Goal: Task Accomplishment & Management: Manage account settings

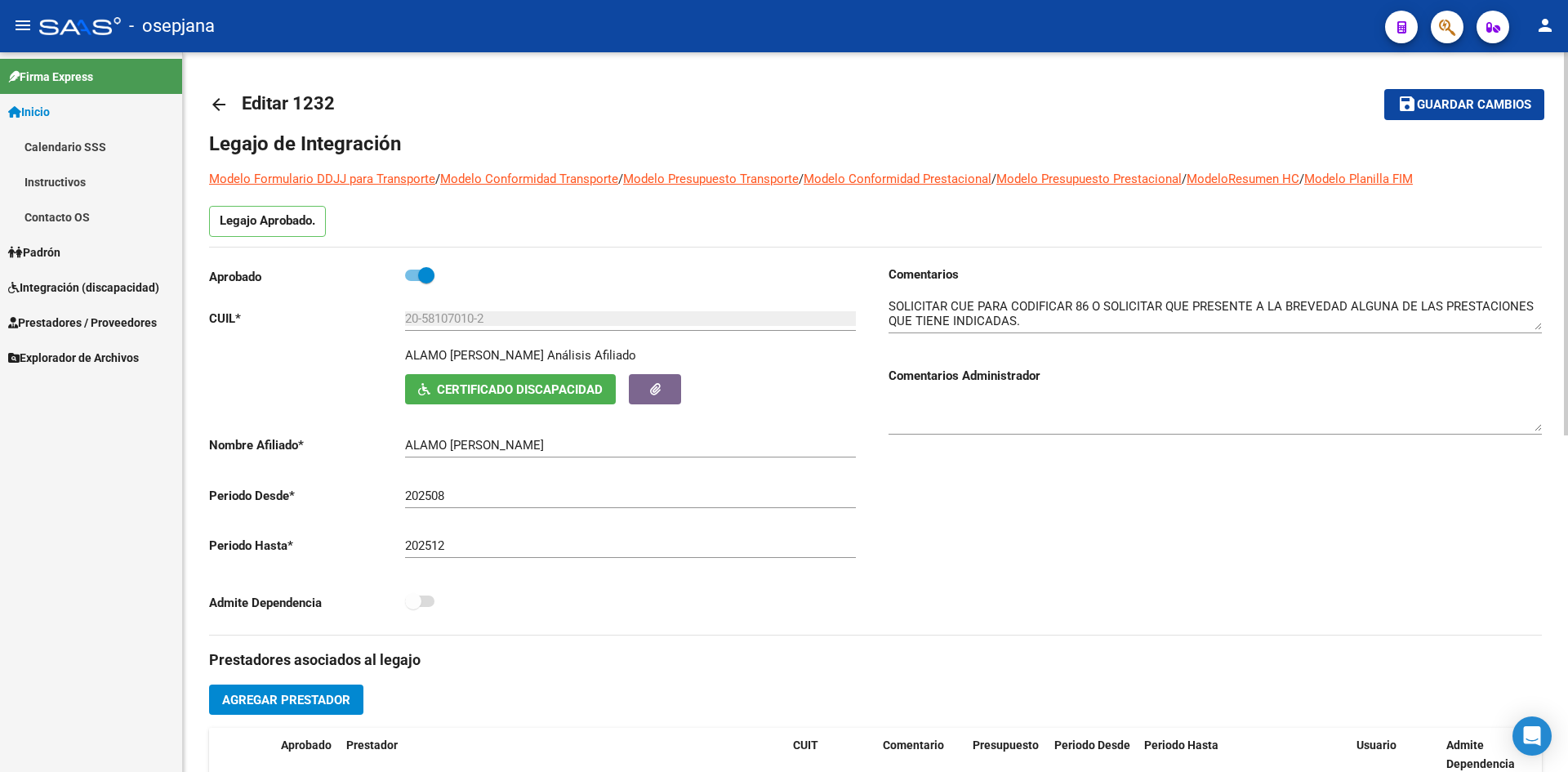
click at [1432, 92] on button "save Guardar cambios" at bounding box center [1464, 104] width 160 height 30
click at [76, 284] on span "Integración (discapacidad)" at bounding box center [84, 288] width 151 height 18
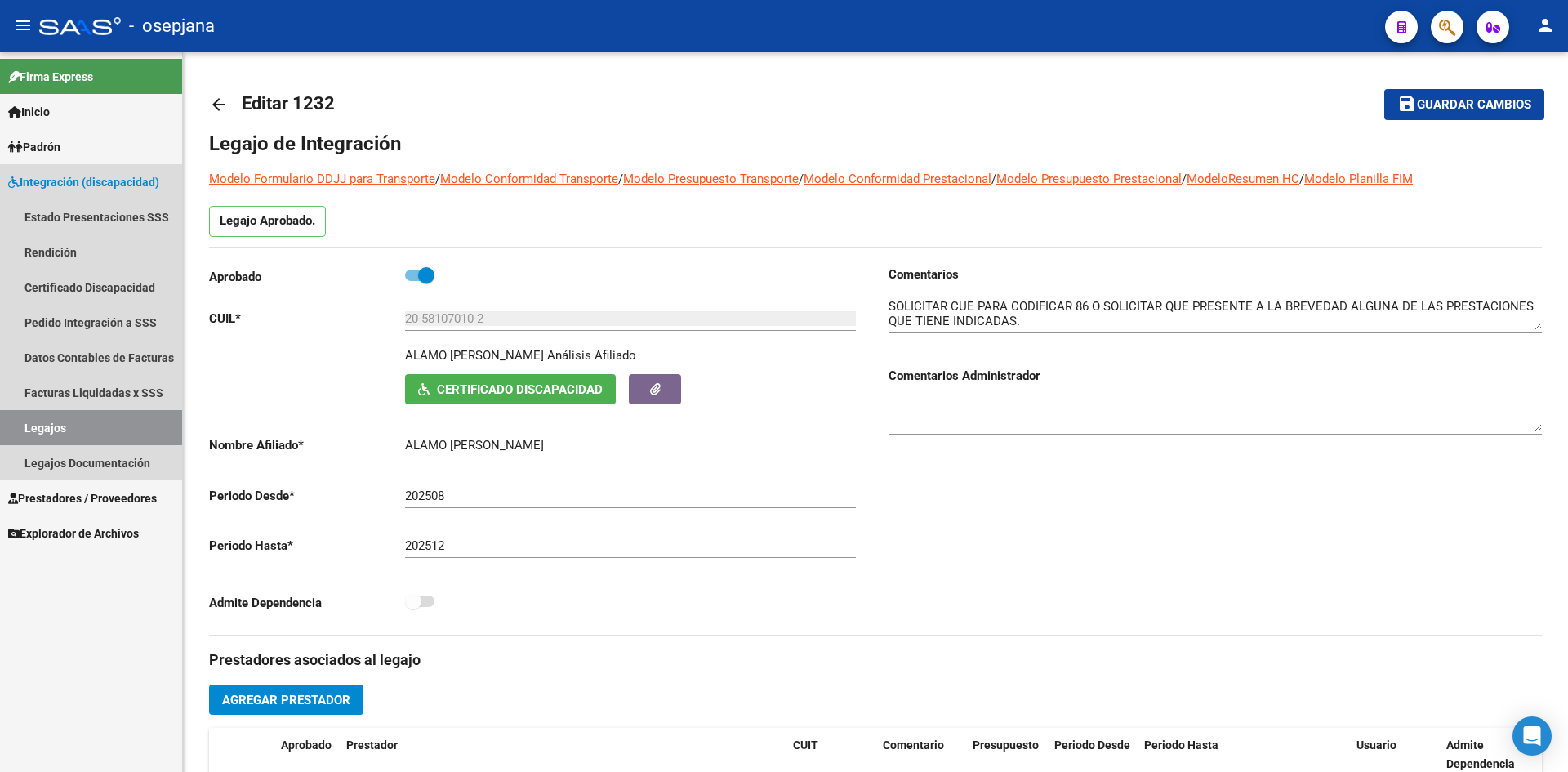
click at [92, 420] on link "Legajos" at bounding box center [91, 427] width 182 height 35
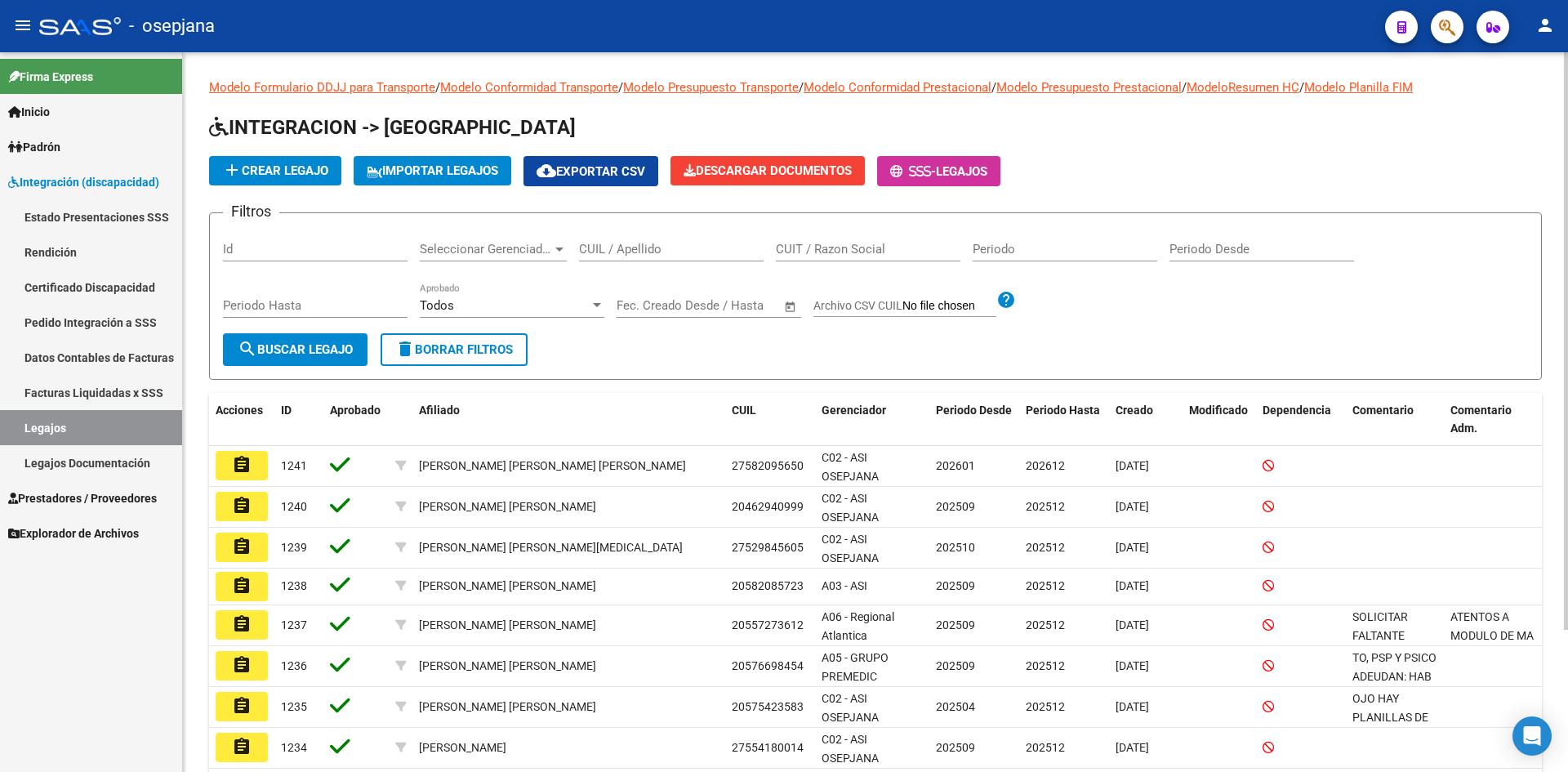
drag, startPoint x: 650, startPoint y: 258, endPoint x: 641, endPoint y: 252, distance: 10.8
click at [647, 256] on div "CUIL / Apellido" at bounding box center [671, 243] width 184 height 35
click at [639, 252] on input "CUIL / Apellido" at bounding box center [671, 249] width 184 height 15
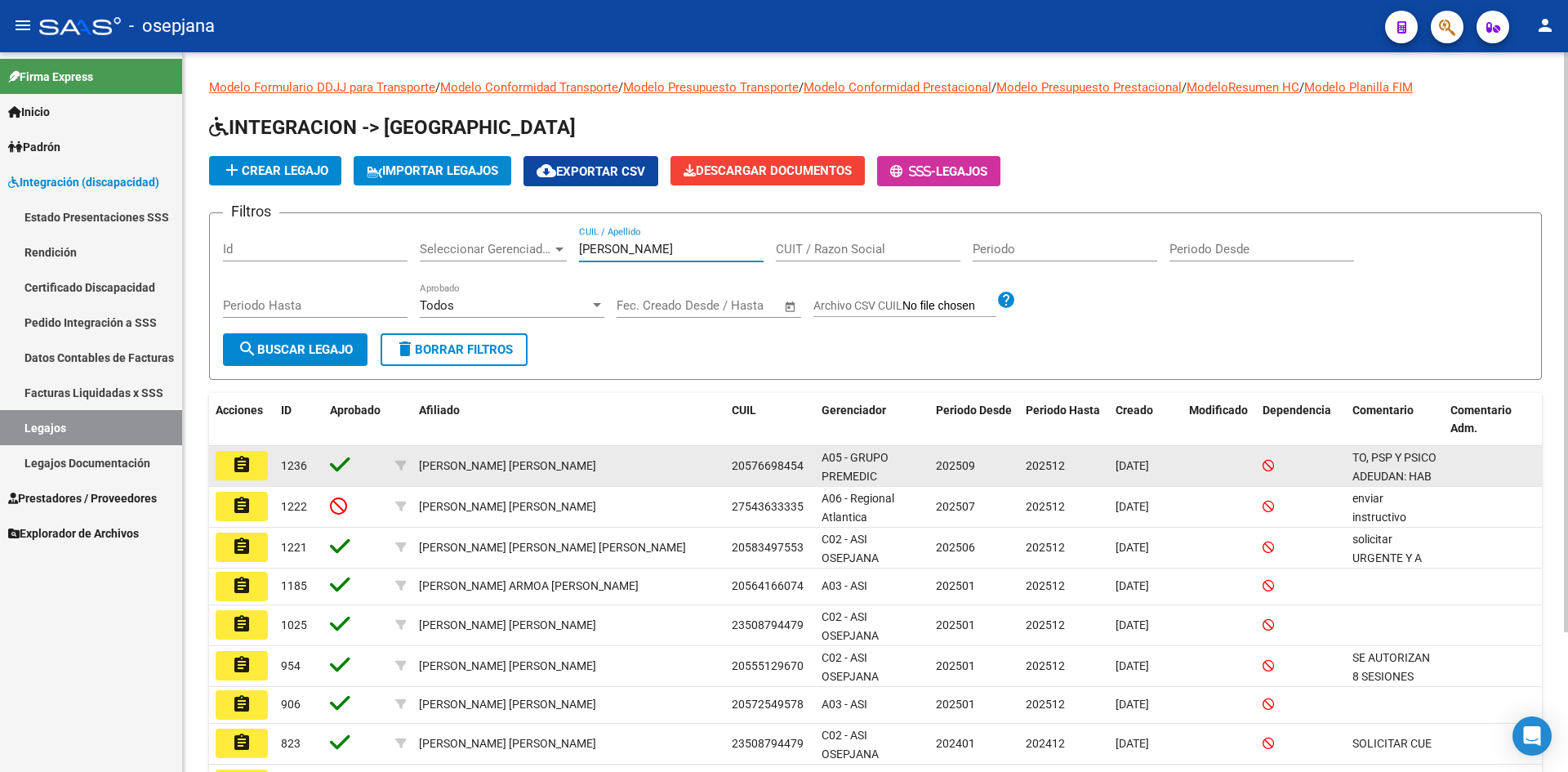
type input "[PERSON_NAME]"
click at [253, 468] on button "assignment" at bounding box center [242, 465] width 52 height 29
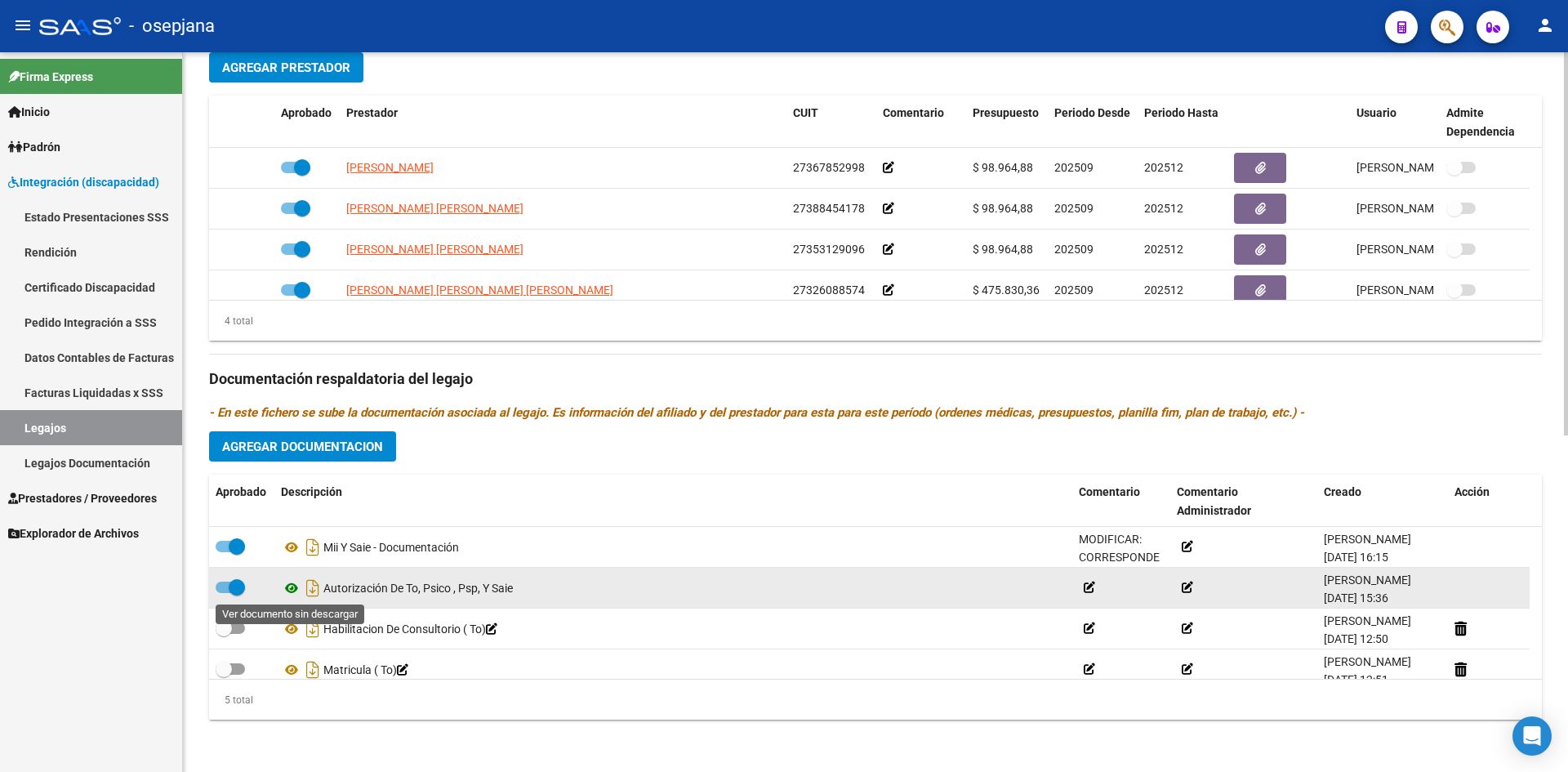
click at [291, 590] on icon at bounding box center [292, 588] width 22 height 20
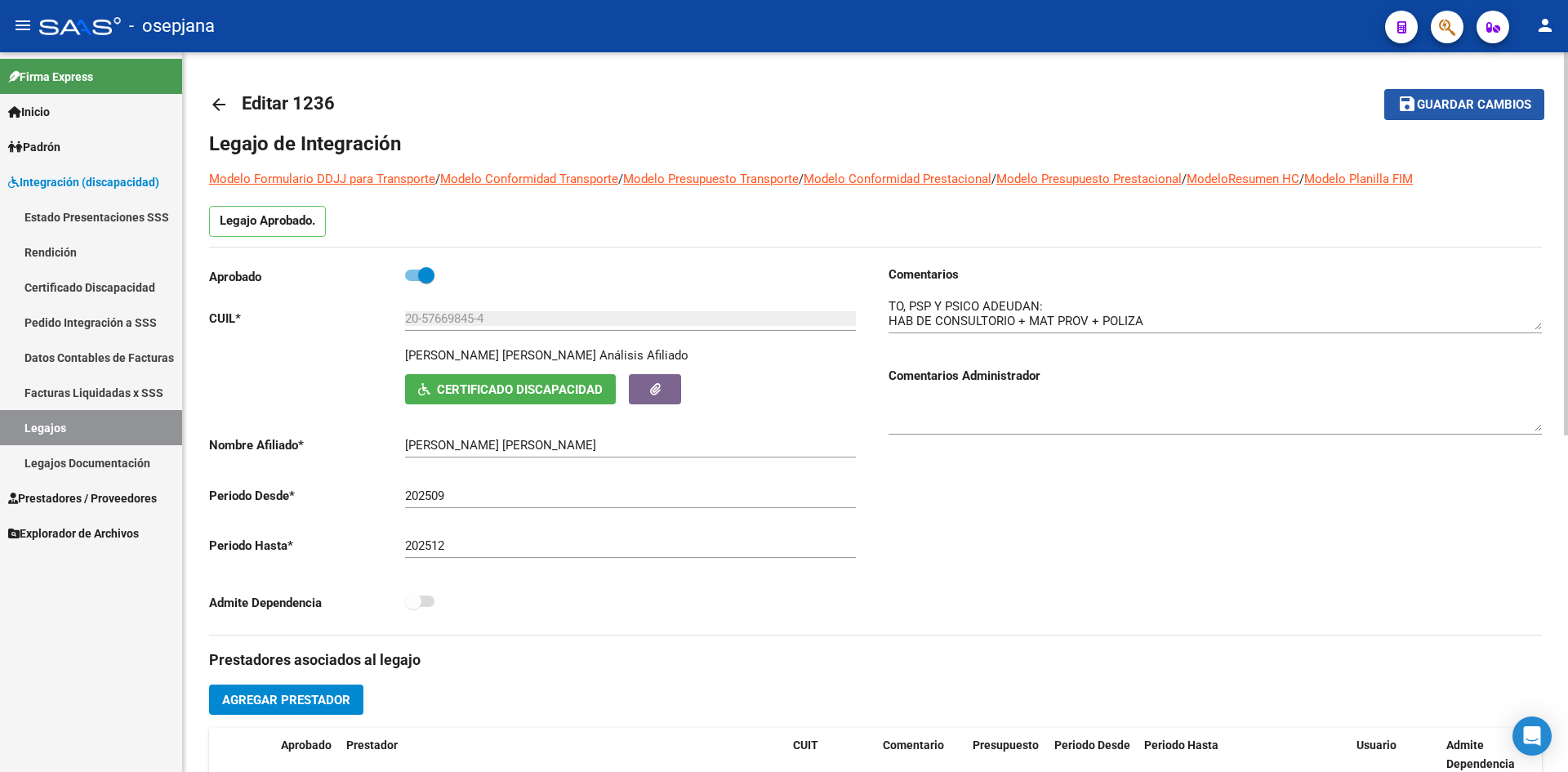
click at [1500, 104] on span "Guardar cambios" at bounding box center [1475, 106] width 115 height 15
click at [1450, 98] on span "Guardar cambios" at bounding box center [1475, 106] width 115 height 15
click at [71, 177] on span "Integración (discapacidad)" at bounding box center [84, 182] width 151 height 18
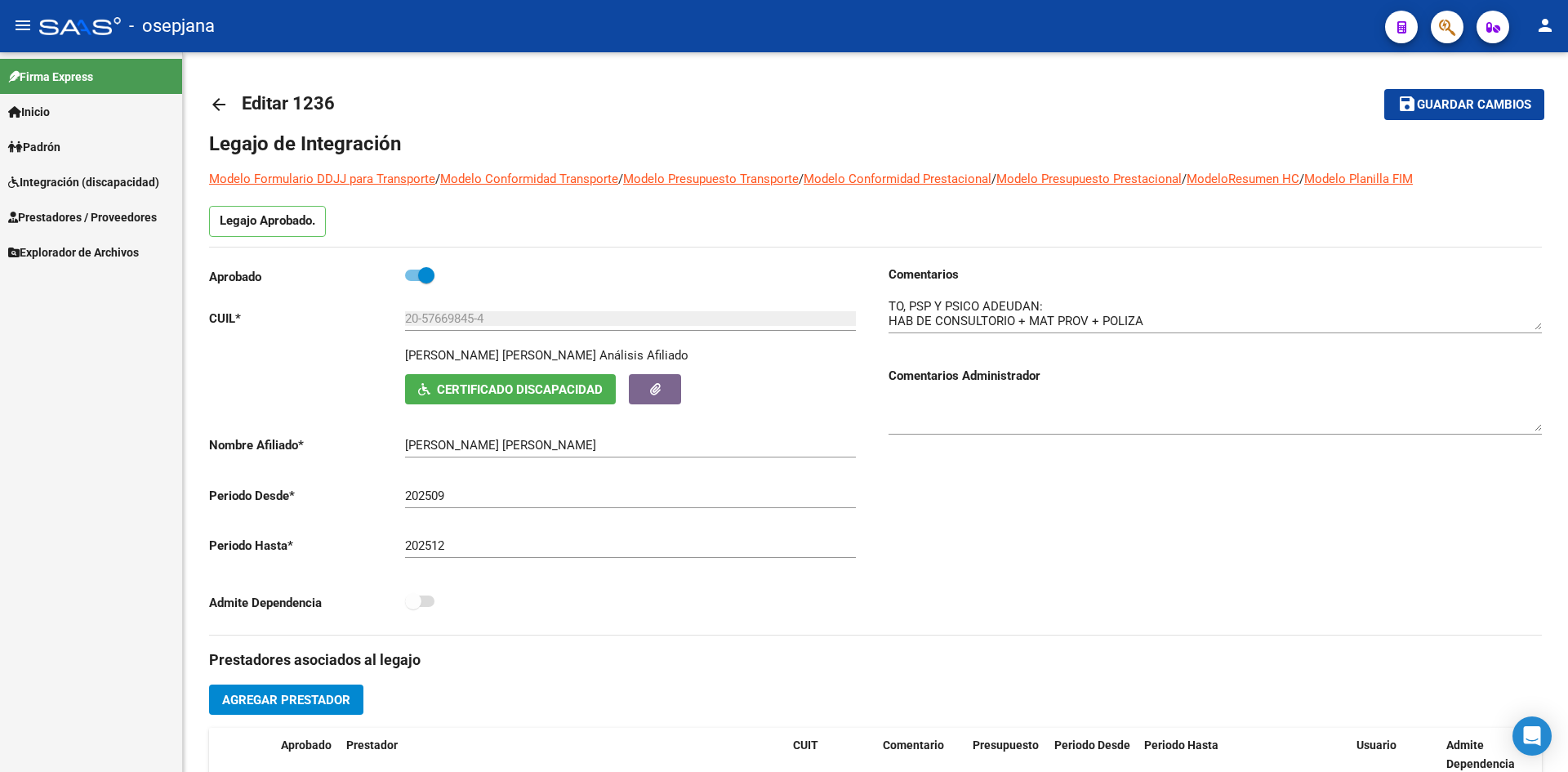
click at [54, 211] on span "Prestadores / Proveedores" at bounding box center [82, 218] width 149 height 18
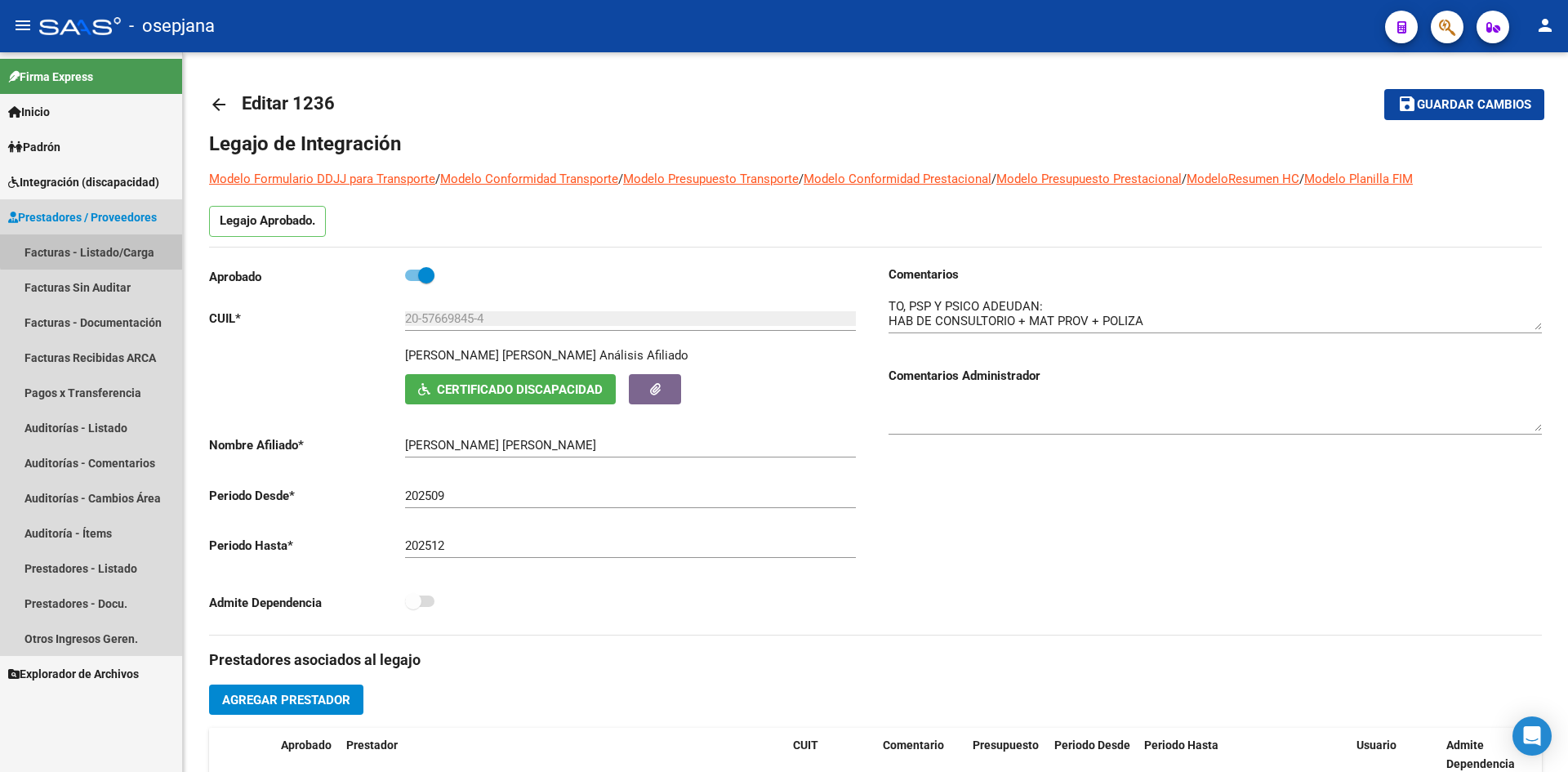
click at [106, 245] on link "Facturas - Listado/Carga" at bounding box center [91, 252] width 182 height 35
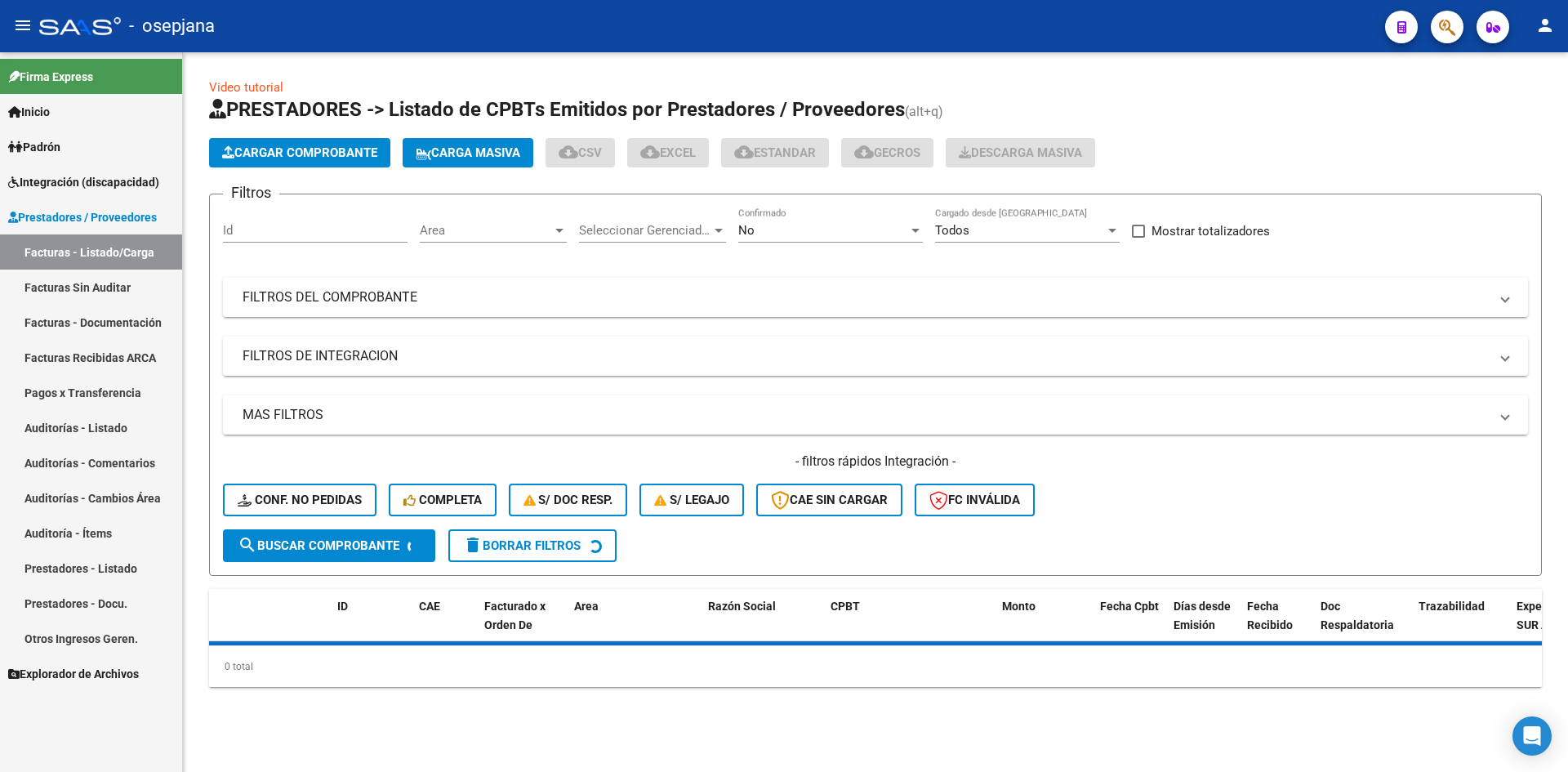
click at [478, 232] on span "Area" at bounding box center [485, 230] width 132 height 15
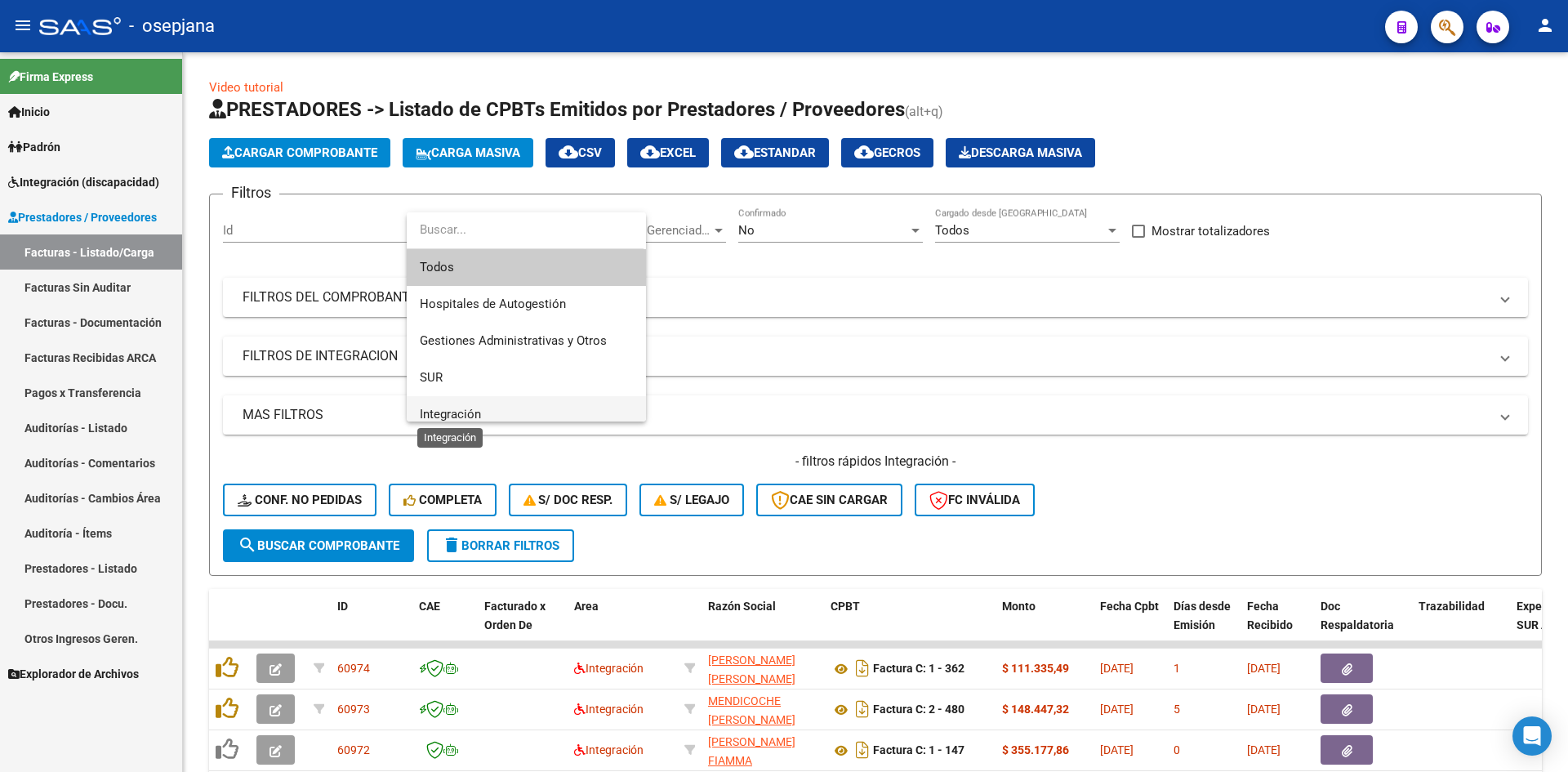
click at [476, 411] on span "Integración" at bounding box center [450, 415] width 61 height 15
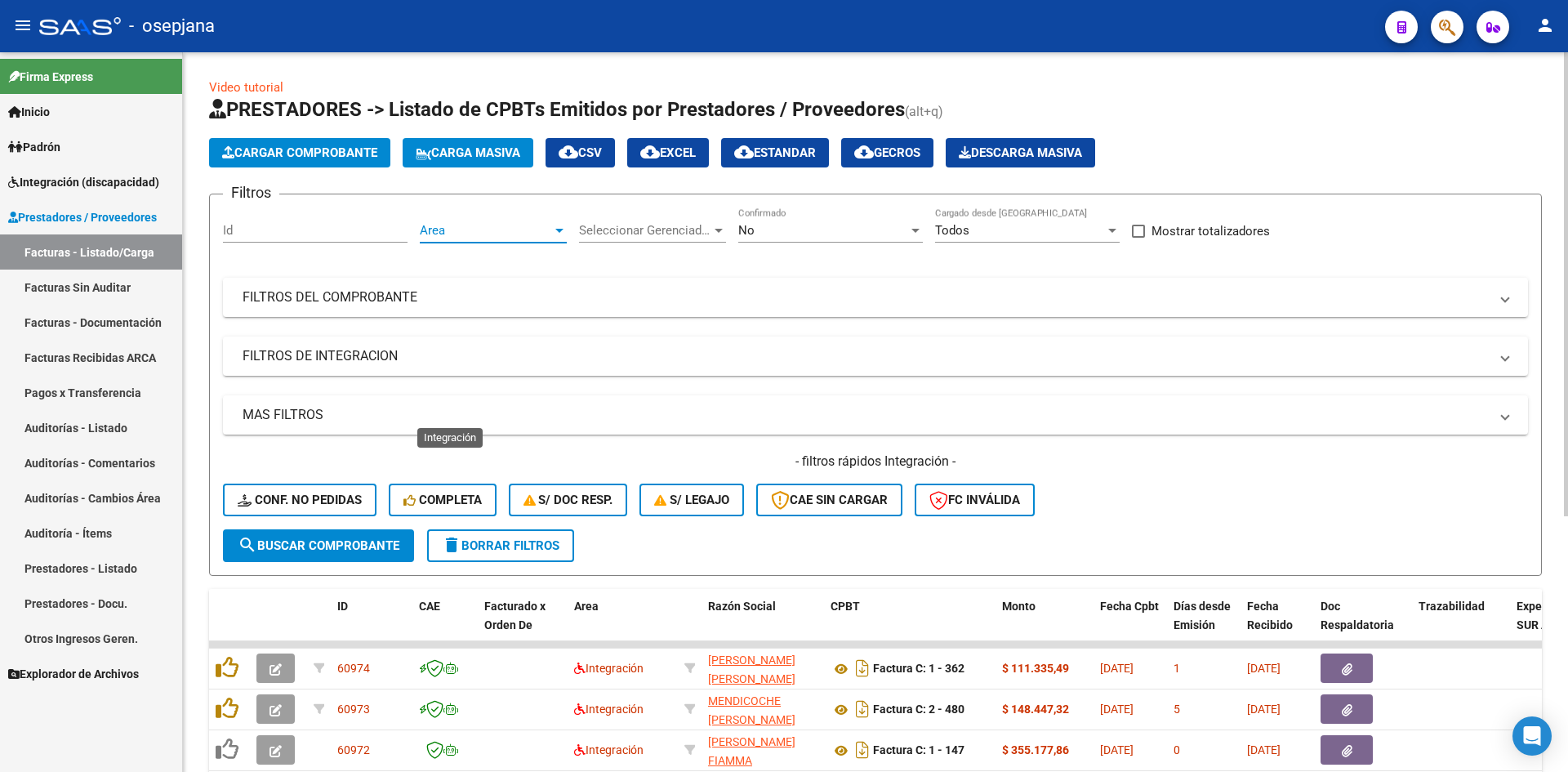
scroll to position [12, 0]
click at [745, 227] on span "No" at bounding box center [747, 230] width 17 height 15
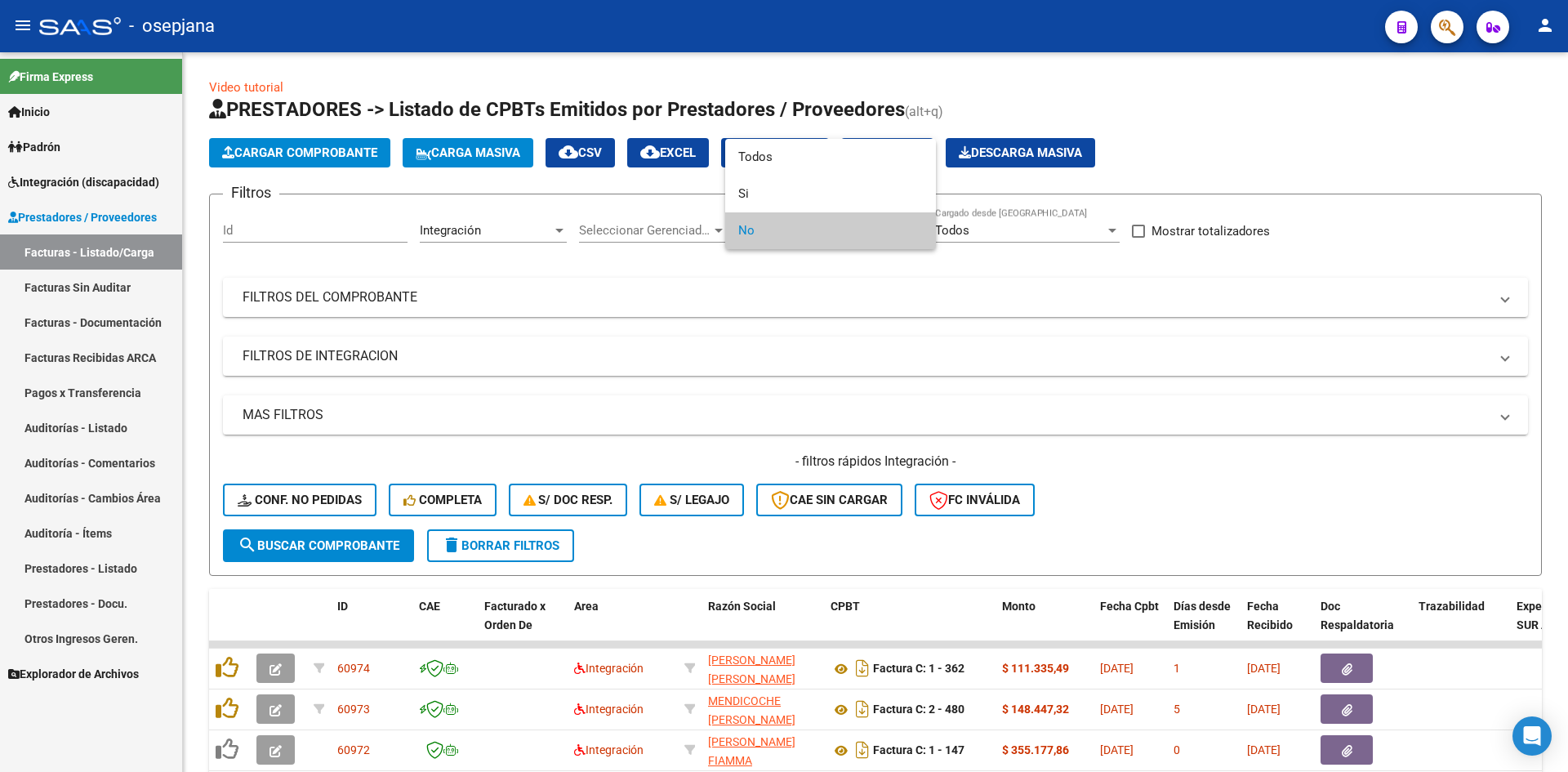
click at [759, 230] on span "No" at bounding box center [831, 231] width 184 height 37
click at [821, 332] on div at bounding box center [784, 386] width 1568 height 772
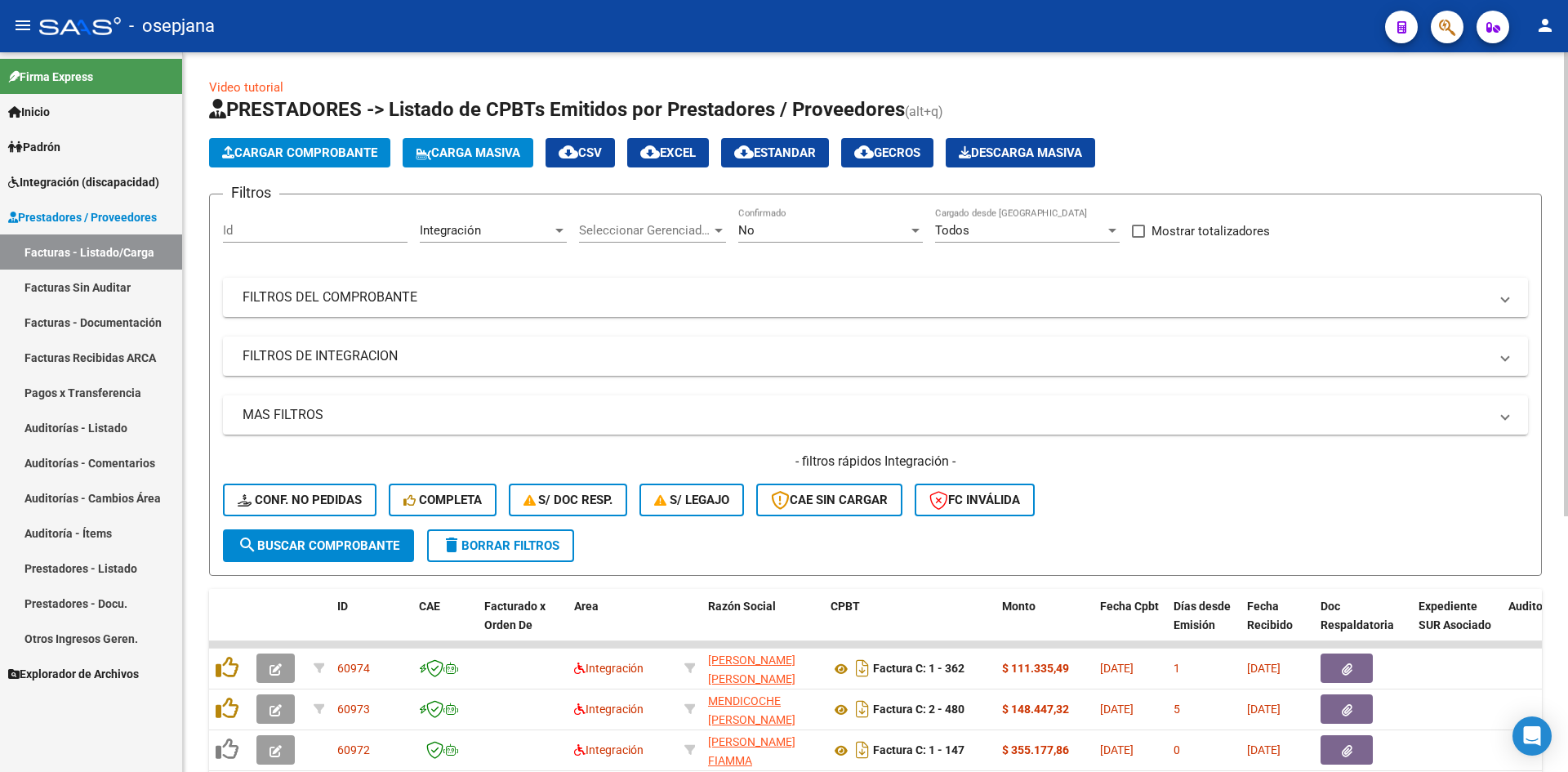
scroll to position [396, 0]
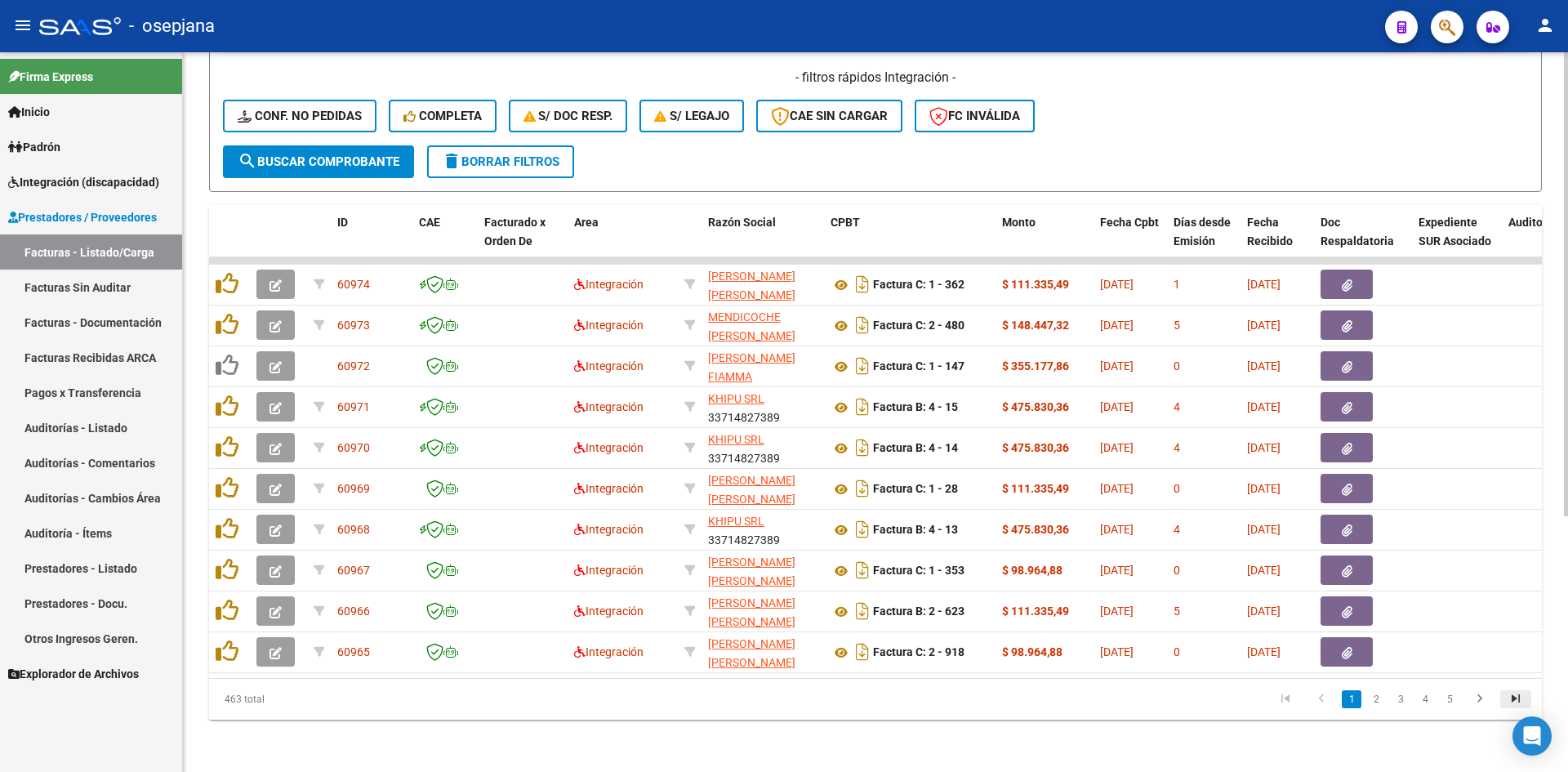
click at [1507, 696] on icon "go to last page" at bounding box center [1516, 701] width 22 height 20
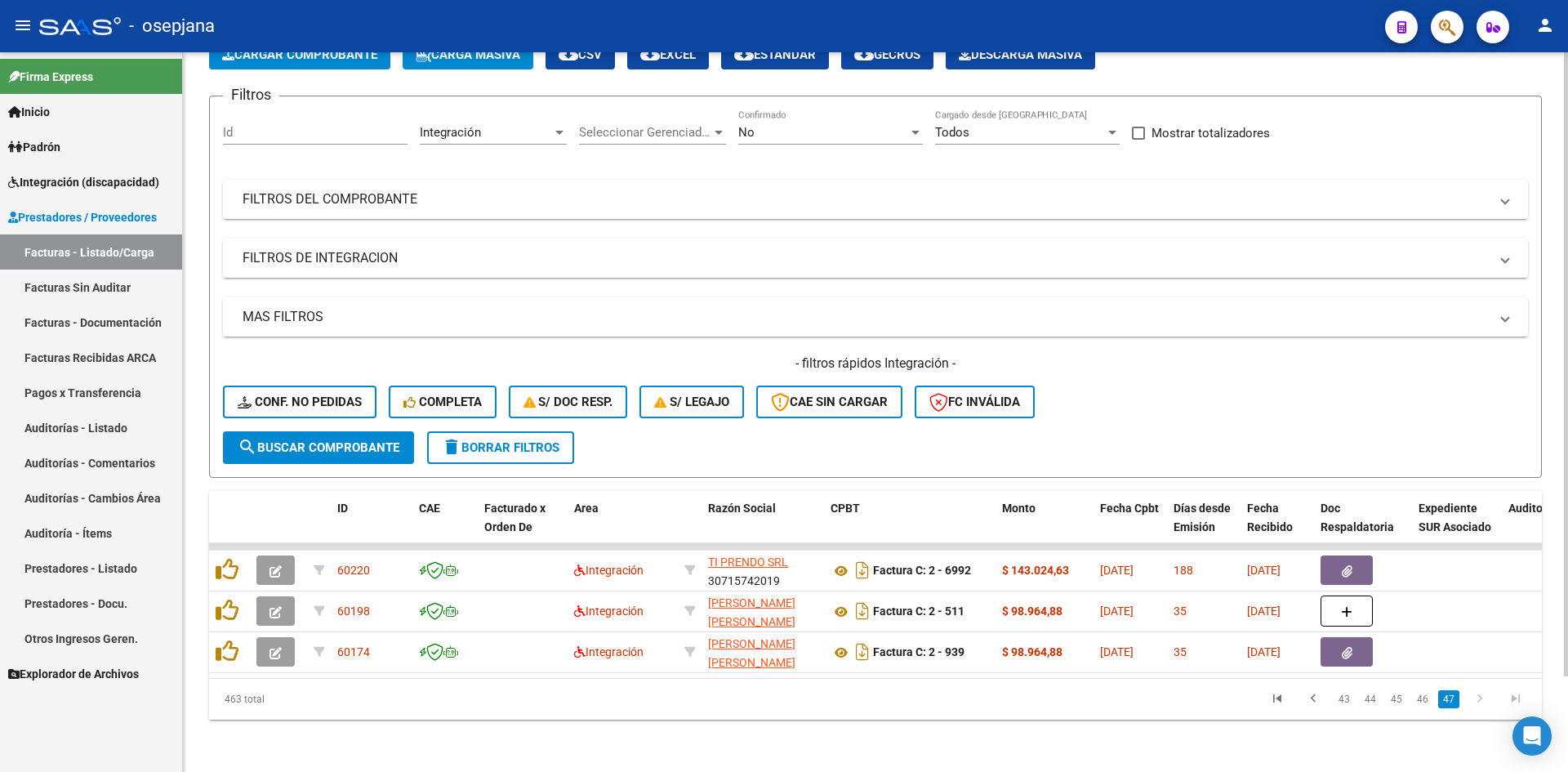
scroll to position [111, 0]
click at [1427, 695] on link "46" at bounding box center [1423, 700] width 22 height 18
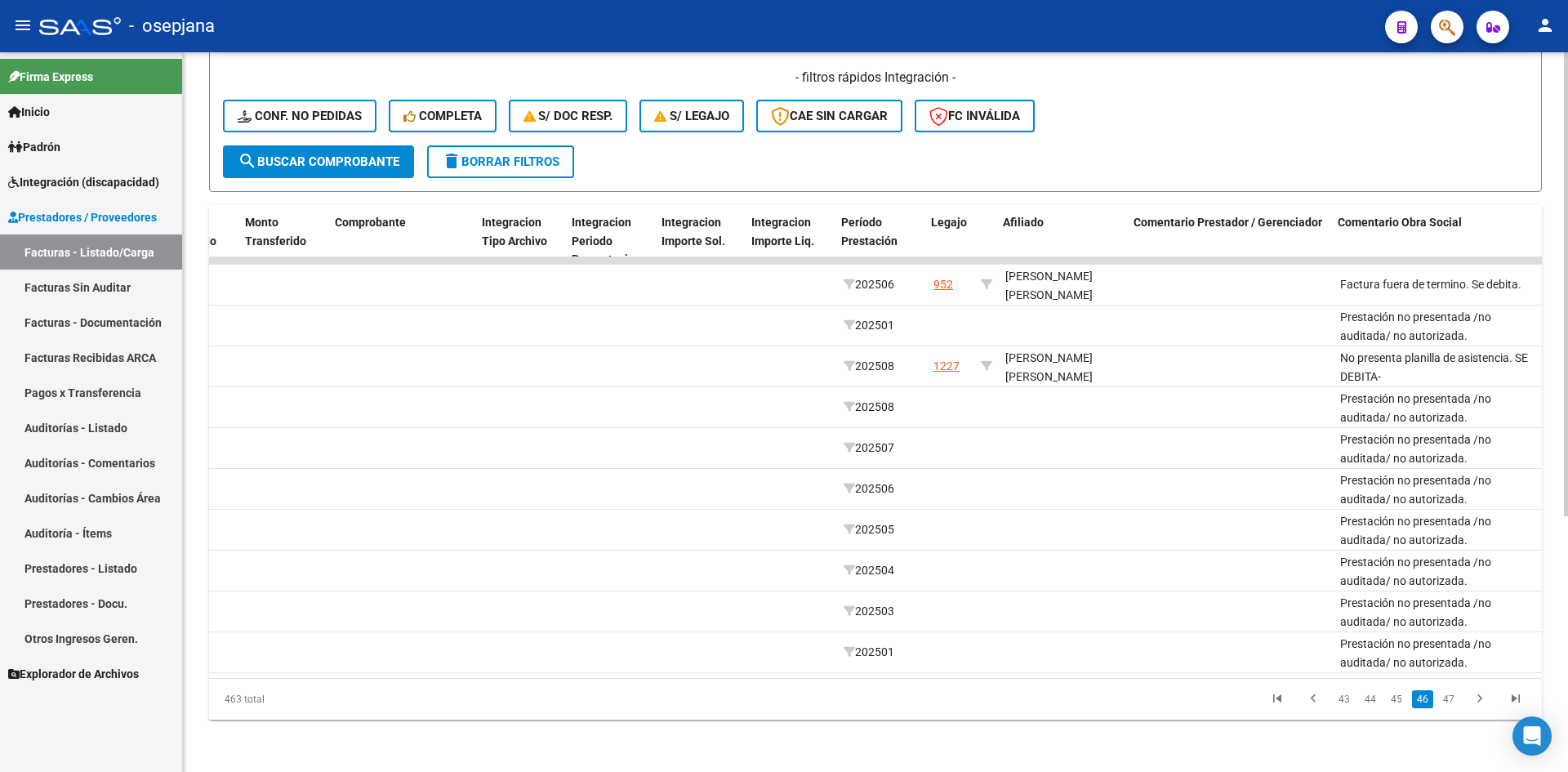
scroll to position [0, 1632]
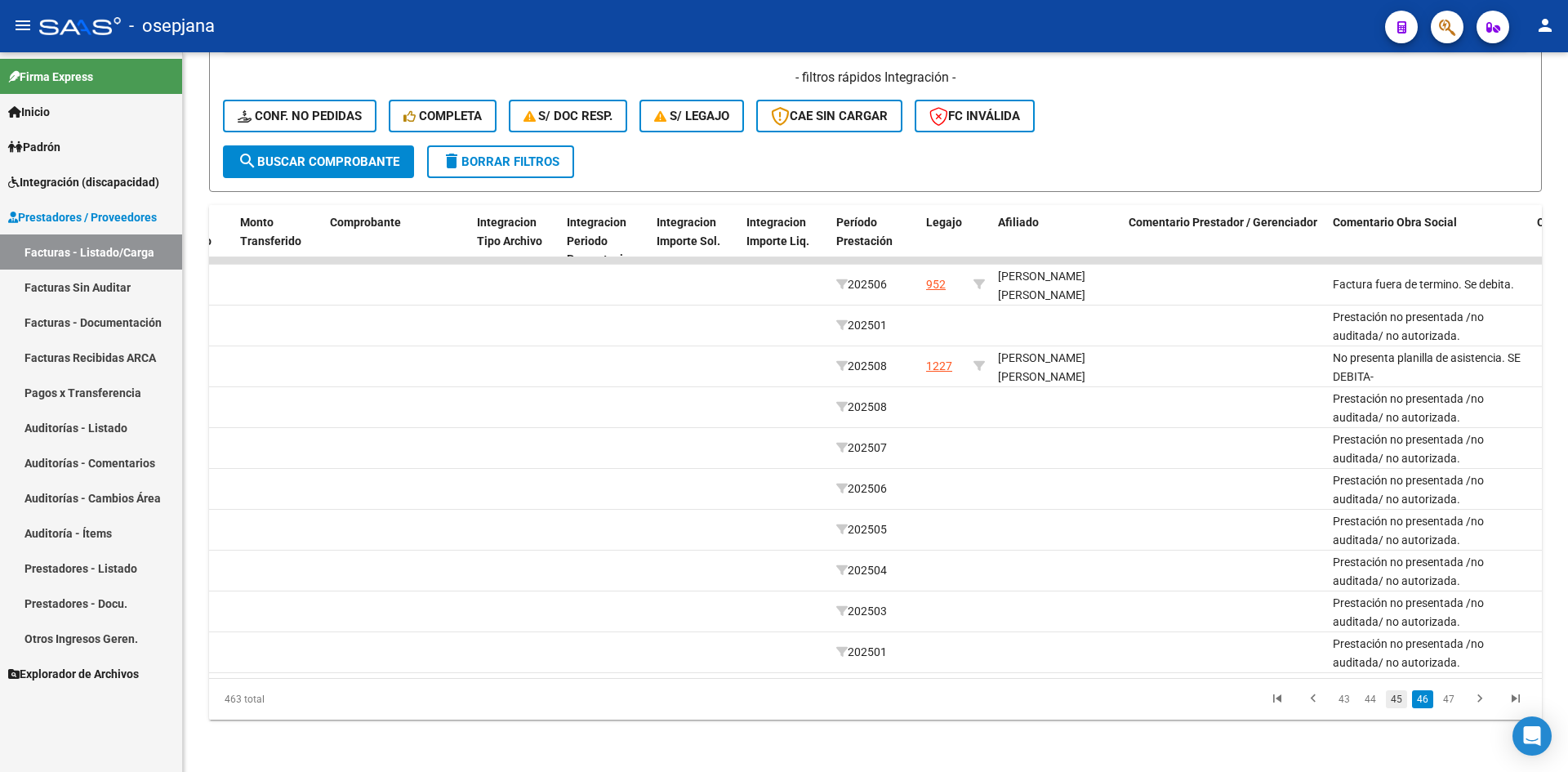
click at [1398, 702] on link "45" at bounding box center [1397, 700] width 22 height 18
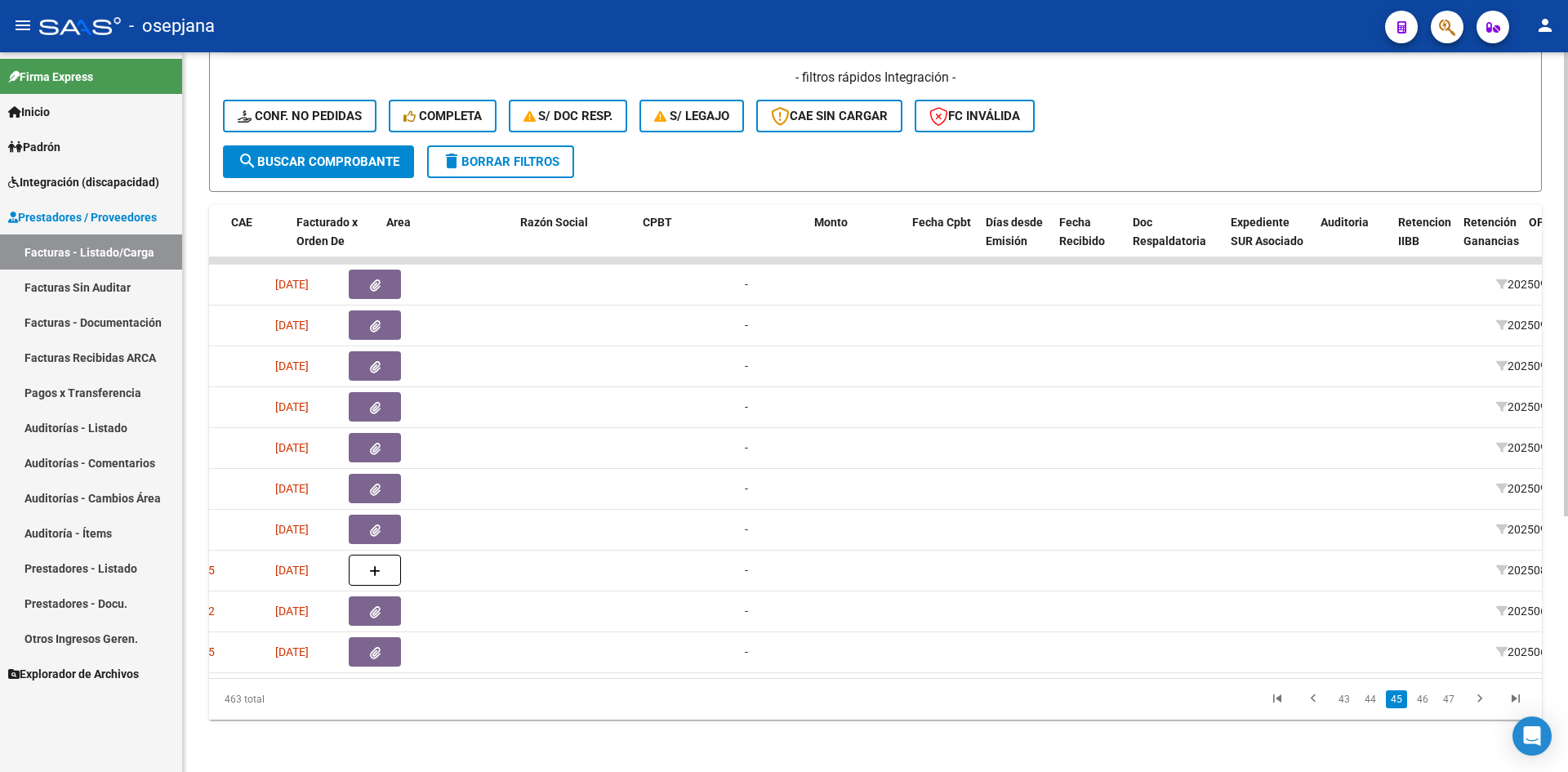
scroll to position [0, 0]
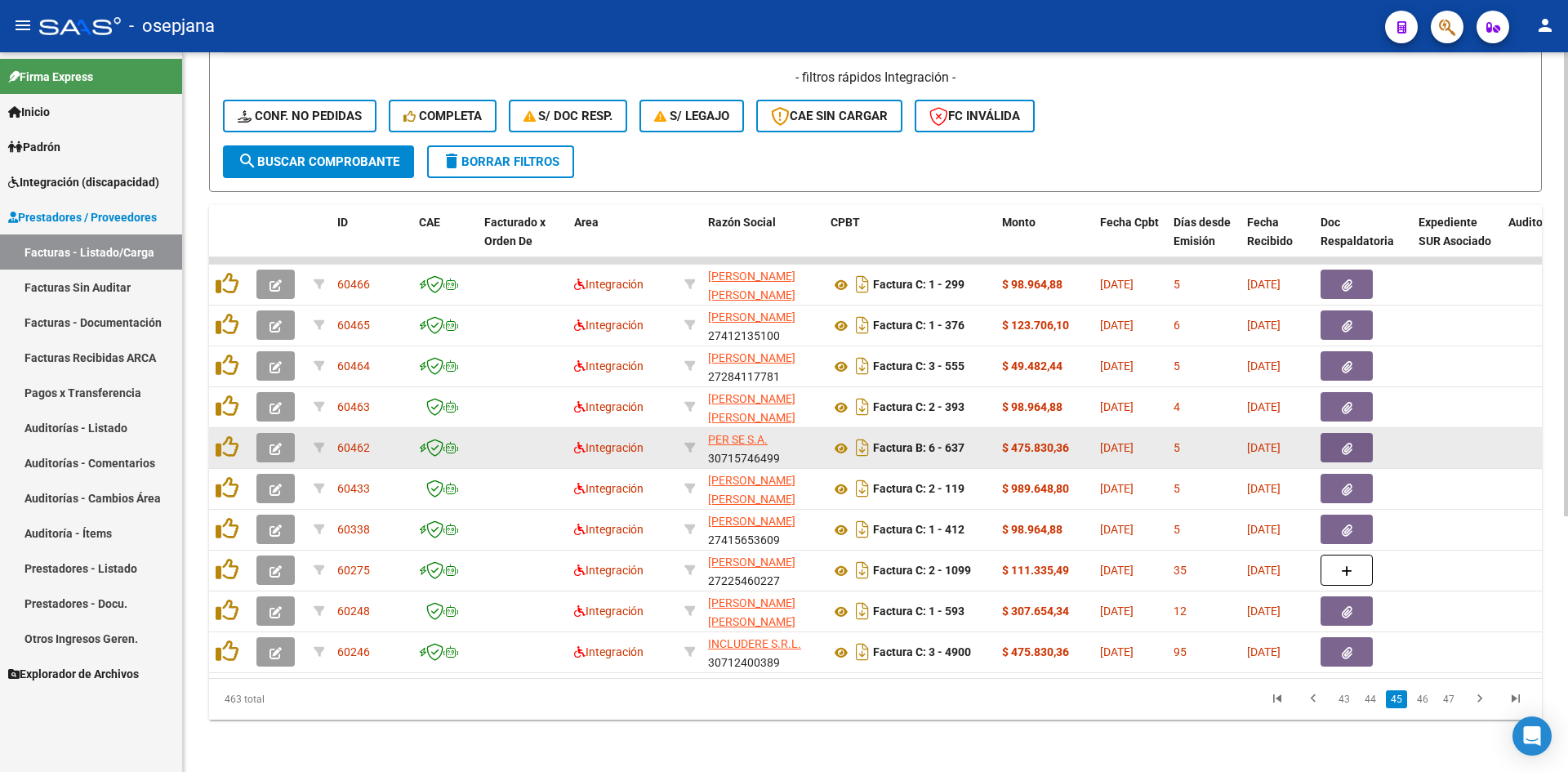
click at [274, 443] on icon "button" at bounding box center [275, 449] width 12 height 12
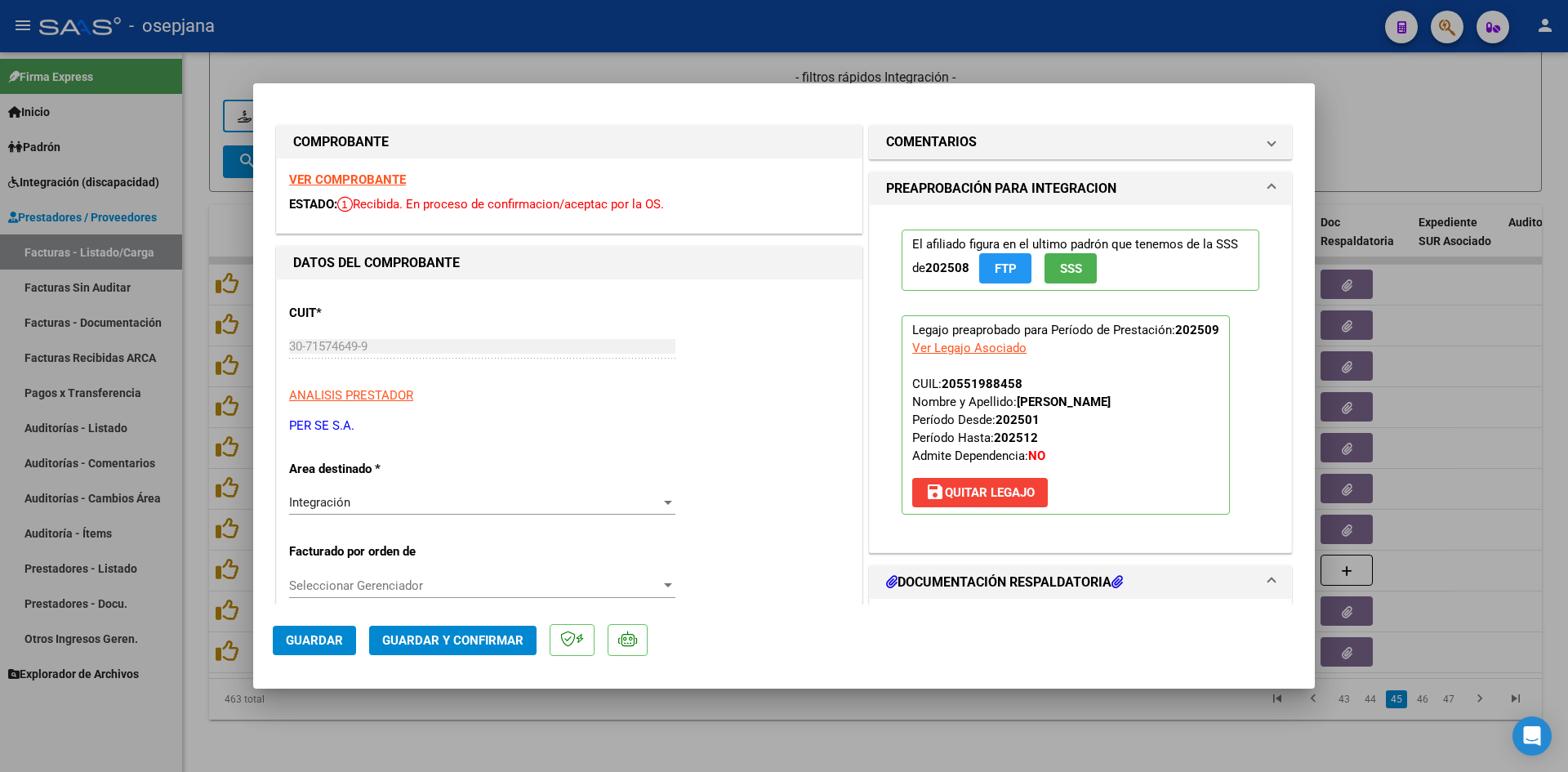
click at [370, 181] on strong "VER COMPROBANTE" at bounding box center [347, 179] width 117 height 15
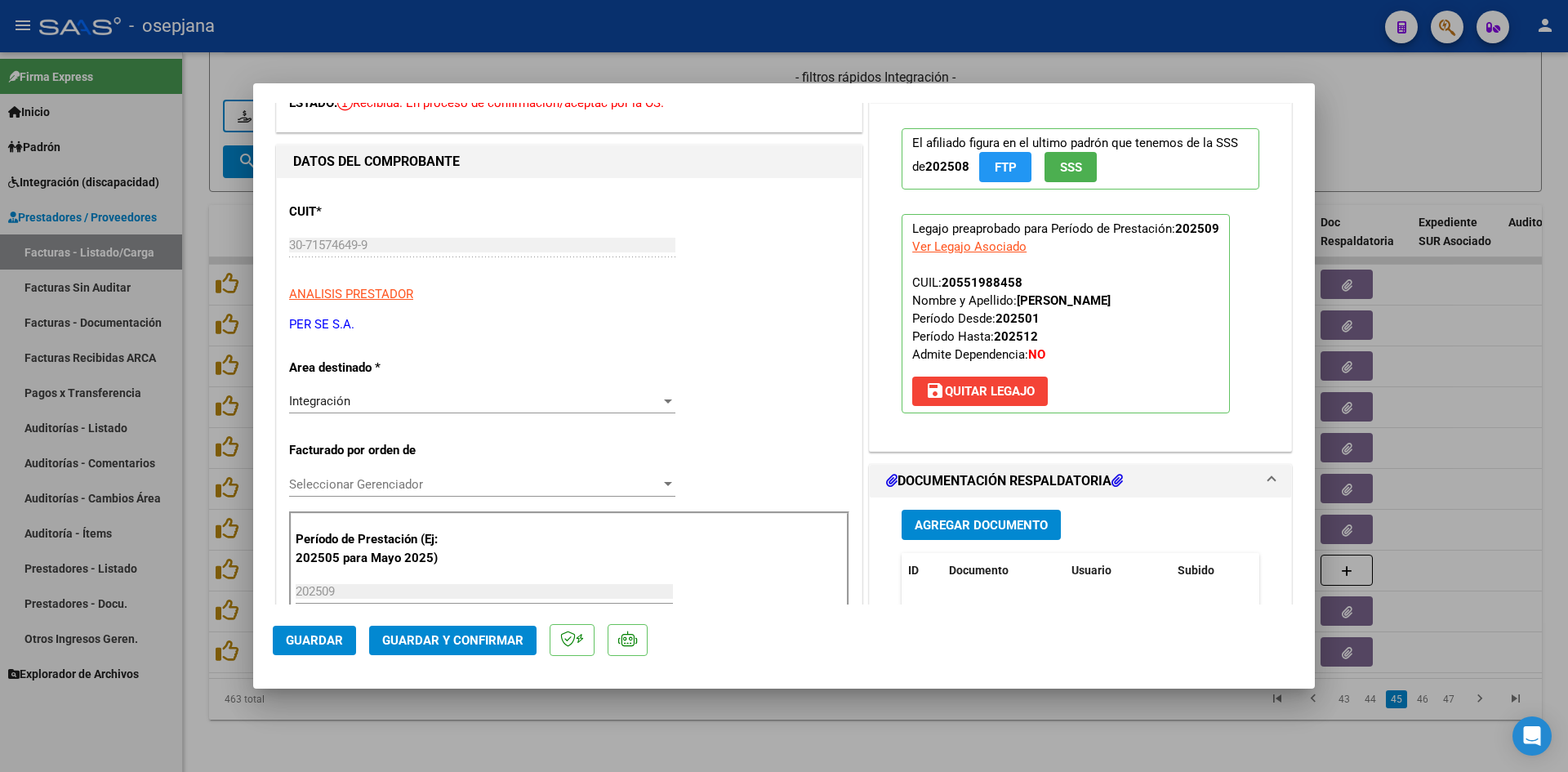
scroll to position [327, 0]
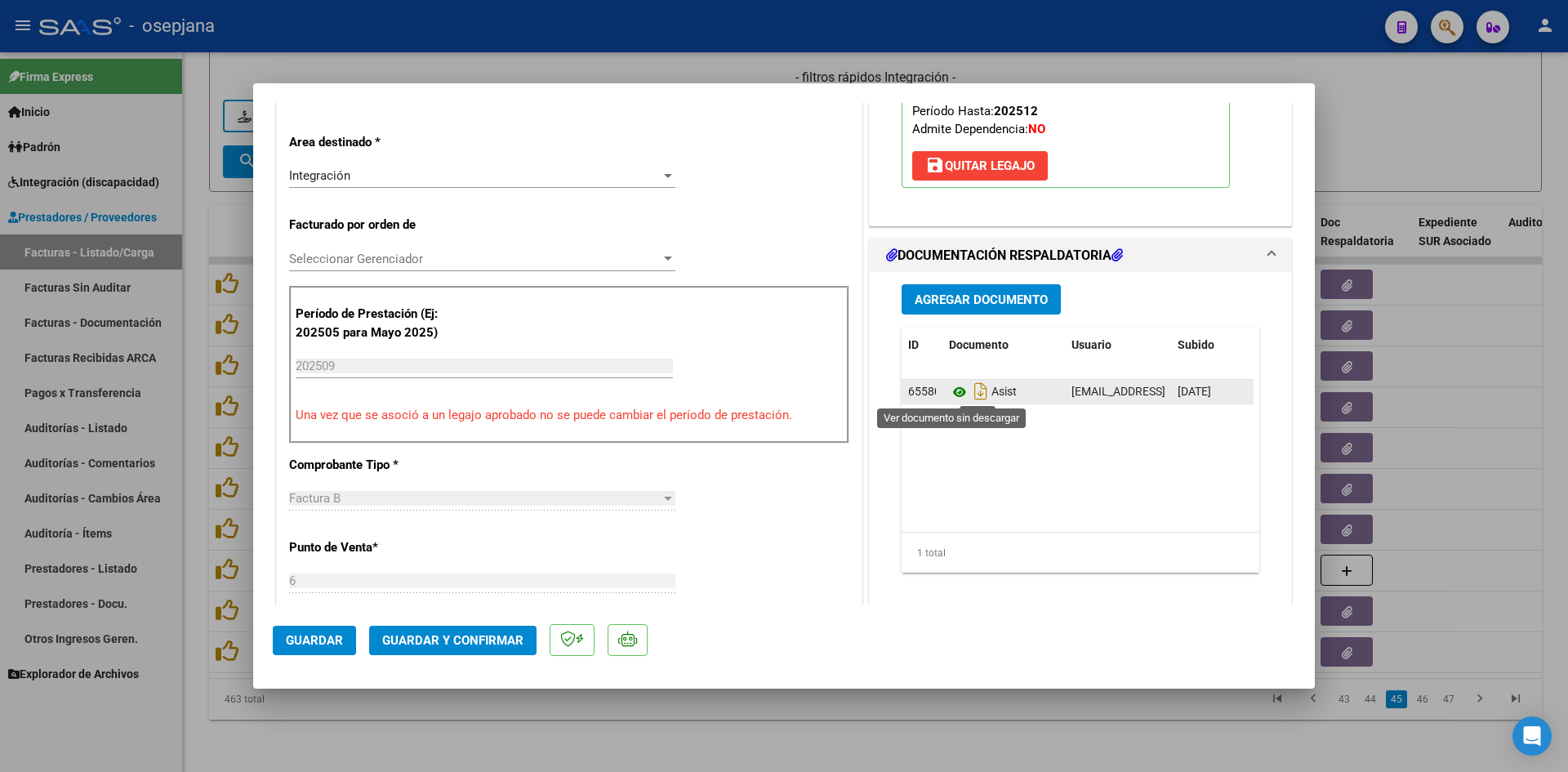
click at [955, 396] on icon at bounding box center [960, 392] width 22 height 20
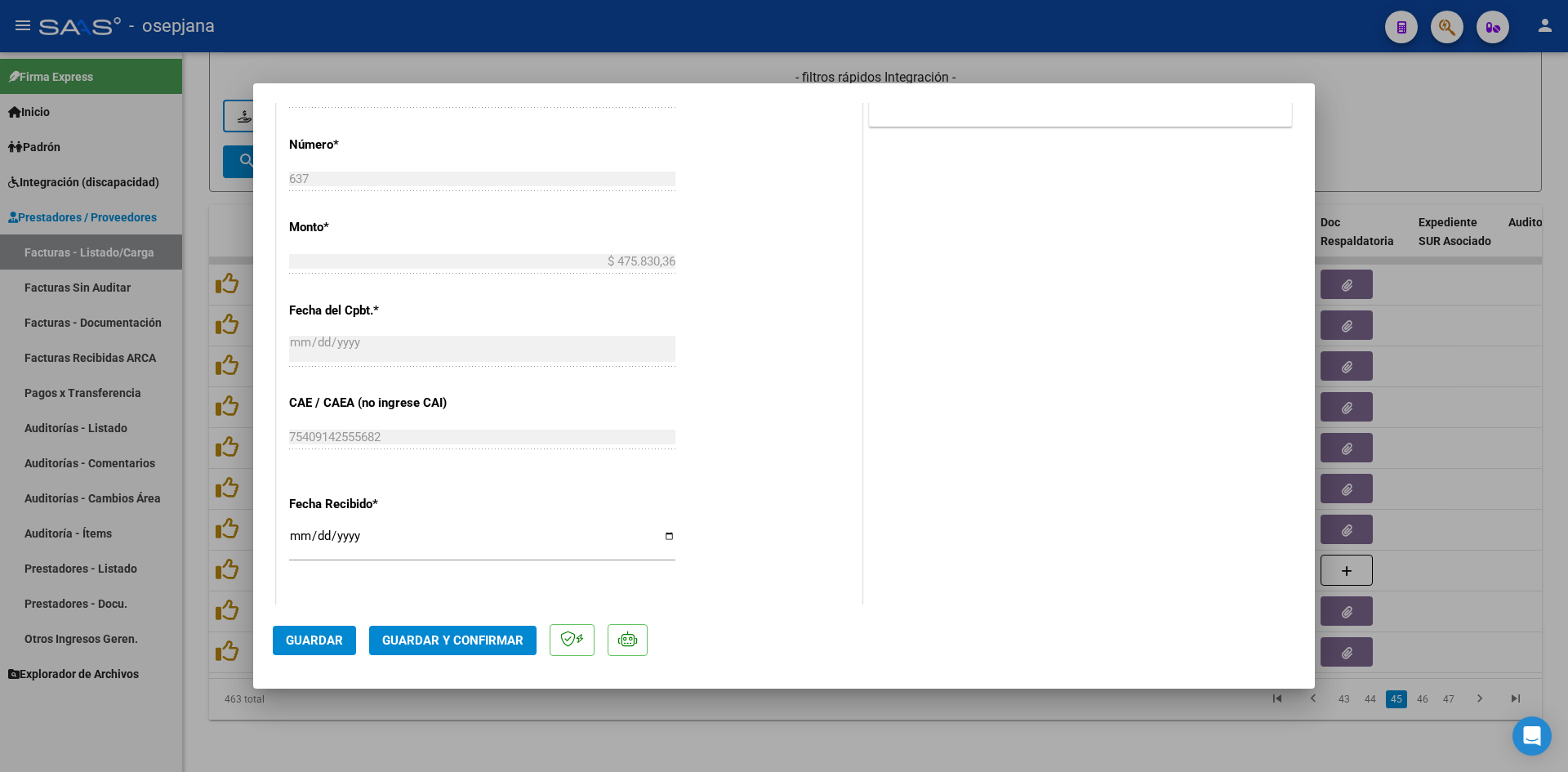
scroll to position [981, 0]
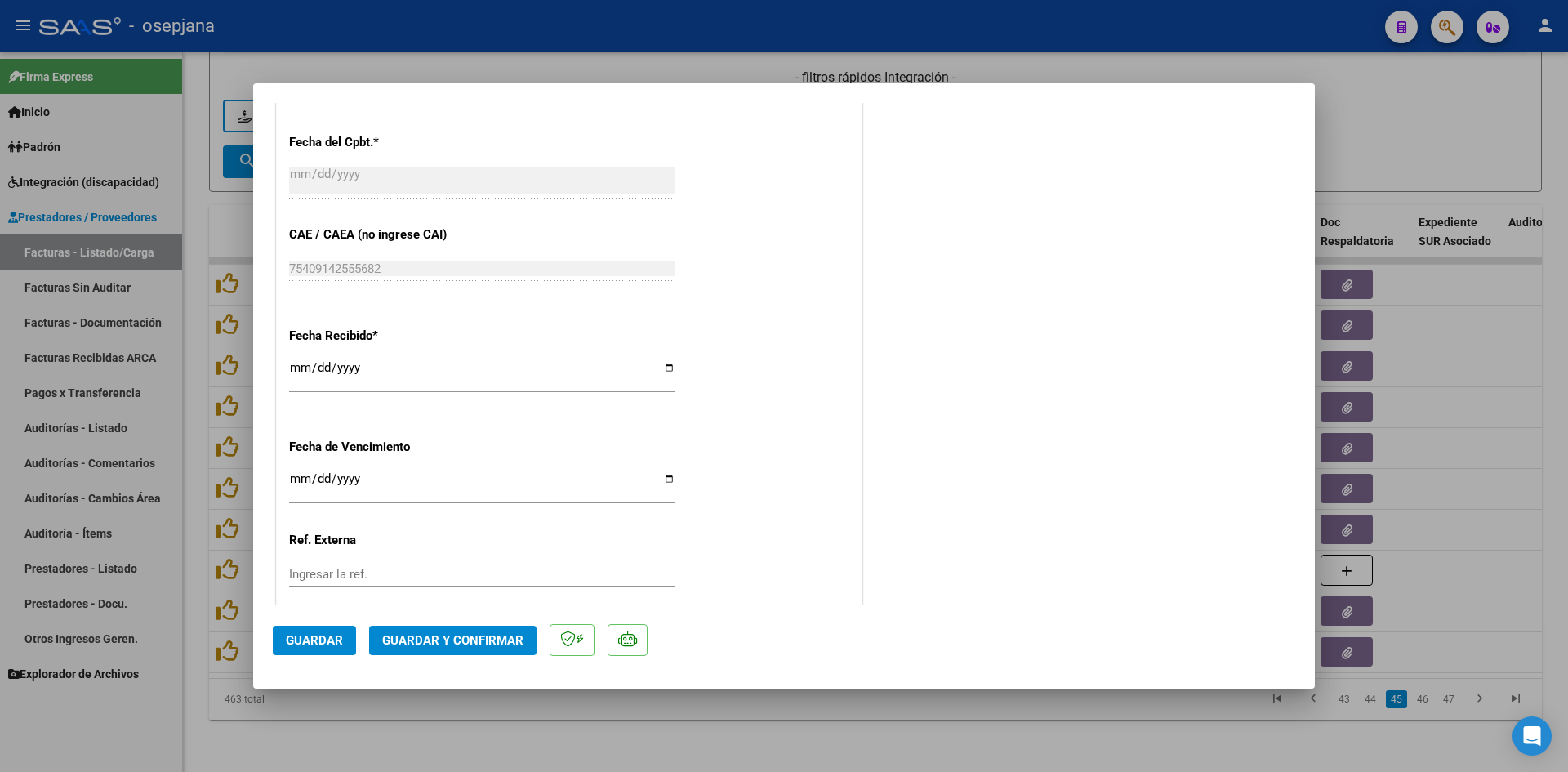
click at [294, 481] on input "Ingresar la fecha" at bounding box center [482, 484] width 386 height 26
type input "[DATE]"
click at [480, 630] on button "Guardar y Confirmar" at bounding box center [453, 640] width 168 height 29
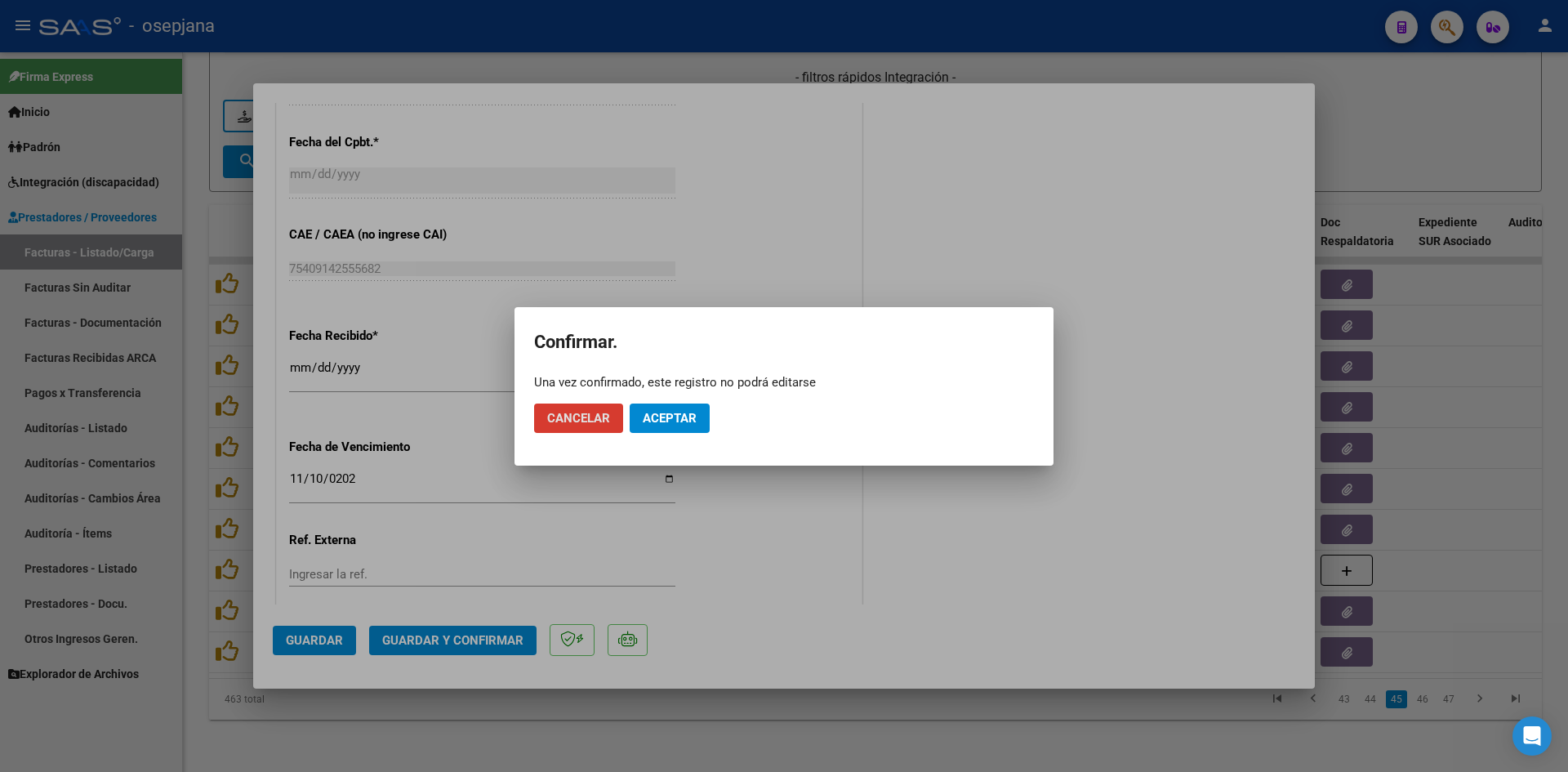
click at [673, 414] on span "Aceptar" at bounding box center [670, 418] width 54 height 15
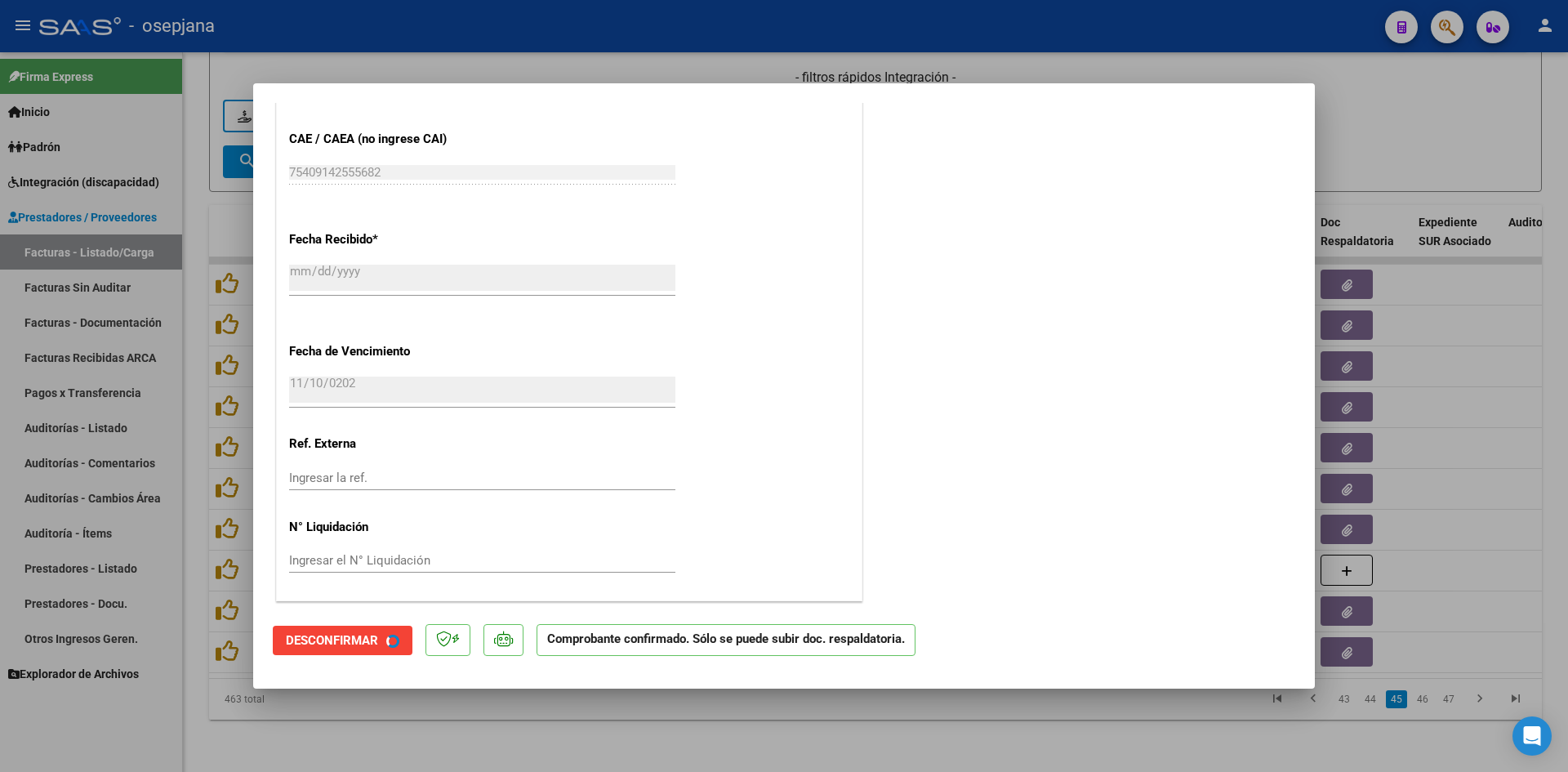
scroll to position [879, 0]
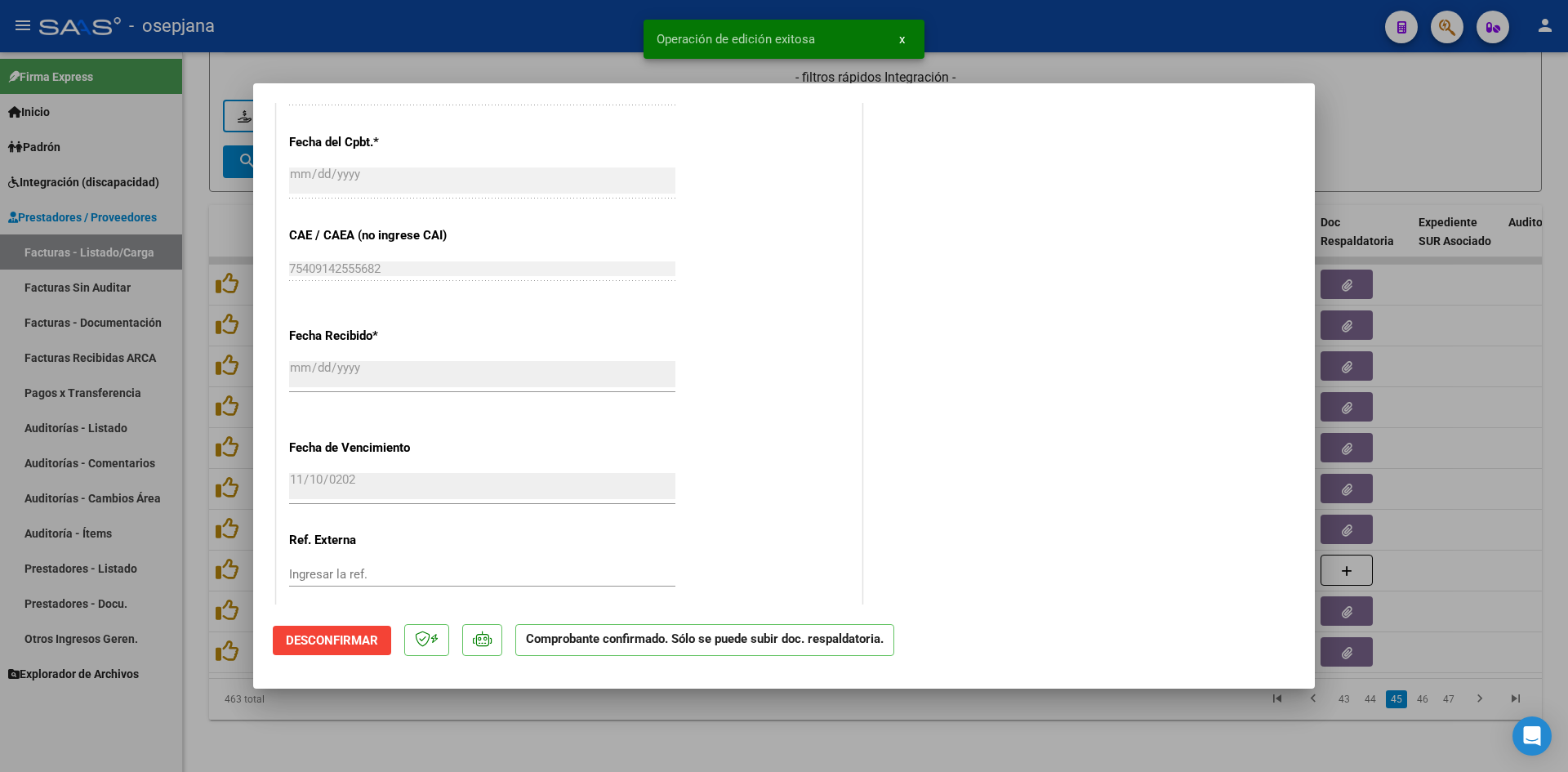
click at [1434, 137] on div at bounding box center [784, 386] width 1568 height 772
type input "$ 0,00"
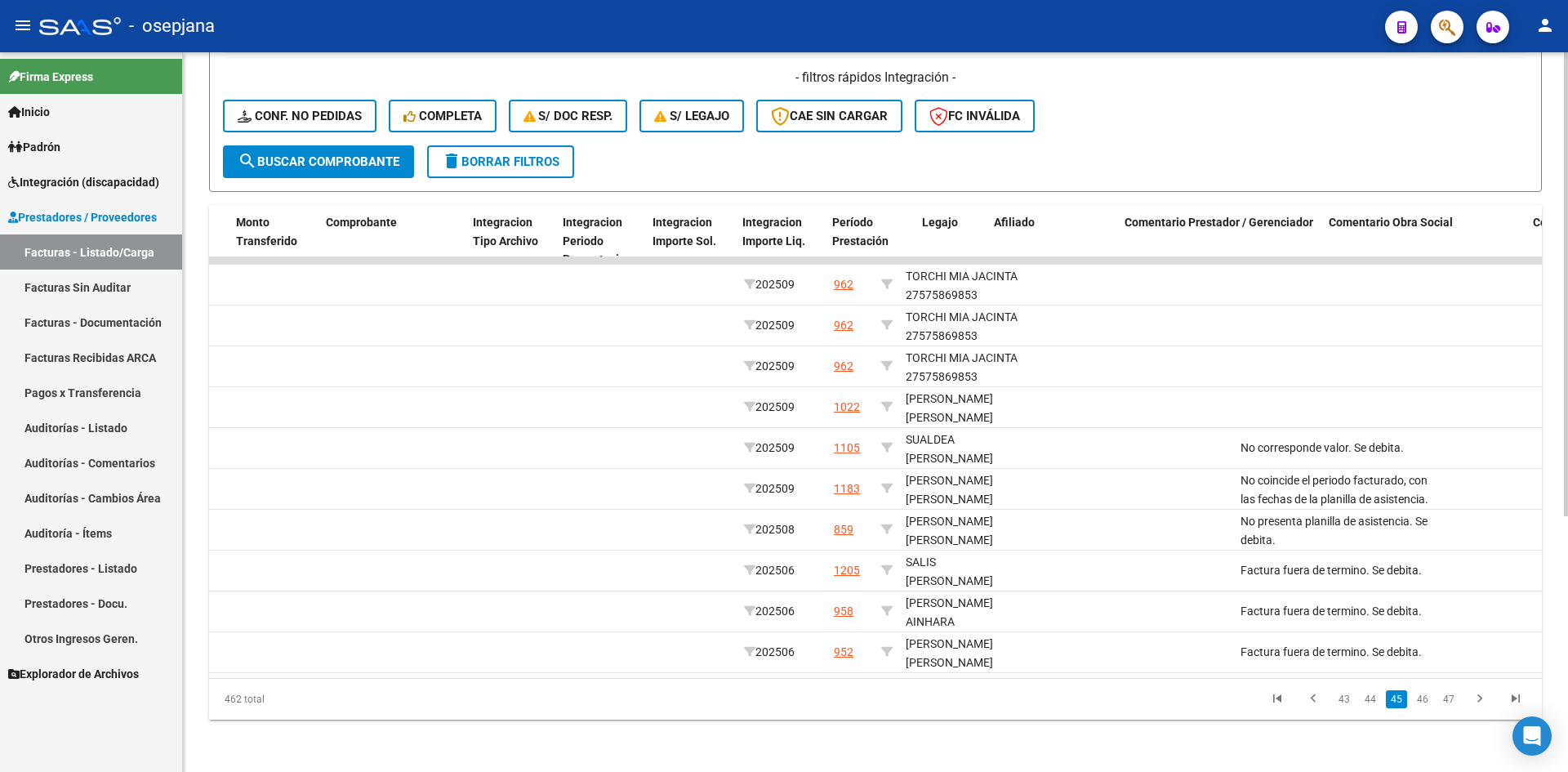
scroll to position [0, 0]
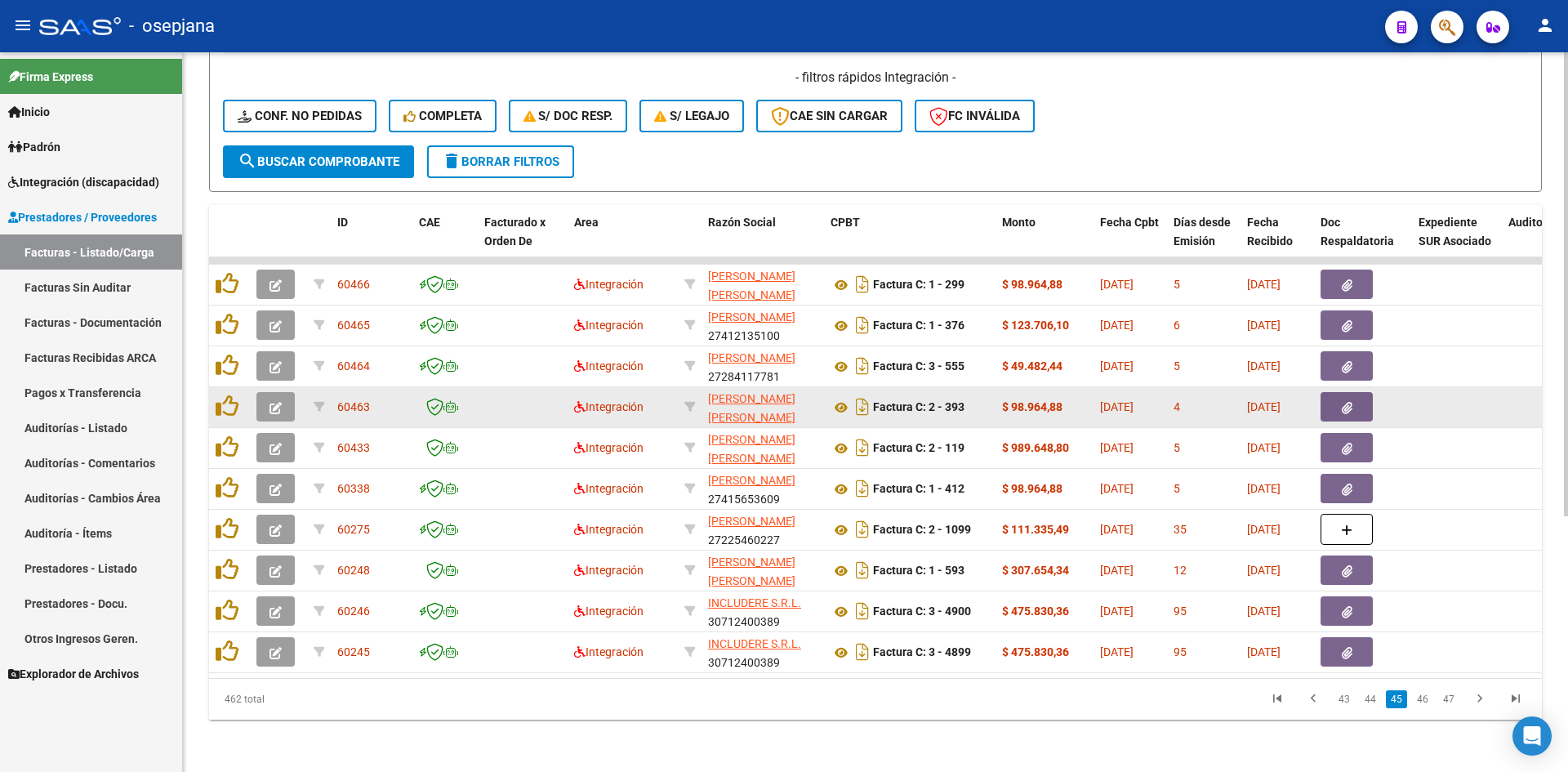
click at [273, 402] on icon "button" at bounding box center [275, 408] width 12 height 12
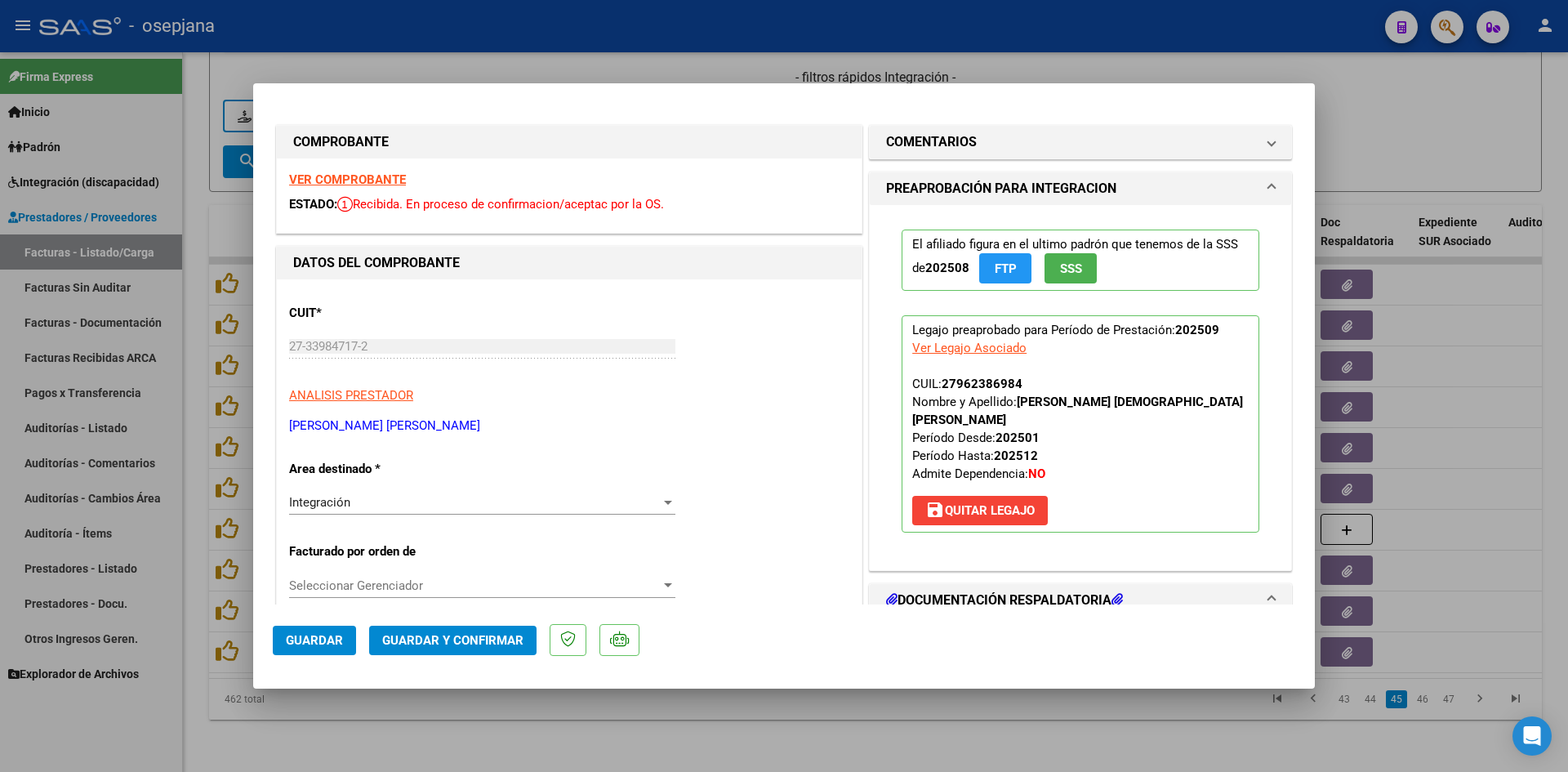
click at [349, 174] on strong "VER COMPROBANTE" at bounding box center [347, 179] width 117 height 15
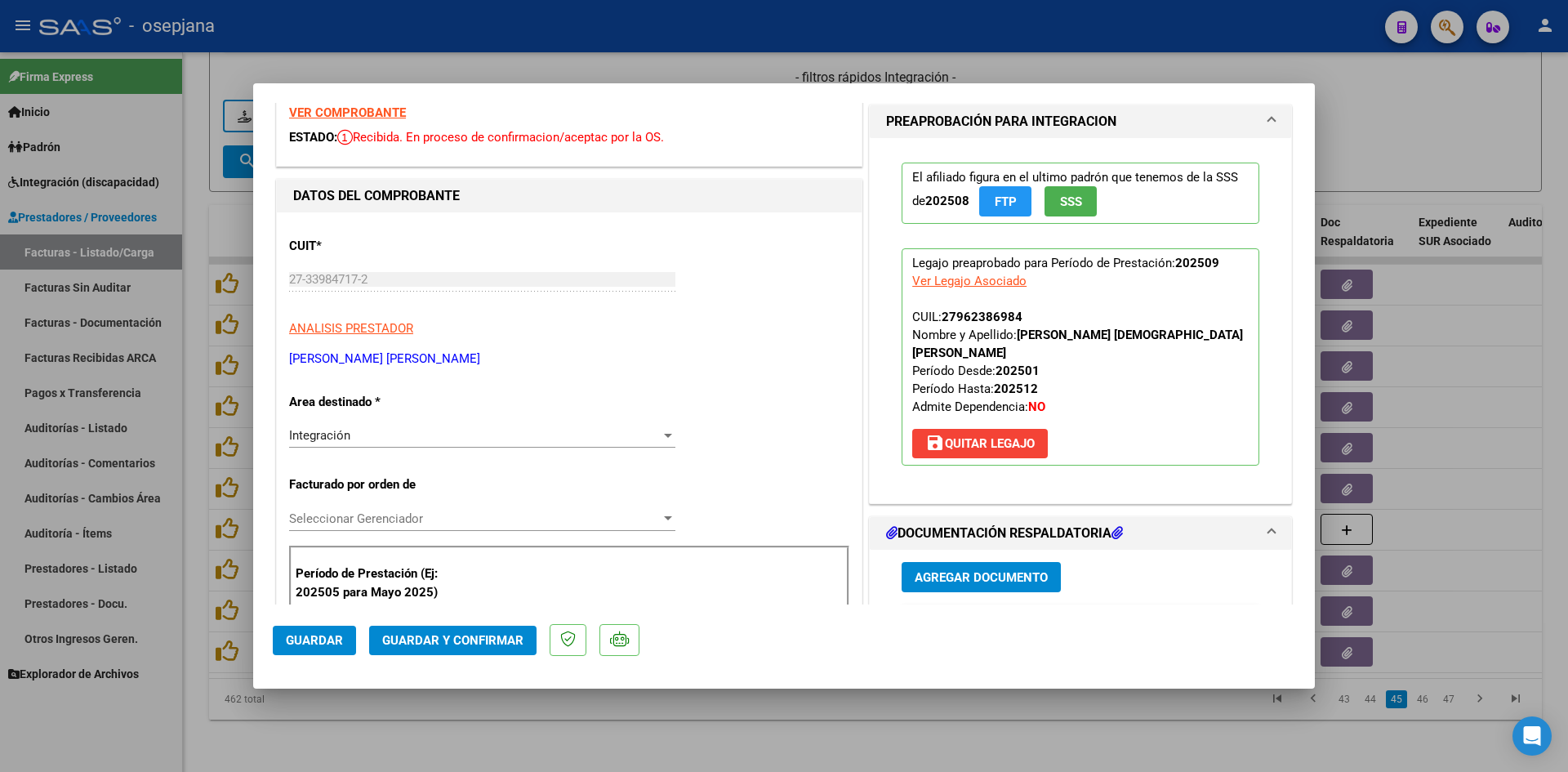
scroll to position [327, 0]
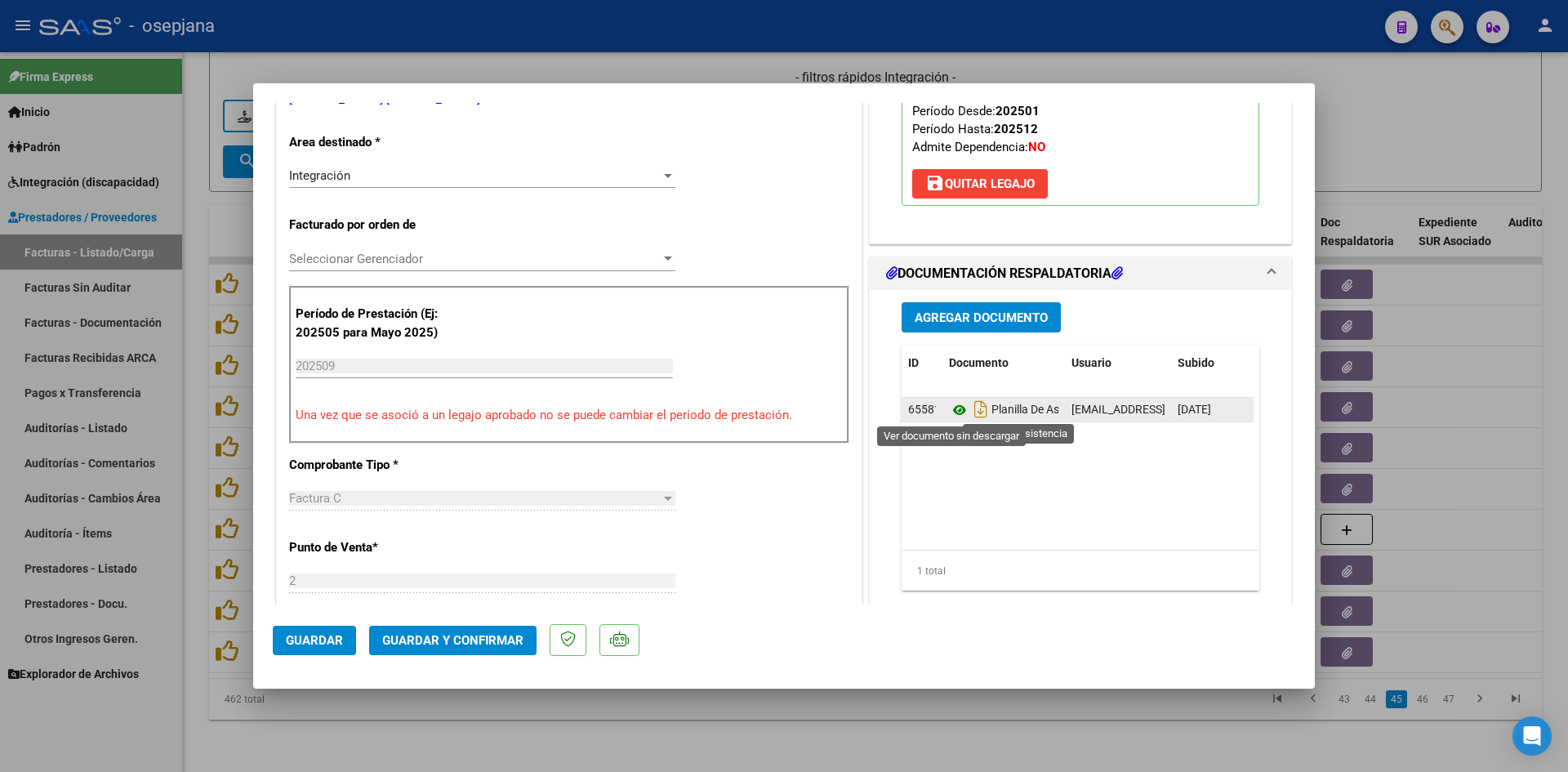
click at [956, 407] on icon at bounding box center [960, 411] width 22 height 20
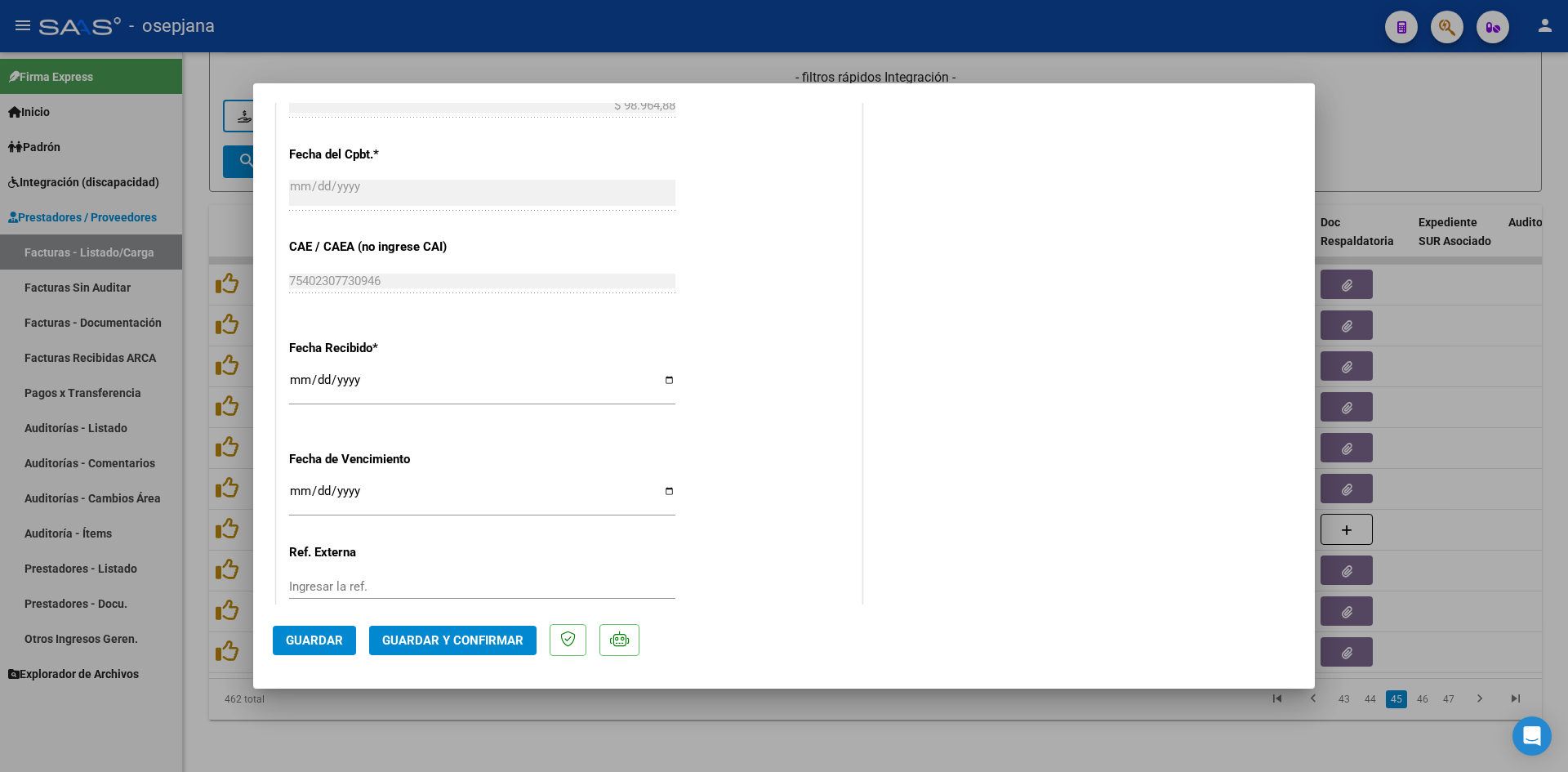
scroll to position [1077, 0]
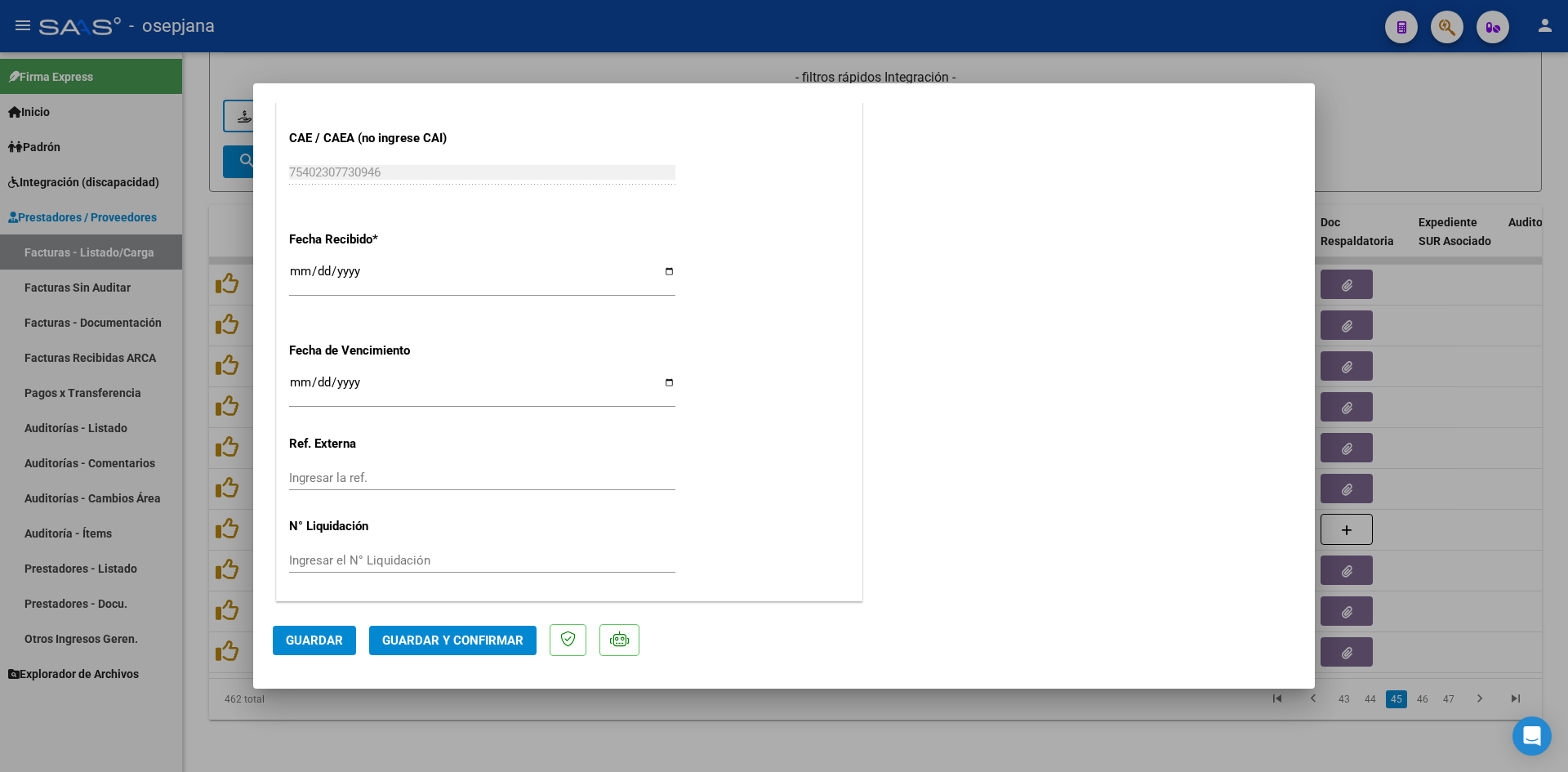
click at [305, 381] on input "Ingresar la fecha" at bounding box center [482, 388] width 386 height 26
type input "[DATE]"
click at [432, 632] on button "Guardar y Confirmar" at bounding box center [453, 640] width 168 height 29
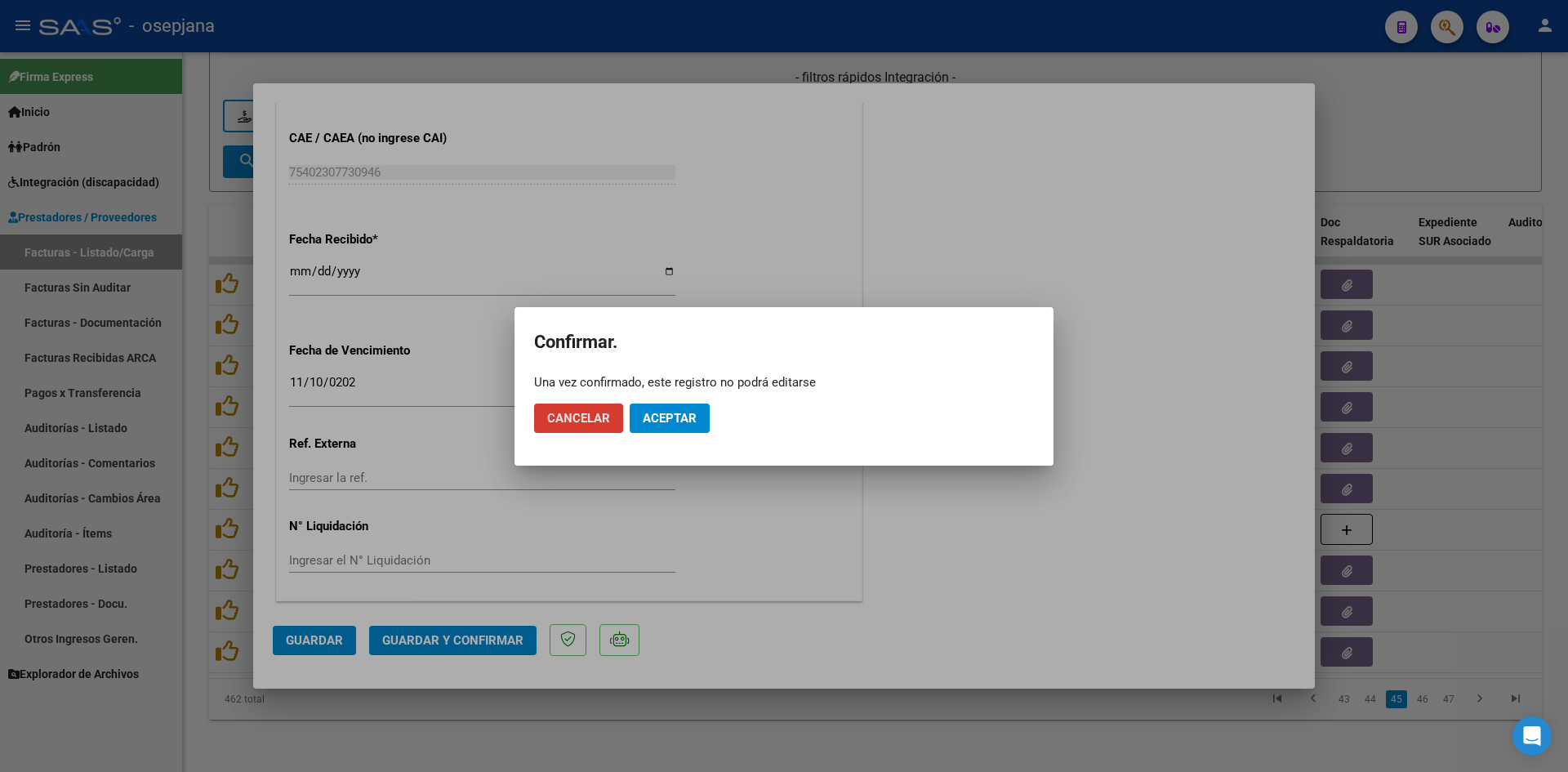
click at [691, 415] on span "Aceptar" at bounding box center [670, 418] width 54 height 15
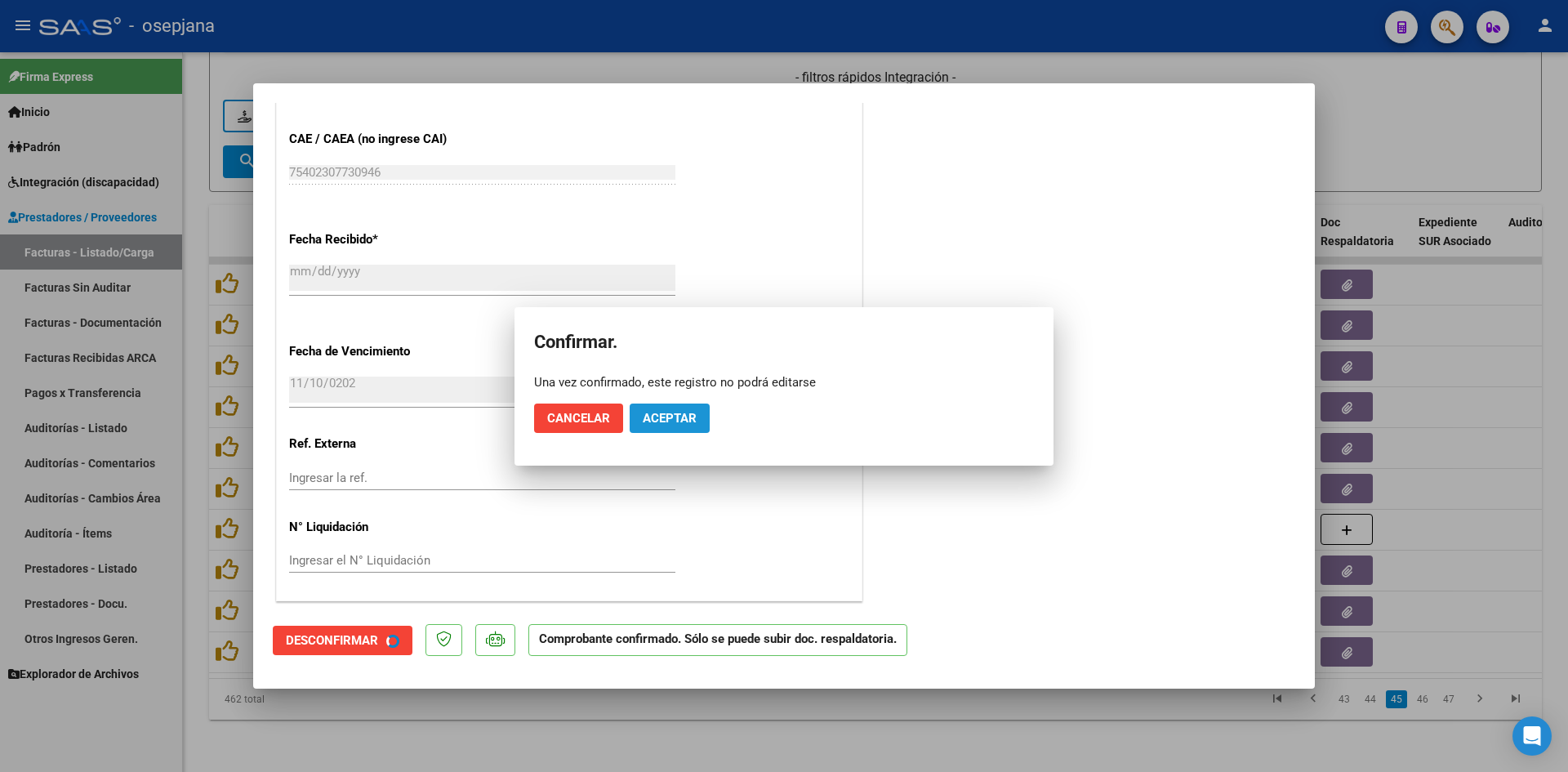
scroll to position [976, 0]
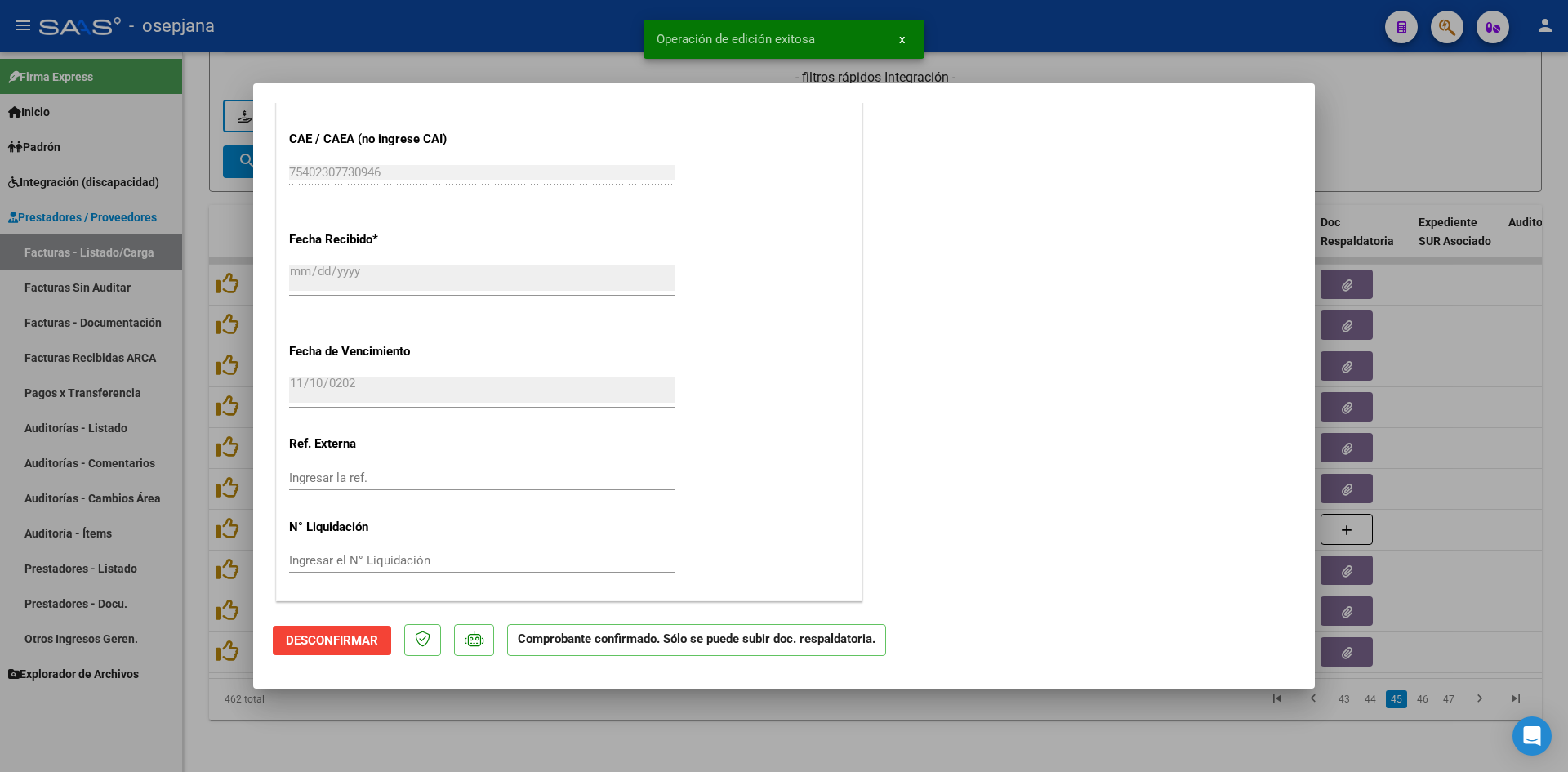
click at [1383, 130] on div at bounding box center [784, 386] width 1568 height 772
type input "$ 0,00"
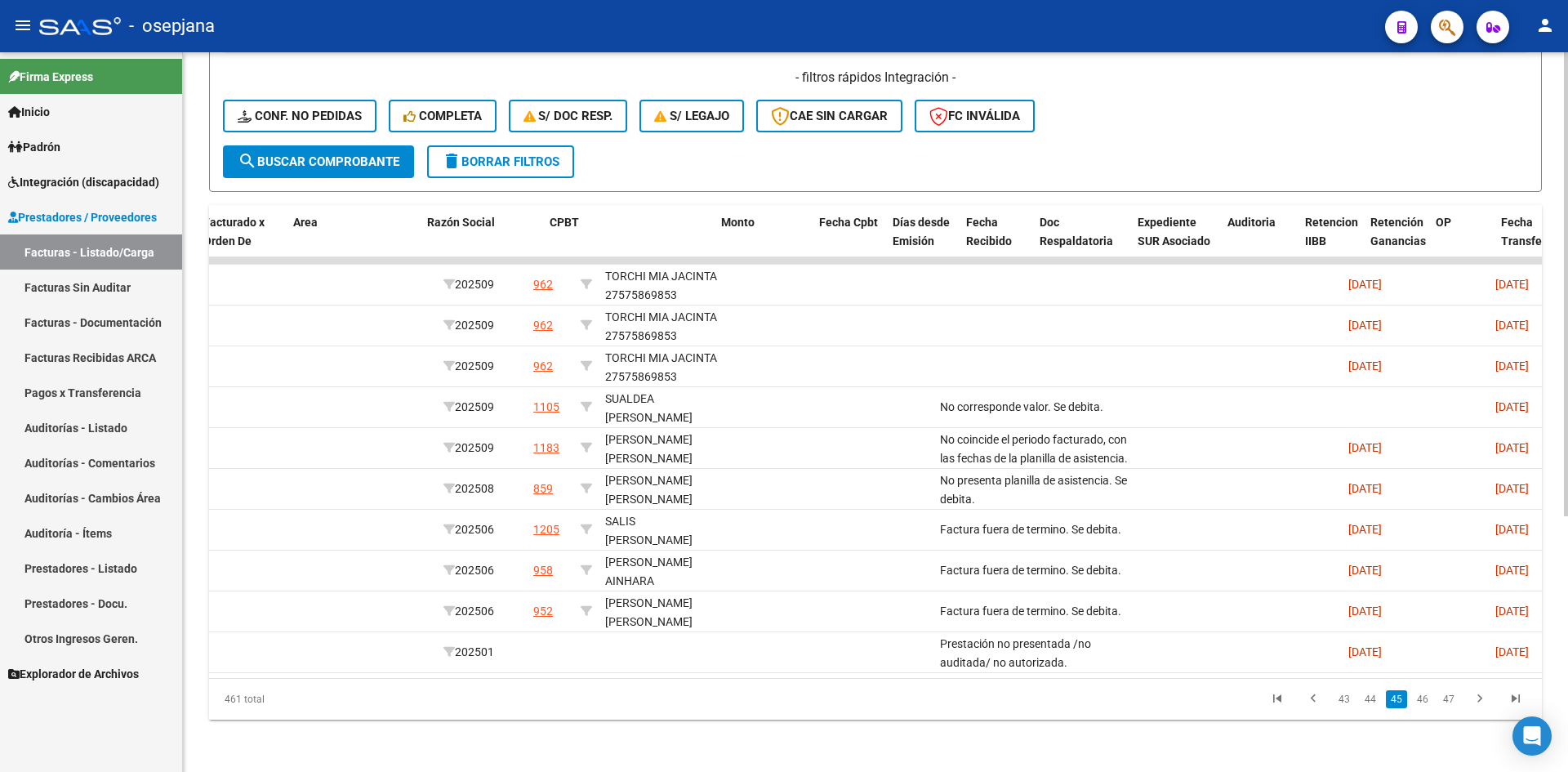
scroll to position [0, 0]
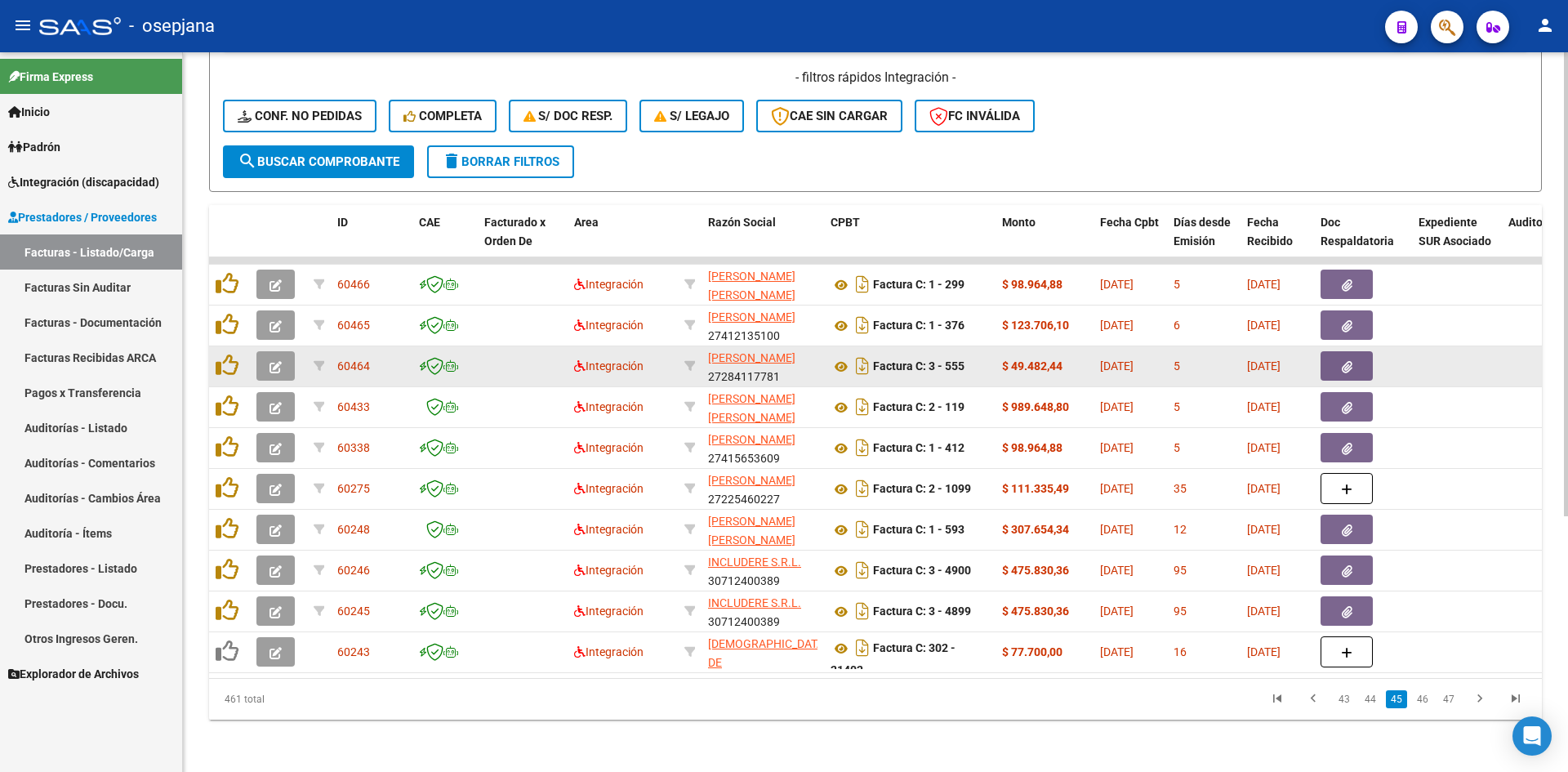
click at [275, 361] on icon "button" at bounding box center [275, 367] width 12 height 12
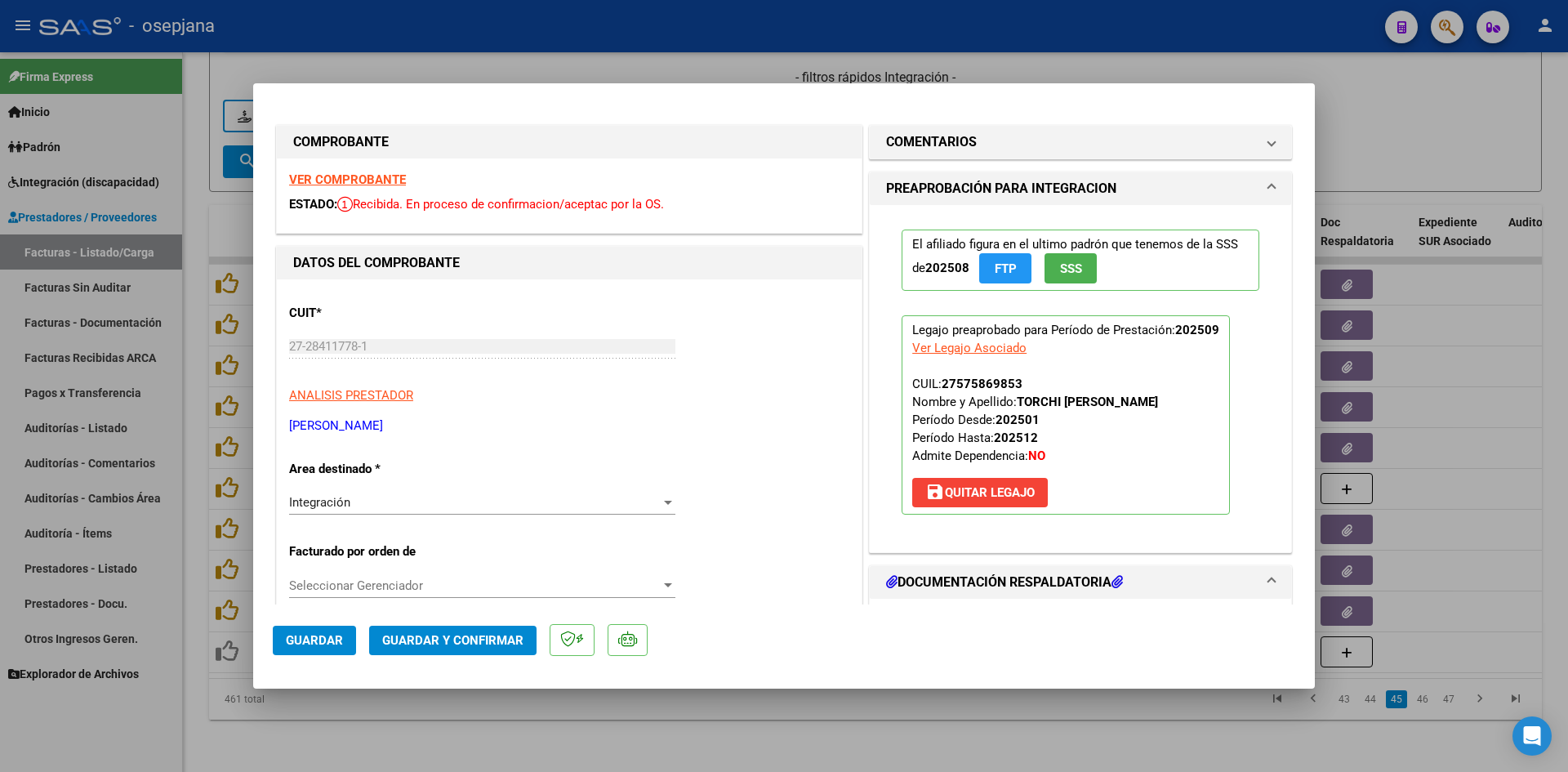
click at [379, 174] on strong "VER COMPROBANTE" at bounding box center [347, 179] width 117 height 15
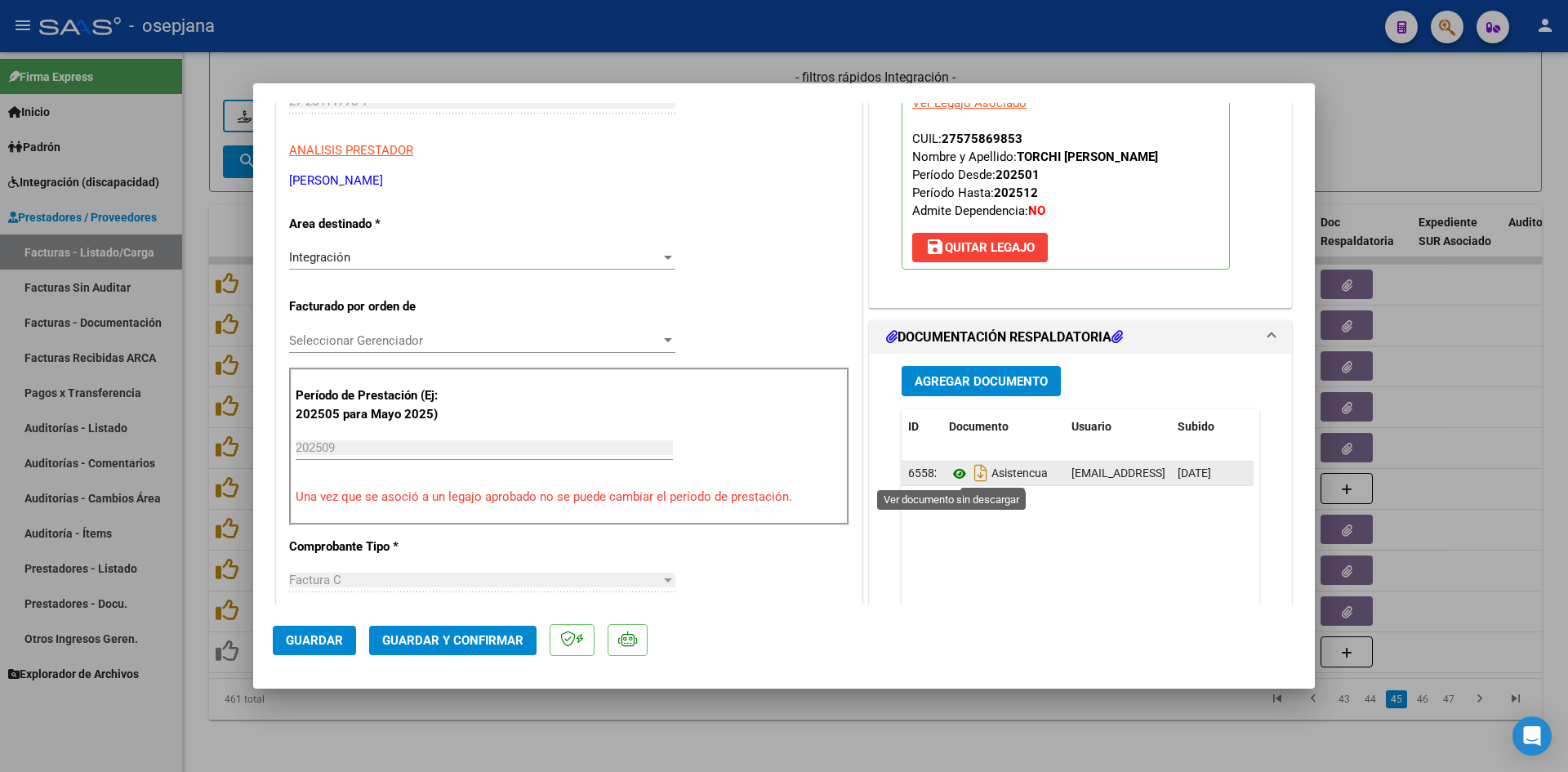
click at [951, 475] on icon at bounding box center [960, 474] width 22 height 20
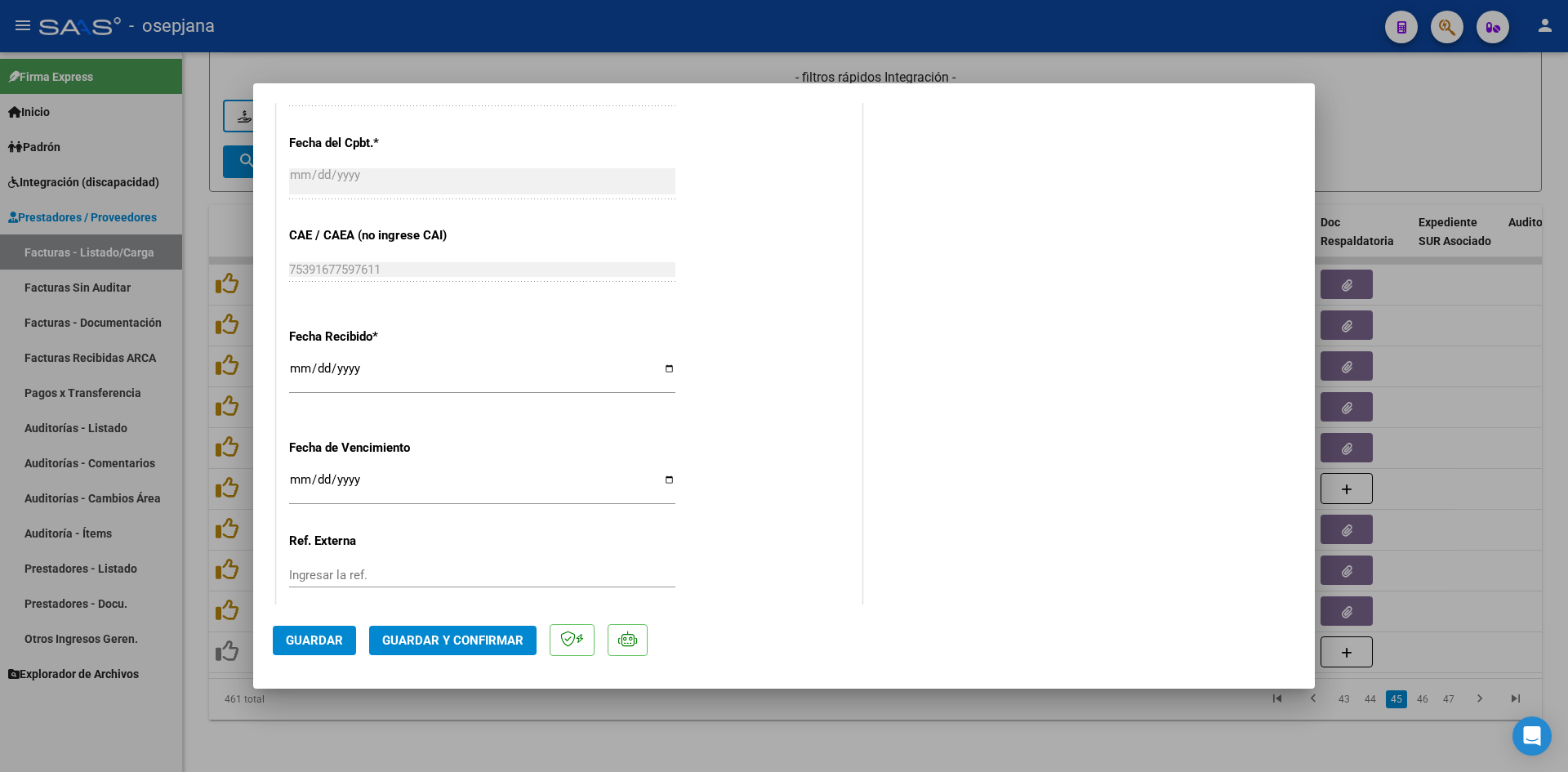
scroll to position [981, 0]
click at [297, 481] on input "[DATE]" at bounding box center [482, 484] width 386 height 26
type input "[DATE]"
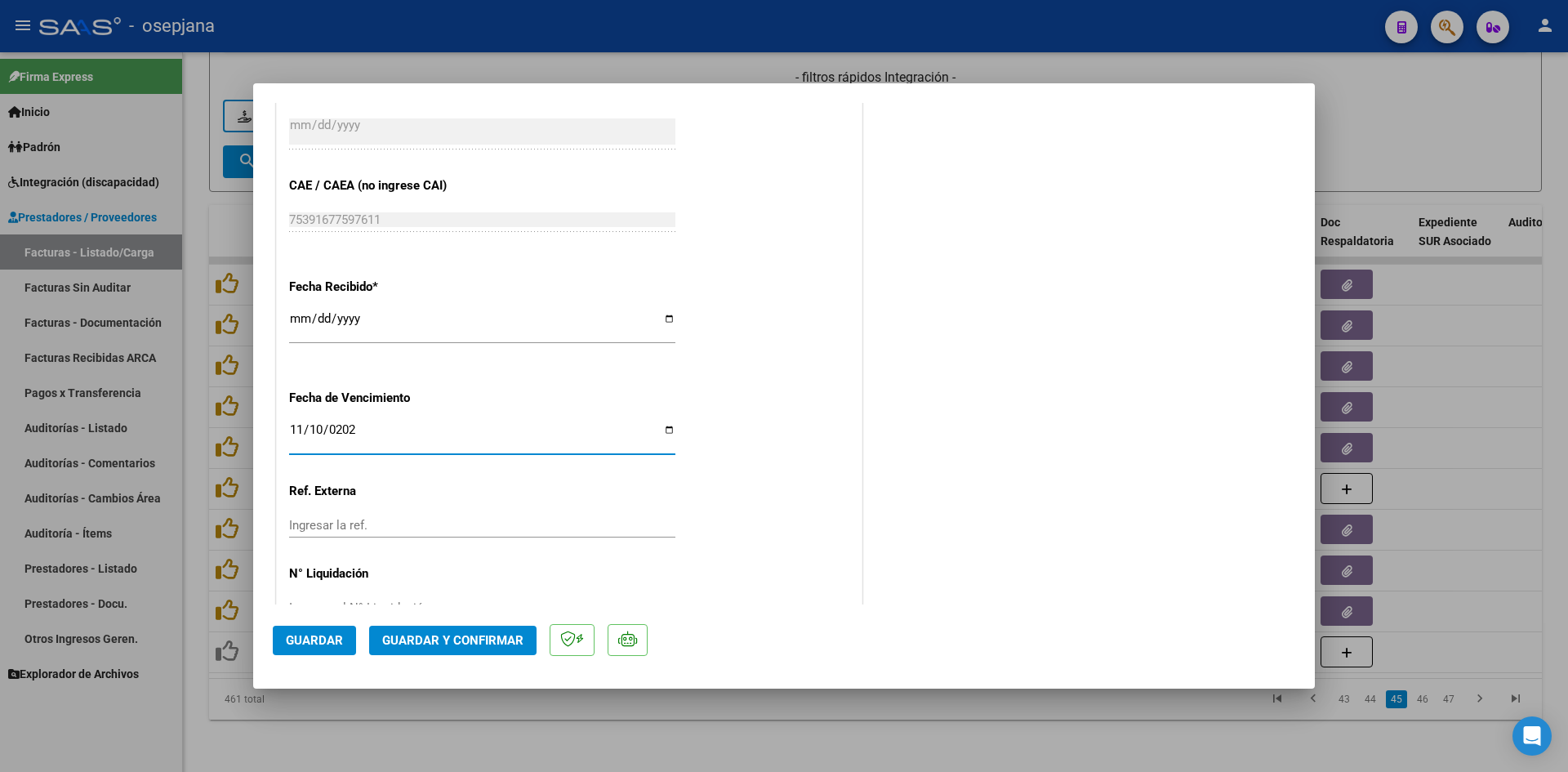
scroll to position [1077, 0]
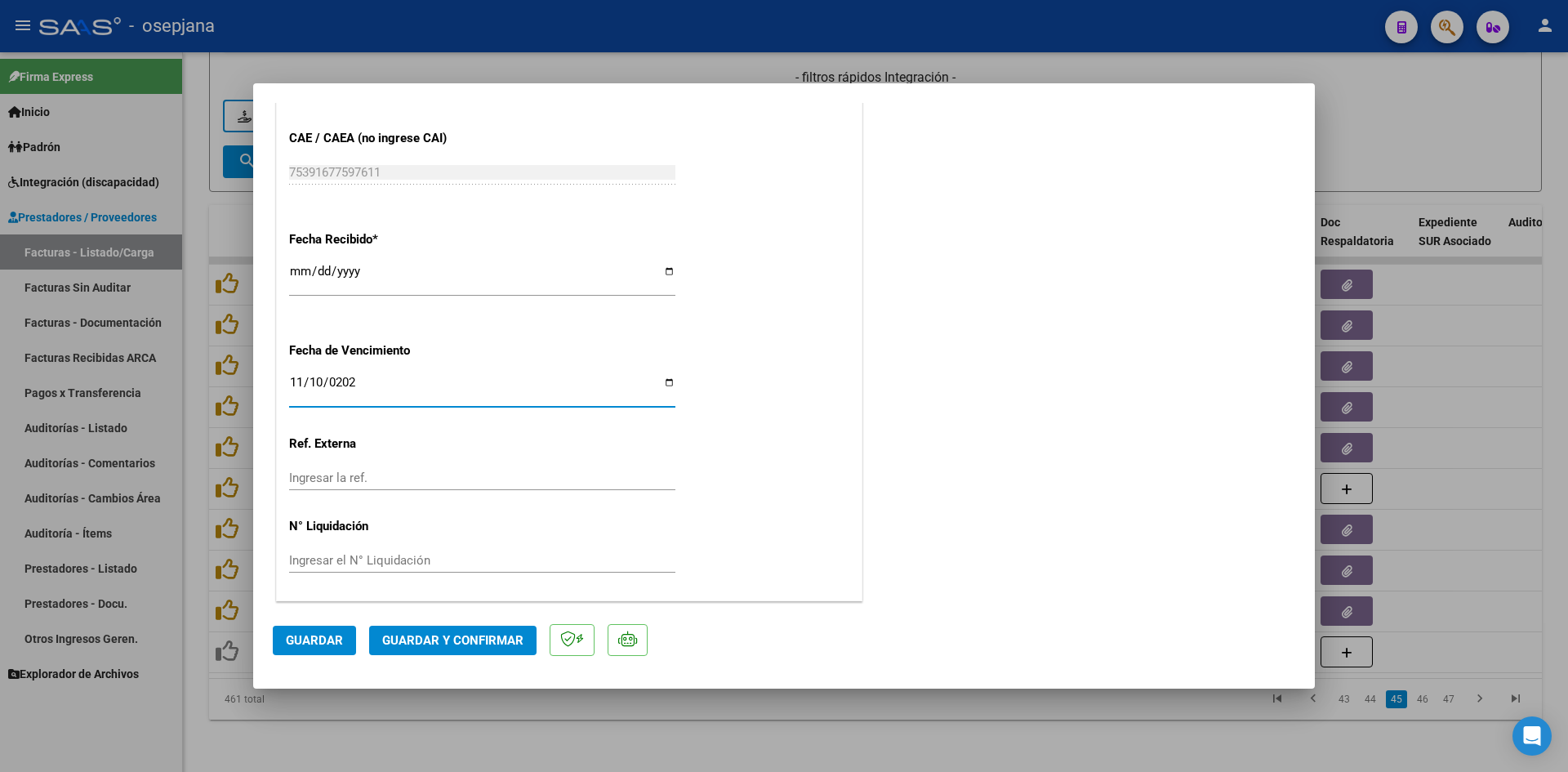
click at [450, 636] on span "Guardar y Confirmar" at bounding box center [453, 641] width 141 height 15
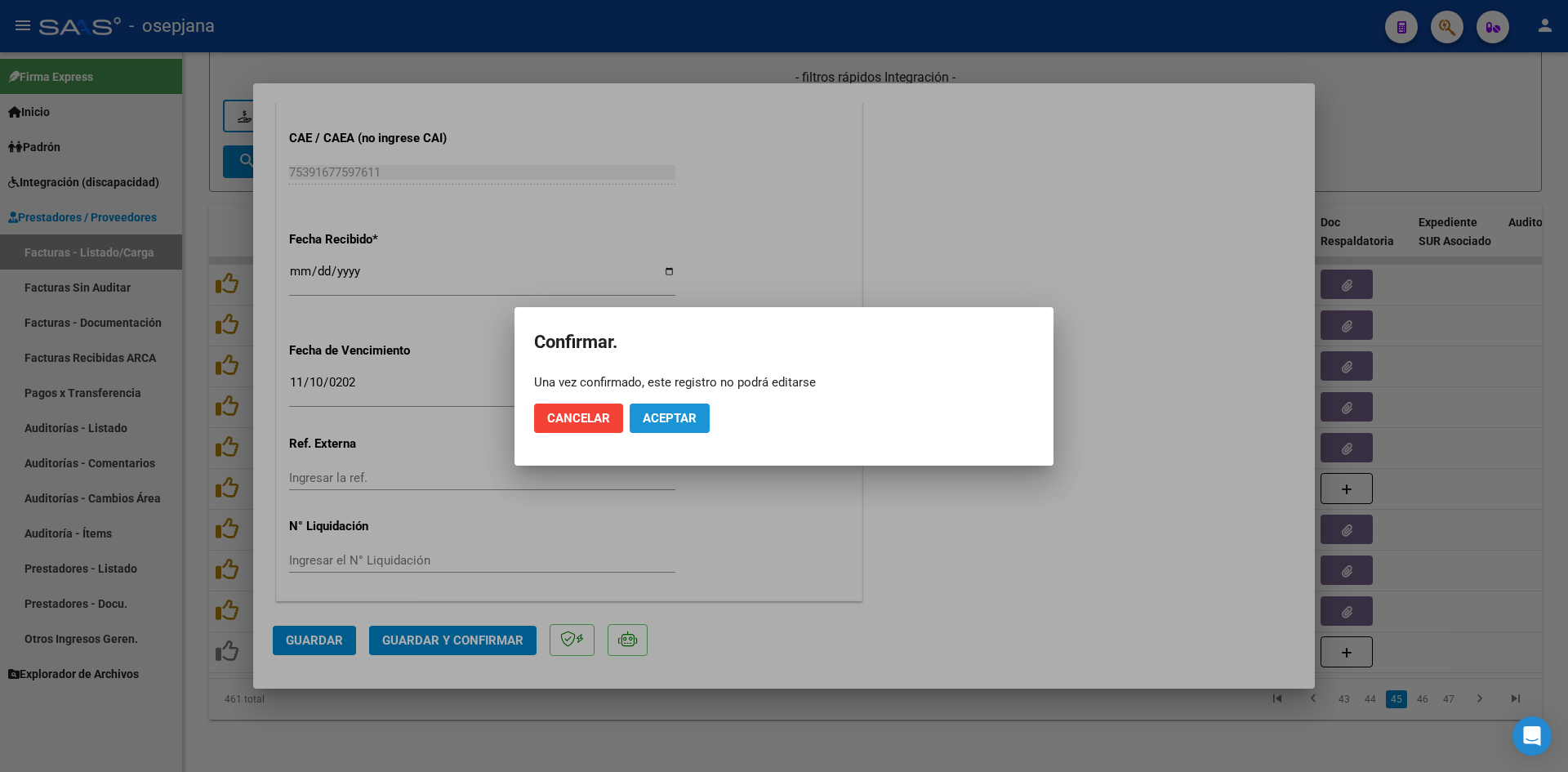
click at [673, 420] on span "Aceptar" at bounding box center [670, 418] width 54 height 15
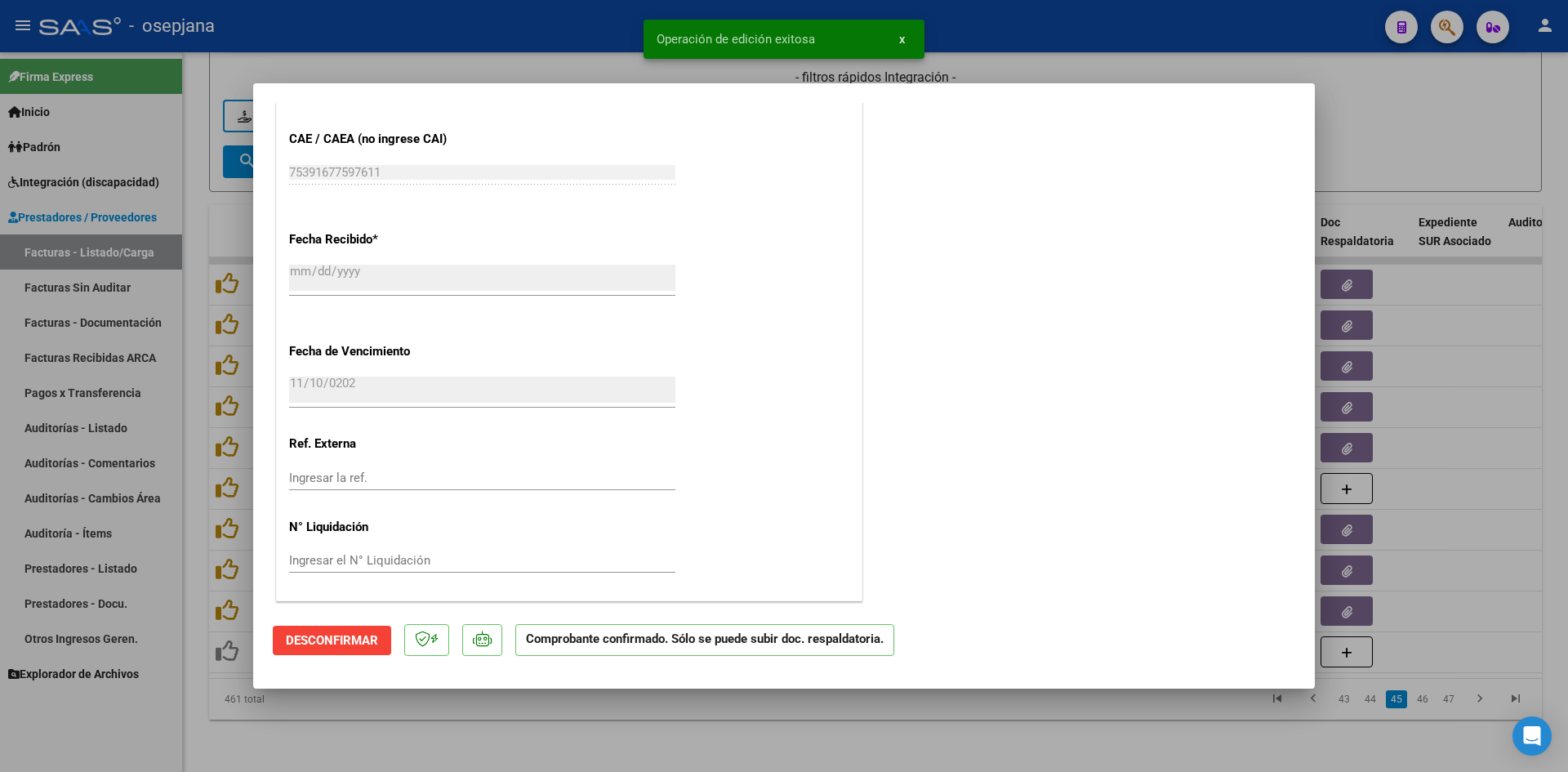
click at [1457, 116] on div at bounding box center [784, 386] width 1568 height 772
type input "$ 0,00"
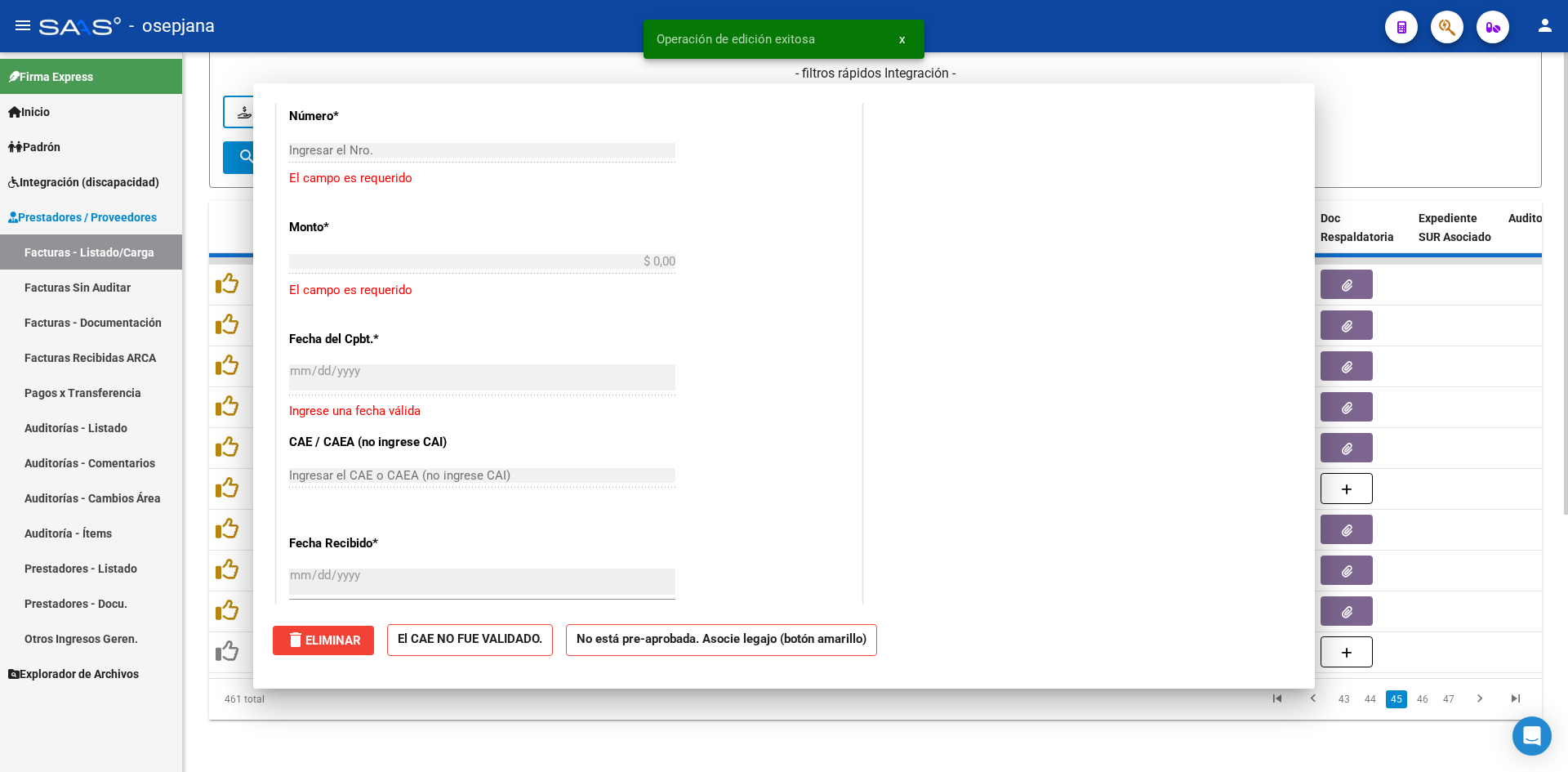
scroll to position [0, 0]
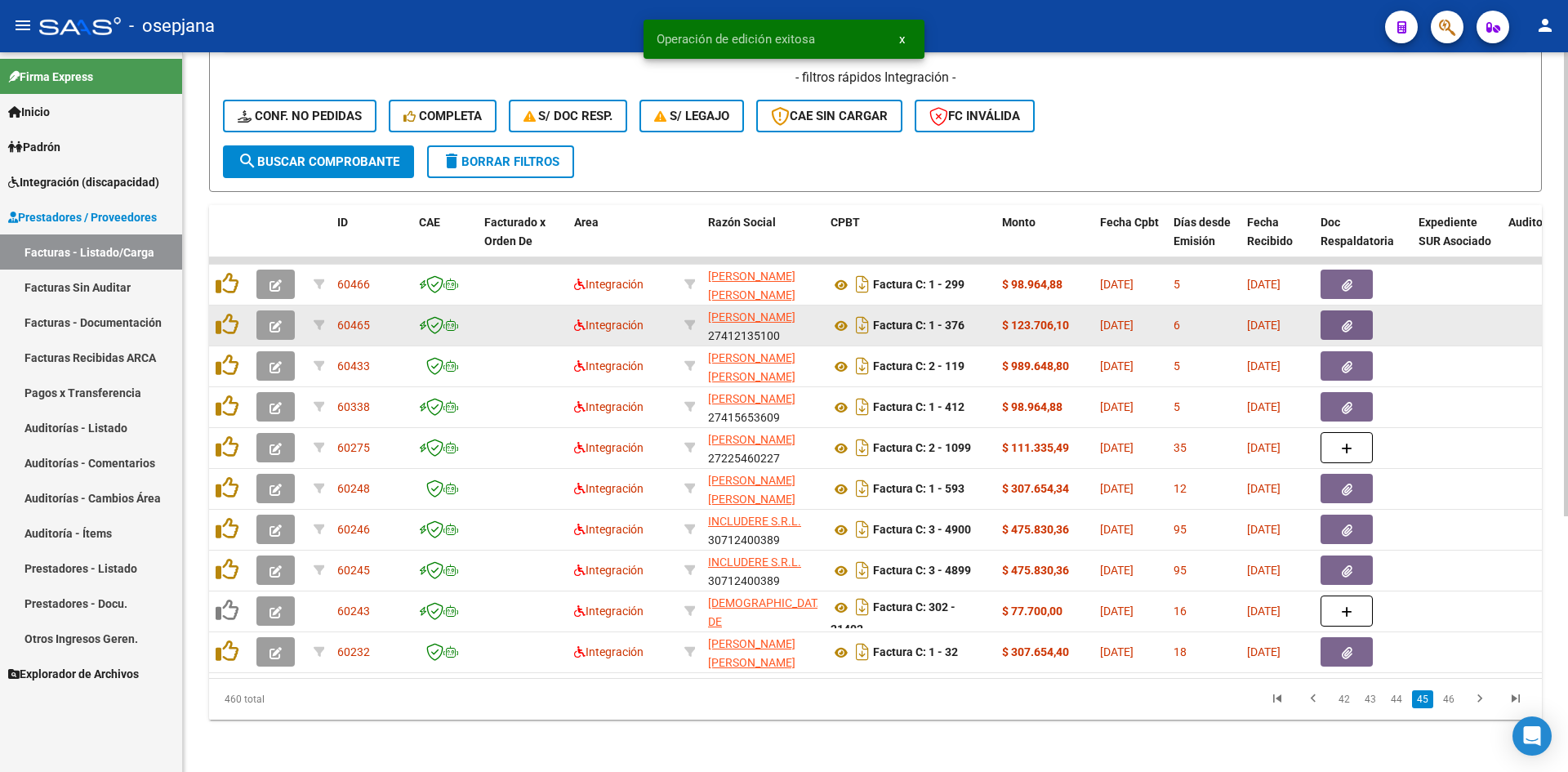
click at [266, 313] on button "button" at bounding box center [276, 325] width 38 height 29
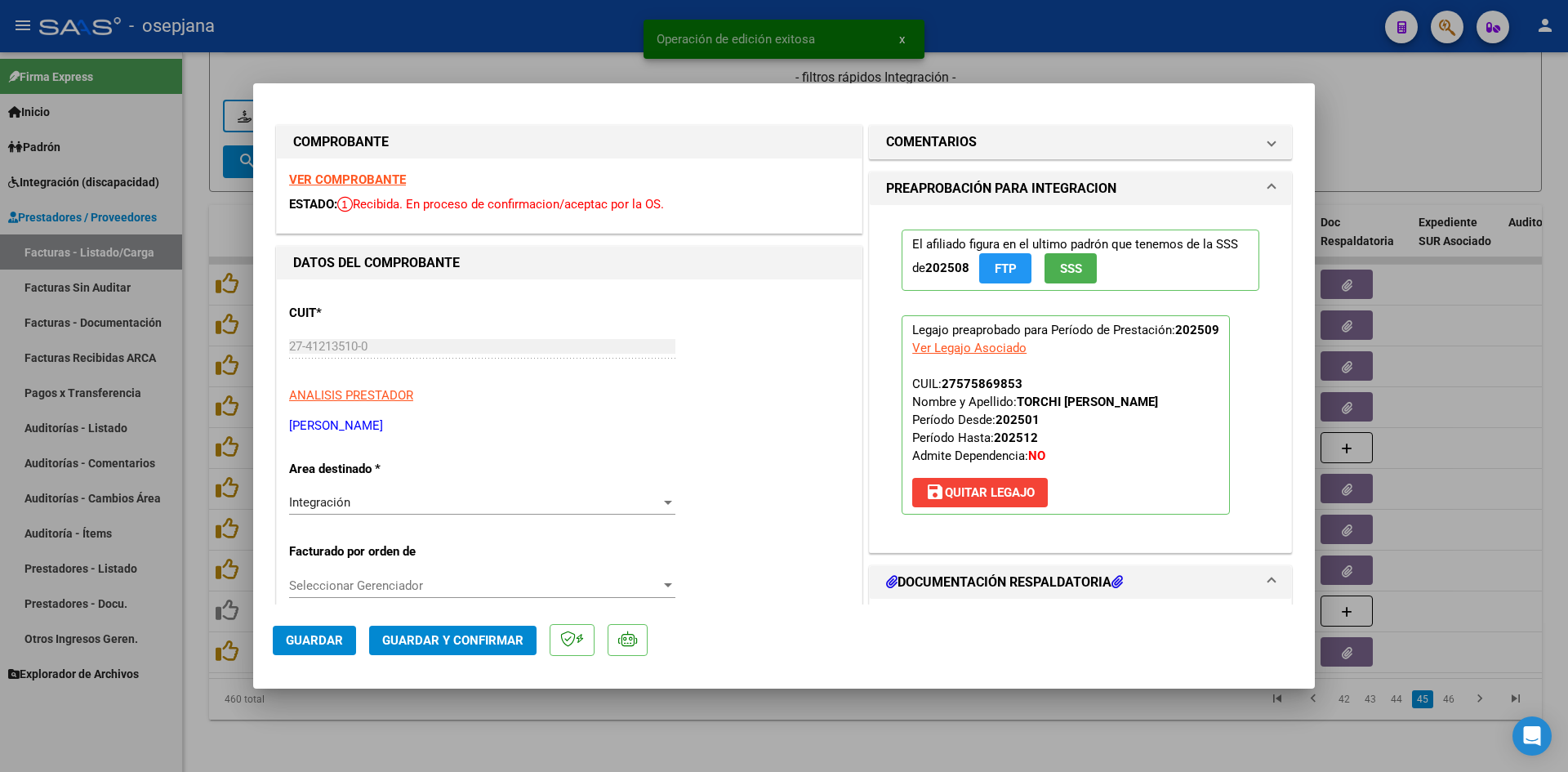
click at [356, 178] on strong "VER COMPROBANTE" at bounding box center [347, 179] width 117 height 15
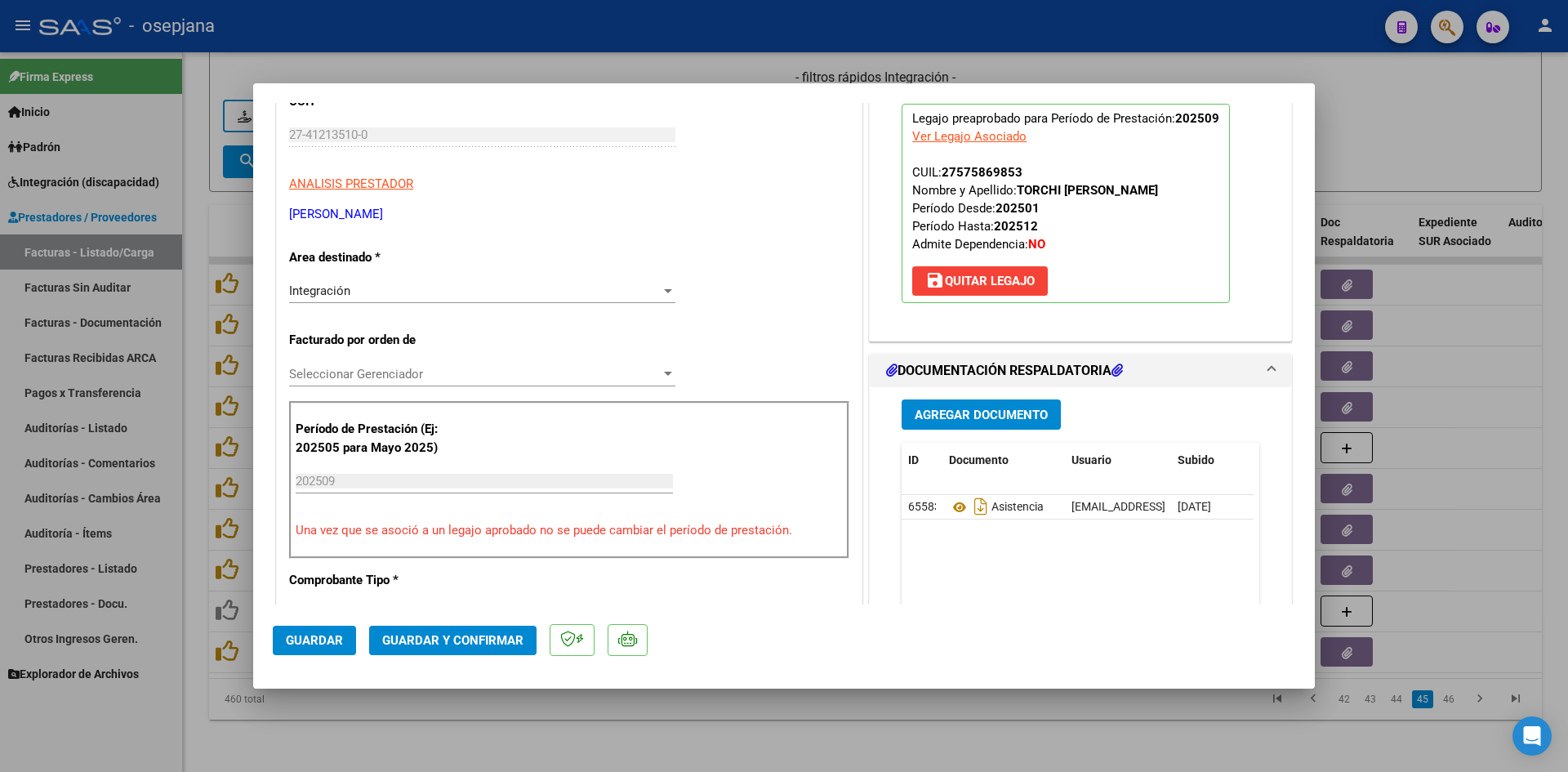
scroll to position [409, 0]
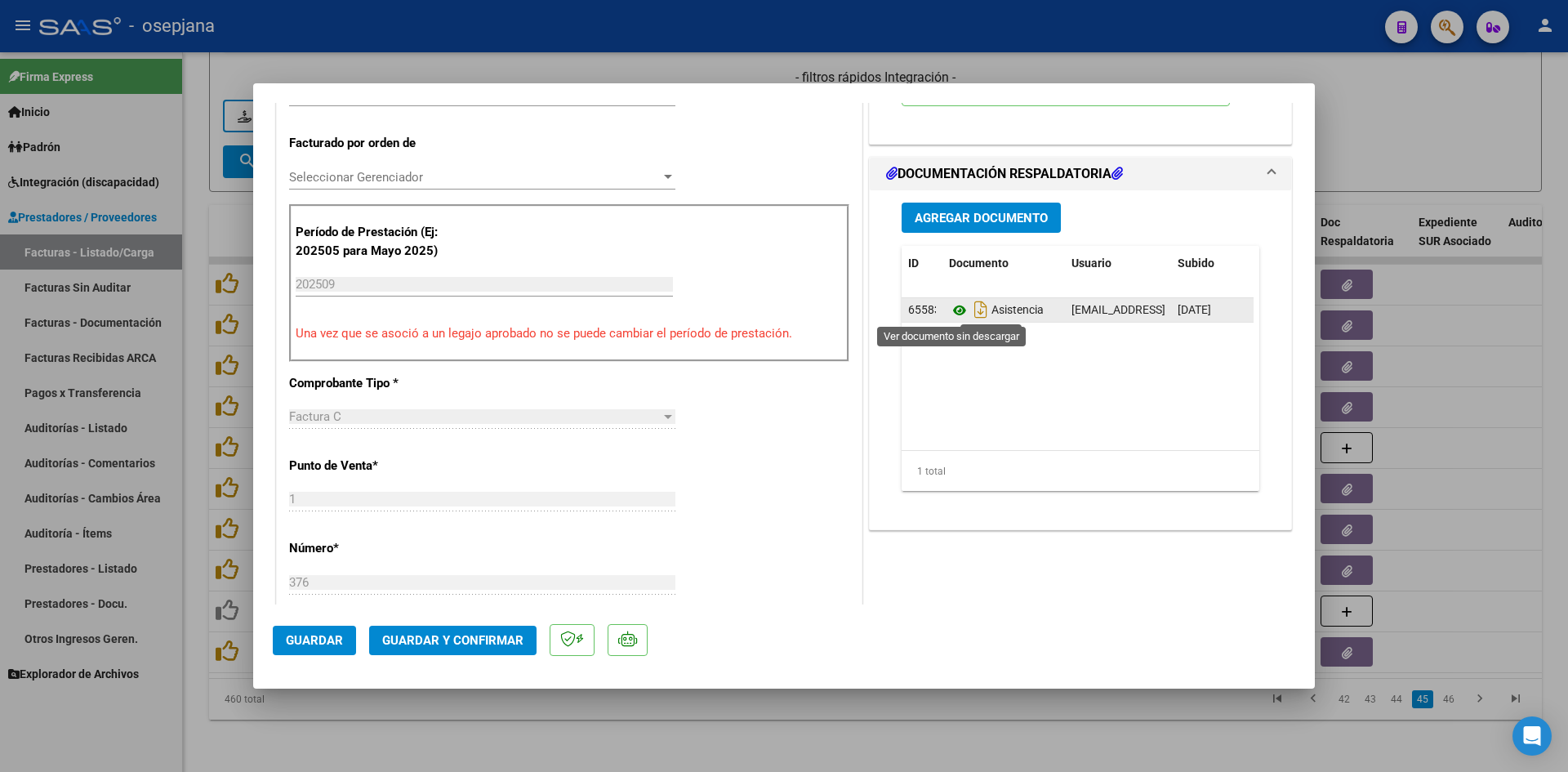
click at [956, 306] on icon at bounding box center [960, 311] width 22 height 20
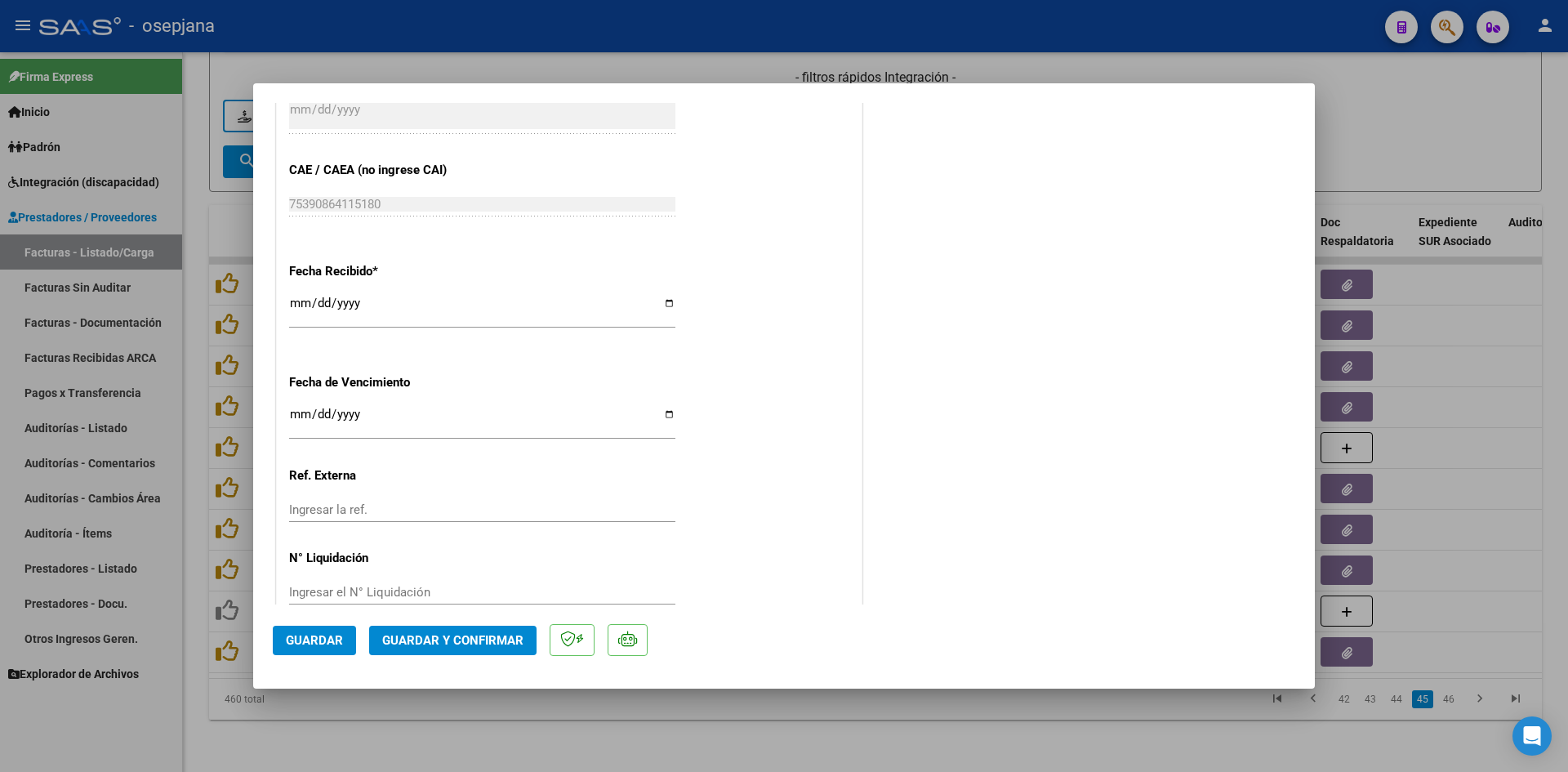
scroll to position [1062, 0]
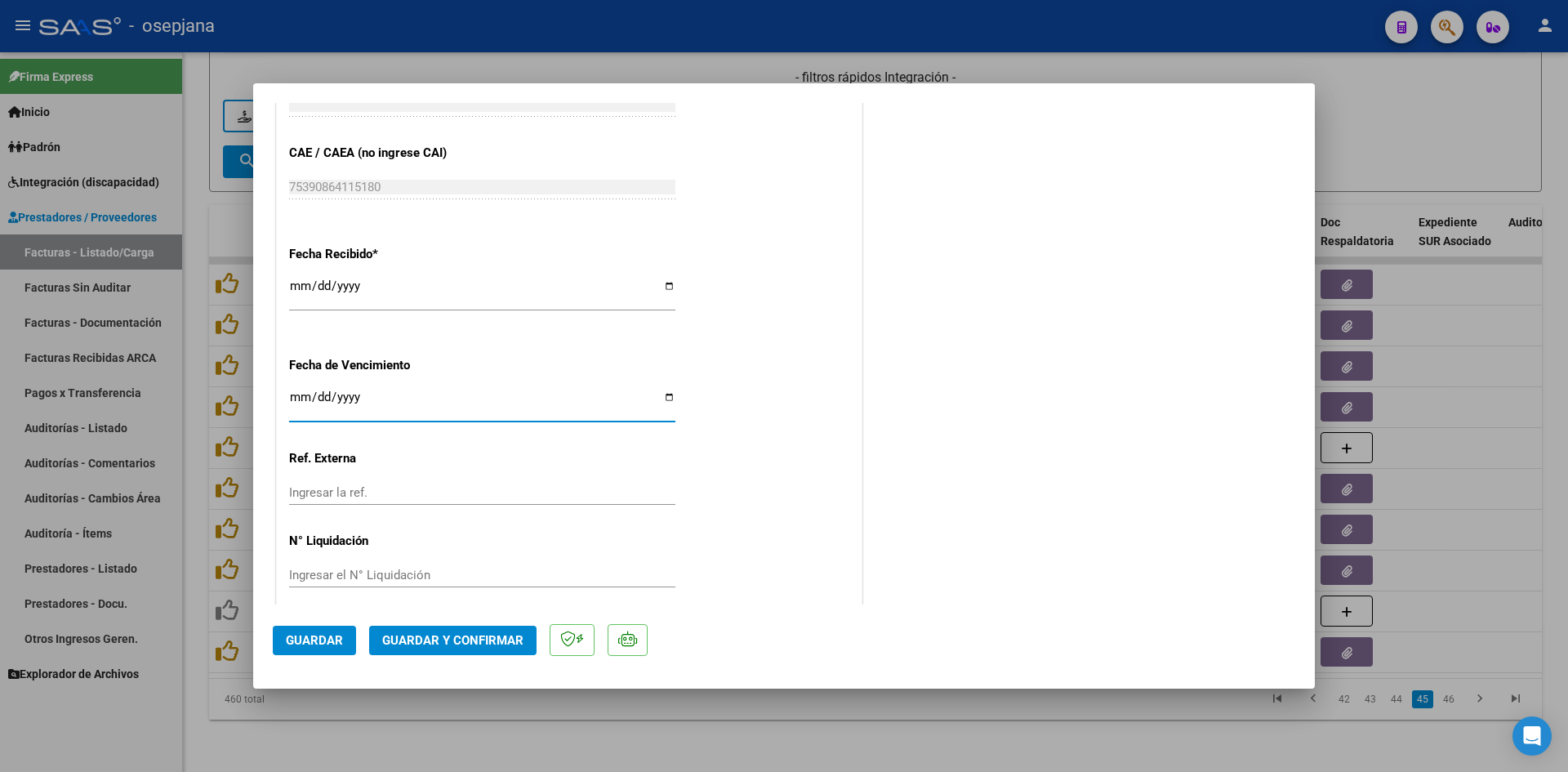
click at [300, 396] on input "[DATE]" at bounding box center [482, 403] width 386 height 26
type input "[DATE]"
click at [429, 638] on span "Guardar y Confirmar" at bounding box center [453, 641] width 141 height 15
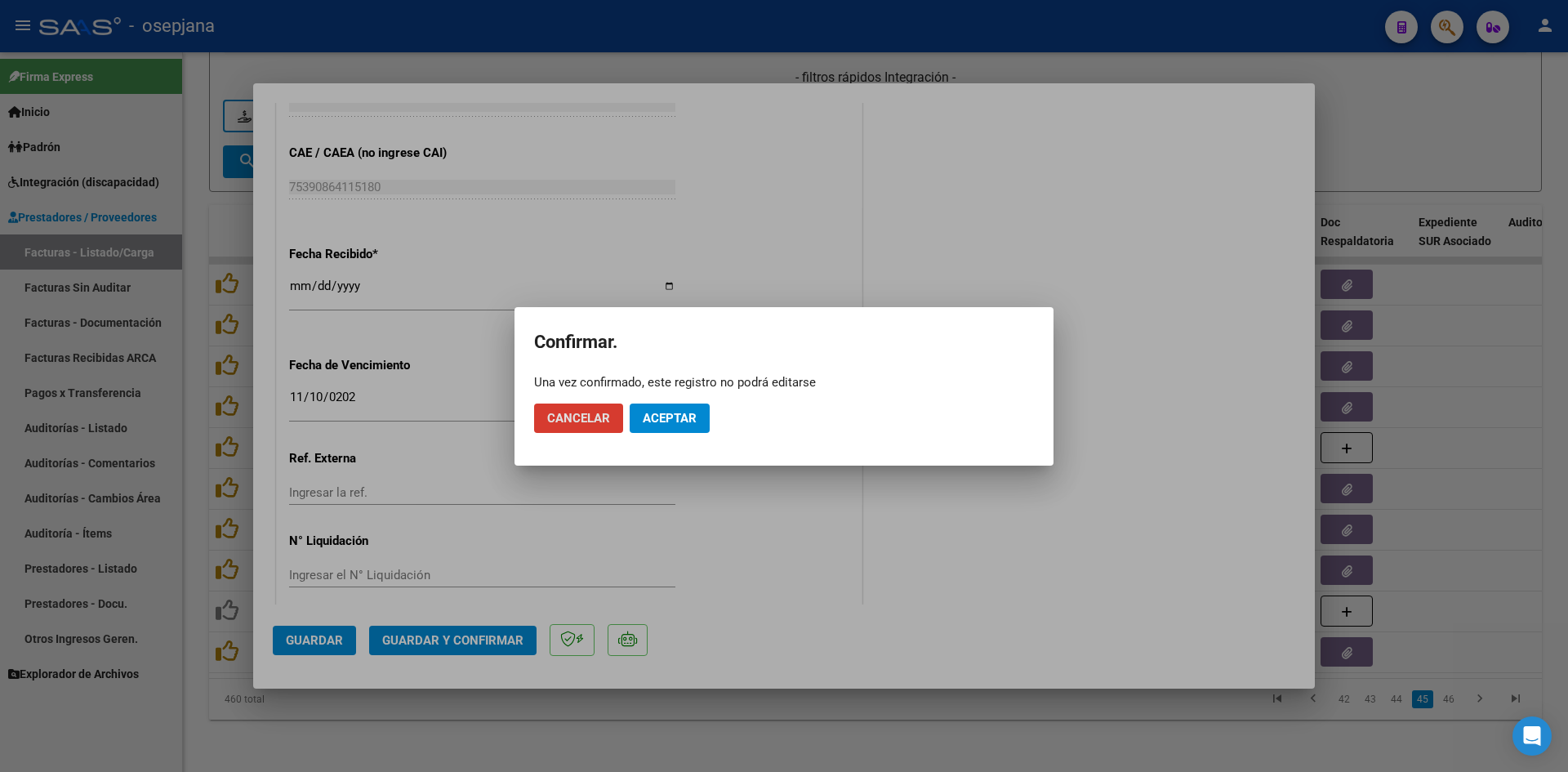
click at [661, 426] on button "Aceptar" at bounding box center [670, 418] width 80 height 29
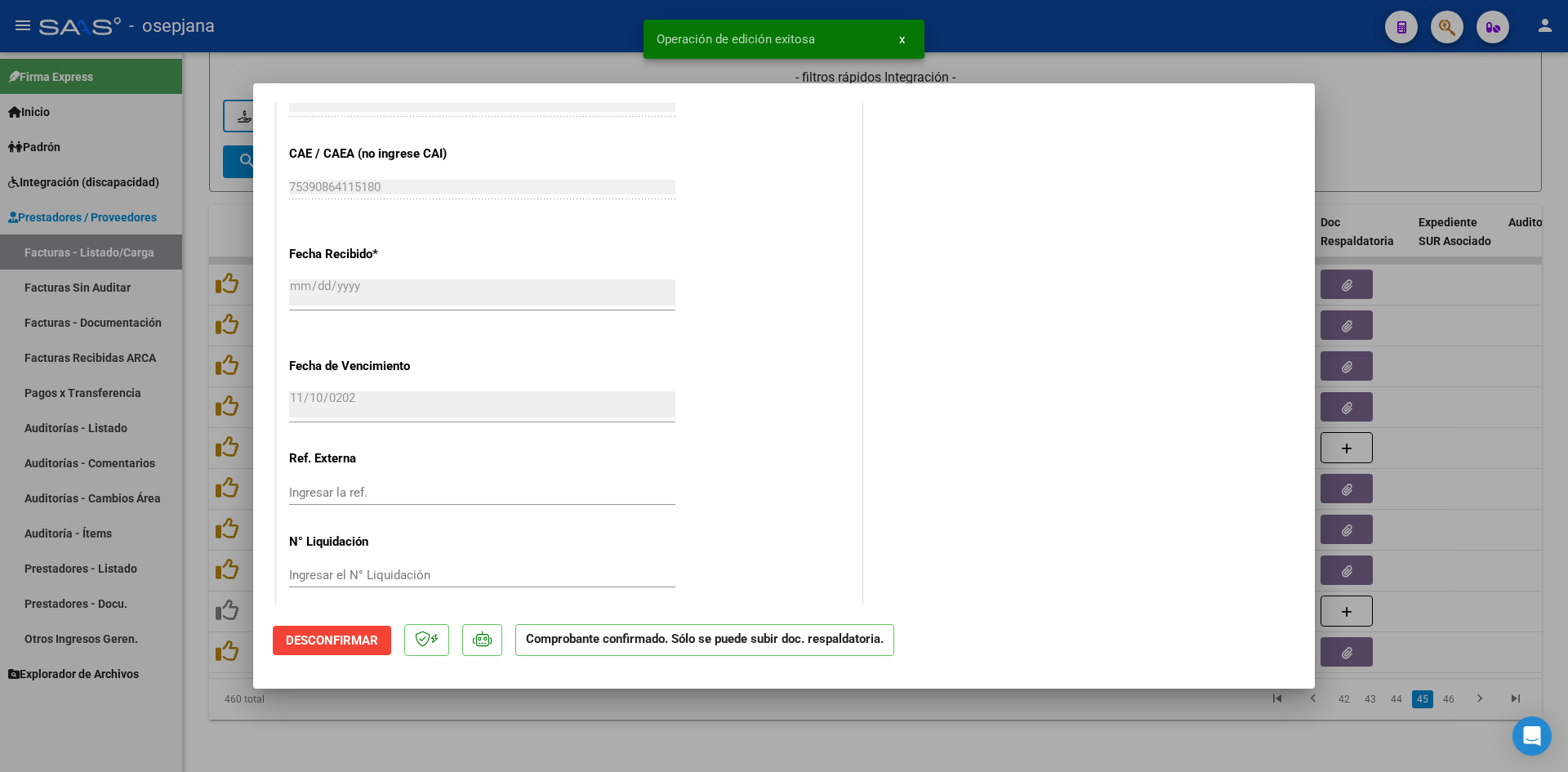
click at [1428, 145] on div at bounding box center [784, 386] width 1568 height 772
type input "$ 0,00"
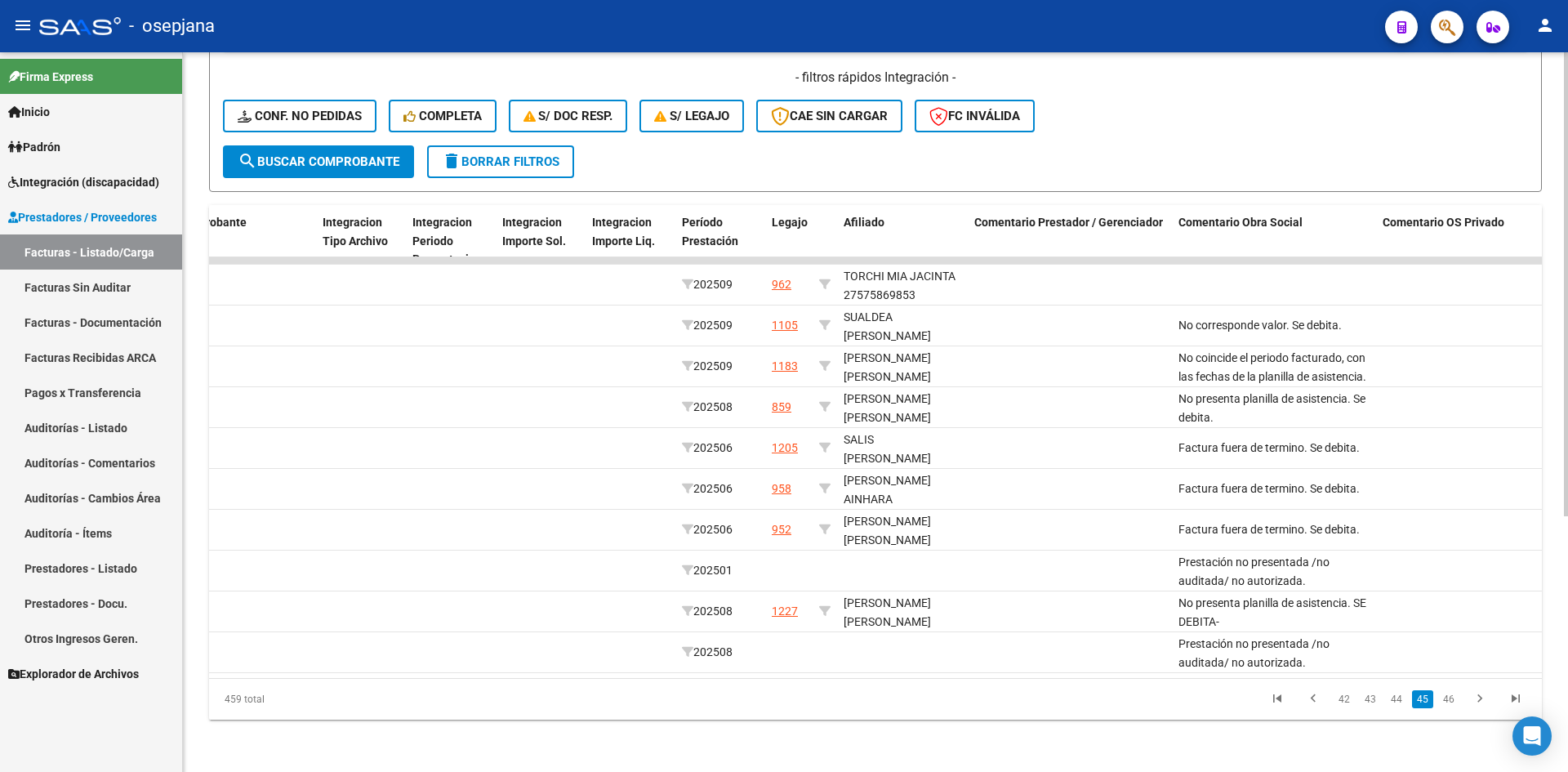
scroll to position [0, 0]
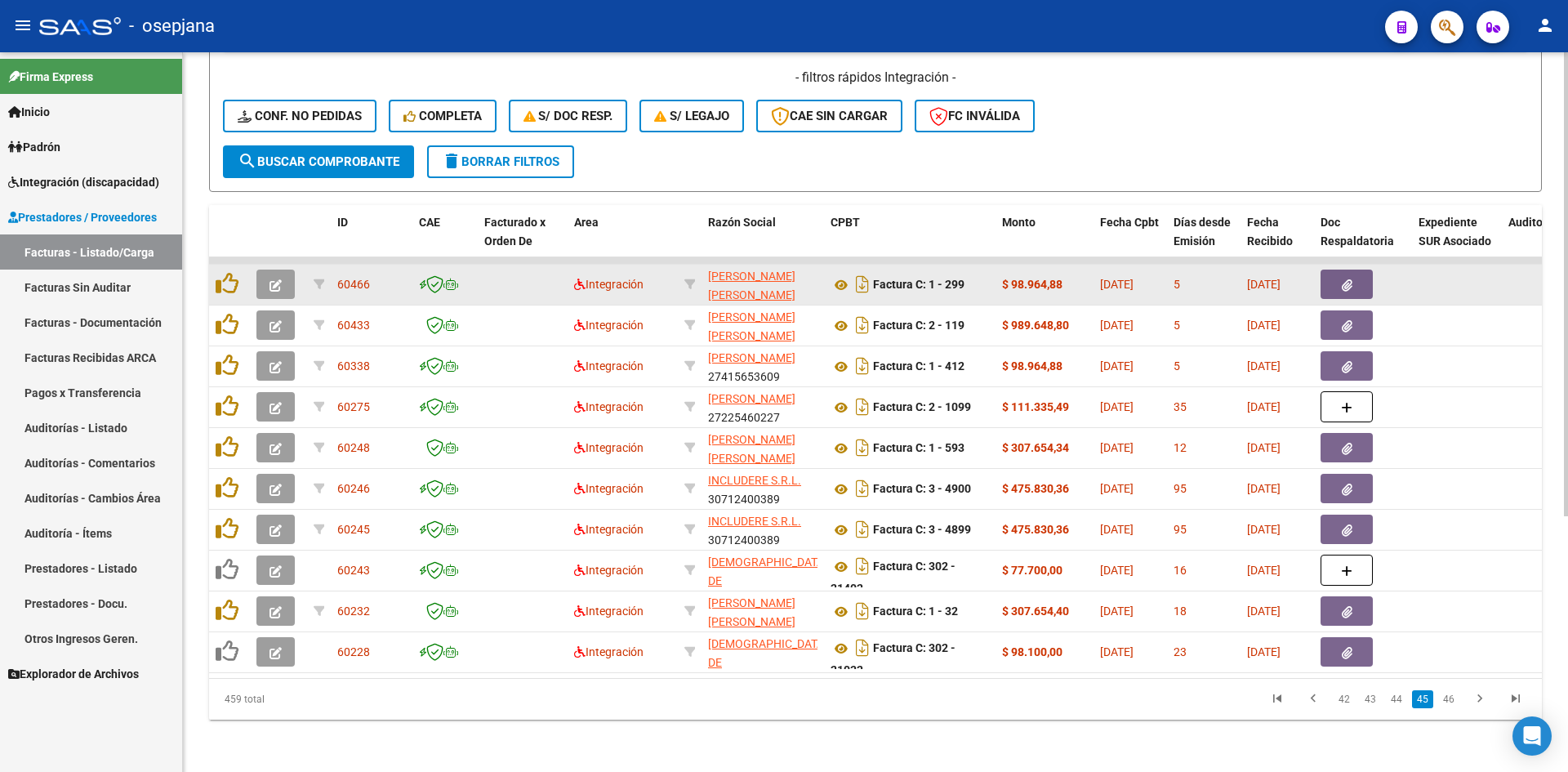
click at [277, 269] on button "button" at bounding box center [276, 283] width 38 height 29
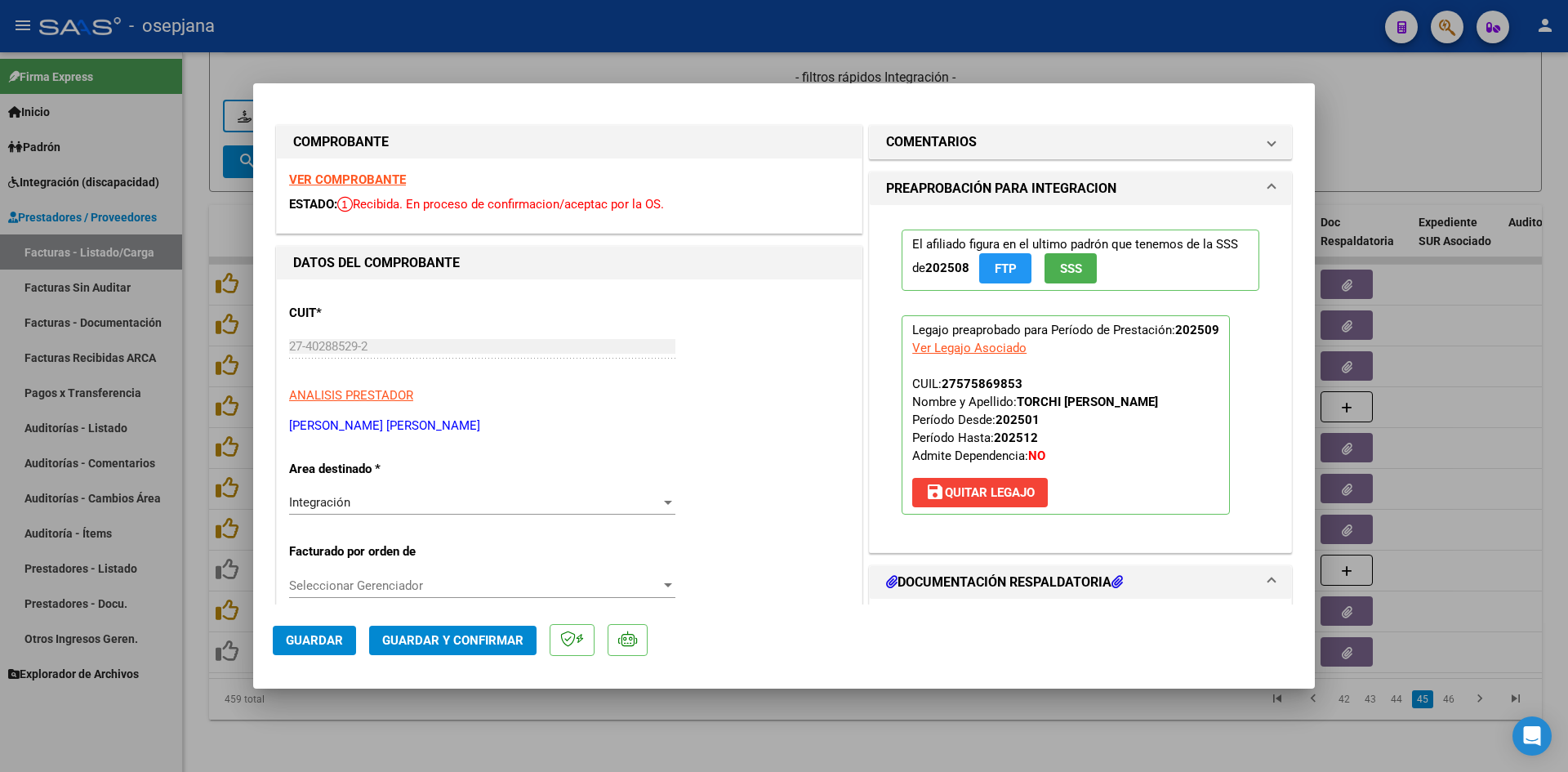
click at [370, 179] on strong "VER COMPROBANTE" at bounding box center [347, 179] width 117 height 15
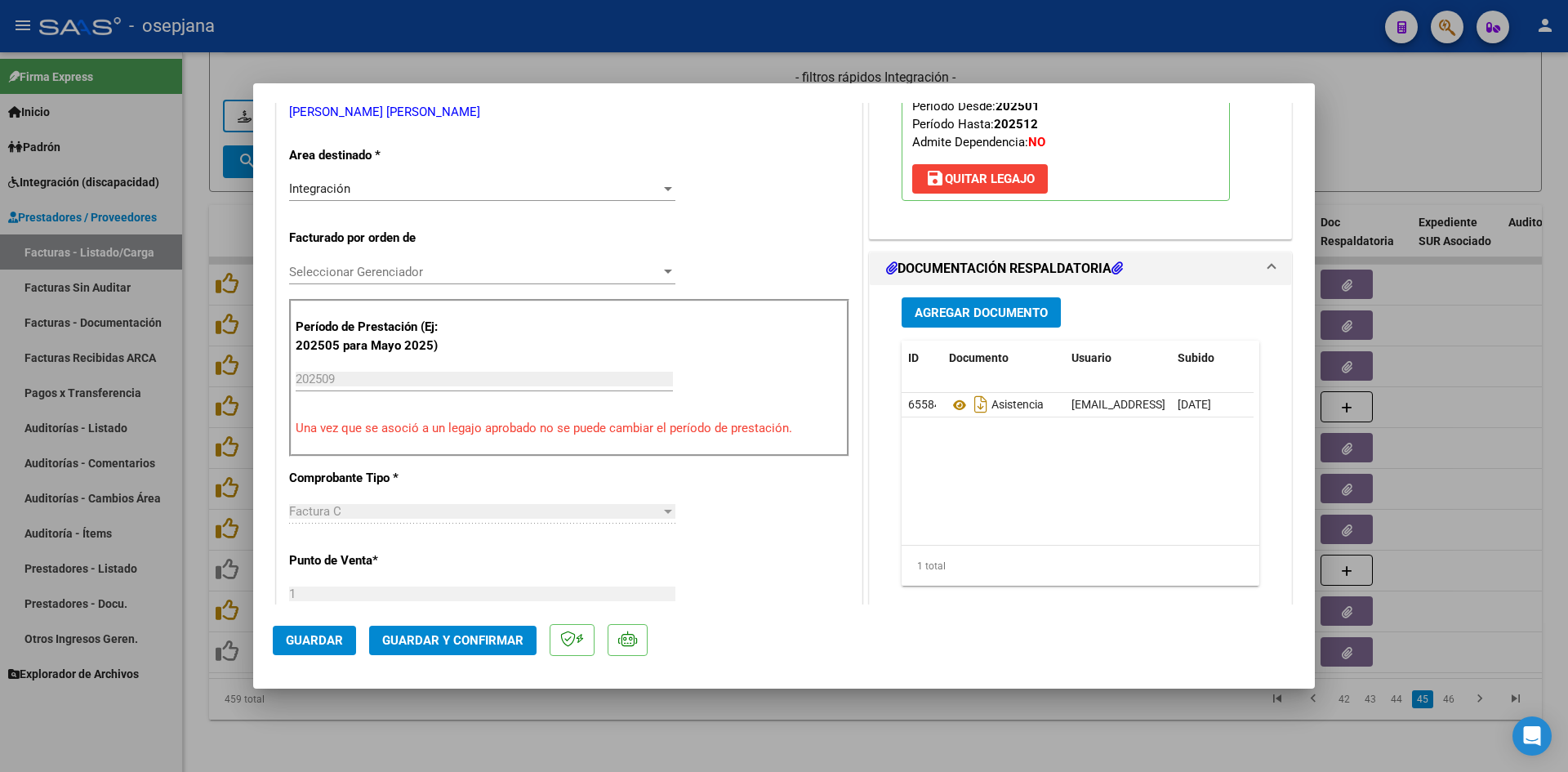
scroll to position [327, 0]
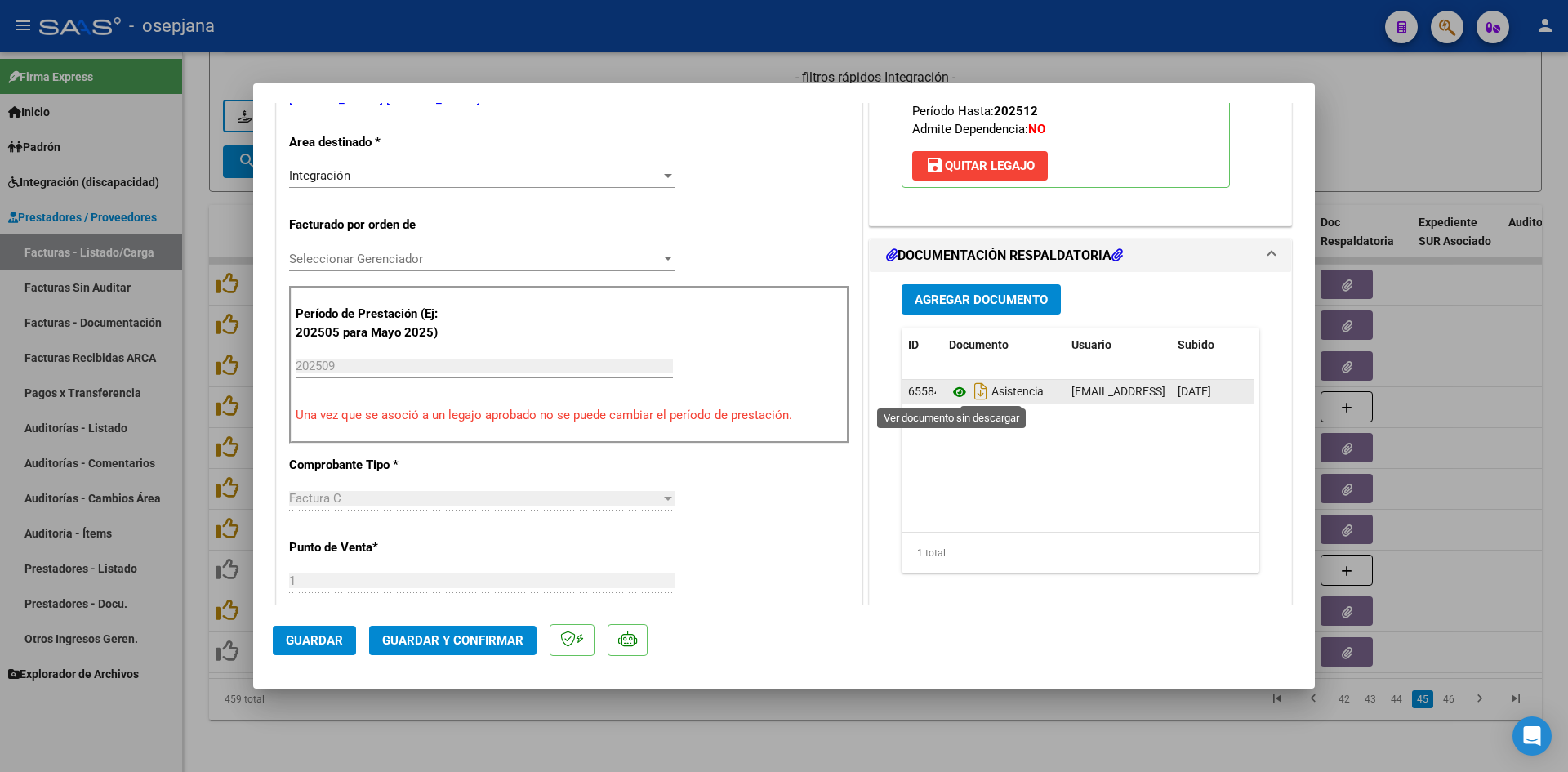
click at [960, 391] on icon at bounding box center [960, 392] width 22 height 20
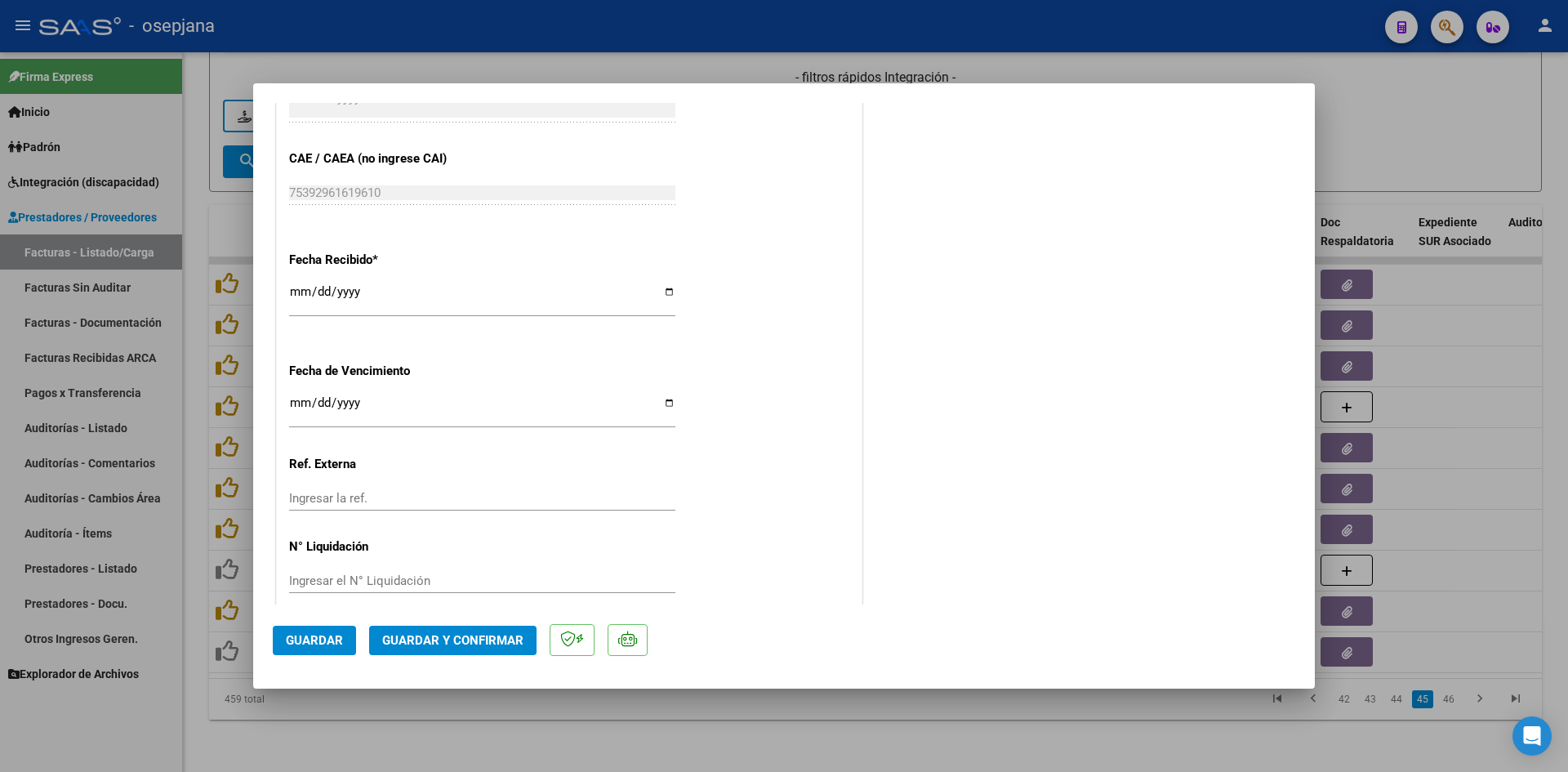
scroll to position [1062, 0]
click at [298, 399] on input "[DATE]" at bounding box center [482, 403] width 386 height 26
type input "[DATE]"
click at [485, 630] on button "Guardar y Confirmar" at bounding box center [453, 640] width 168 height 29
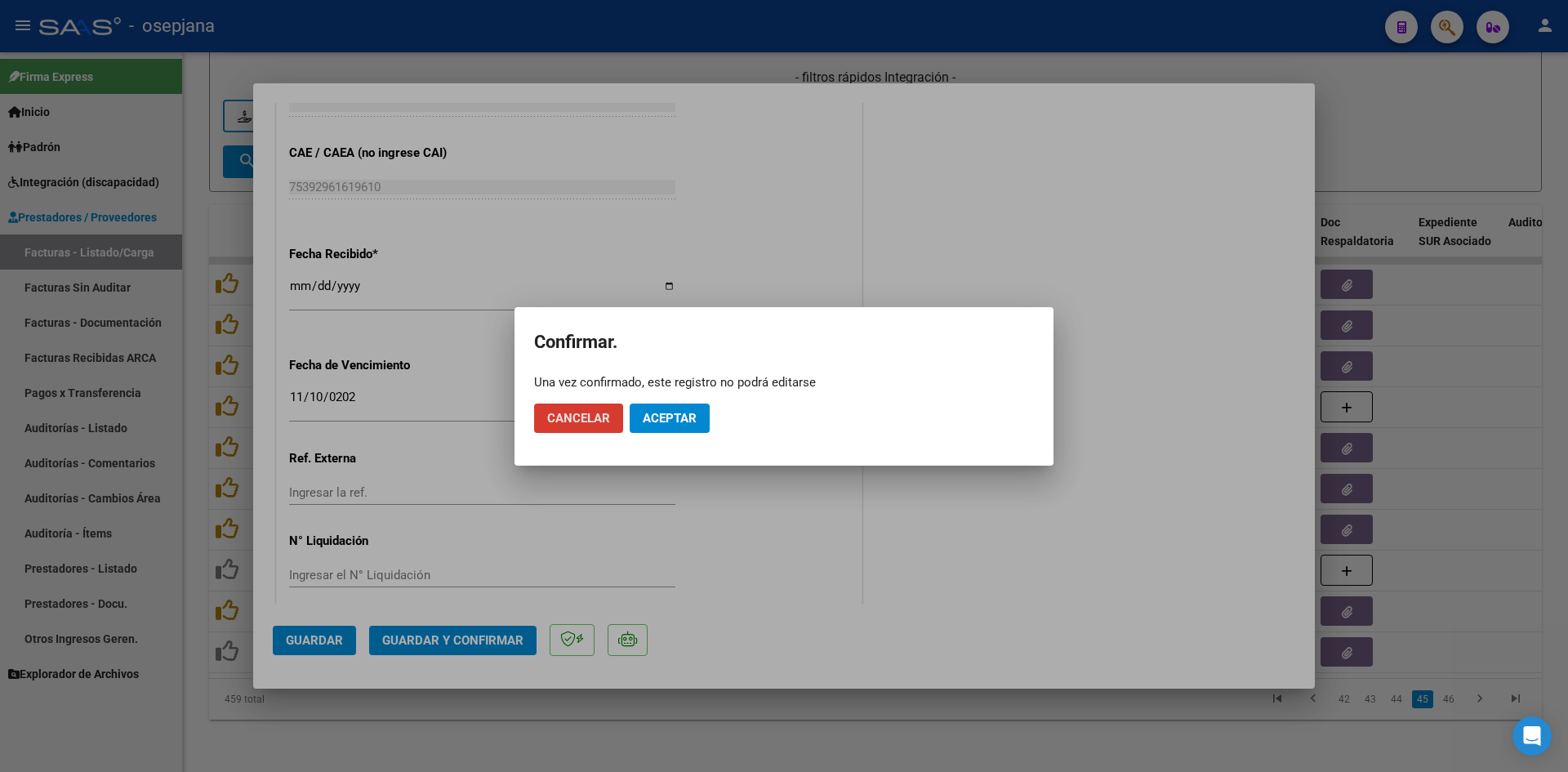
click at [666, 412] on span "Aceptar" at bounding box center [670, 418] width 54 height 15
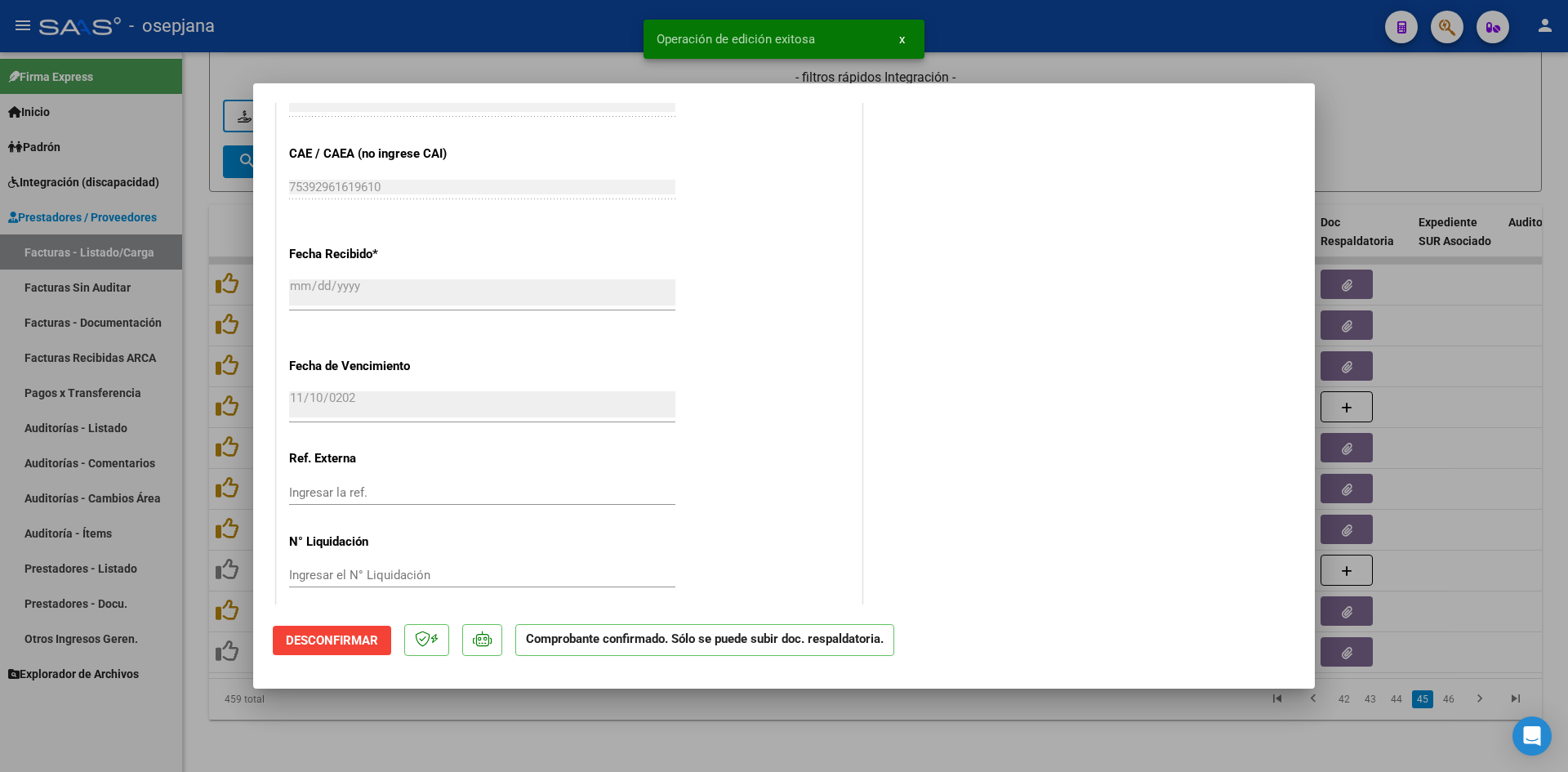
click at [1364, 153] on div at bounding box center [784, 386] width 1568 height 772
type input "$ 0,00"
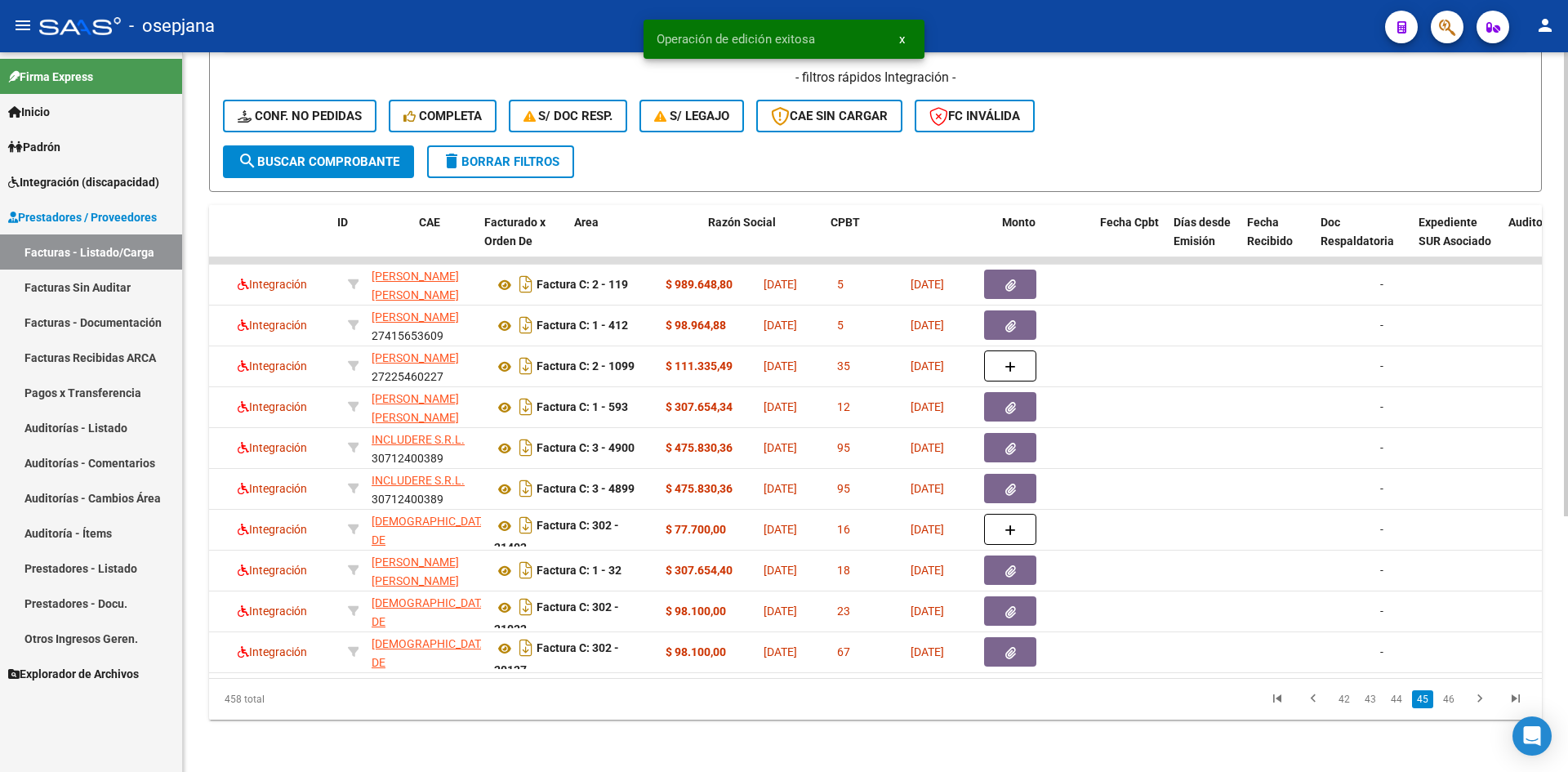
scroll to position [0, 0]
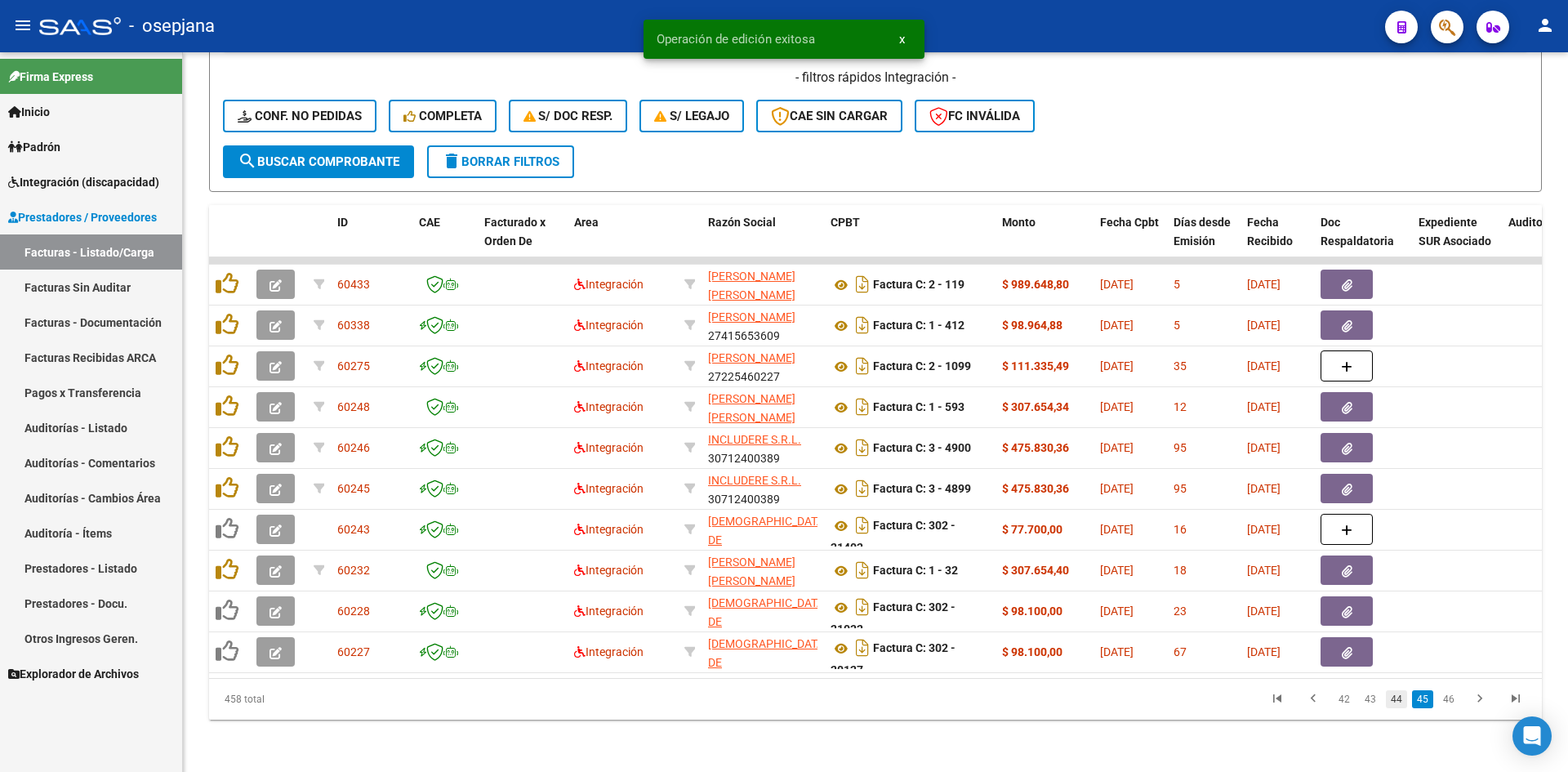
click at [1395, 698] on link "44" at bounding box center [1397, 700] width 22 height 18
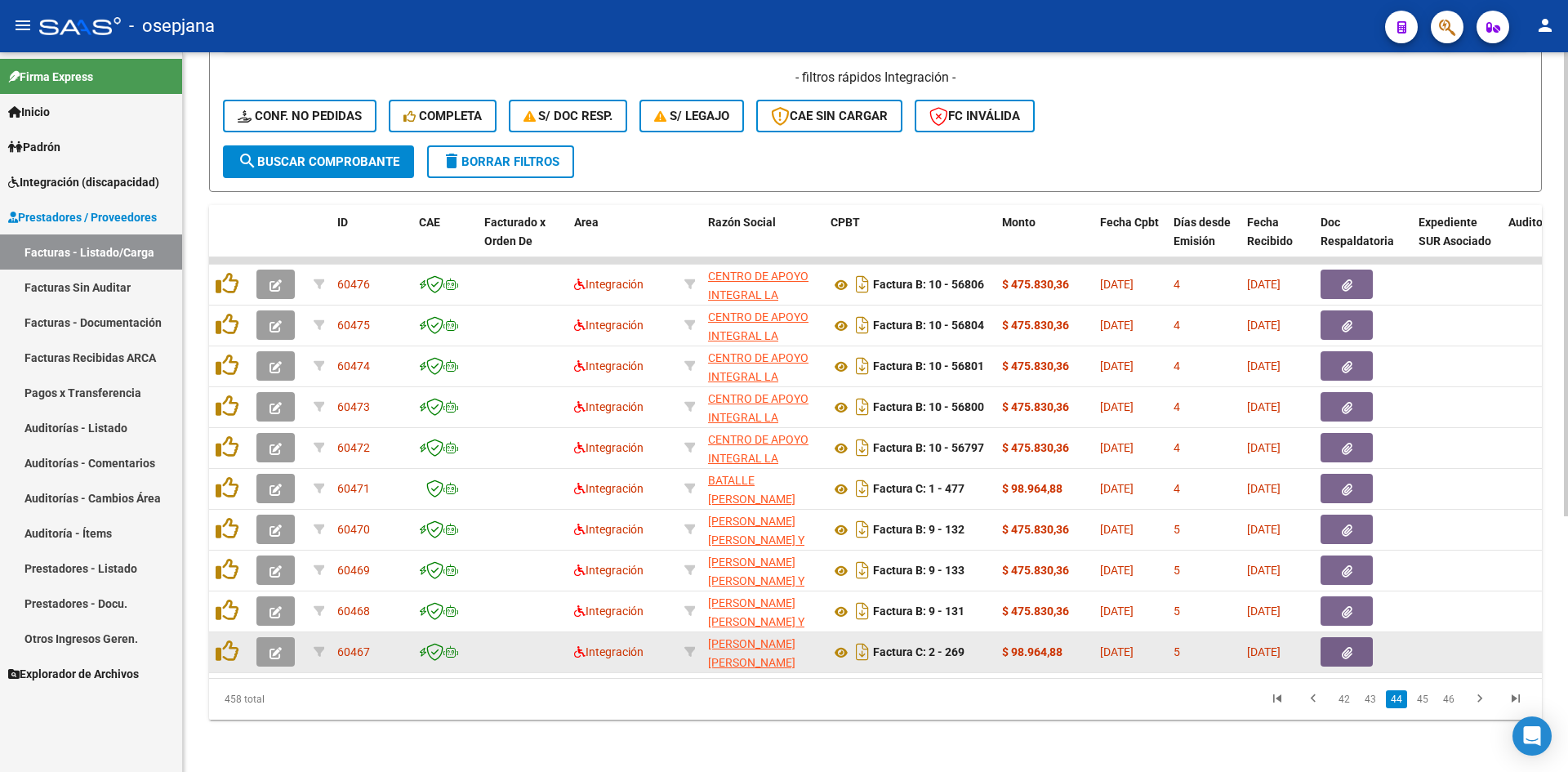
click at [283, 637] on button "button" at bounding box center [276, 652] width 38 height 29
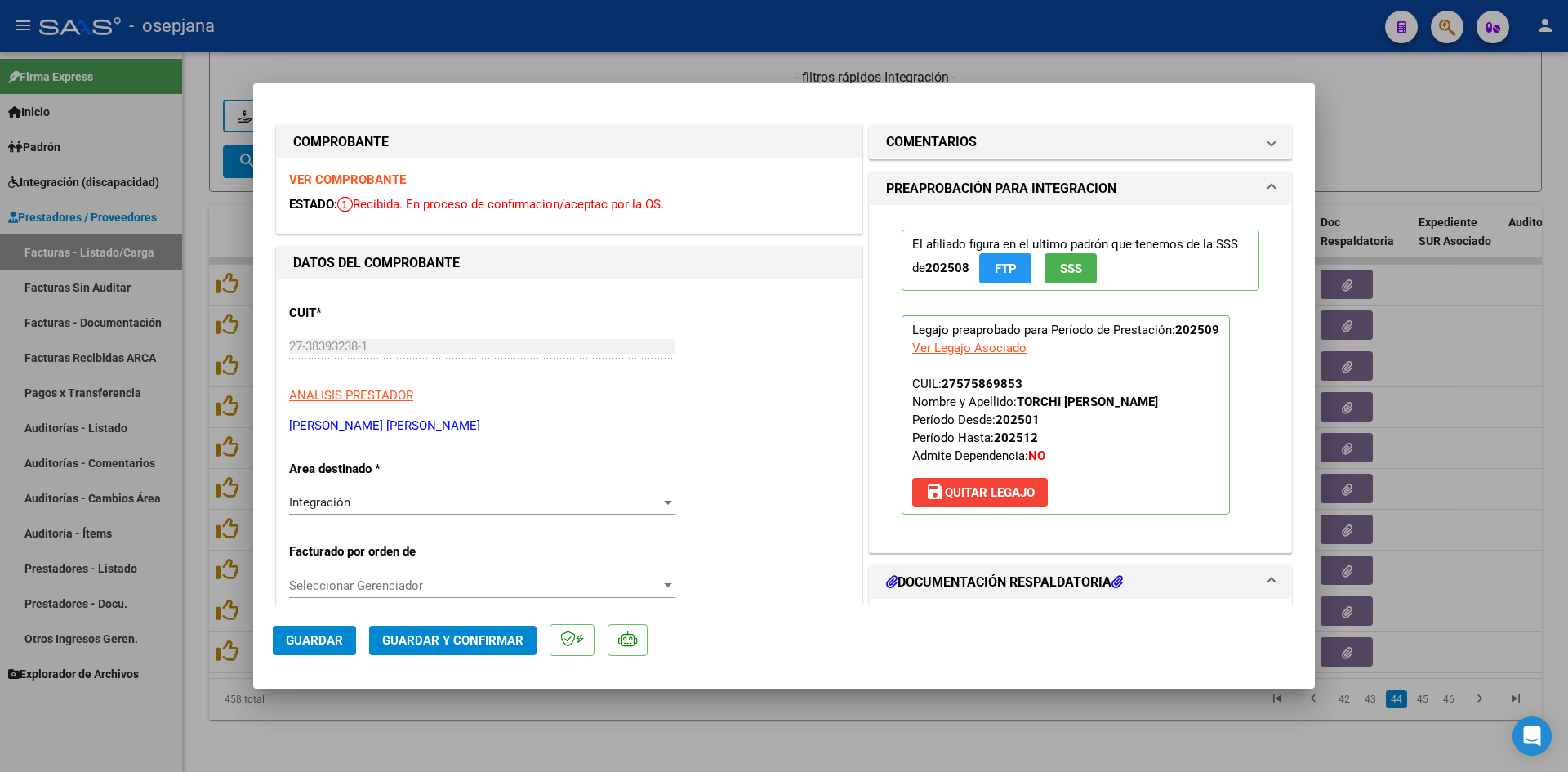
click at [377, 180] on strong "VER COMPROBANTE" at bounding box center [347, 179] width 117 height 15
click at [387, 175] on strong "VER COMPROBANTE" at bounding box center [347, 179] width 117 height 15
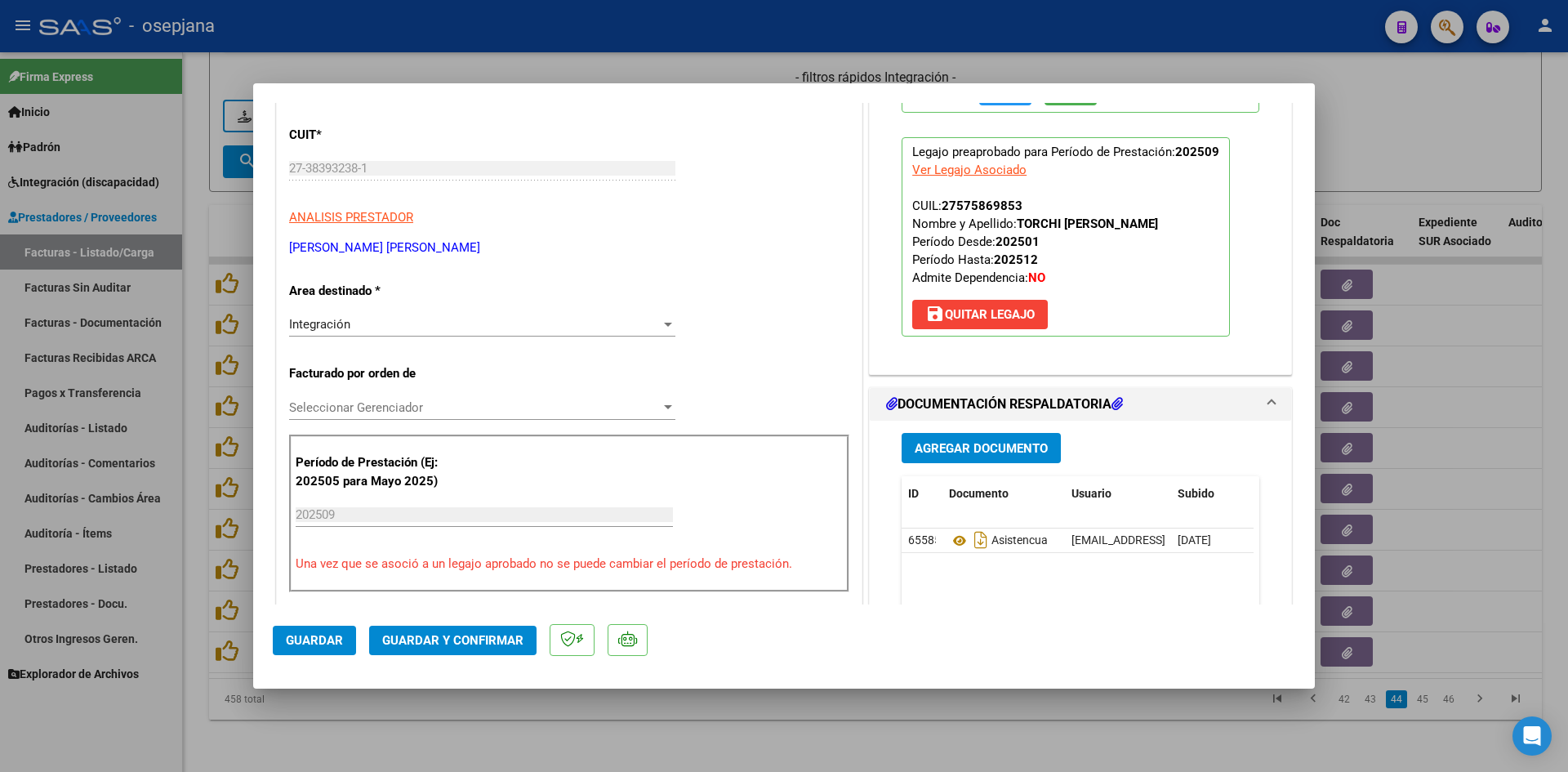
scroll to position [327, 0]
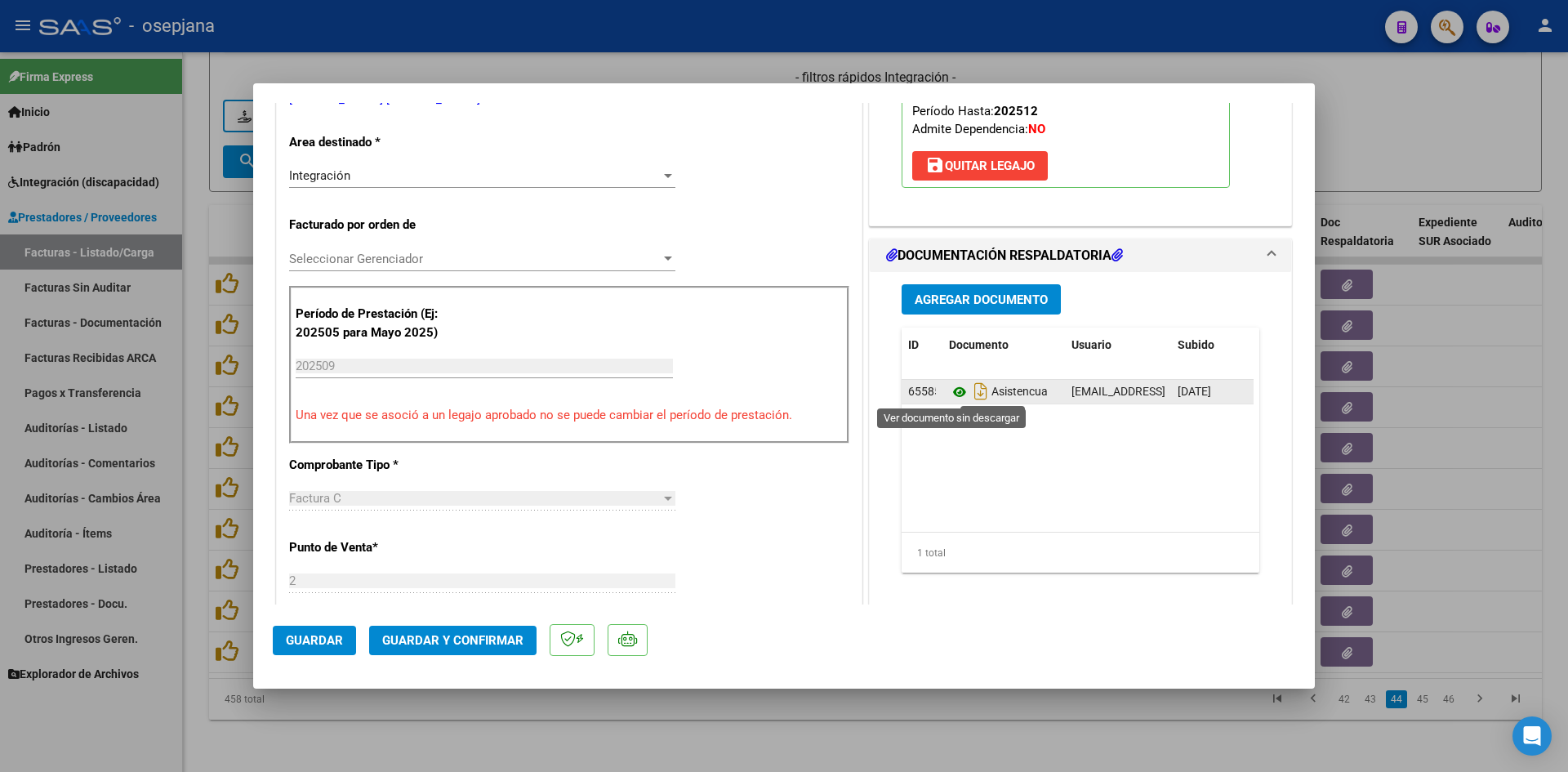
click at [952, 396] on icon at bounding box center [960, 392] width 22 height 20
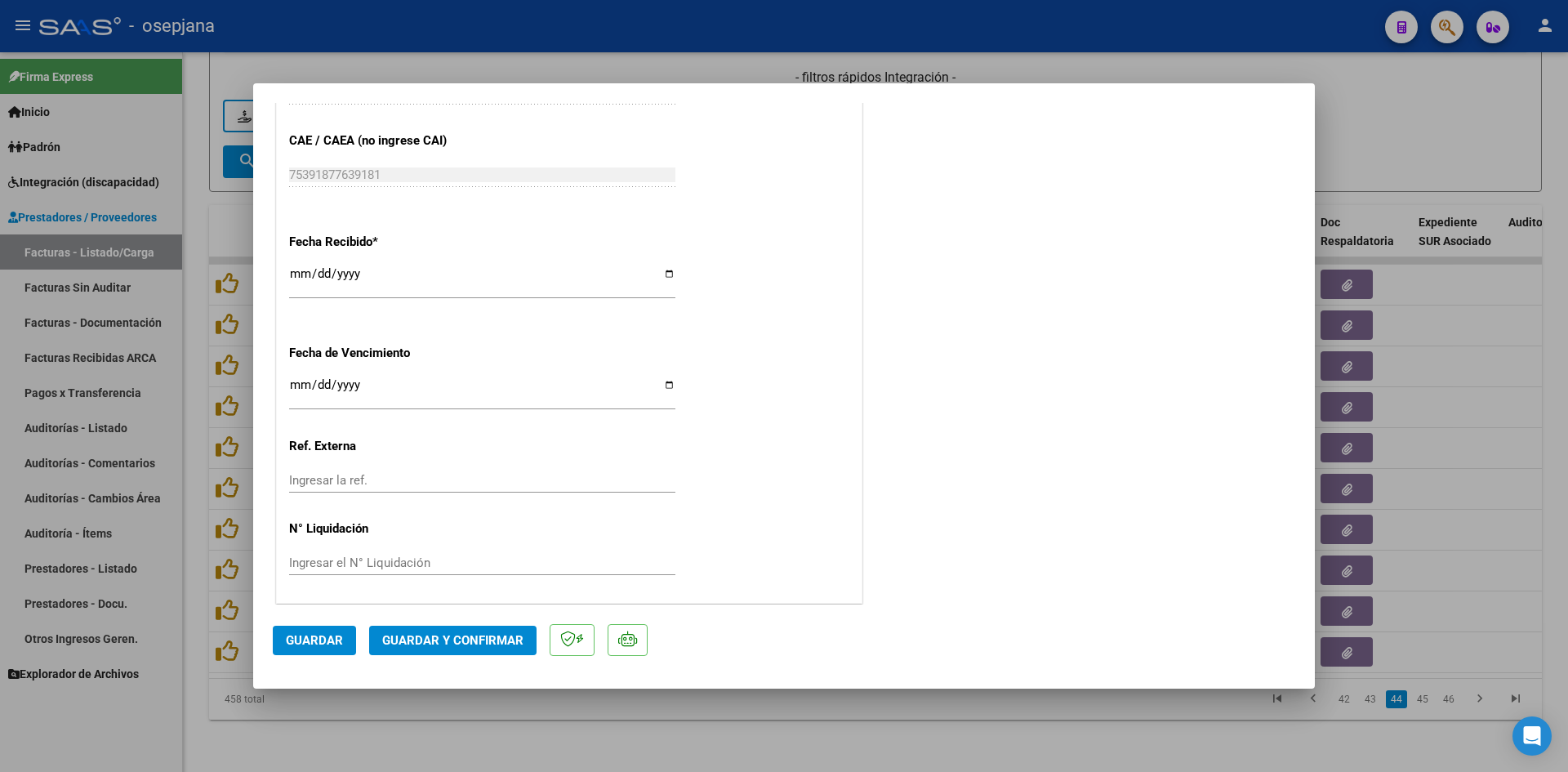
scroll to position [1077, 0]
drag, startPoint x: 299, startPoint y: 376, endPoint x: 308, endPoint y: 400, distance: 25.6
click at [300, 380] on input "[DATE]" at bounding box center [482, 388] width 386 height 26
type input "[DATE]"
click at [471, 635] on span "Guardar y Confirmar" at bounding box center [453, 641] width 141 height 15
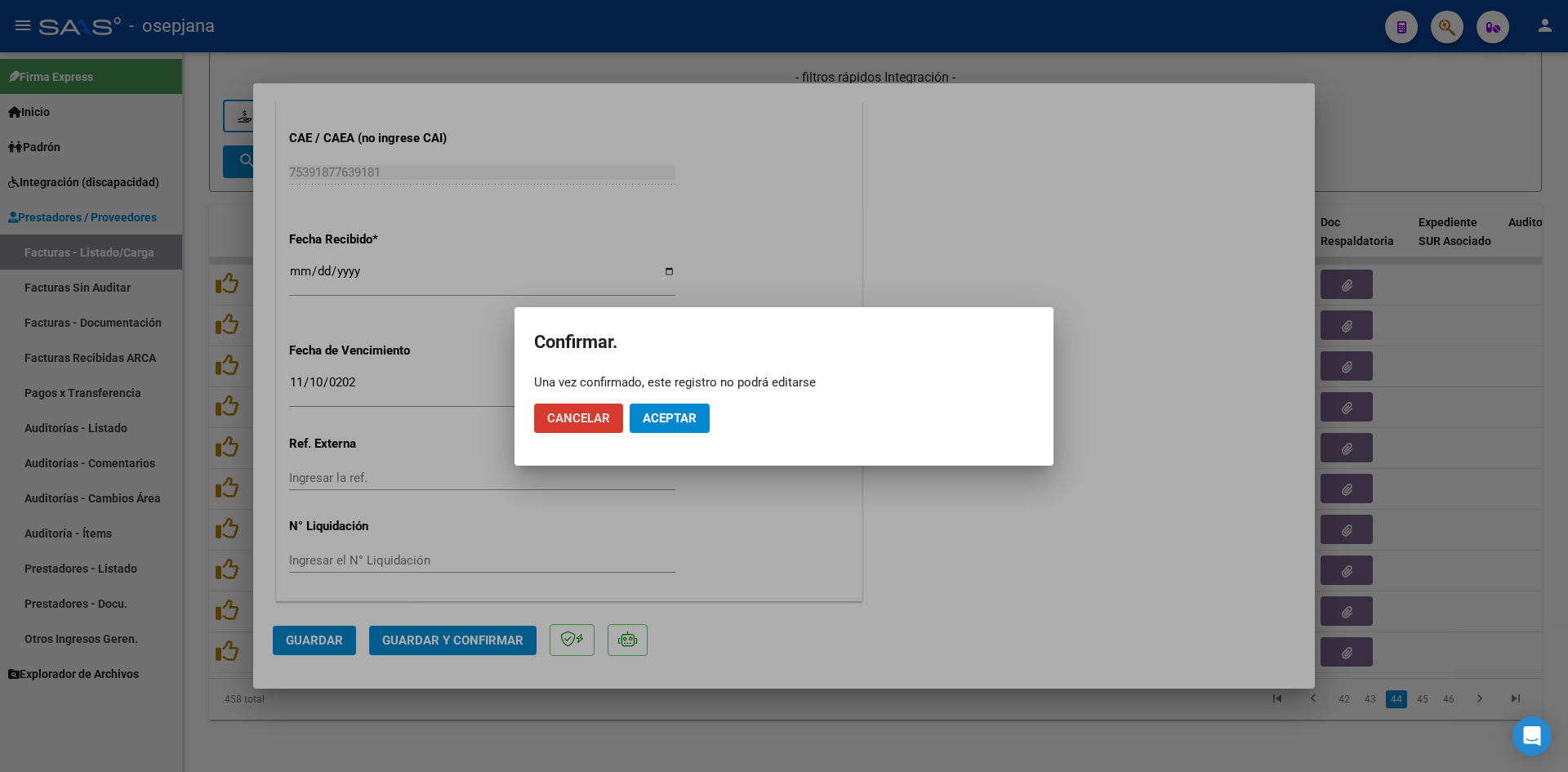
click at [692, 402] on mat-dialog-actions "Cancelar Aceptar" at bounding box center [784, 418] width 500 height 56
click at [699, 411] on button "Aceptar" at bounding box center [670, 418] width 80 height 29
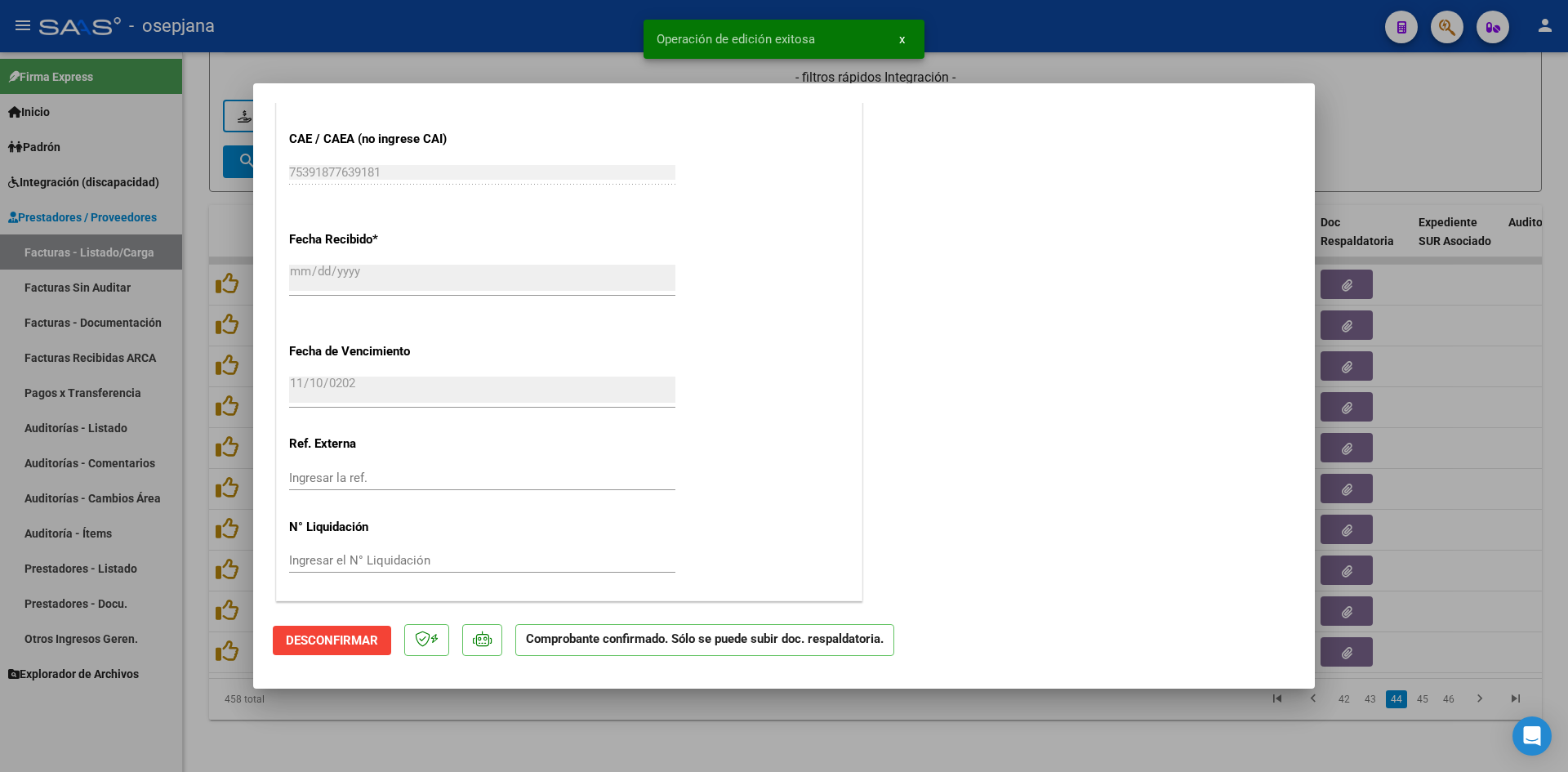
click at [1492, 105] on div at bounding box center [784, 386] width 1568 height 772
type input "$ 0,00"
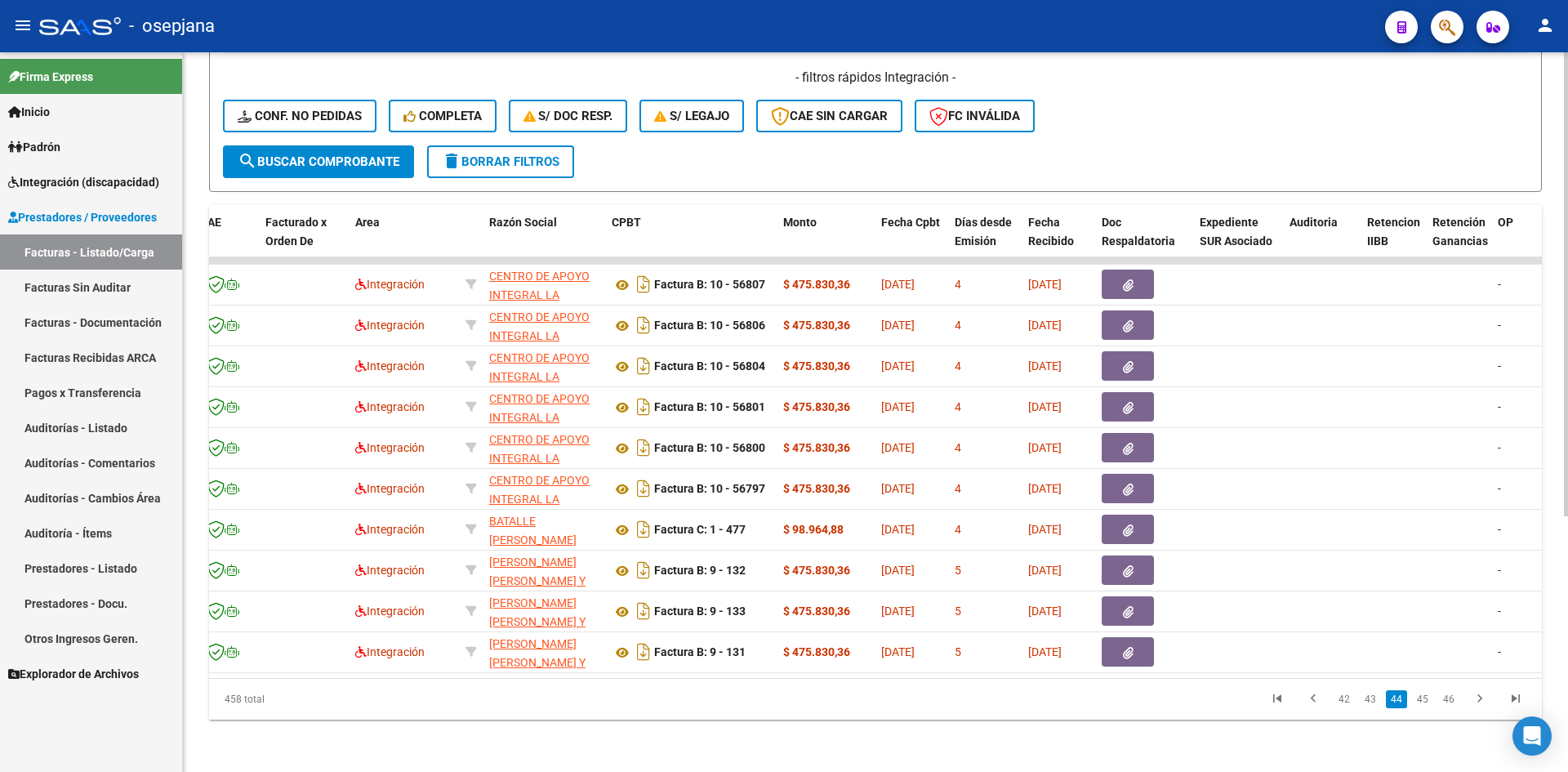
scroll to position [0, 0]
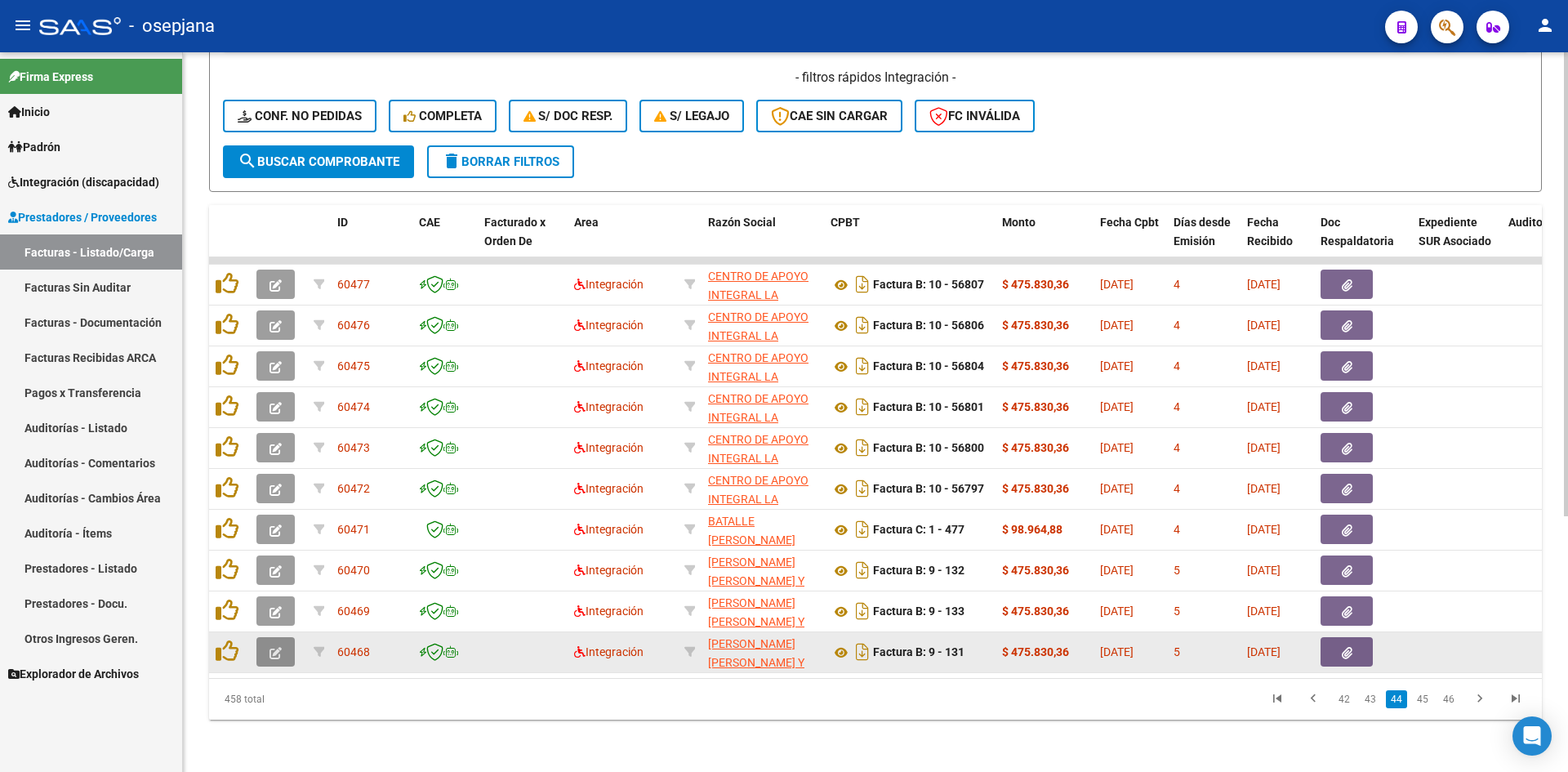
click at [281, 647] on icon "button" at bounding box center [275, 653] width 12 height 12
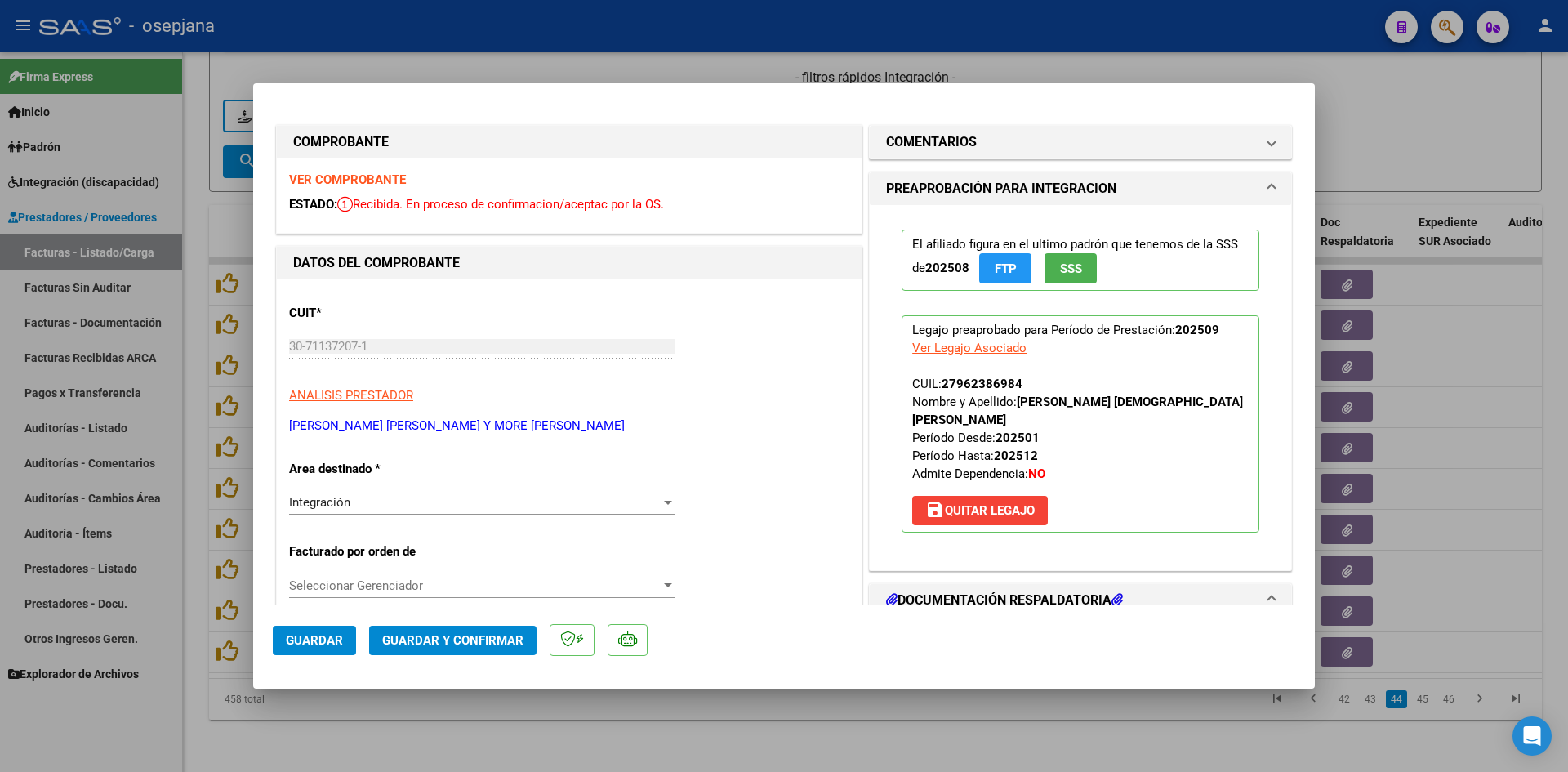
click at [351, 175] on strong "VER COMPROBANTE" at bounding box center [347, 179] width 117 height 15
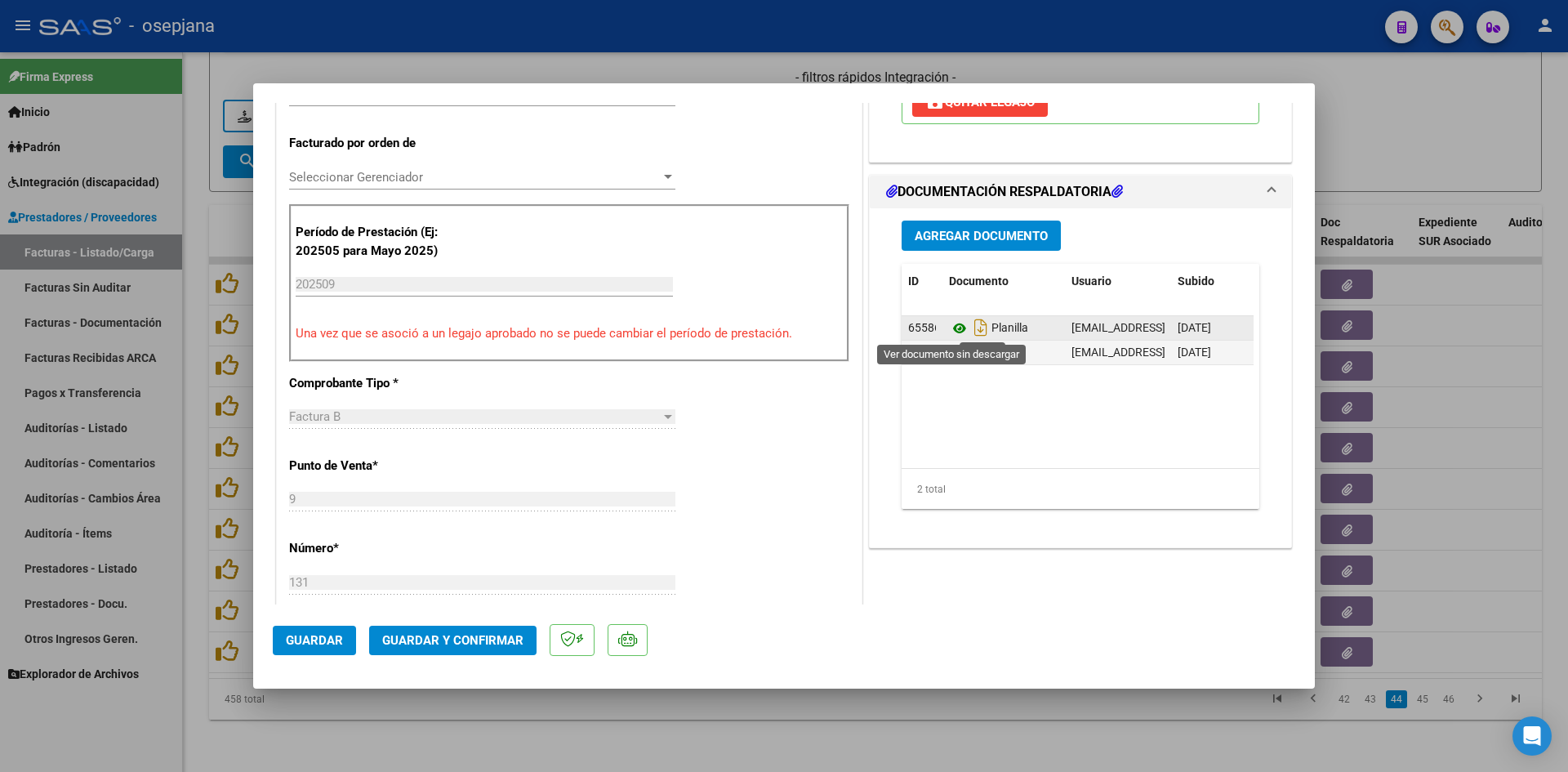
click at [949, 327] on icon at bounding box center [960, 328] width 22 height 20
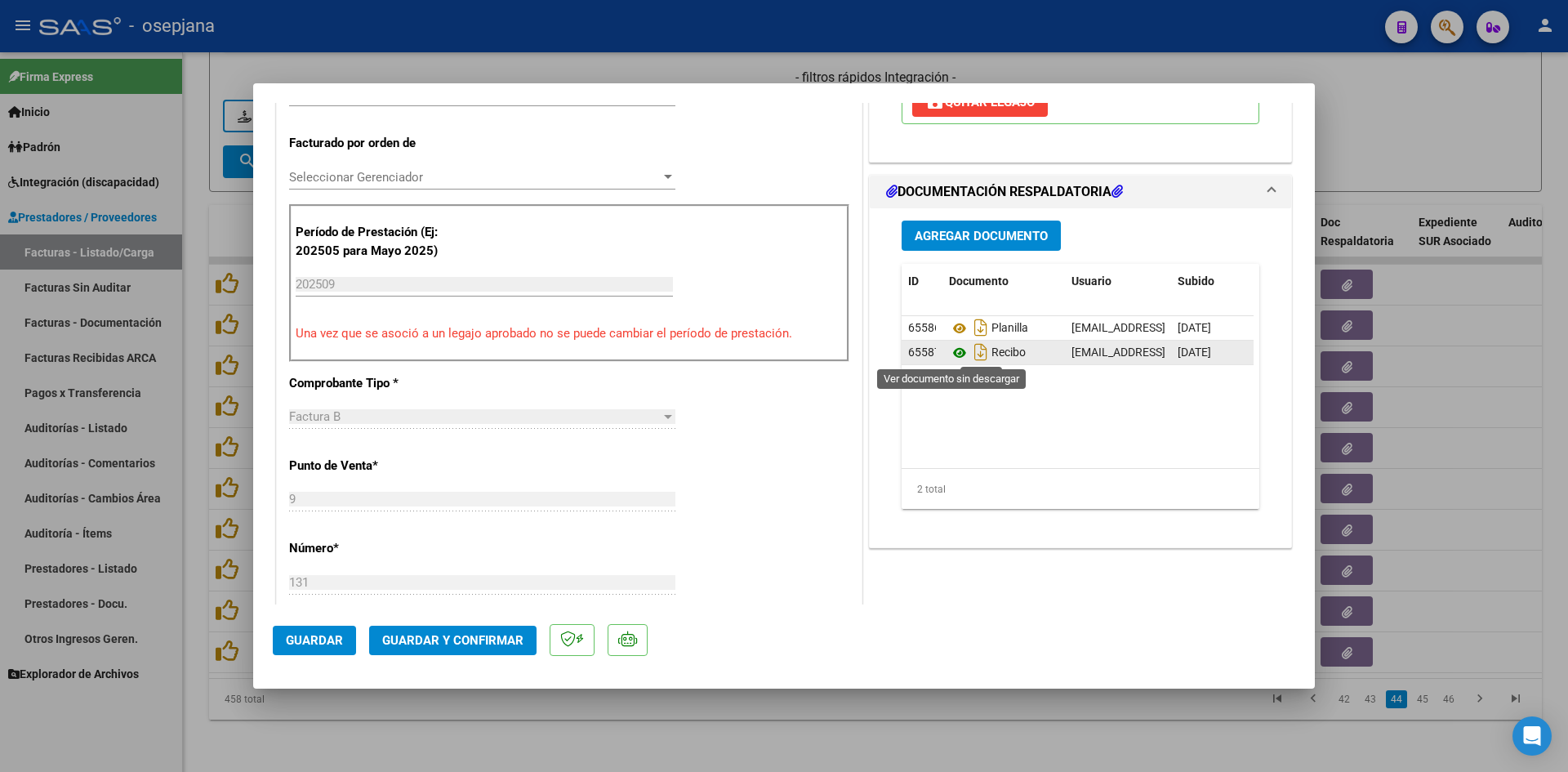
click at [953, 356] on icon at bounding box center [960, 353] width 22 height 20
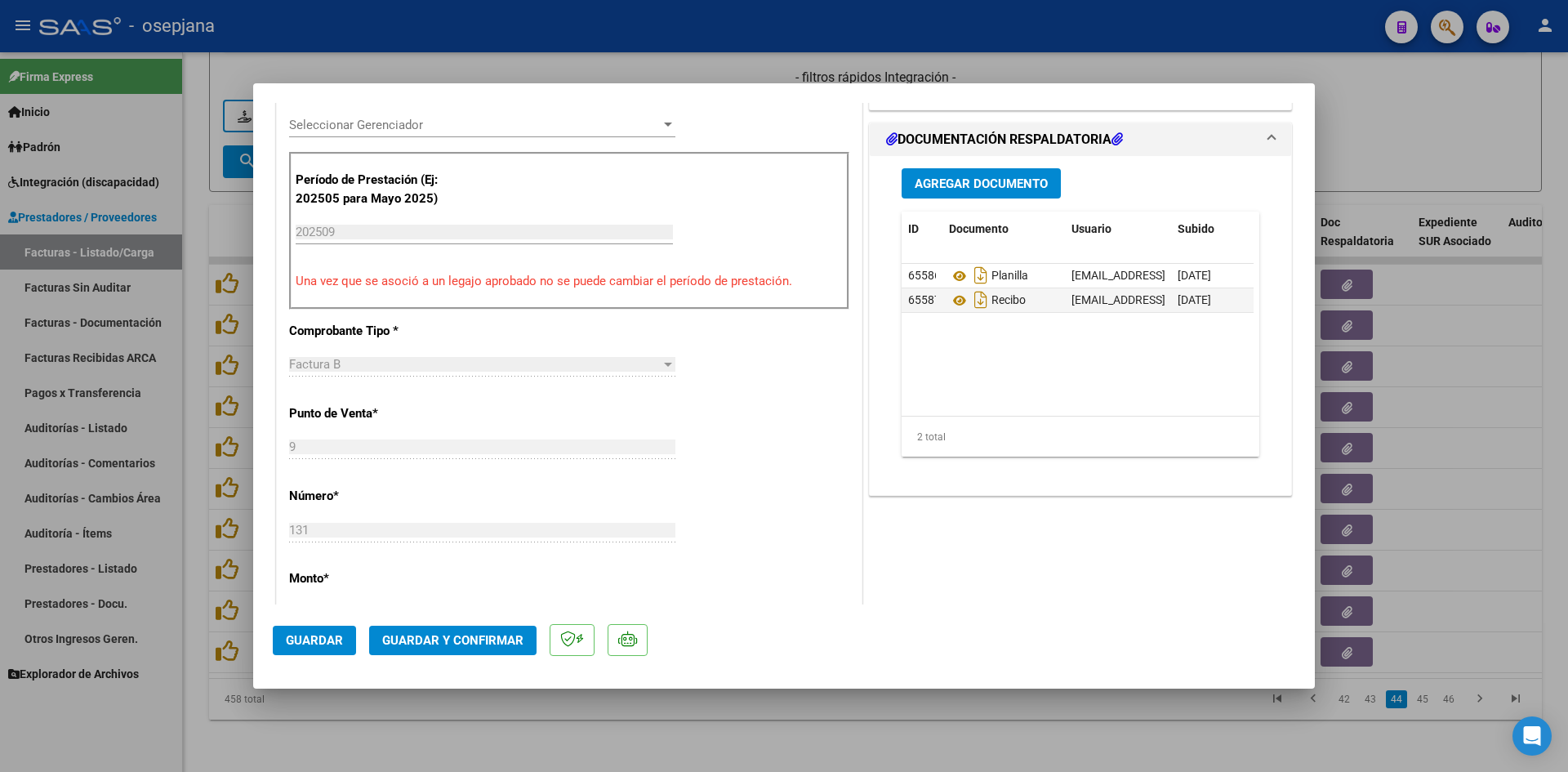
scroll to position [572, 0]
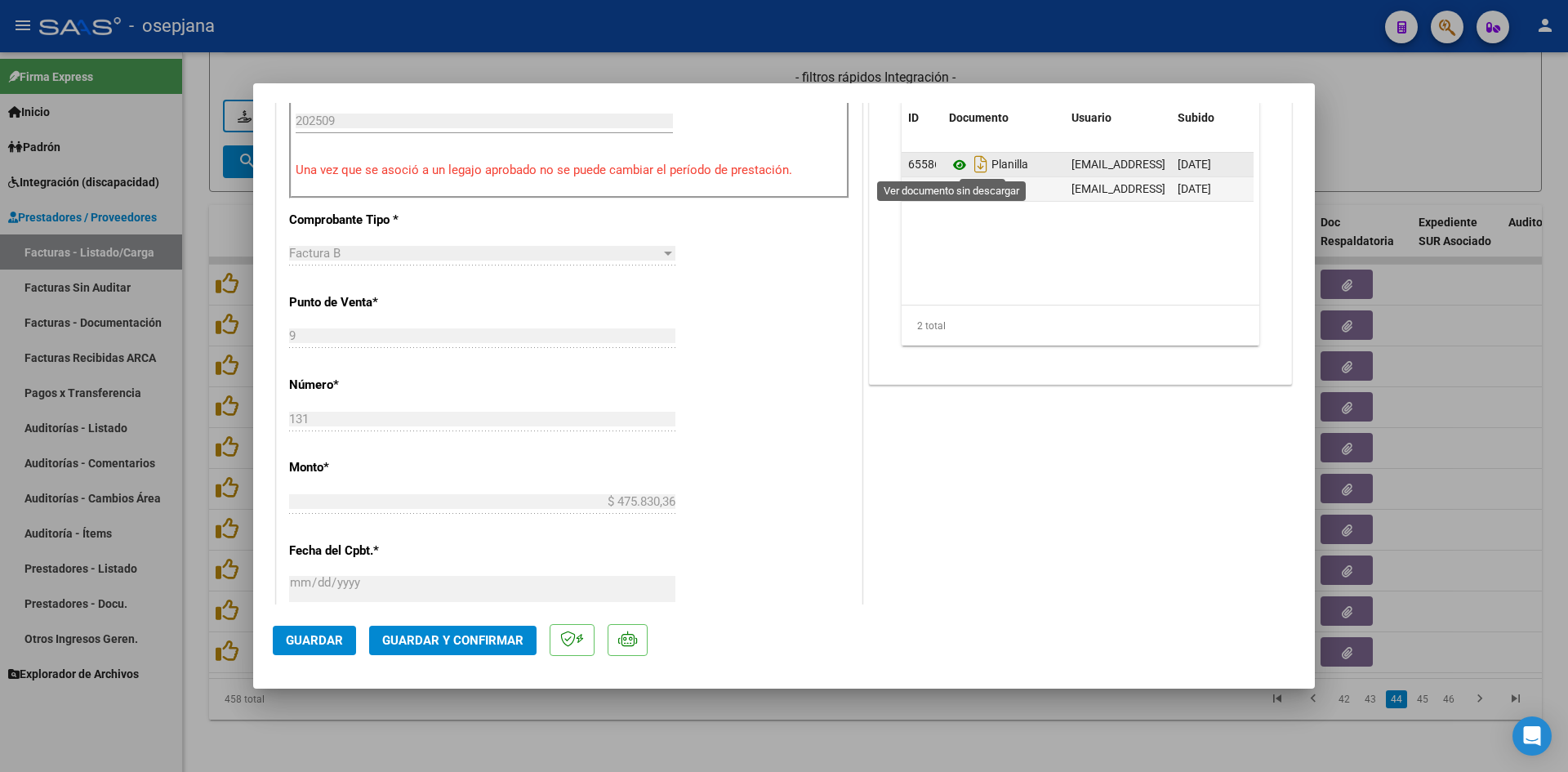
click at [953, 165] on icon at bounding box center [960, 165] width 22 height 20
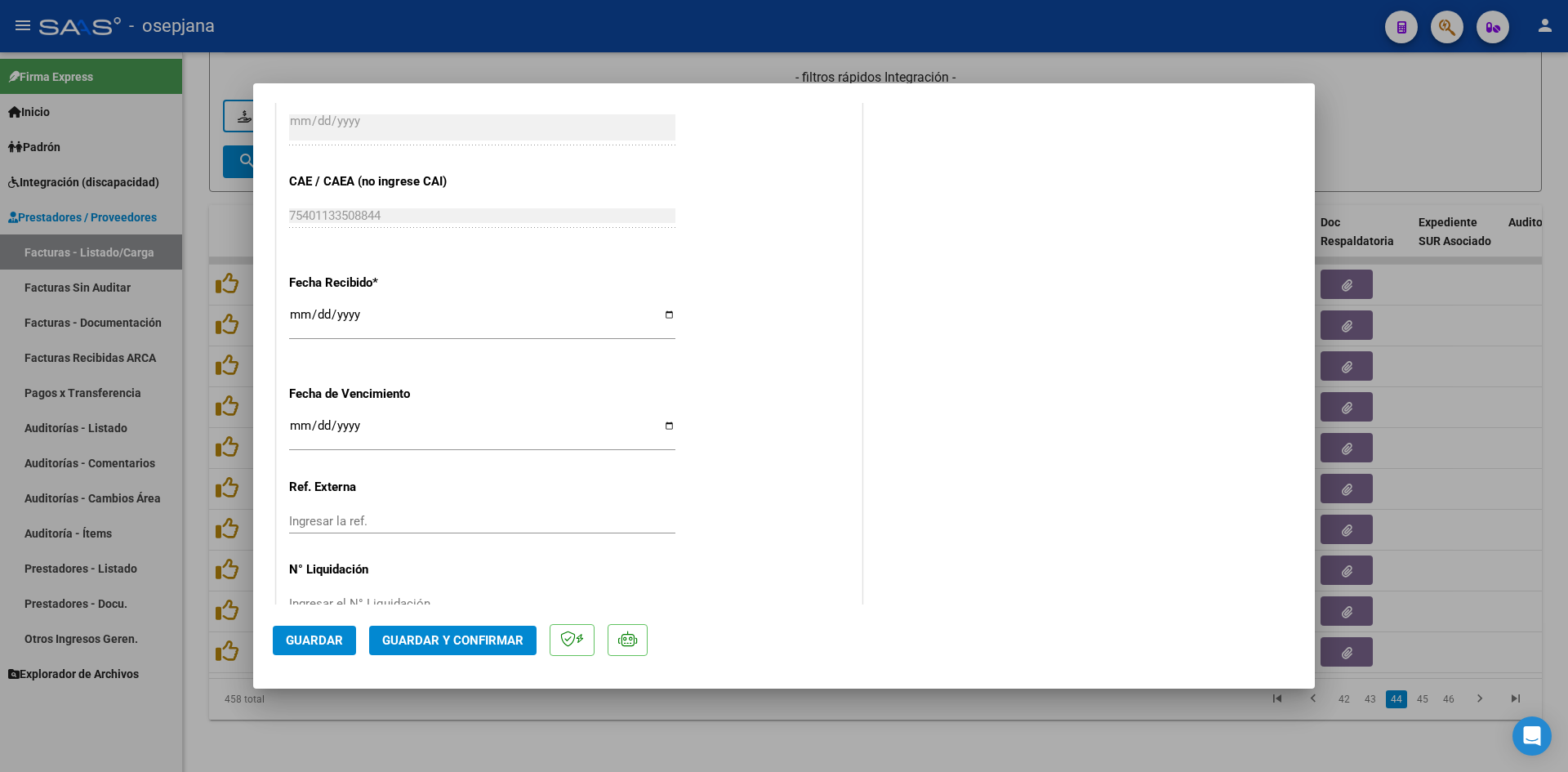
scroll to position [1077, 0]
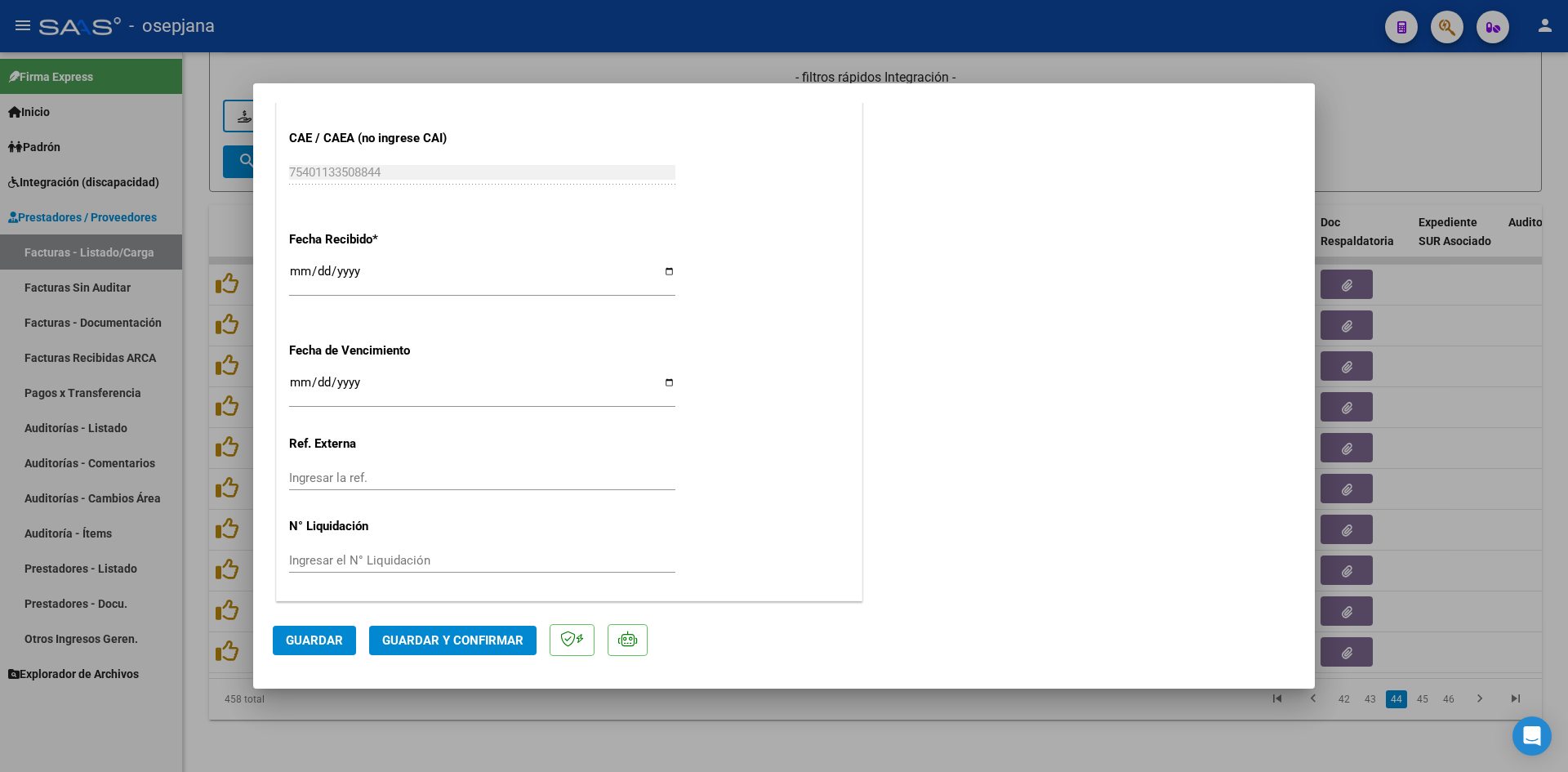
click at [300, 377] on input "[DATE]" at bounding box center [482, 388] width 386 height 26
type input "[DATE]"
click at [403, 639] on span "Guardar y Confirmar" at bounding box center [453, 641] width 141 height 15
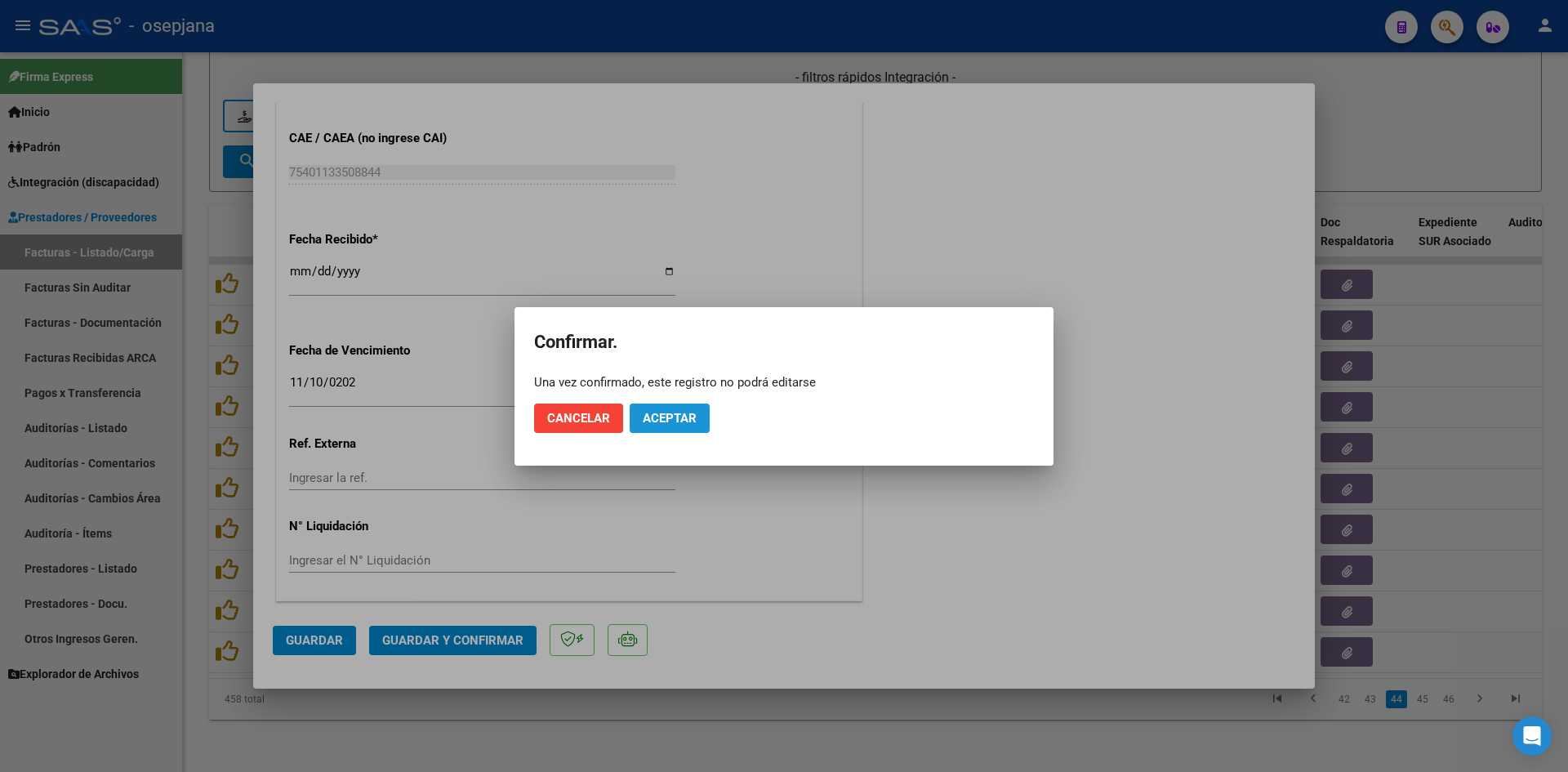
click at [695, 414] on span "Aceptar" at bounding box center [670, 418] width 54 height 15
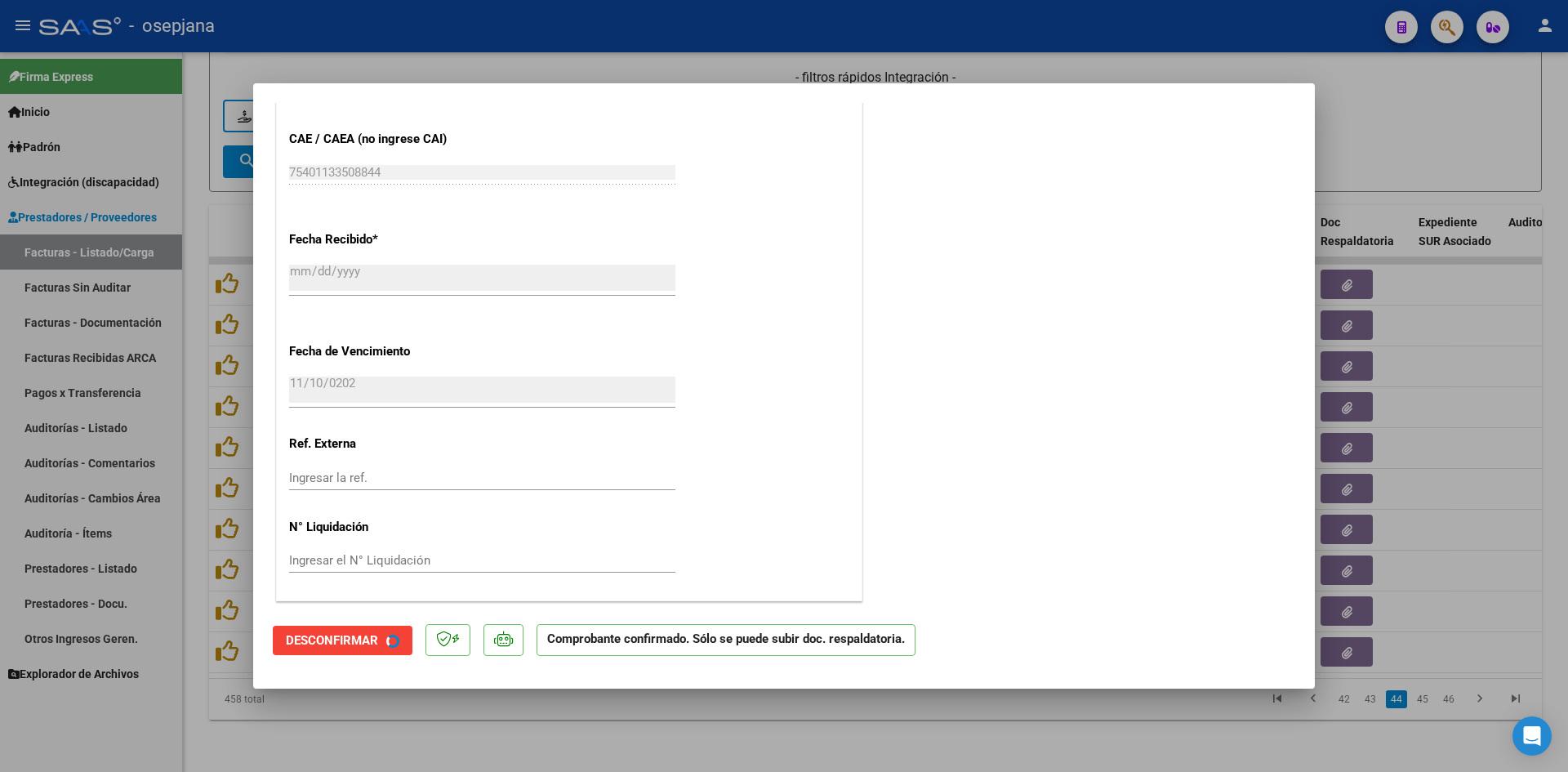
click at [1398, 136] on div at bounding box center [784, 386] width 1568 height 772
type input "$ 0,00"
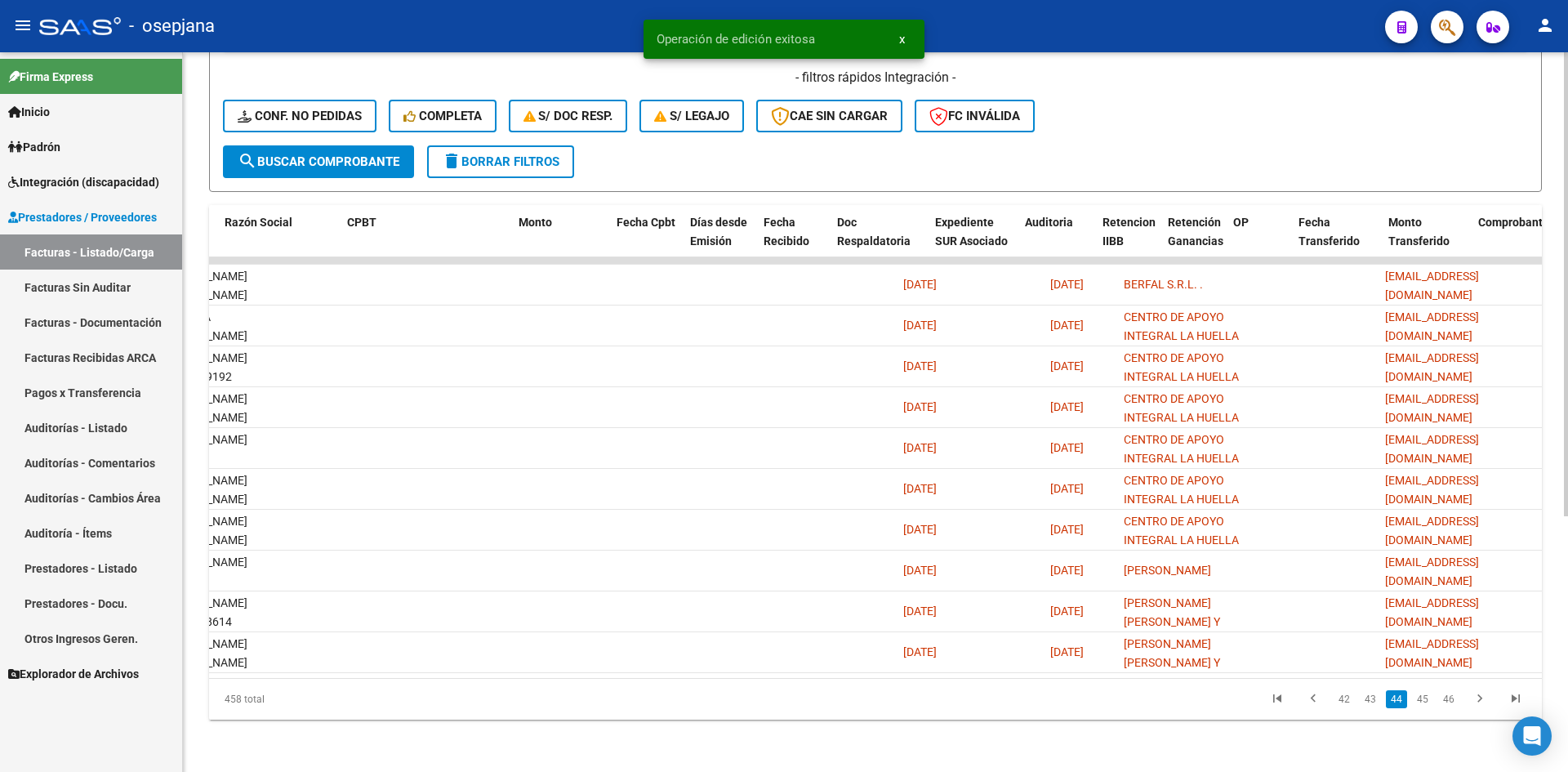
scroll to position [0, 0]
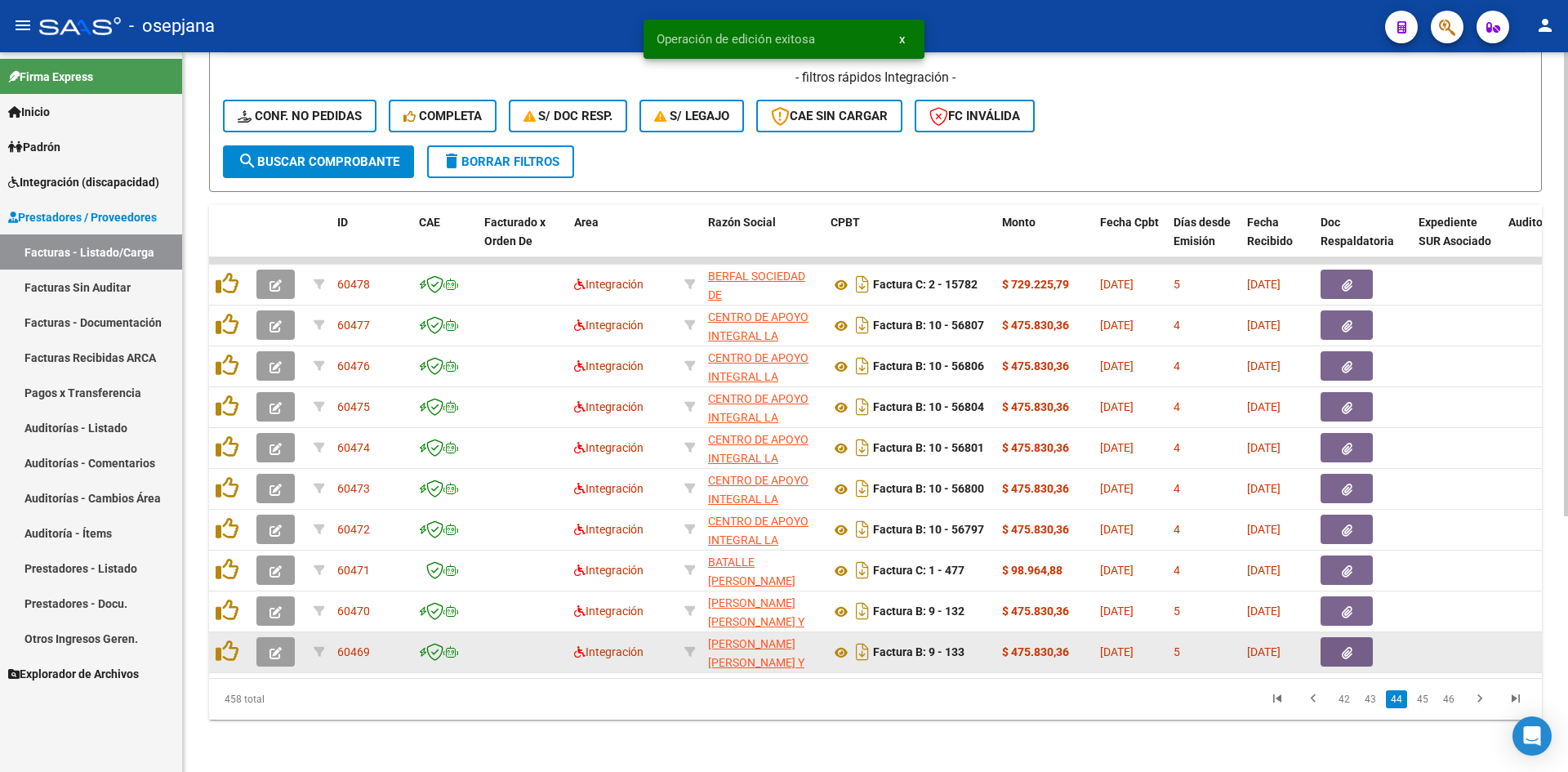
click at [284, 644] on button "button" at bounding box center [276, 652] width 38 height 29
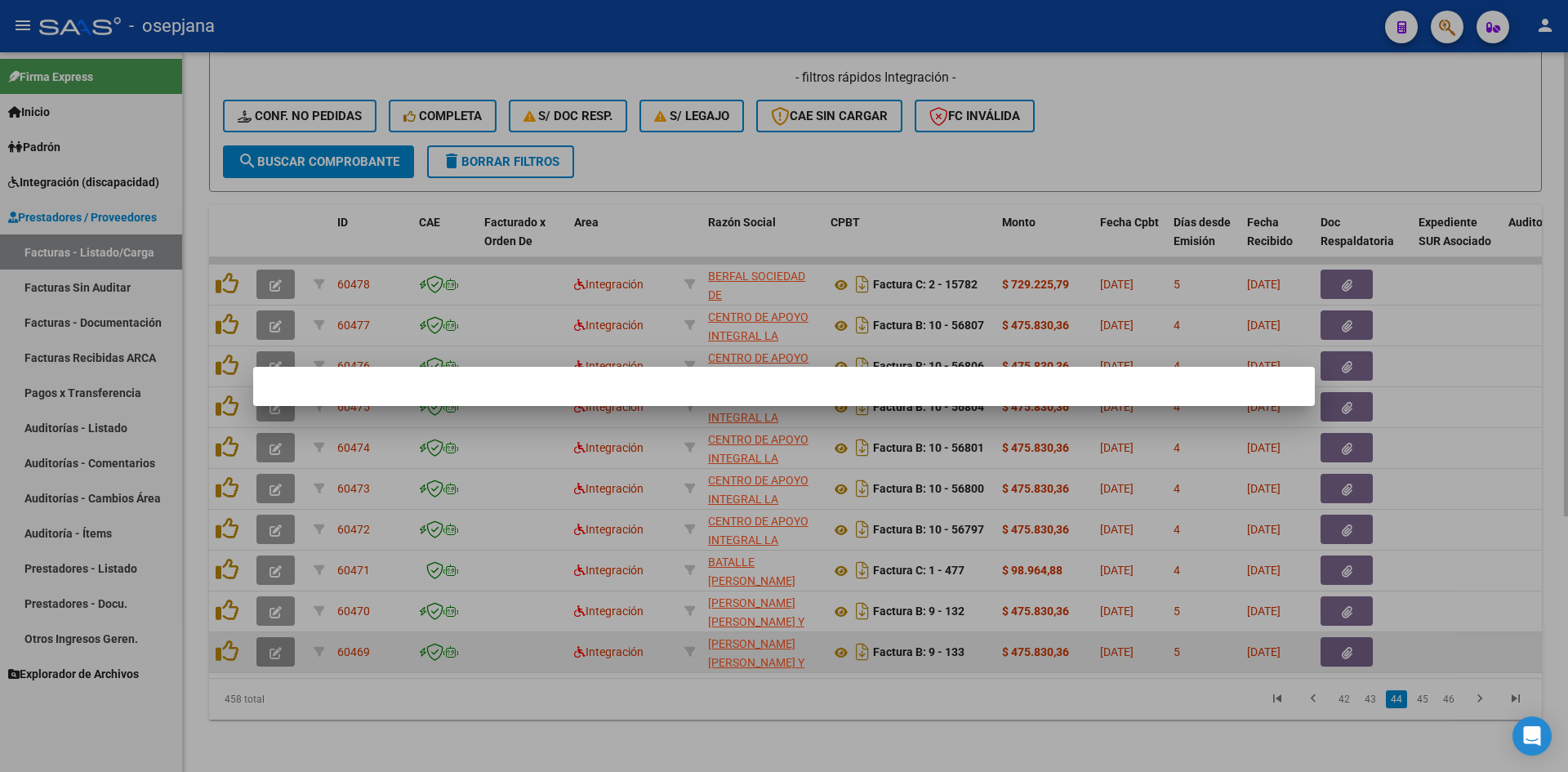
click at [284, 644] on div at bounding box center [784, 386] width 1568 height 772
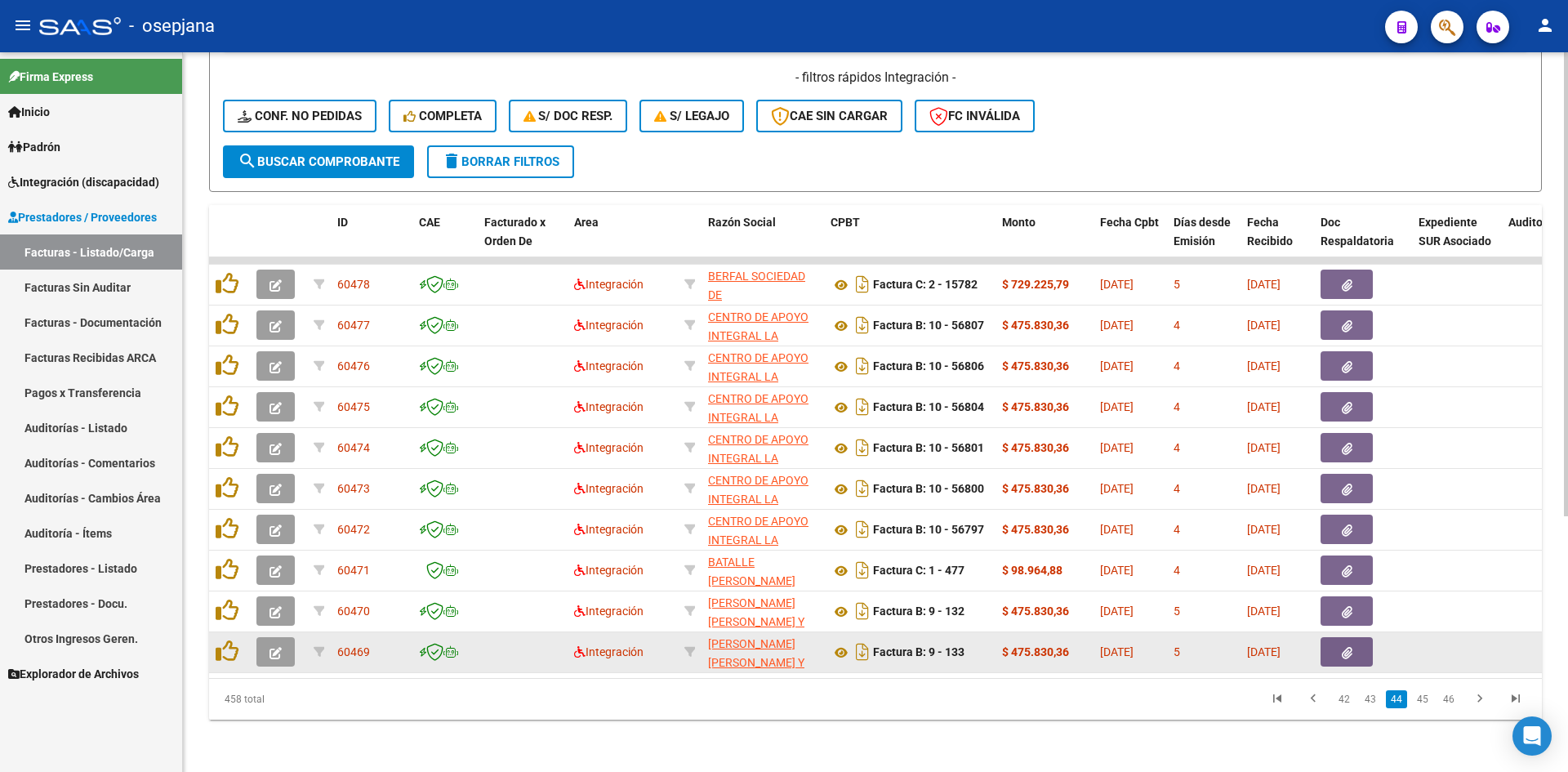
click at [284, 644] on button "button" at bounding box center [276, 652] width 38 height 29
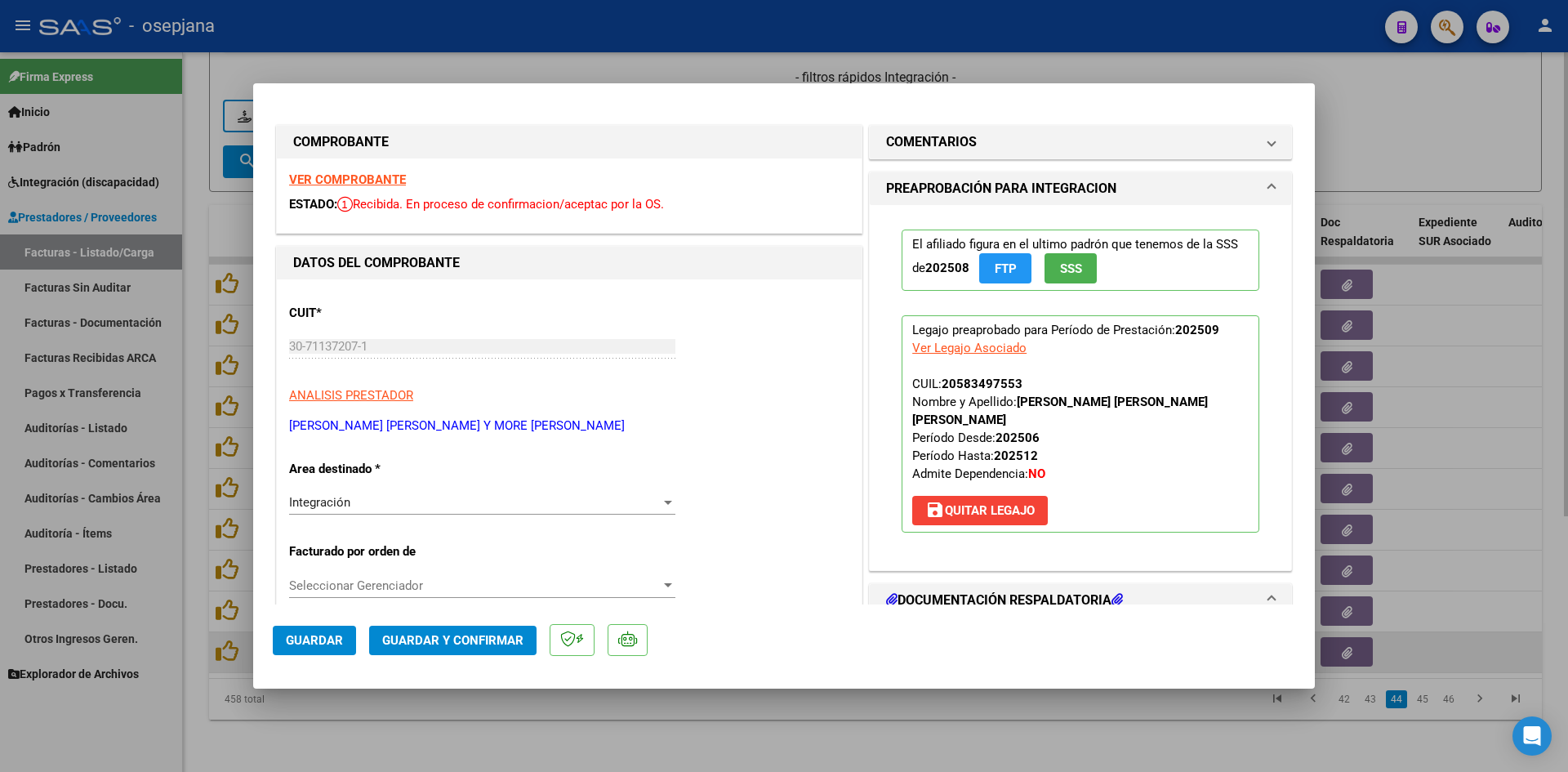
click at [1418, 104] on div at bounding box center [784, 386] width 1568 height 772
type input "$ 0,00"
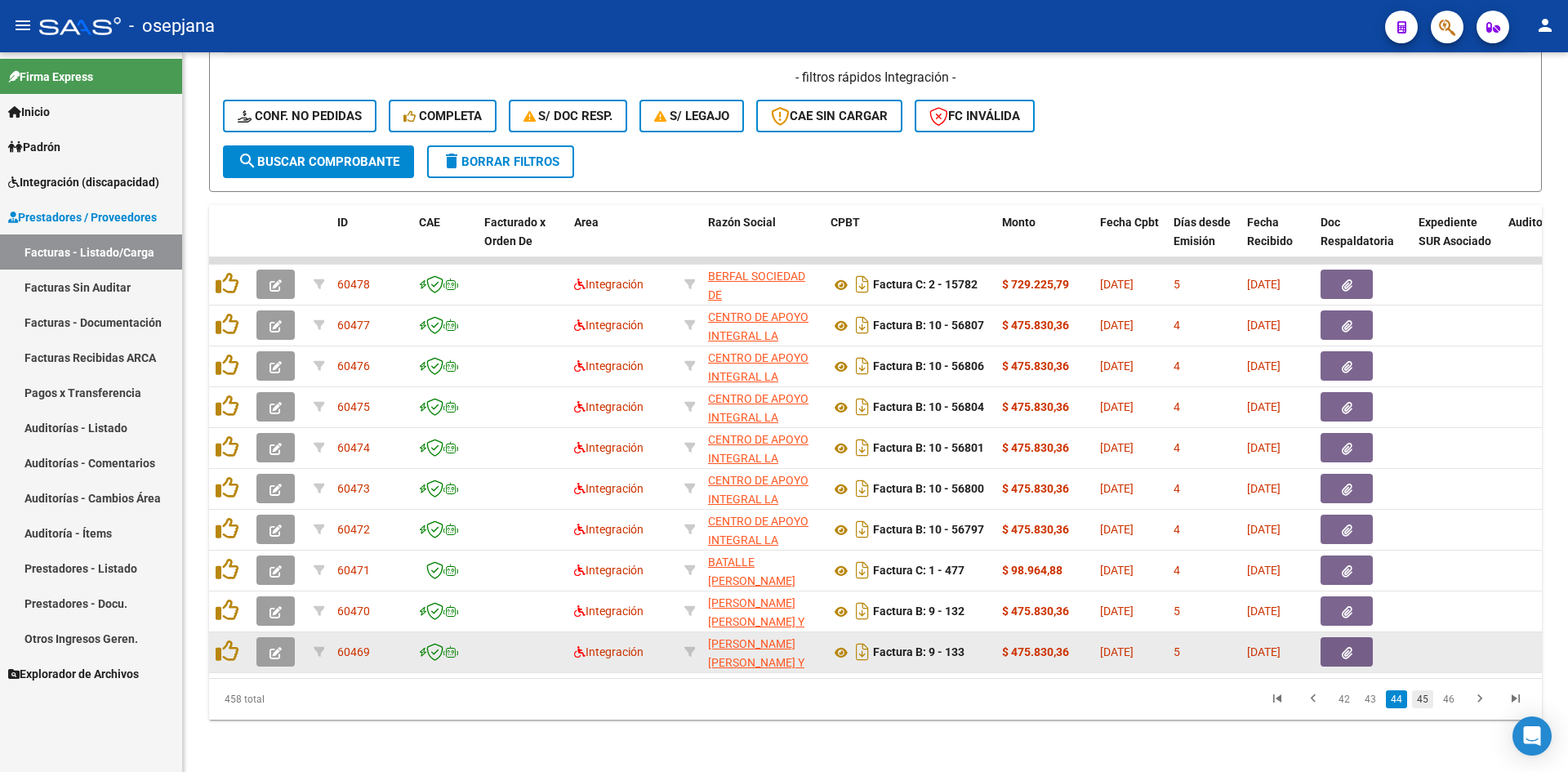
click at [1430, 702] on link "45" at bounding box center [1423, 700] width 22 height 18
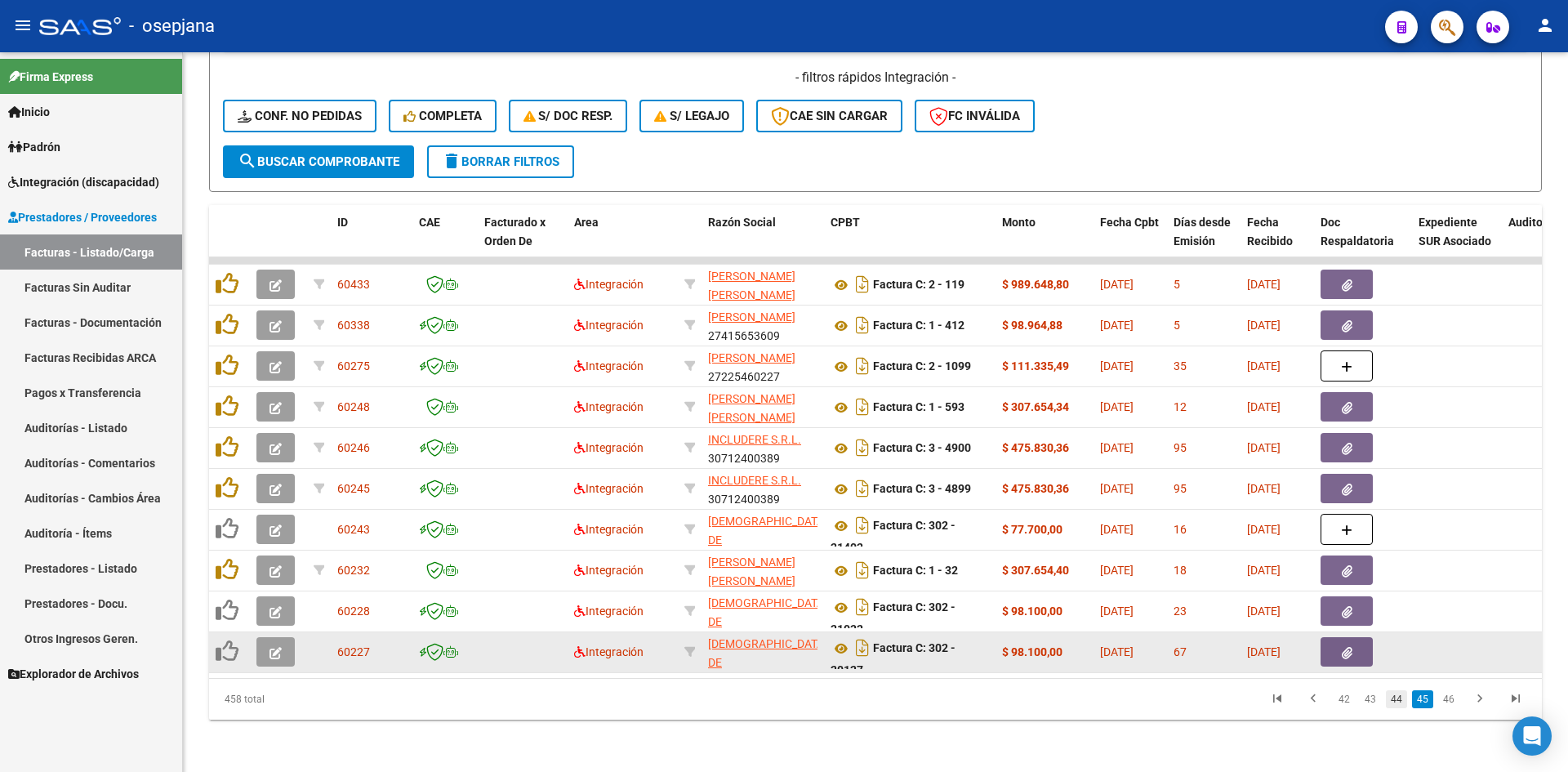
click at [1393, 700] on link "44" at bounding box center [1397, 700] width 22 height 18
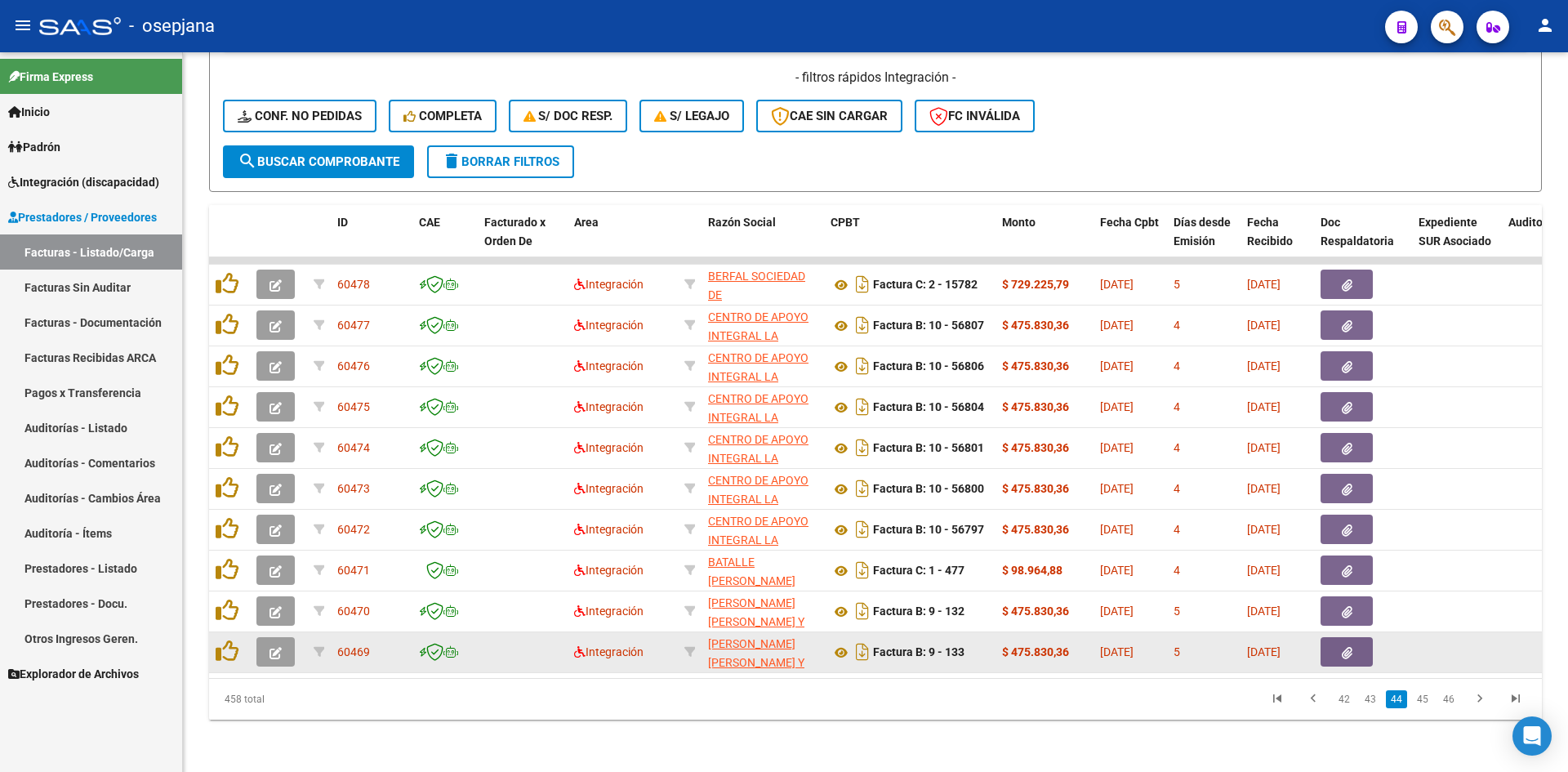
click at [280, 647] on icon "button" at bounding box center [275, 653] width 12 height 12
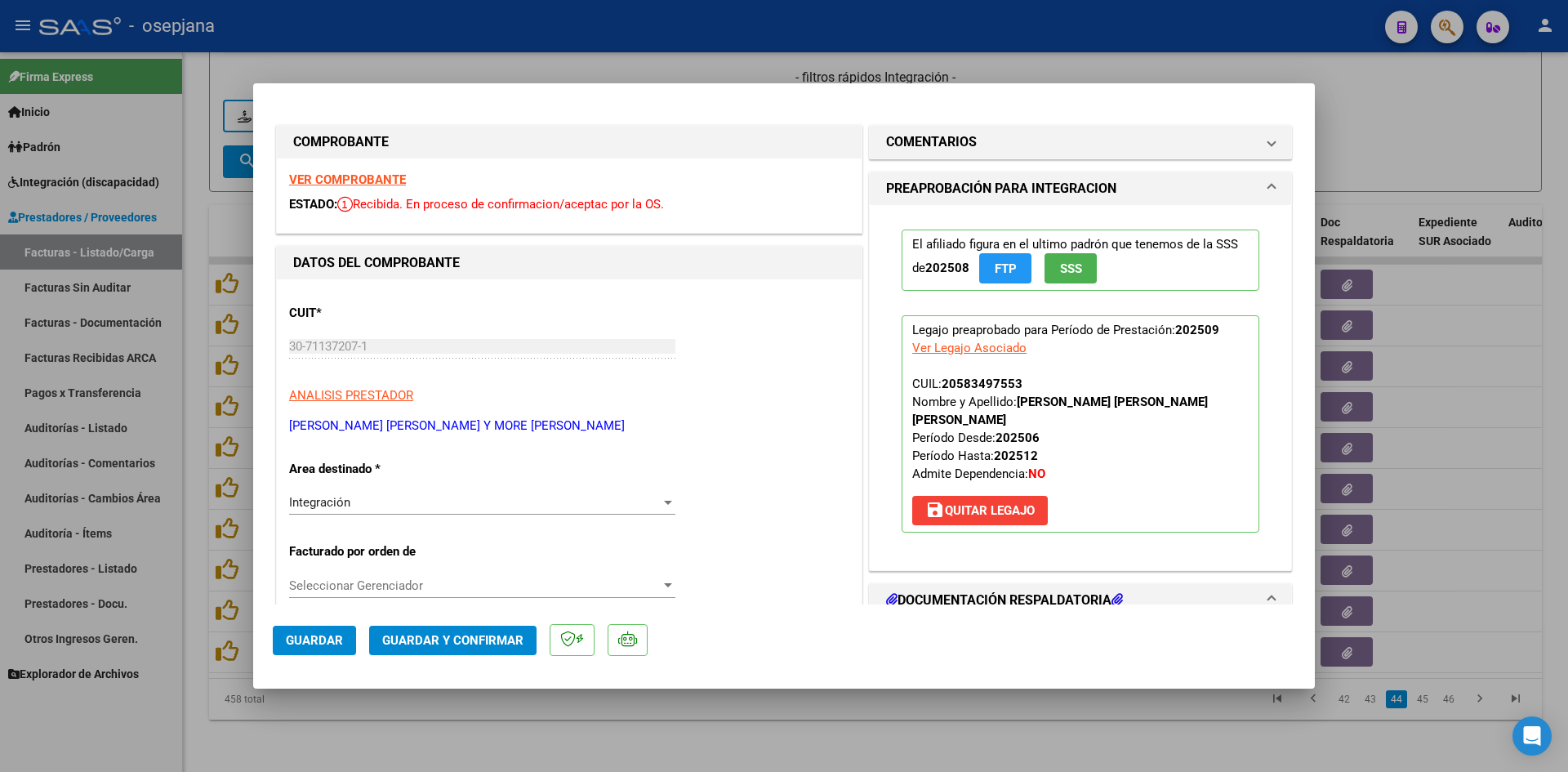
click at [358, 173] on strong "VER COMPROBANTE" at bounding box center [347, 179] width 117 height 15
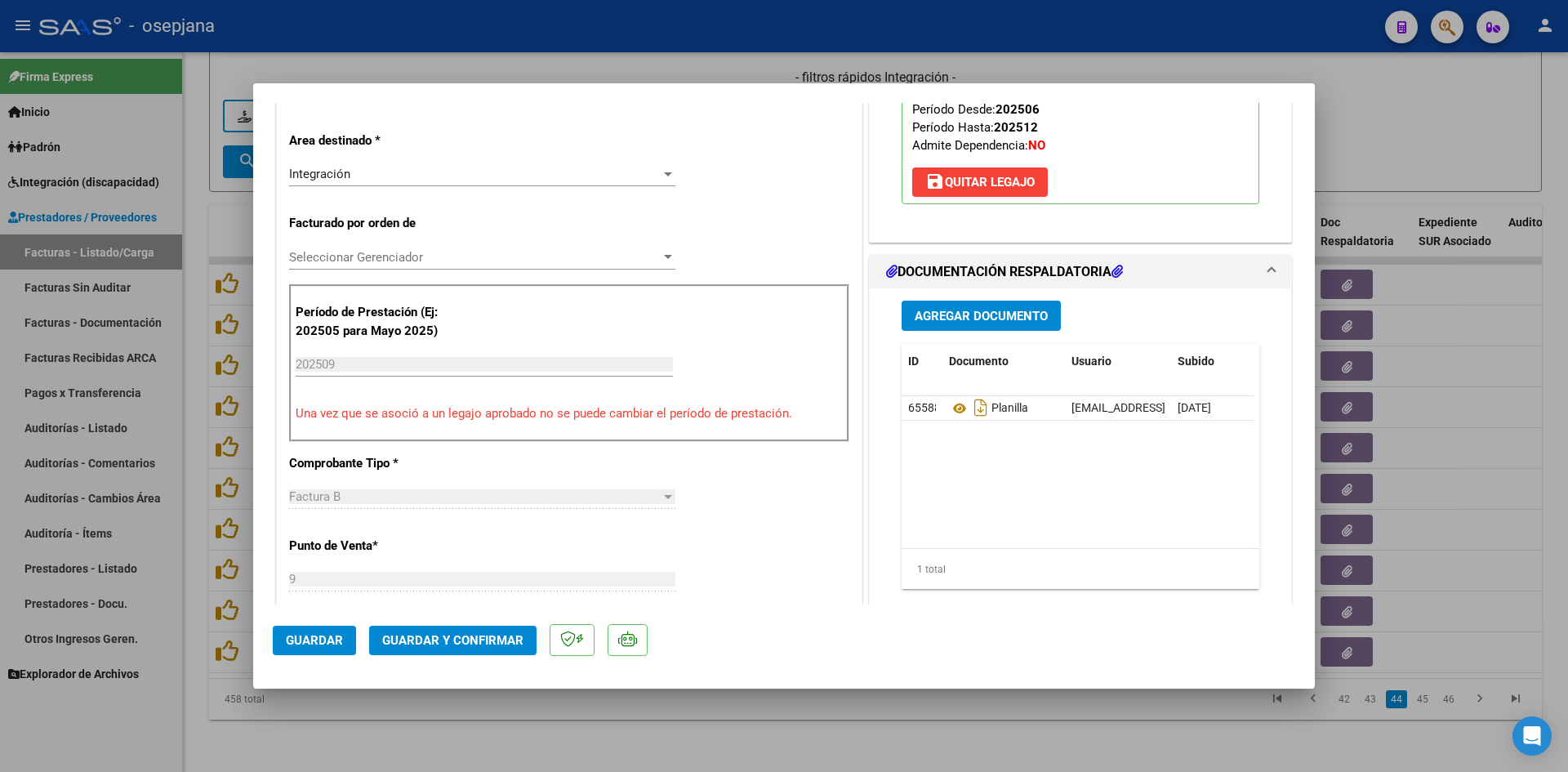
scroll to position [409, 0]
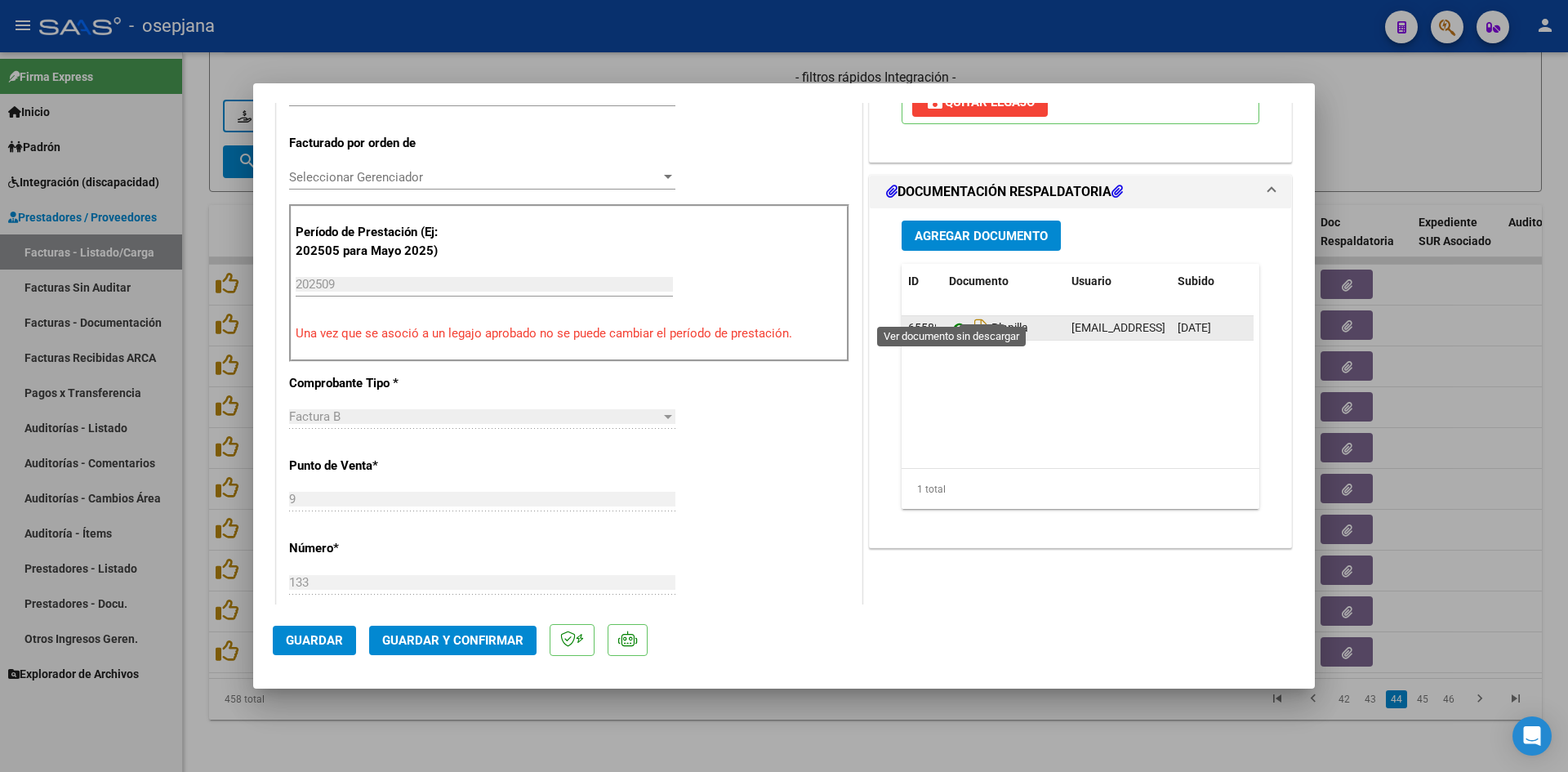
click at [950, 318] on icon at bounding box center [960, 328] width 22 height 20
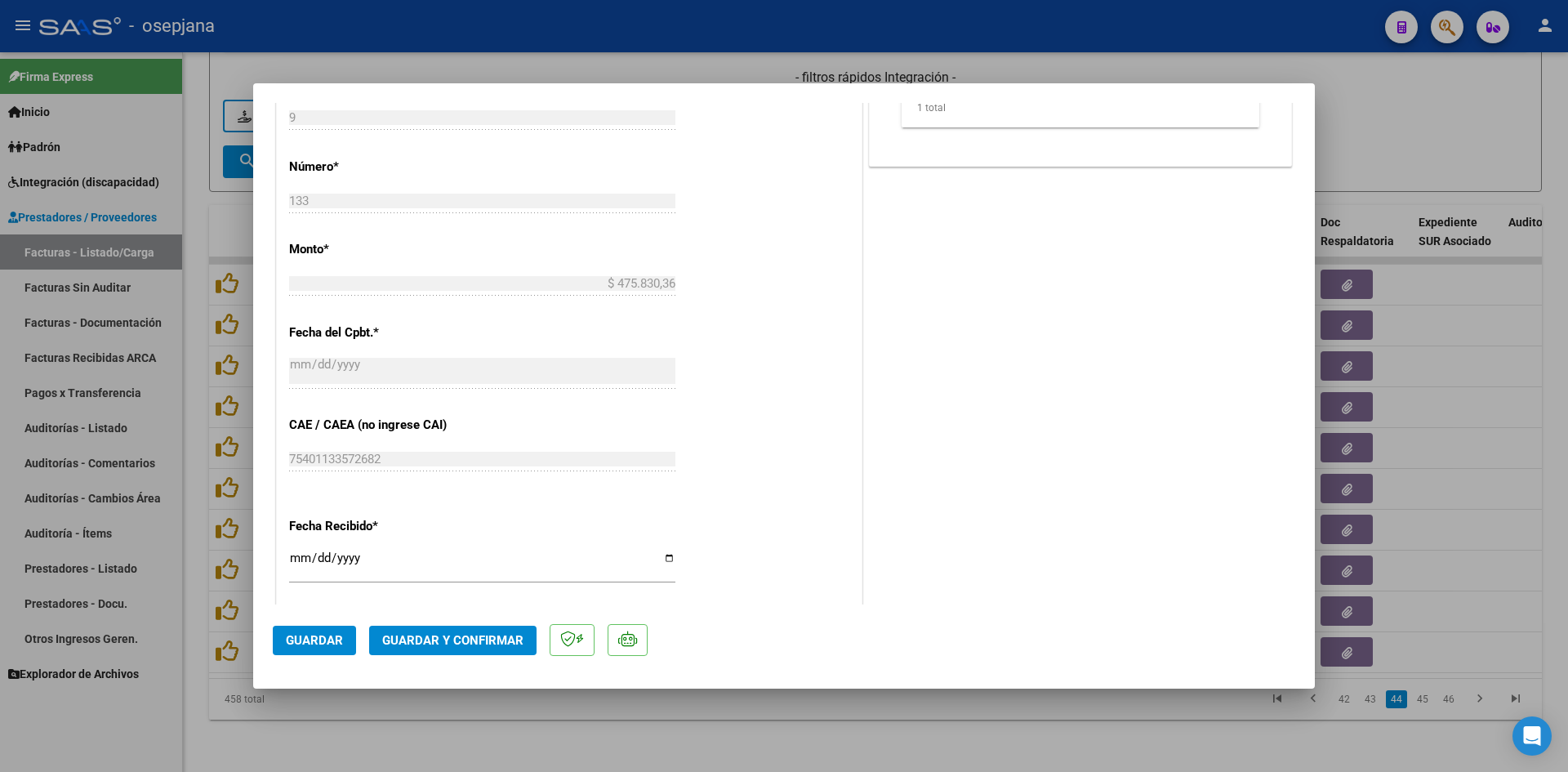
scroll to position [898, 0]
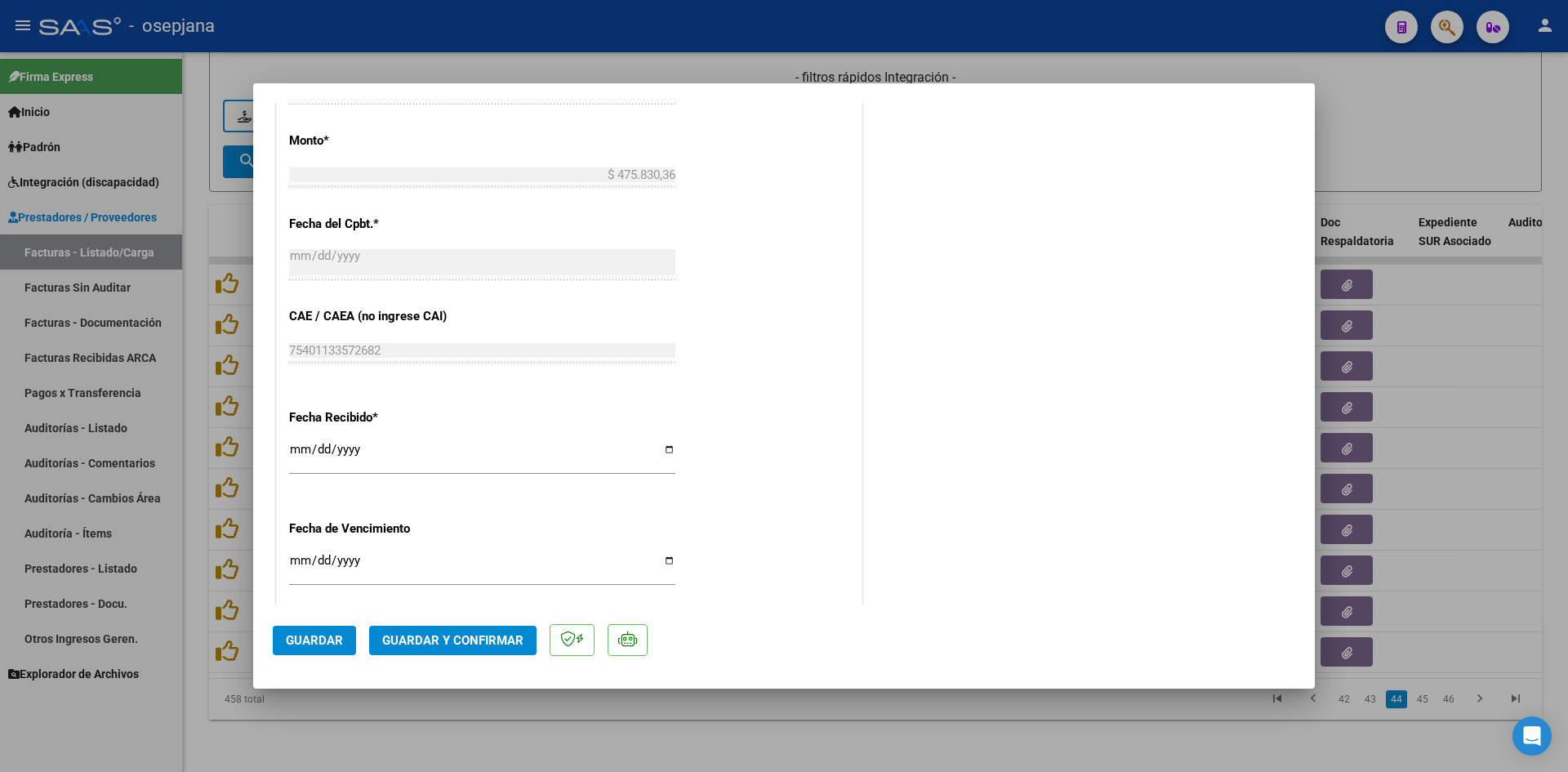
click at [295, 553] on div "[DATE] Ingresar la fecha" at bounding box center [482, 568] width 386 height 35
type input "[DATE]"
click at [302, 563] on input "0002-12-10" at bounding box center [482, 566] width 386 height 26
type input "[DATE]"
click at [440, 633] on span "Guardar y Confirmar" at bounding box center [453, 641] width 141 height 15
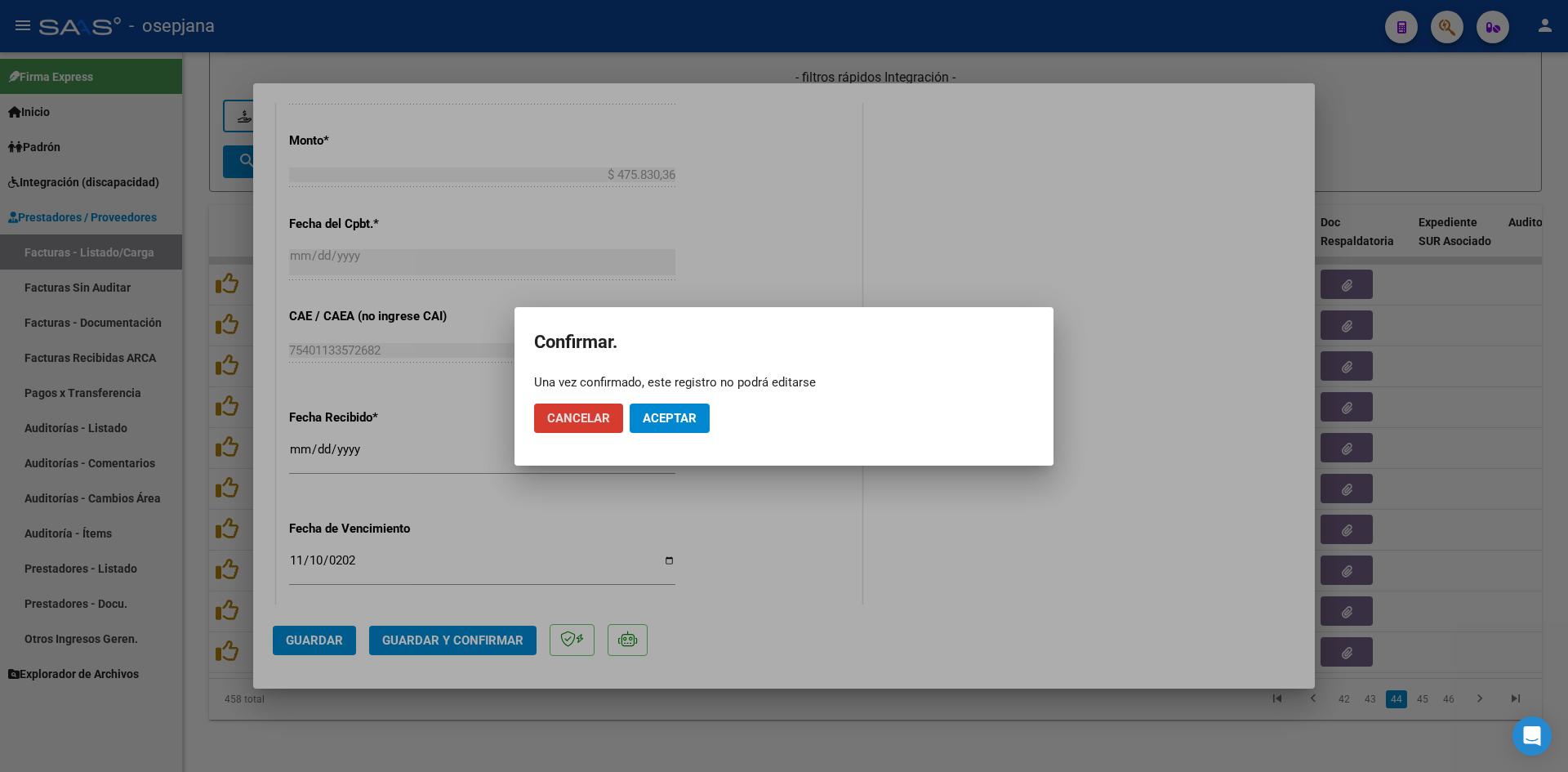
click at [679, 406] on button "Aceptar" at bounding box center [670, 418] width 80 height 29
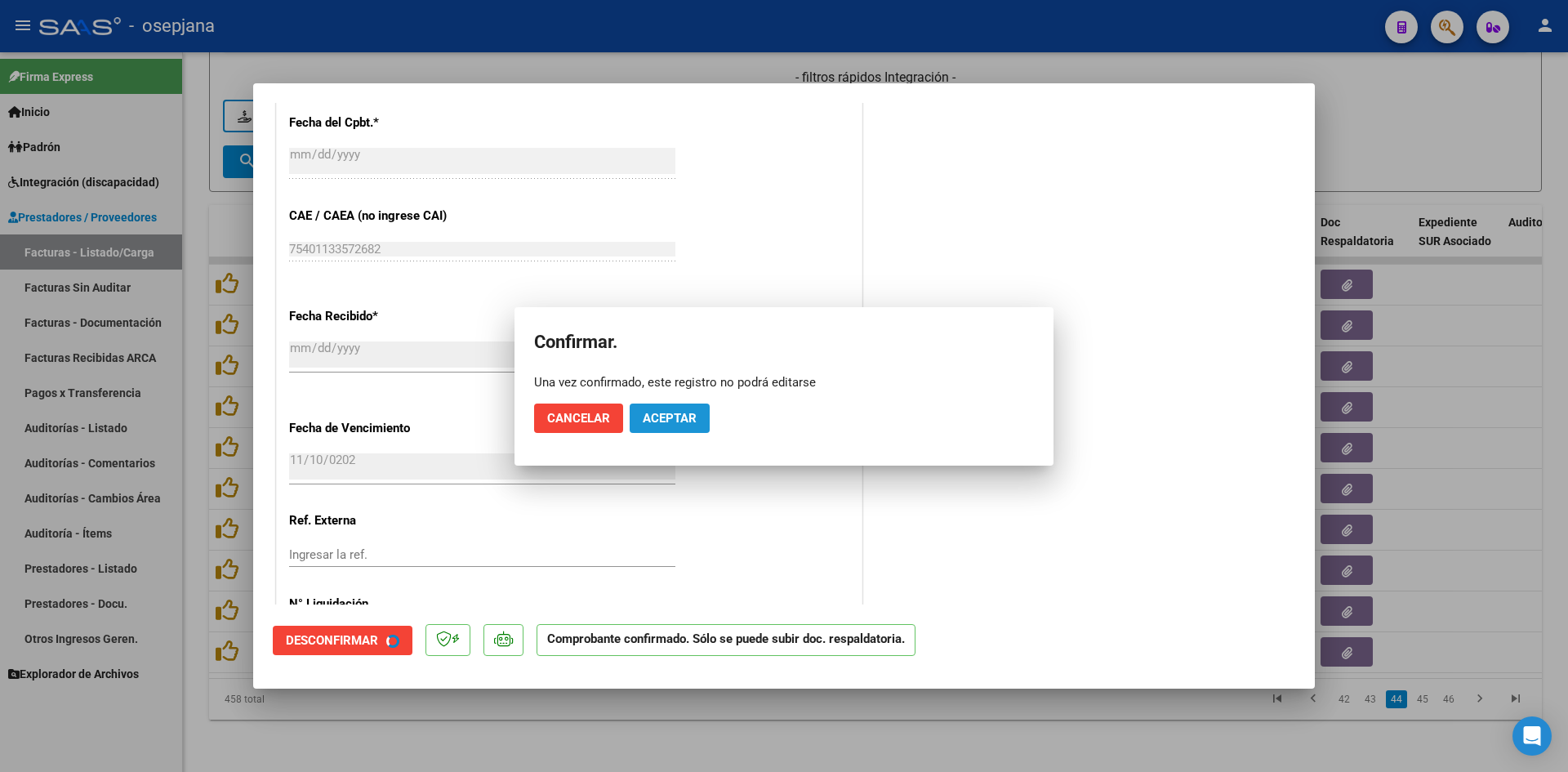
scroll to position [797, 0]
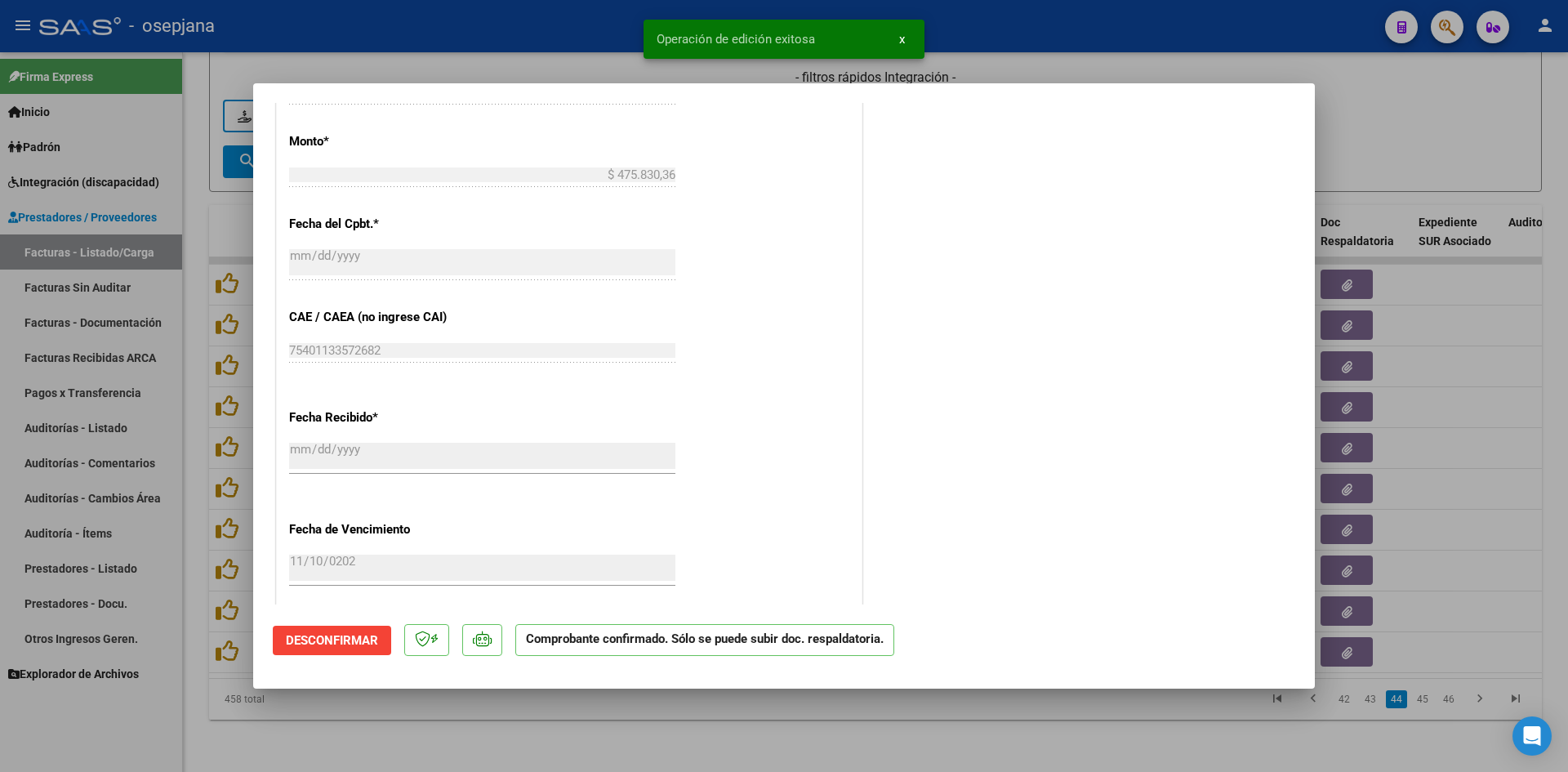
click at [1394, 145] on div at bounding box center [784, 386] width 1568 height 772
type input "$ 0,00"
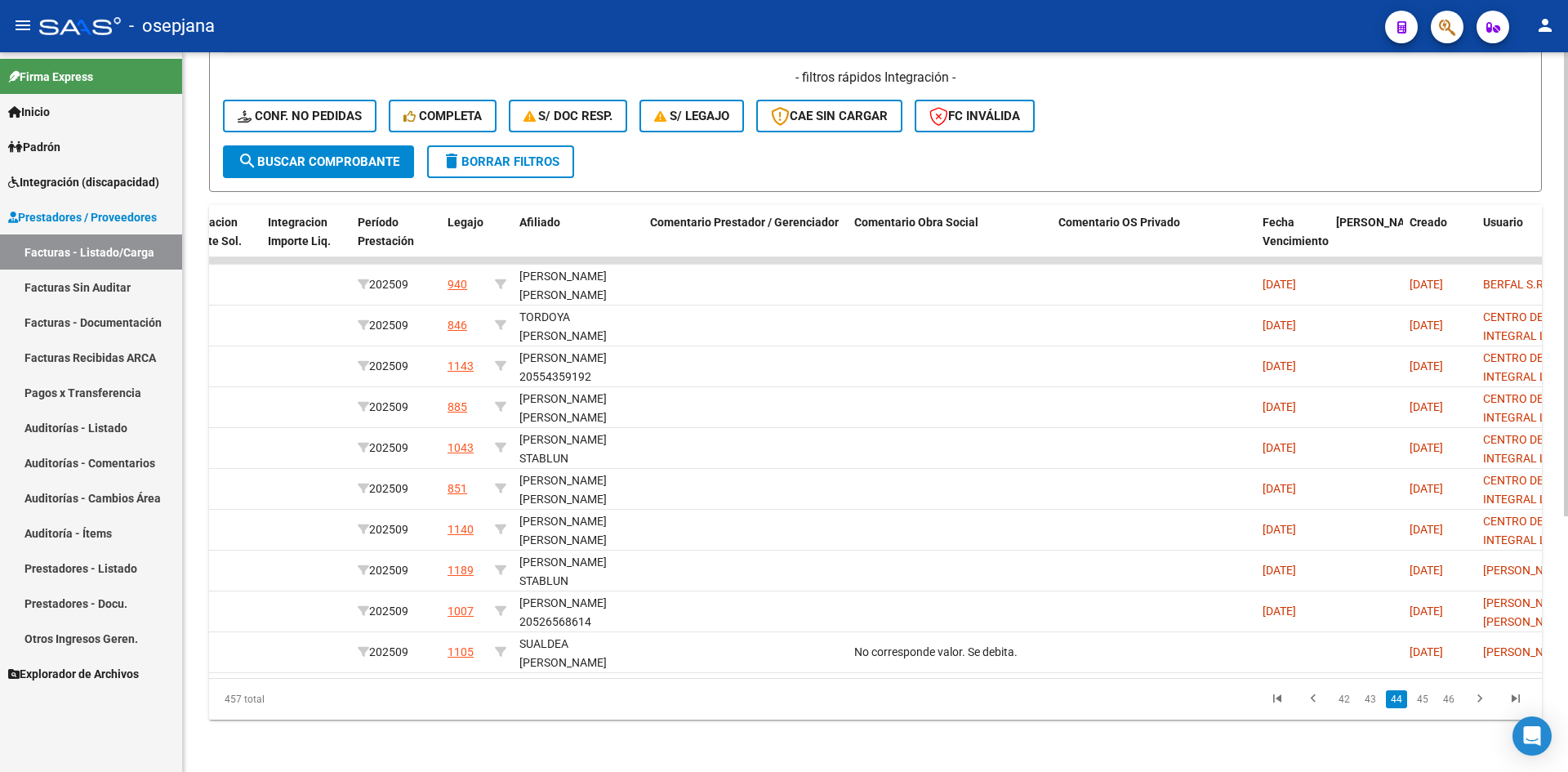
scroll to position [0, 0]
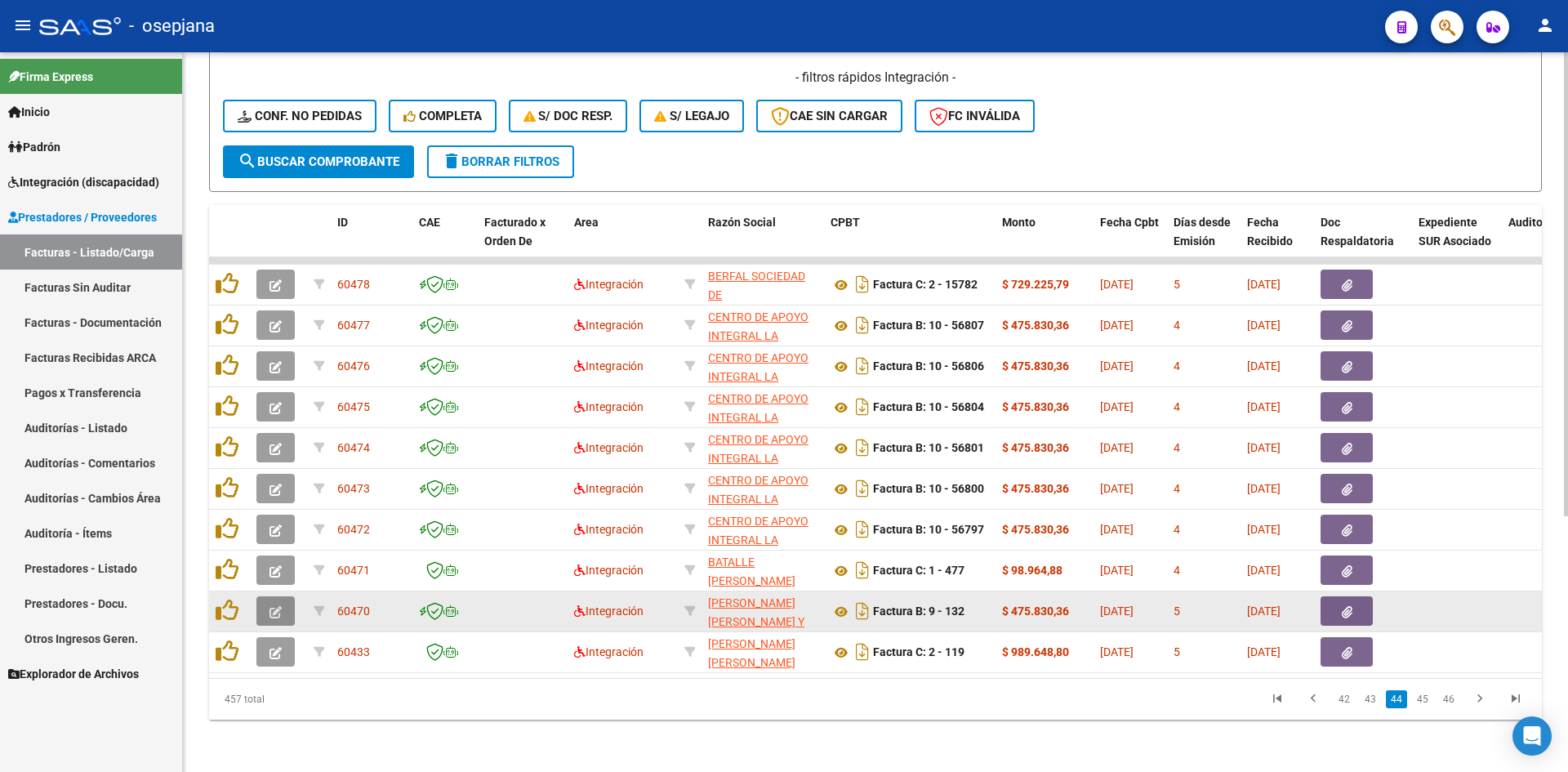
click at [284, 597] on button "button" at bounding box center [276, 611] width 38 height 29
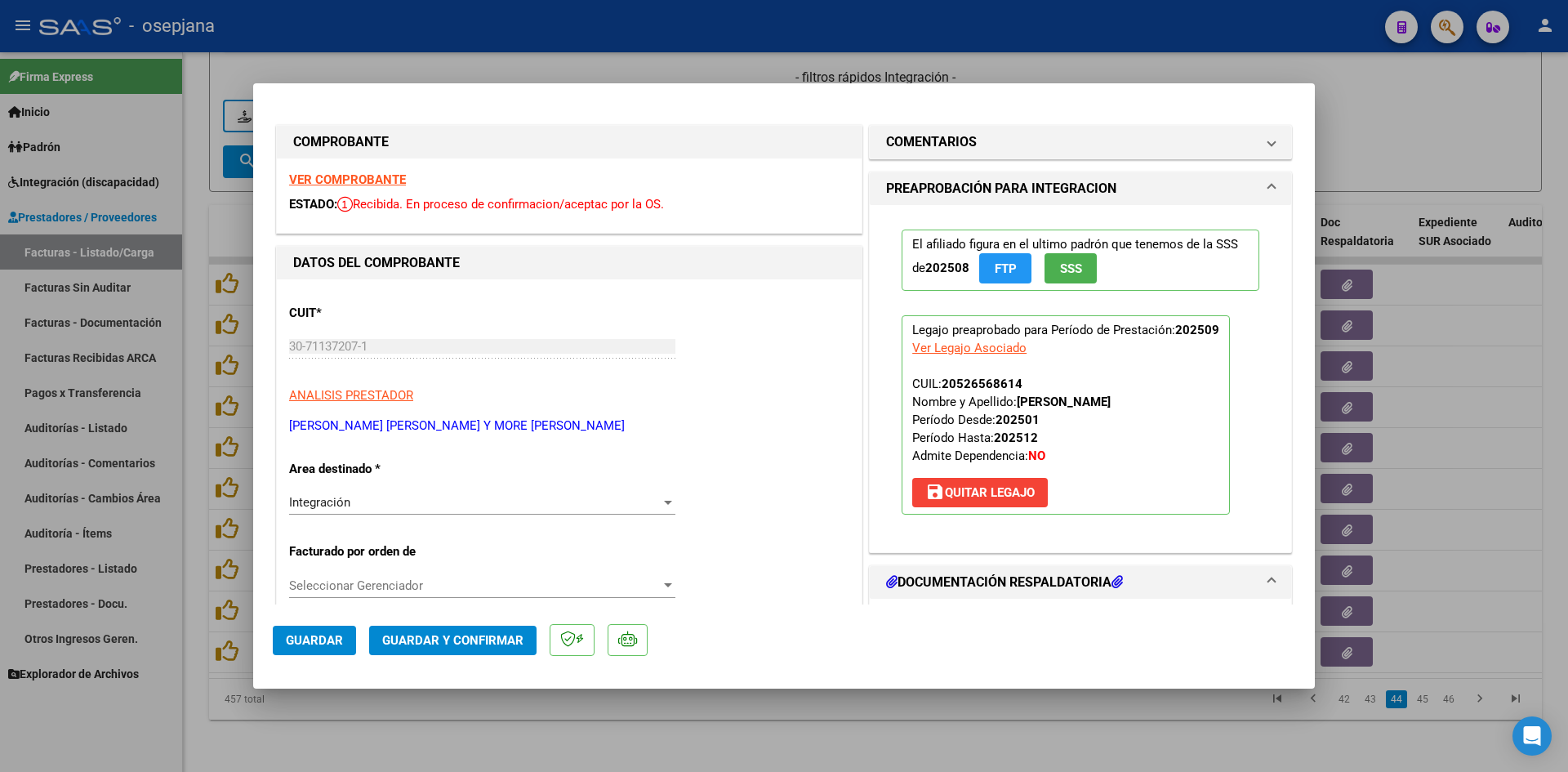
click at [317, 182] on strong "VER COMPROBANTE" at bounding box center [347, 179] width 117 height 15
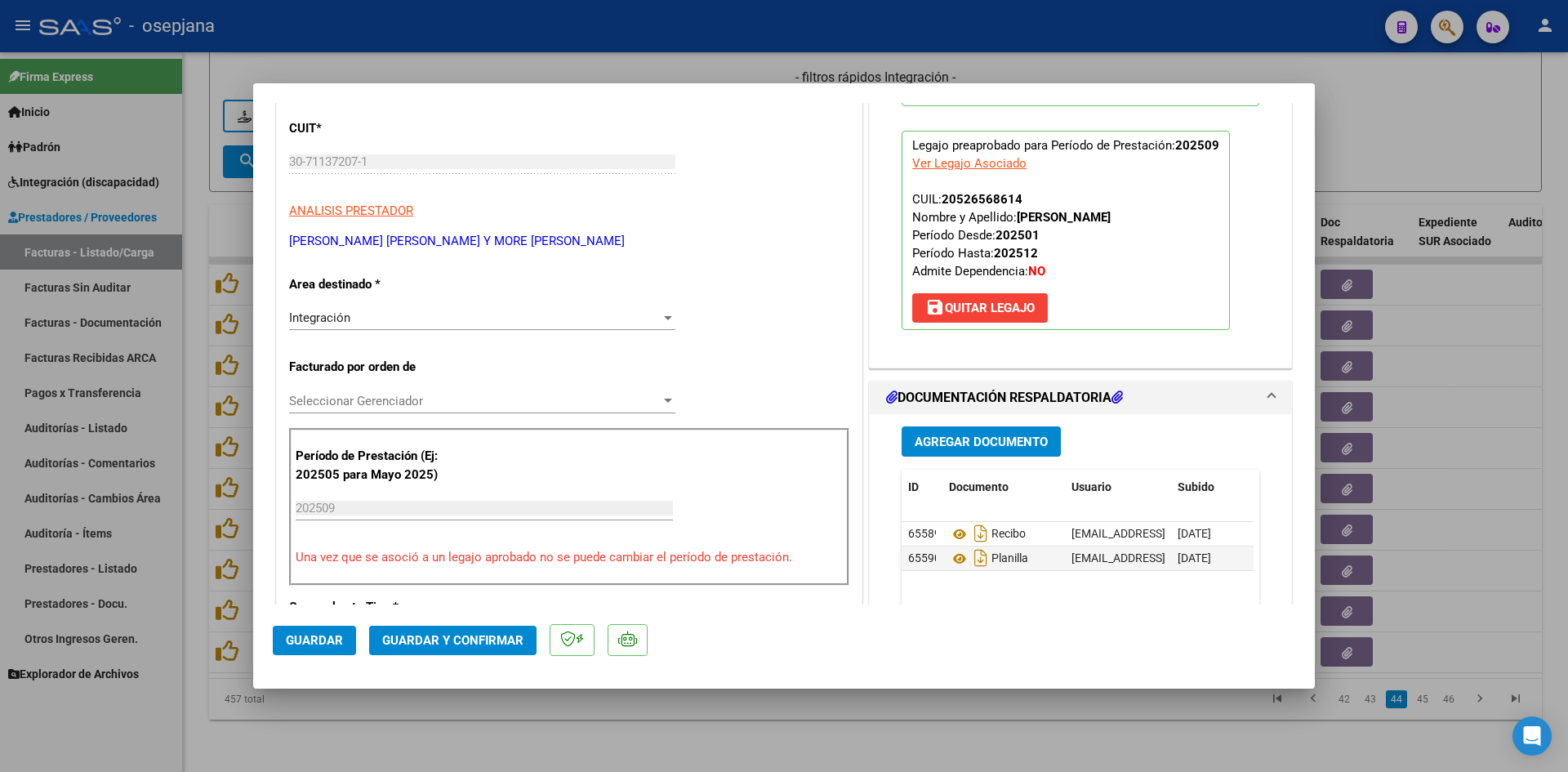
scroll to position [409, 0]
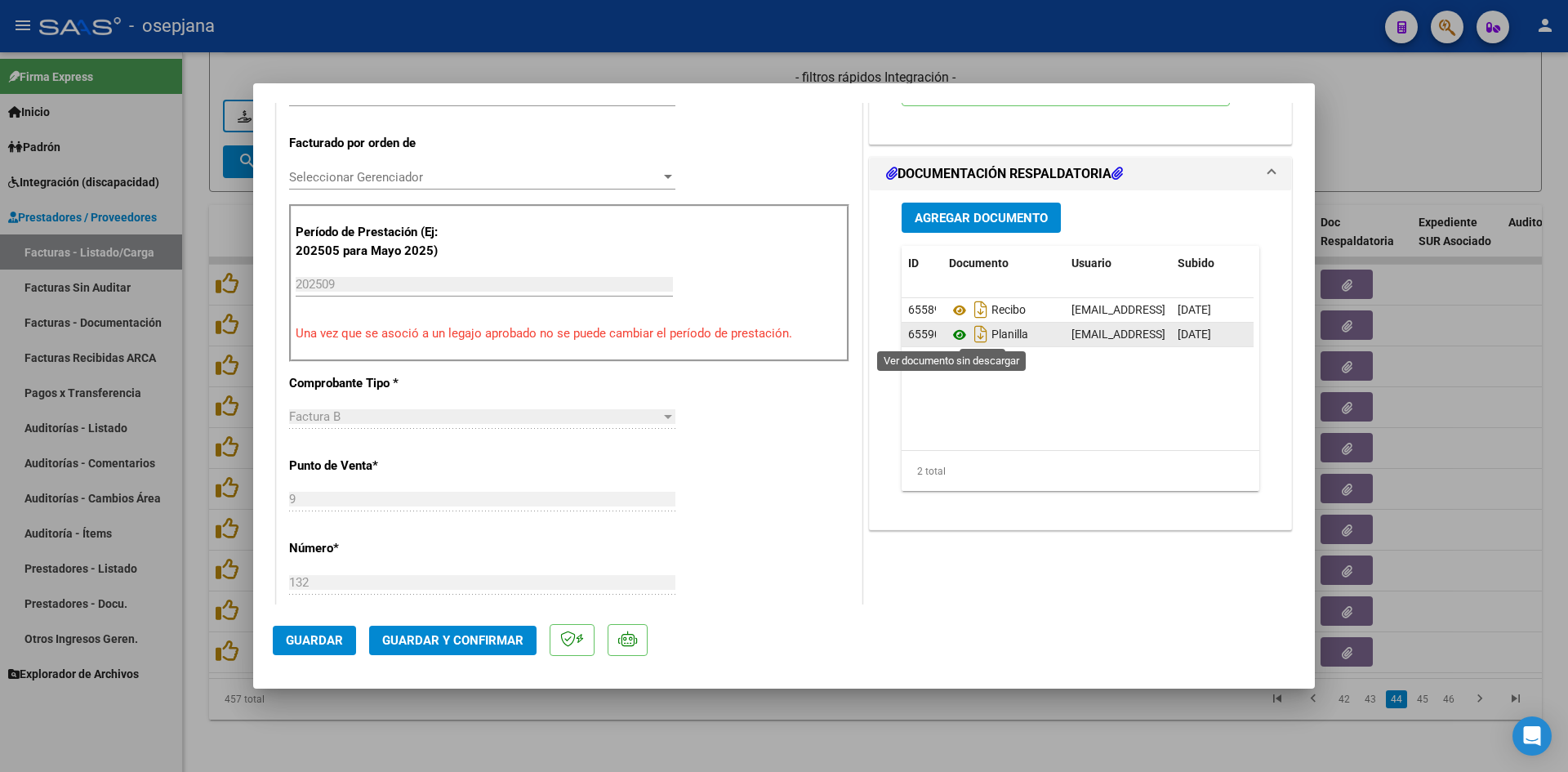
click at [954, 332] on icon at bounding box center [960, 335] width 22 height 20
click at [949, 309] on icon at bounding box center [960, 311] width 22 height 20
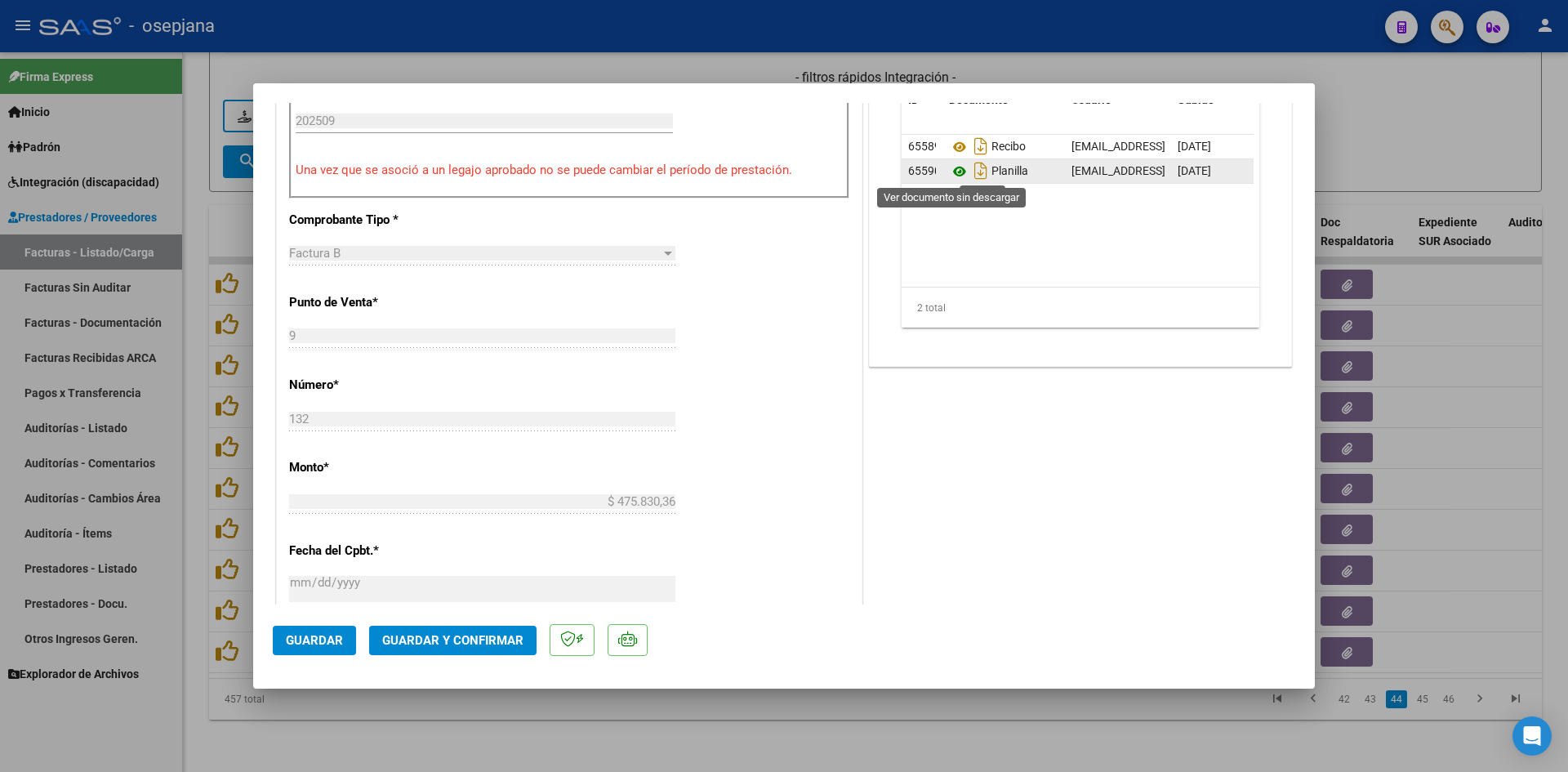
click at [949, 169] on icon at bounding box center [960, 172] width 22 height 20
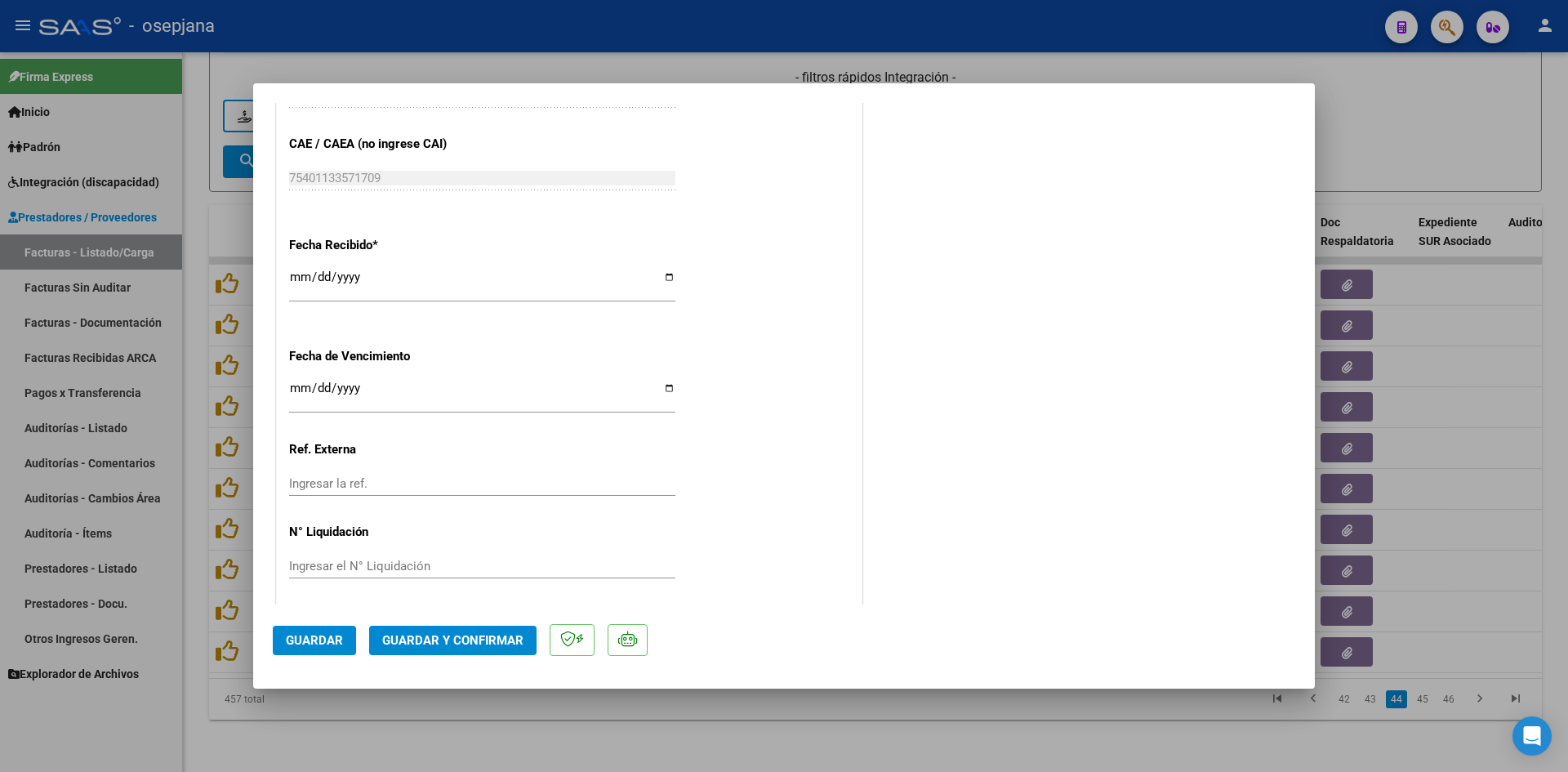
scroll to position [1077, 0]
click at [297, 381] on input "[DATE]" at bounding box center [482, 388] width 386 height 26
type input "[DATE]"
click at [432, 635] on span "Guardar y Confirmar" at bounding box center [453, 641] width 141 height 15
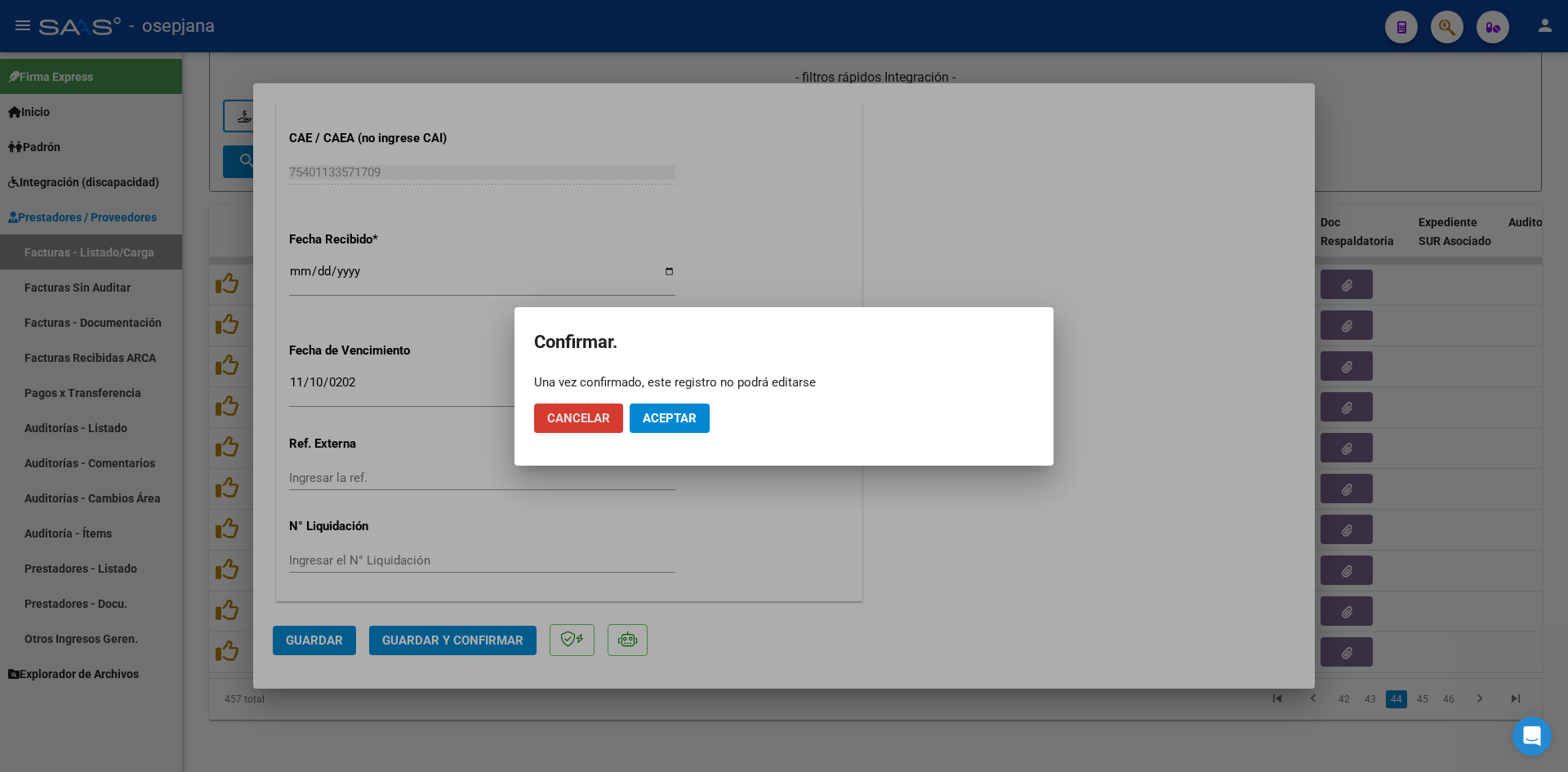
click at [670, 416] on span "Aceptar" at bounding box center [670, 418] width 54 height 15
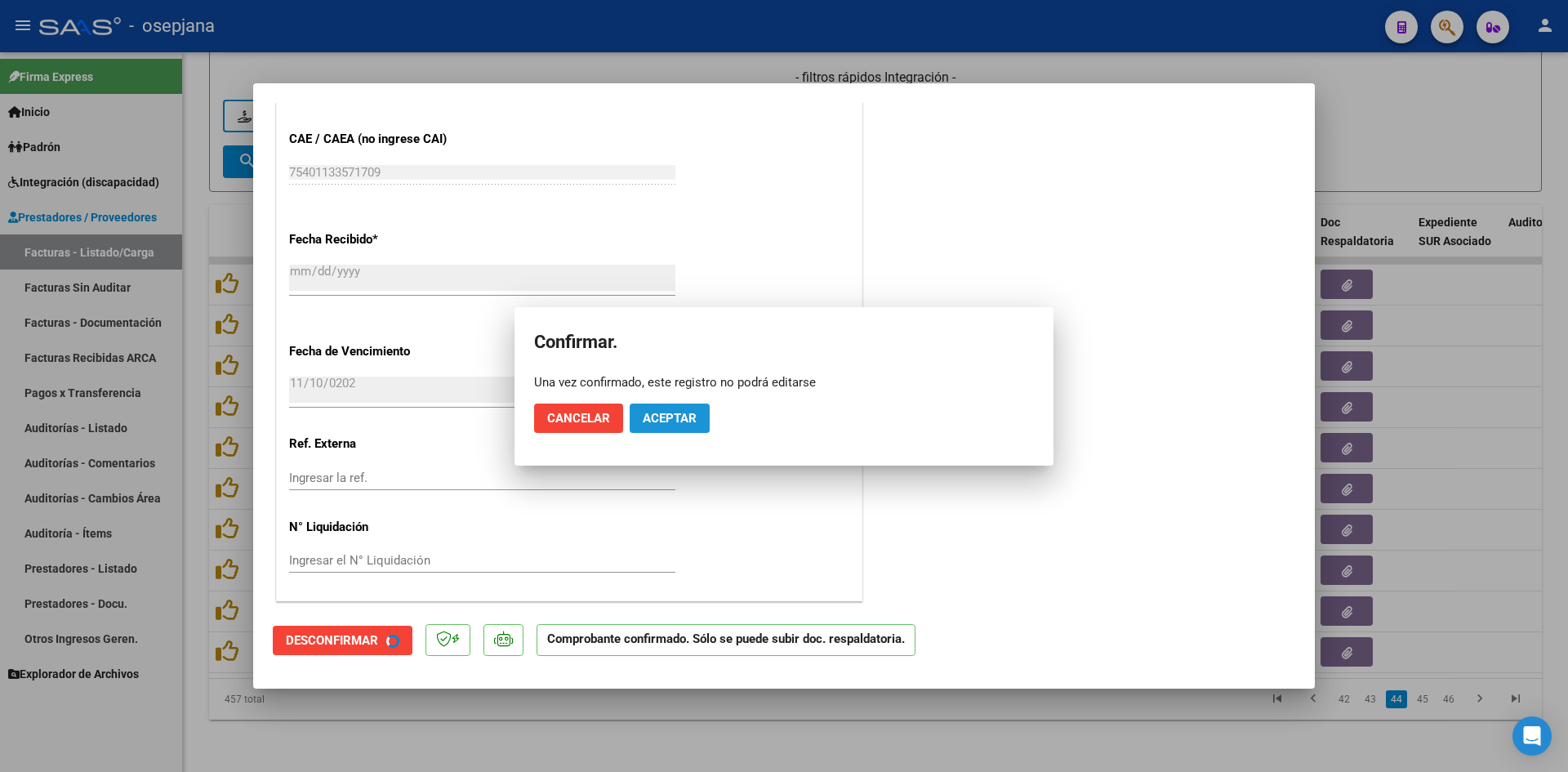
scroll to position [976, 0]
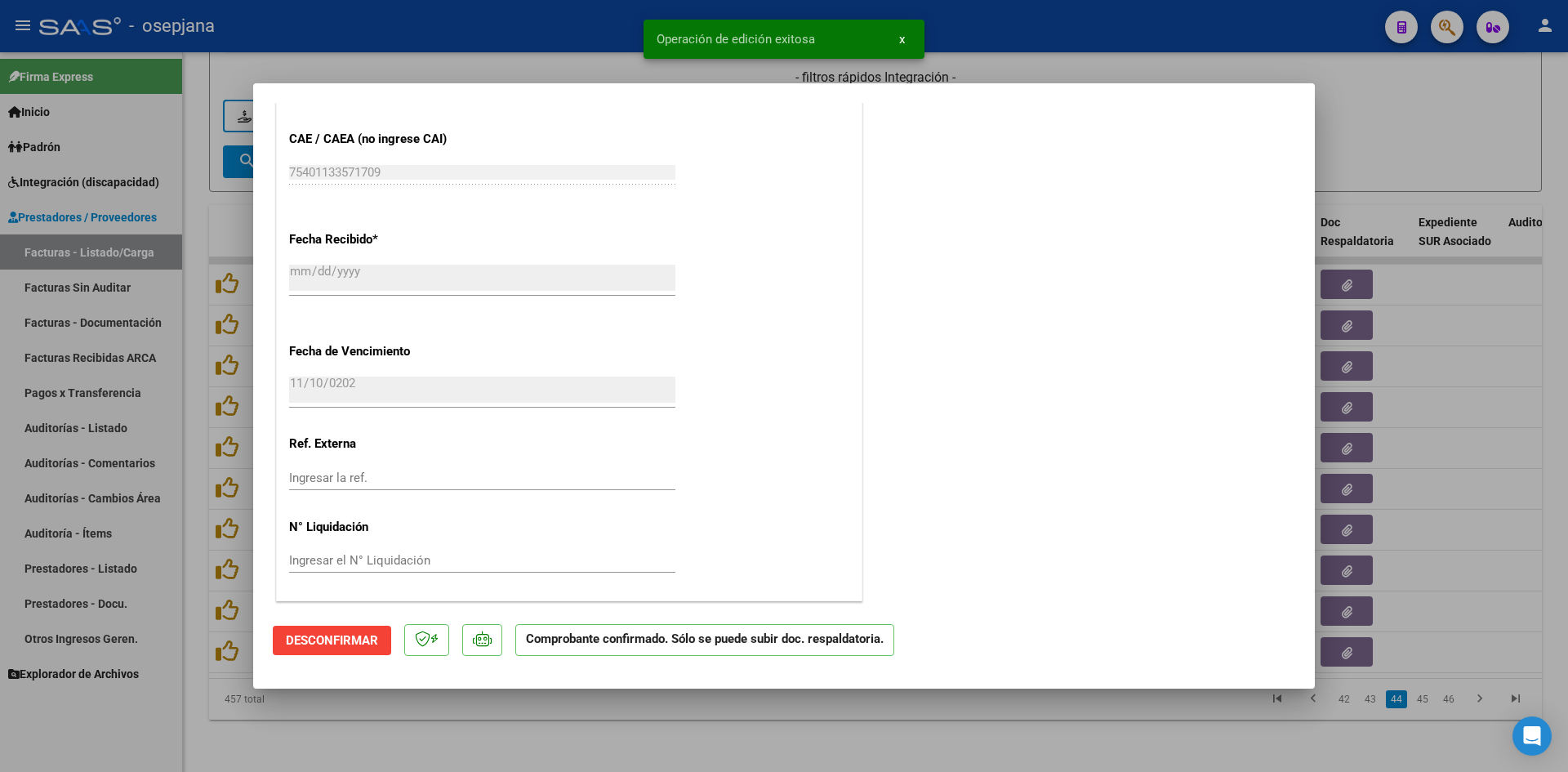
click at [1452, 150] on div at bounding box center [784, 386] width 1568 height 772
type input "$ 0,00"
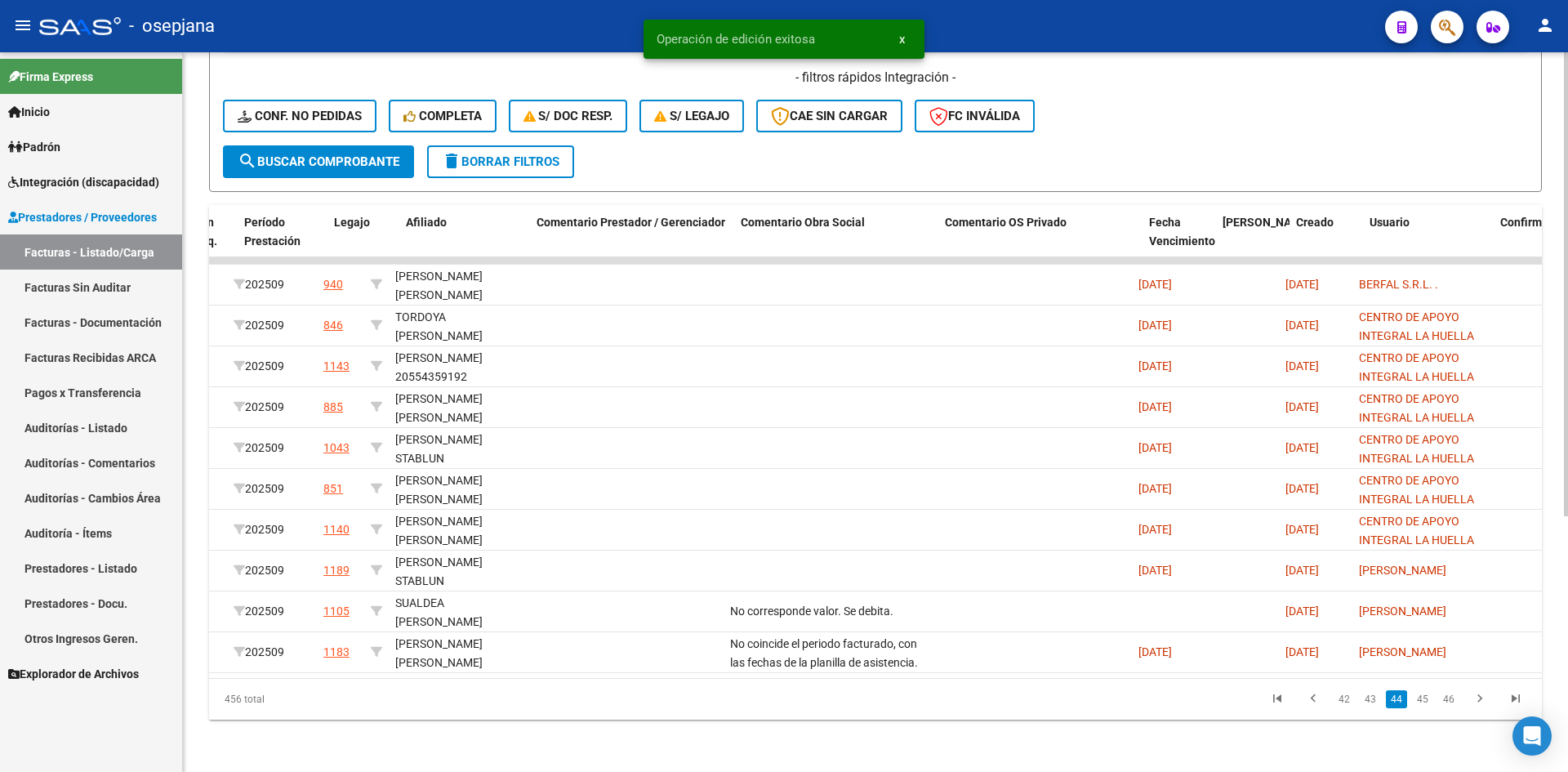
scroll to position [0, 0]
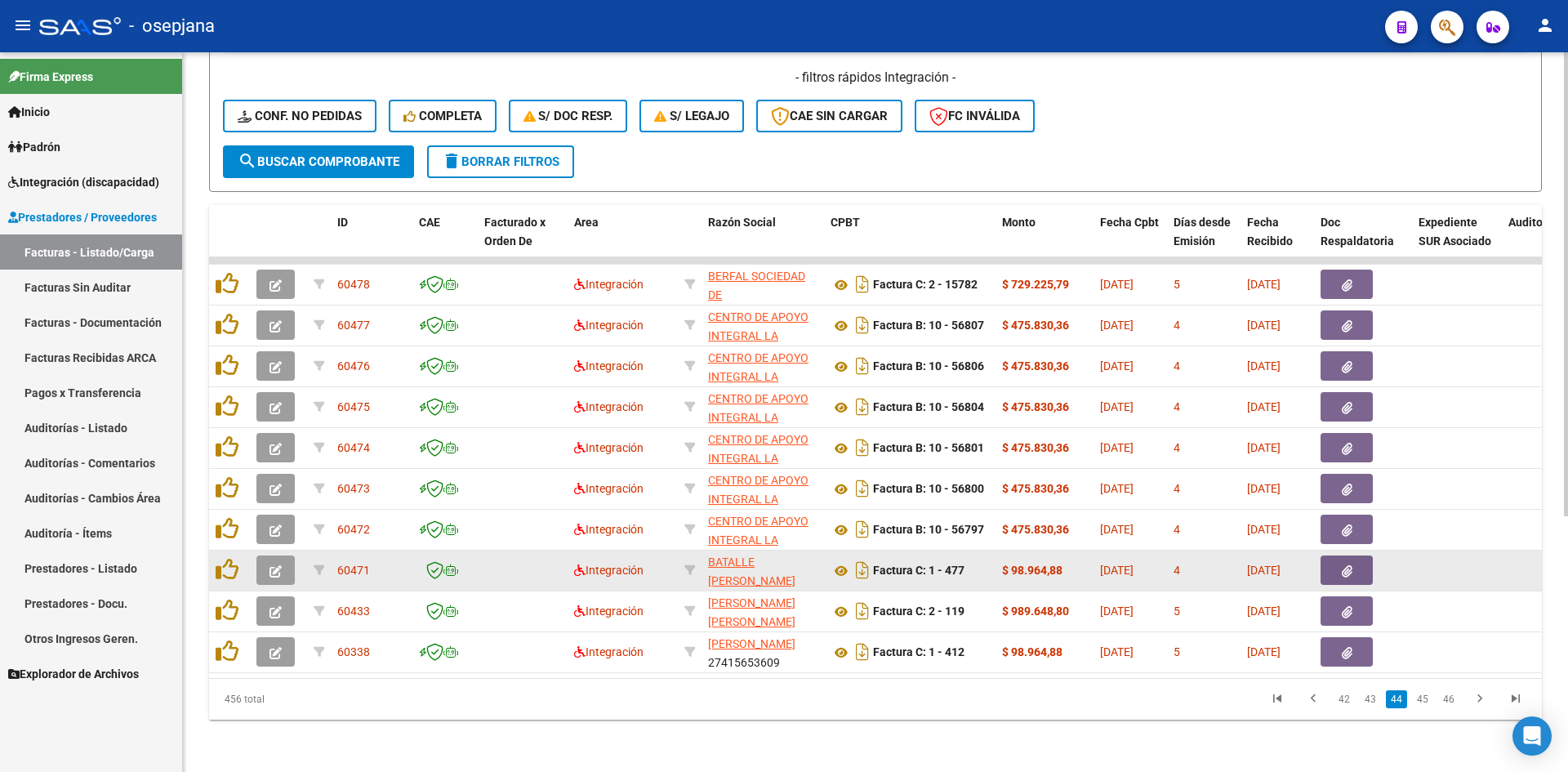
click at [278, 563] on span "button" at bounding box center [275, 570] width 12 height 15
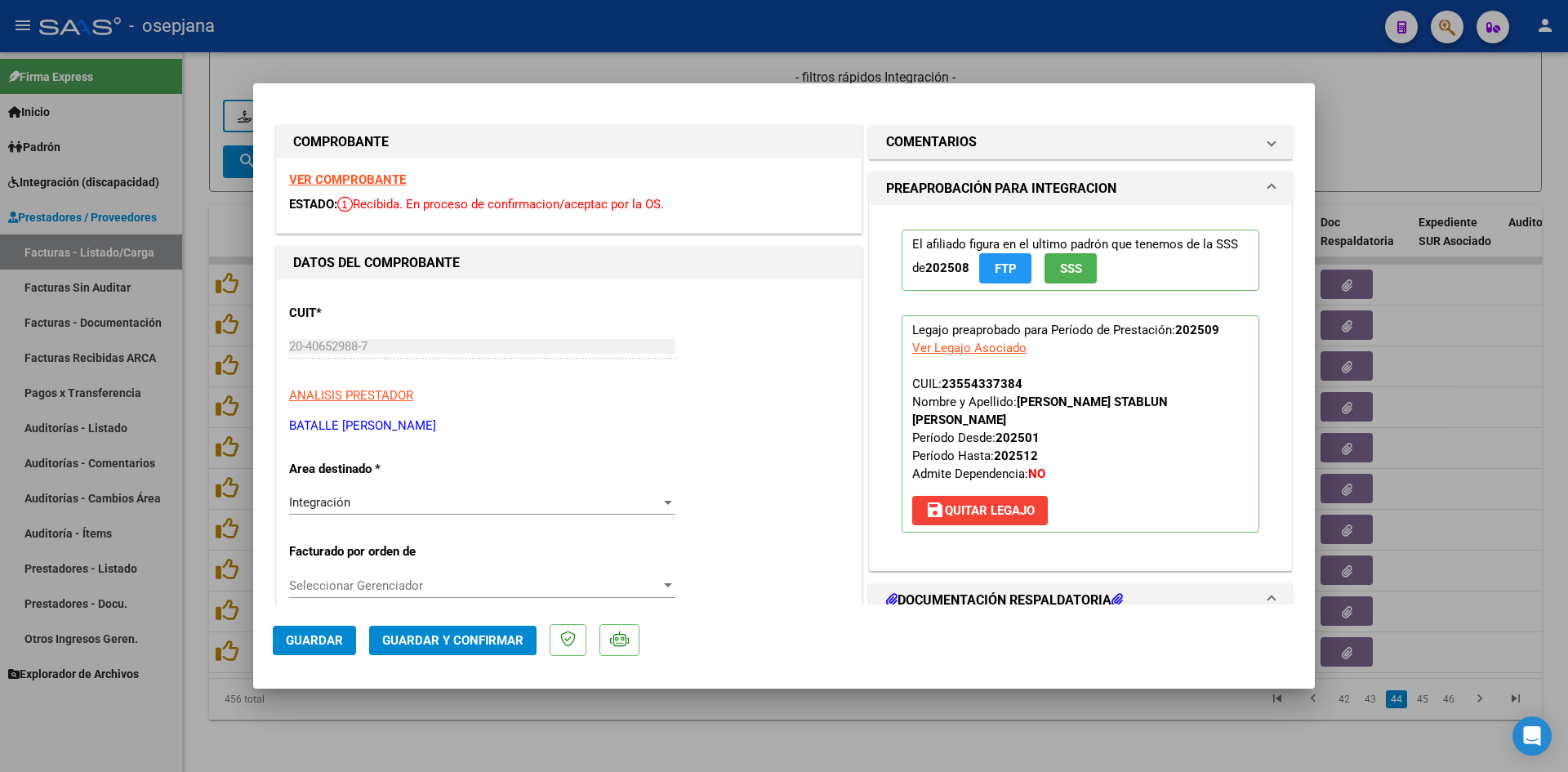
click at [362, 172] on strong "VER COMPROBANTE" at bounding box center [347, 179] width 117 height 15
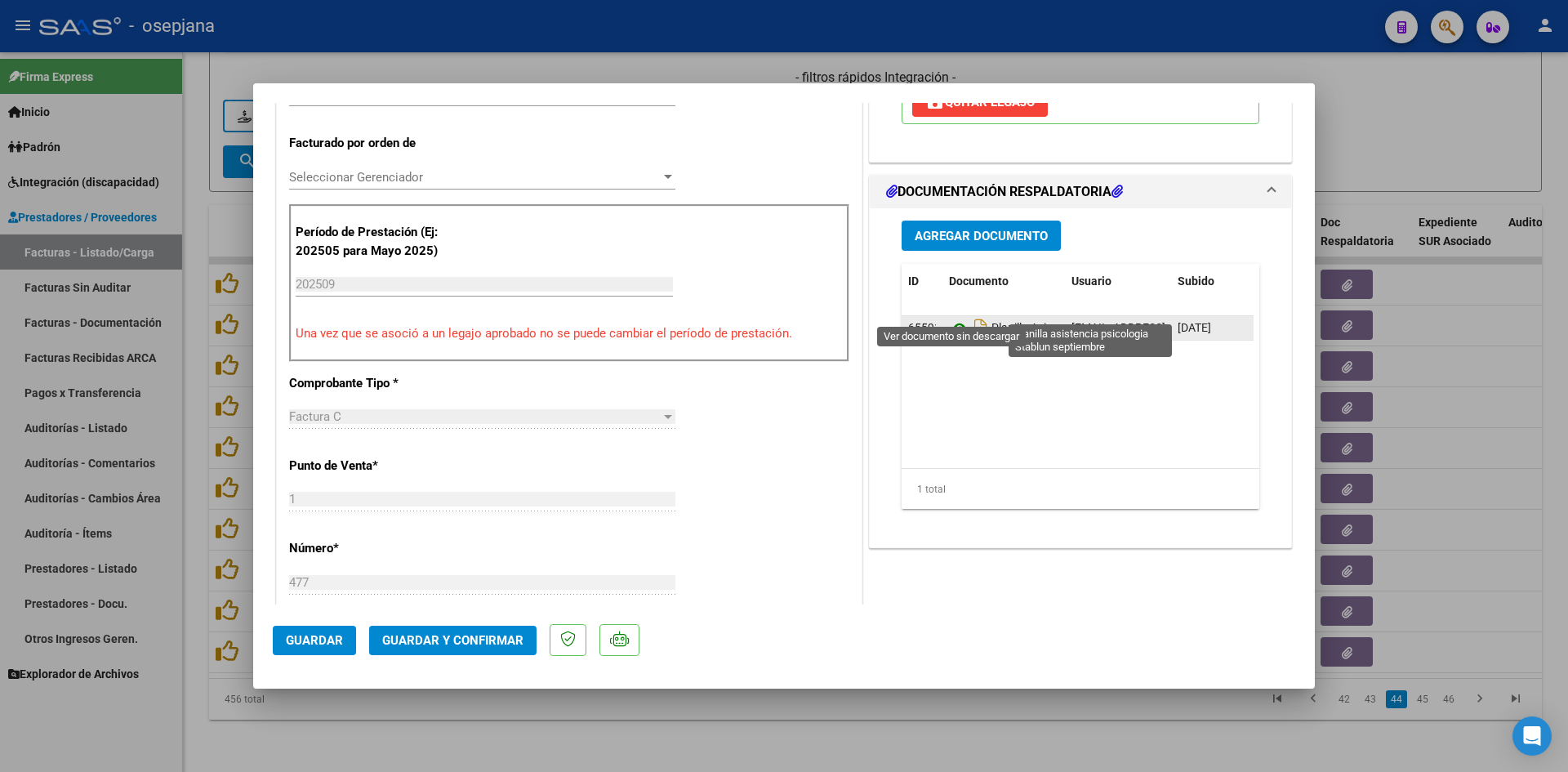
click at [951, 318] on icon at bounding box center [960, 328] width 22 height 20
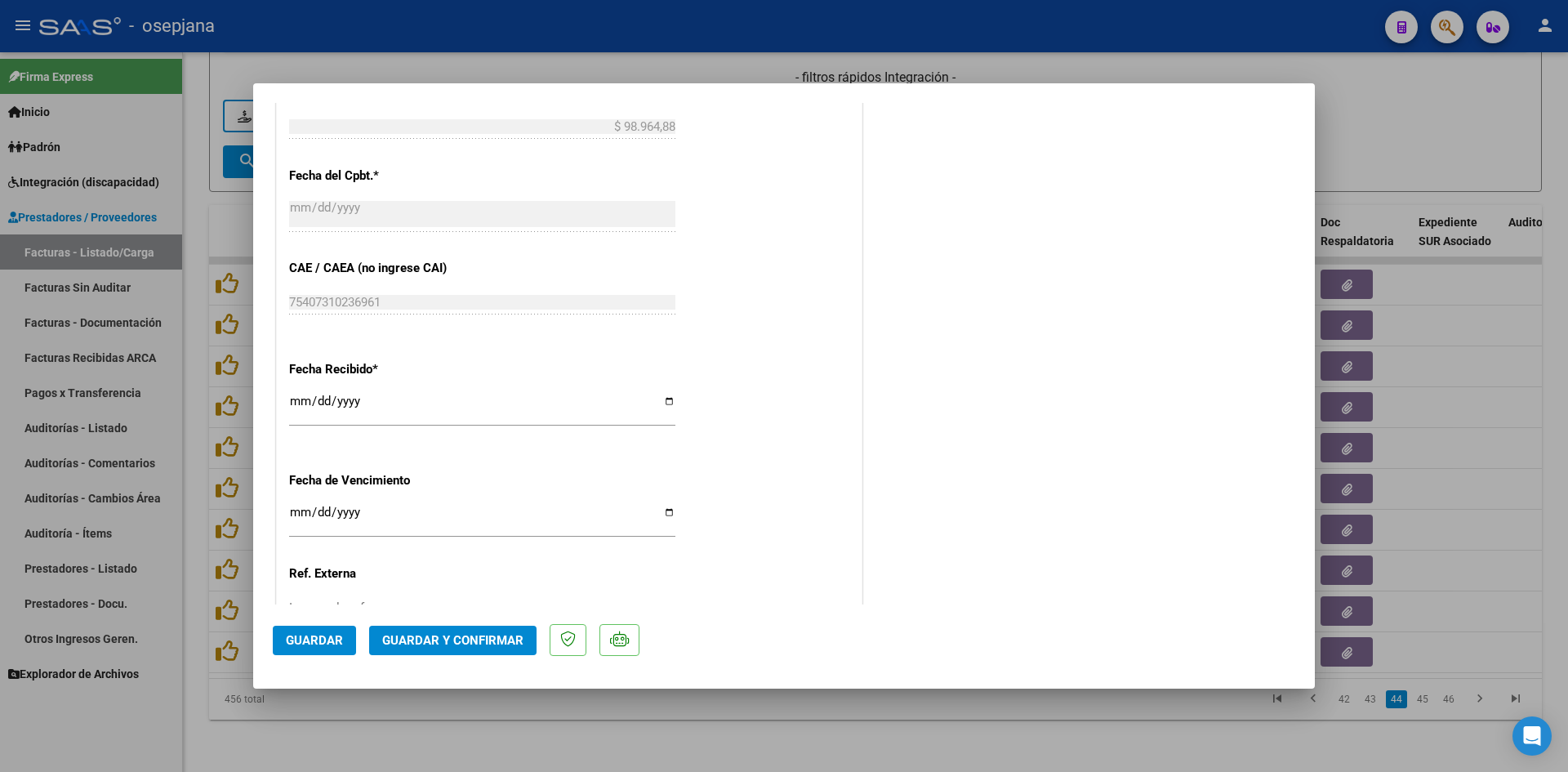
scroll to position [1077, 0]
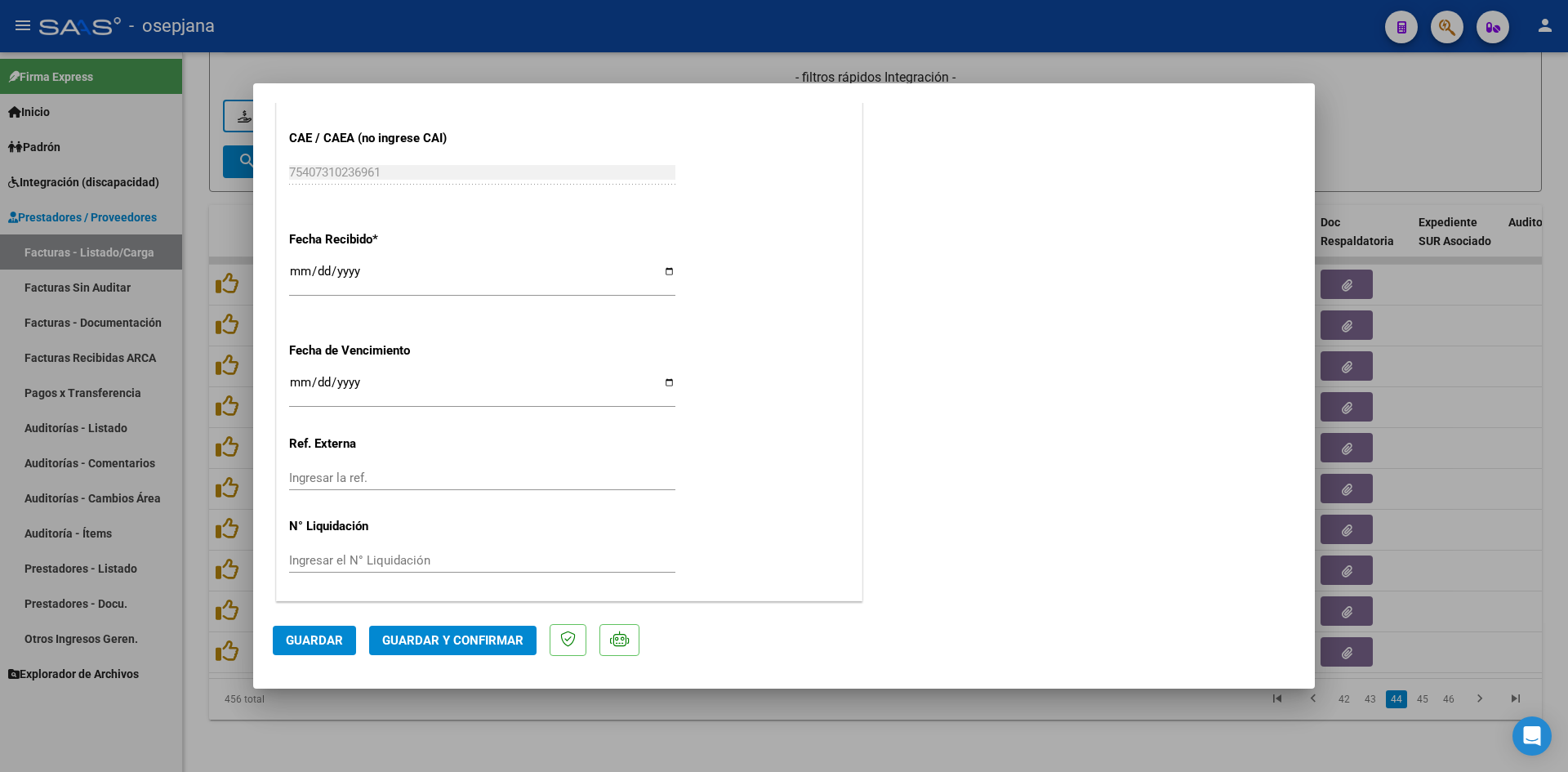
click at [297, 382] on input "[DATE]" at bounding box center [482, 388] width 386 height 26
type input "[DATE]"
click at [504, 633] on span "Guardar y Confirmar" at bounding box center [453, 641] width 141 height 15
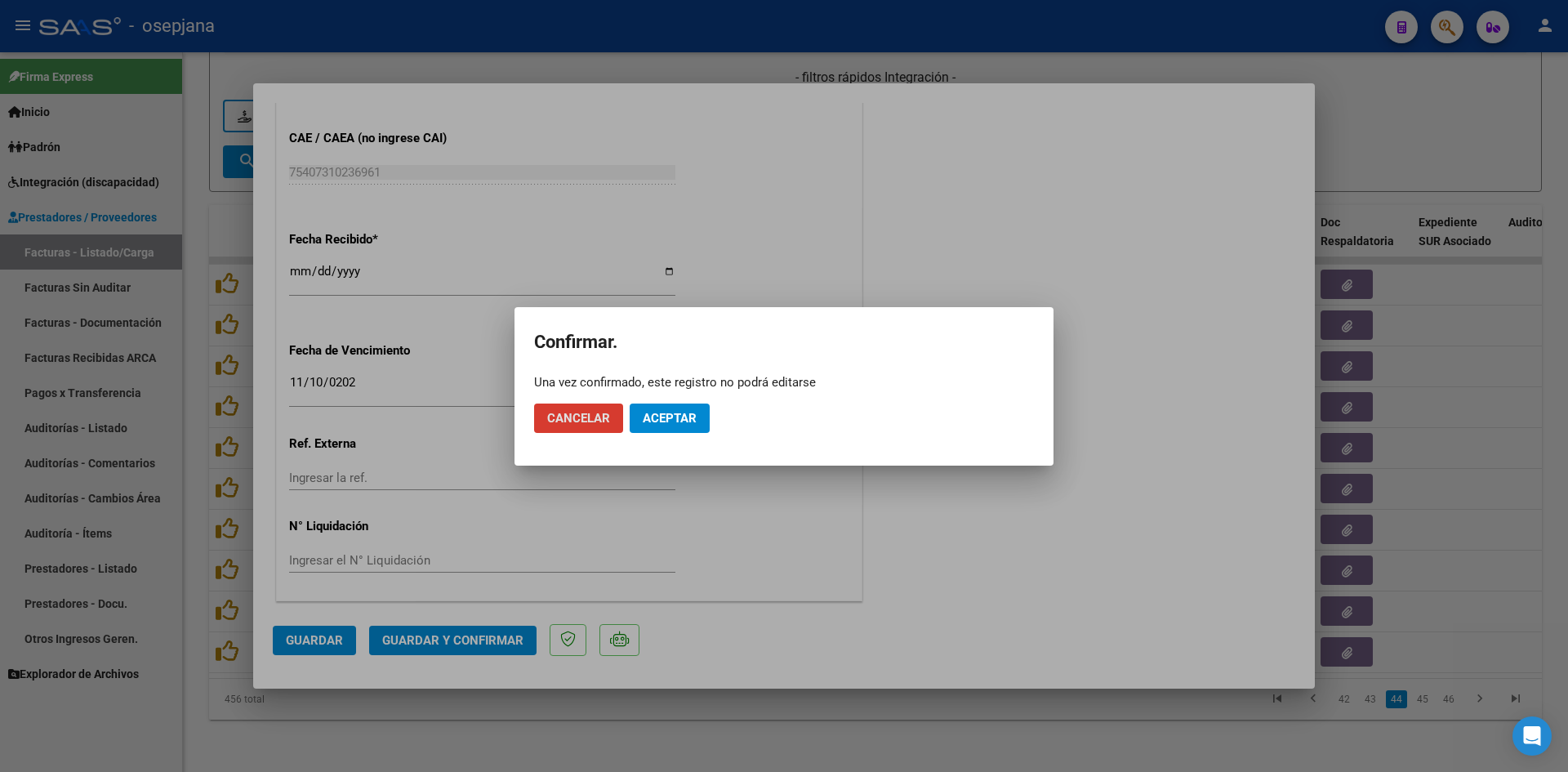
click at [681, 425] on button "Aceptar" at bounding box center [670, 418] width 80 height 29
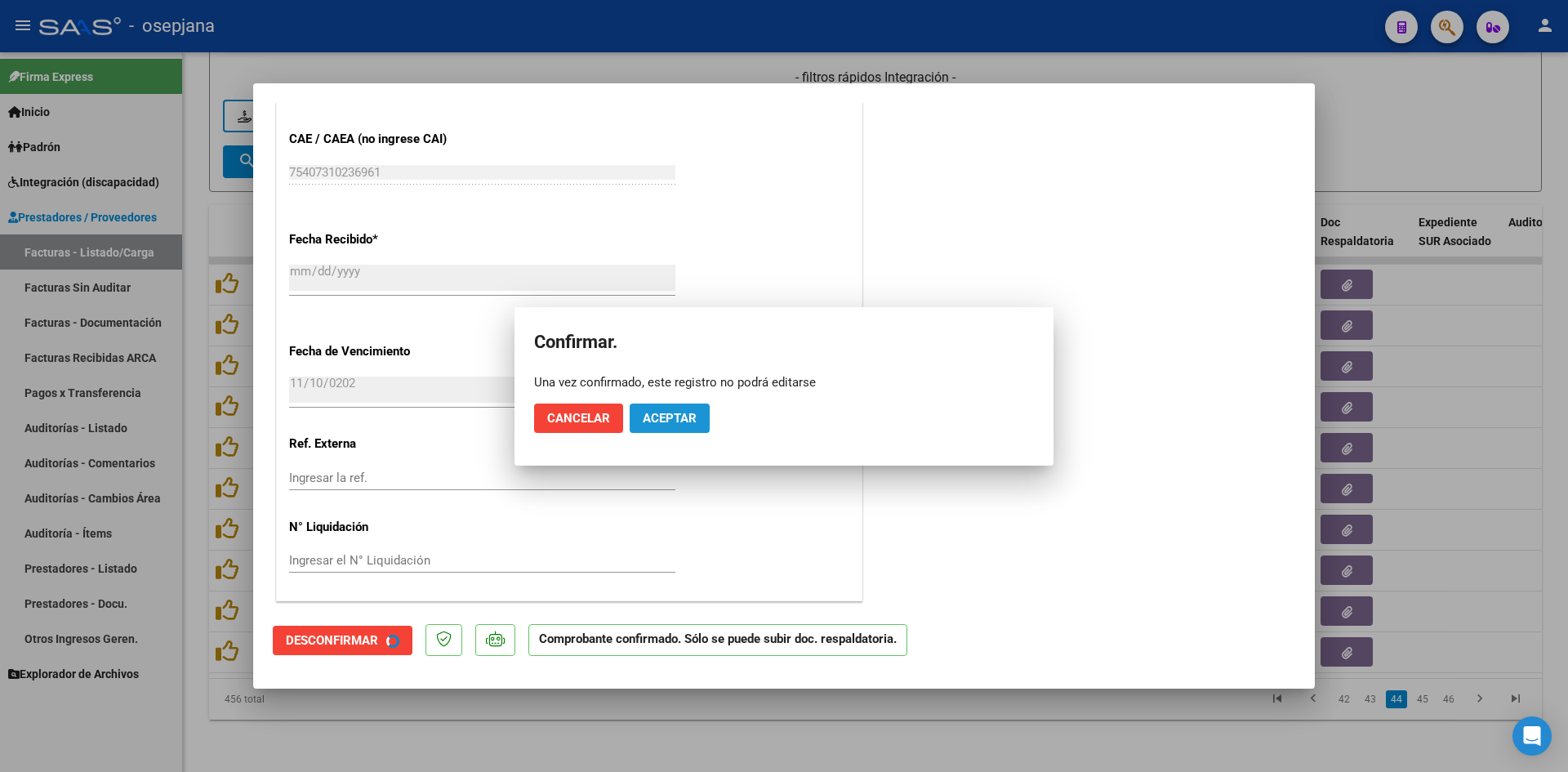
scroll to position [976, 0]
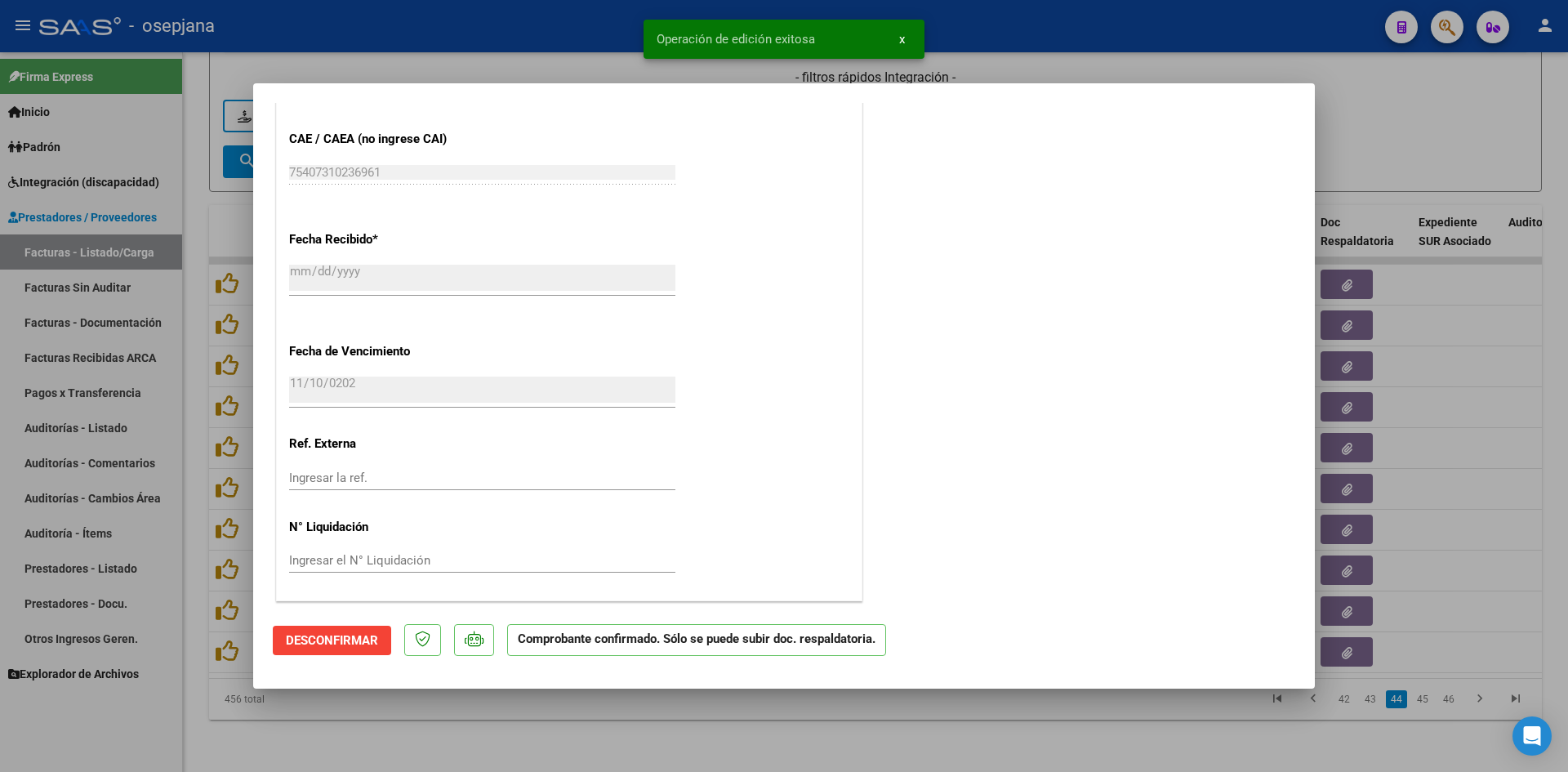
click at [1360, 121] on div at bounding box center [784, 386] width 1568 height 772
type input "$ 0,00"
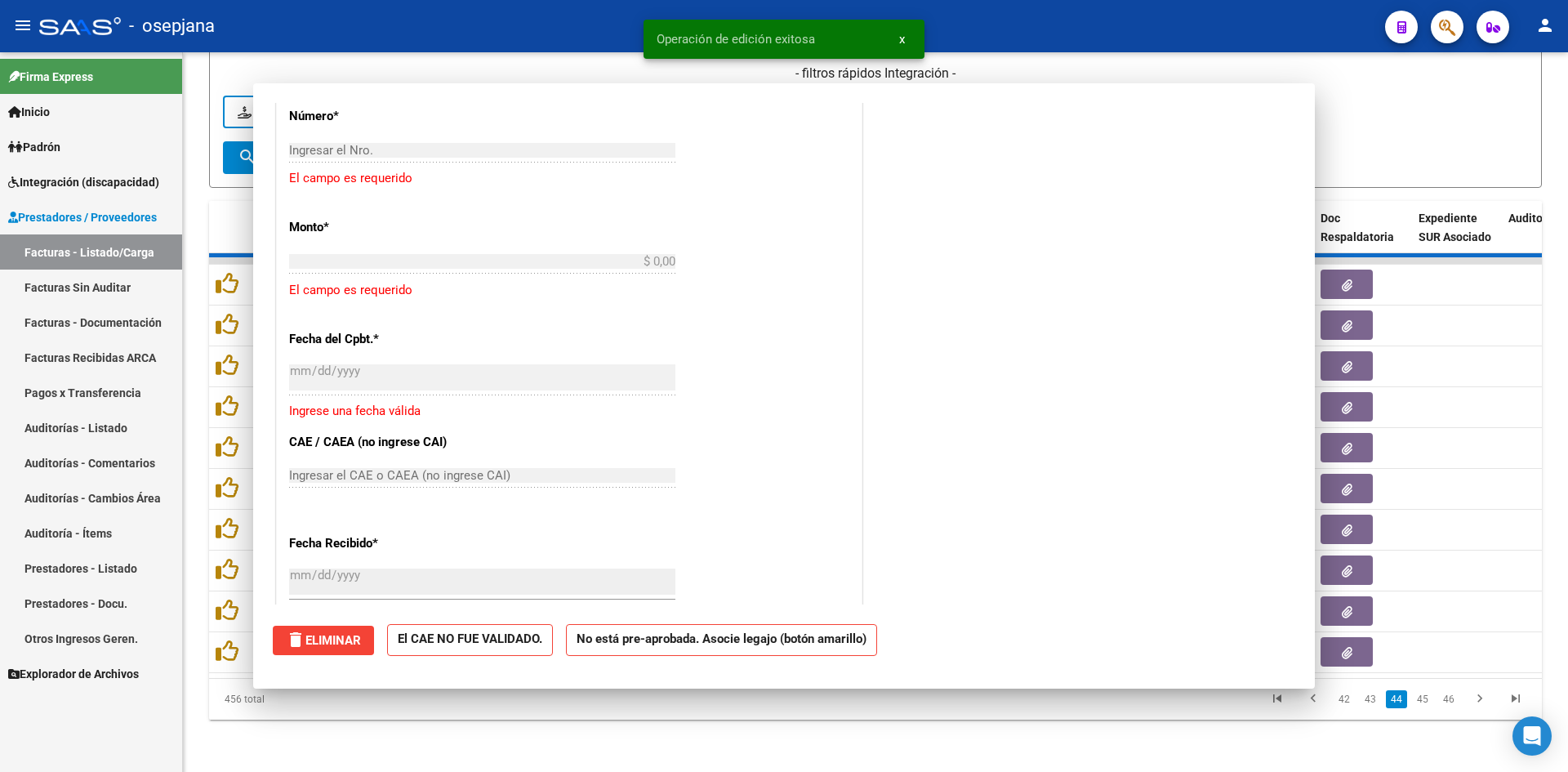
scroll to position [0, 0]
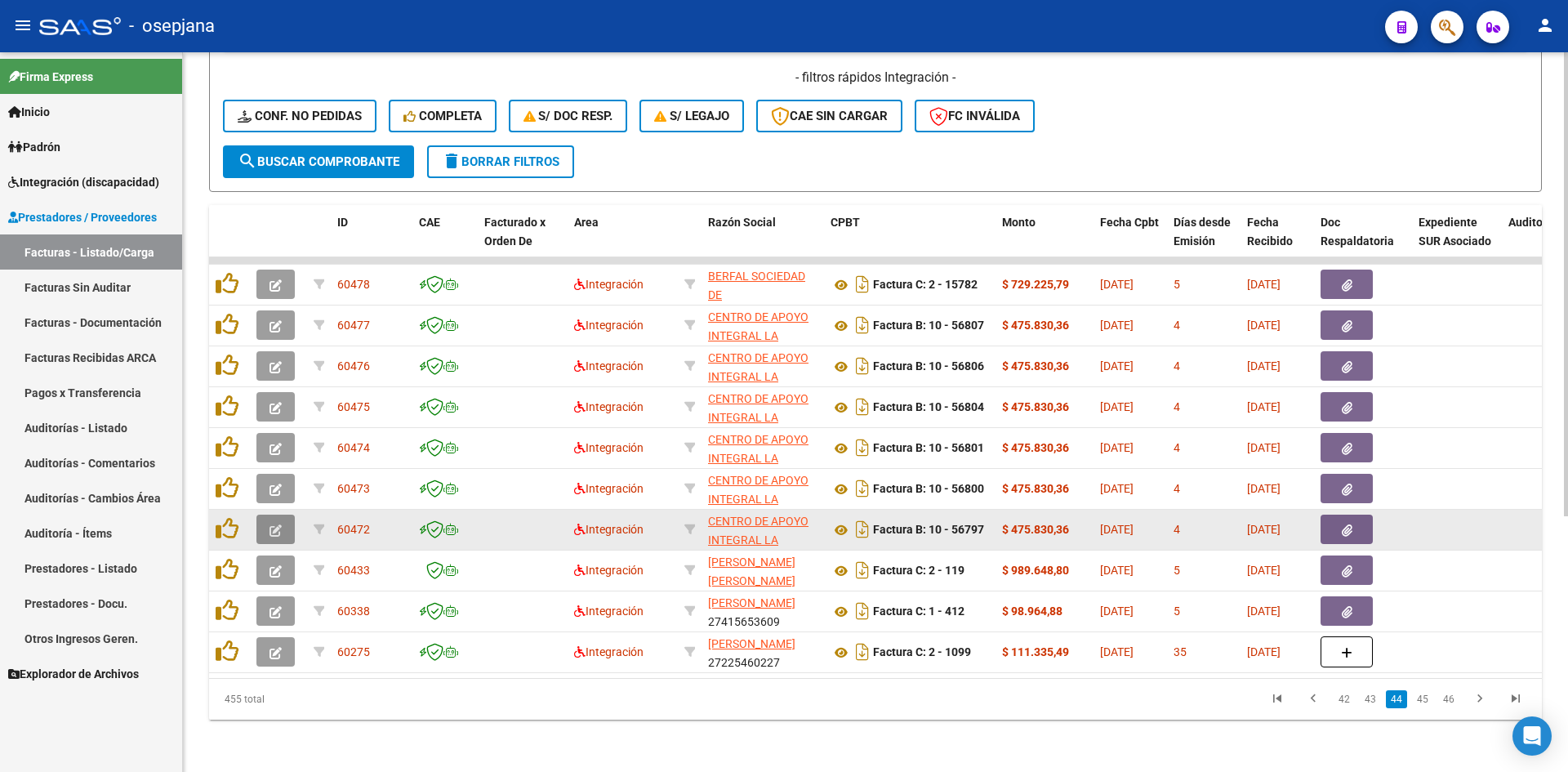
click at [268, 514] on button "button" at bounding box center [276, 529] width 38 height 29
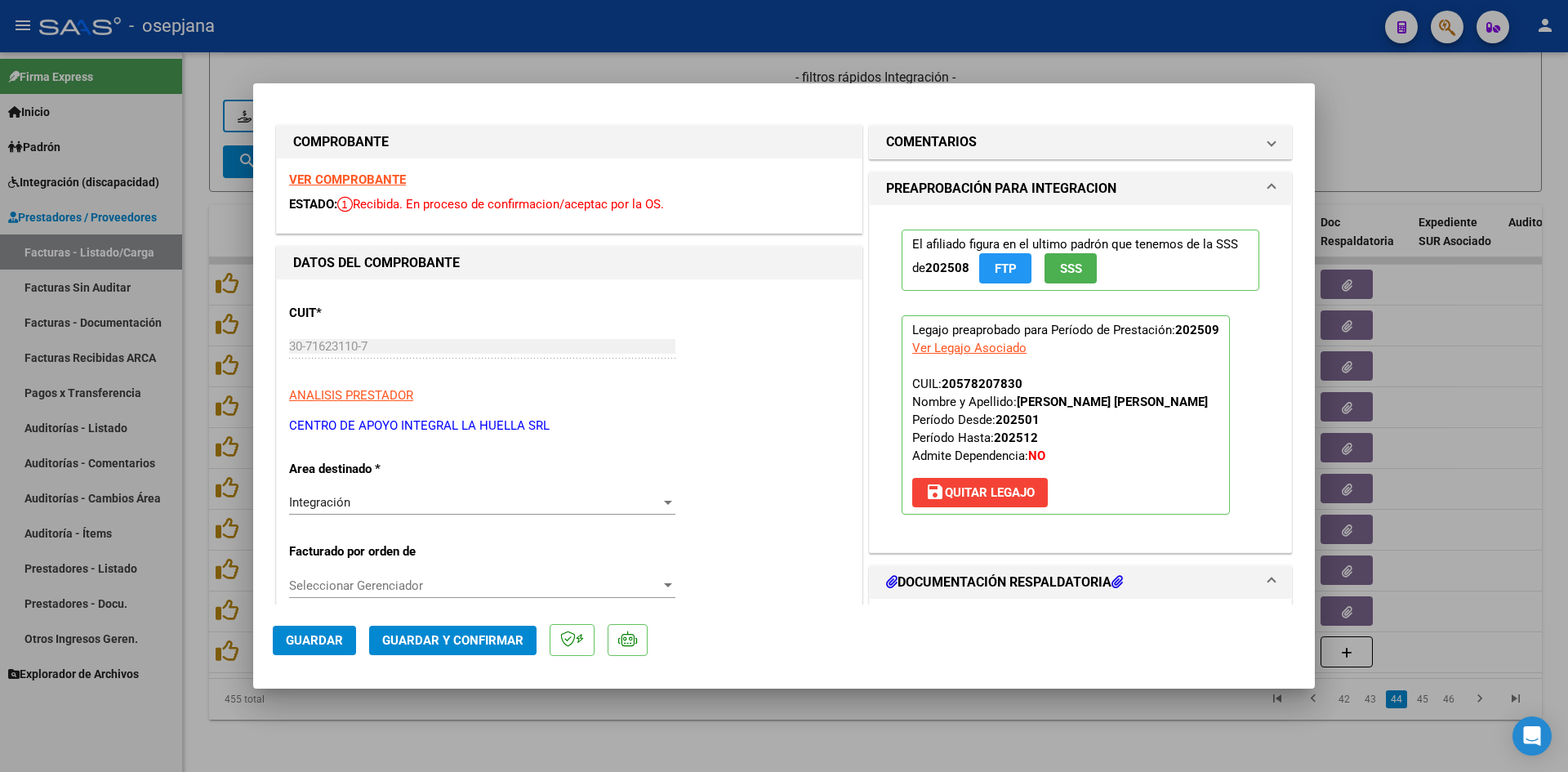
click at [365, 176] on strong "VER COMPROBANTE" at bounding box center [347, 179] width 117 height 15
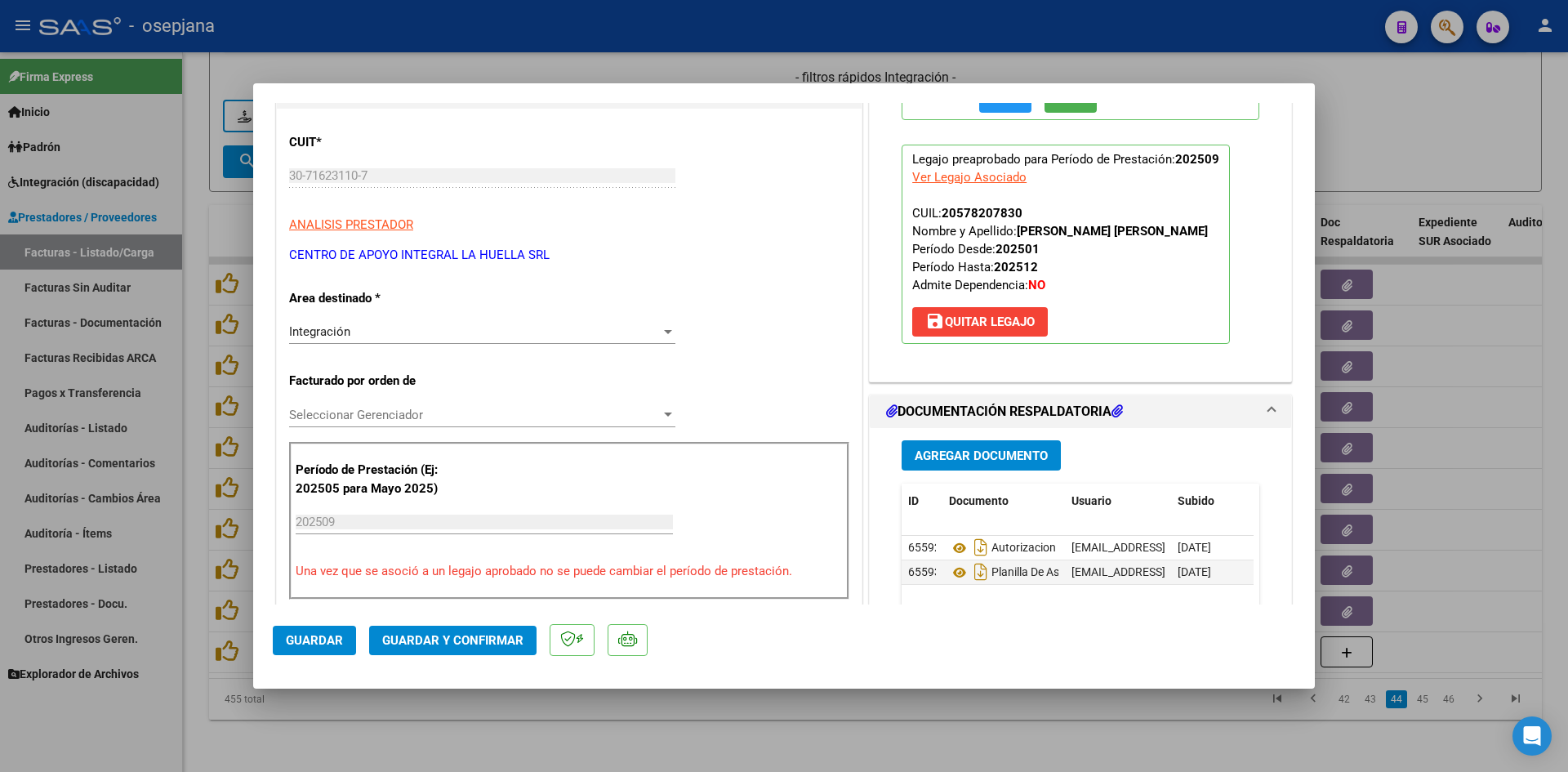
scroll to position [327, 0]
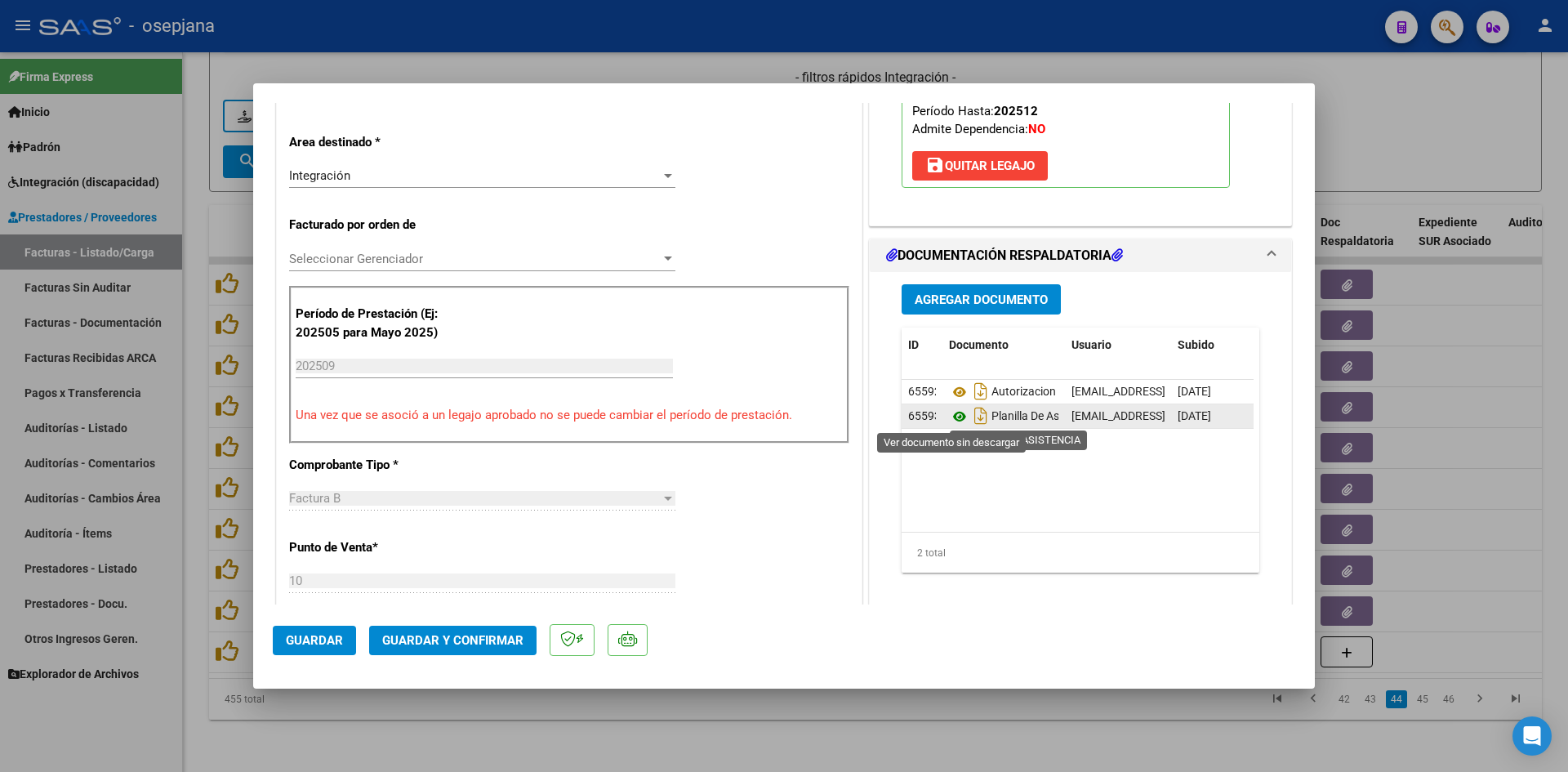
click at [955, 415] on icon at bounding box center [960, 417] width 22 height 20
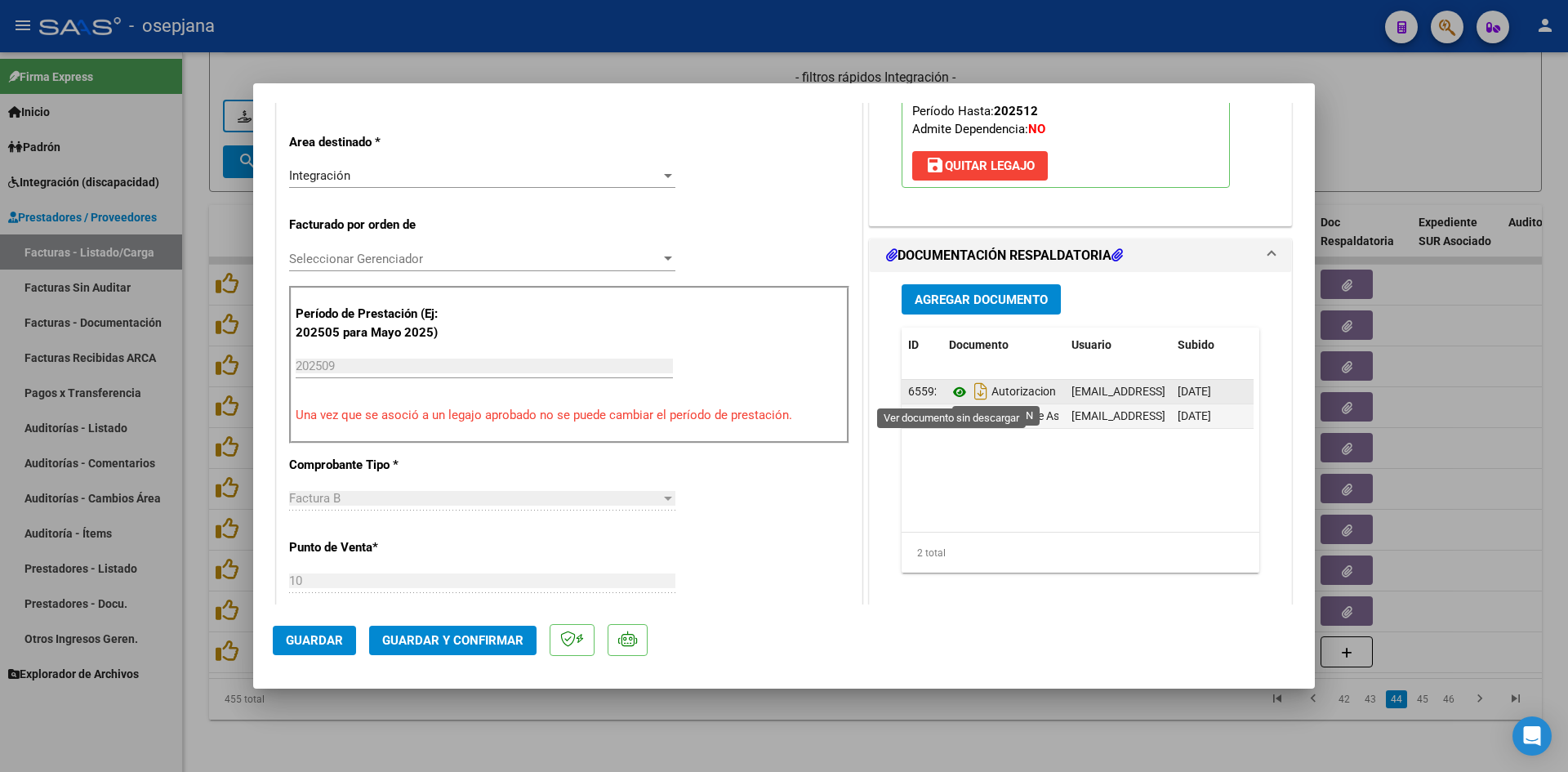
click at [957, 390] on icon at bounding box center [960, 392] width 22 height 20
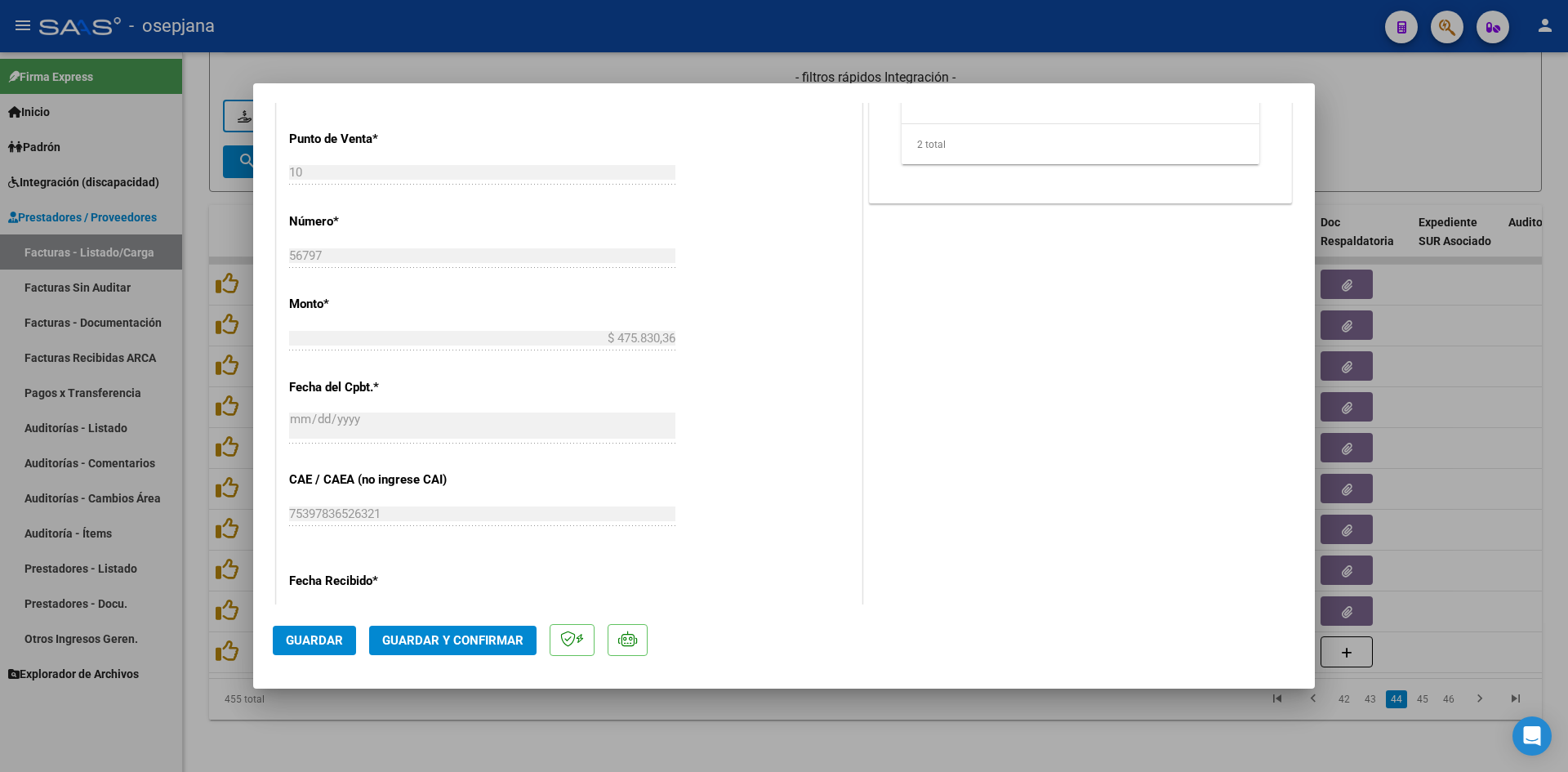
scroll to position [1062, 0]
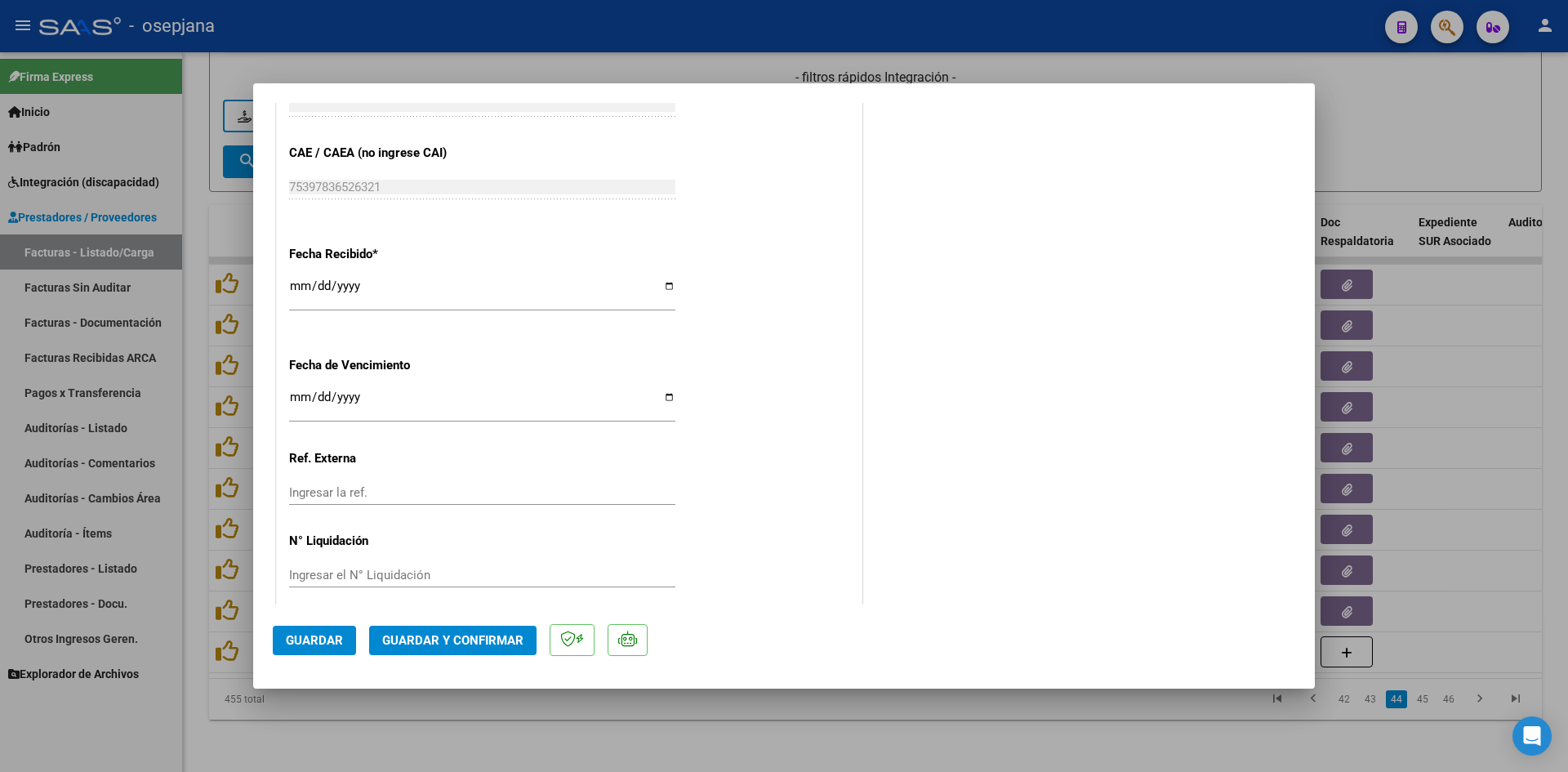
click at [296, 395] on input "[DATE]" at bounding box center [482, 403] width 386 height 26
type input "[DATE]"
click at [421, 643] on span "Guardar y Confirmar" at bounding box center [453, 641] width 141 height 15
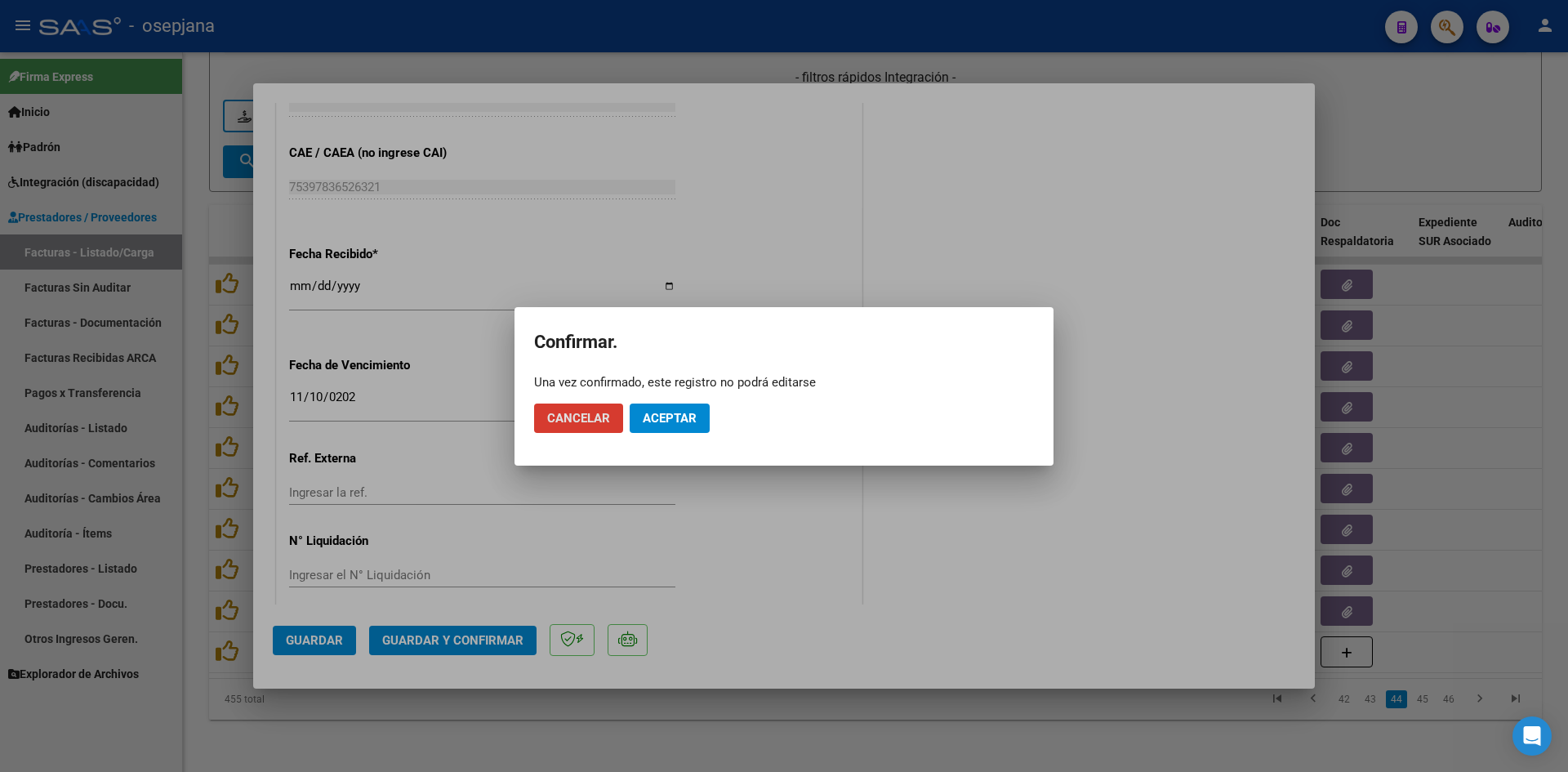
click at [667, 415] on span "Aceptar" at bounding box center [670, 418] width 54 height 15
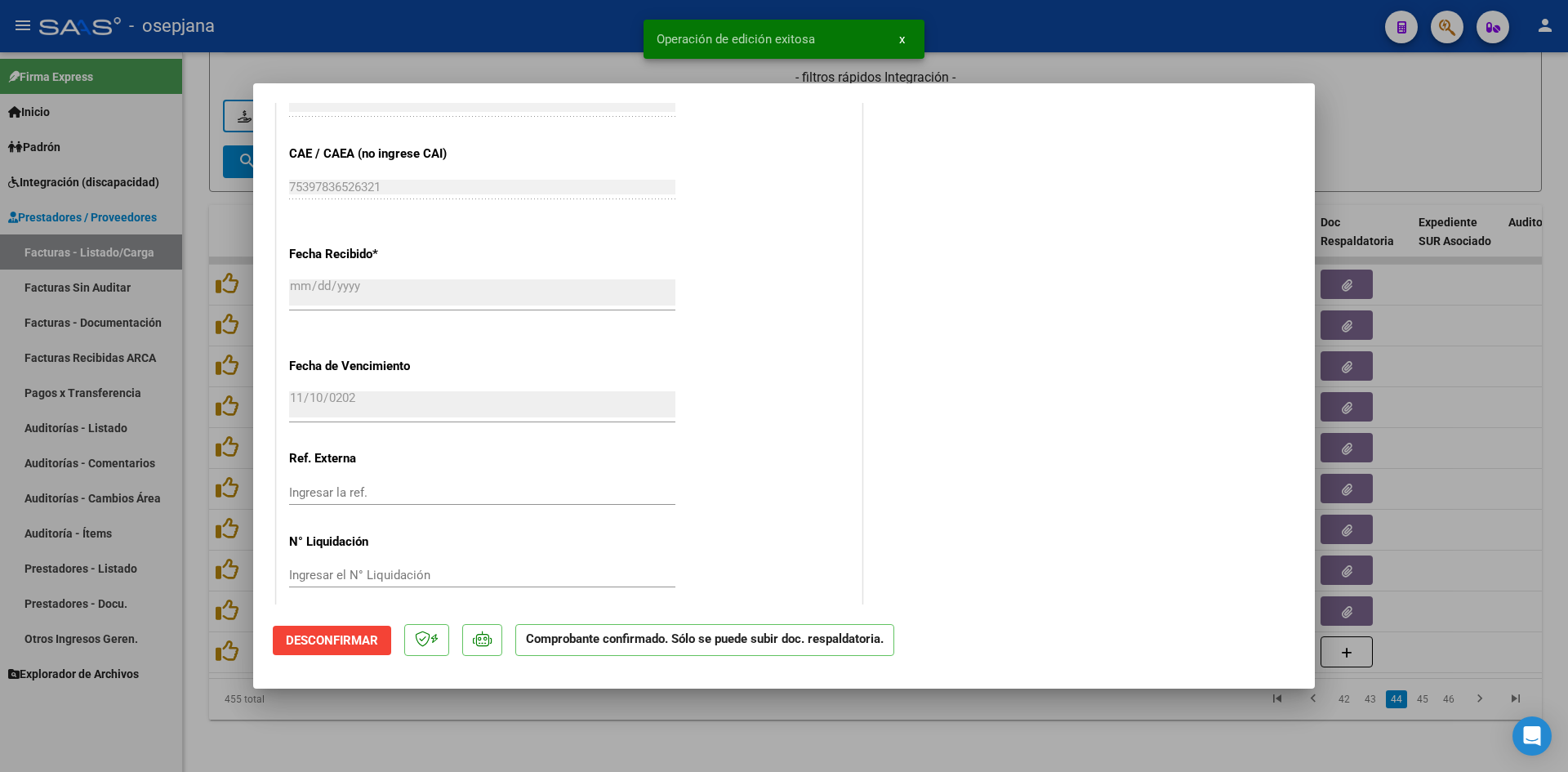
click at [1385, 161] on div at bounding box center [784, 386] width 1568 height 772
type input "$ 0,00"
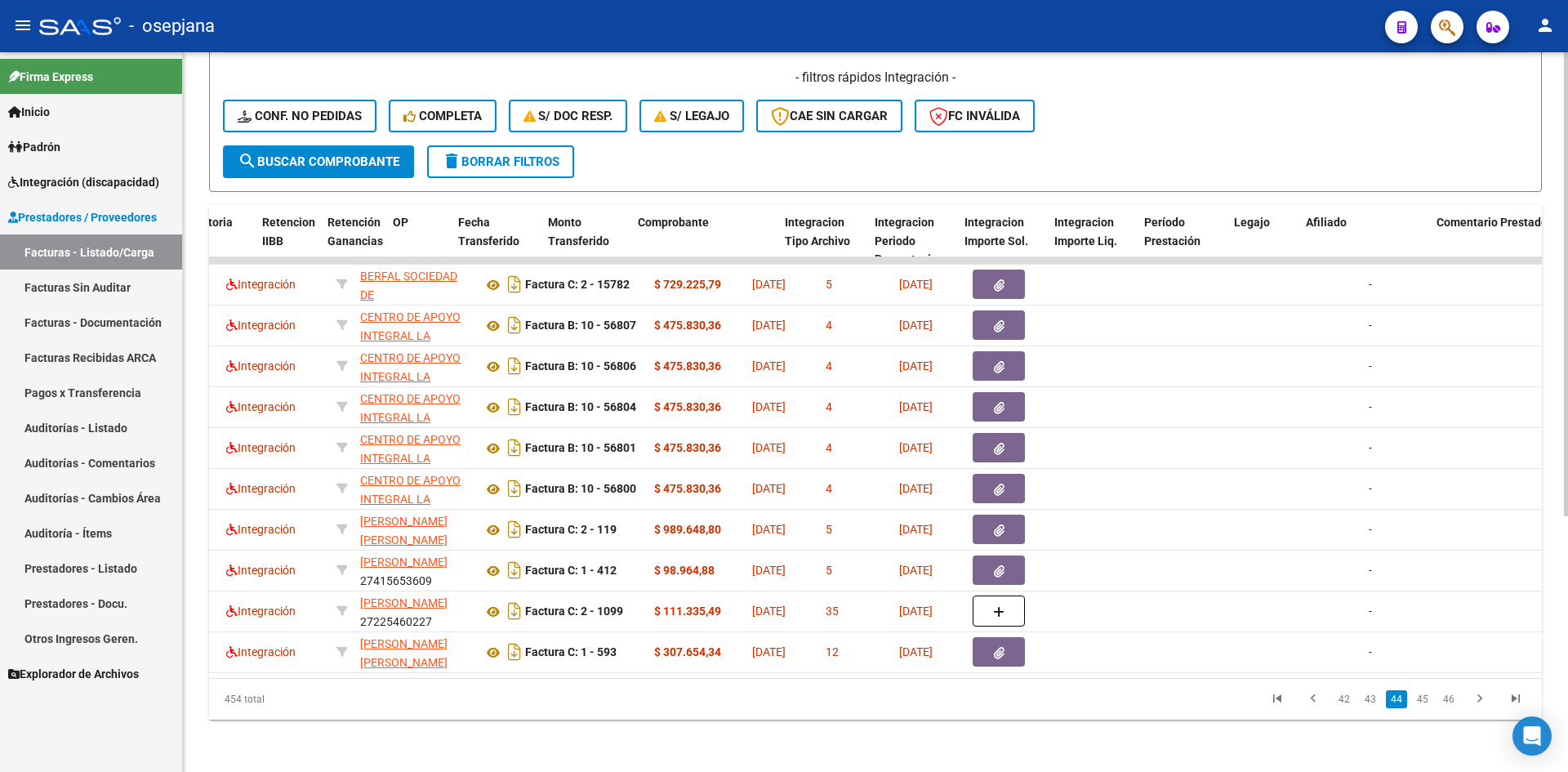
scroll to position [0, 0]
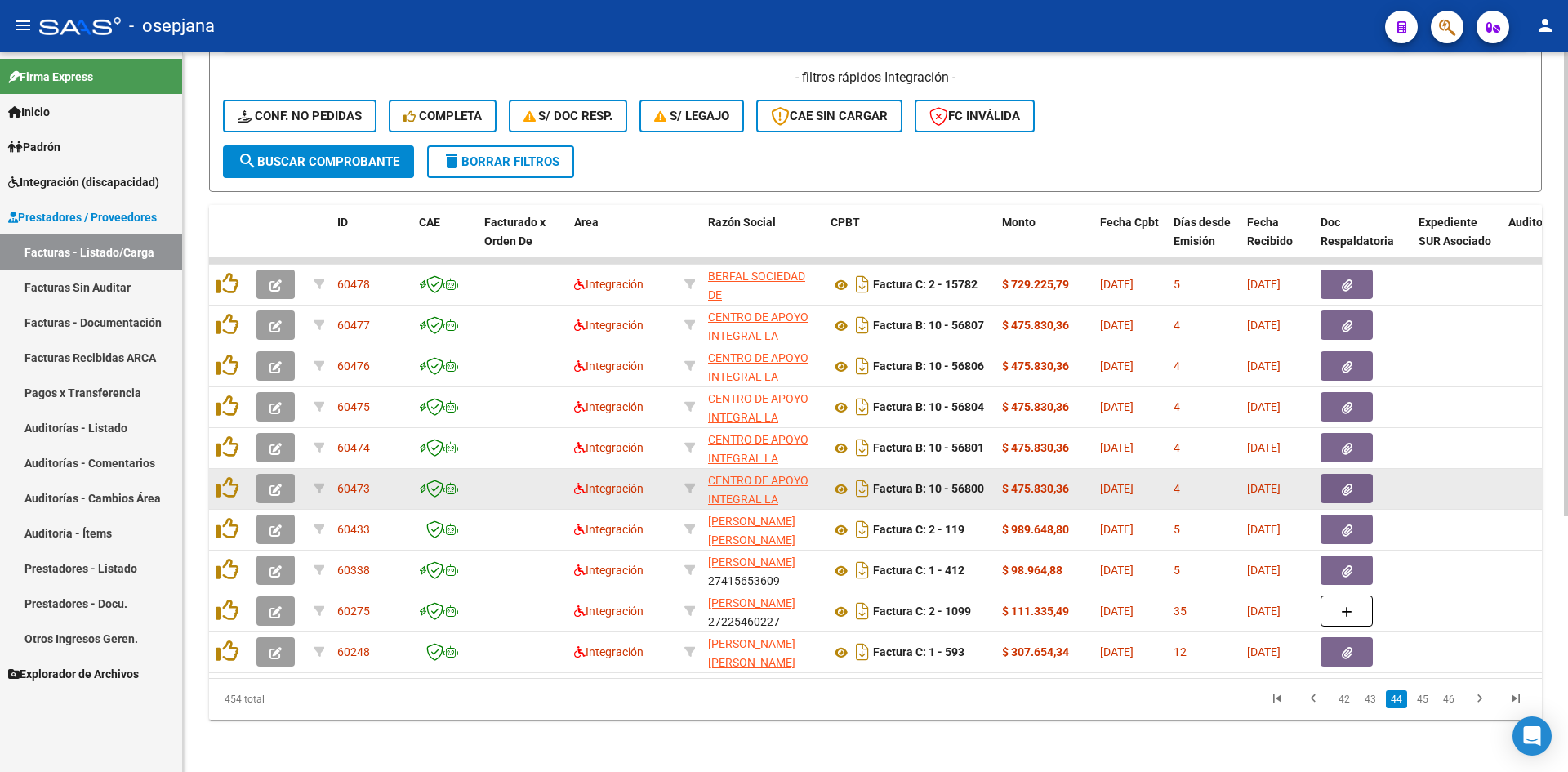
click at [270, 474] on button "button" at bounding box center [276, 488] width 38 height 29
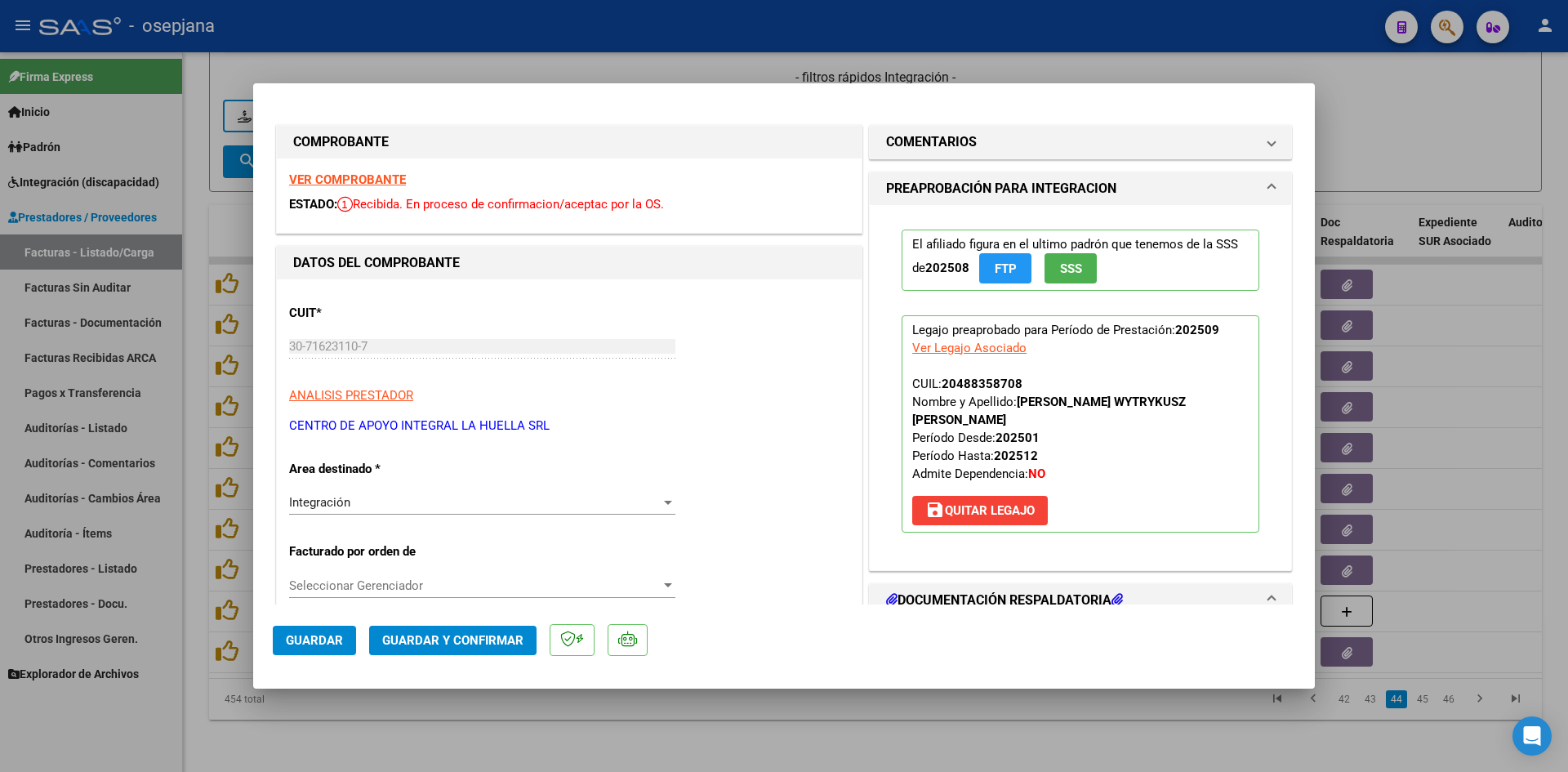
click at [364, 181] on strong "VER COMPROBANTE" at bounding box center [347, 179] width 117 height 15
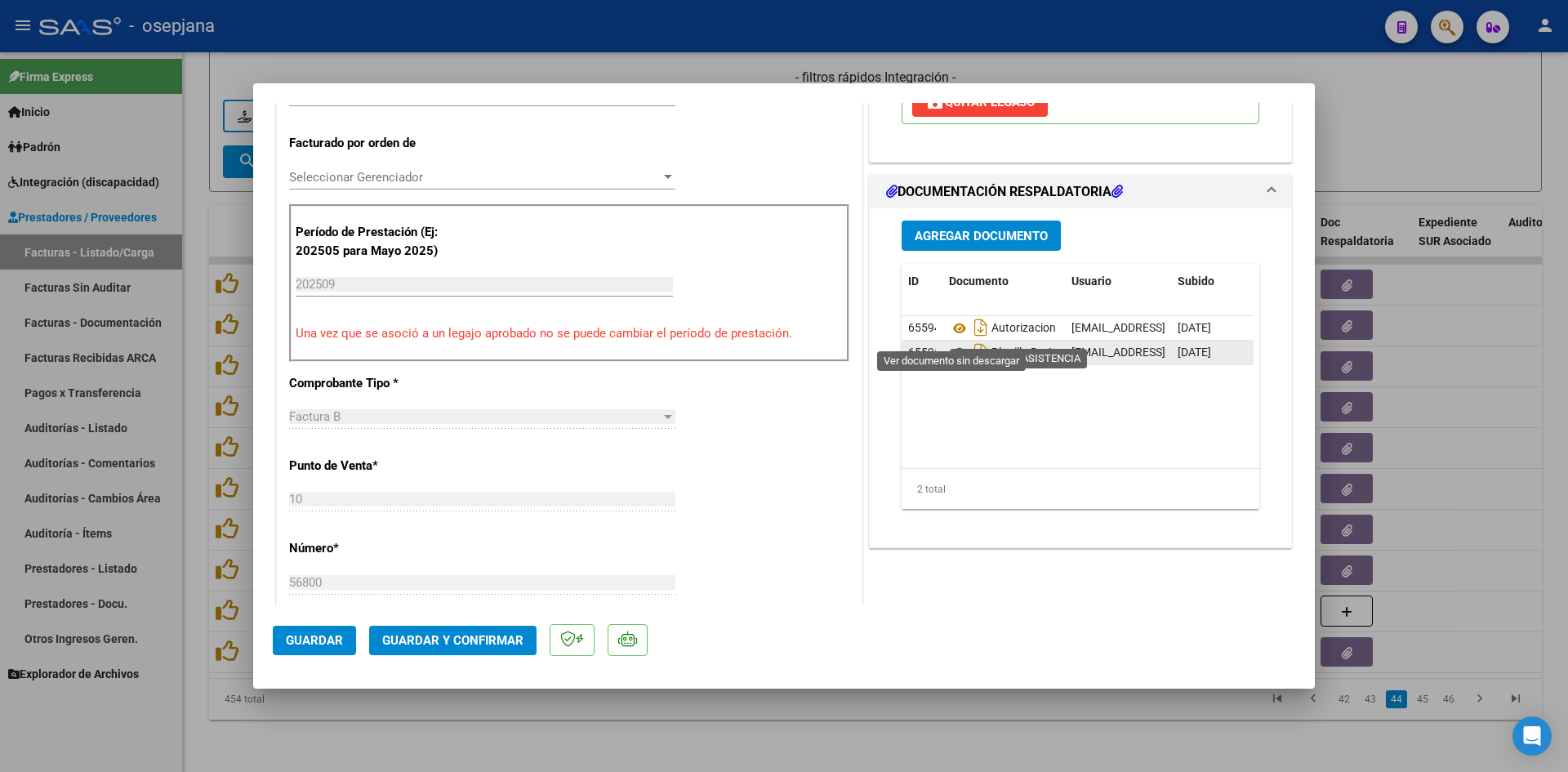
click at [955, 343] on icon at bounding box center [960, 353] width 22 height 20
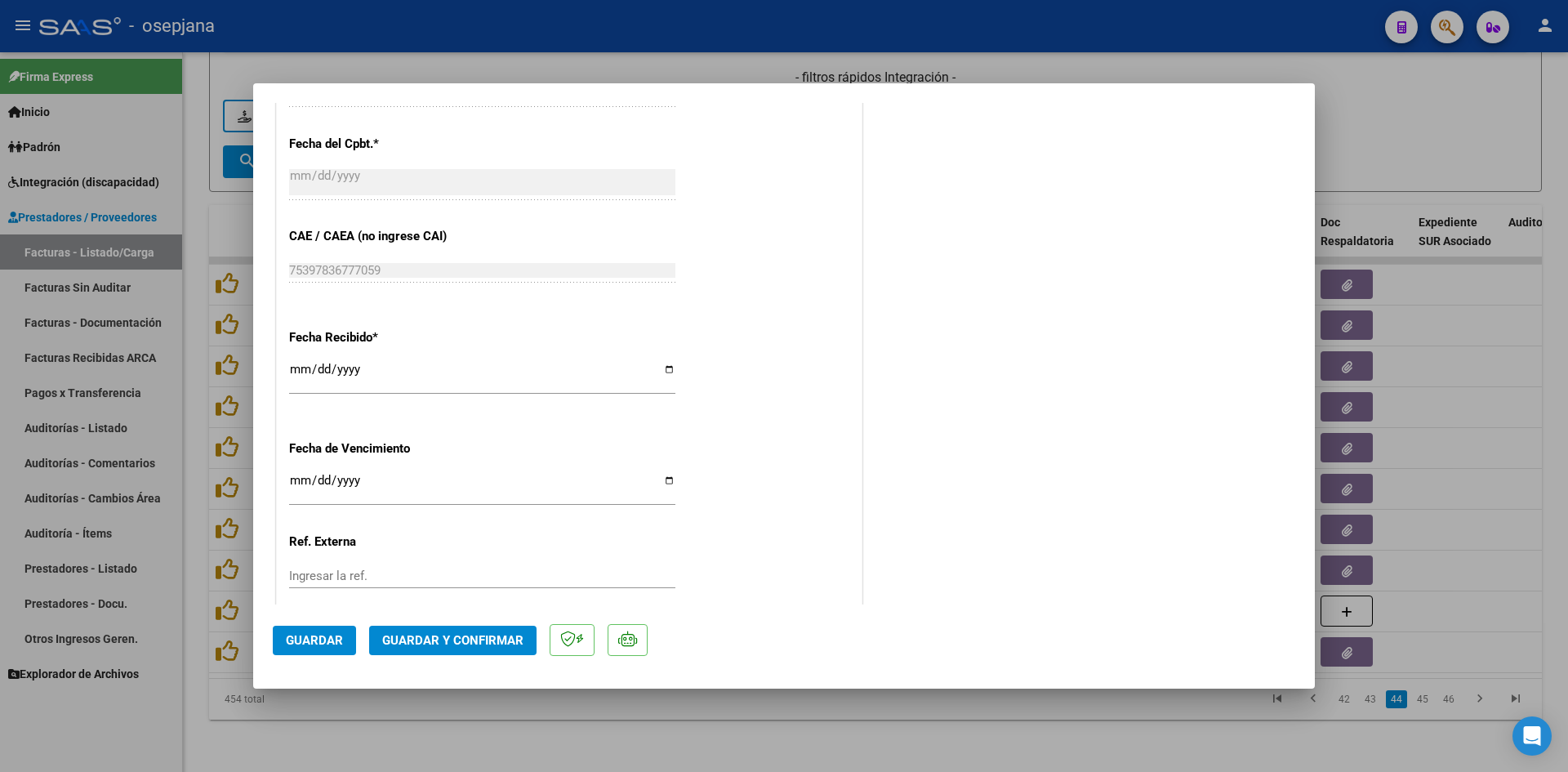
scroll to position [981, 0]
click at [296, 477] on input "[DATE]" at bounding box center [482, 484] width 386 height 26
type input "[DATE]"
click at [439, 642] on span "Guardar y Confirmar" at bounding box center [453, 641] width 141 height 15
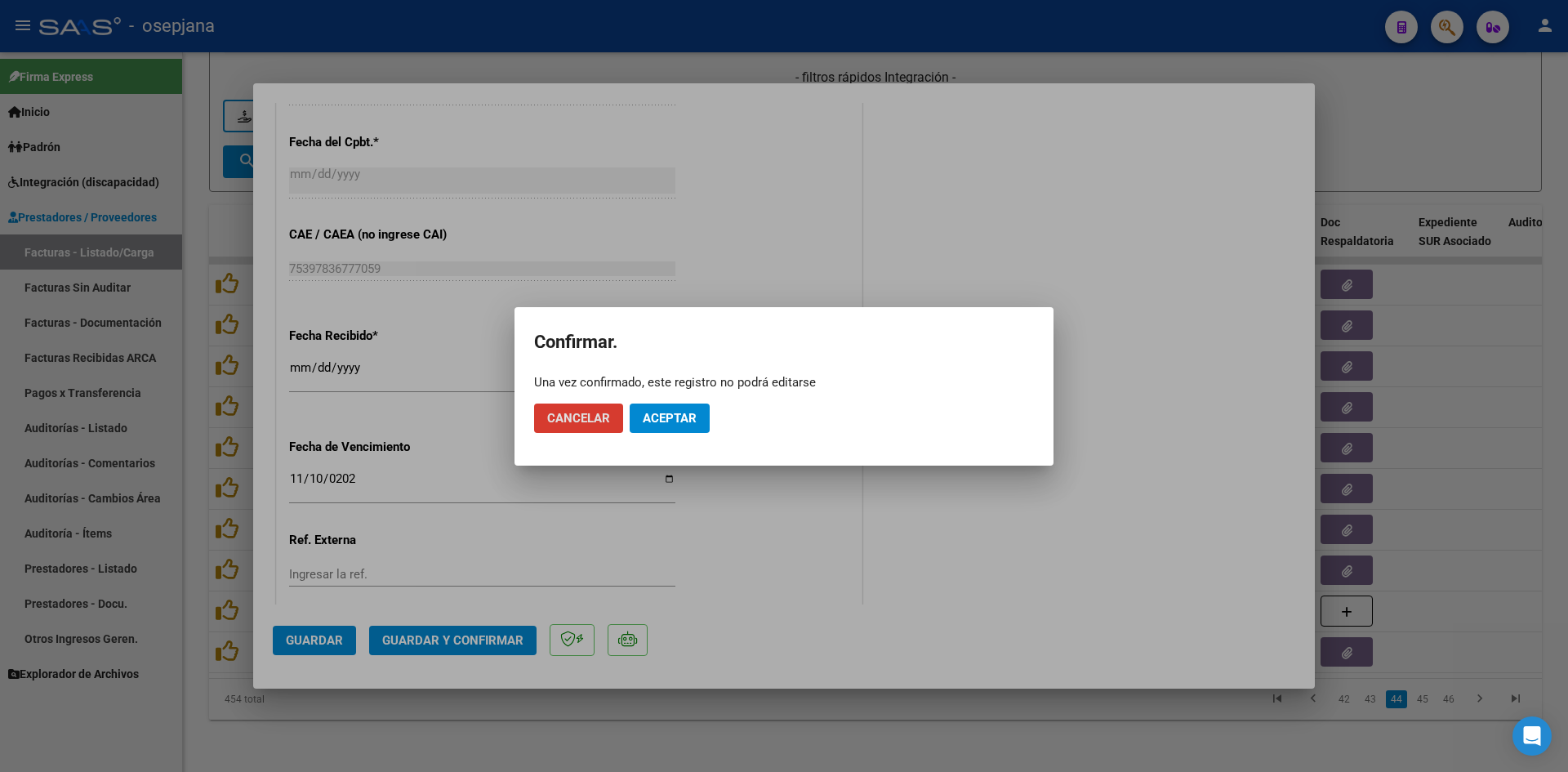
click at [653, 422] on span "Aceptar" at bounding box center [670, 418] width 54 height 15
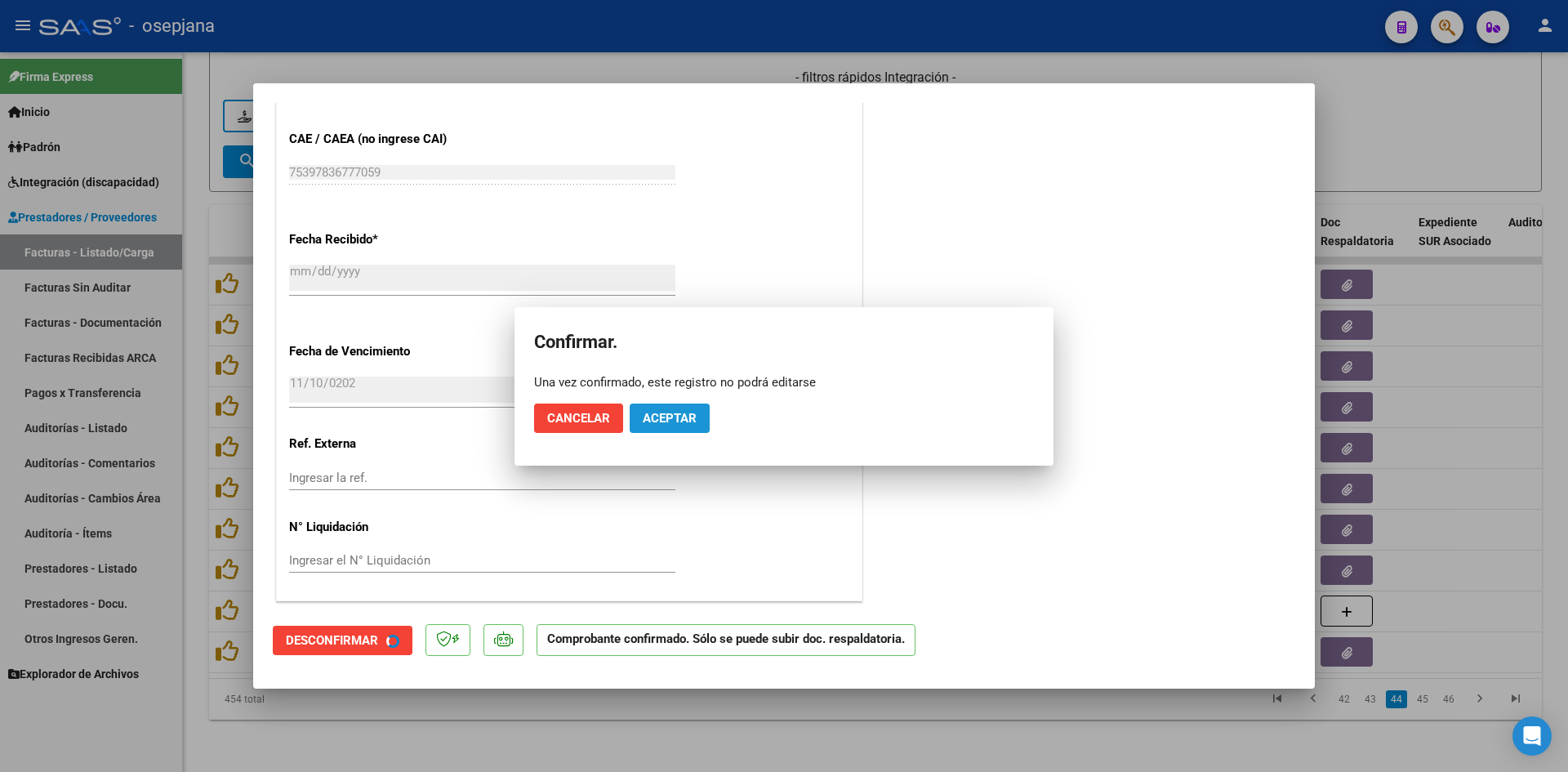
scroll to position [879, 0]
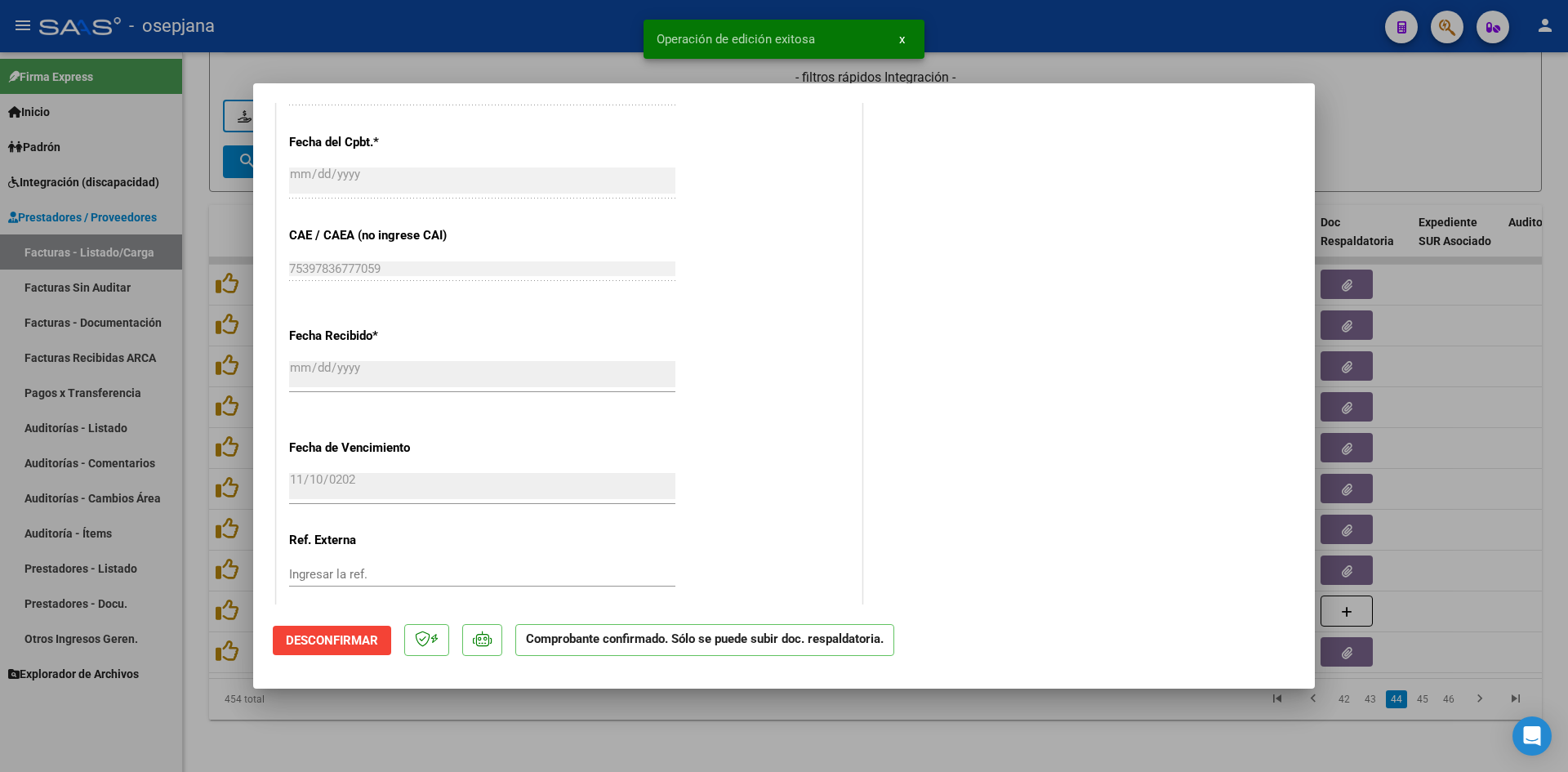
click at [1386, 143] on div at bounding box center [784, 386] width 1568 height 772
type input "$ 0,00"
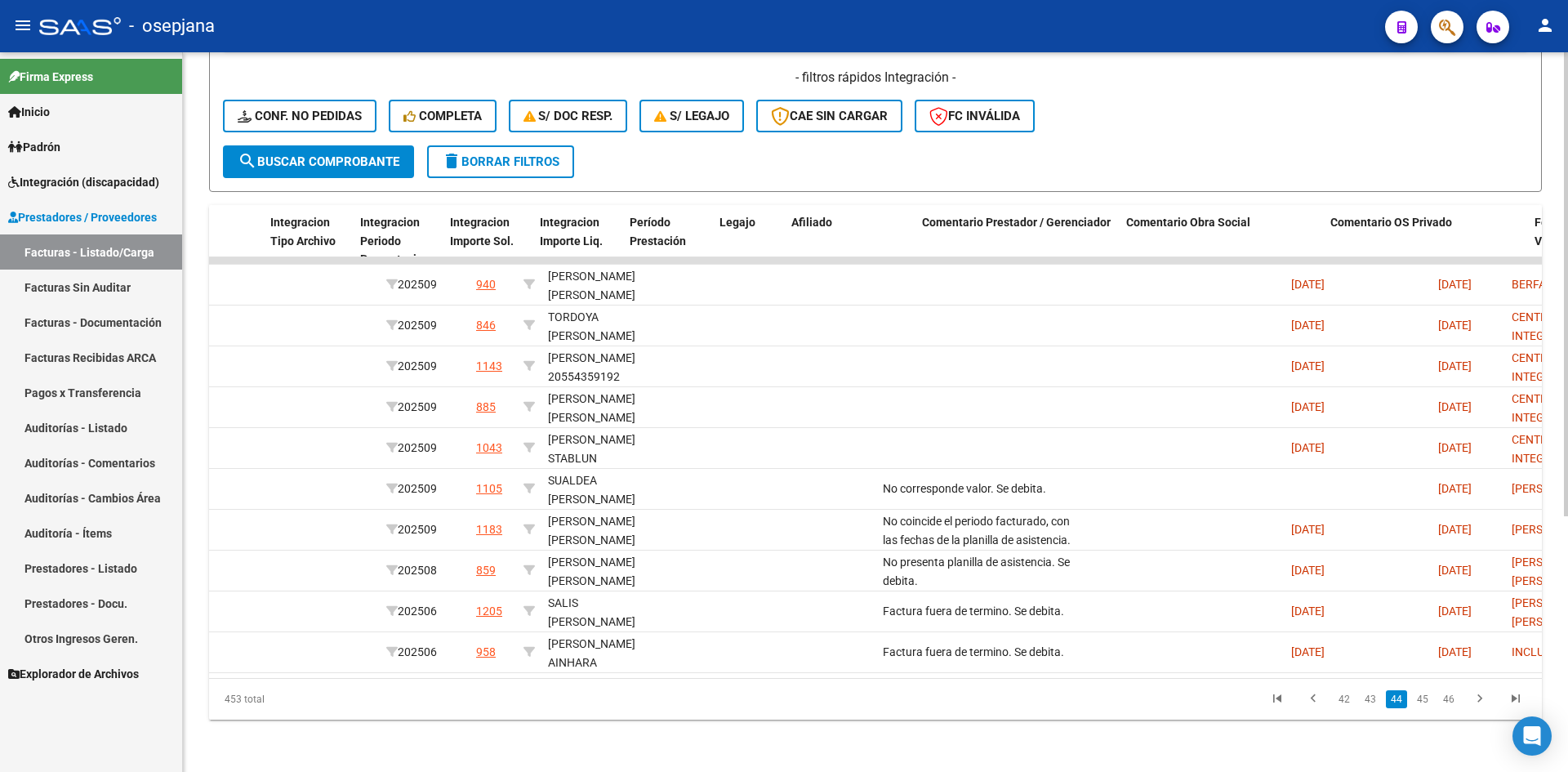
scroll to position [0, 0]
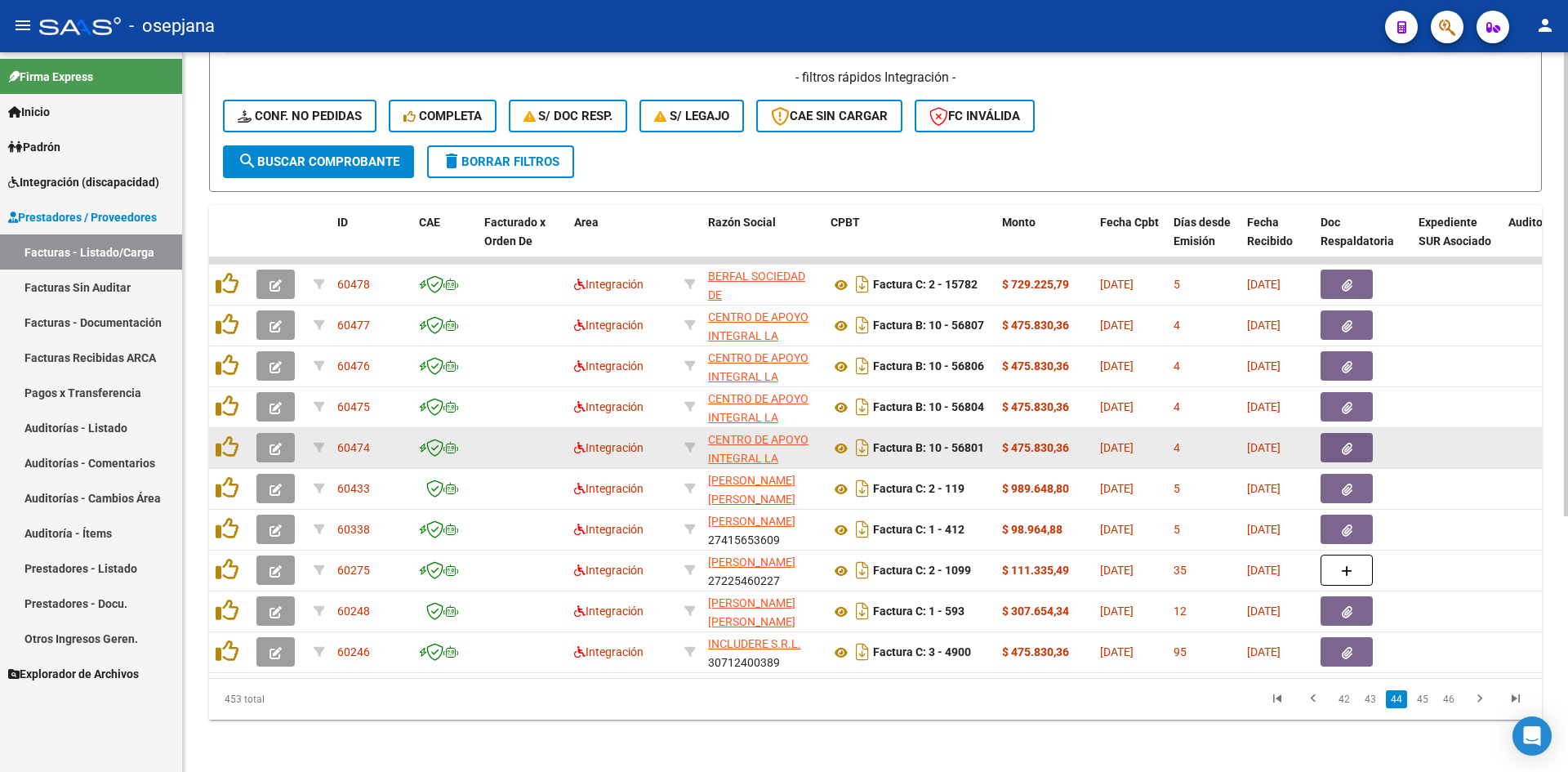
click at [270, 443] on icon "button" at bounding box center [275, 449] width 12 height 12
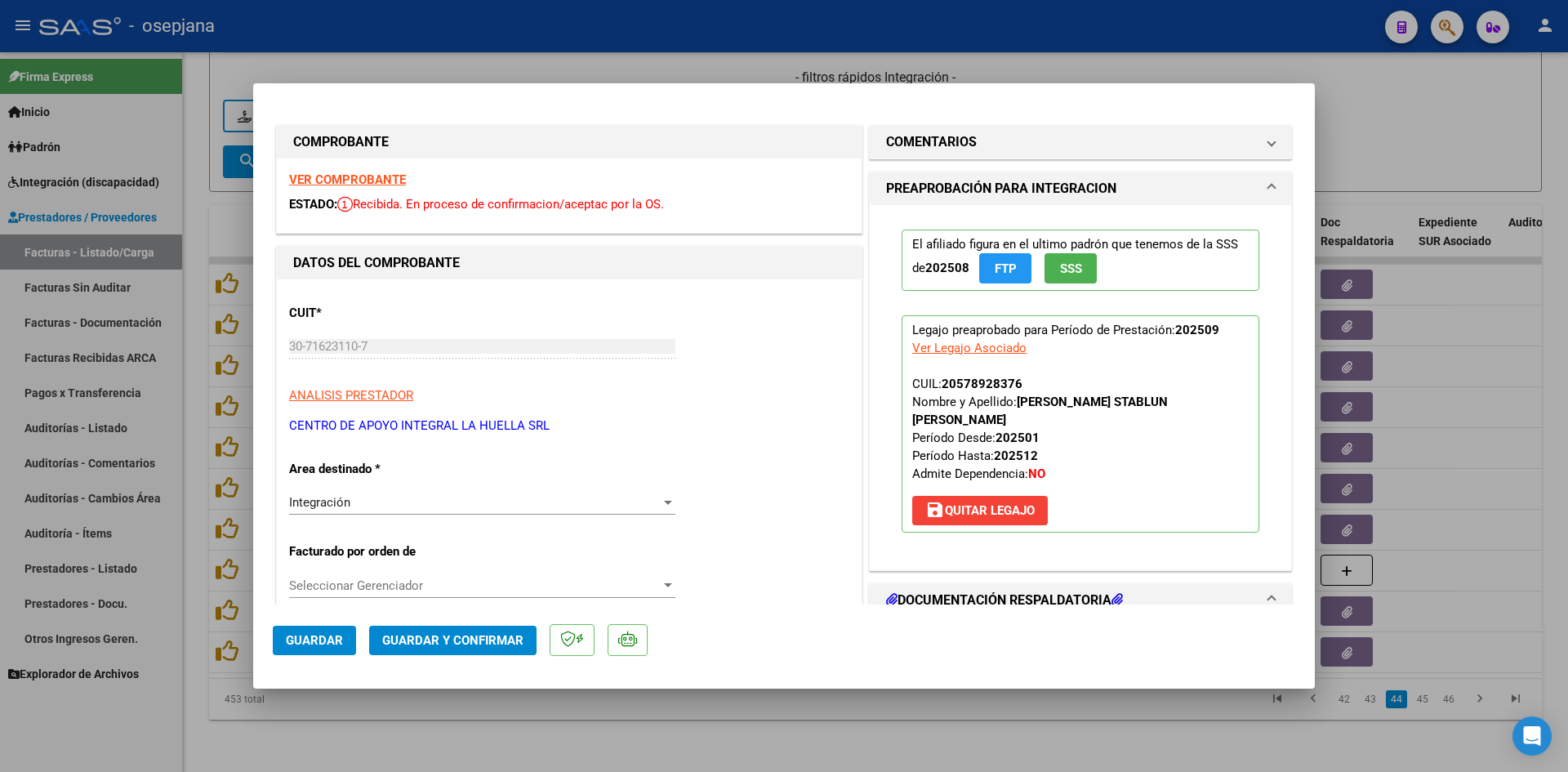
click at [370, 175] on strong "VER COMPROBANTE" at bounding box center [347, 179] width 117 height 15
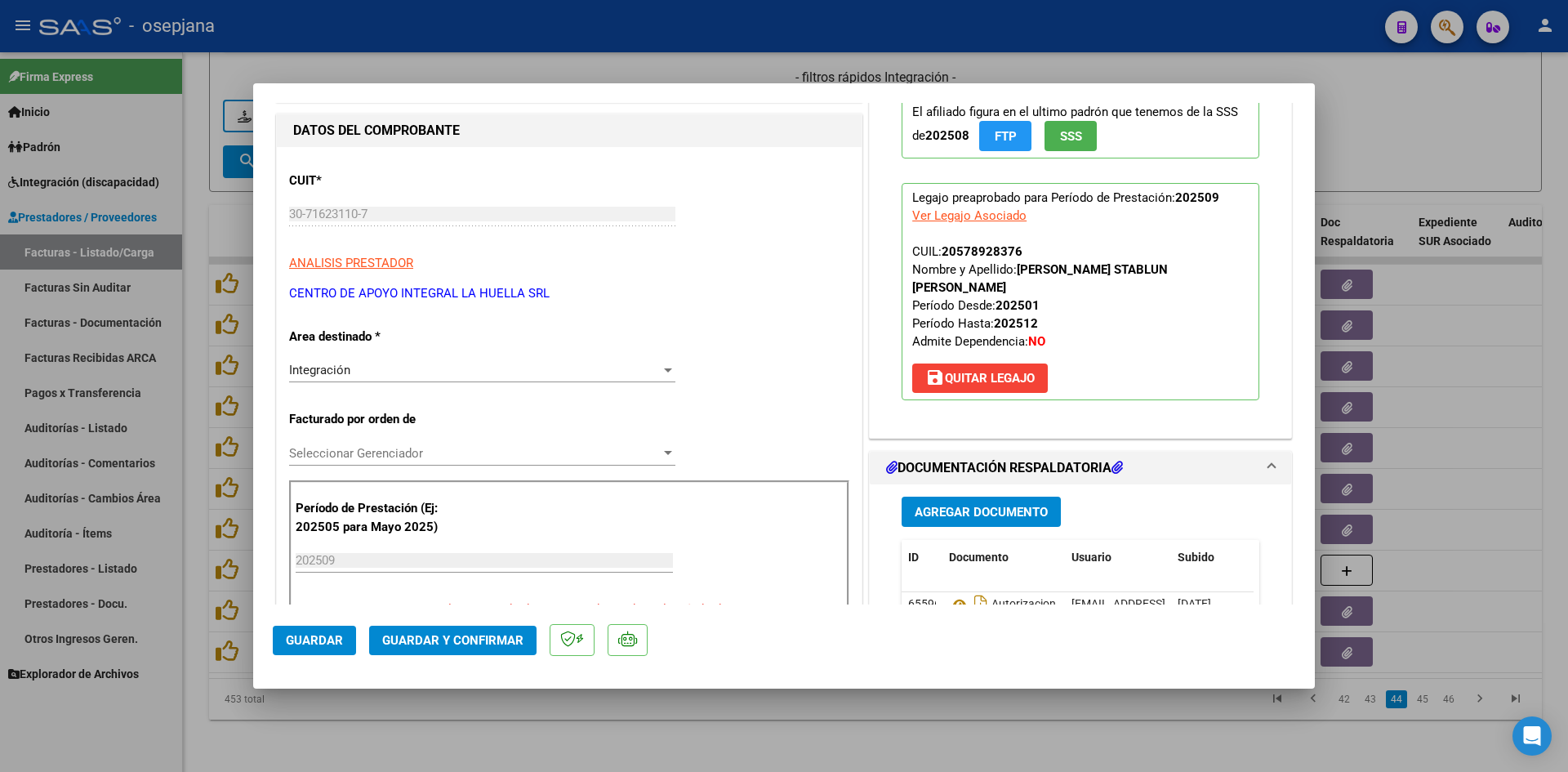
scroll to position [245, 0]
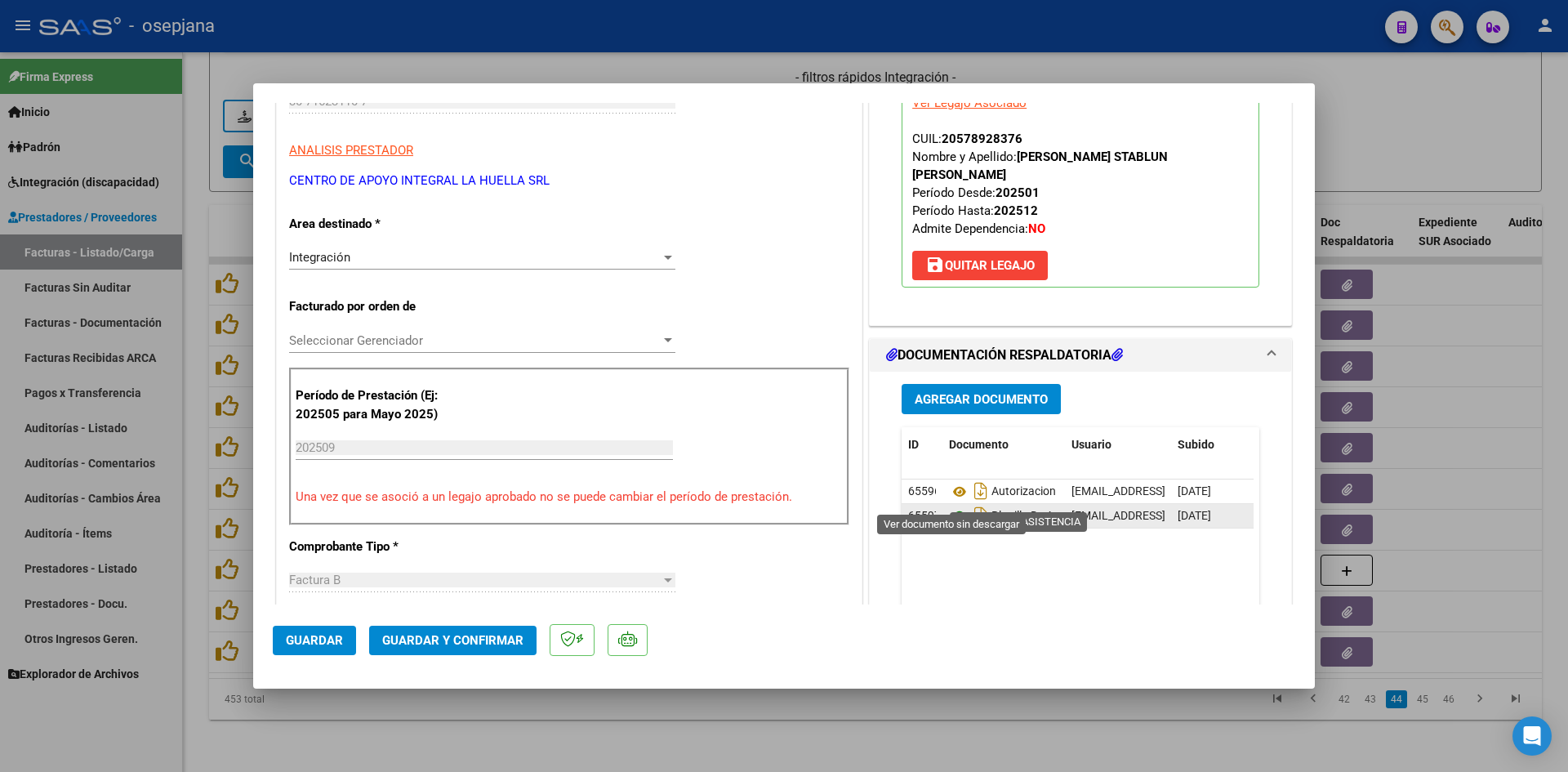
click at [958, 506] on icon at bounding box center [960, 516] width 22 height 20
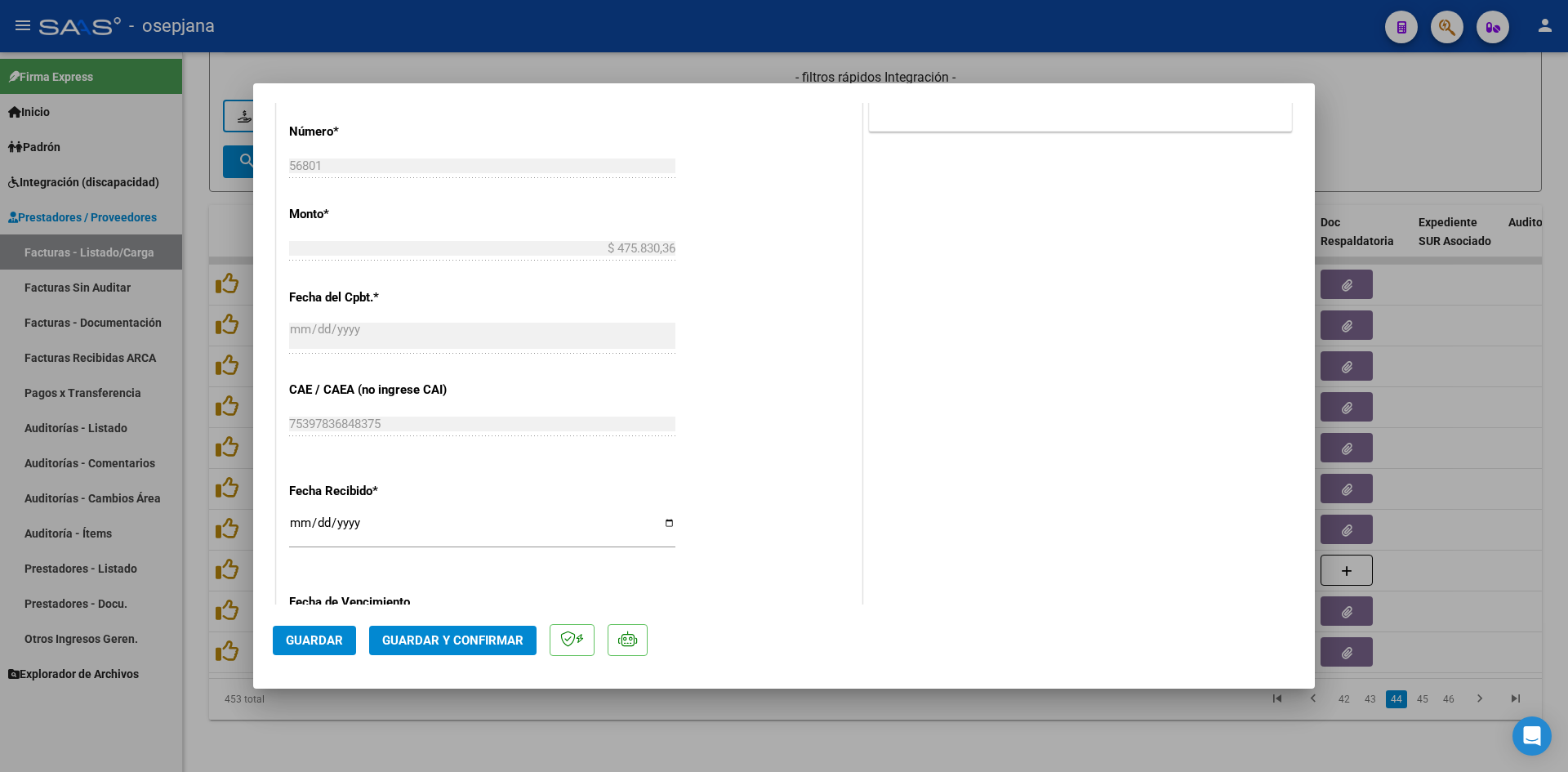
scroll to position [981, 0]
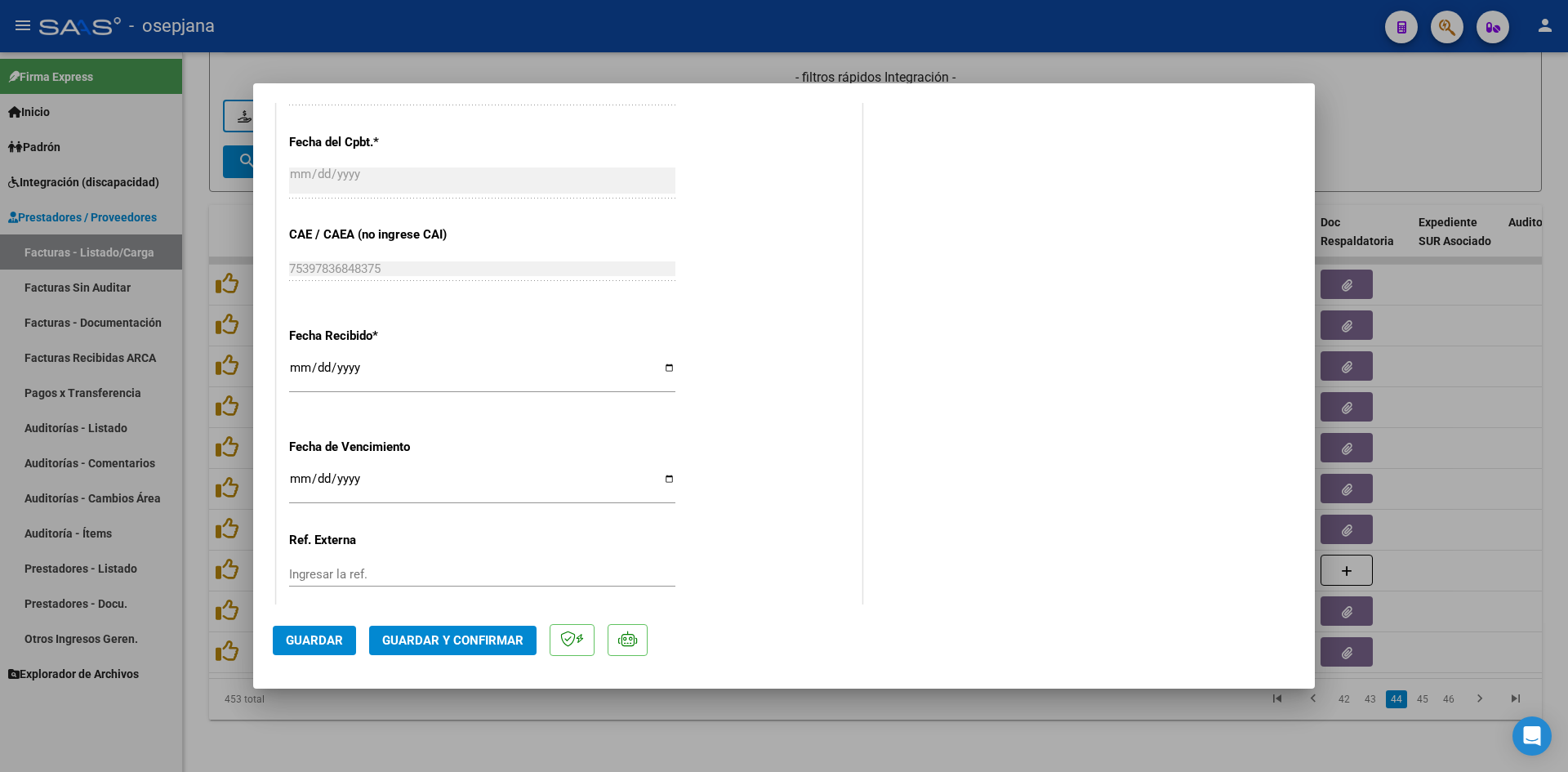
click at [299, 479] on input "[DATE]" at bounding box center [482, 484] width 386 height 26
type input "[DATE]"
click at [432, 641] on span "Guardar y Confirmar" at bounding box center [453, 641] width 141 height 15
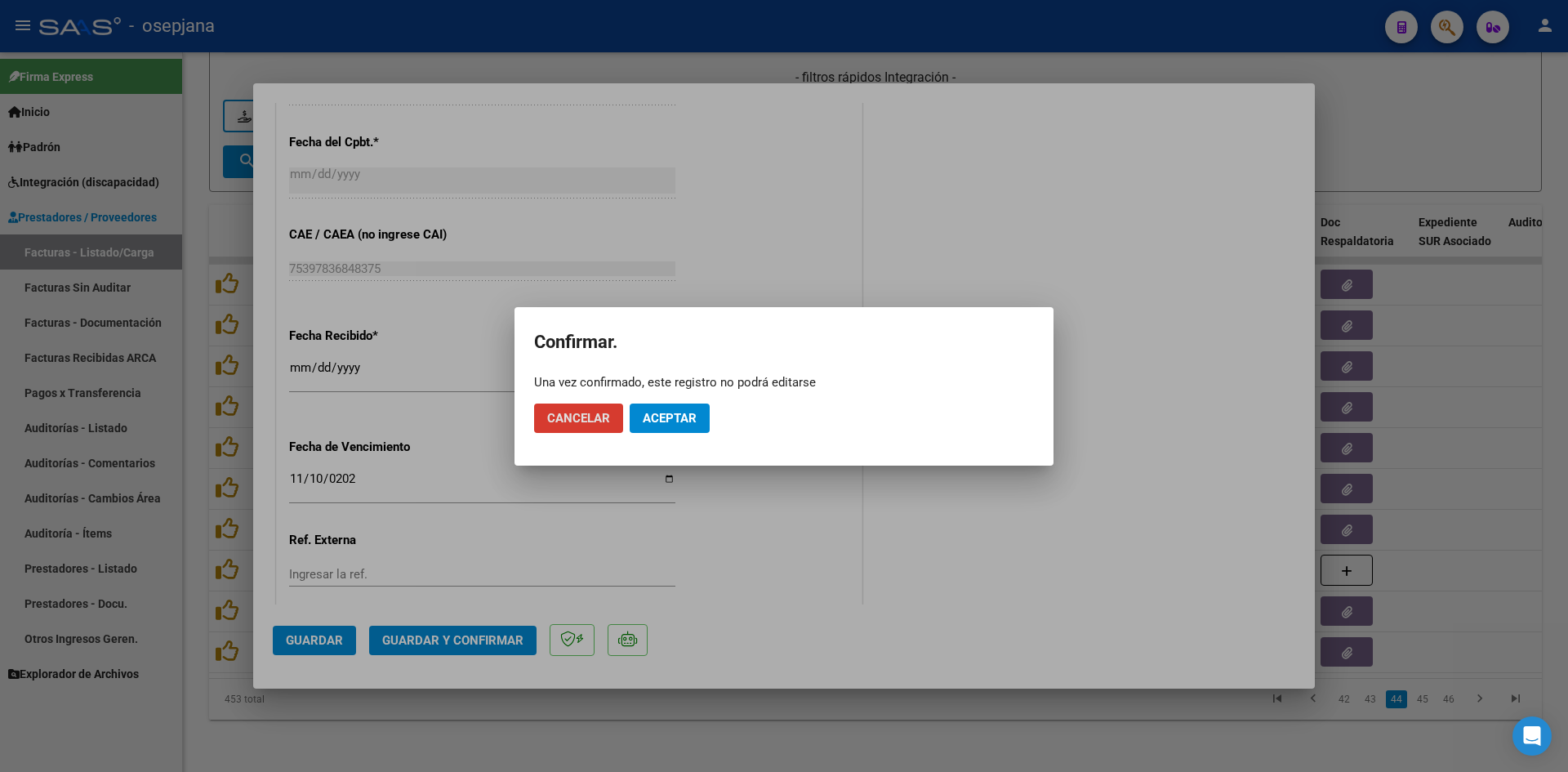
click at [690, 417] on span "Aceptar" at bounding box center [670, 418] width 54 height 15
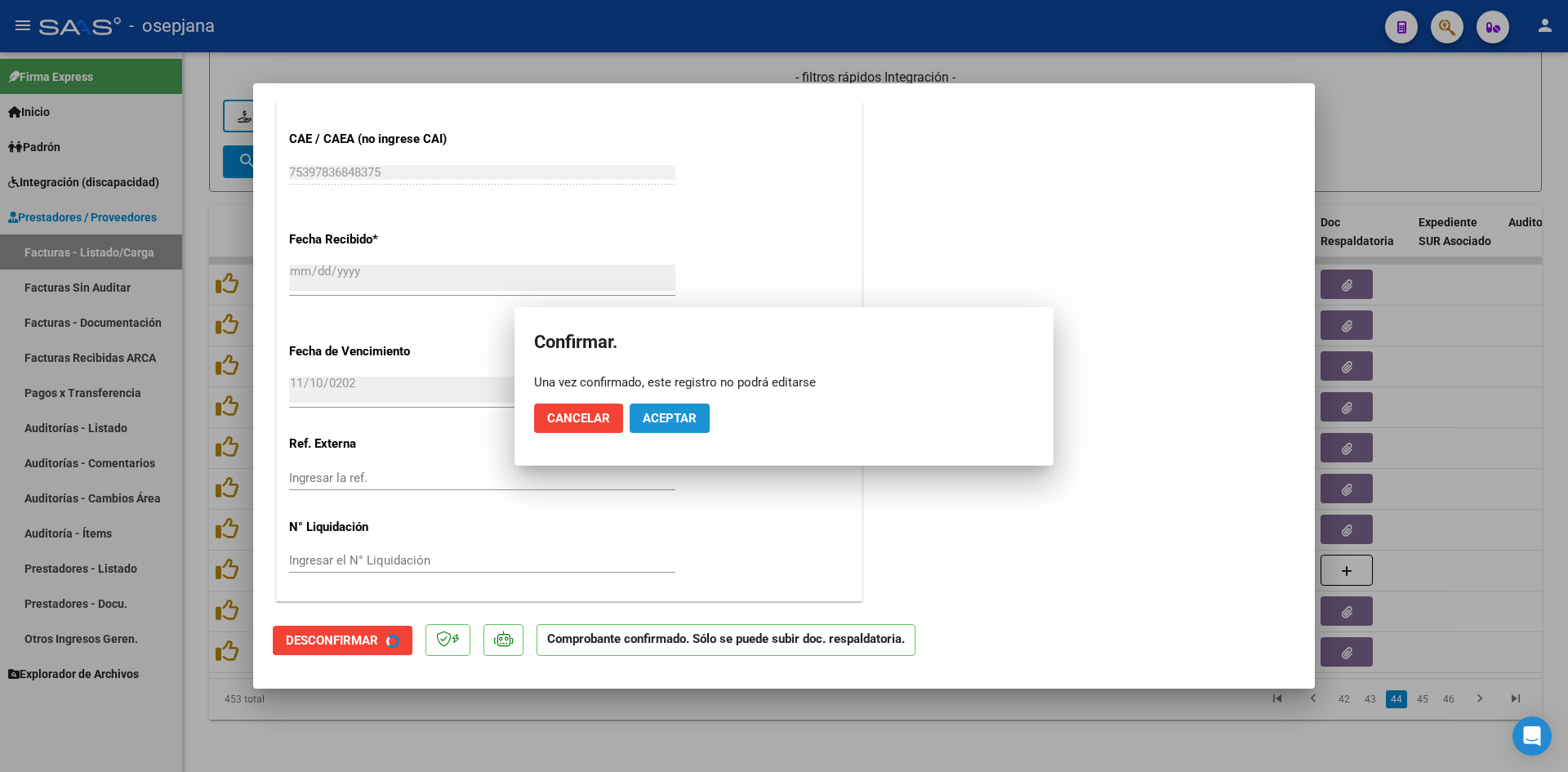
scroll to position [879, 0]
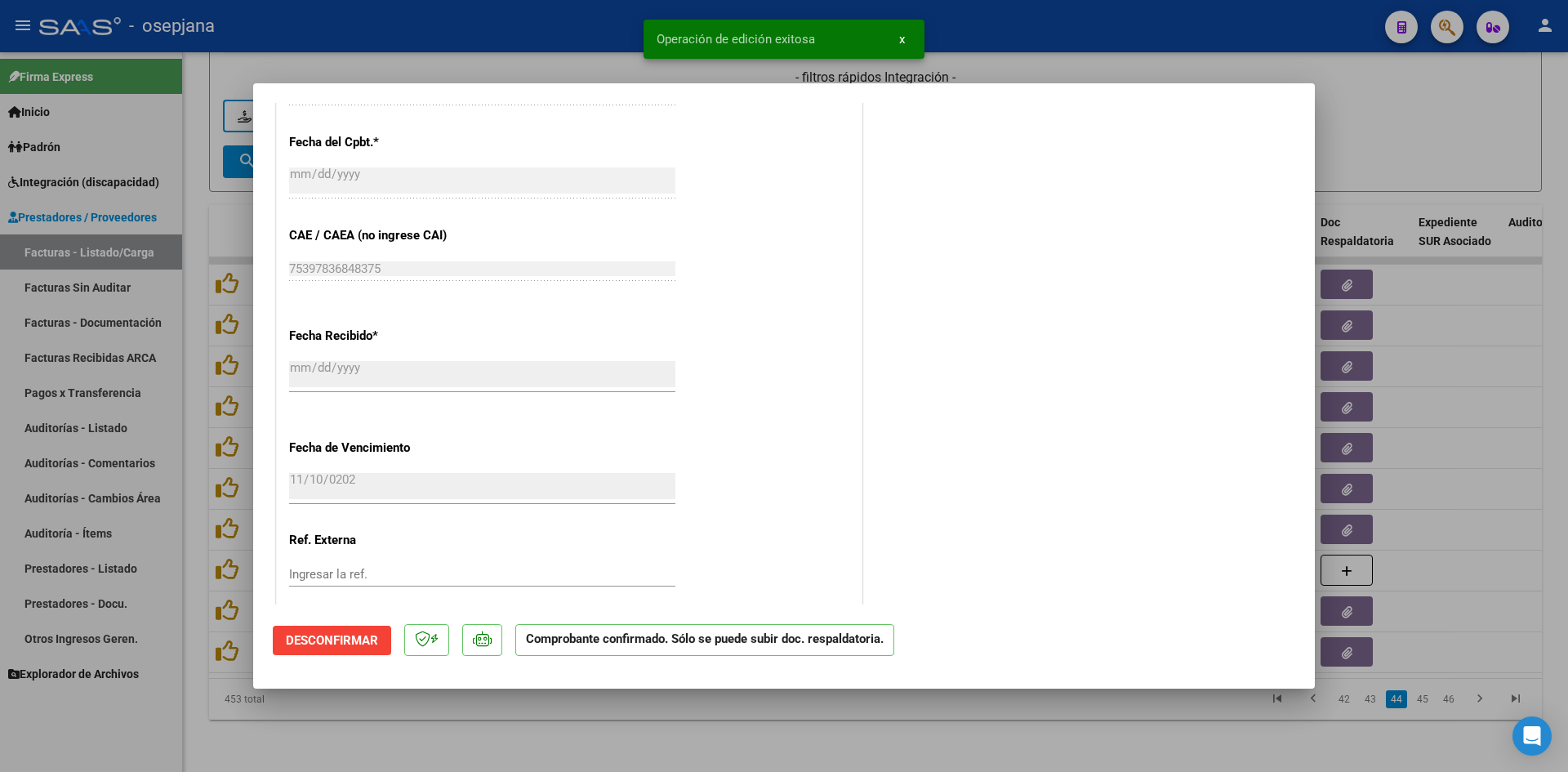
click at [1365, 132] on div at bounding box center [784, 386] width 1568 height 772
type input "$ 0,00"
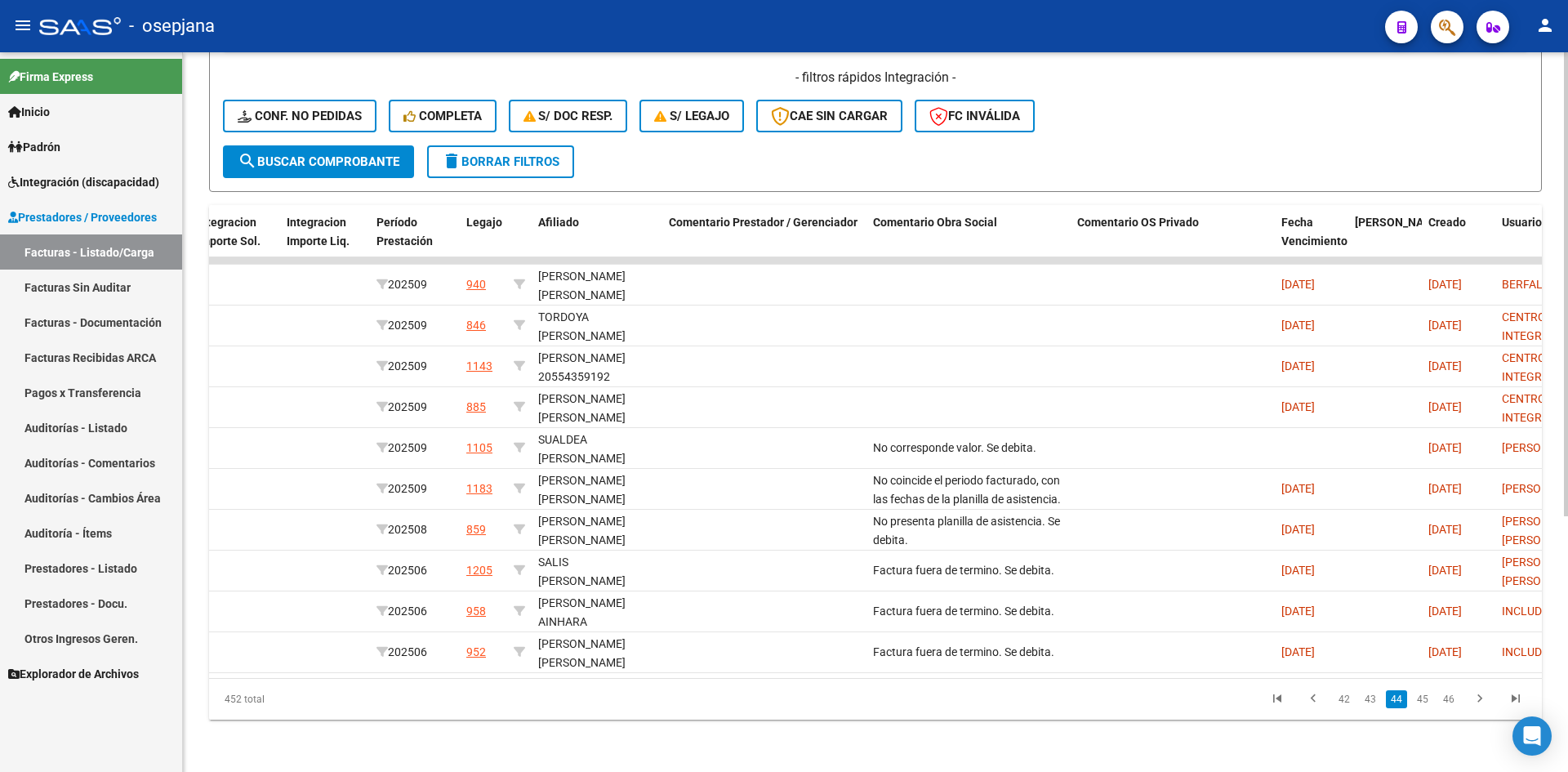
scroll to position [0, 0]
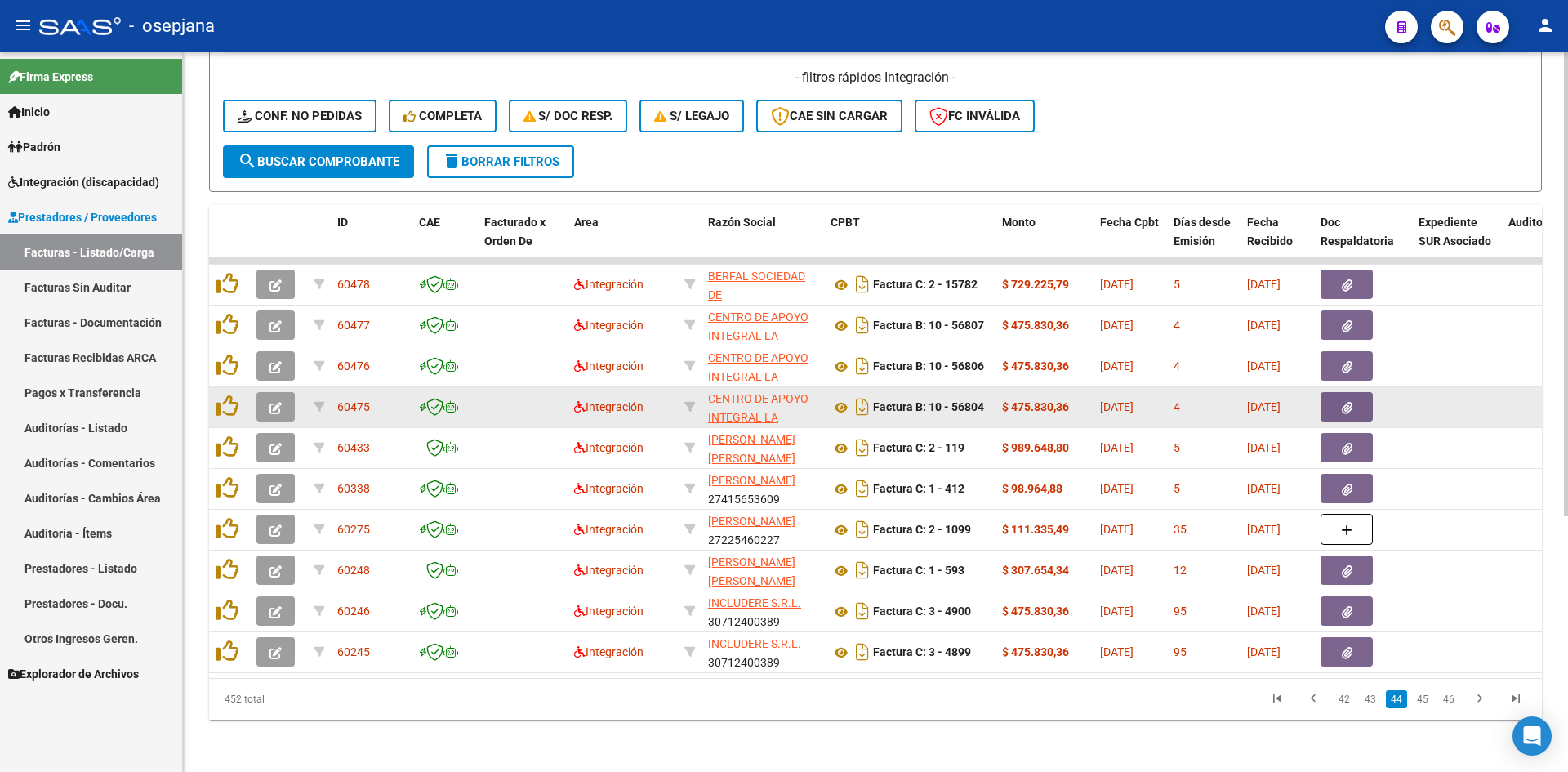
click at [278, 402] on icon "button" at bounding box center [275, 408] width 12 height 12
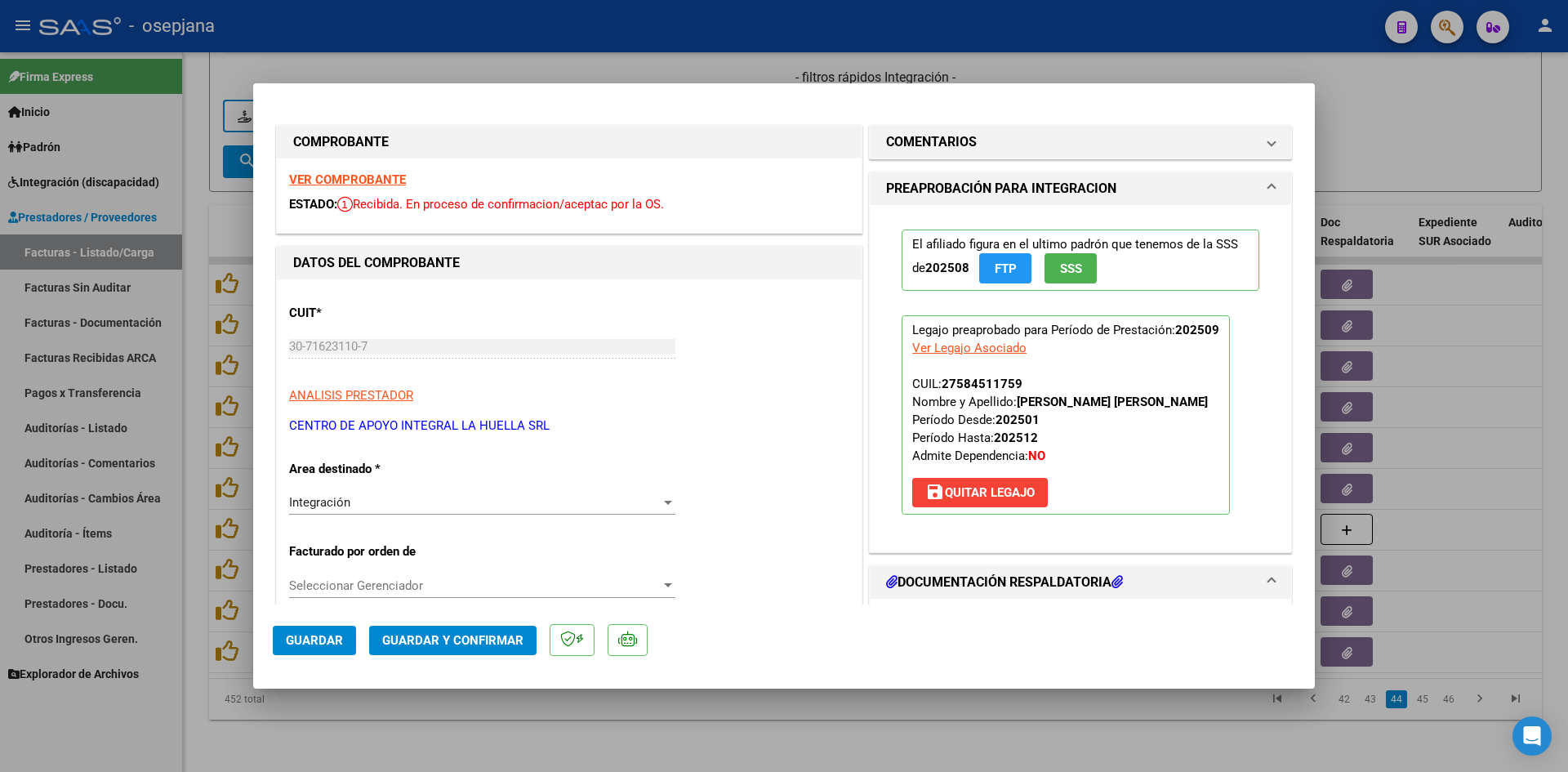
click at [355, 184] on strong "VER COMPROBANTE" at bounding box center [347, 179] width 117 height 15
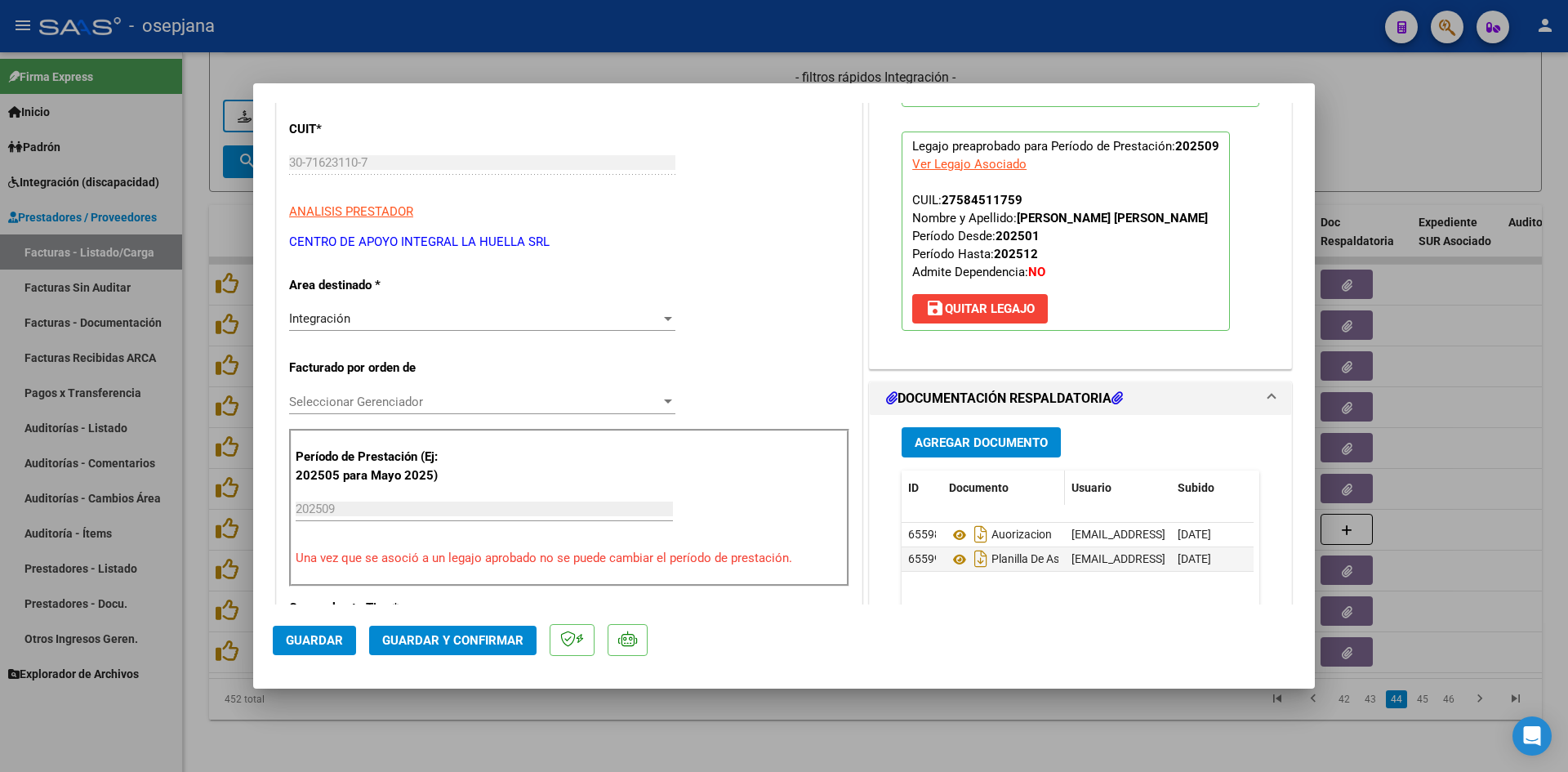
scroll to position [327, 0]
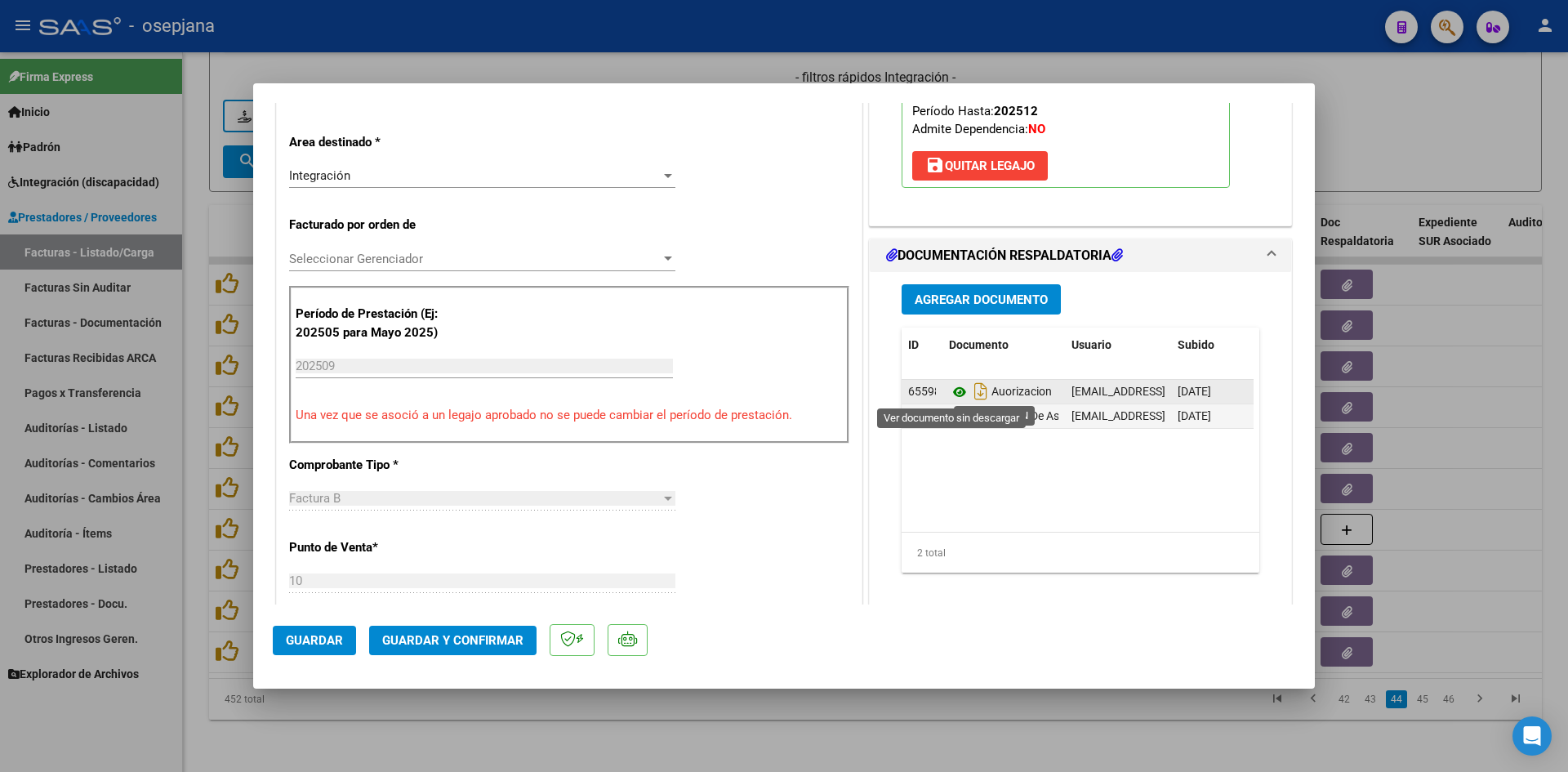
click at [952, 392] on icon at bounding box center [960, 392] width 22 height 20
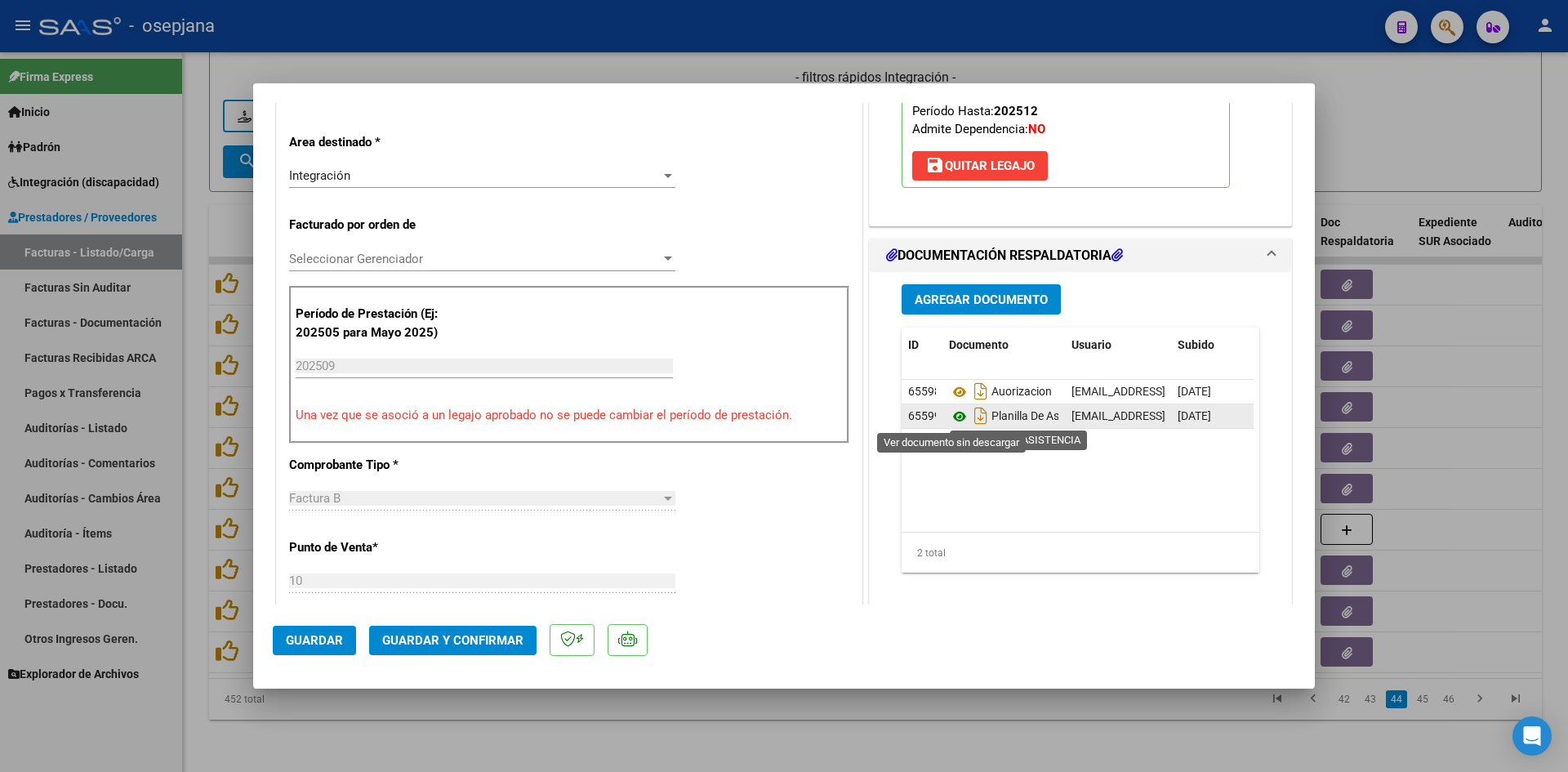
click at [955, 420] on icon at bounding box center [960, 417] width 22 height 20
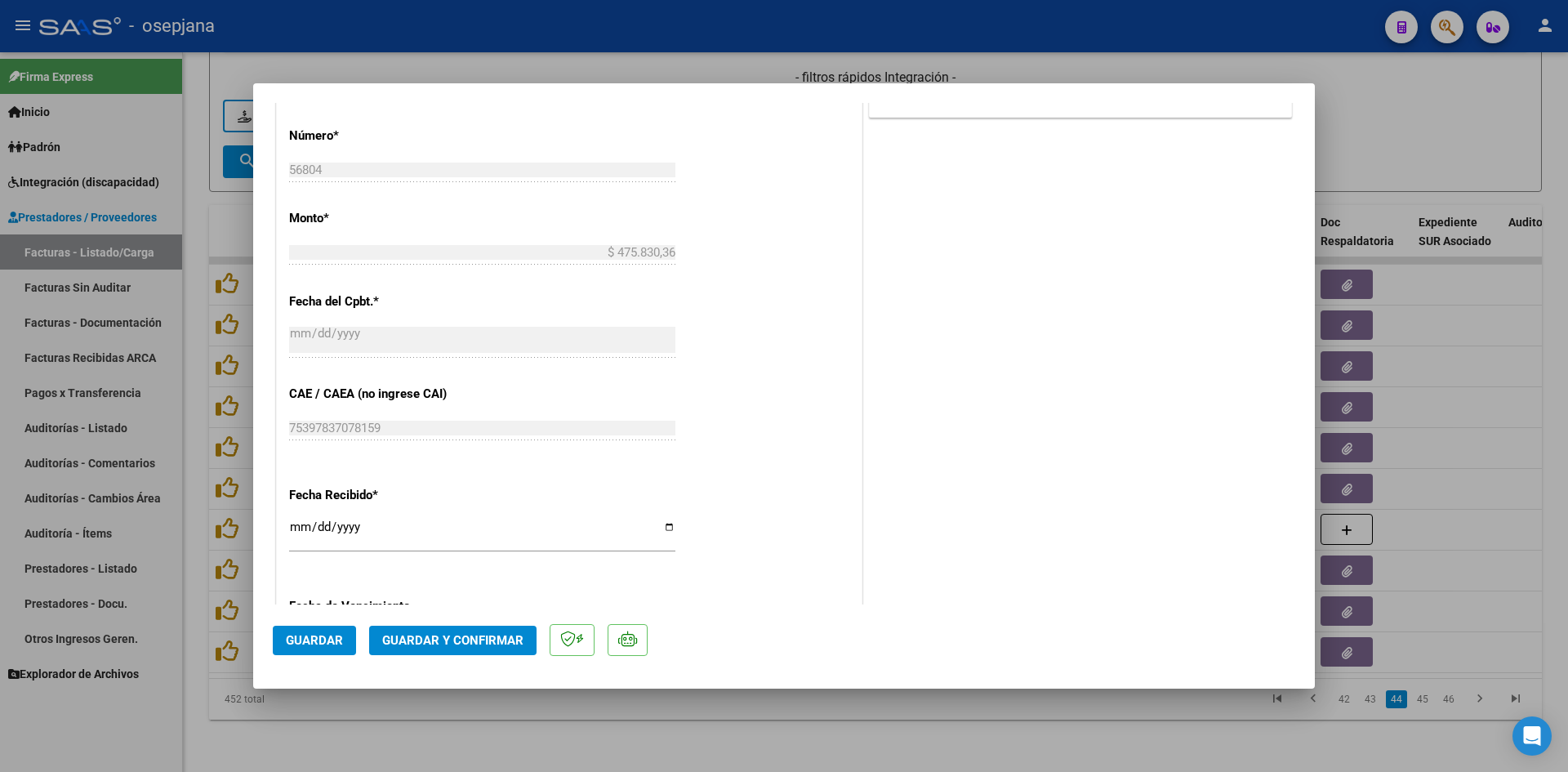
scroll to position [981, 0]
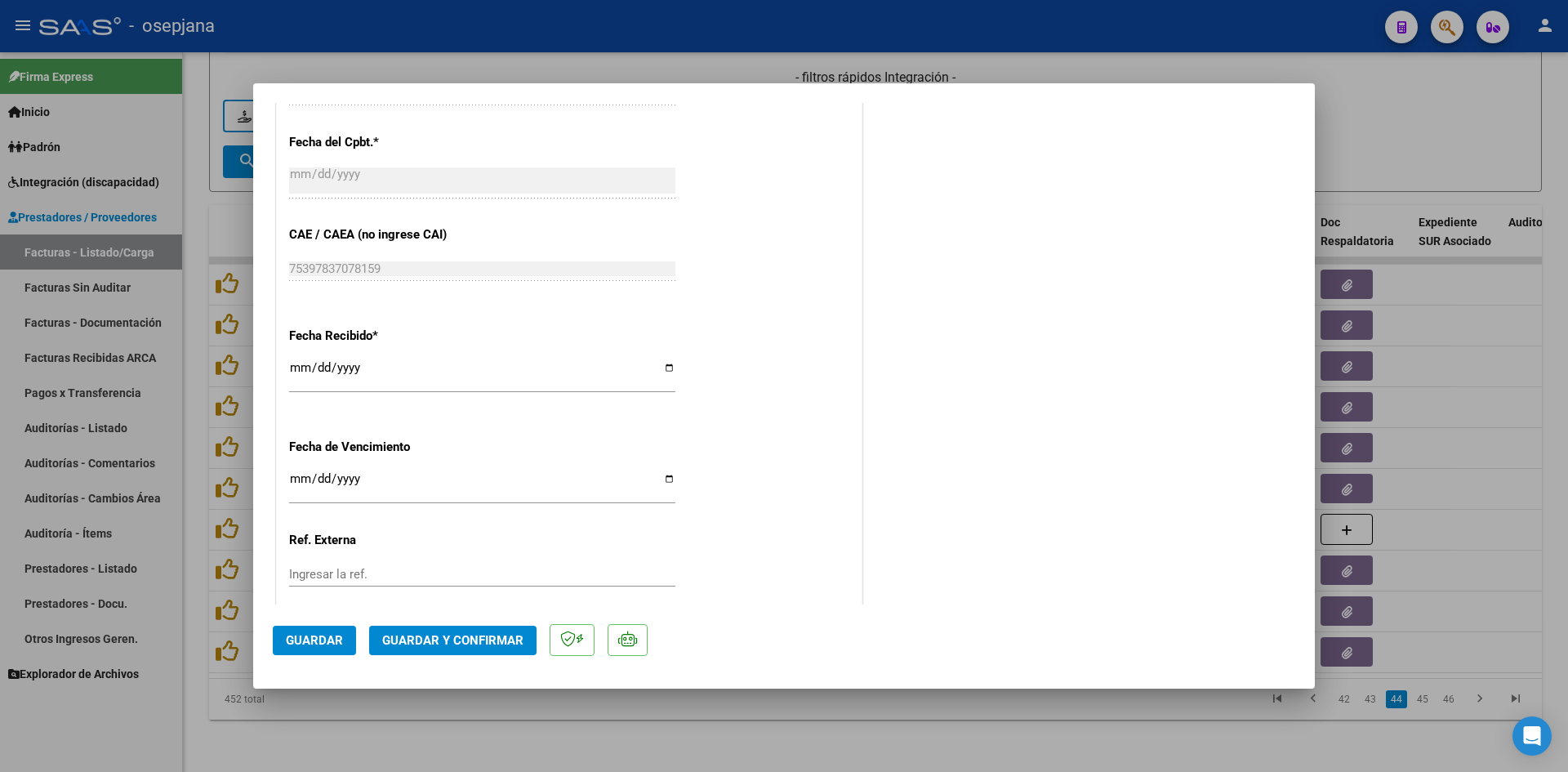
click at [297, 481] on input "[DATE]" at bounding box center [482, 484] width 386 height 26
type input "[DATE]"
click at [454, 633] on span "Guardar y Confirmar" at bounding box center [453, 641] width 141 height 15
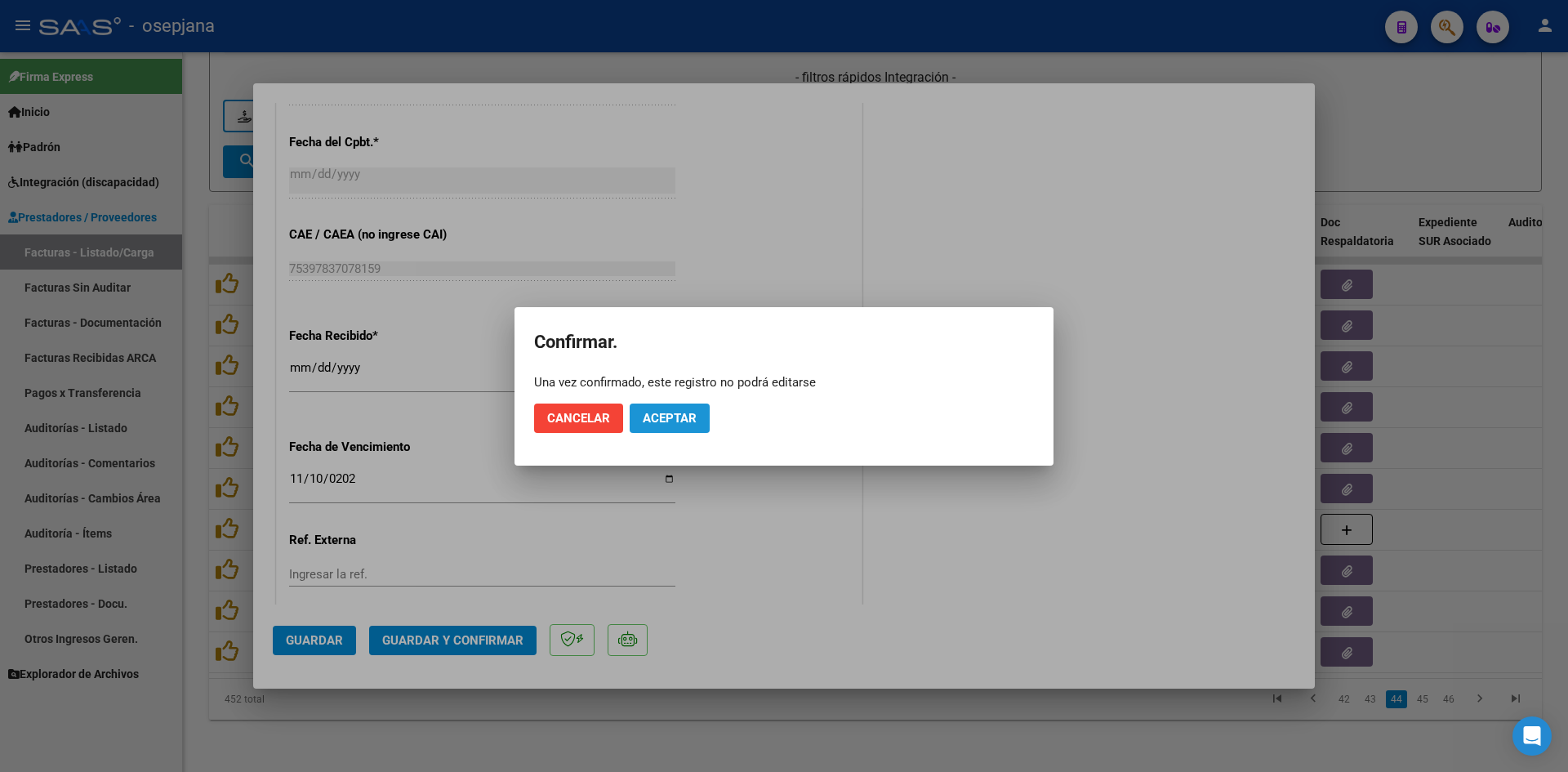
click at [682, 424] on span "Aceptar" at bounding box center [670, 418] width 54 height 15
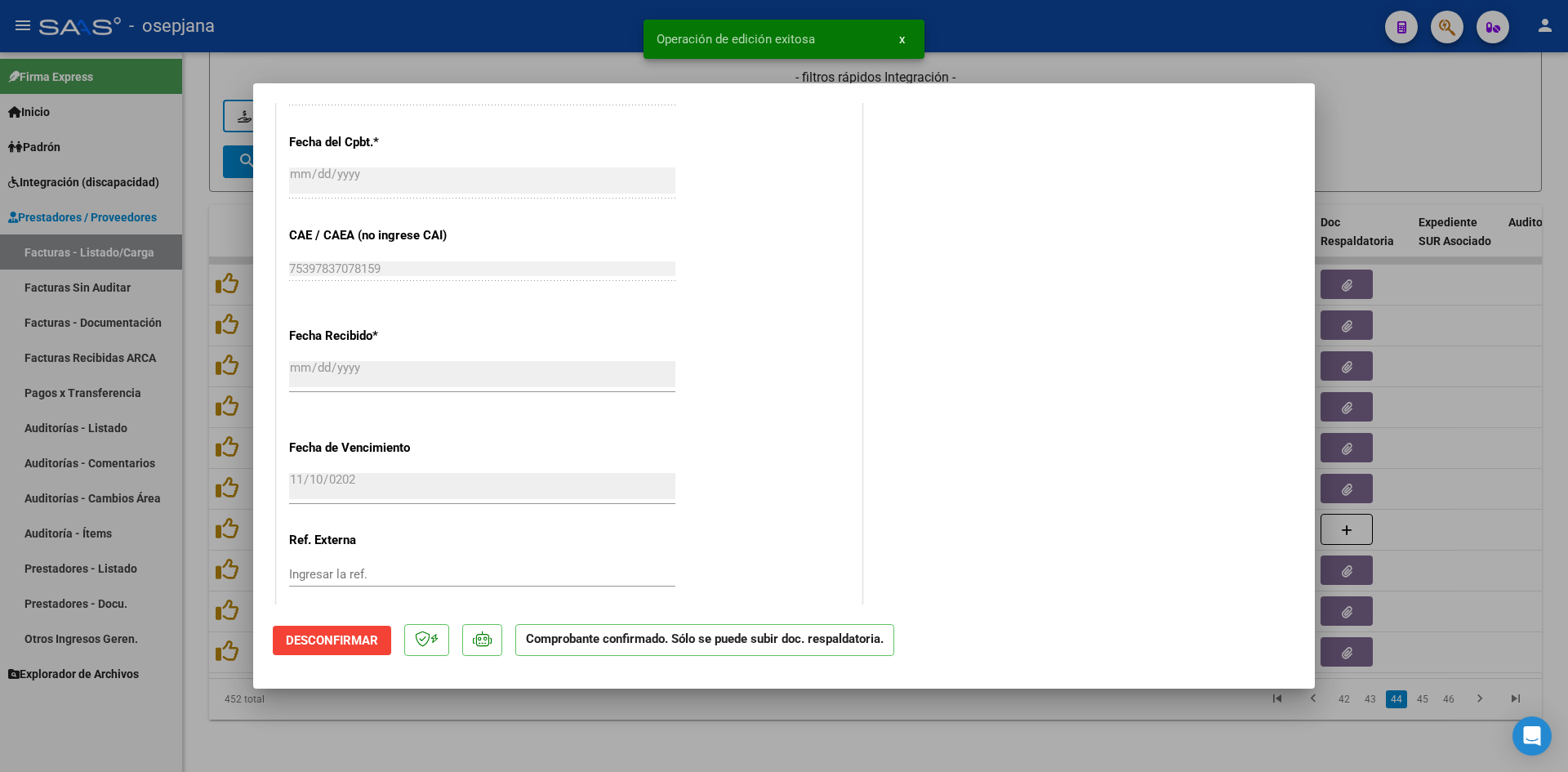
click at [1382, 150] on div at bounding box center [784, 386] width 1568 height 772
type input "$ 0,00"
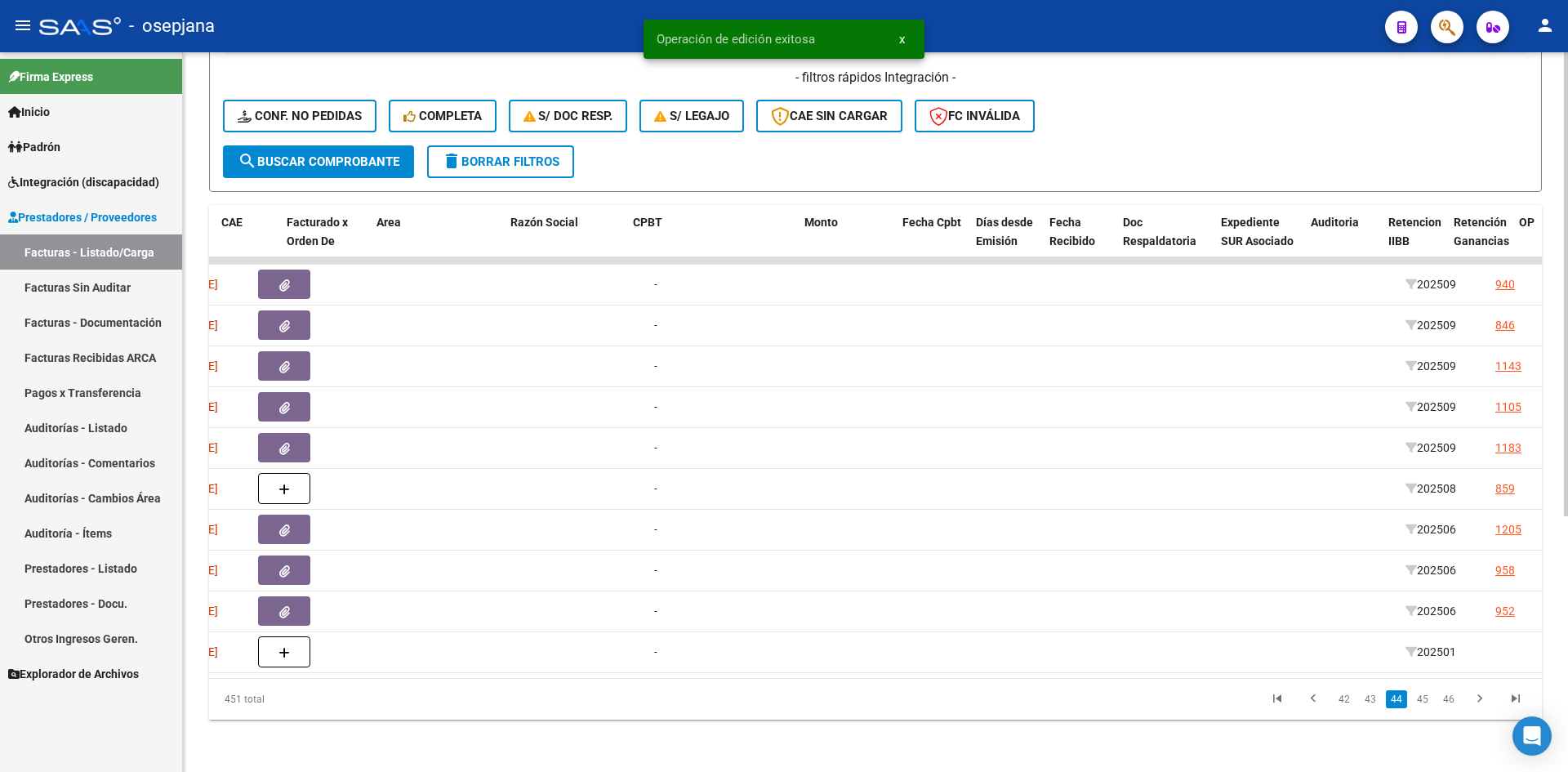
scroll to position [0, 0]
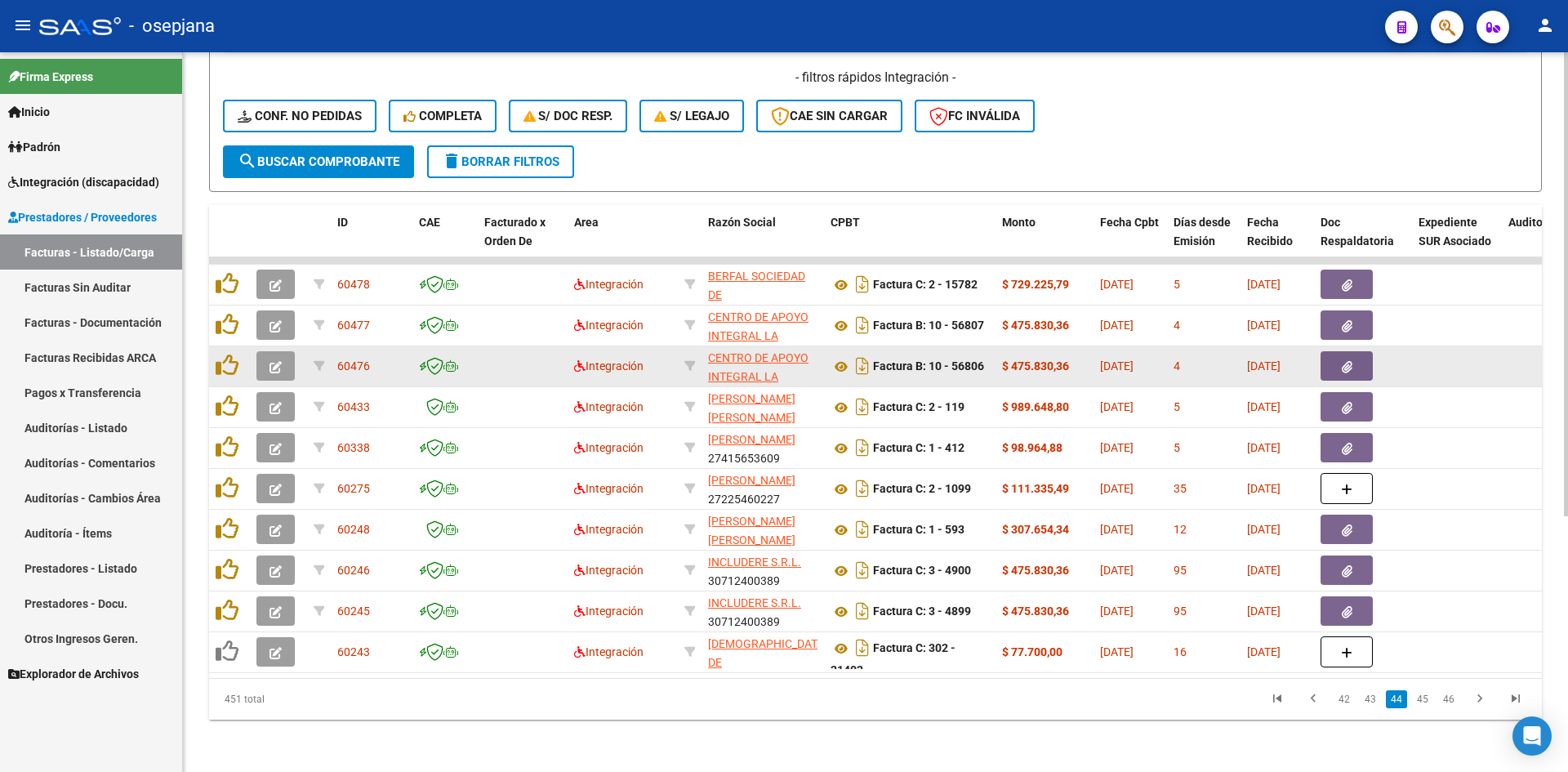
click at [273, 361] on icon "button" at bounding box center [275, 367] width 12 height 12
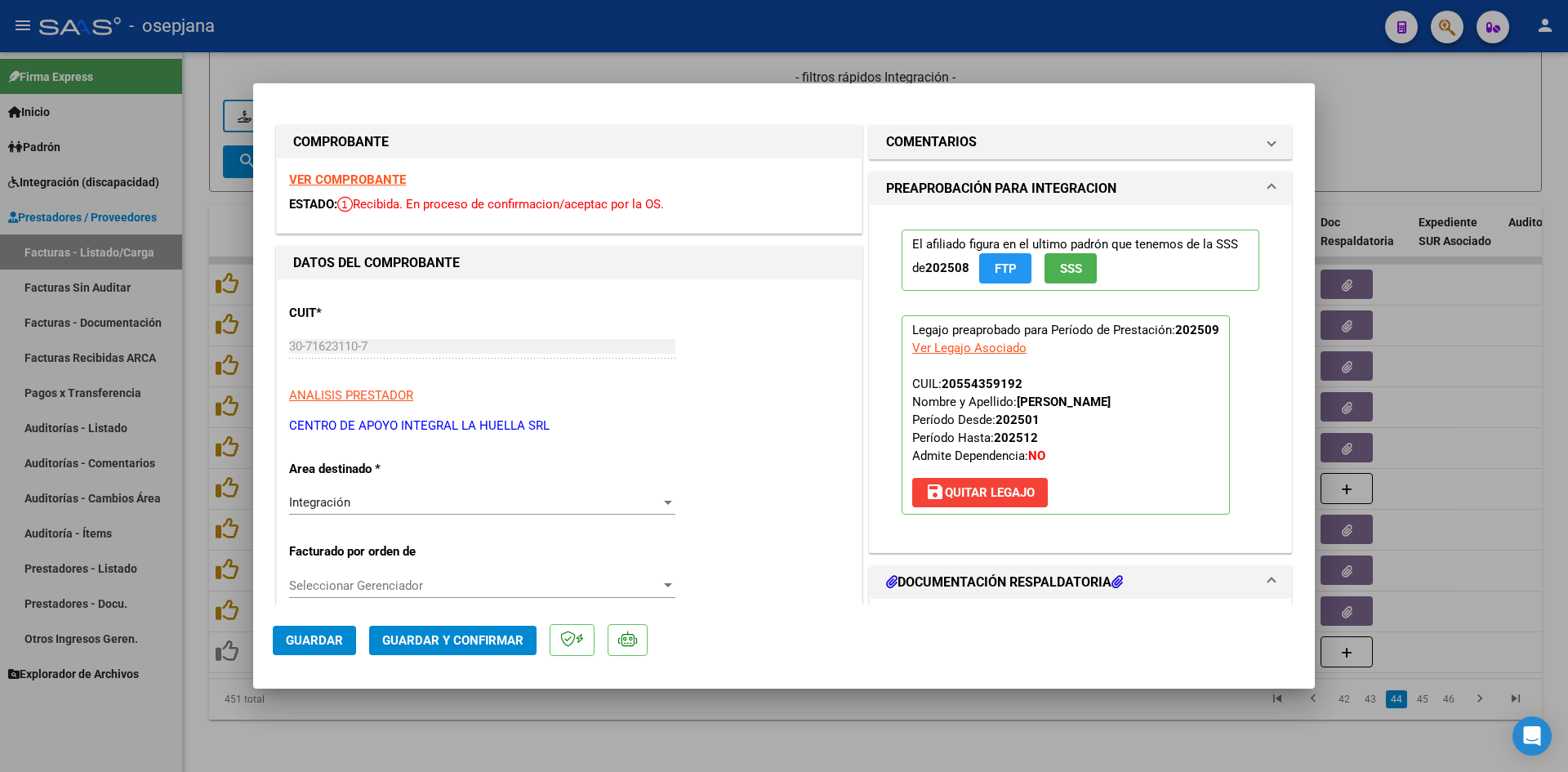
click at [306, 176] on strong "VER COMPROBANTE" at bounding box center [347, 179] width 117 height 15
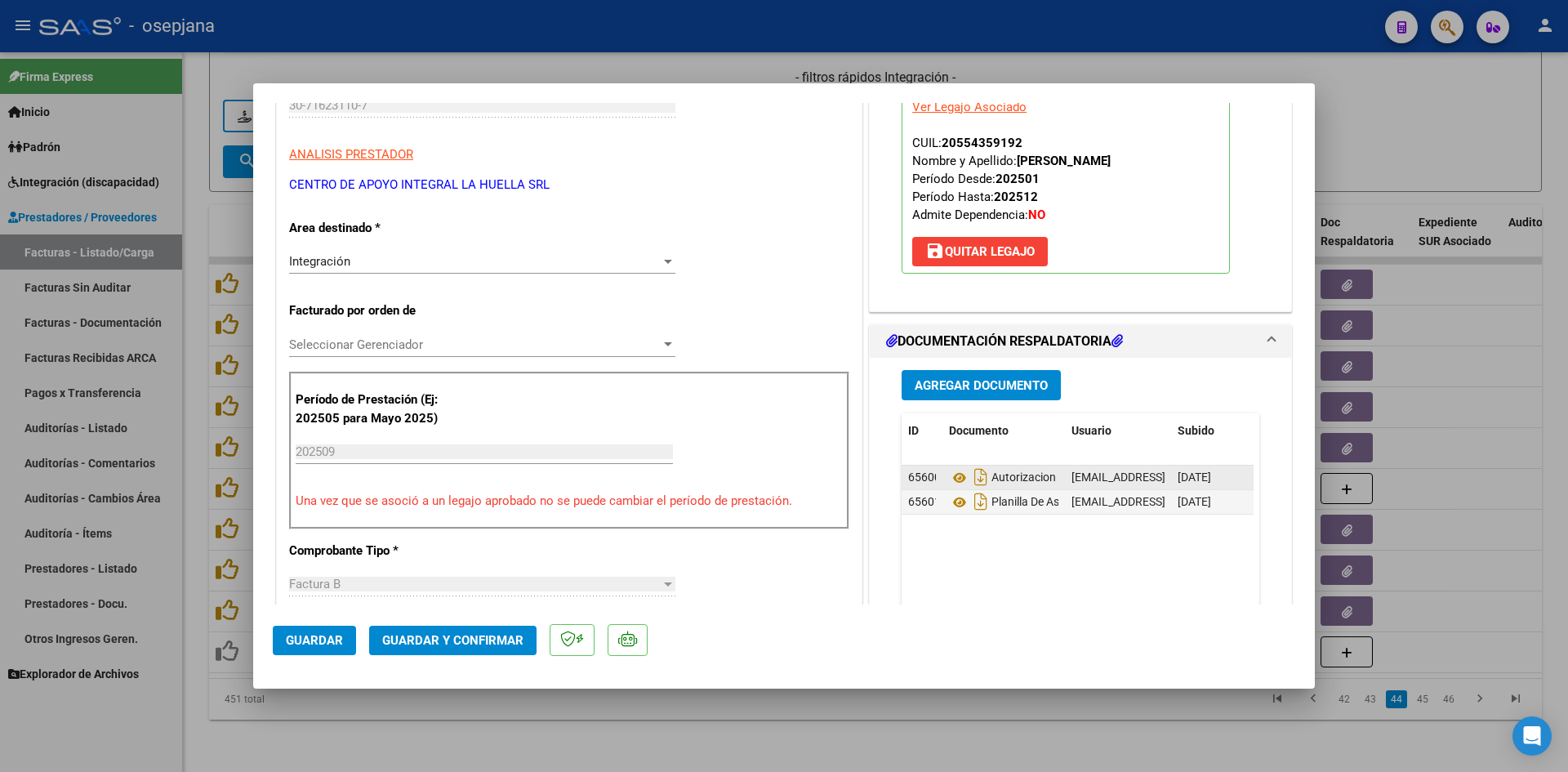
scroll to position [245, 0]
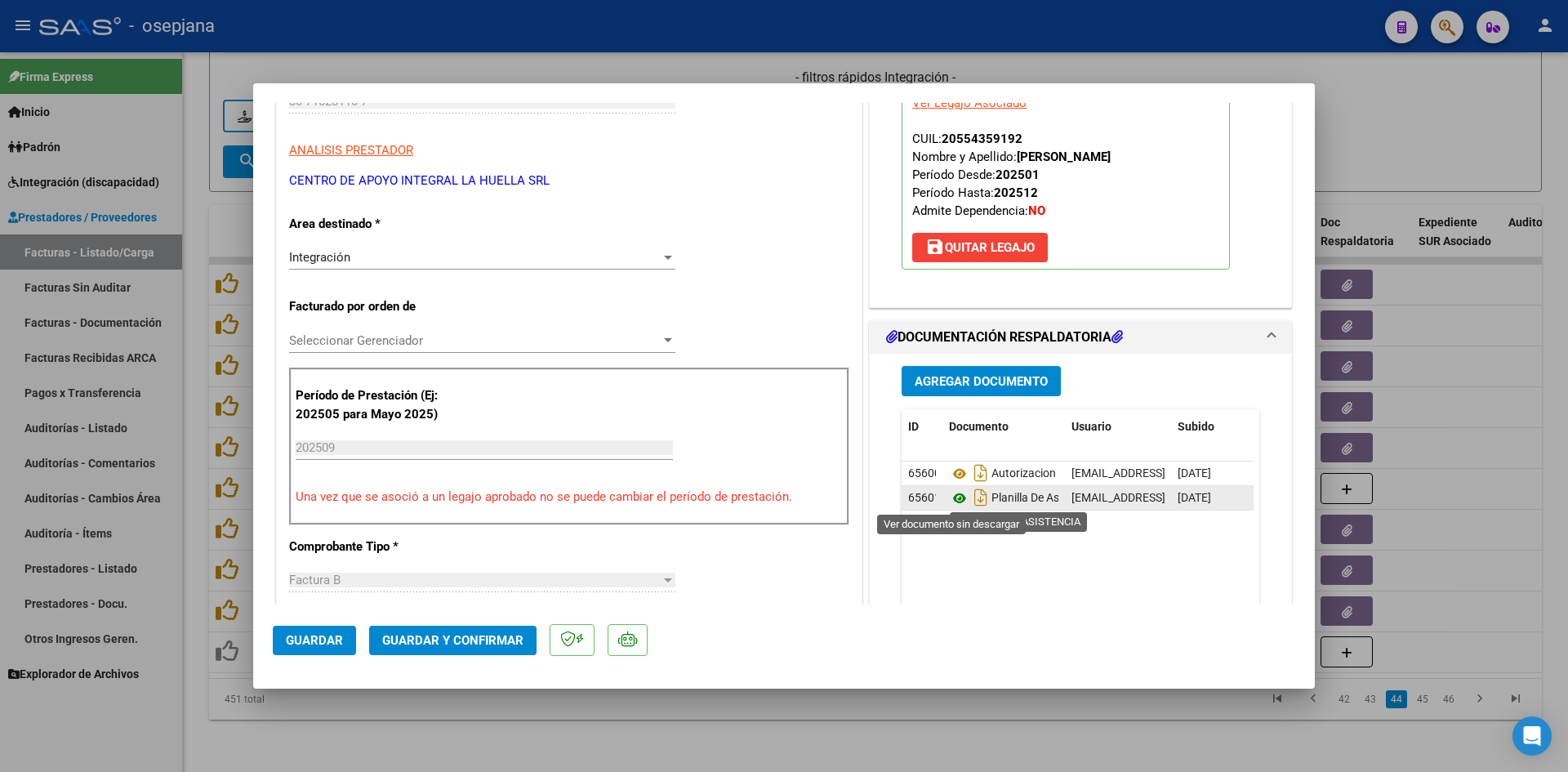
click at [954, 498] on icon at bounding box center [960, 499] width 22 height 20
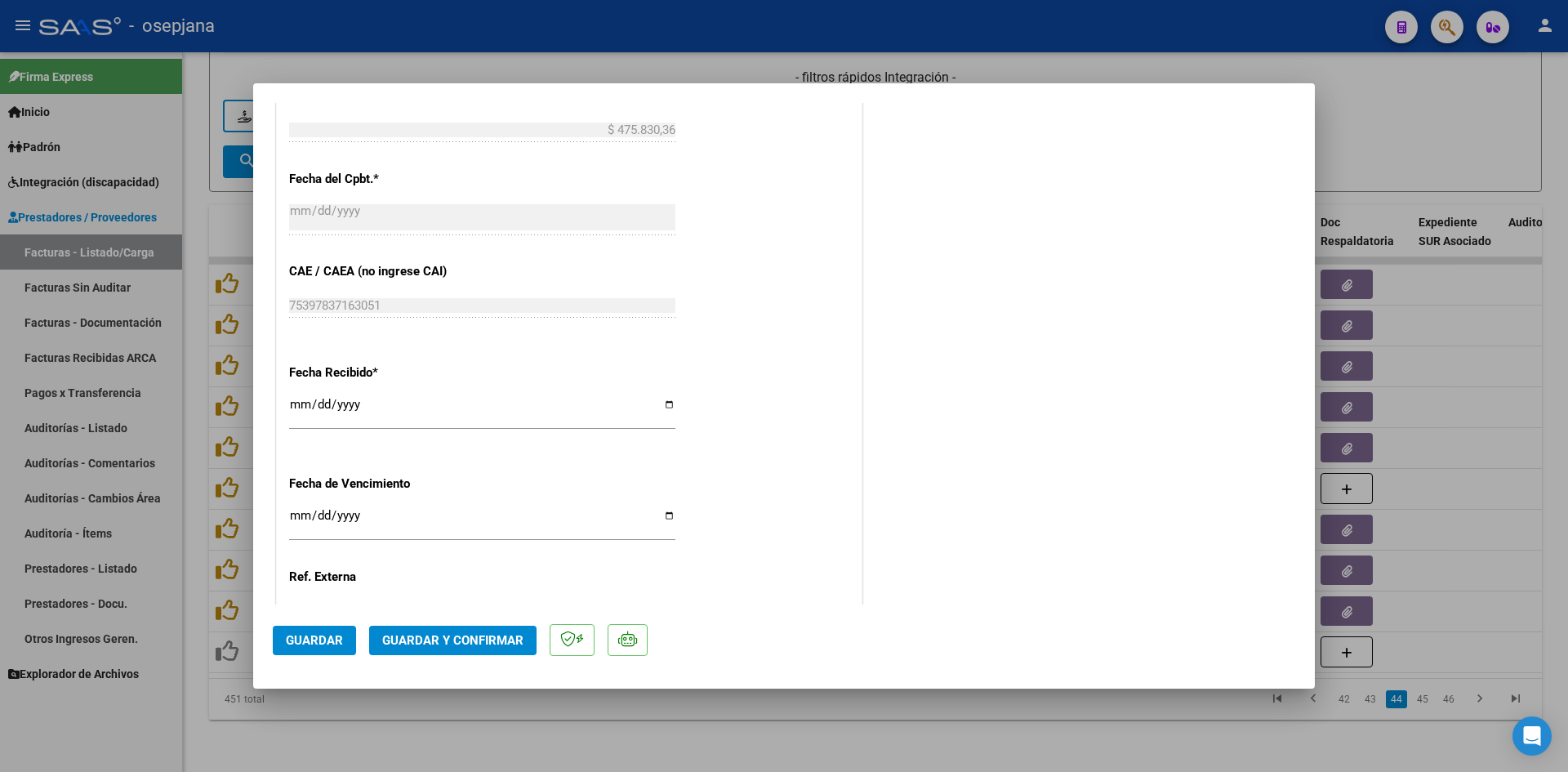
scroll to position [981, 0]
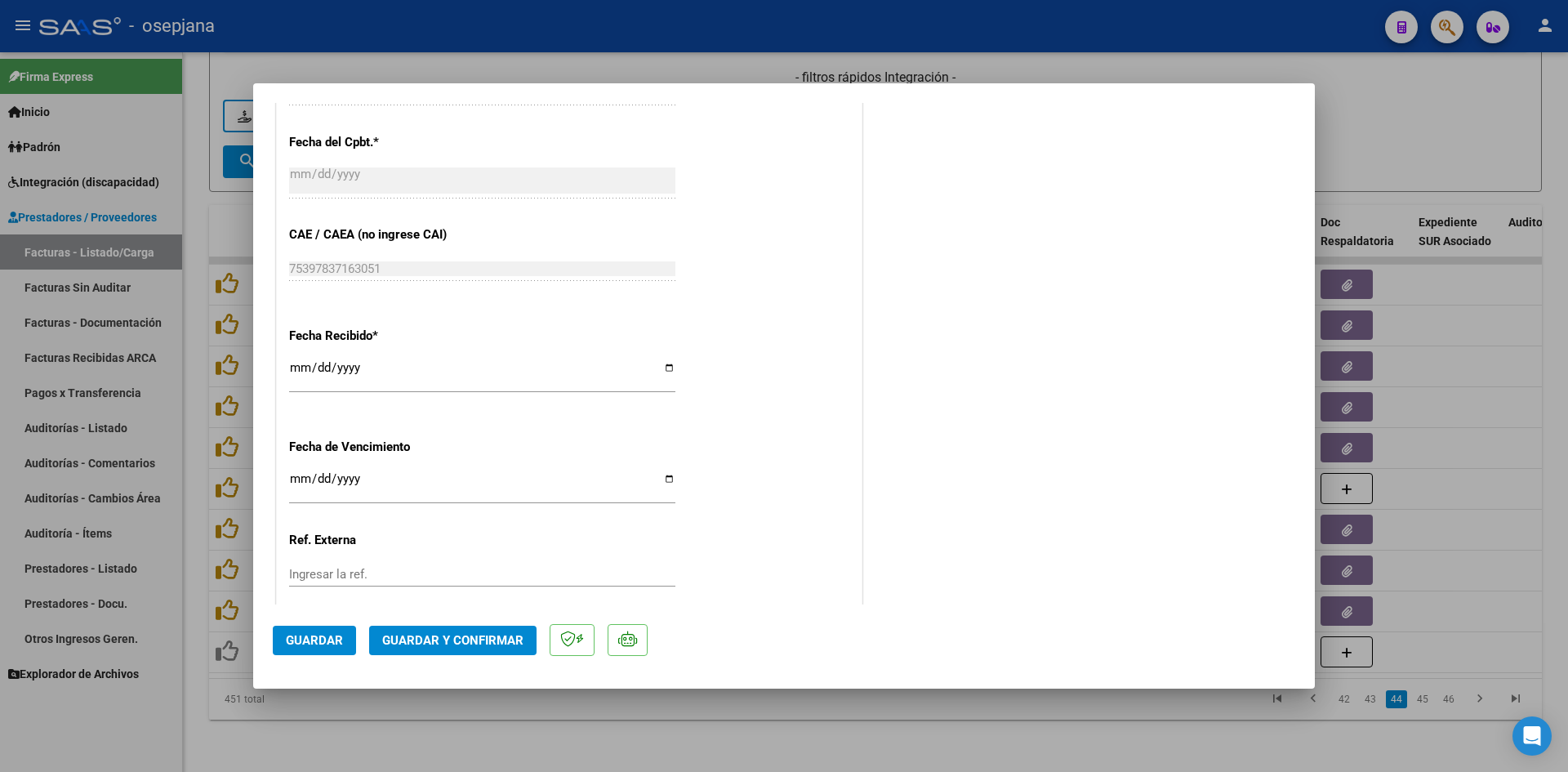
click at [300, 475] on input "[DATE]" at bounding box center [482, 484] width 386 height 26
type input "[DATE]"
click at [428, 633] on span "Guardar y Confirmar" at bounding box center [453, 641] width 141 height 15
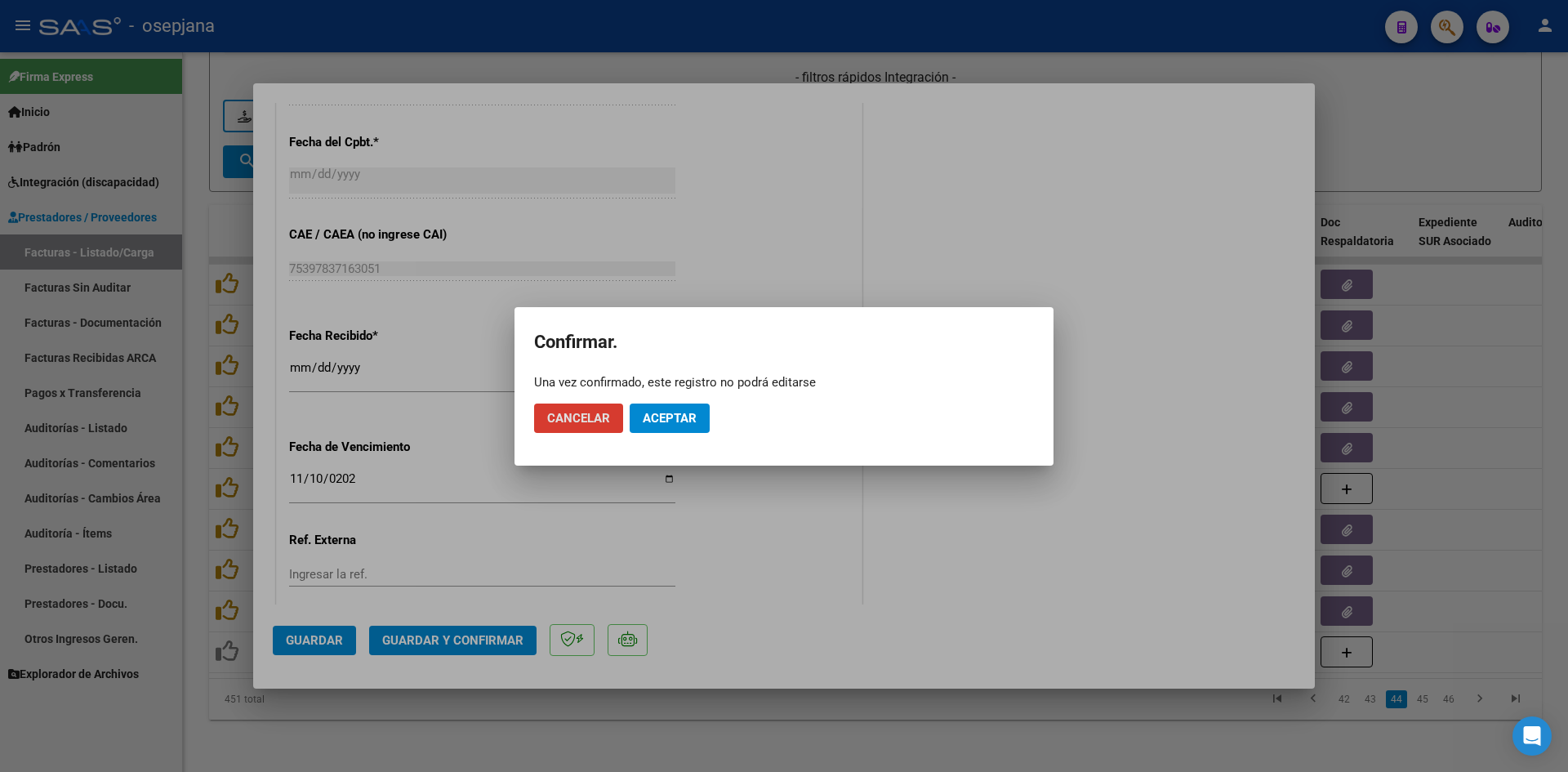
click at [658, 402] on mat-dialog-actions "Cancelar Aceptar" at bounding box center [784, 418] width 500 height 56
click at [664, 412] on span "Aceptar" at bounding box center [670, 418] width 54 height 15
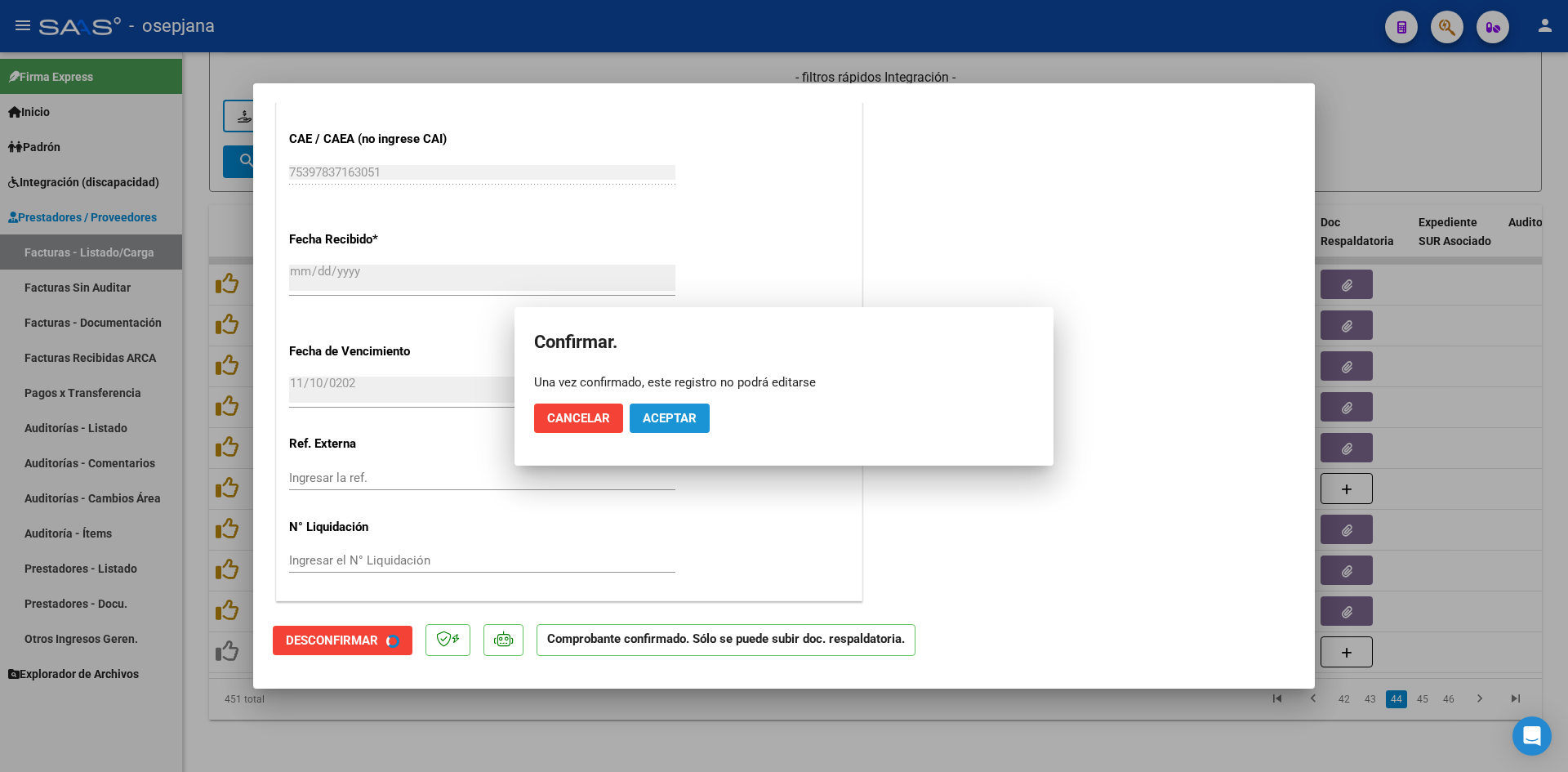
scroll to position [879, 0]
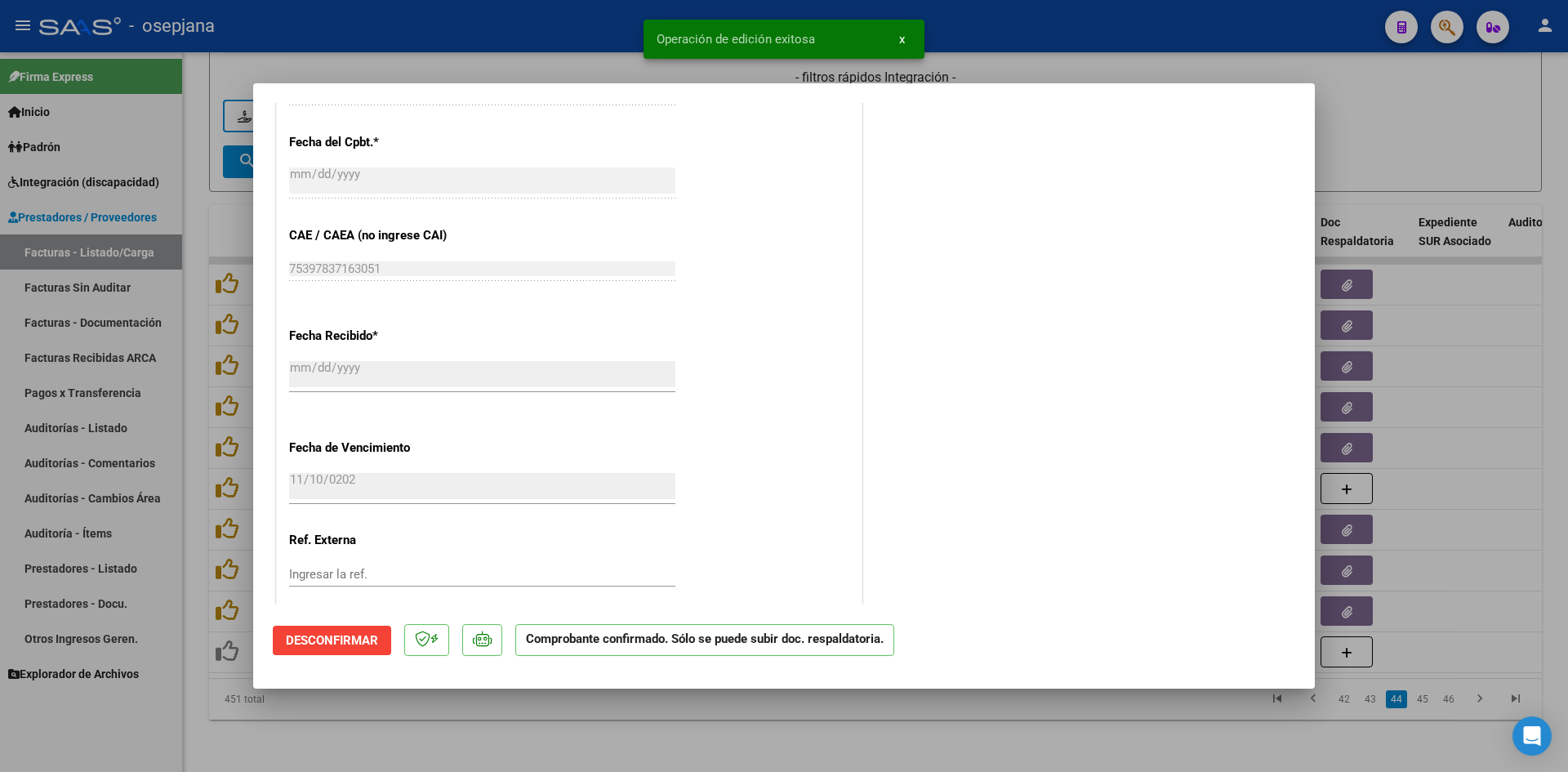
click at [1423, 123] on div at bounding box center [784, 386] width 1568 height 772
type input "$ 0,00"
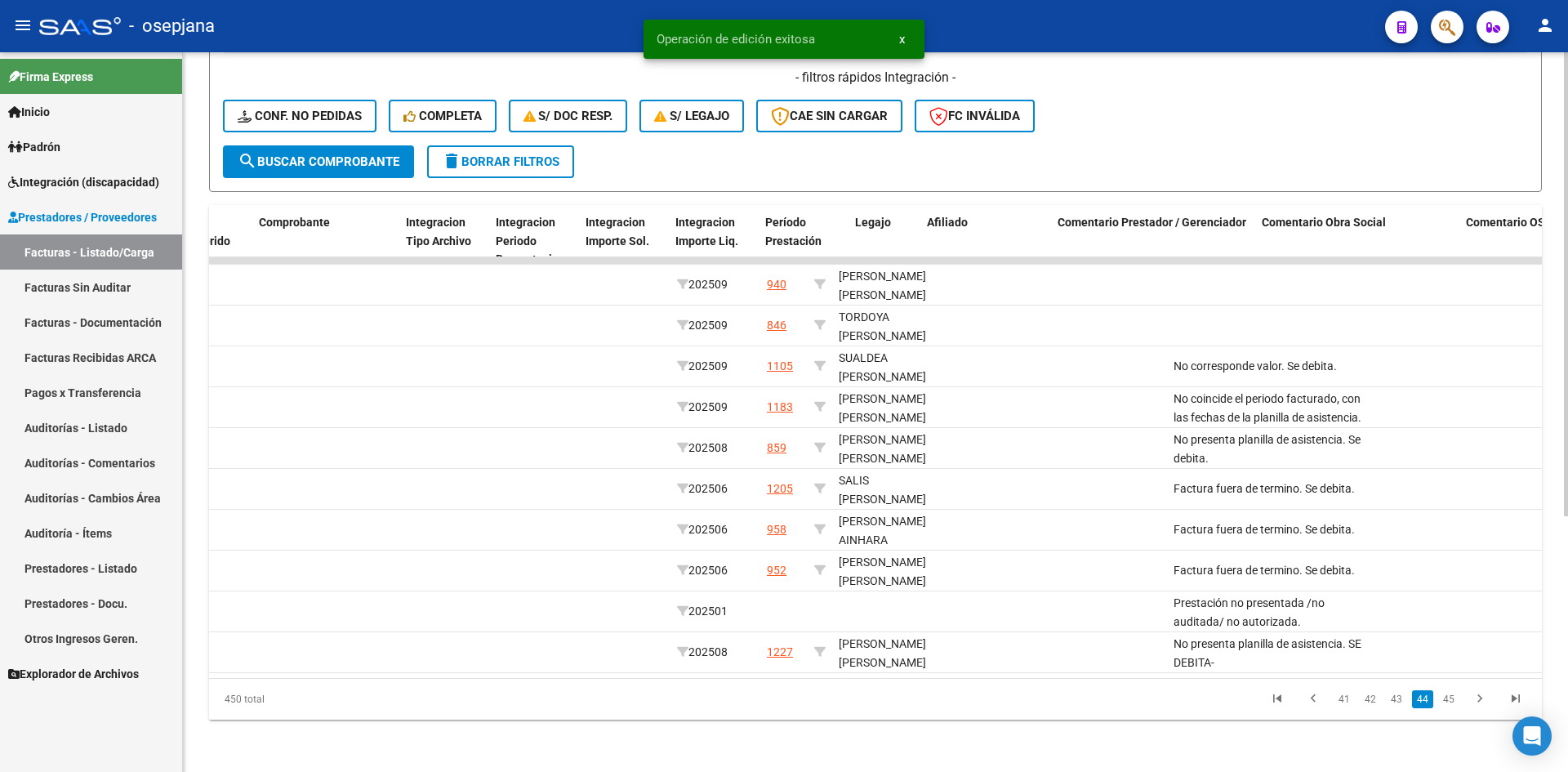
scroll to position [0, 0]
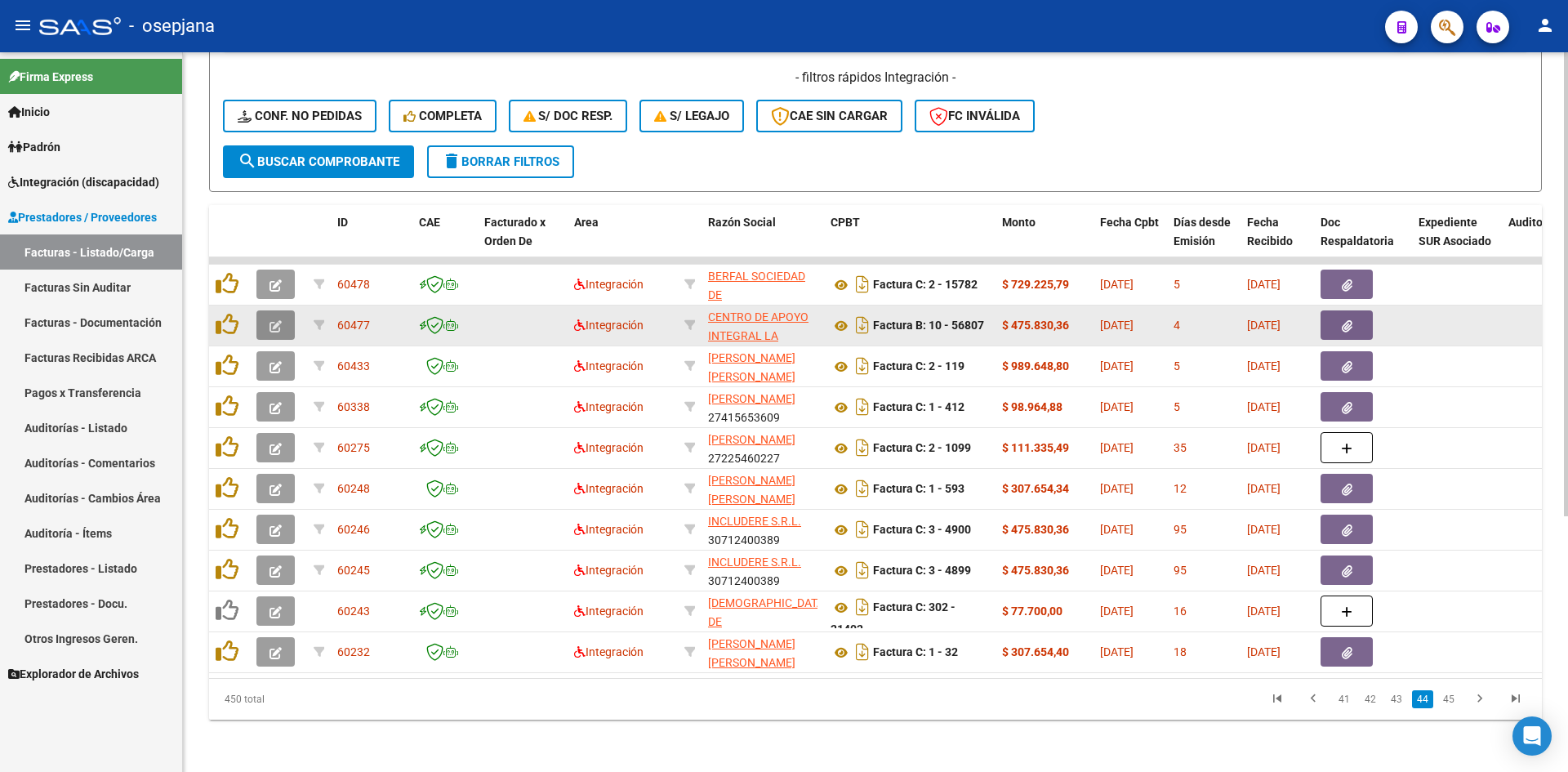
click at [277, 320] on icon "button" at bounding box center [275, 326] width 12 height 12
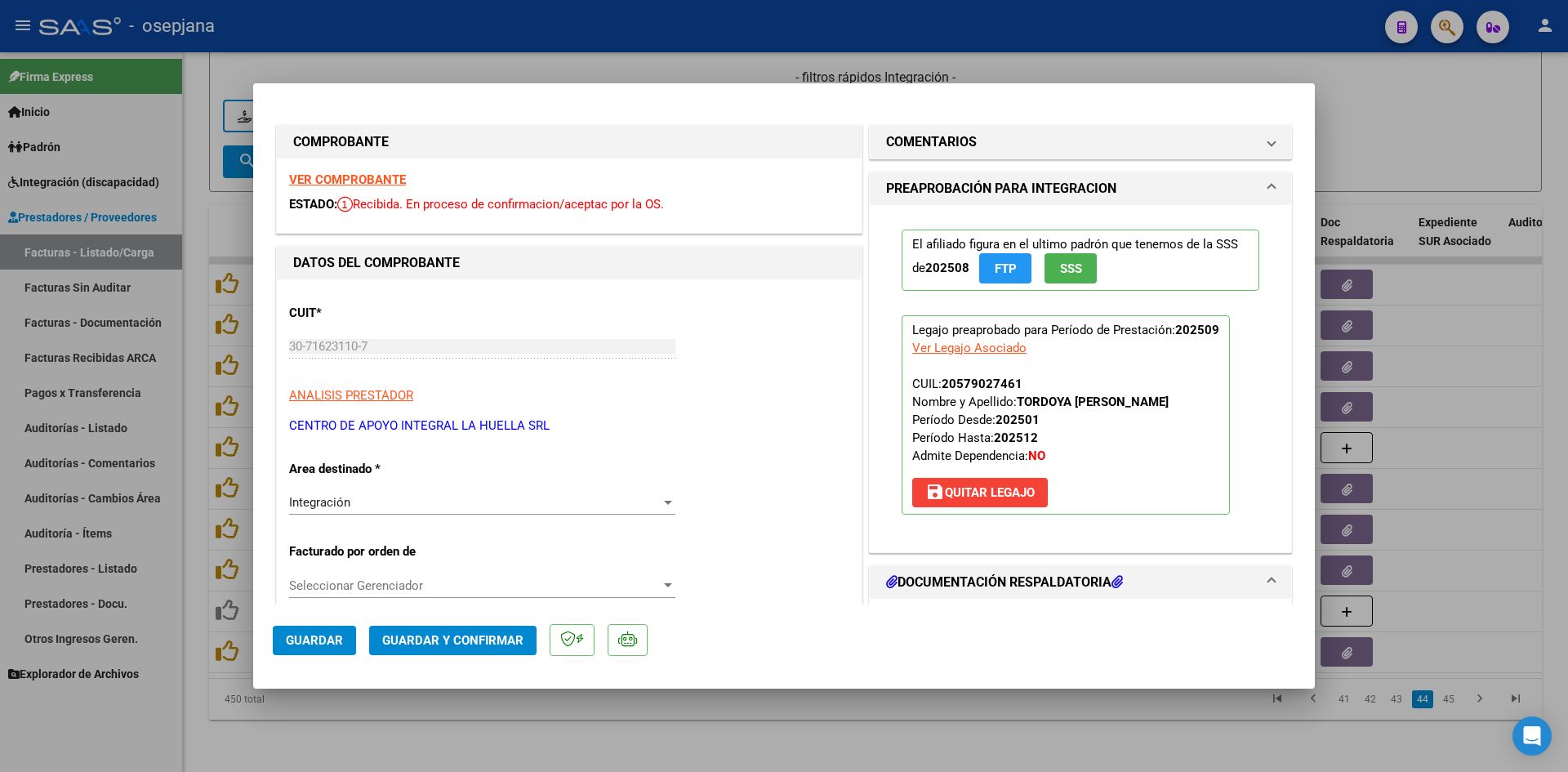
click at [328, 177] on strong "VER COMPROBANTE" at bounding box center [347, 179] width 117 height 15
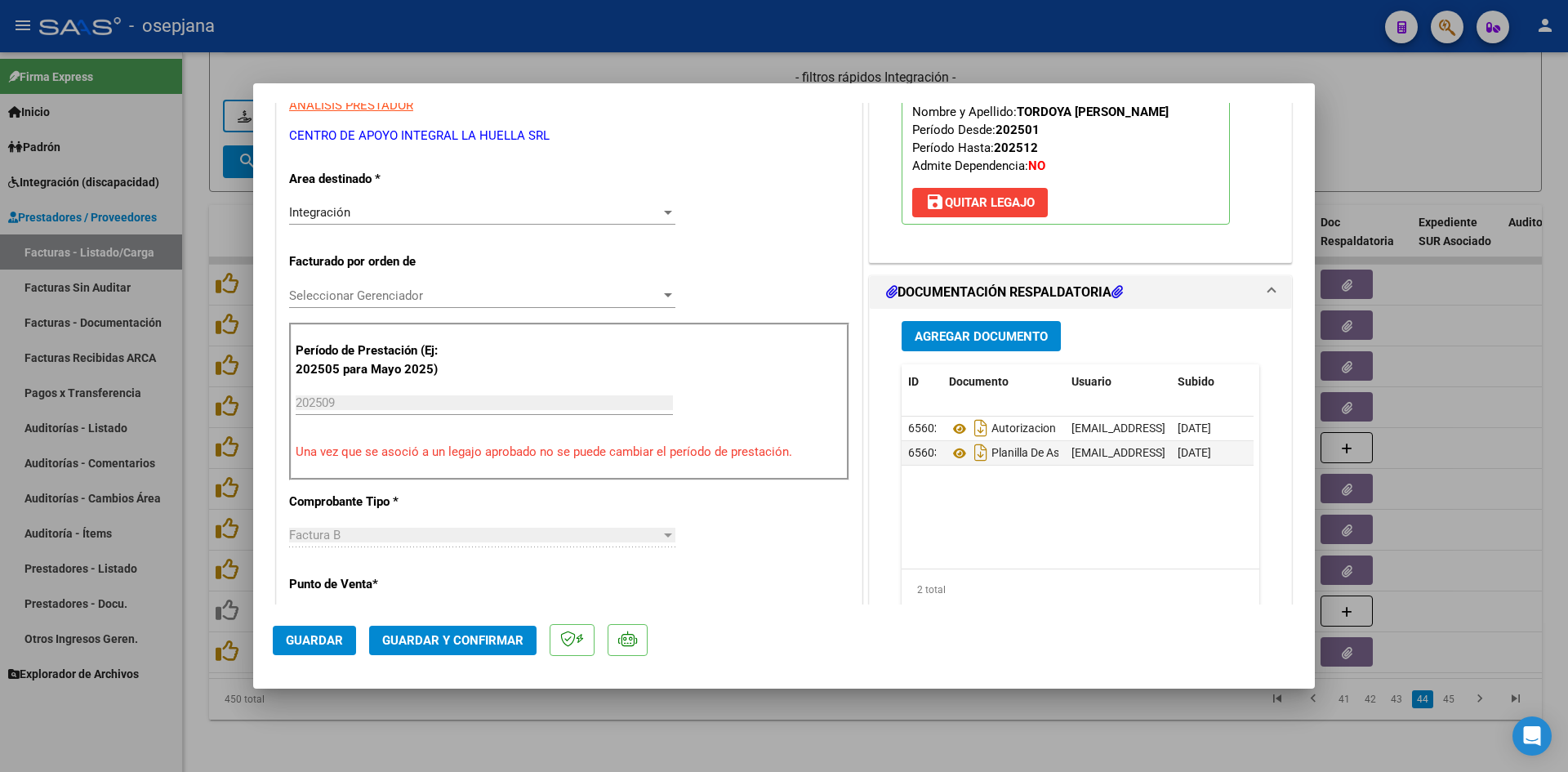
scroll to position [409, 0]
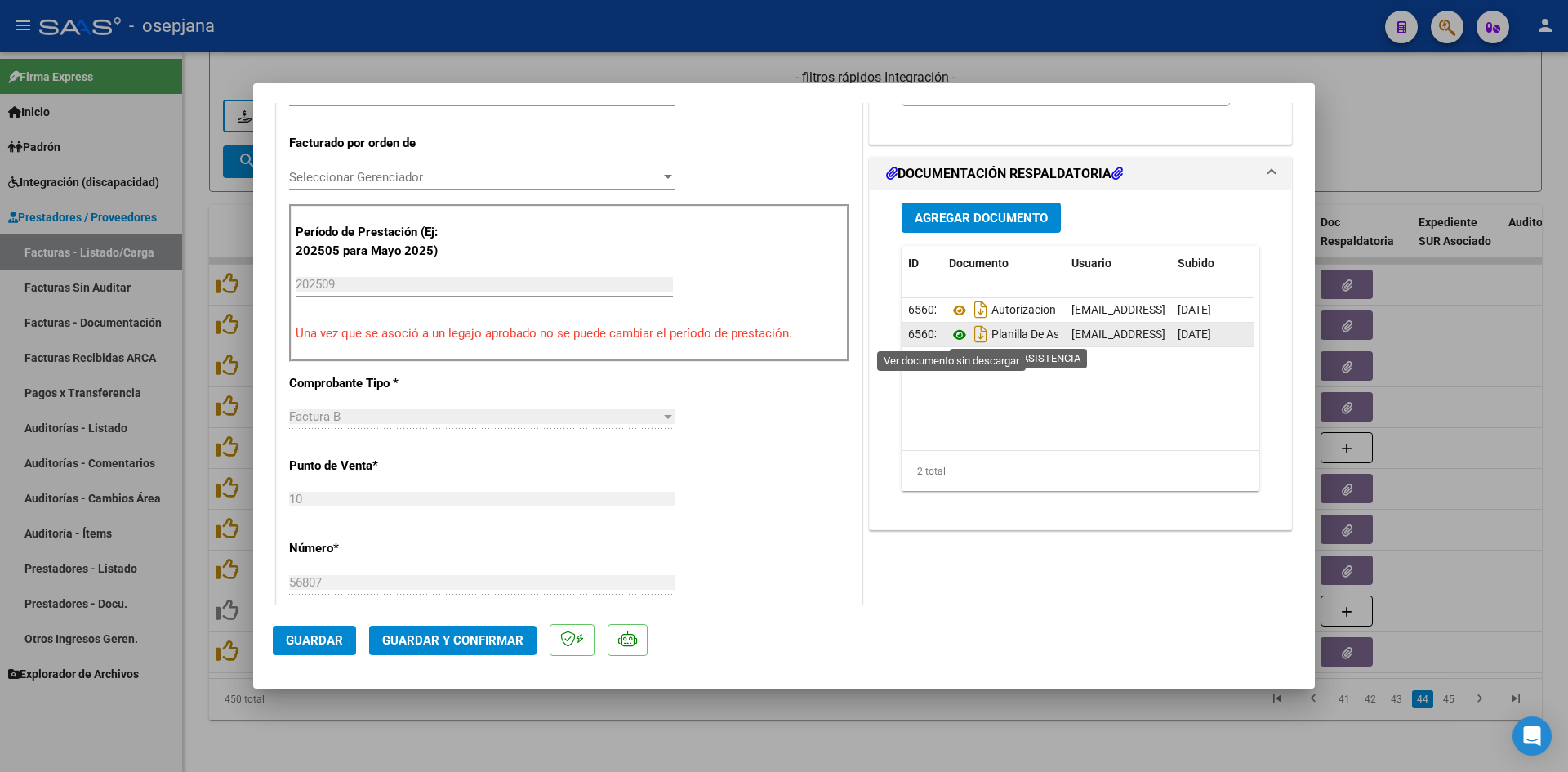
click at [951, 334] on icon at bounding box center [960, 335] width 22 height 20
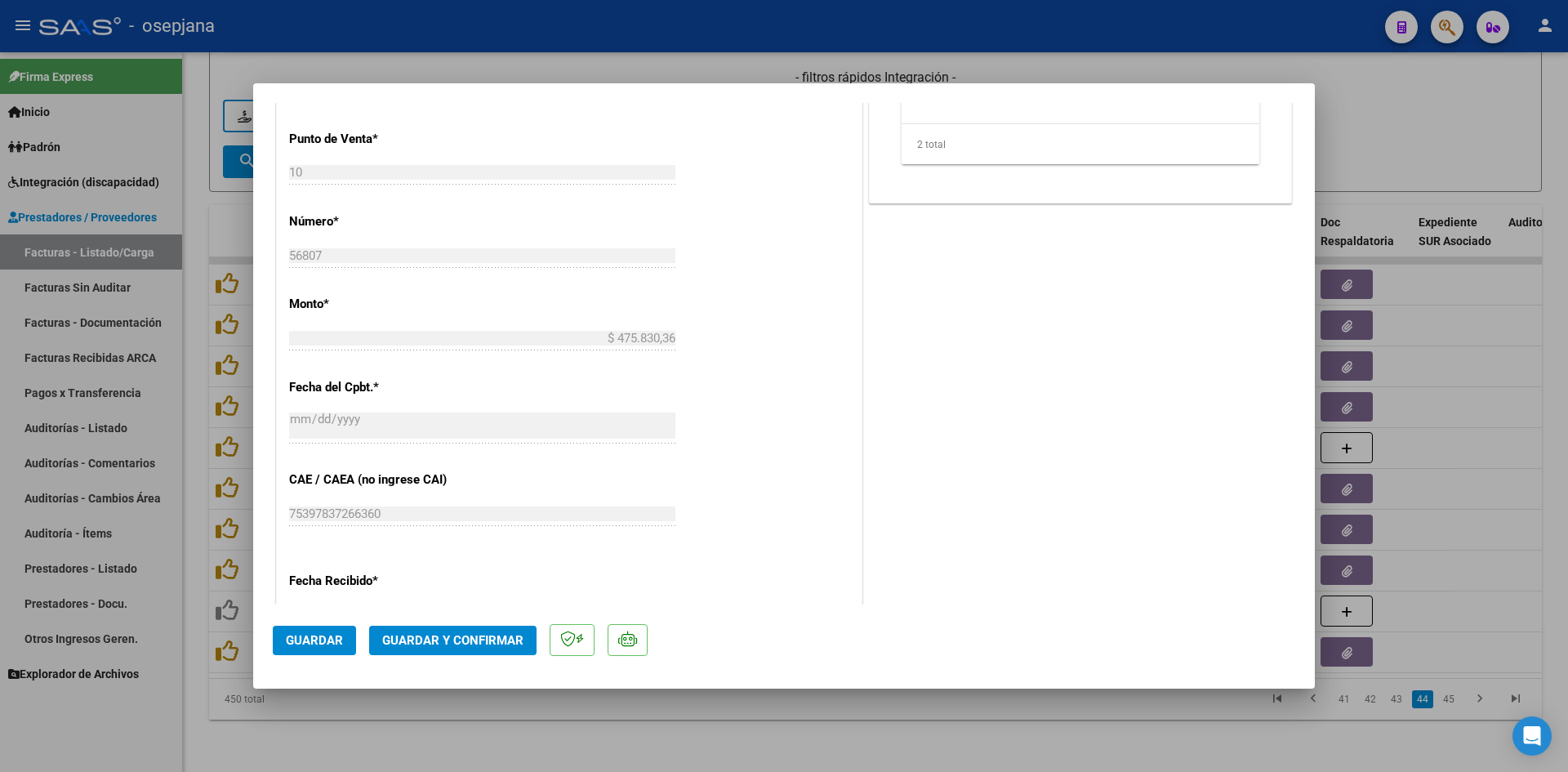
scroll to position [981, 0]
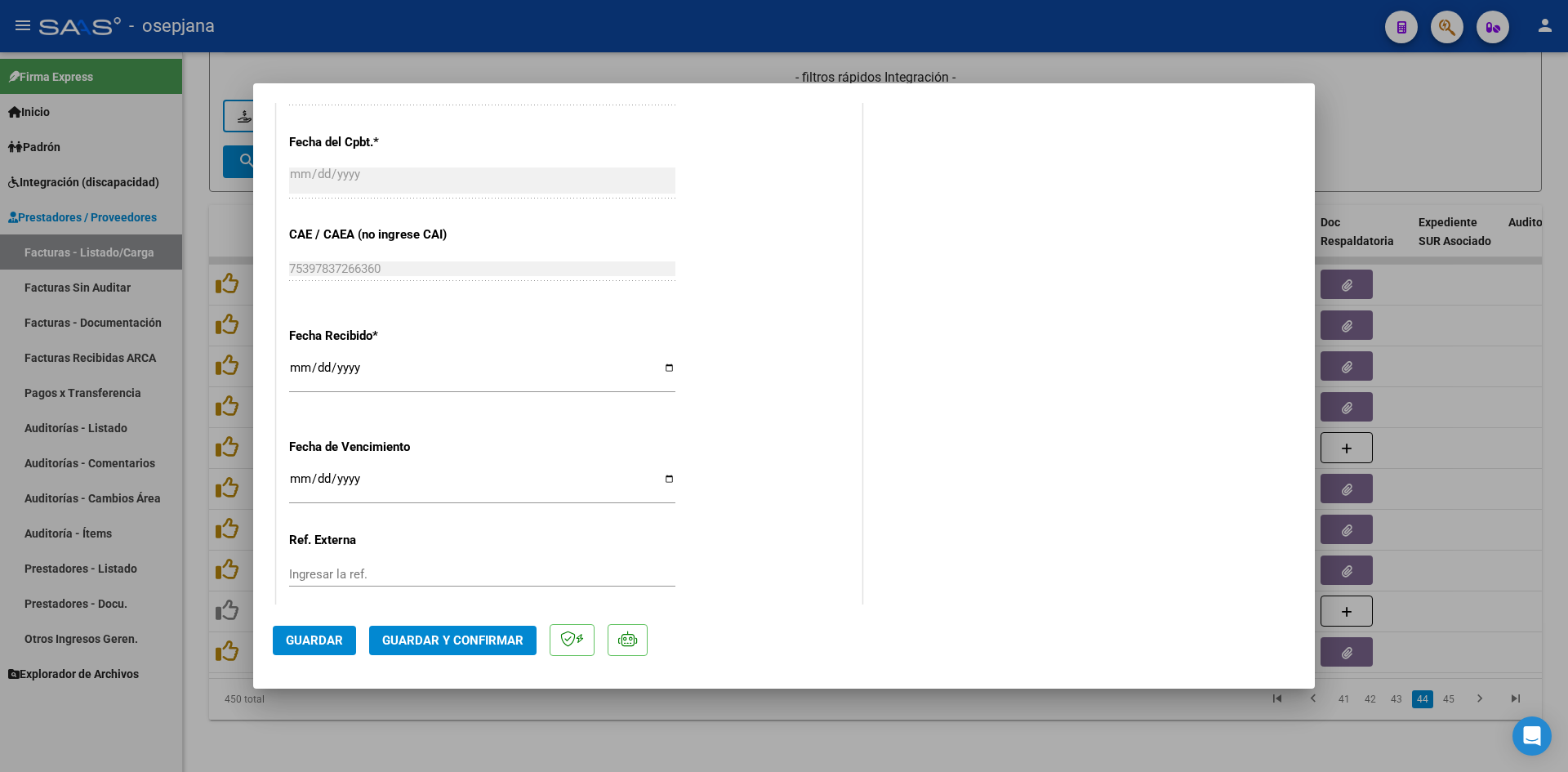
click at [296, 478] on input "[DATE]" at bounding box center [482, 484] width 386 height 26
type input "[DATE]"
click at [420, 633] on span "Guardar y Confirmar" at bounding box center [453, 641] width 141 height 15
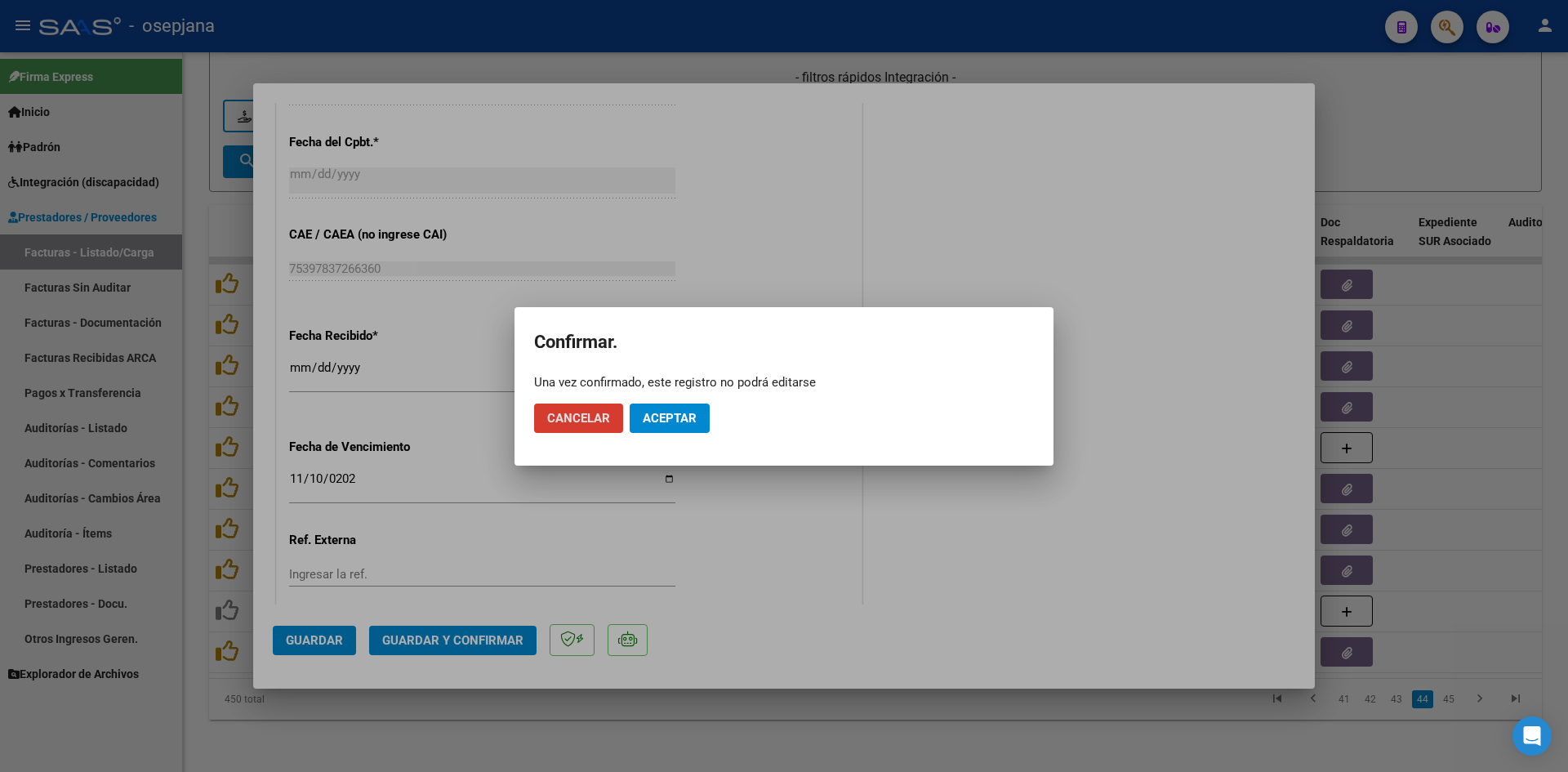
click at [657, 421] on span "Aceptar" at bounding box center [670, 418] width 54 height 15
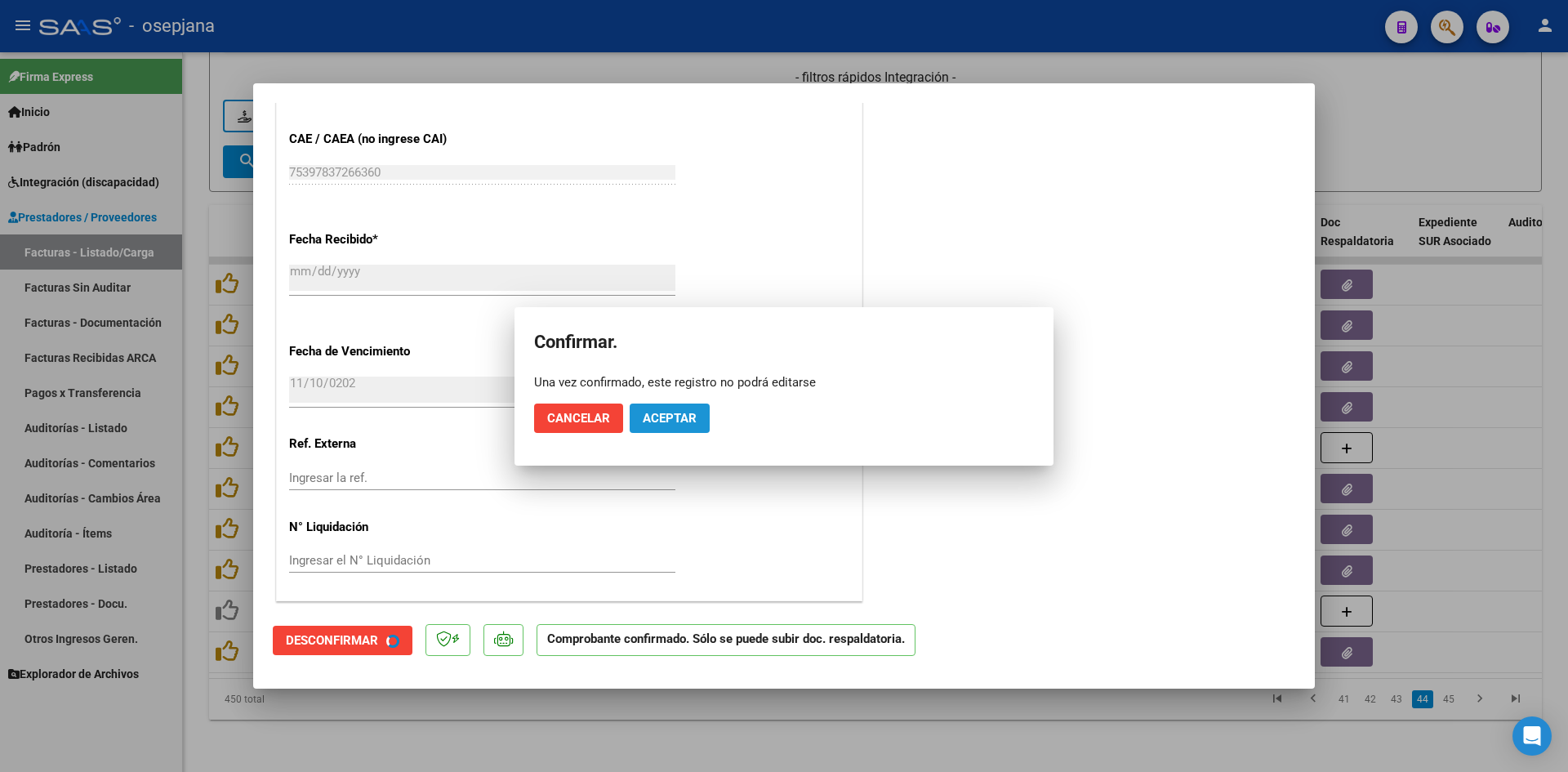
scroll to position [879, 0]
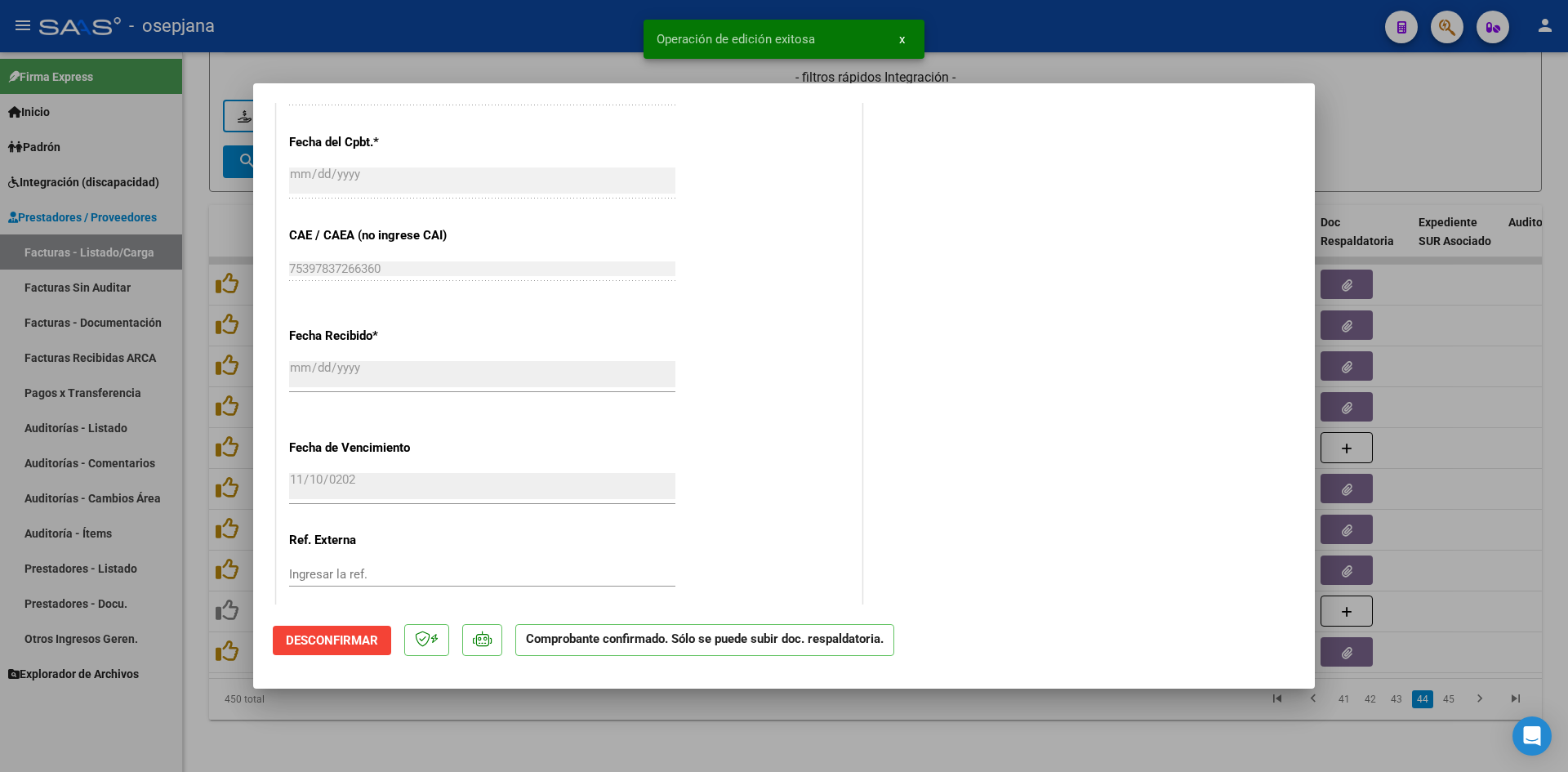
click at [1408, 142] on div at bounding box center [784, 386] width 1568 height 772
type input "$ 0,00"
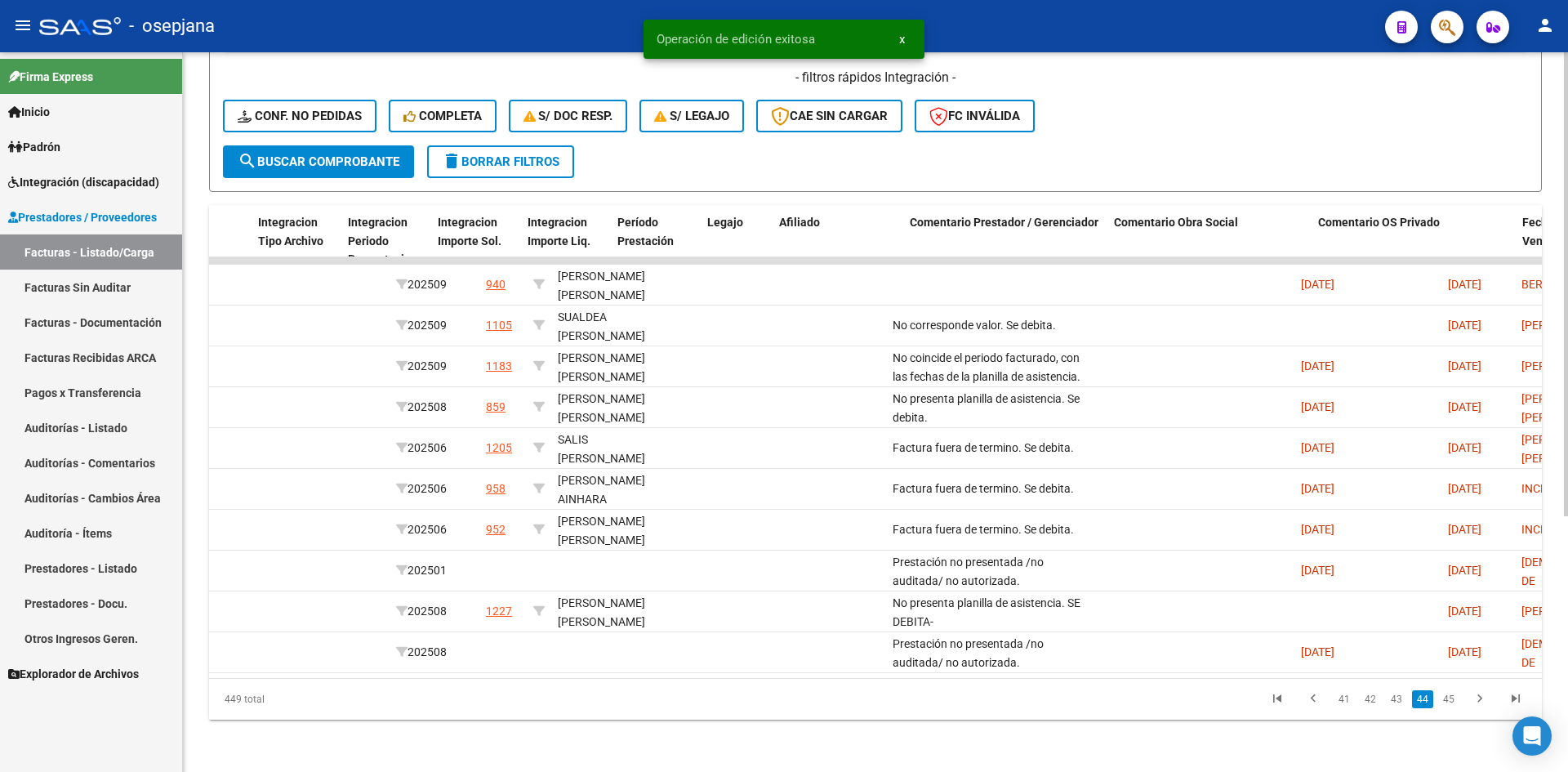
scroll to position [0, 0]
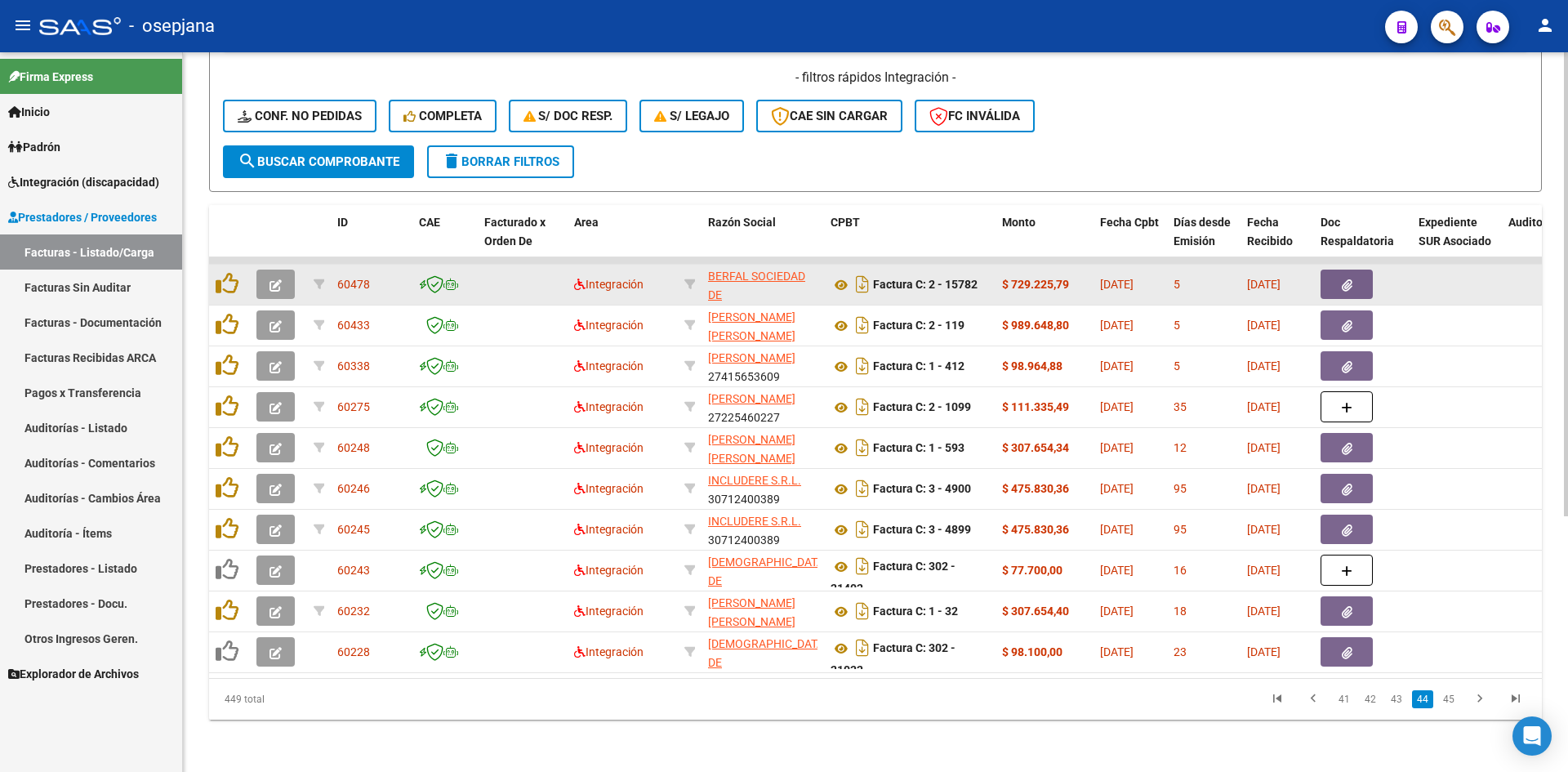
click at [266, 273] on button "button" at bounding box center [276, 283] width 38 height 29
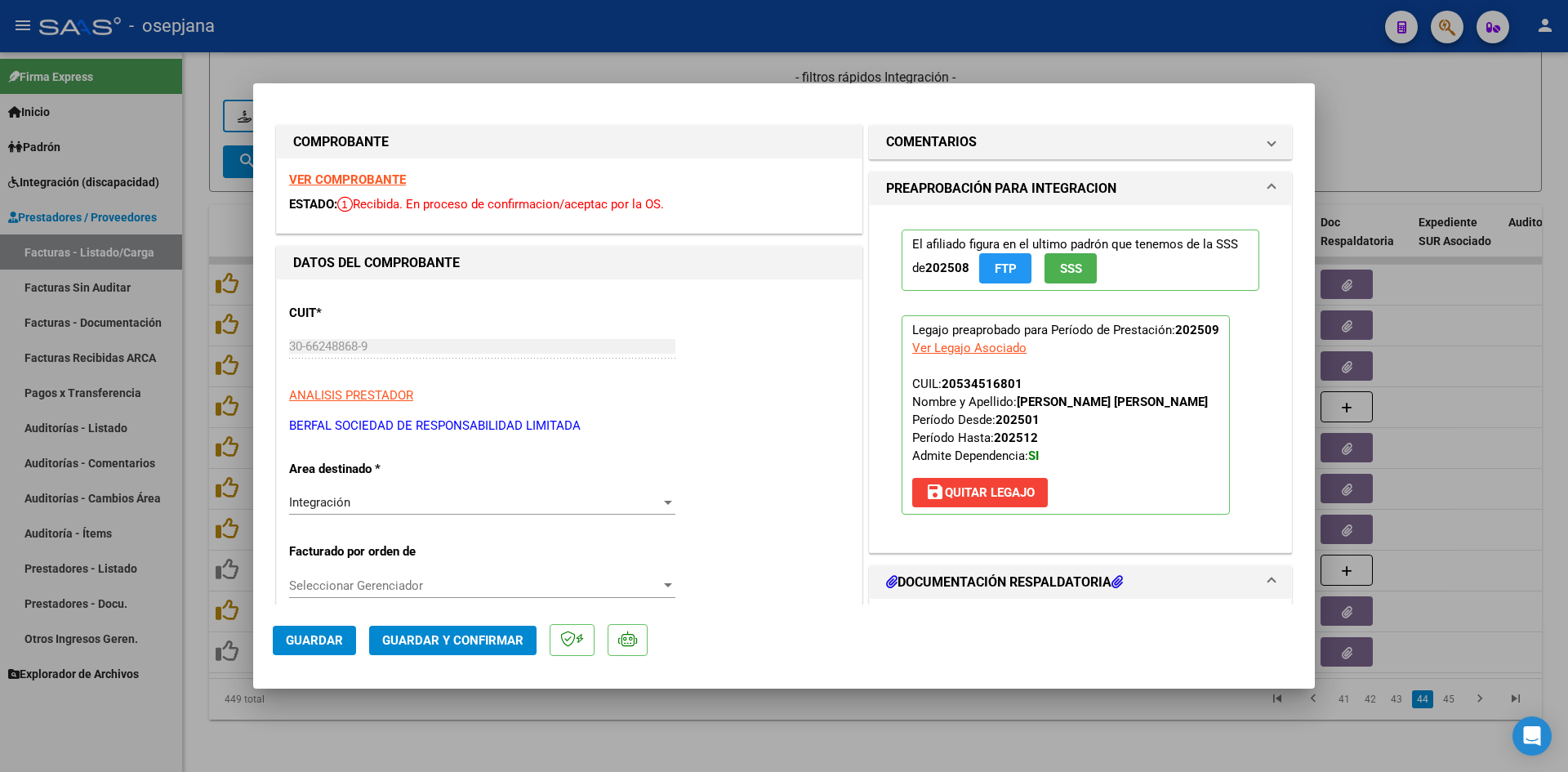
click at [360, 185] on strong "VER COMPROBANTE" at bounding box center [347, 179] width 117 height 15
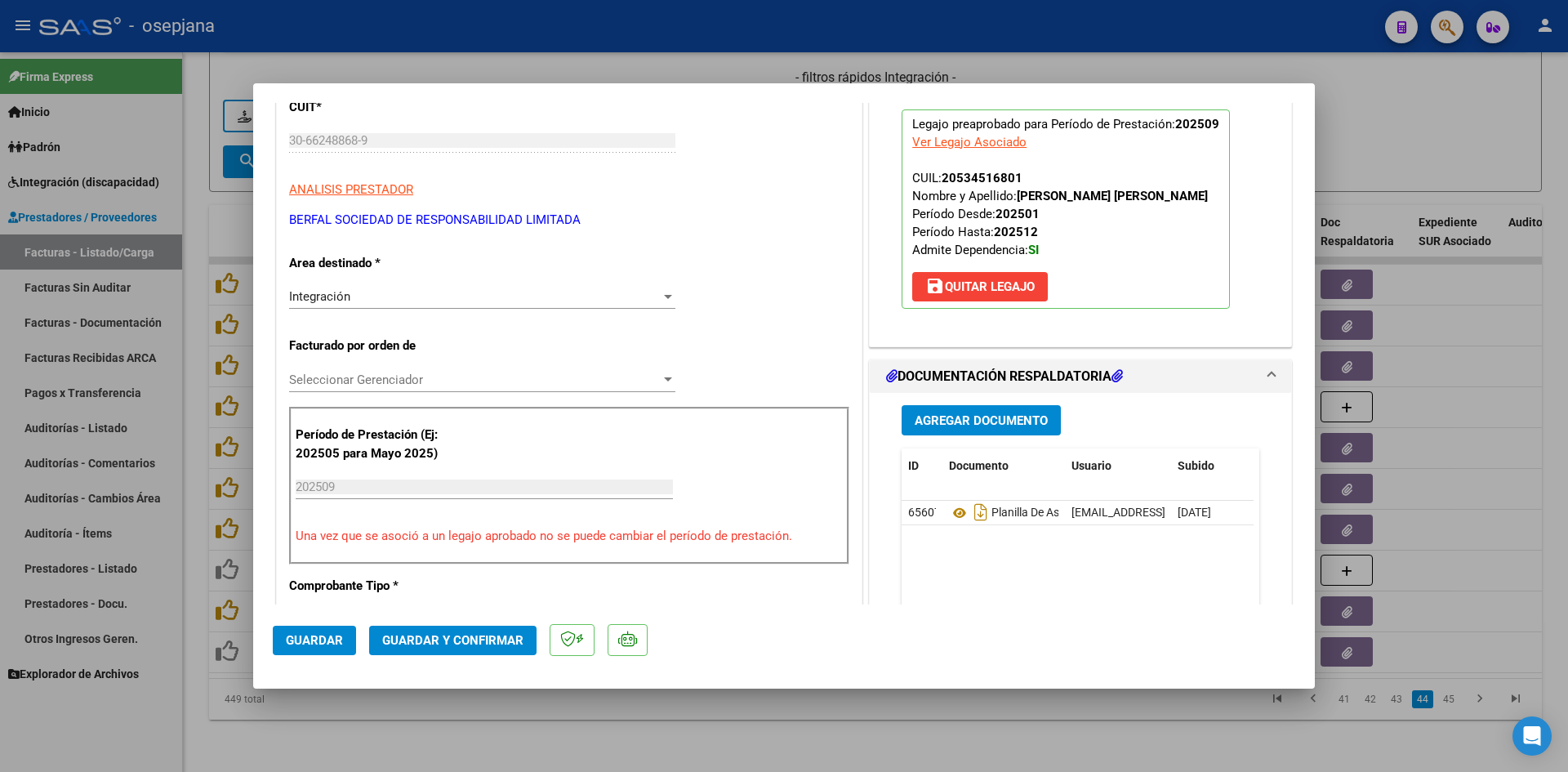
scroll to position [327, 0]
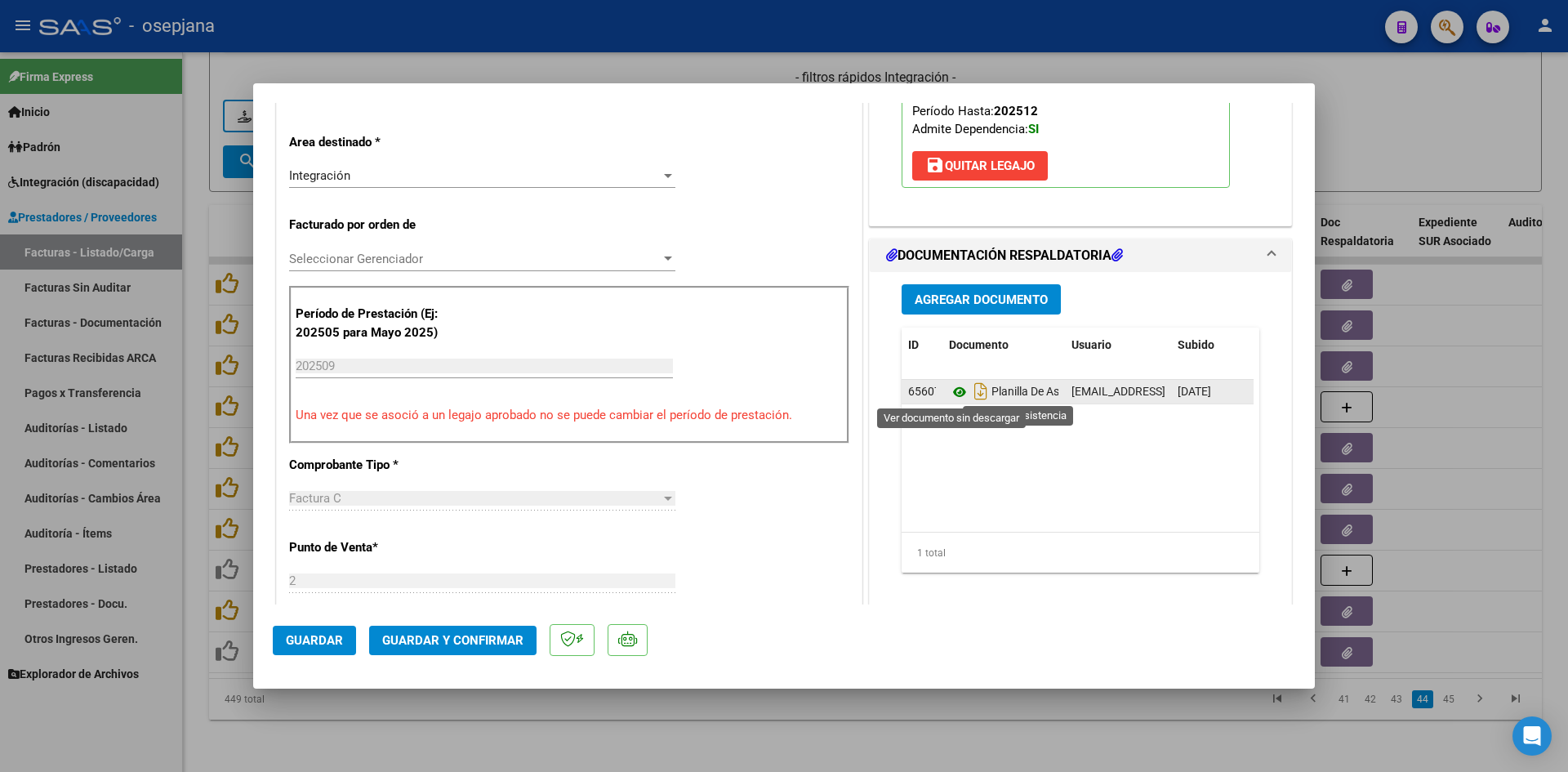
click at [952, 386] on icon at bounding box center [960, 392] width 22 height 20
click at [962, 396] on icon at bounding box center [960, 392] width 22 height 20
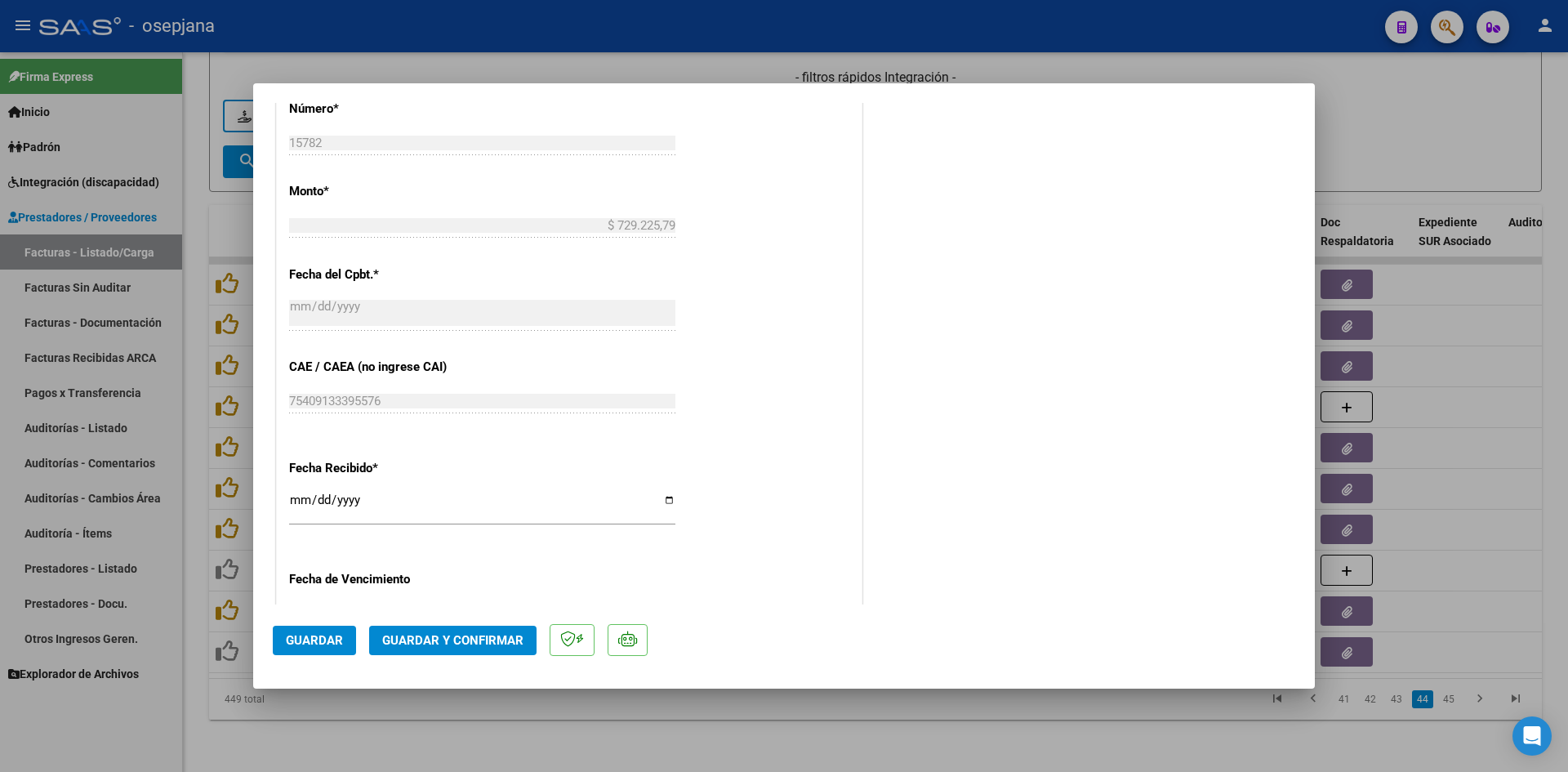
scroll to position [1062, 0]
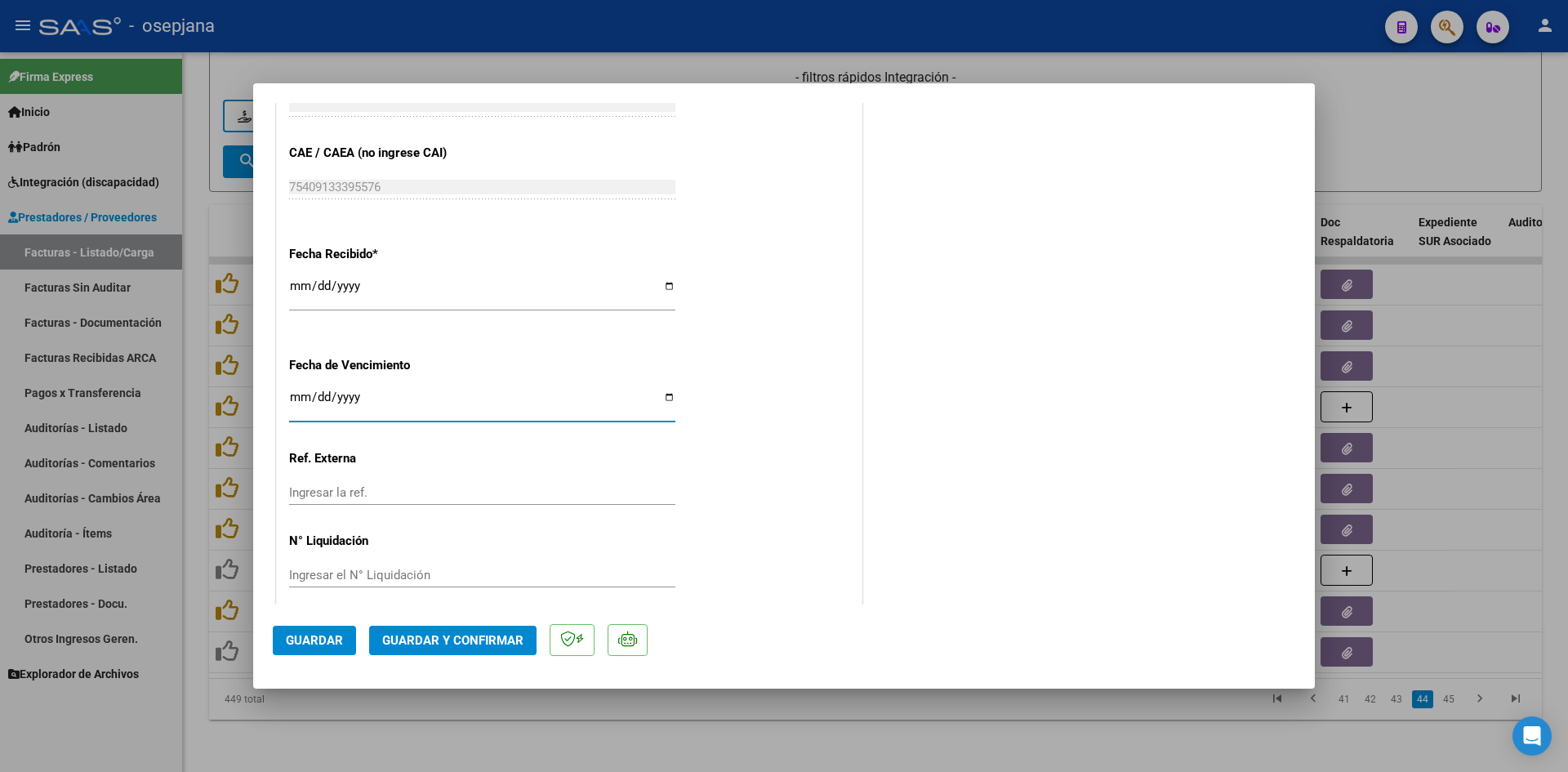
click at [295, 399] on input "[DATE]" at bounding box center [482, 403] width 386 height 26
type input "[DATE]"
click at [432, 630] on button "Guardar y Confirmar" at bounding box center [453, 640] width 168 height 29
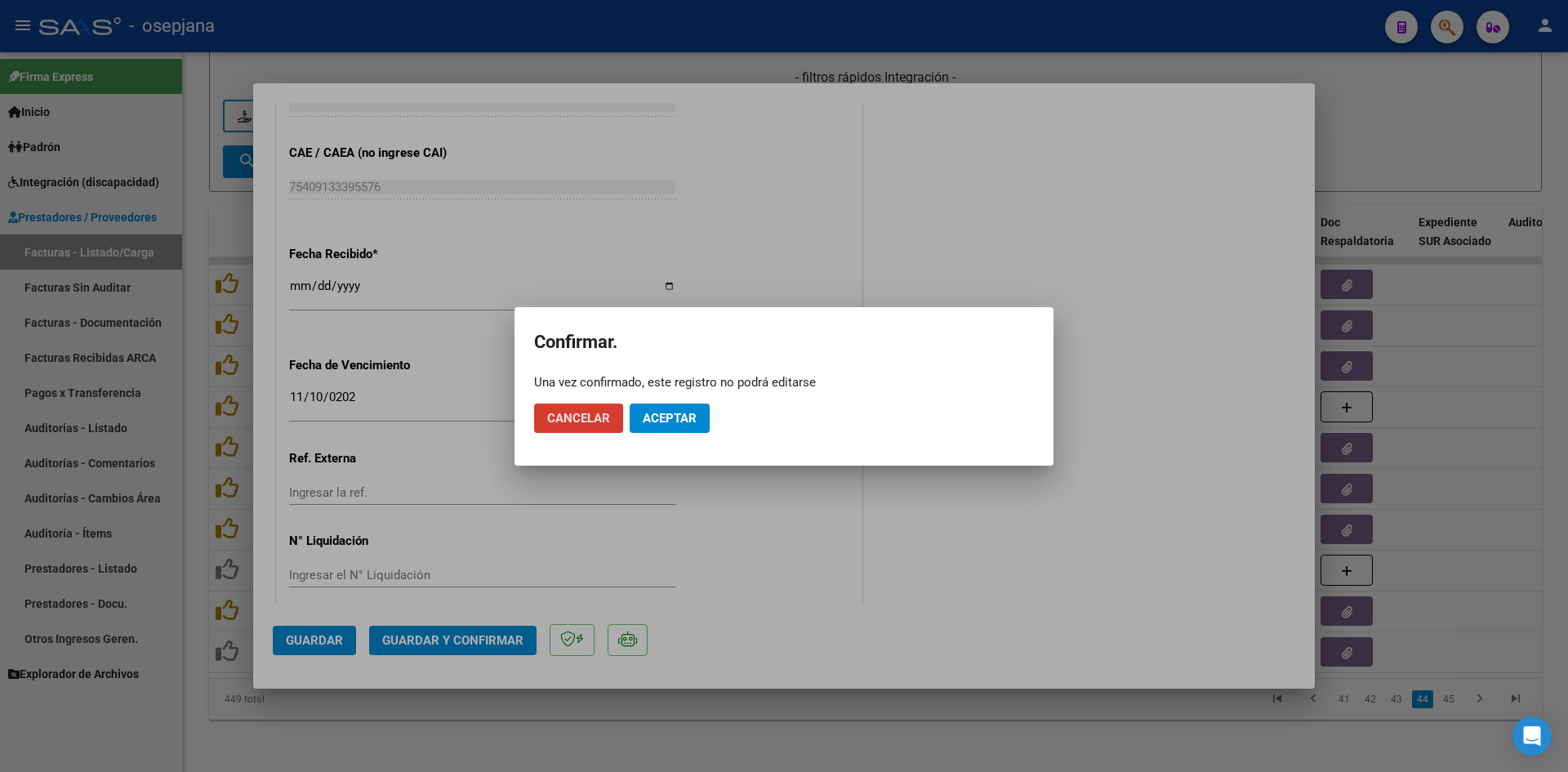
click at [683, 422] on span "Aceptar" at bounding box center [670, 418] width 54 height 15
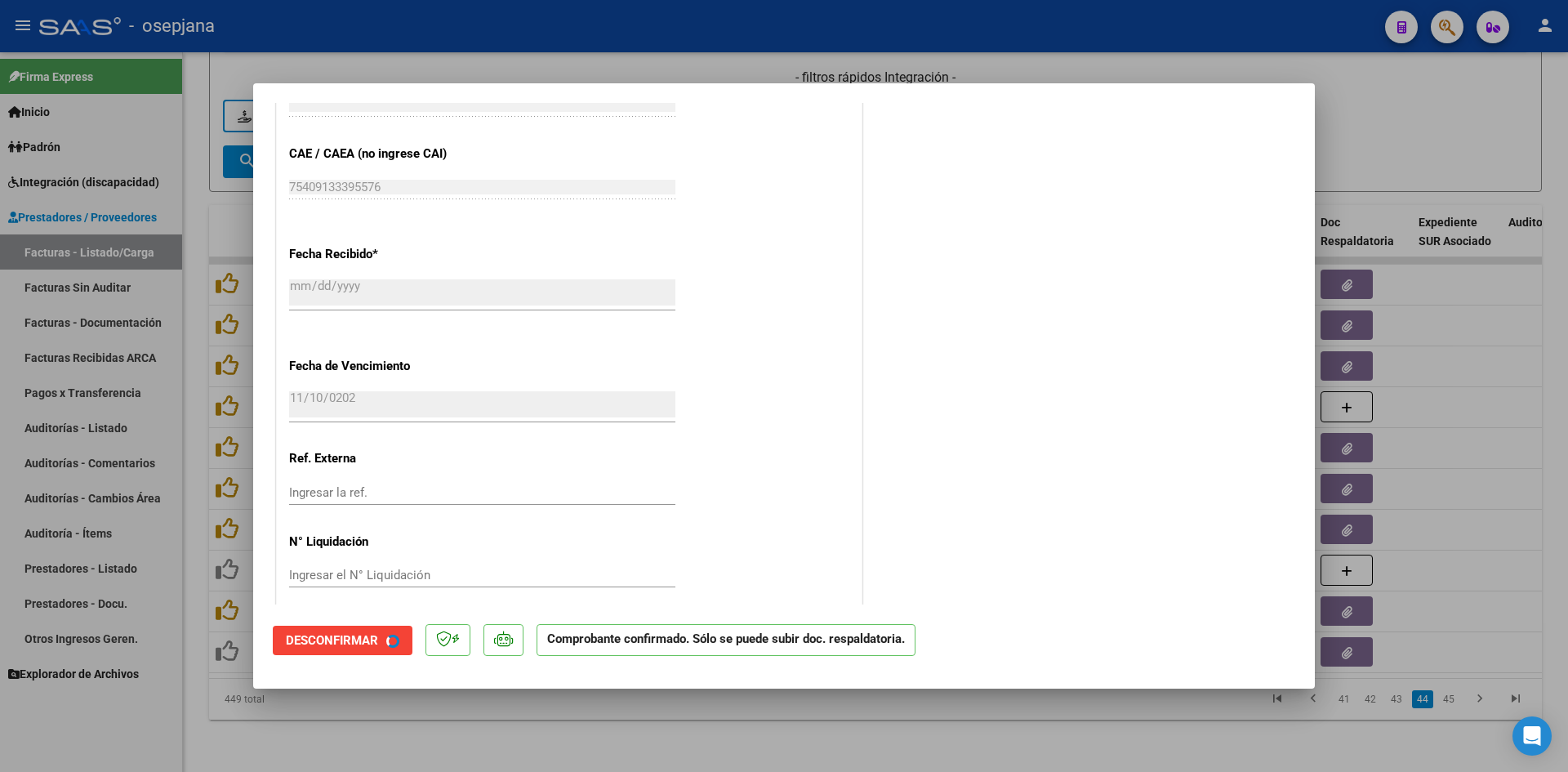
click at [1418, 109] on div at bounding box center [784, 386] width 1568 height 772
type input "$ 0,00"
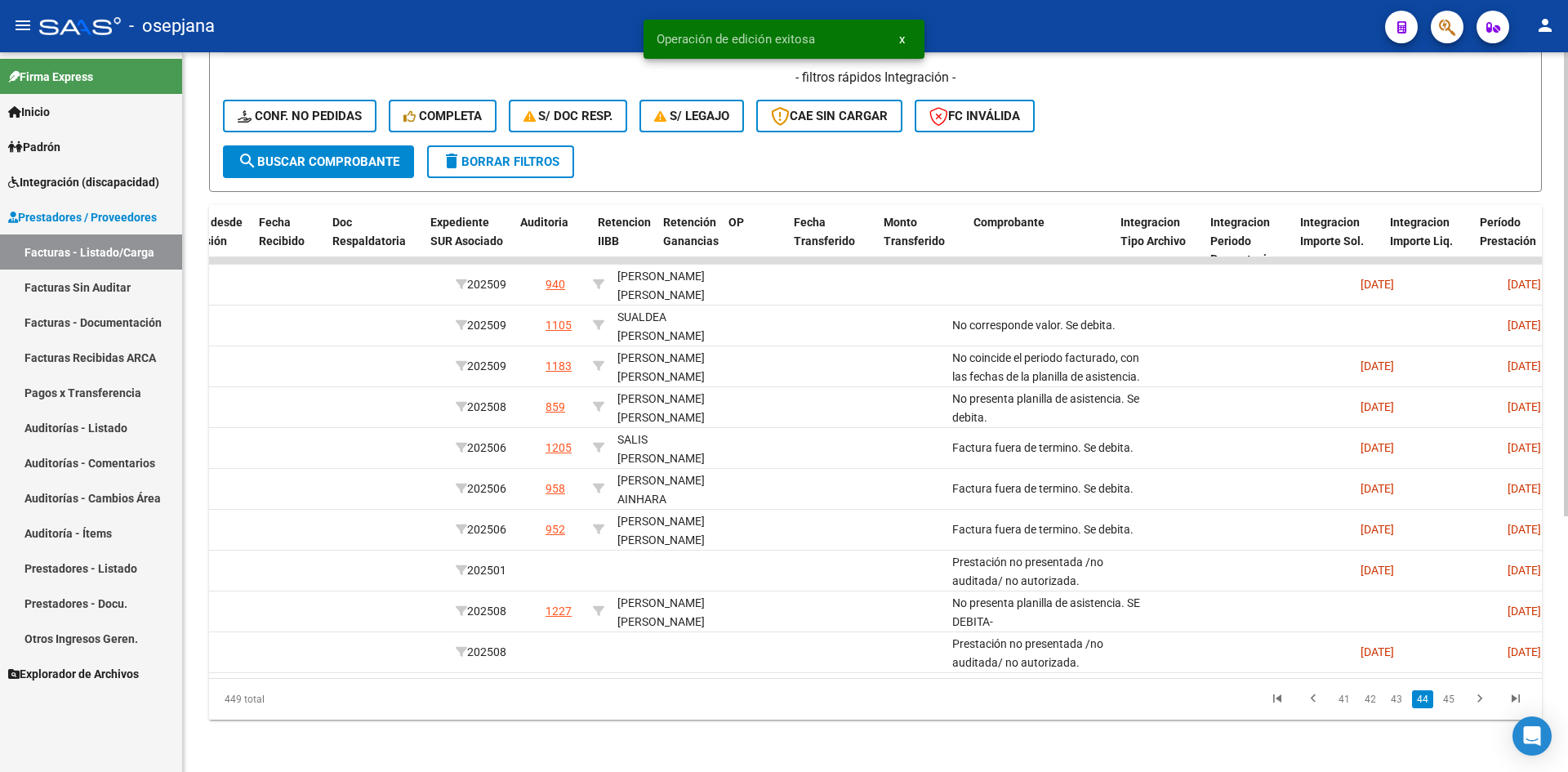
scroll to position [0, 0]
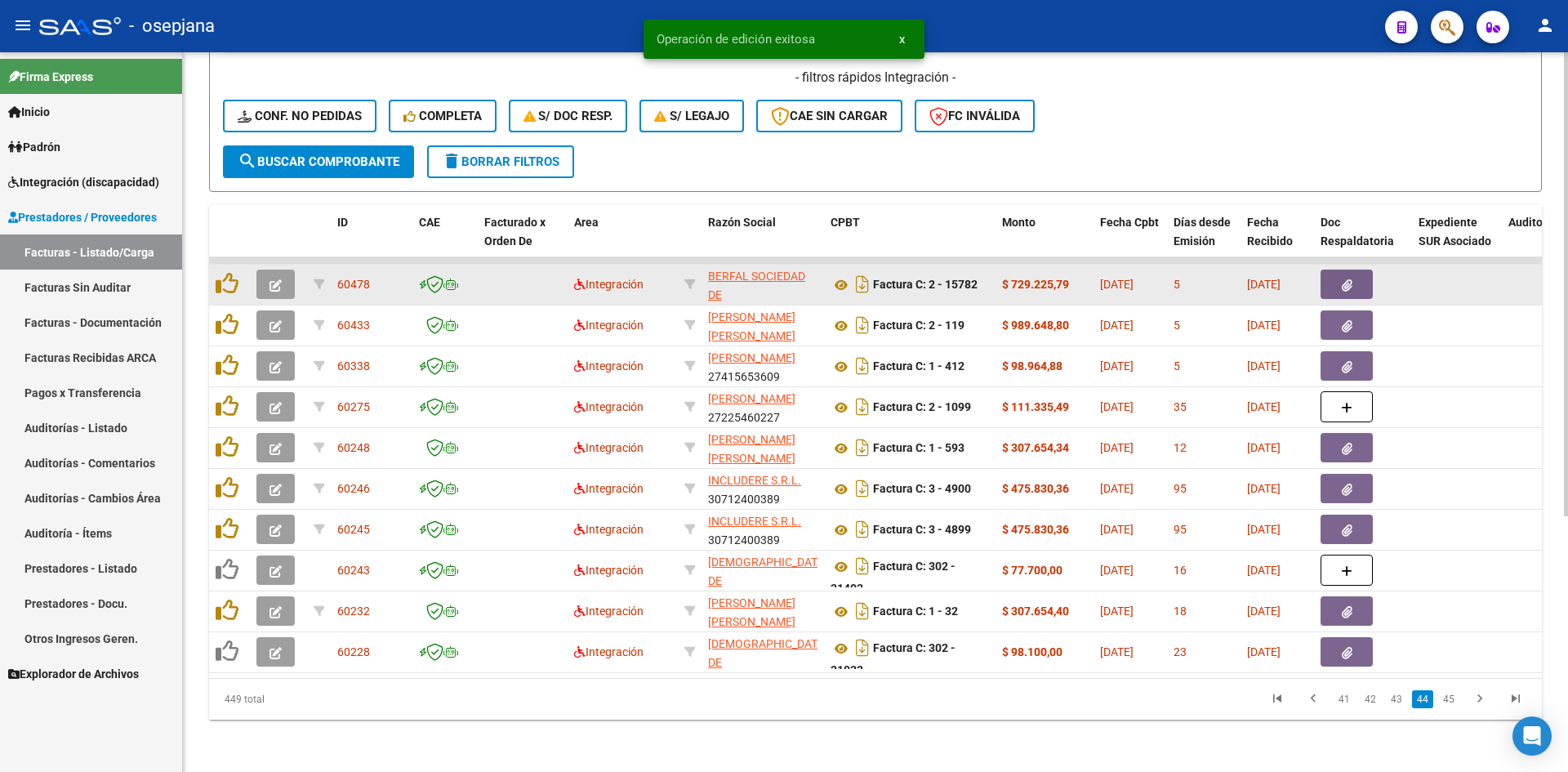
click at [268, 277] on button "button" at bounding box center [276, 283] width 38 height 29
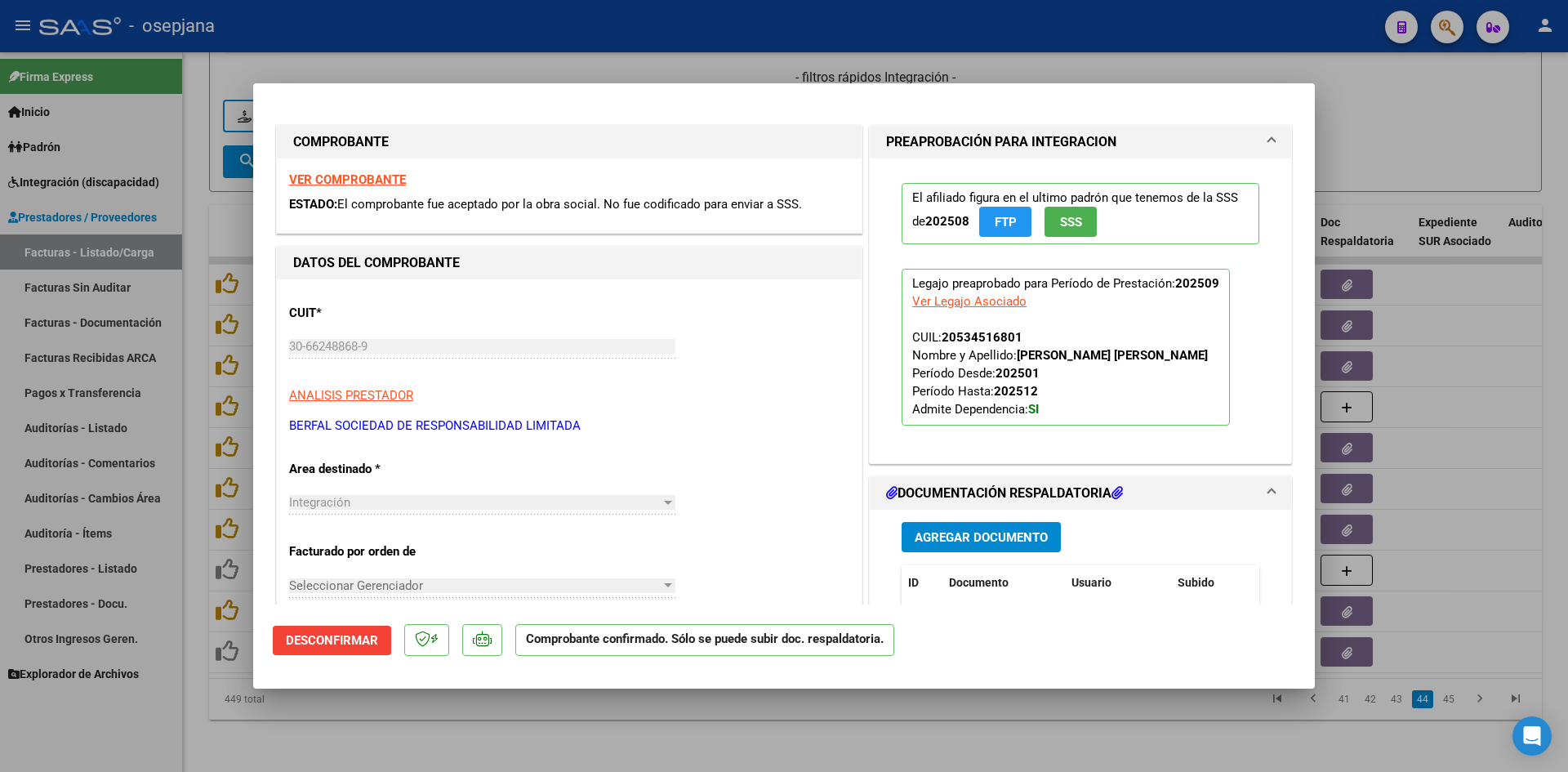
click at [361, 178] on strong "VER COMPROBANTE" at bounding box center [347, 179] width 117 height 15
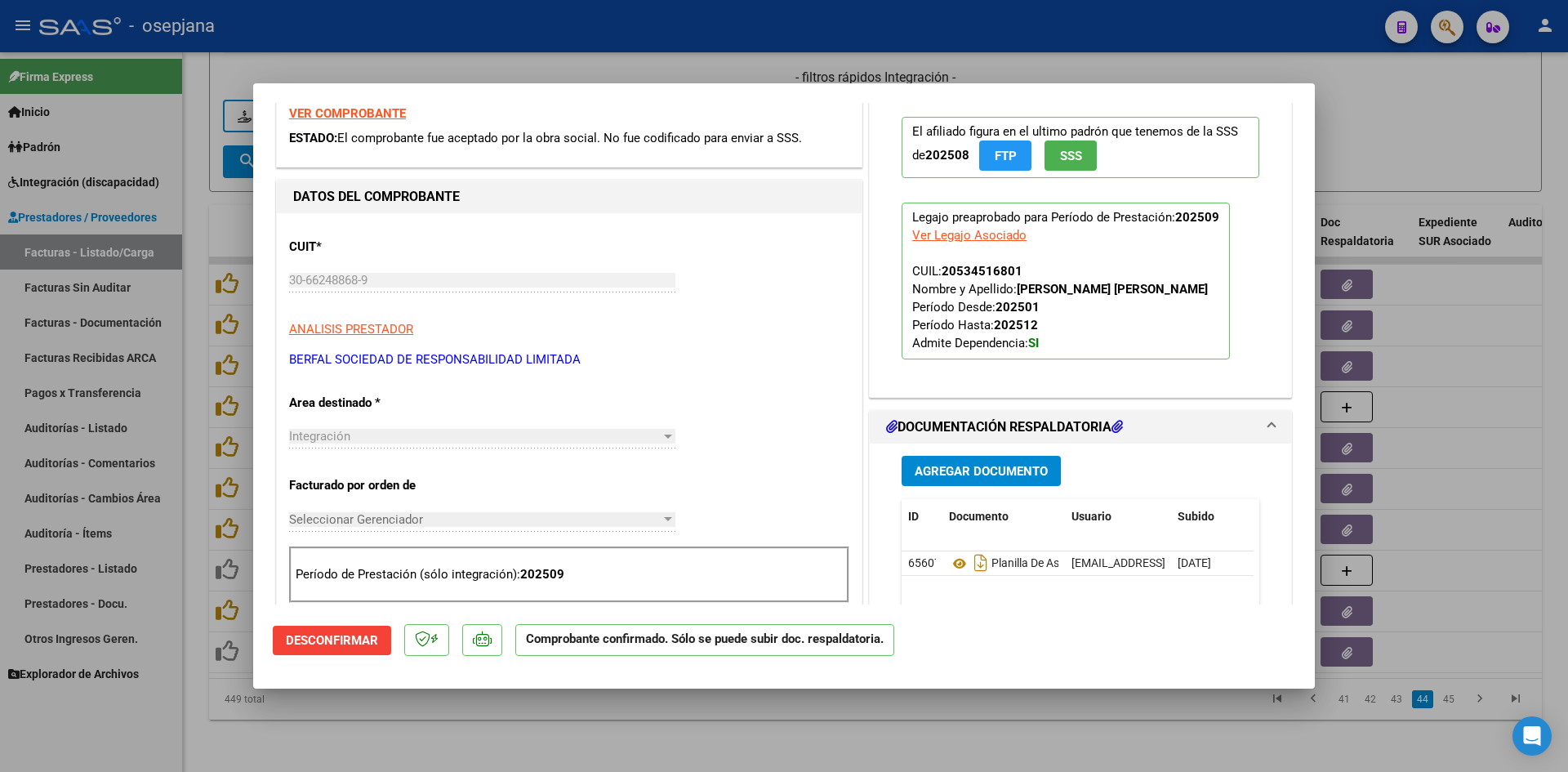
scroll to position [245, 0]
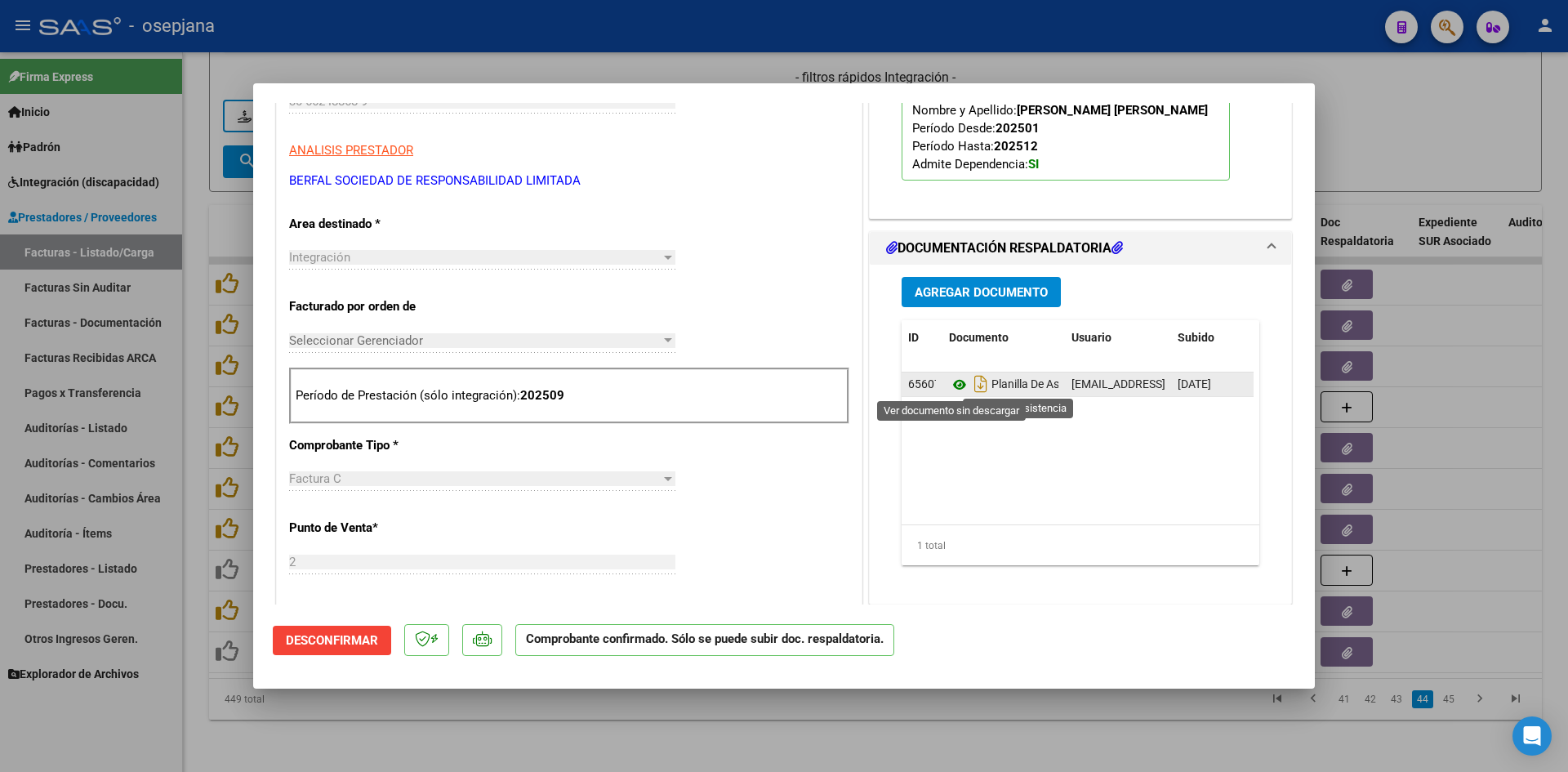
click at [949, 377] on icon at bounding box center [960, 385] width 22 height 20
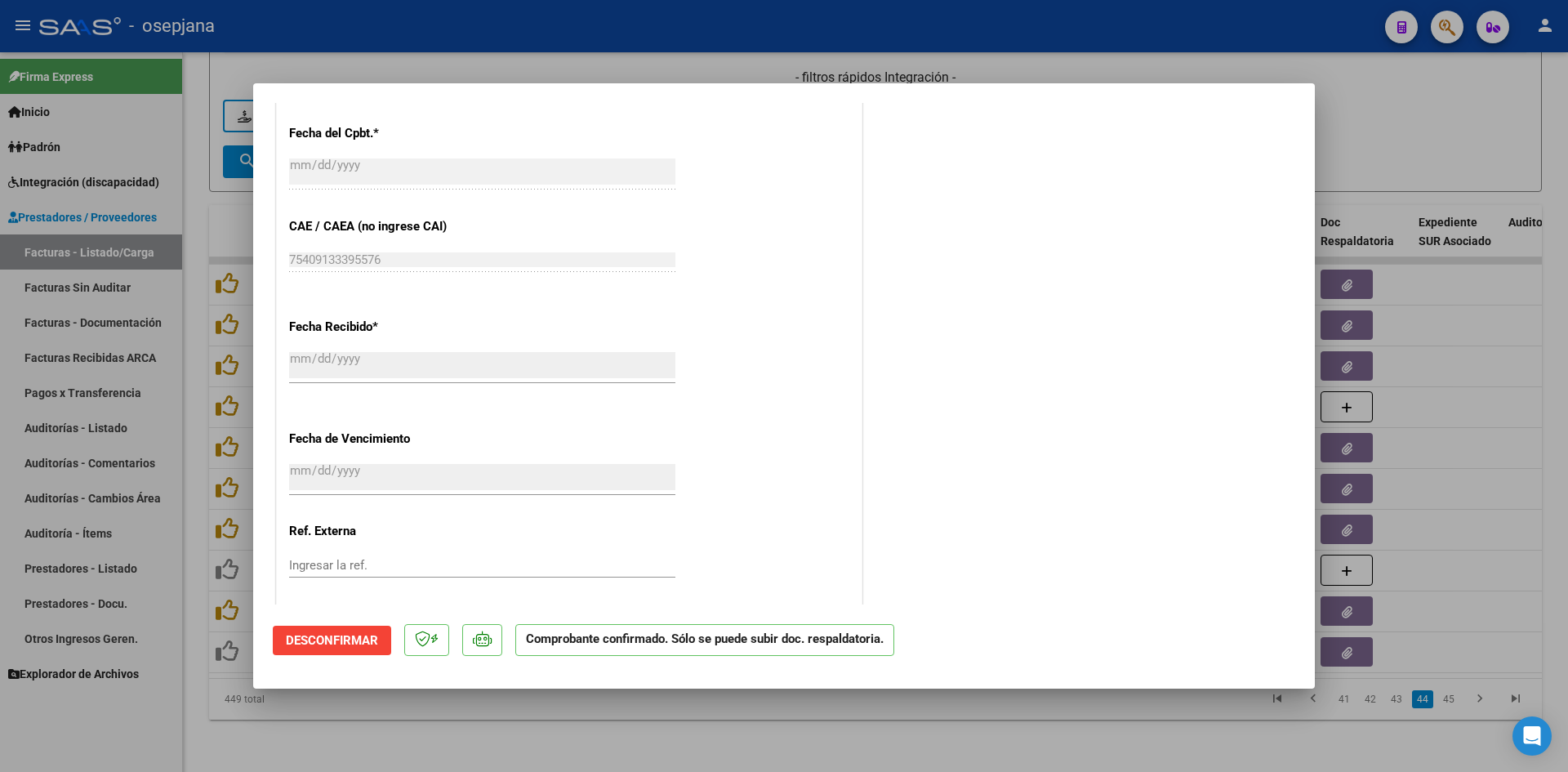
scroll to position [976, 0]
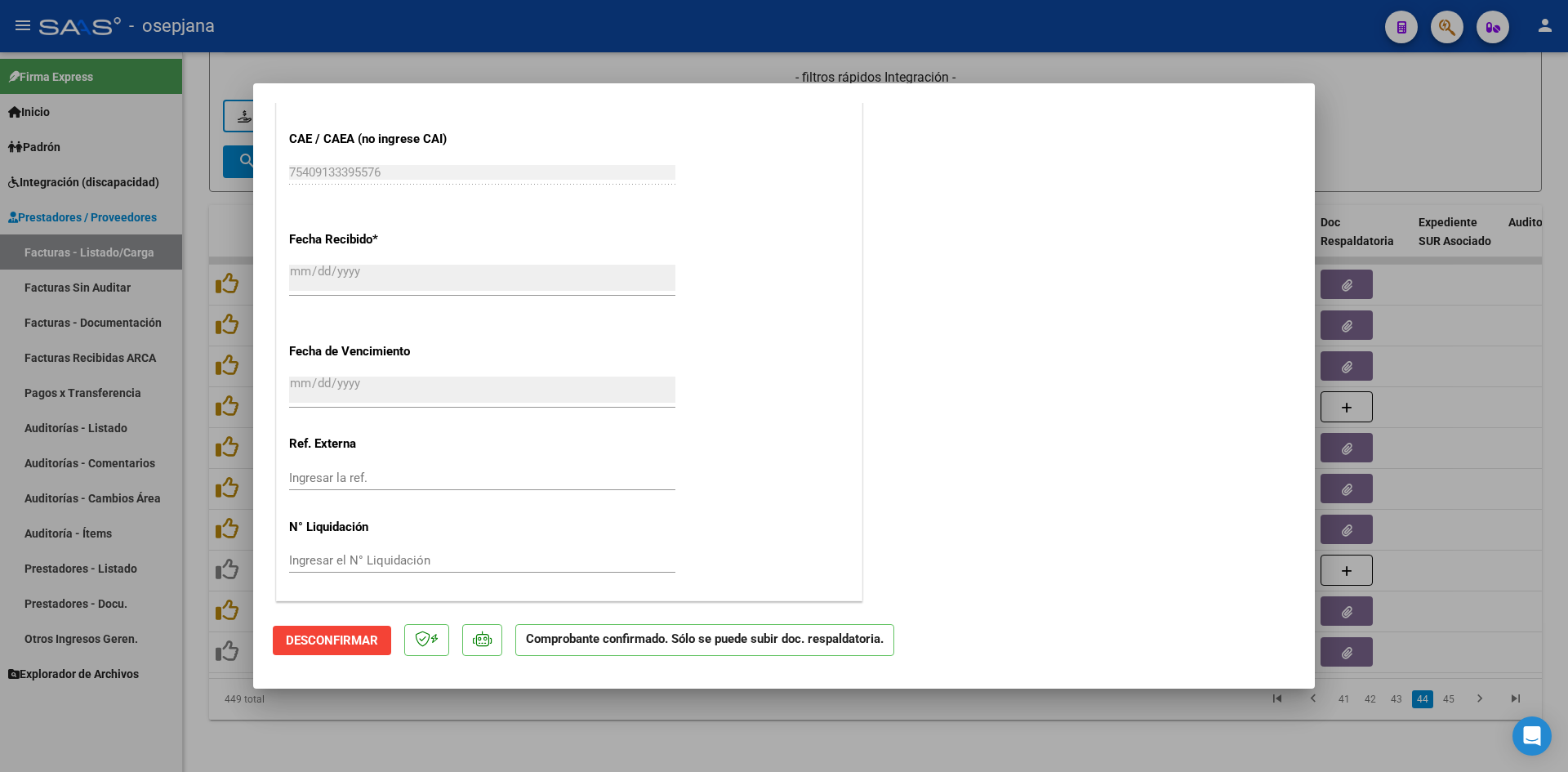
click at [1436, 109] on div at bounding box center [784, 386] width 1568 height 772
type input "$ 0,00"
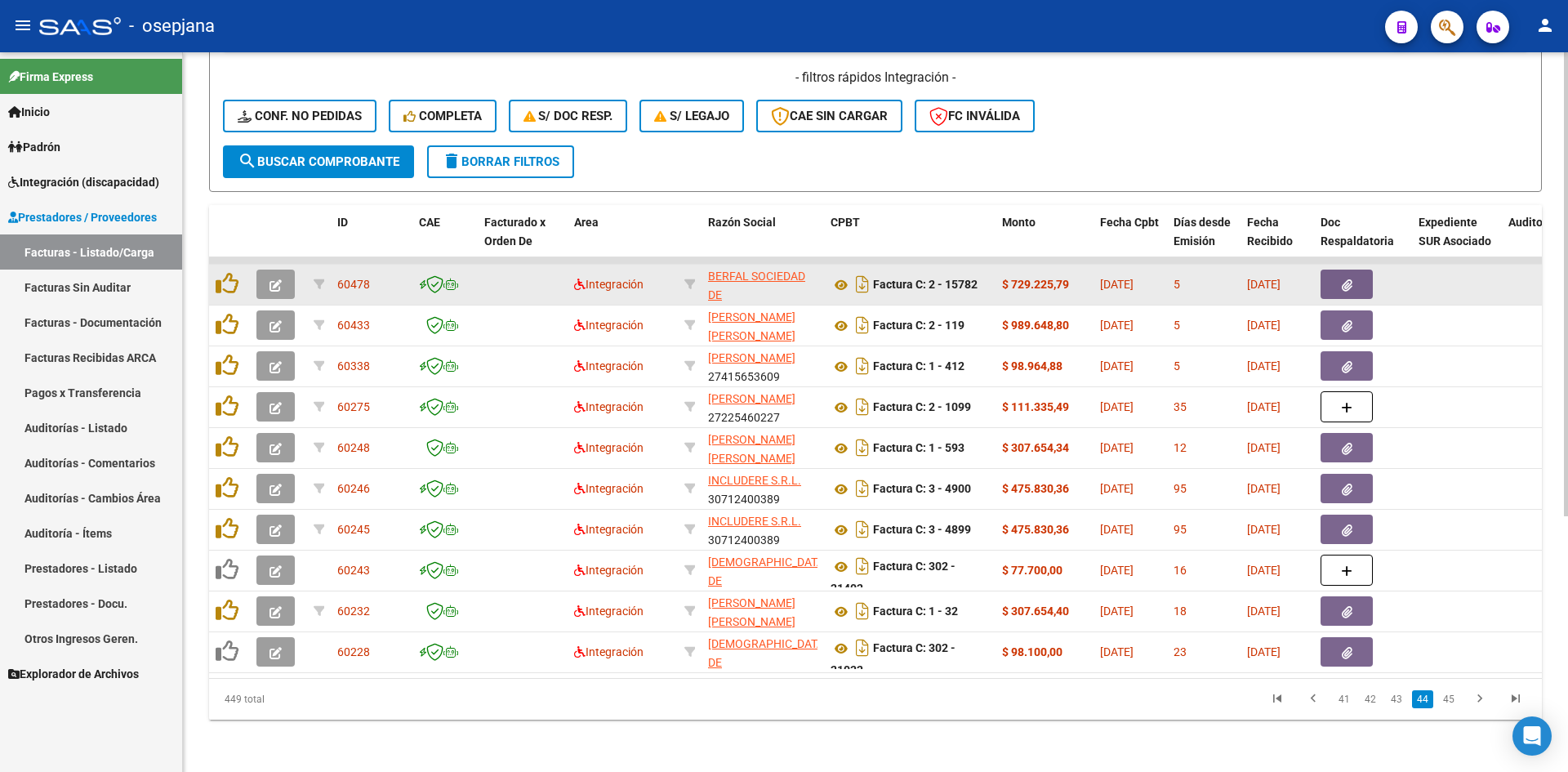
click at [261, 275] on button "button" at bounding box center [276, 283] width 38 height 29
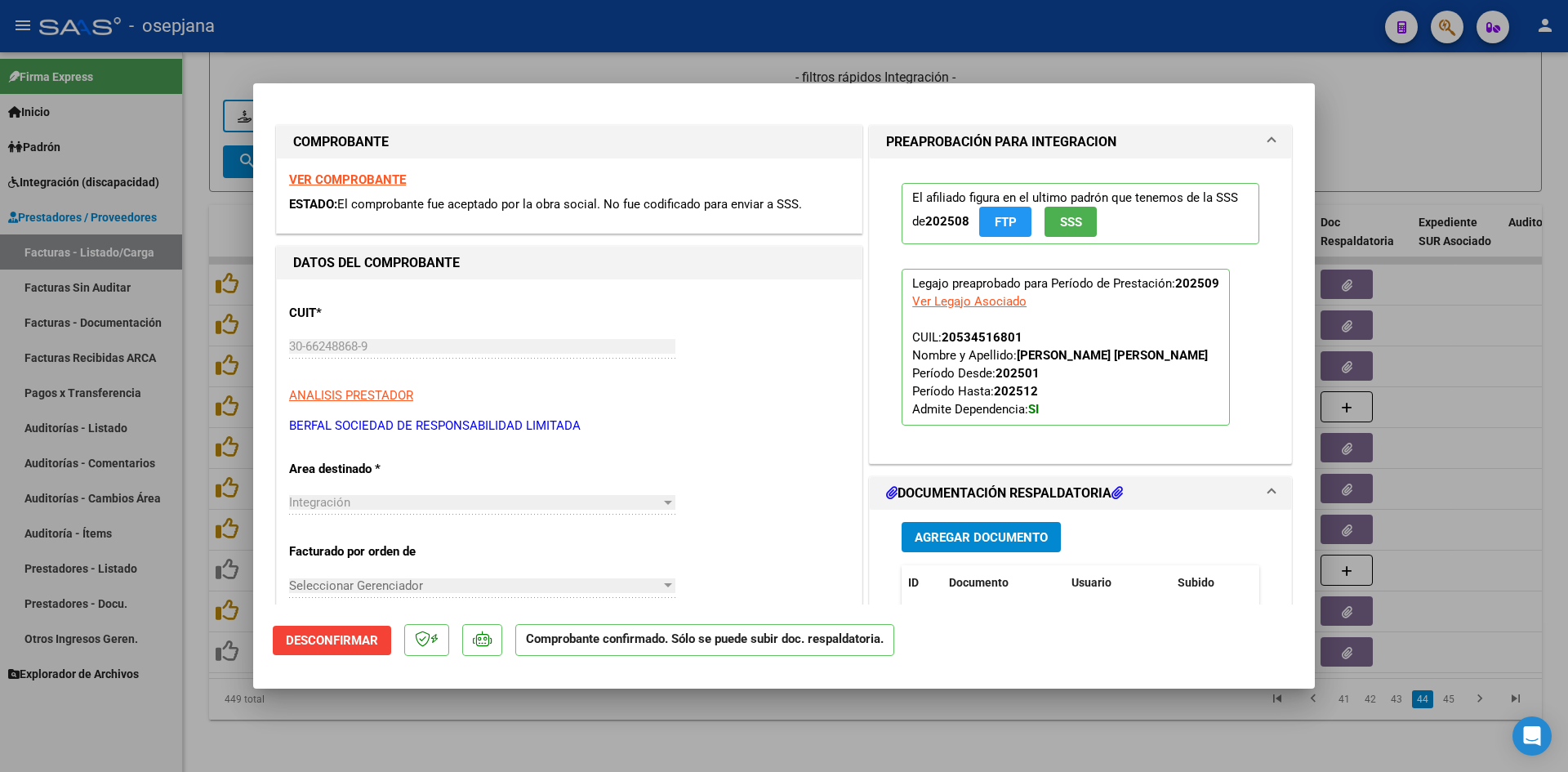
click at [1457, 100] on div at bounding box center [784, 386] width 1568 height 772
type input "$ 0,00"
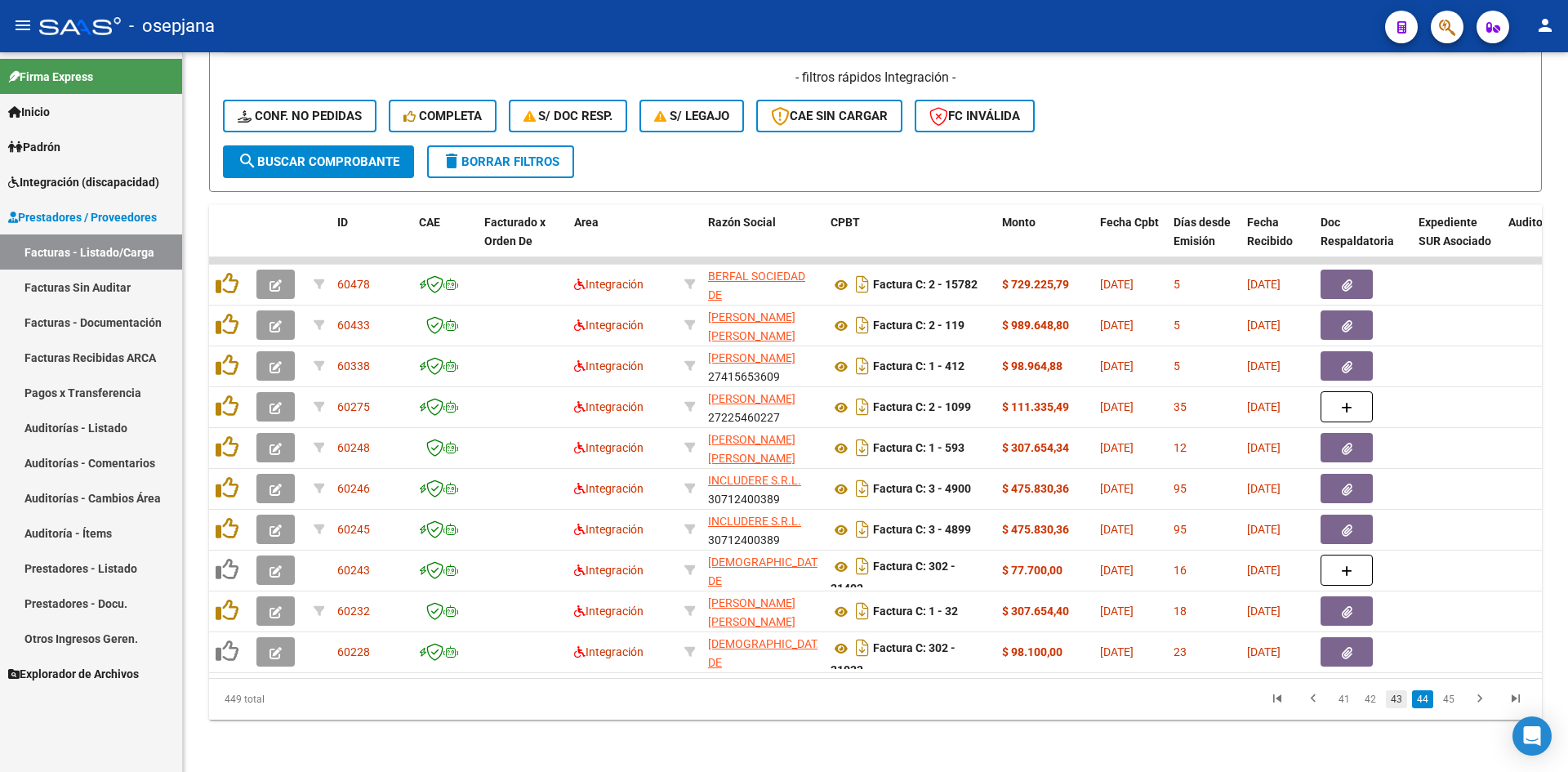
click at [1396, 700] on link "43" at bounding box center [1397, 700] width 22 height 18
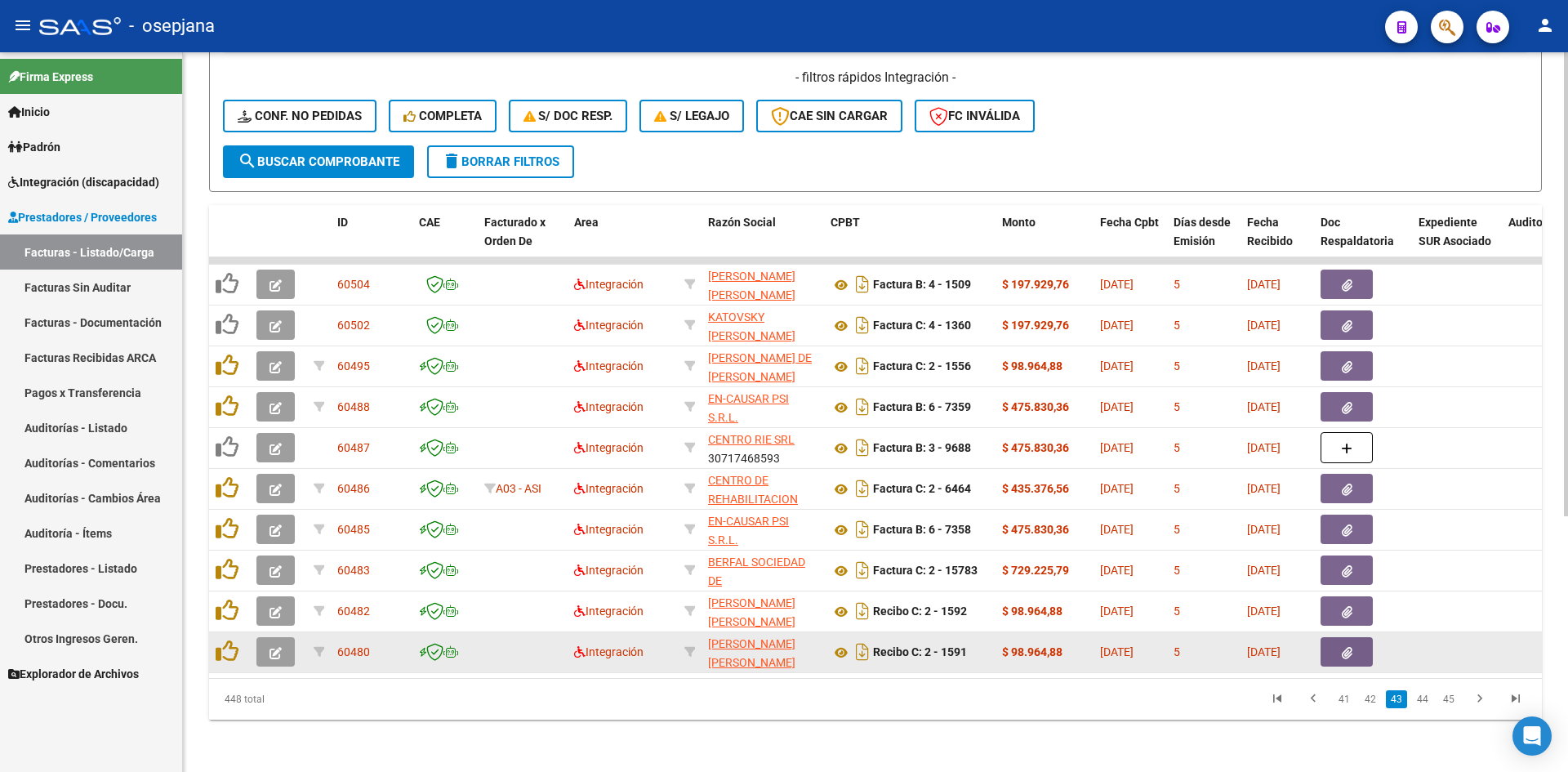
click at [278, 647] on icon "button" at bounding box center [275, 653] width 12 height 12
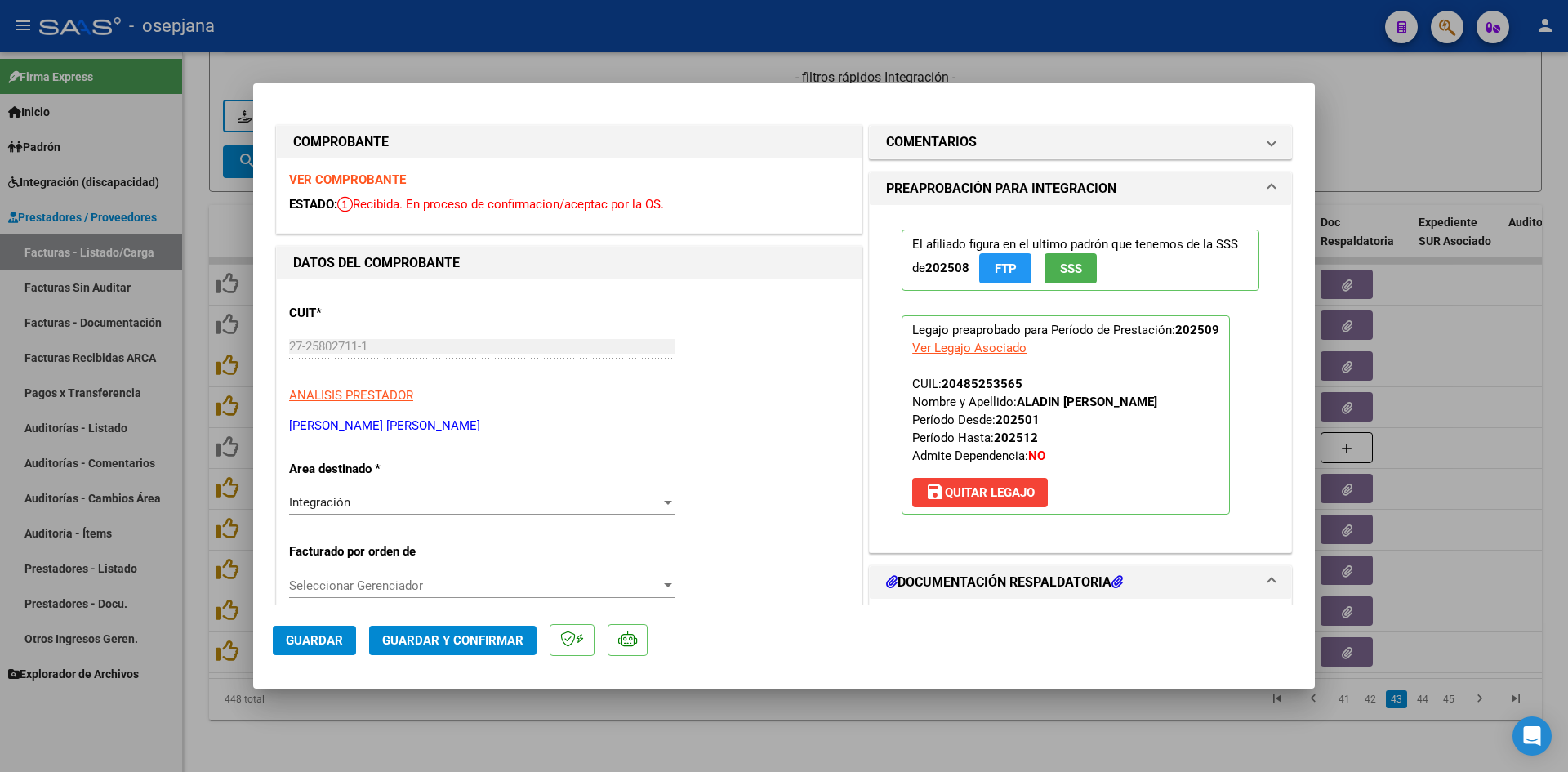
click at [1384, 158] on div at bounding box center [784, 386] width 1568 height 772
type input "$ 0,00"
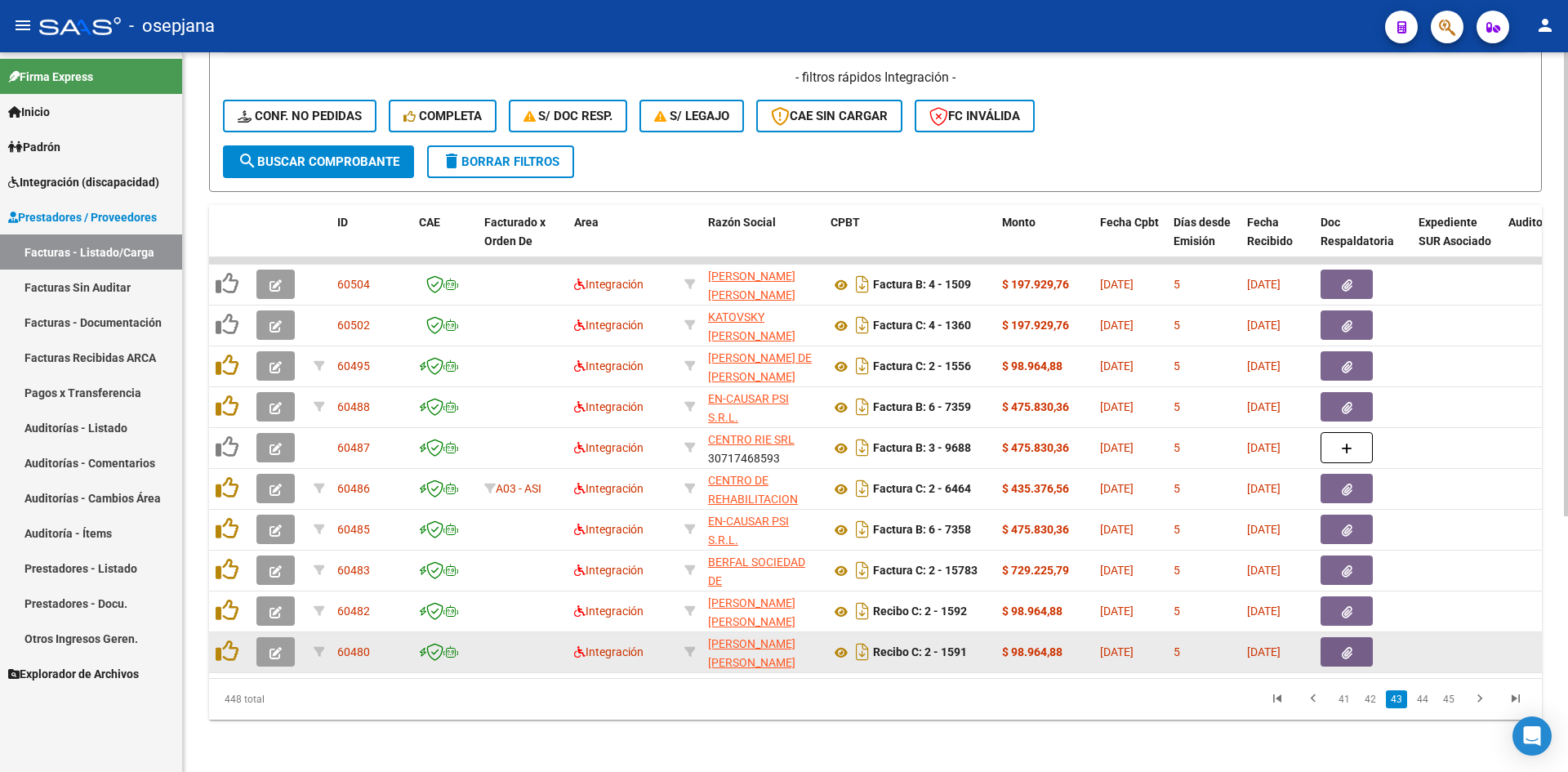
click at [270, 647] on icon "button" at bounding box center [275, 653] width 12 height 12
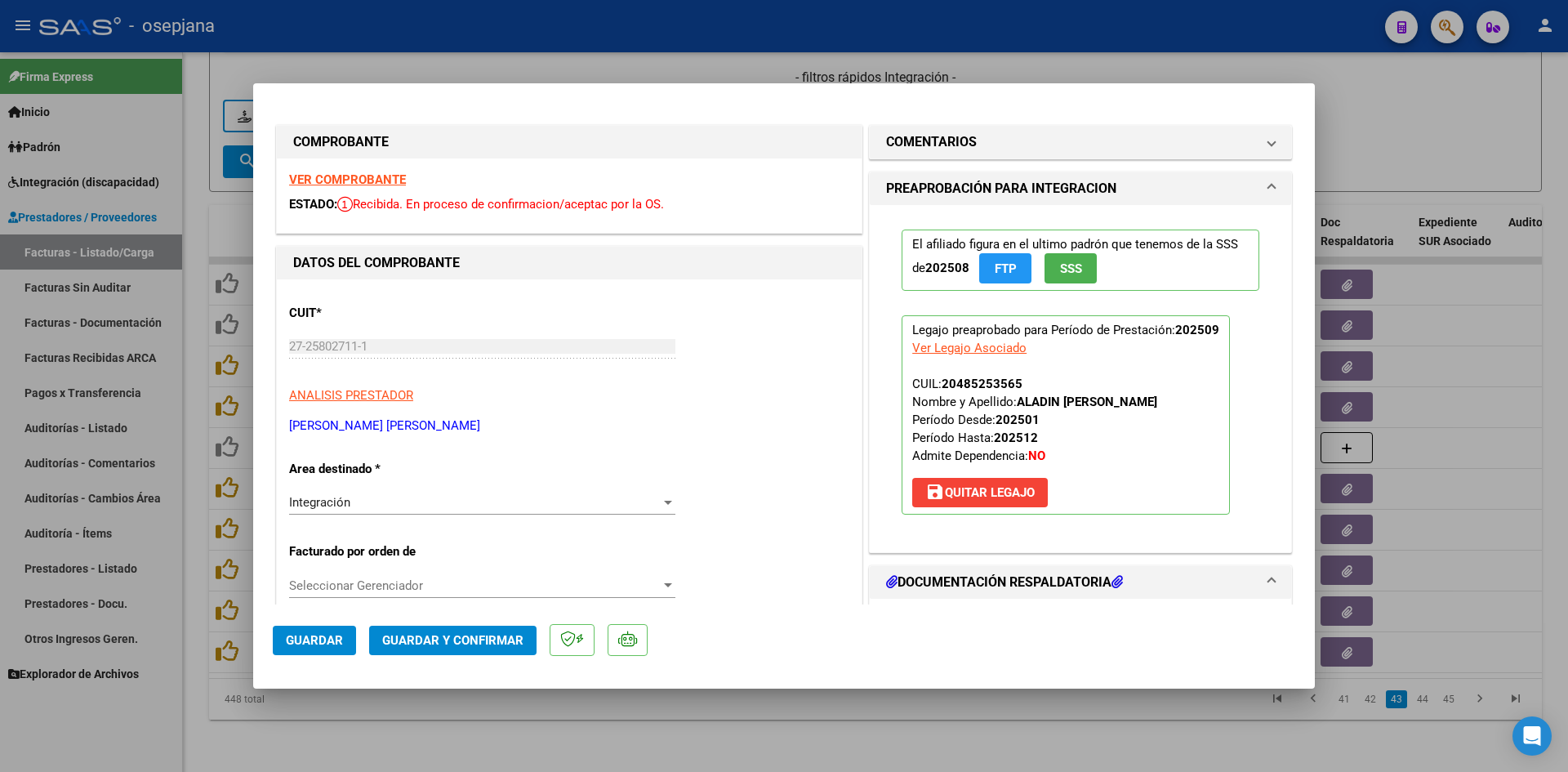
click at [371, 179] on strong "VER COMPROBANTE" at bounding box center [347, 179] width 117 height 15
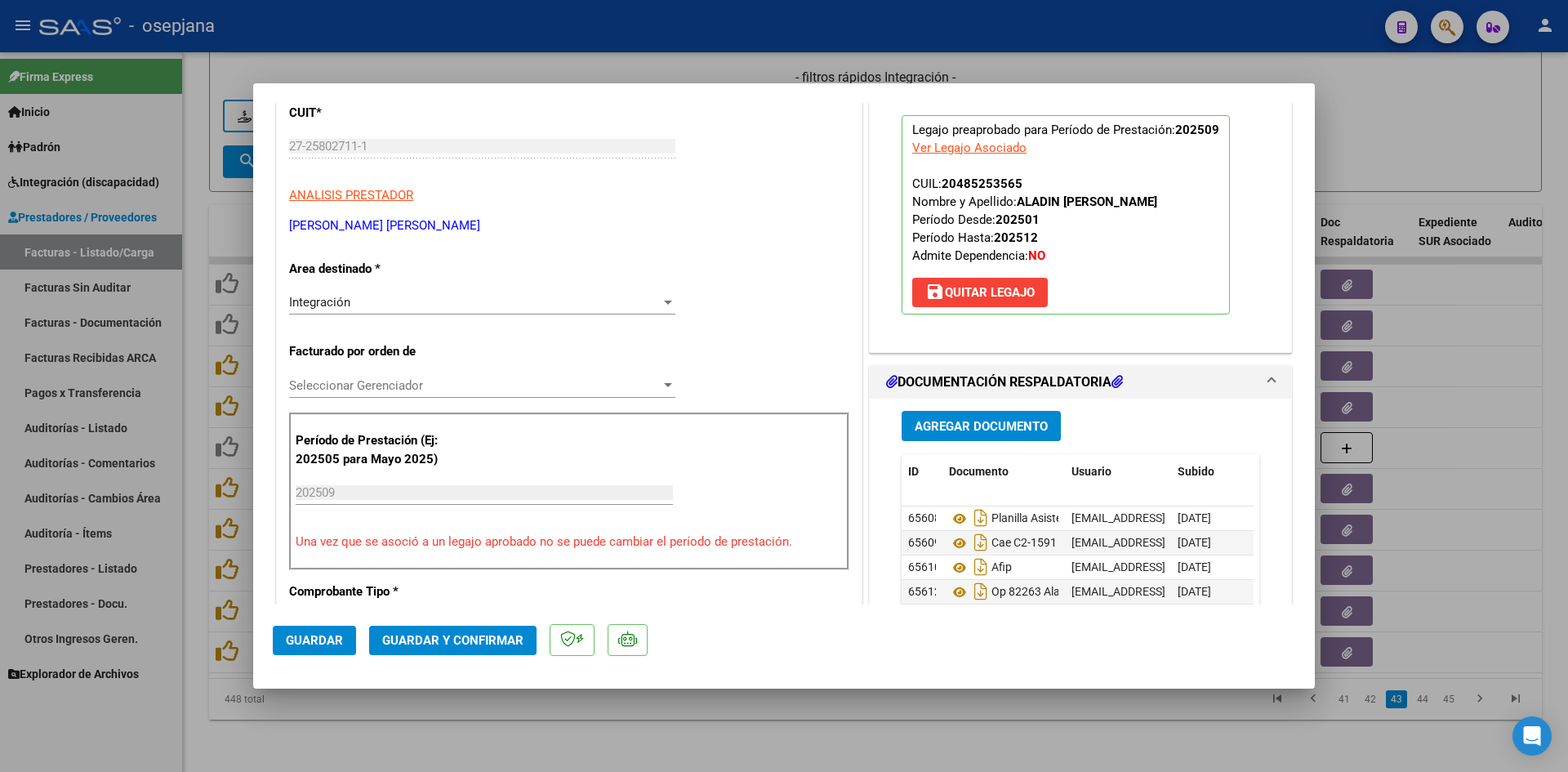
scroll to position [409, 0]
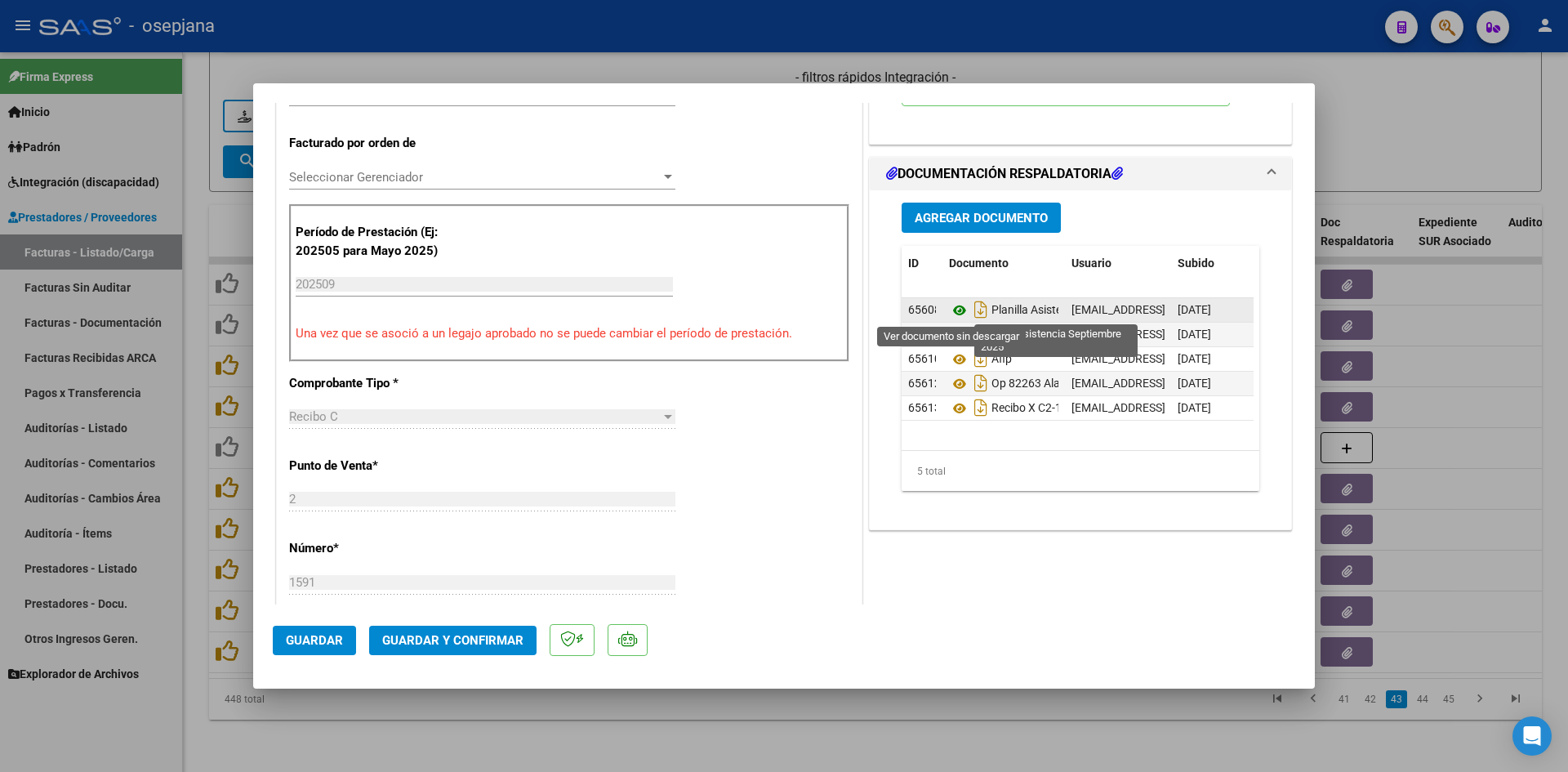
click at [954, 309] on icon at bounding box center [960, 311] width 22 height 20
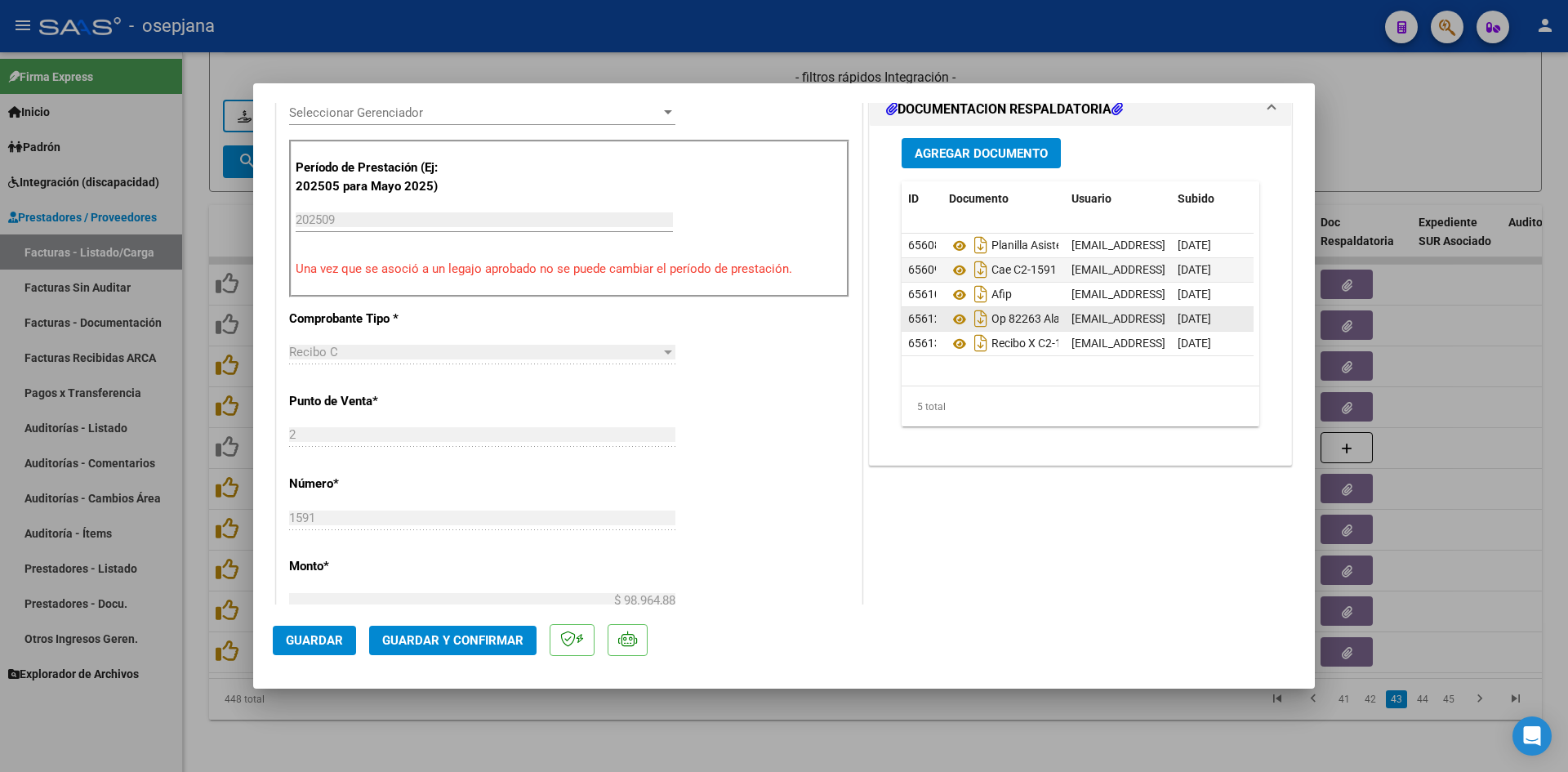
scroll to position [572, 0]
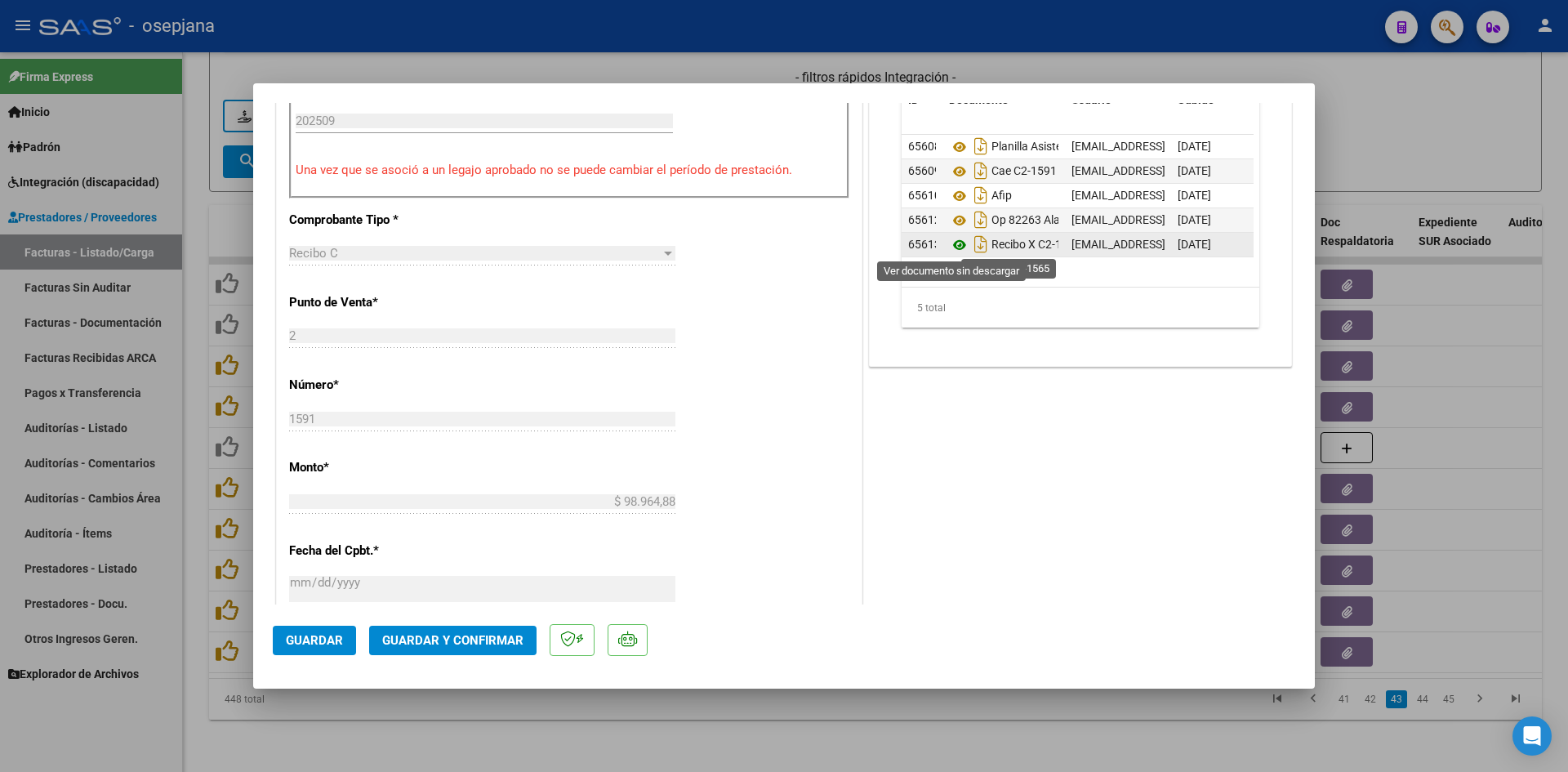
click at [952, 243] on icon at bounding box center [960, 245] width 22 height 20
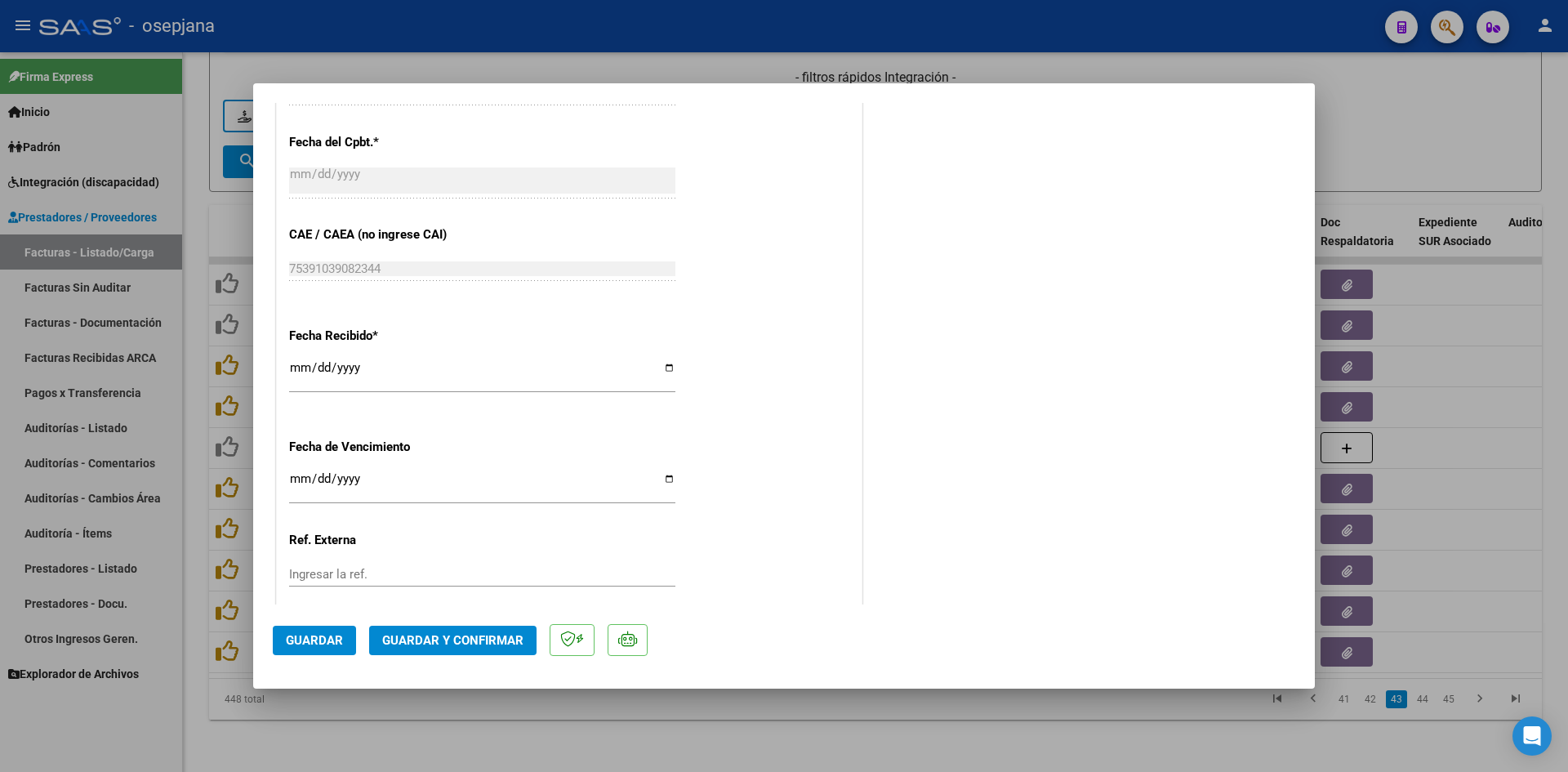
scroll to position [1077, 0]
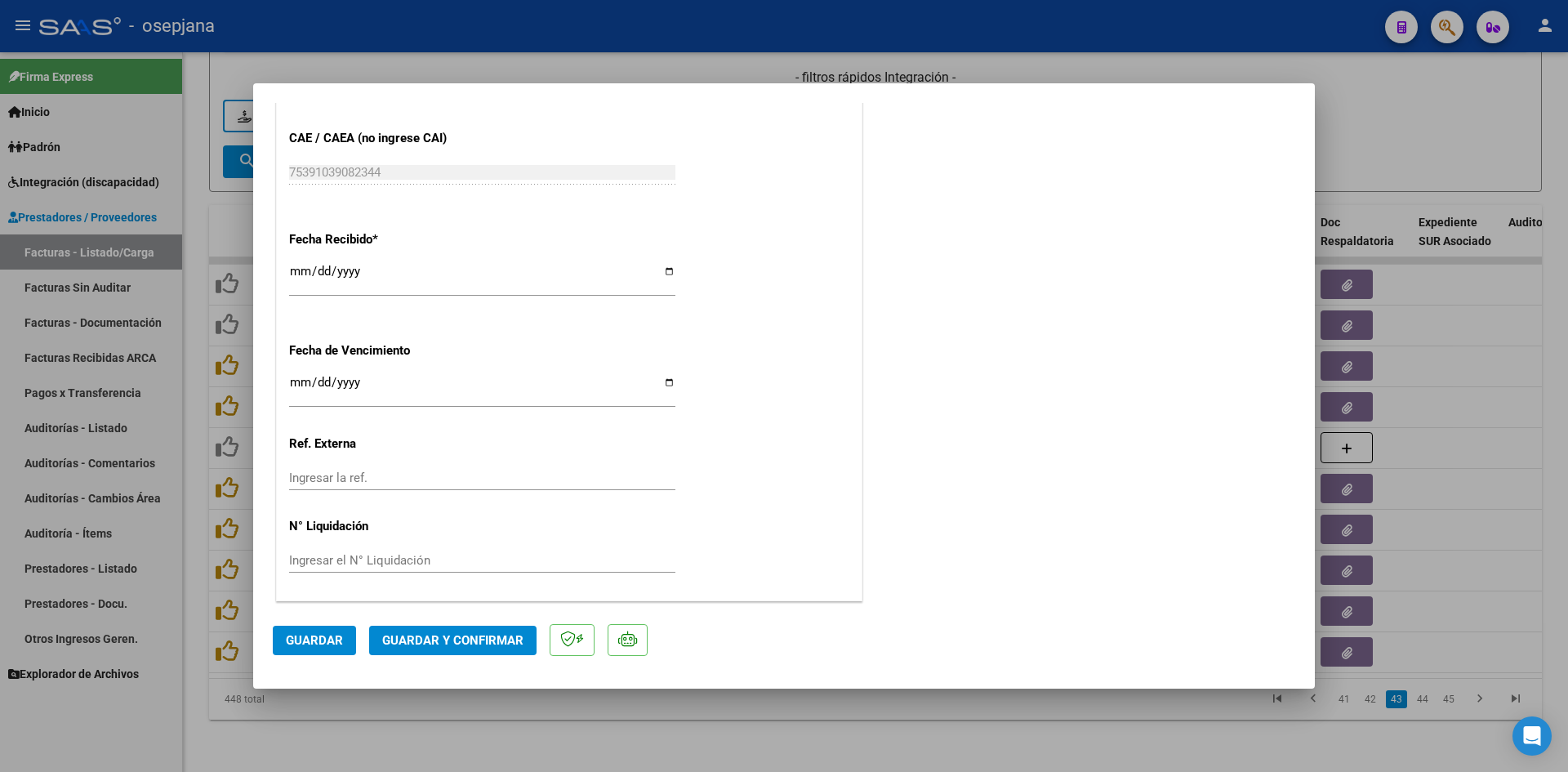
click at [297, 377] on input "[DATE]" at bounding box center [482, 388] width 386 height 26
type input "[DATE]"
click at [455, 637] on span "Guardar y Confirmar" at bounding box center [453, 641] width 141 height 15
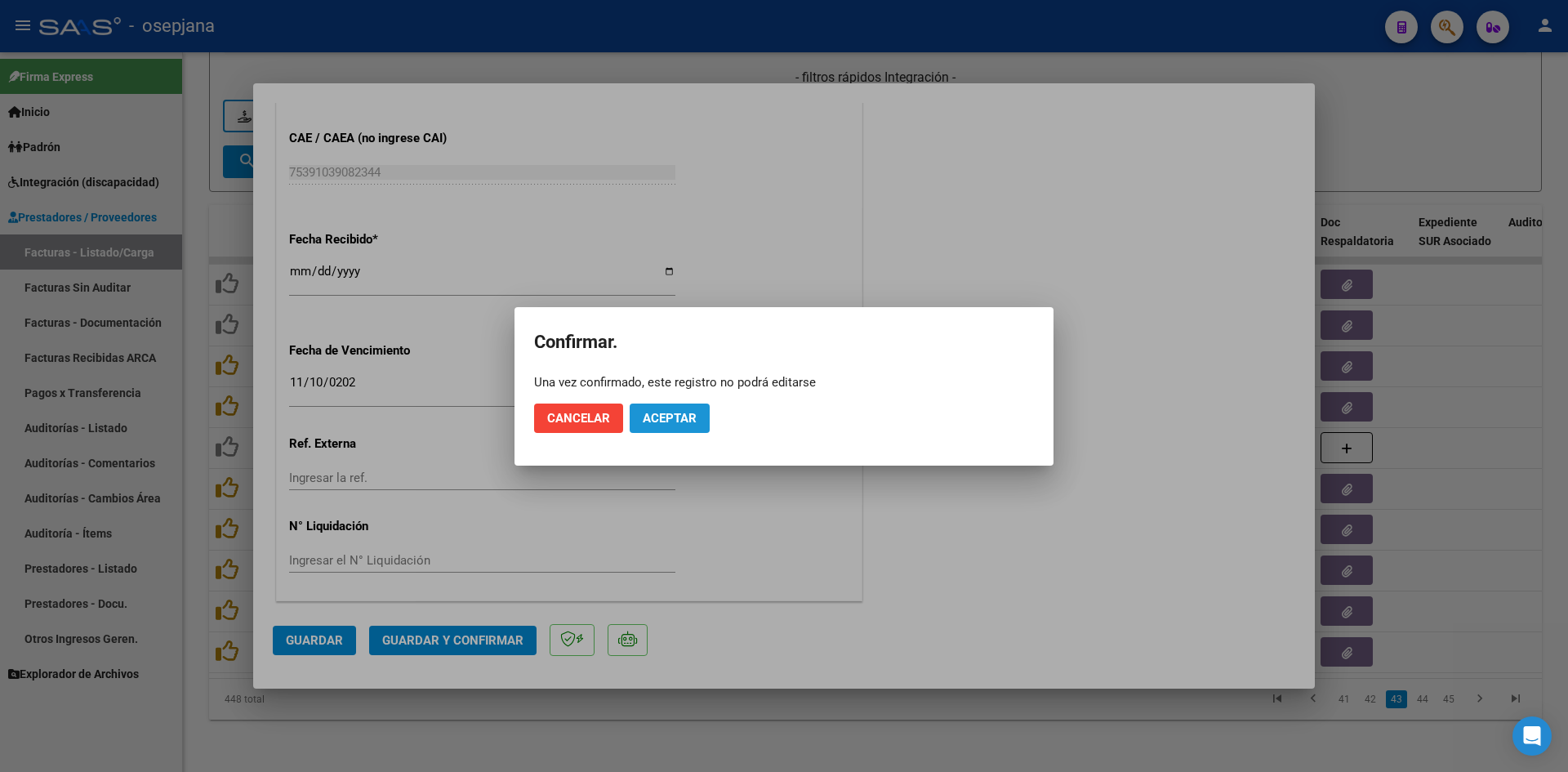
click at [667, 412] on span "Aceptar" at bounding box center [670, 418] width 54 height 15
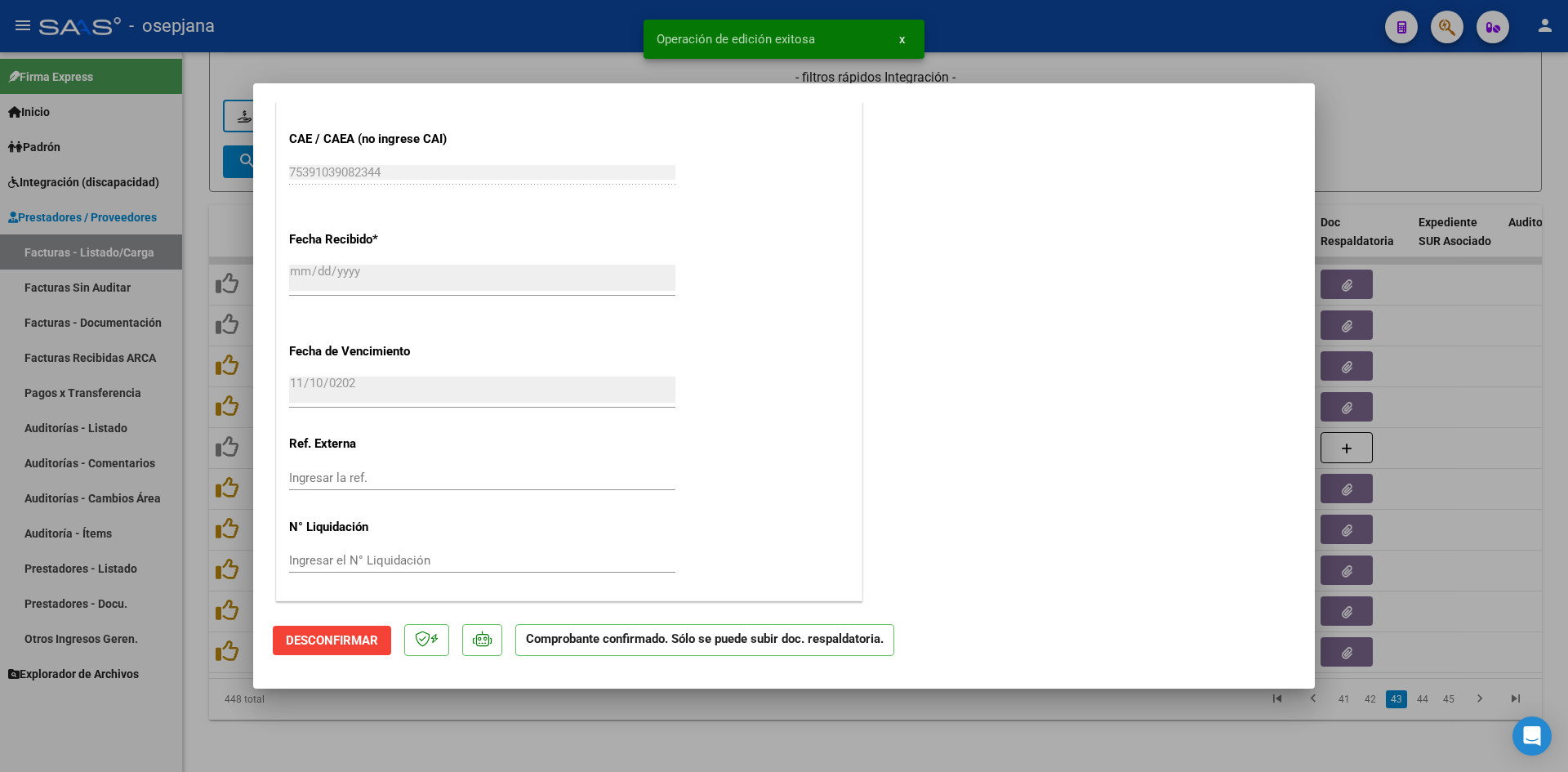
click at [1408, 155] on div at bounding box center [784, 386] width 1568 height 772
type input "$ 0,00"
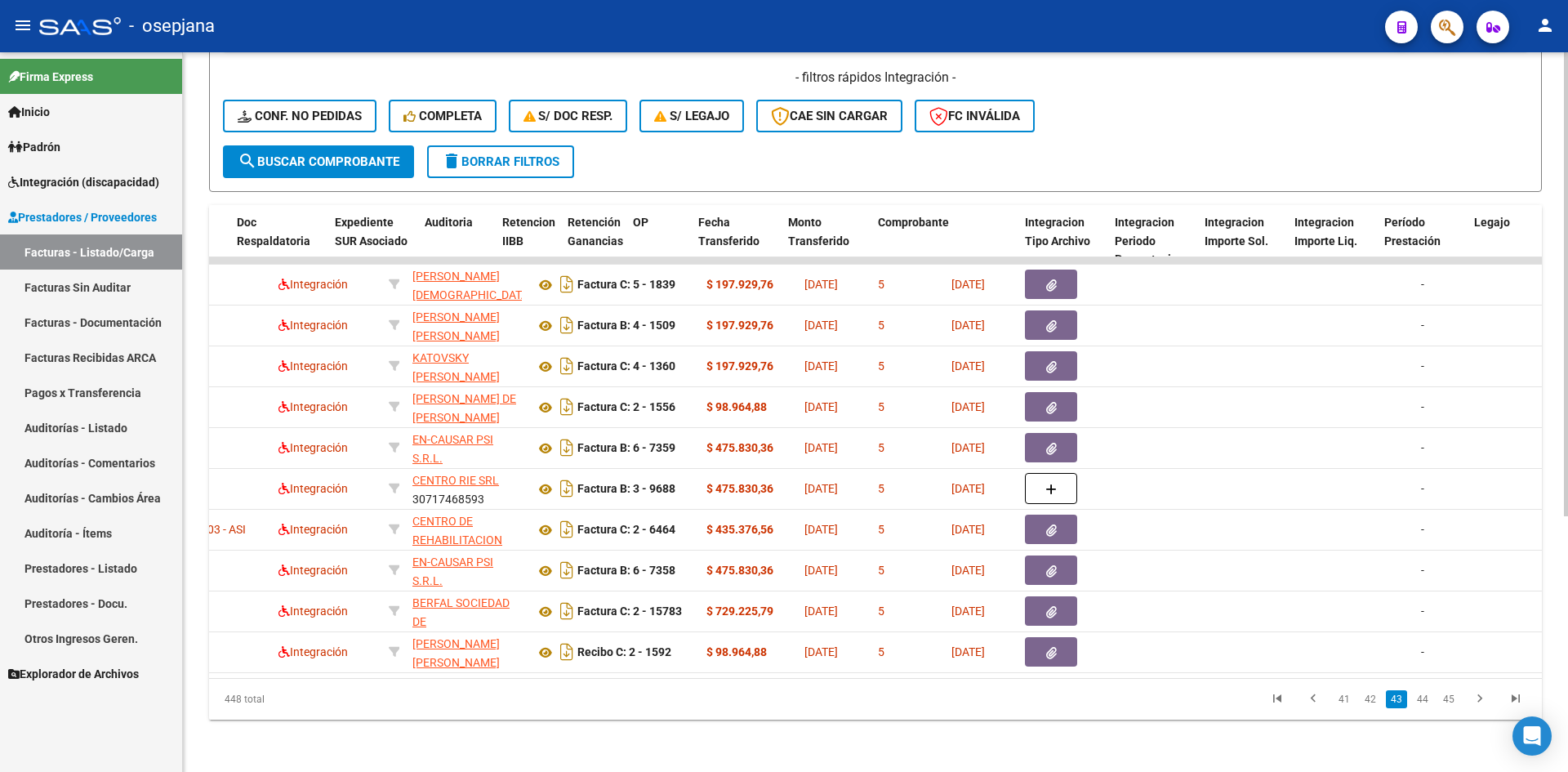
scroll to position [0, 0]
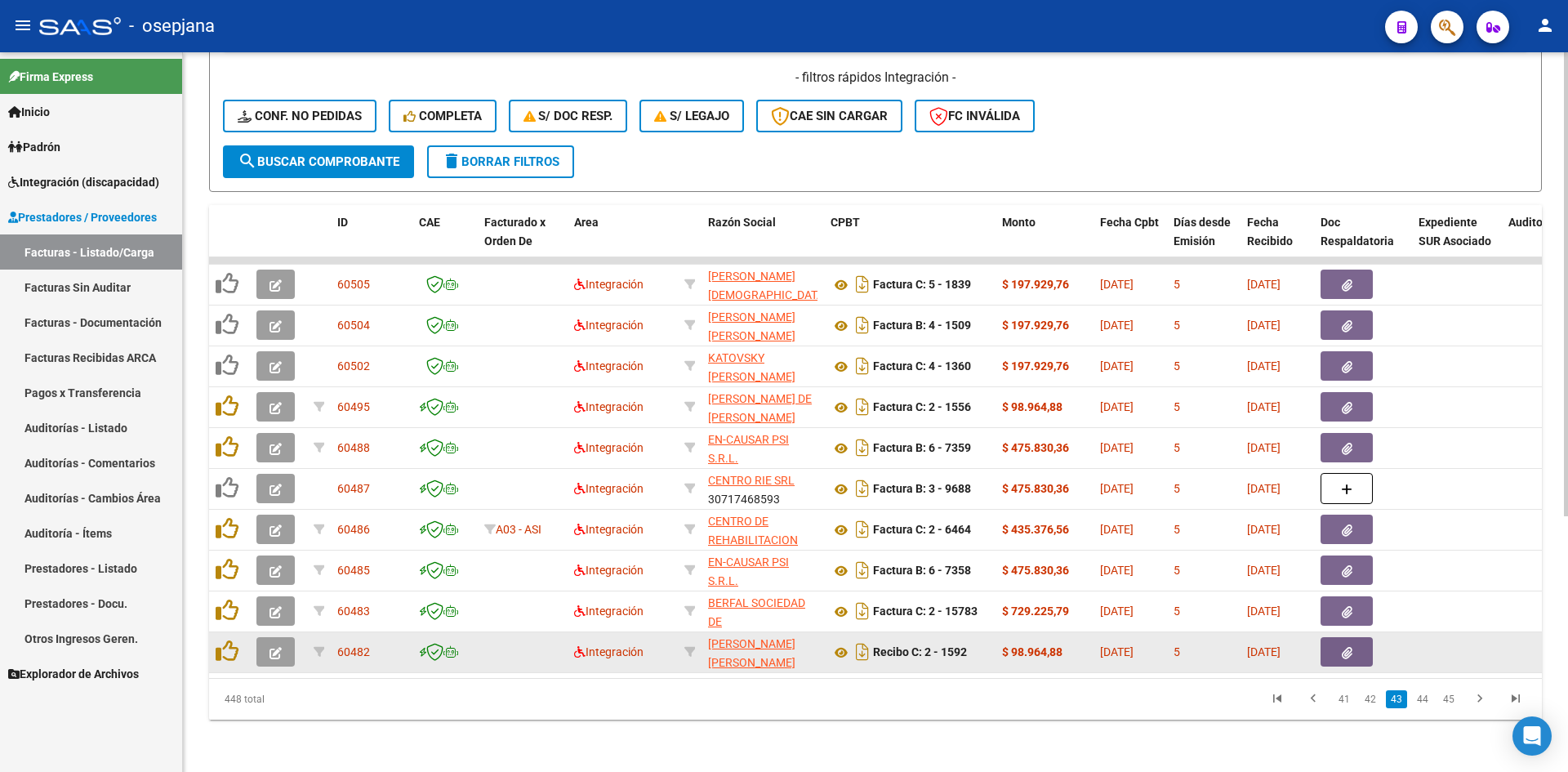
click at [278, 645] on span "button" at bounding box center [275, 652] width 12 height 15
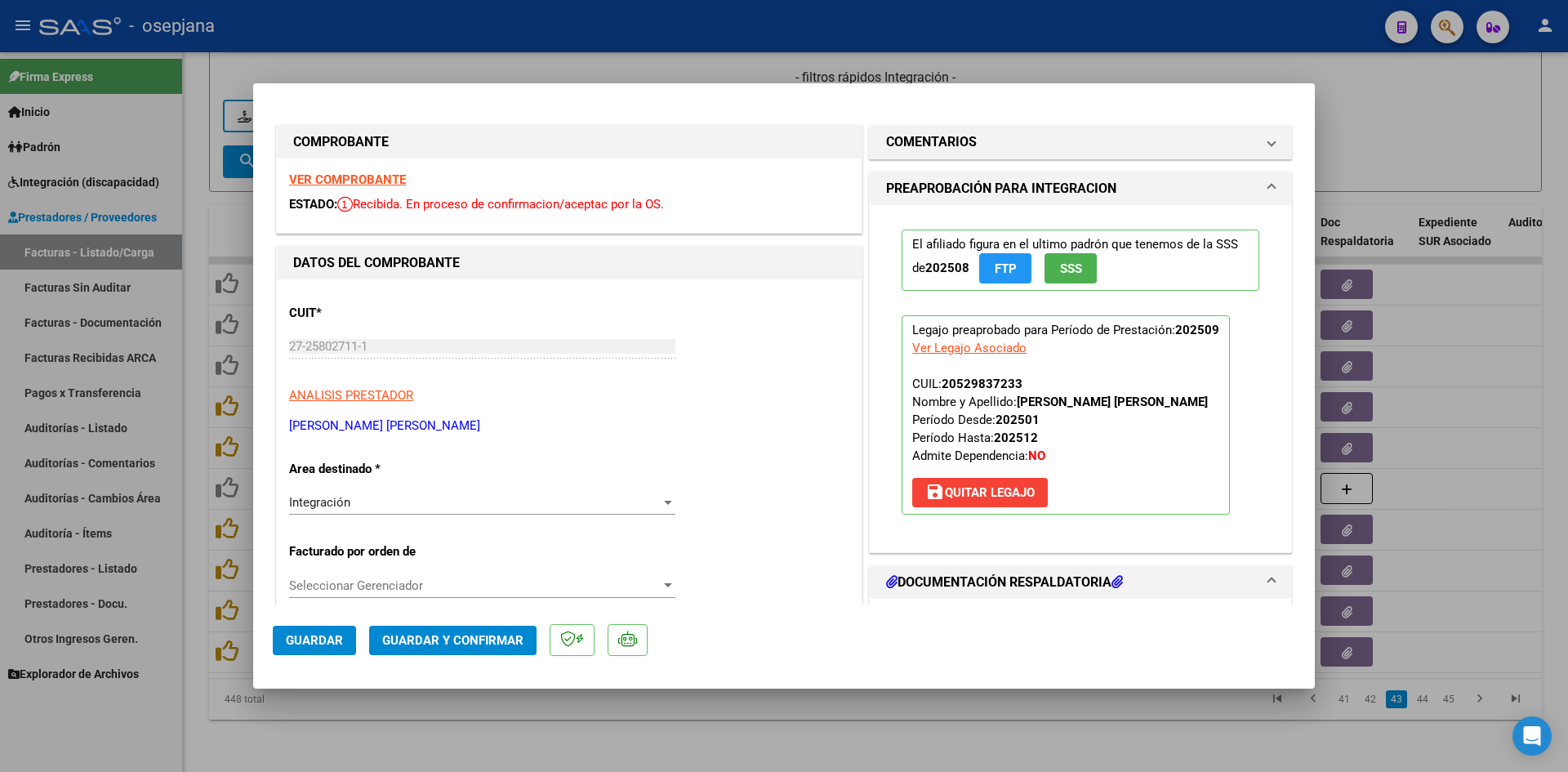
click at [349, 181] on strong "VER COMPROBANTE" at bounding box center [347, 179] width 117 height 15
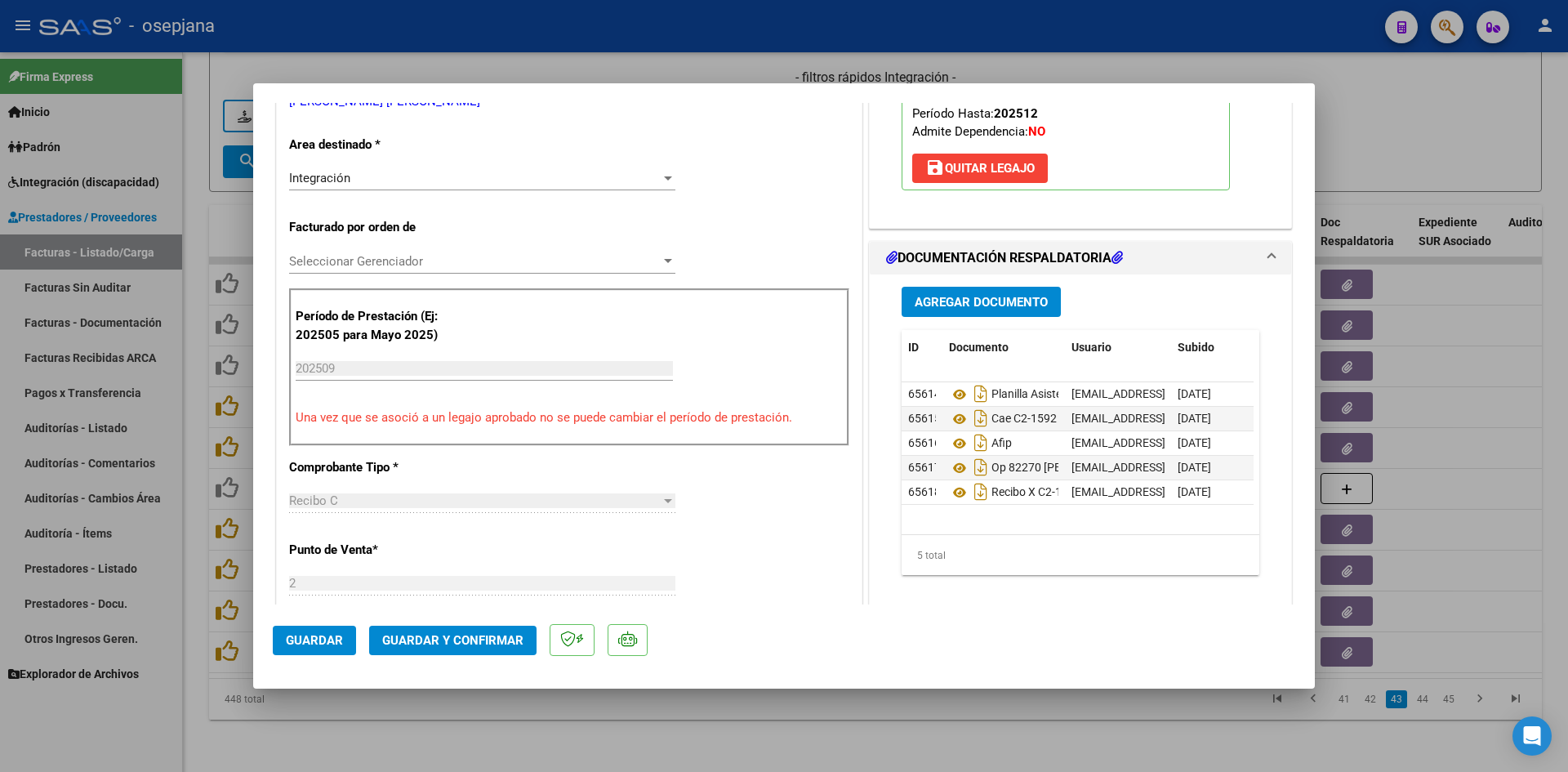
scroll to position [327, 0]
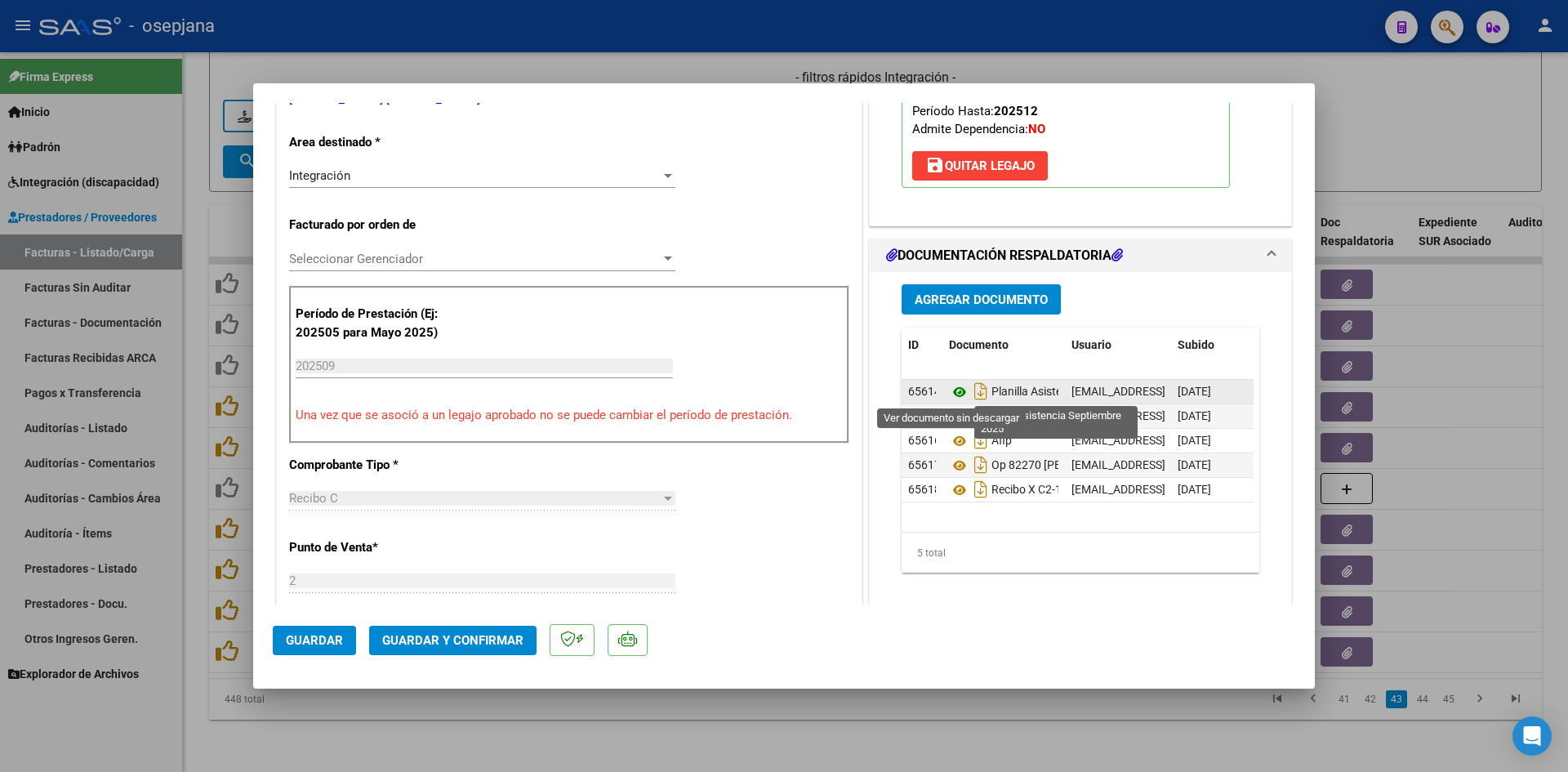
click at [951, 391] on icon at bounding box center [960, 392] width 22 height 20
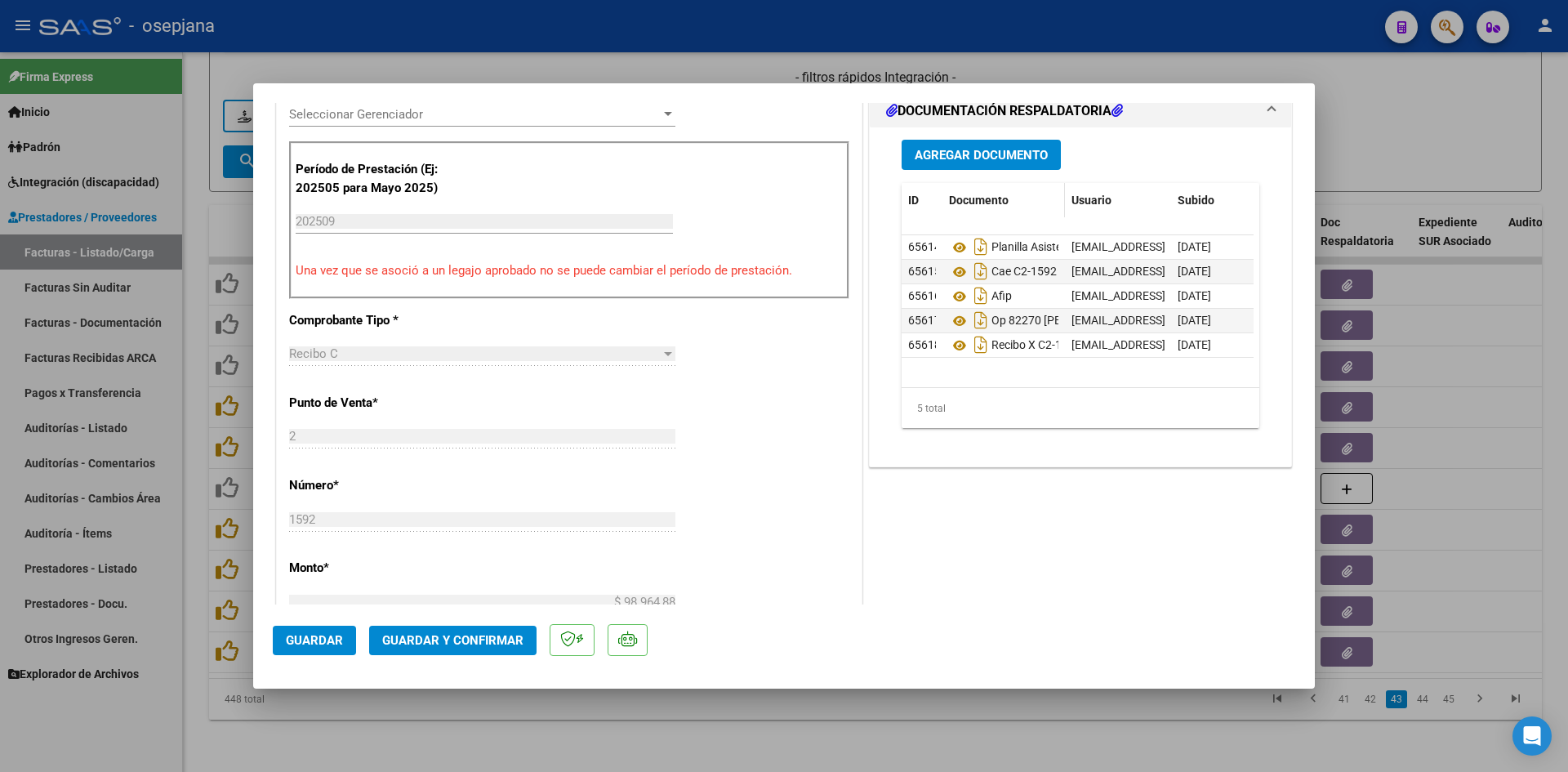
scroll to position [490, 0]
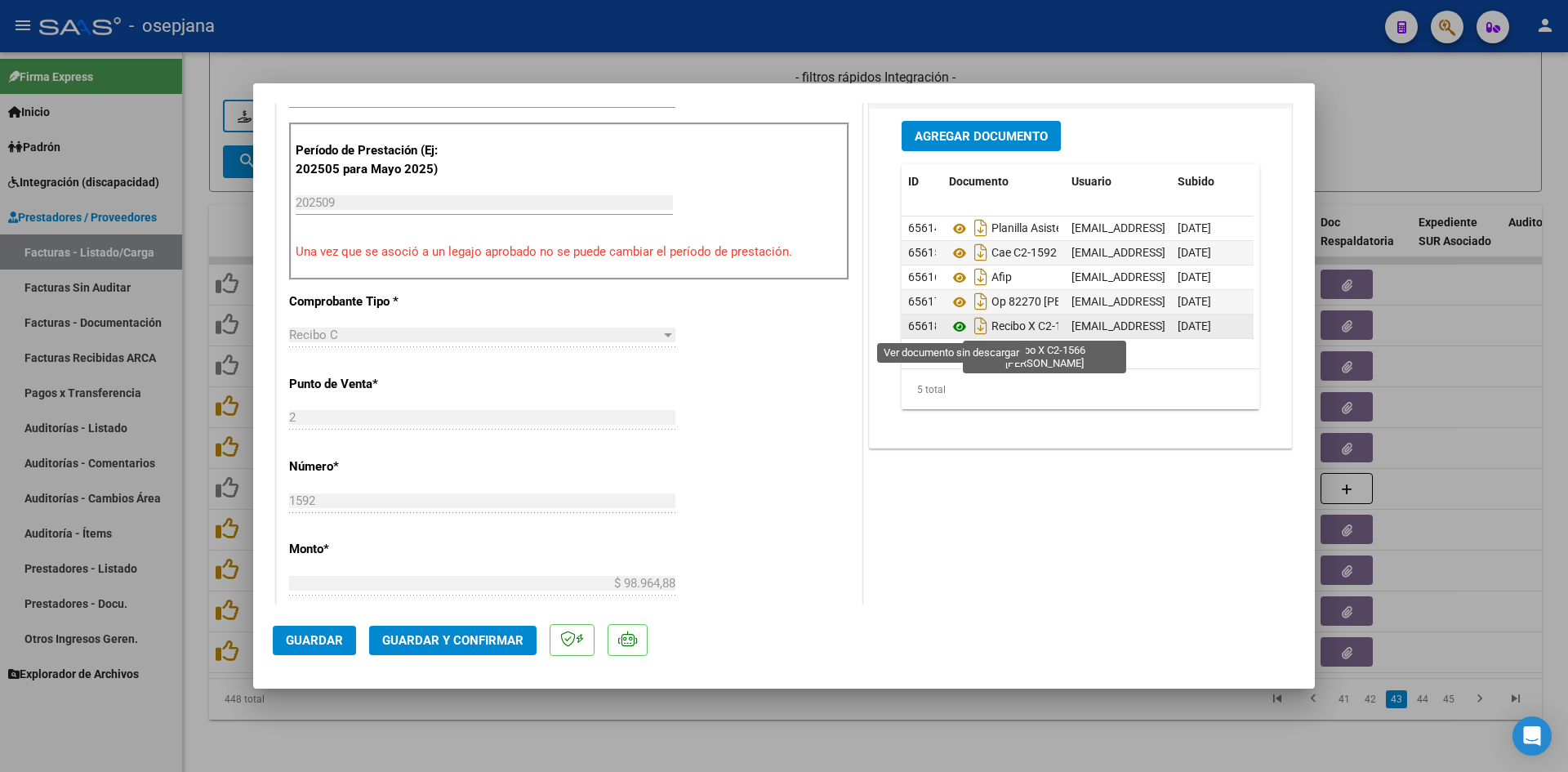
click at [952, 326] on icon at bounding box center [960, 327] width 22 height 20
click at [950, 325] on icon at bounding box center [960, 327] width 22 height 20
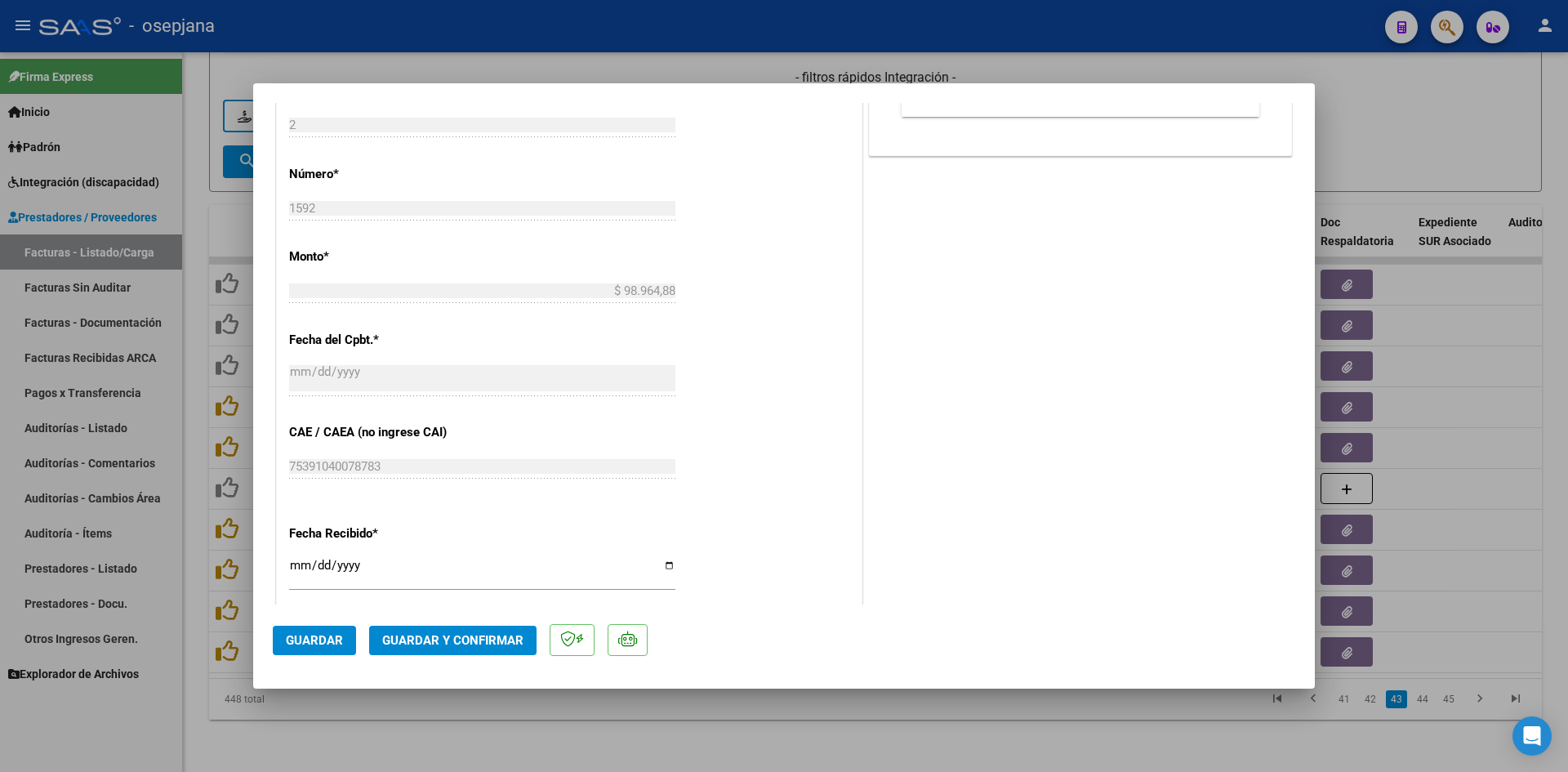
scroll to position [981, 0]
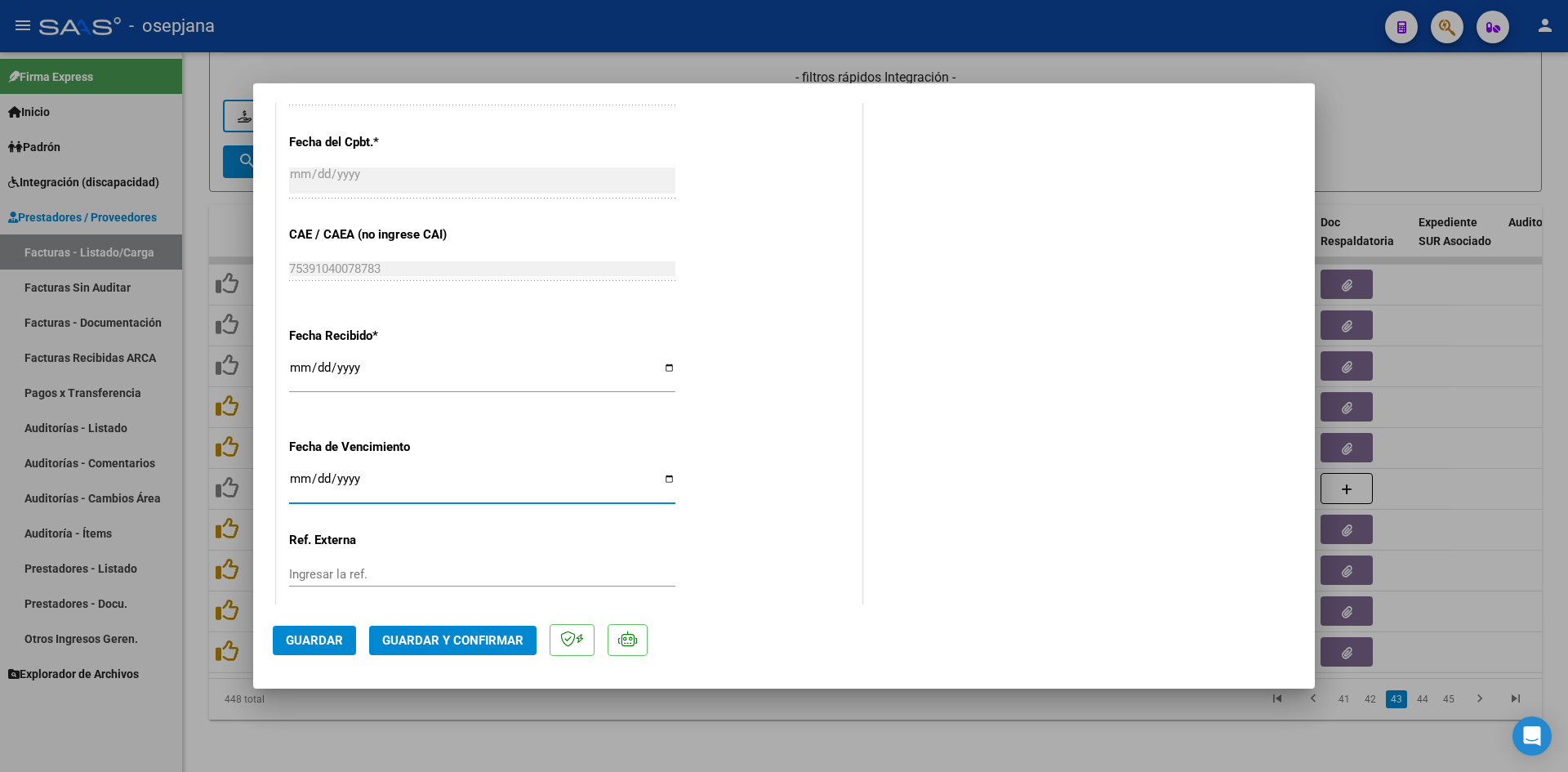
click at [294, 477] on input "[DATE]" at bounding box center [482, 484] width 386 height 26
type input "[DATE]"
click at [428, 635] on span "Guardar y Confirmar" at bounding box center [453, 641] width 141 height 15
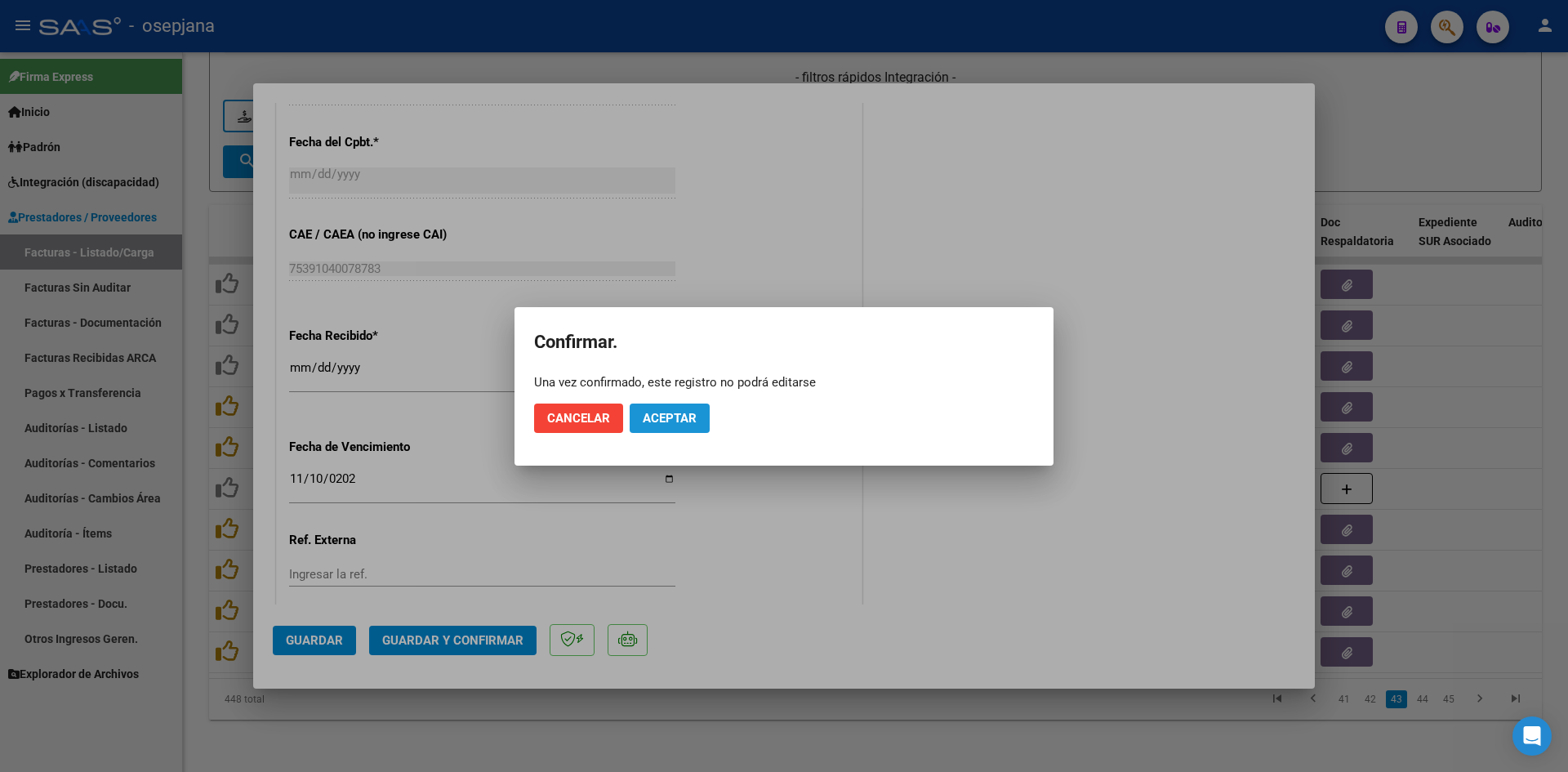
click at [685, 424] on span "Aceptar" at bounding box center [670, 418] width 54 height 15
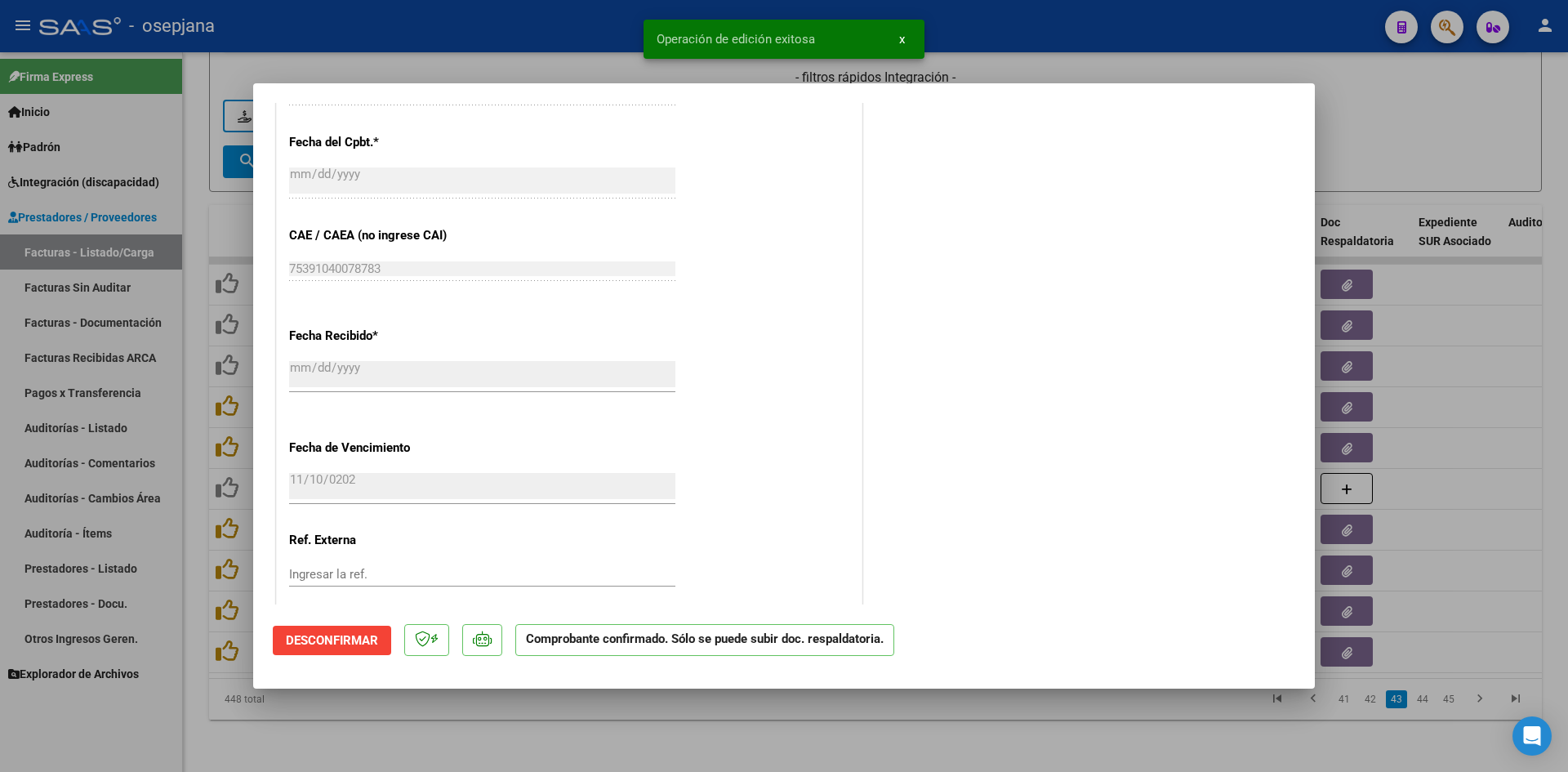
click at [1385, 142] on div at bounding box center [784, 386] width 1568 height 772
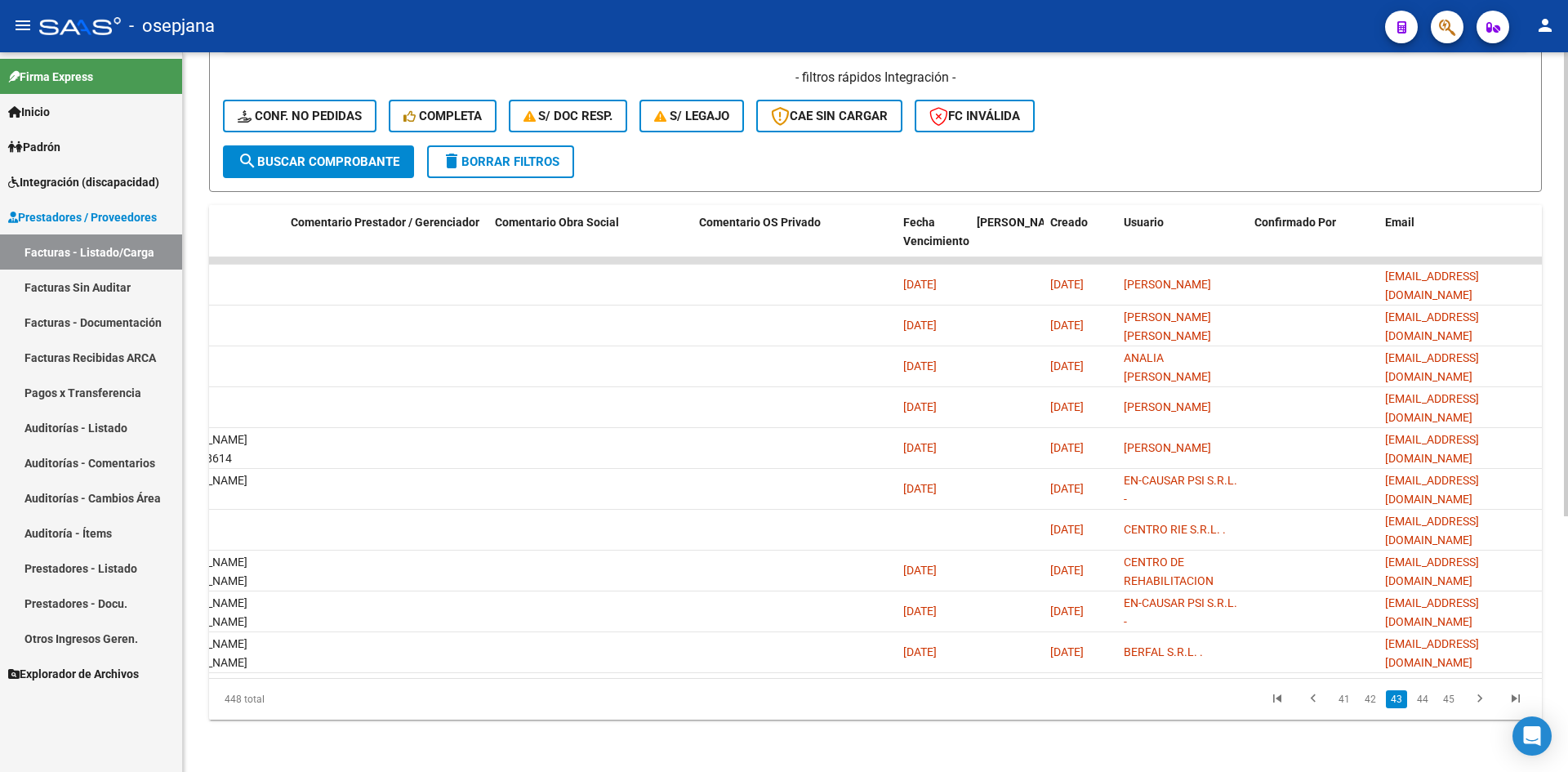
scroll to position [0, 0]
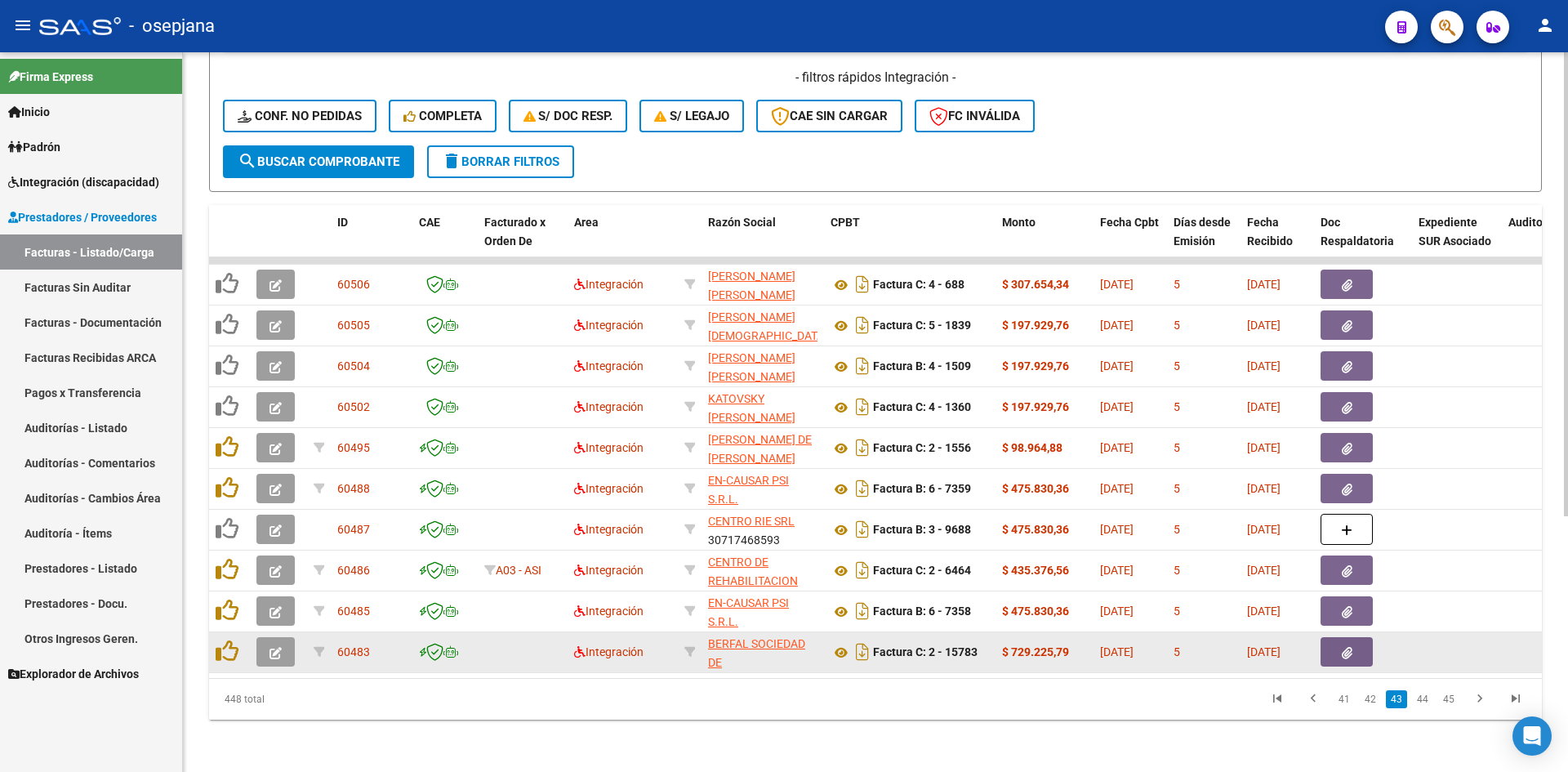
click at [283, 645] on button "button" at bounding box center [276, 652] width 38 height 29
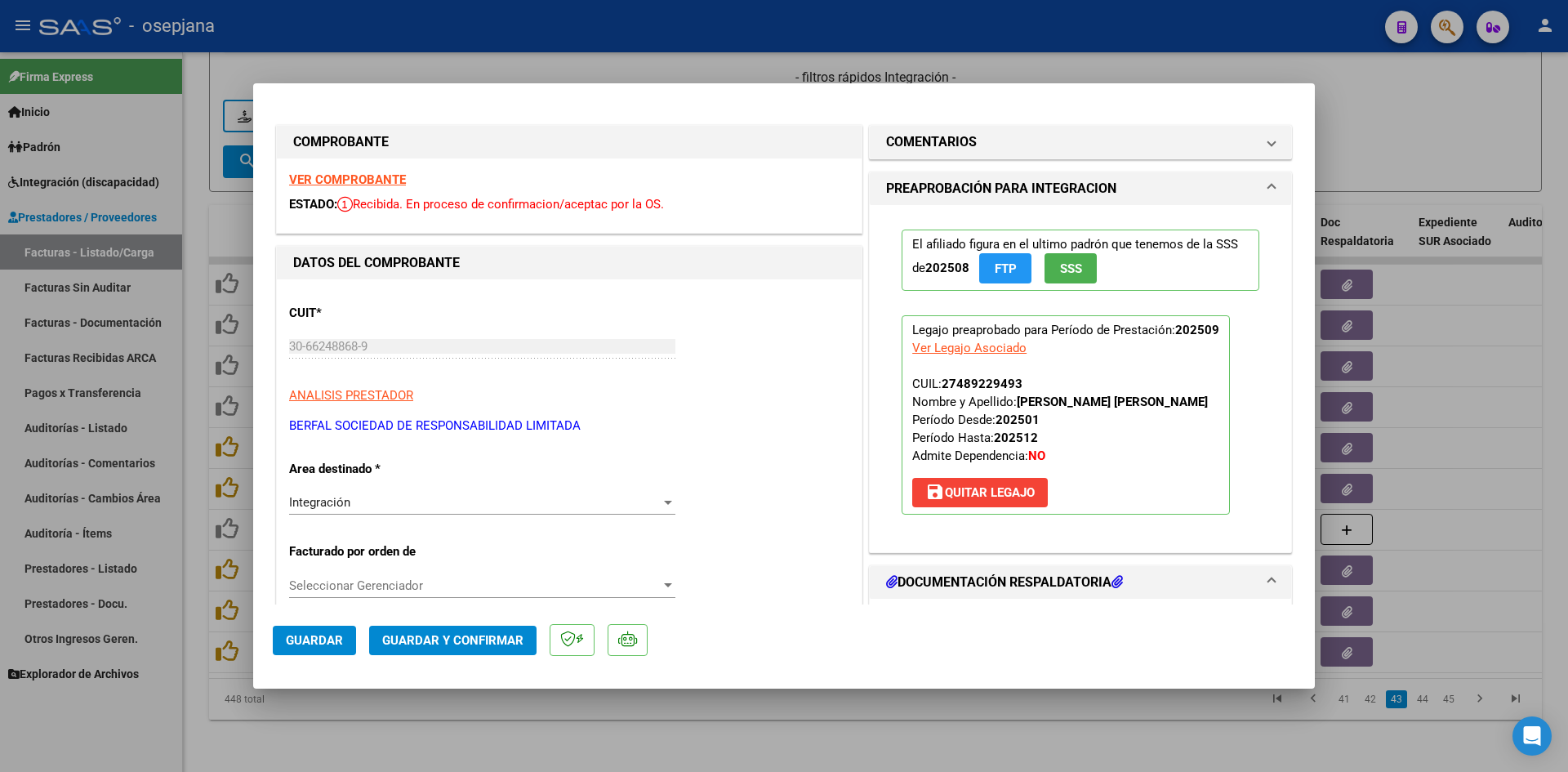
click at [322, 180] on strong "VER COMPROBANTE" at bounding box center [347, 179] width 117 height 15
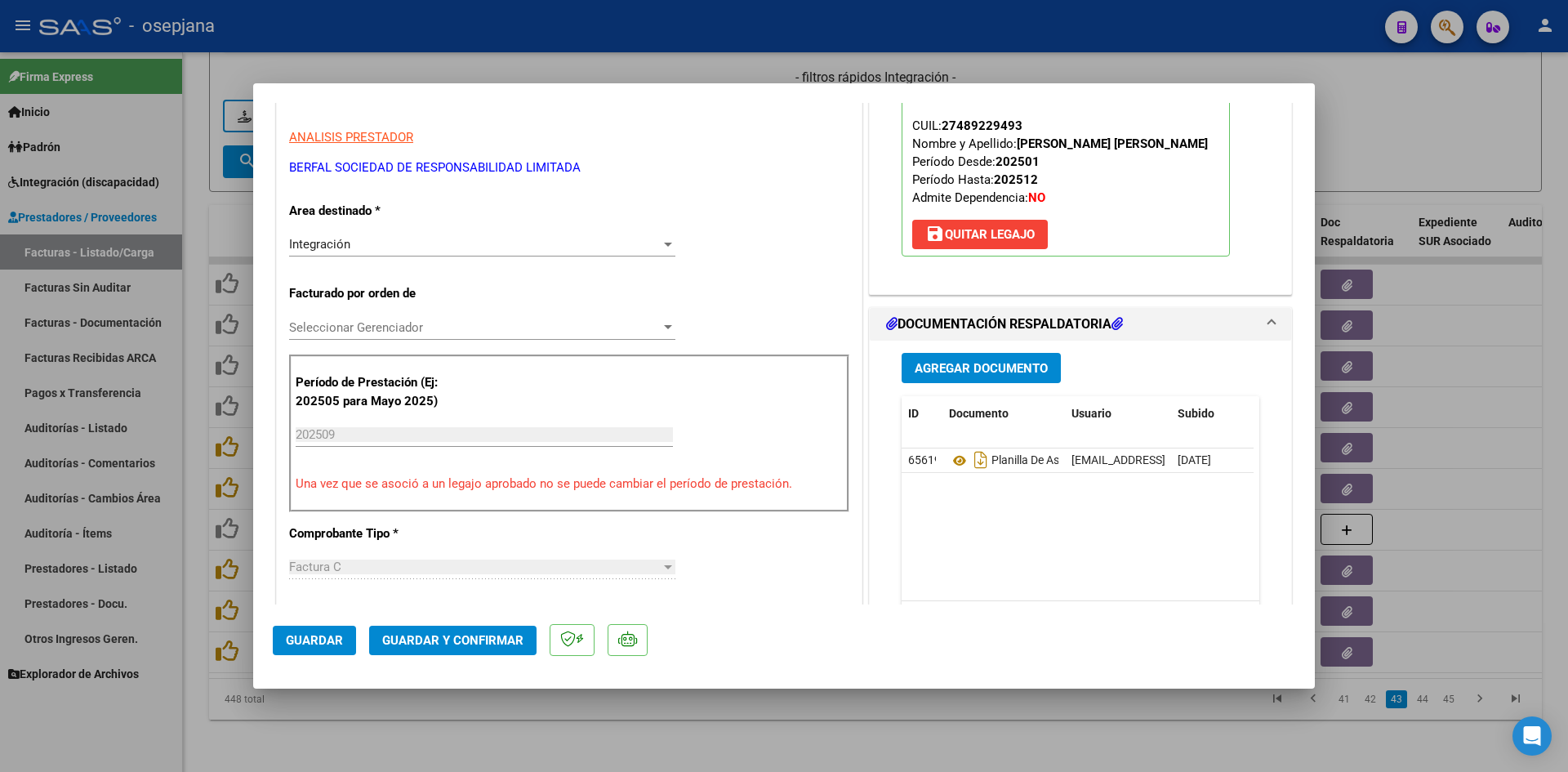
scroll to position [409, 0]
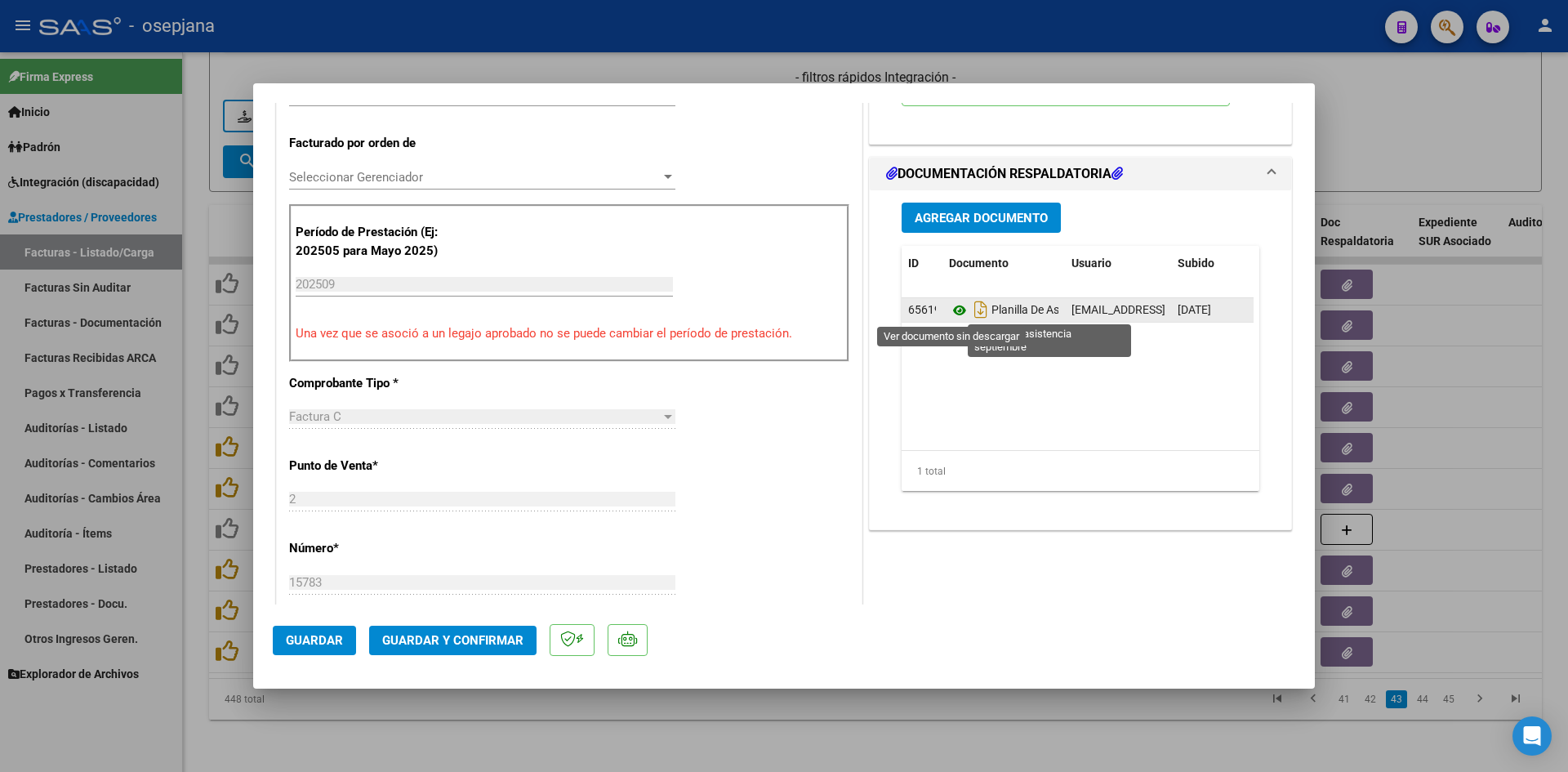
click at [956, 306] on icon at bounding box center [960, 311] width 22 height 20
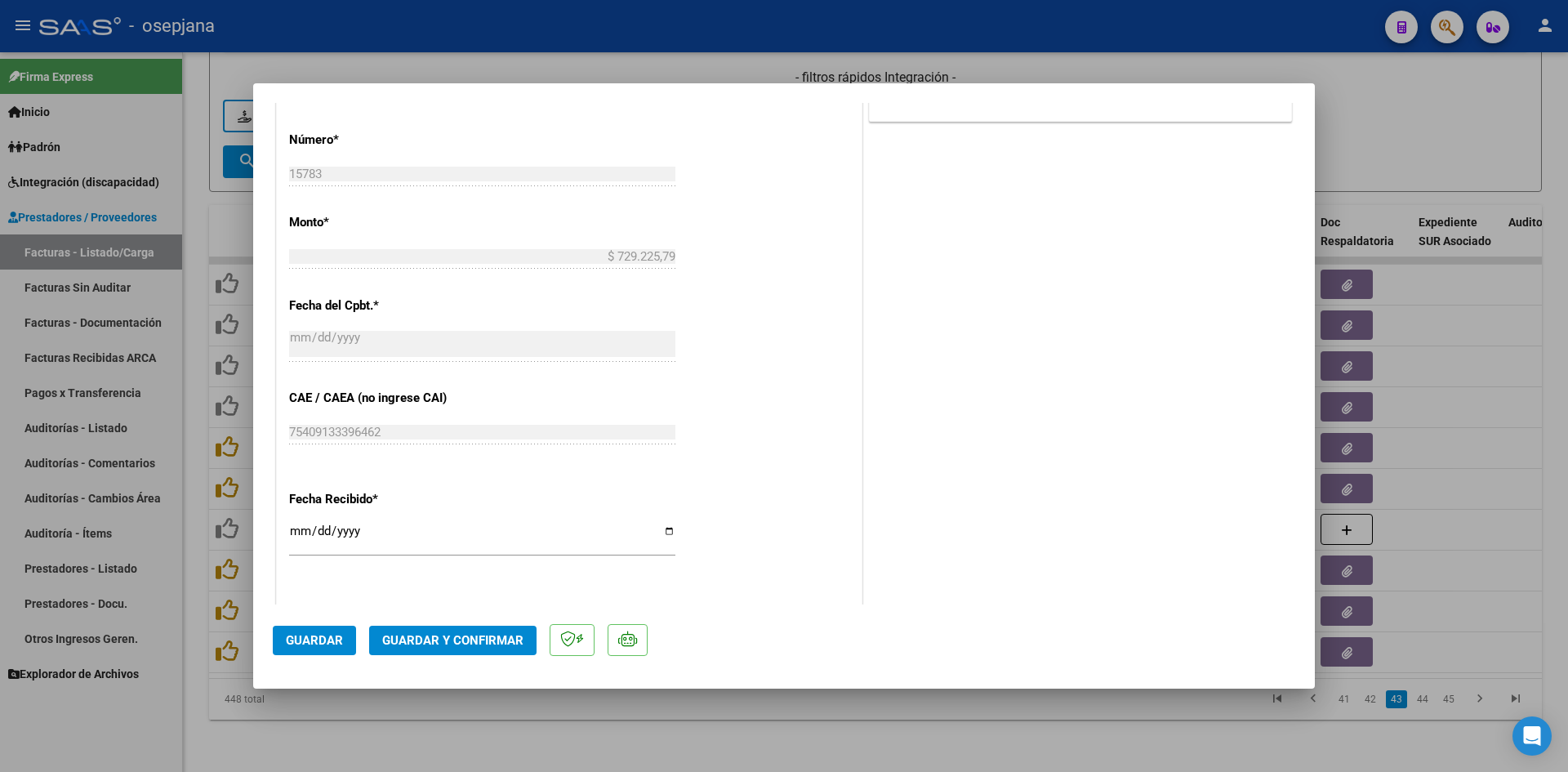
scroll to position [1062, 0]
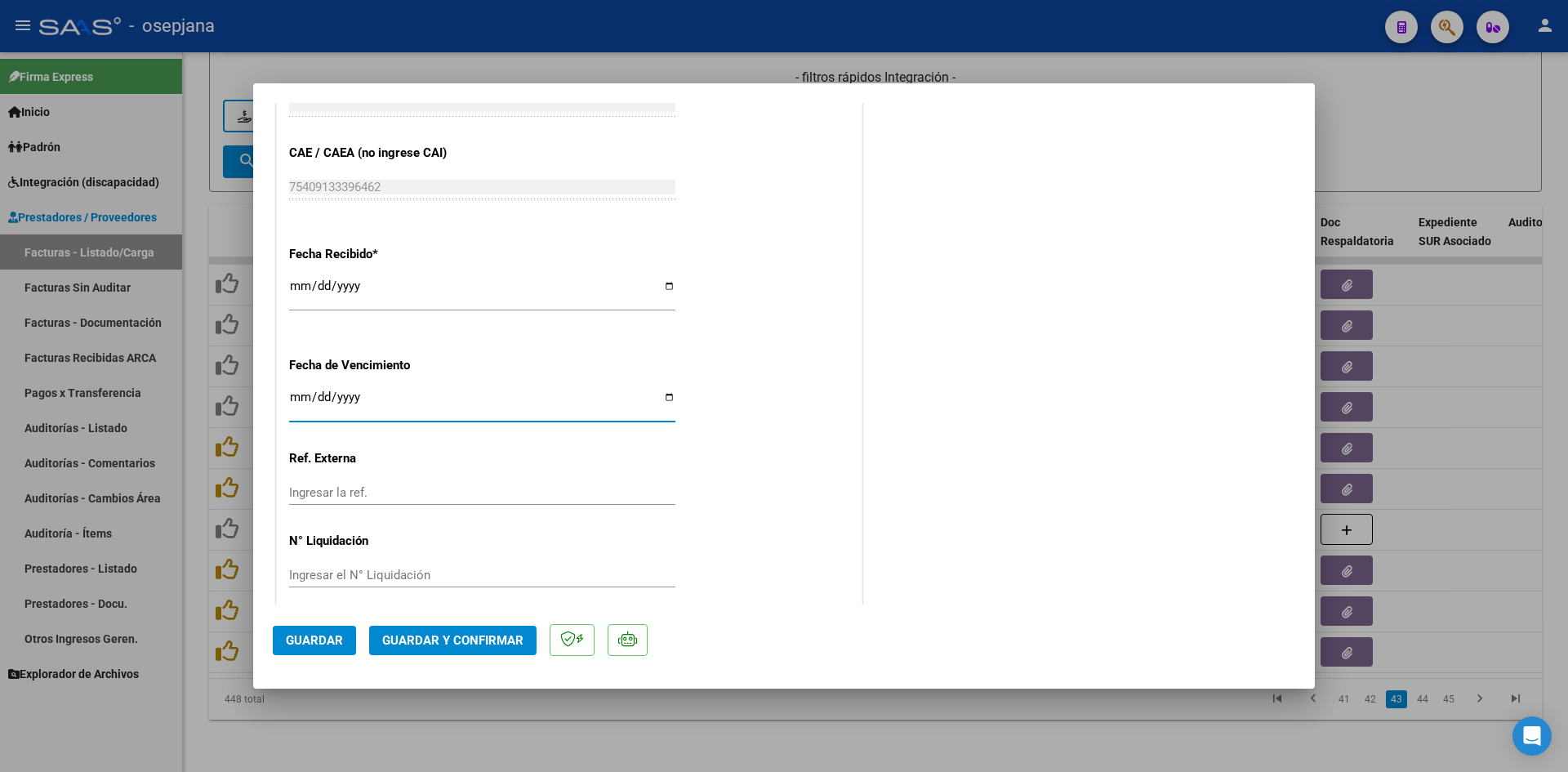
click at [294, 398] on input "[DATE]" at bounding box center [482, 403] width 386 height 26
click at [450, 637] on span "Guardar y Confirmar" at bounding box center [453, 641] width 141 height 15
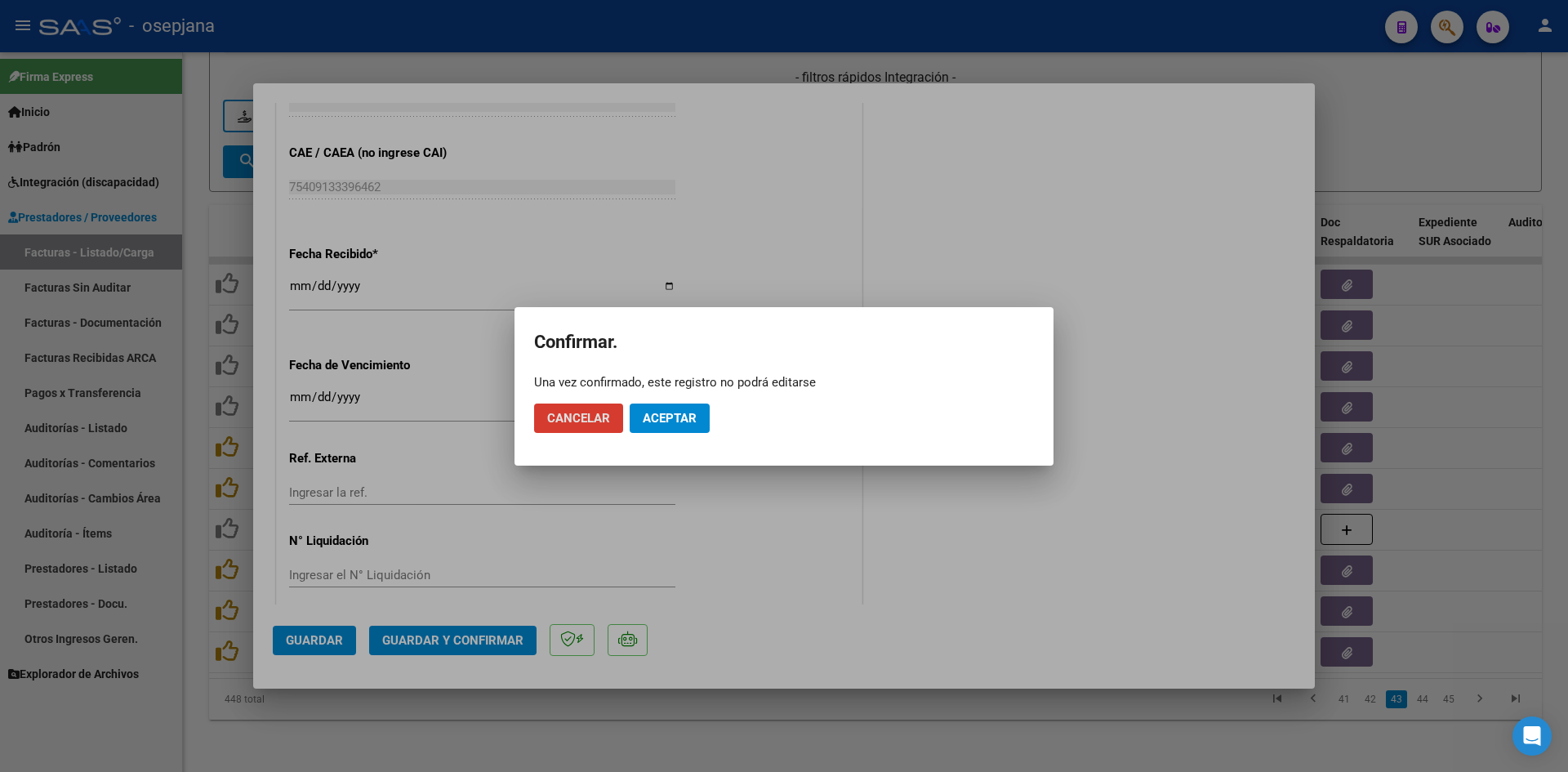
click at [675, 423] on span "Aceptar" at bounding box center [670, 418] width 54 height 15
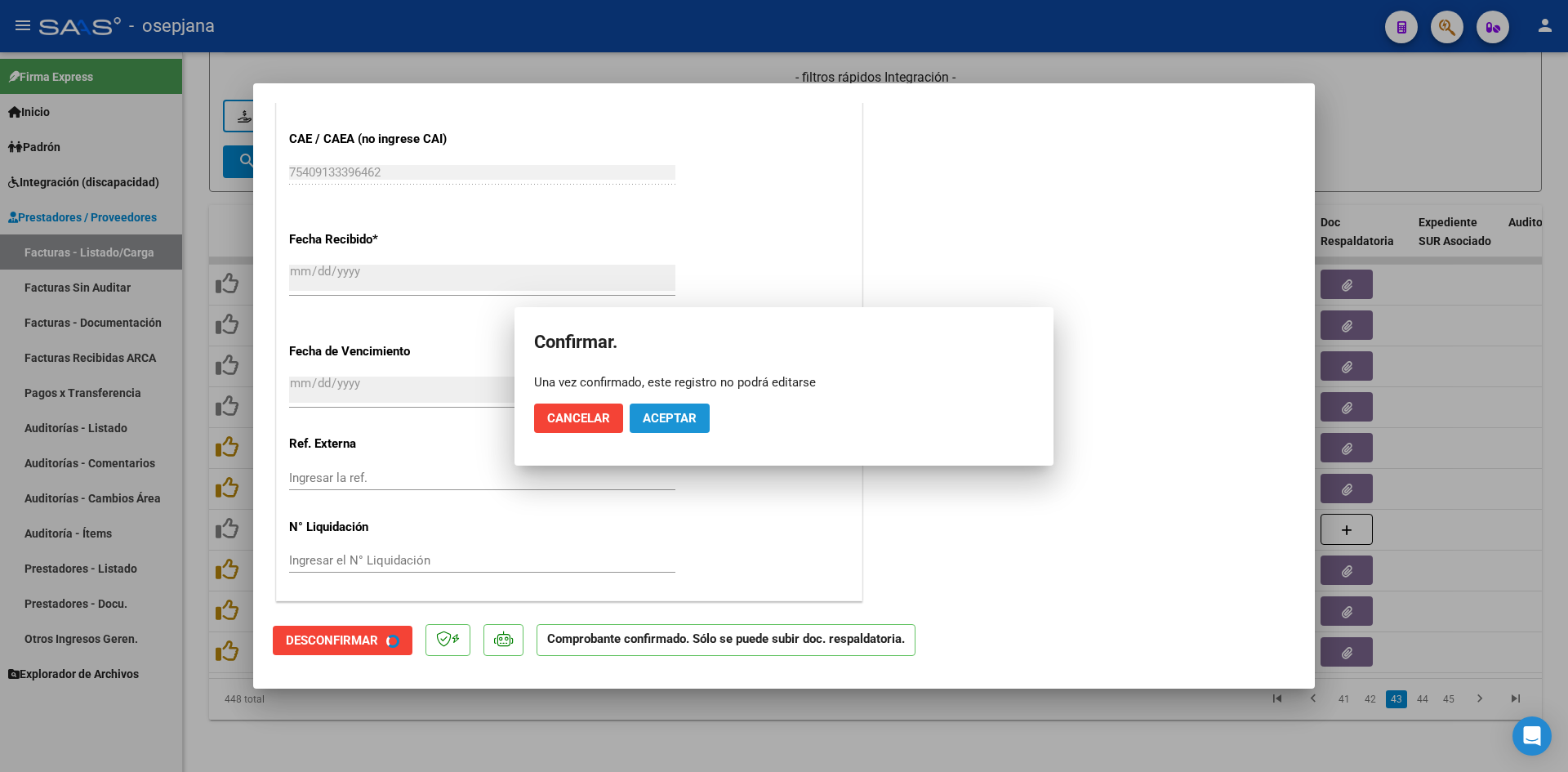
scroll to position [961, 0]
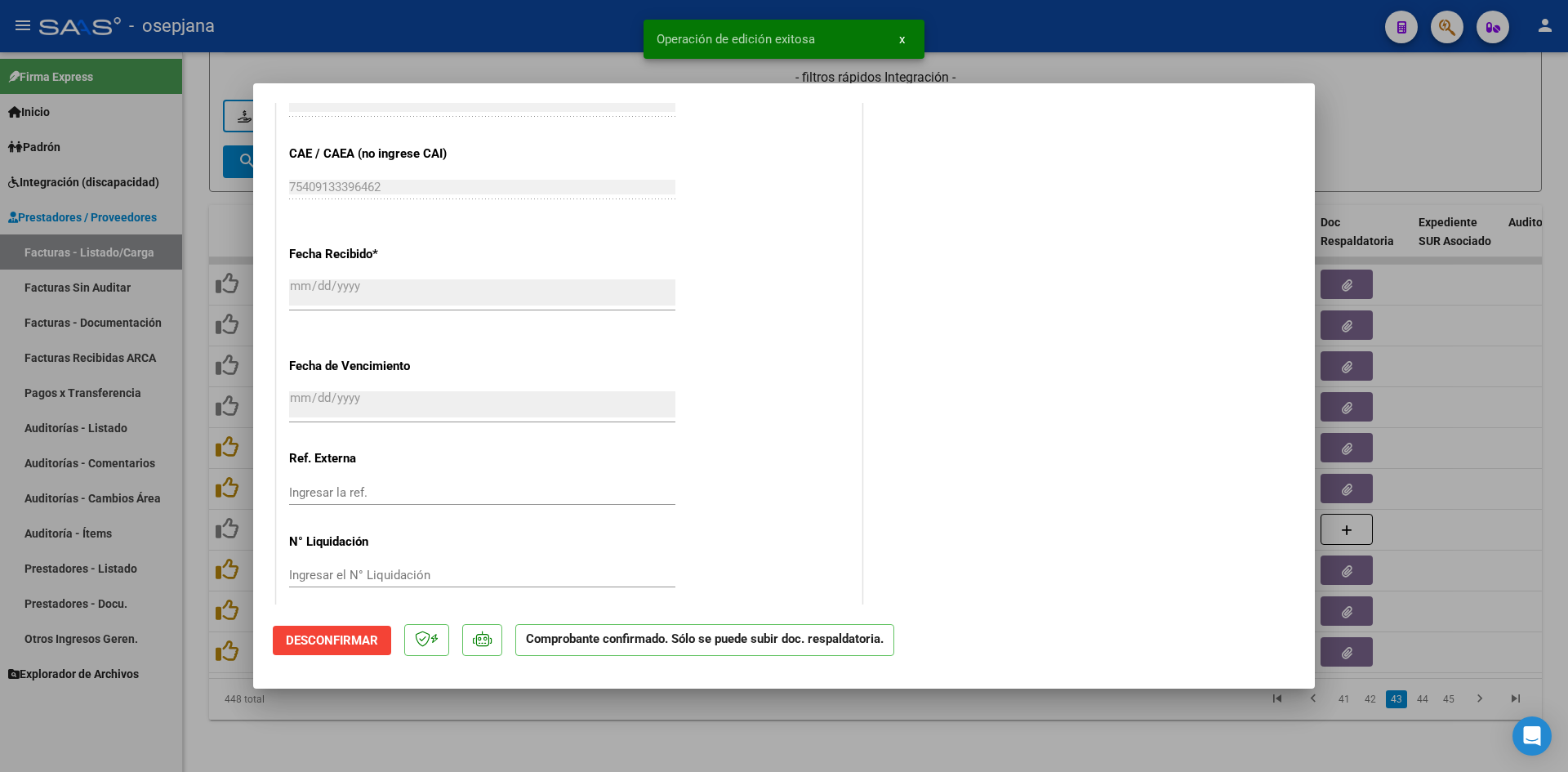
click at [1415, 164] on div at bounding box center [784, 386] width 1568 height 772
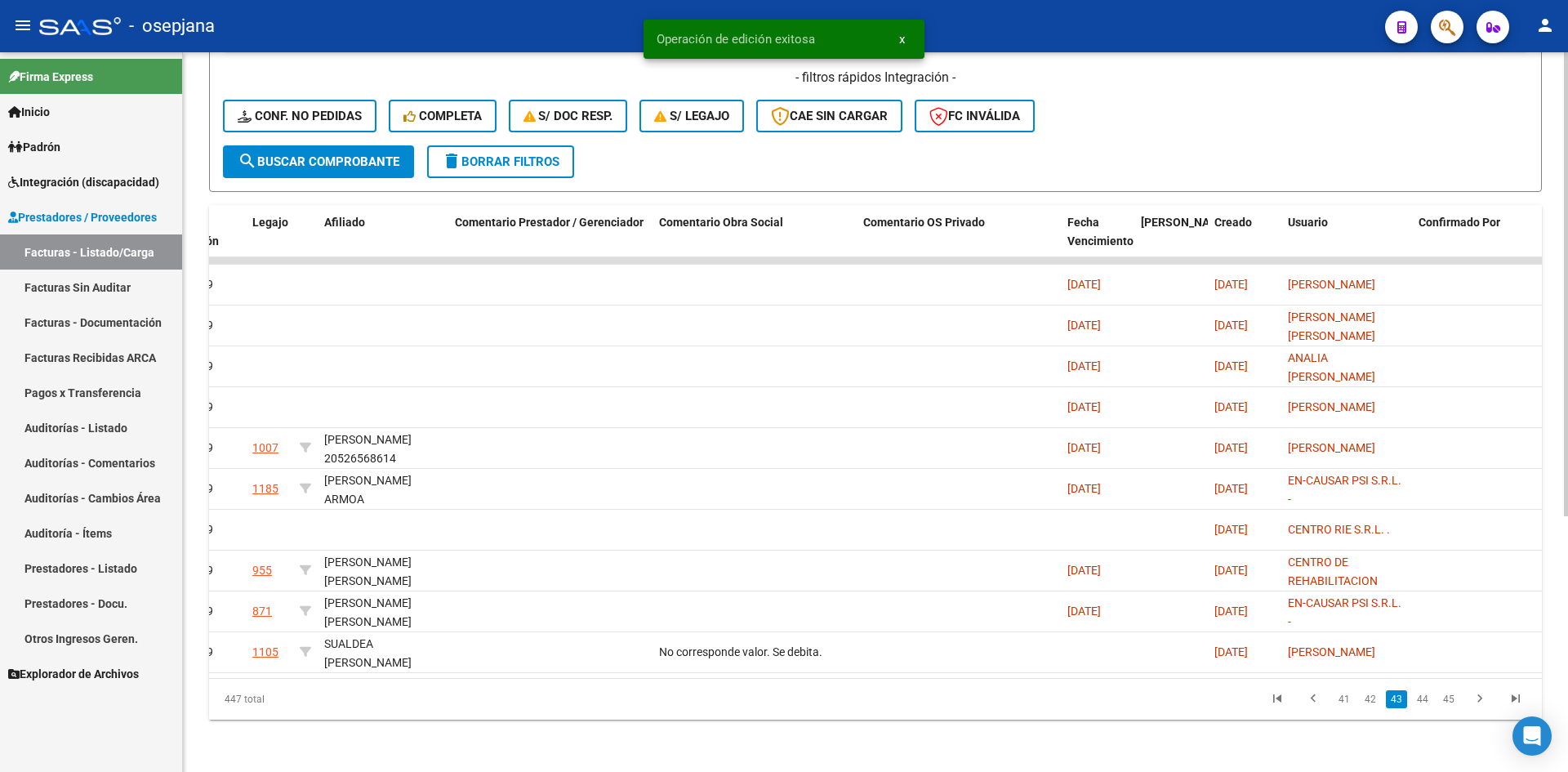
scroll to position [0, 0]
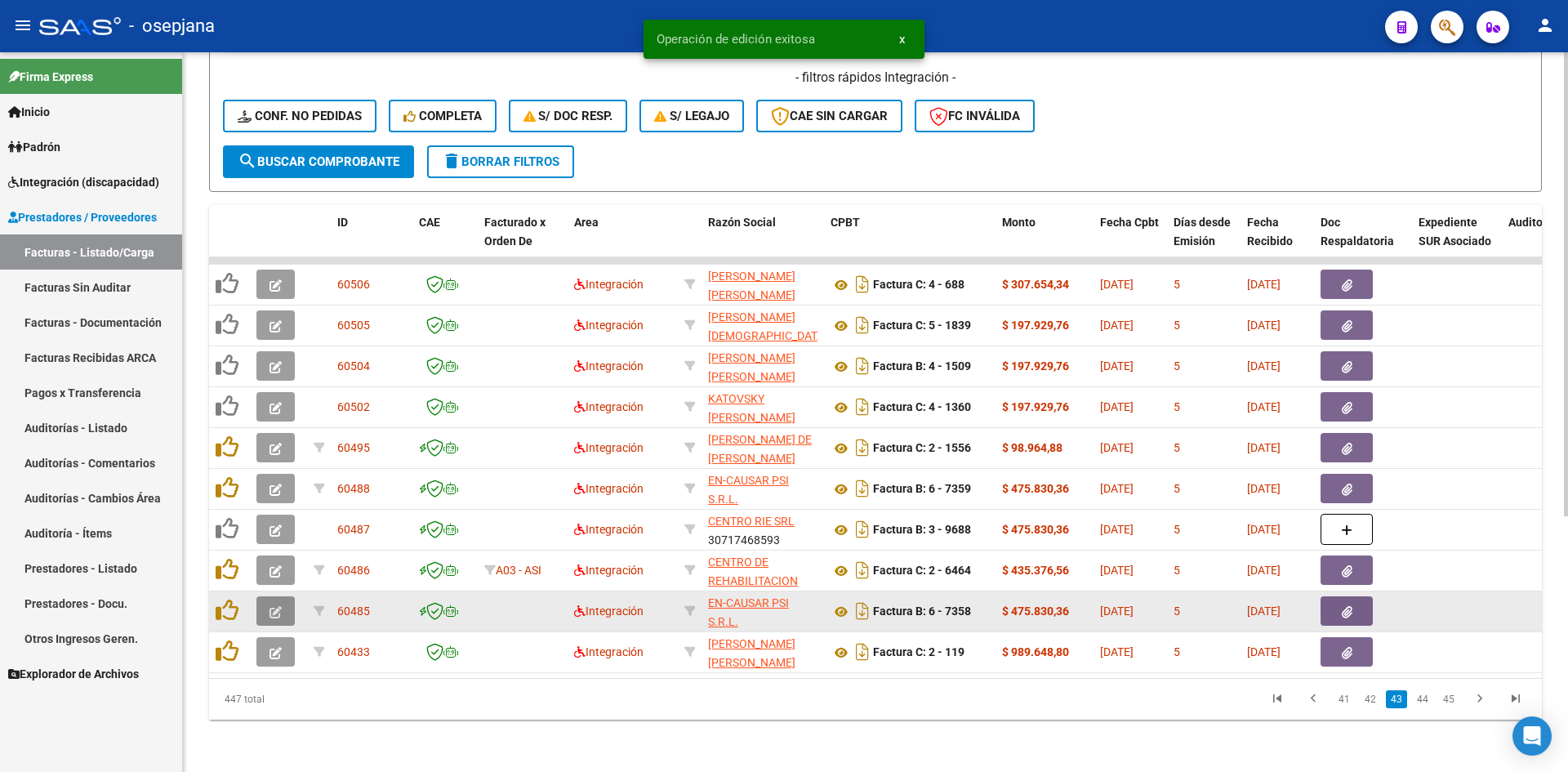
click at [285, 603] on button "button" at bounding box center [276, 611] width 38 height 29
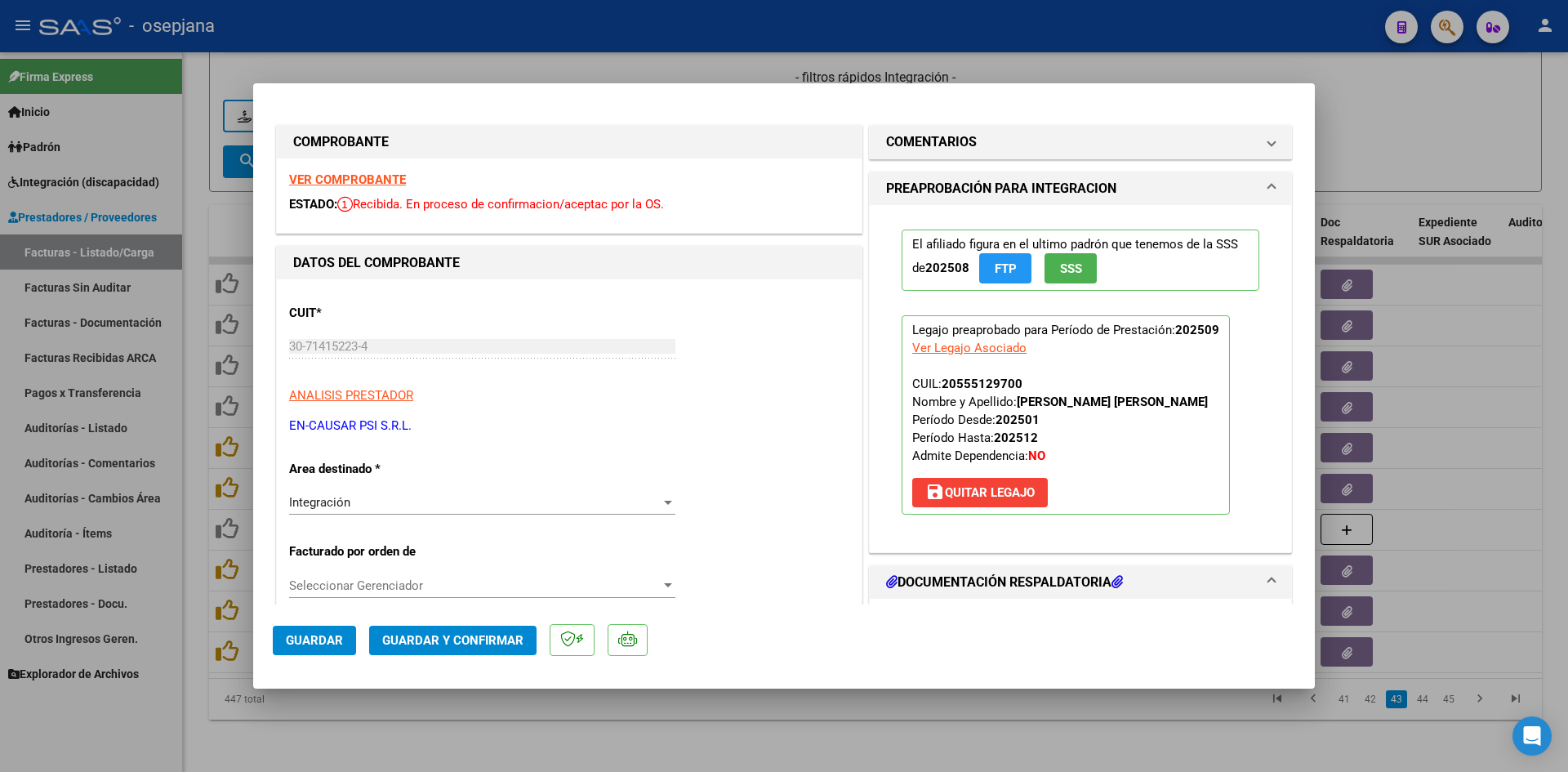
click at [337, 179] on strong "VER COMPROBANTE" at bounding box center [347, 179] width 117 height 15
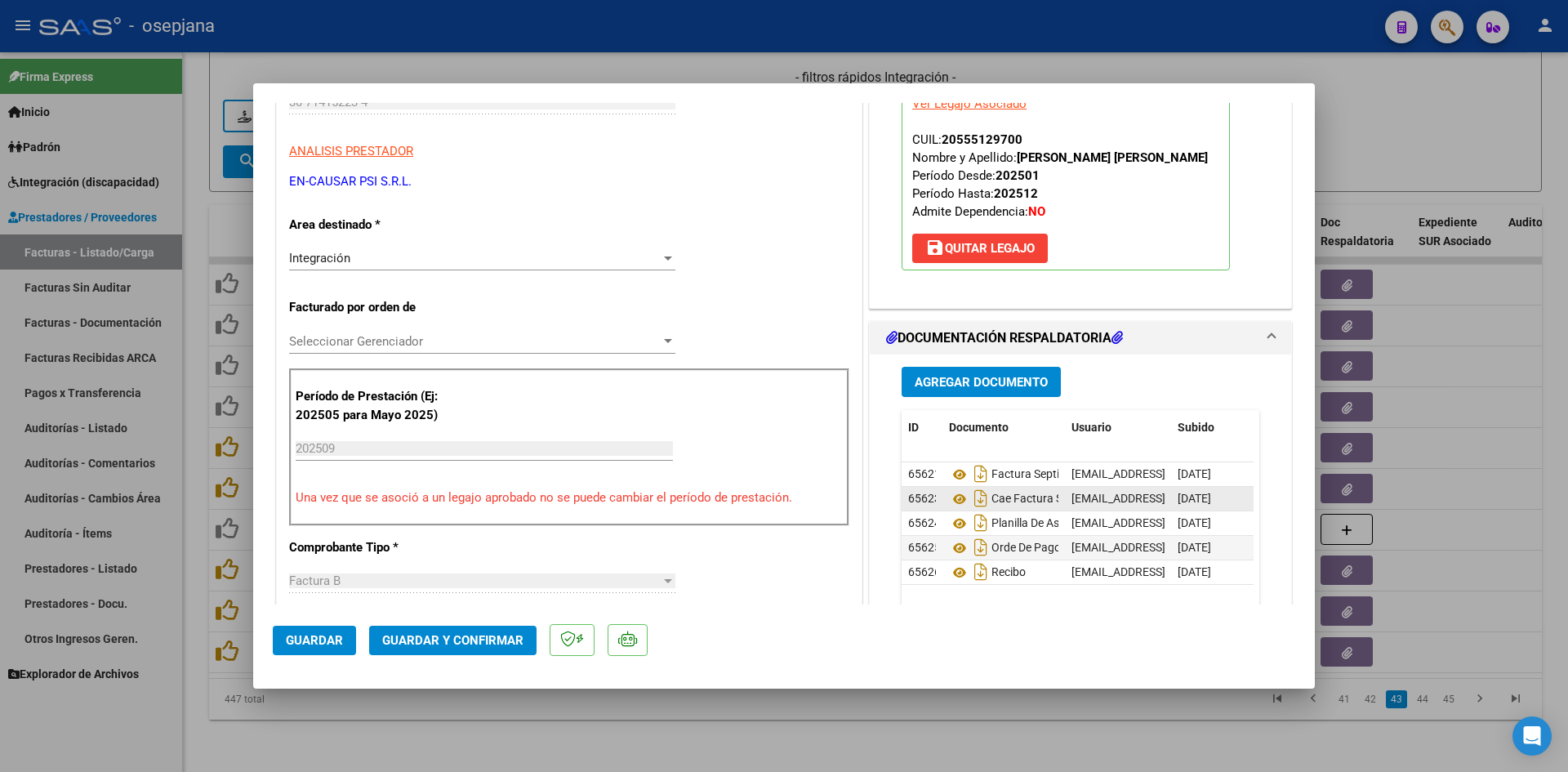
scroll to position [245, 0]
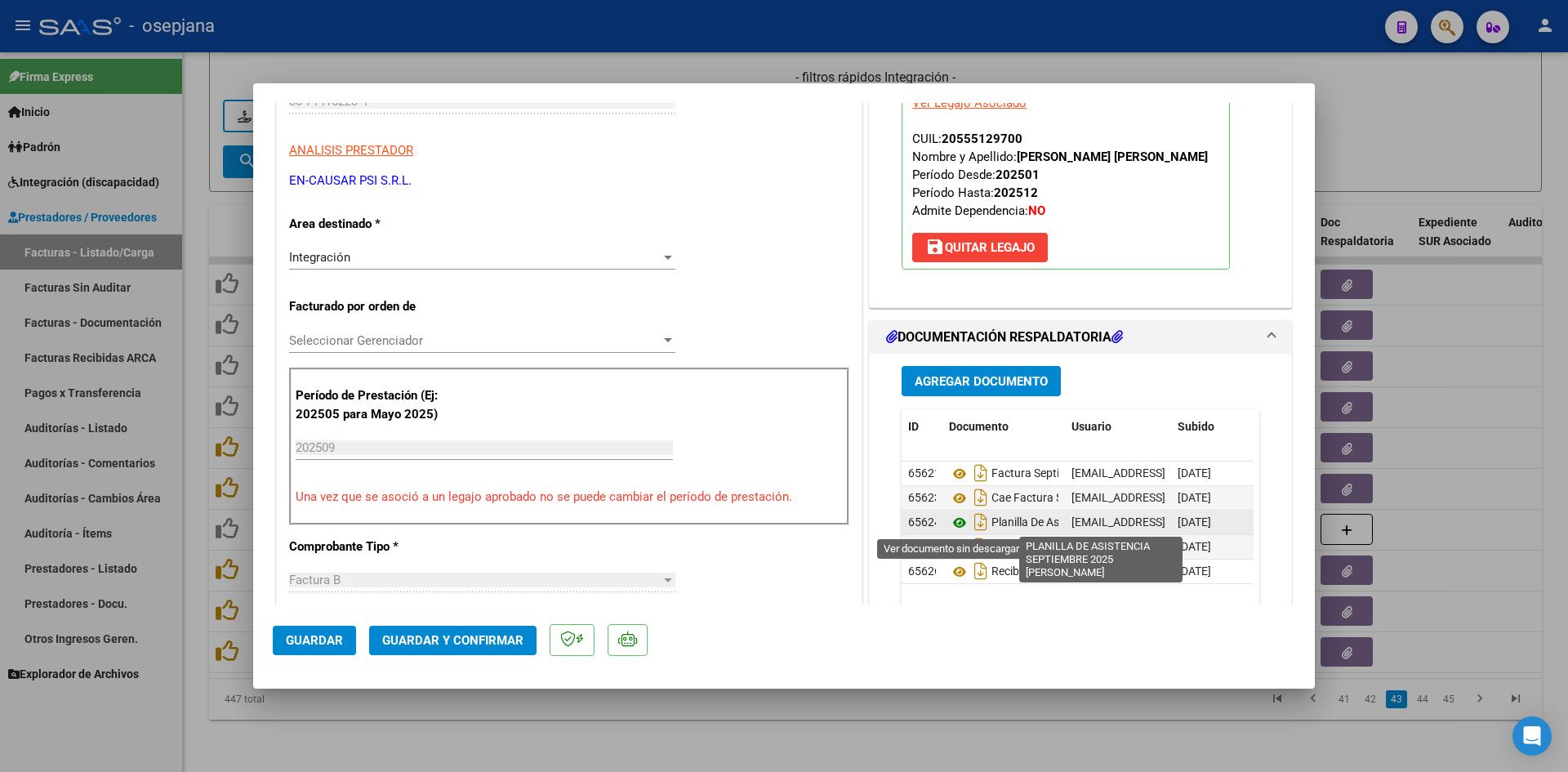
click at [954, 519] on icon at bounding box center [960, 523] width 22 height 20
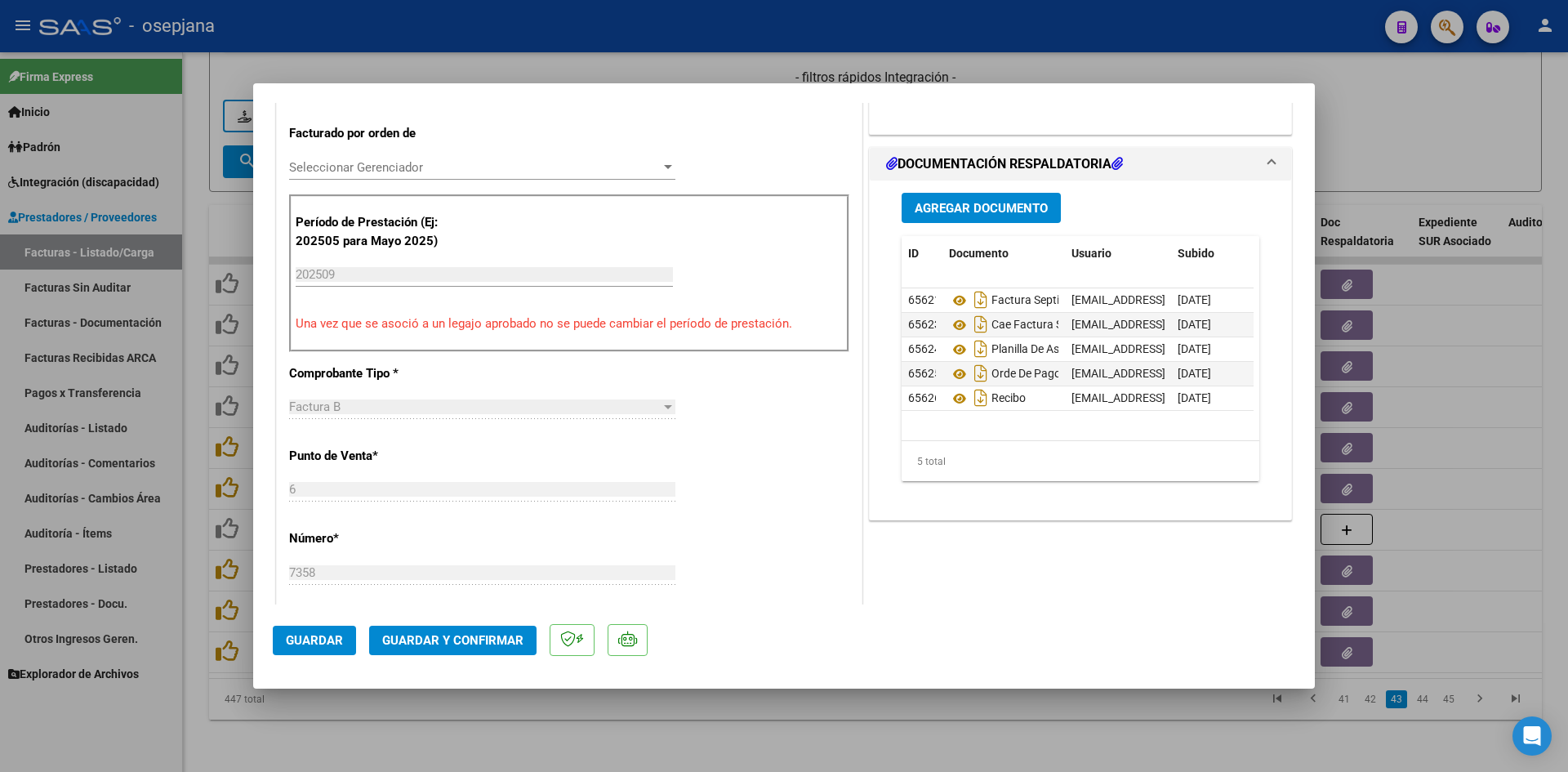
scroll to position [572, 0]
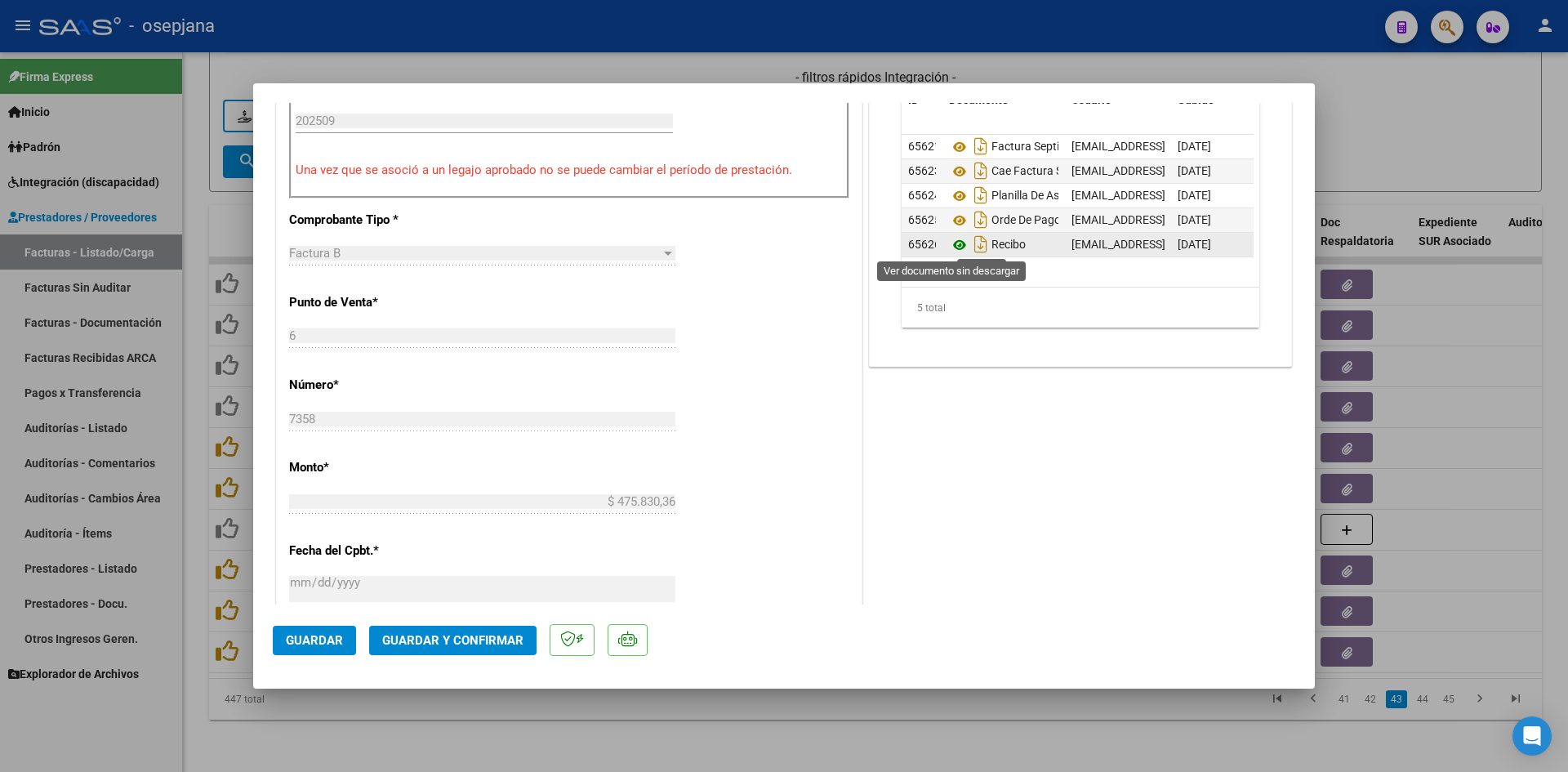
click at [953, 243] on icon at bounding box center [960, 245] width 22 height 20
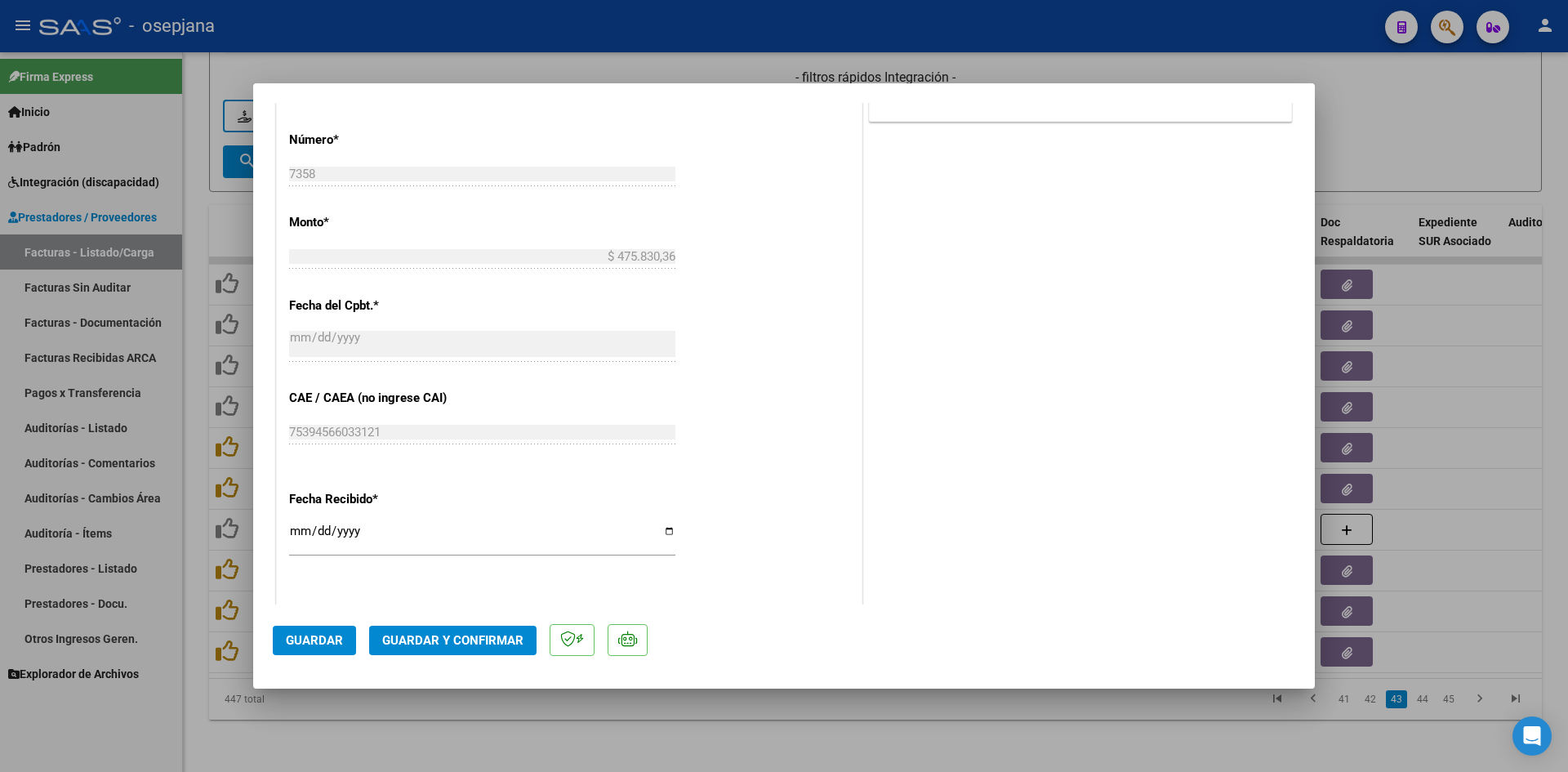
scroll to position [490, 0]
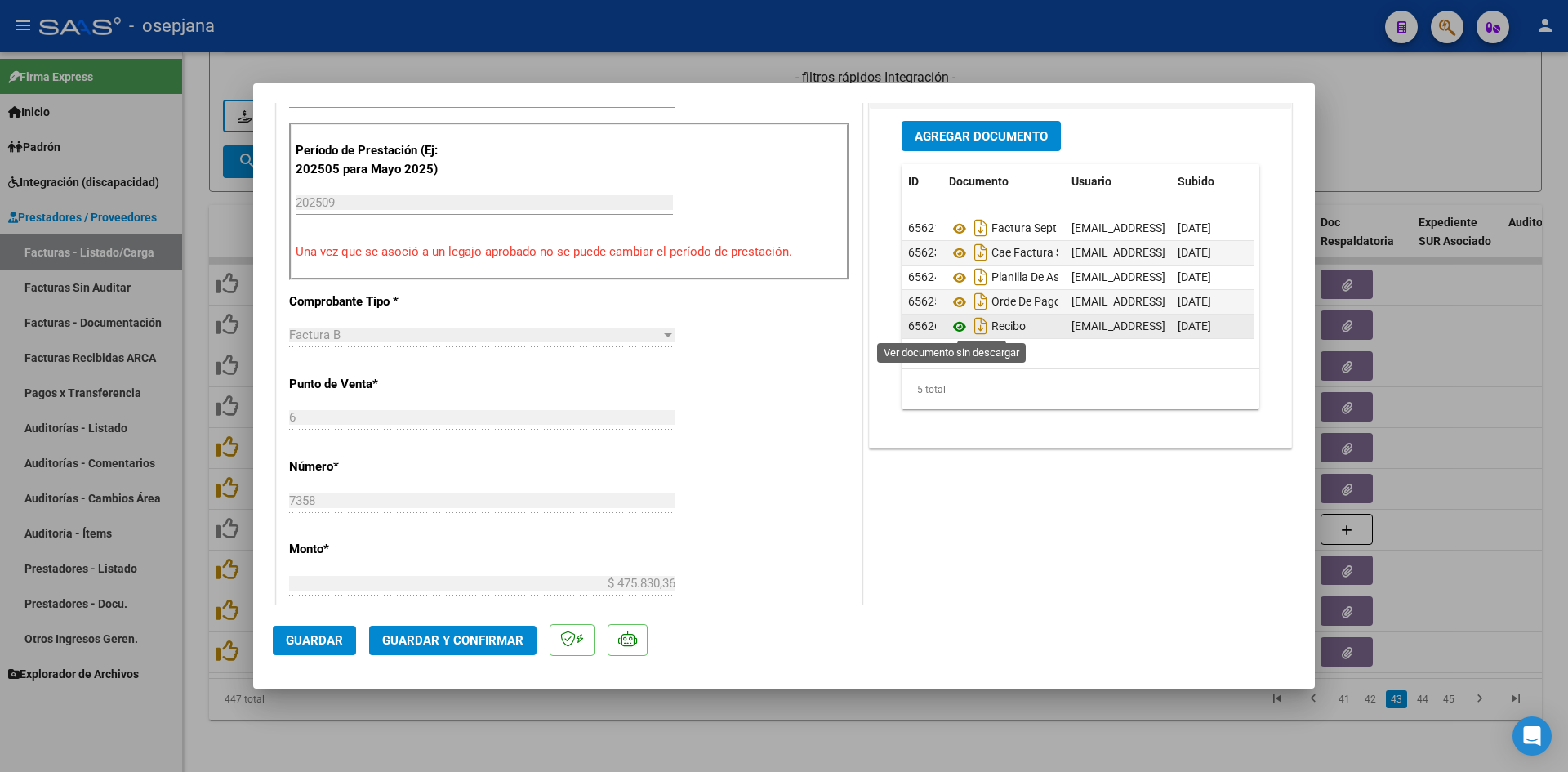
click at [949, 324] on icon at bounding box center [960, 327] width 22 height 20
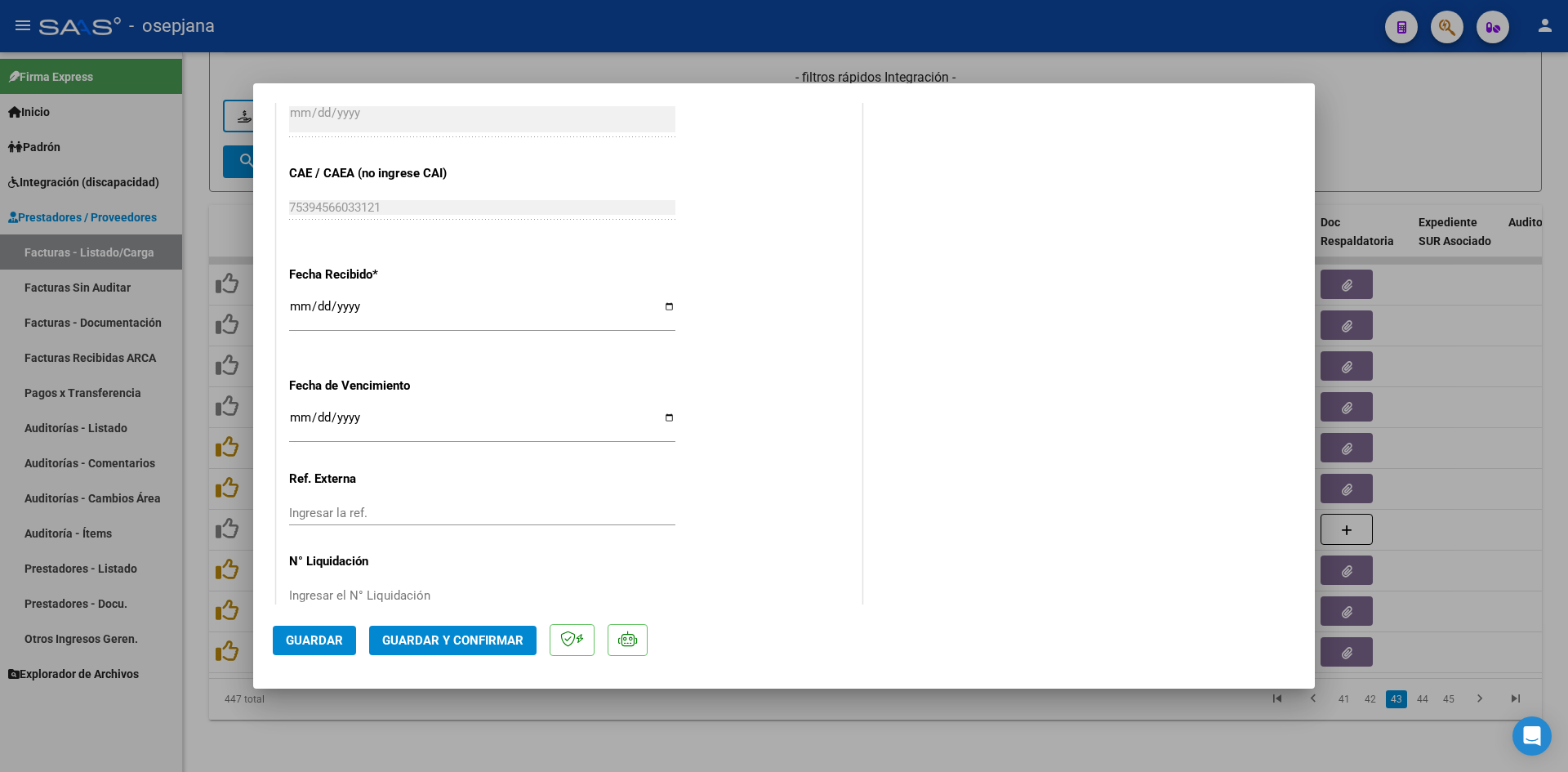
scroll to position [1062, 0]
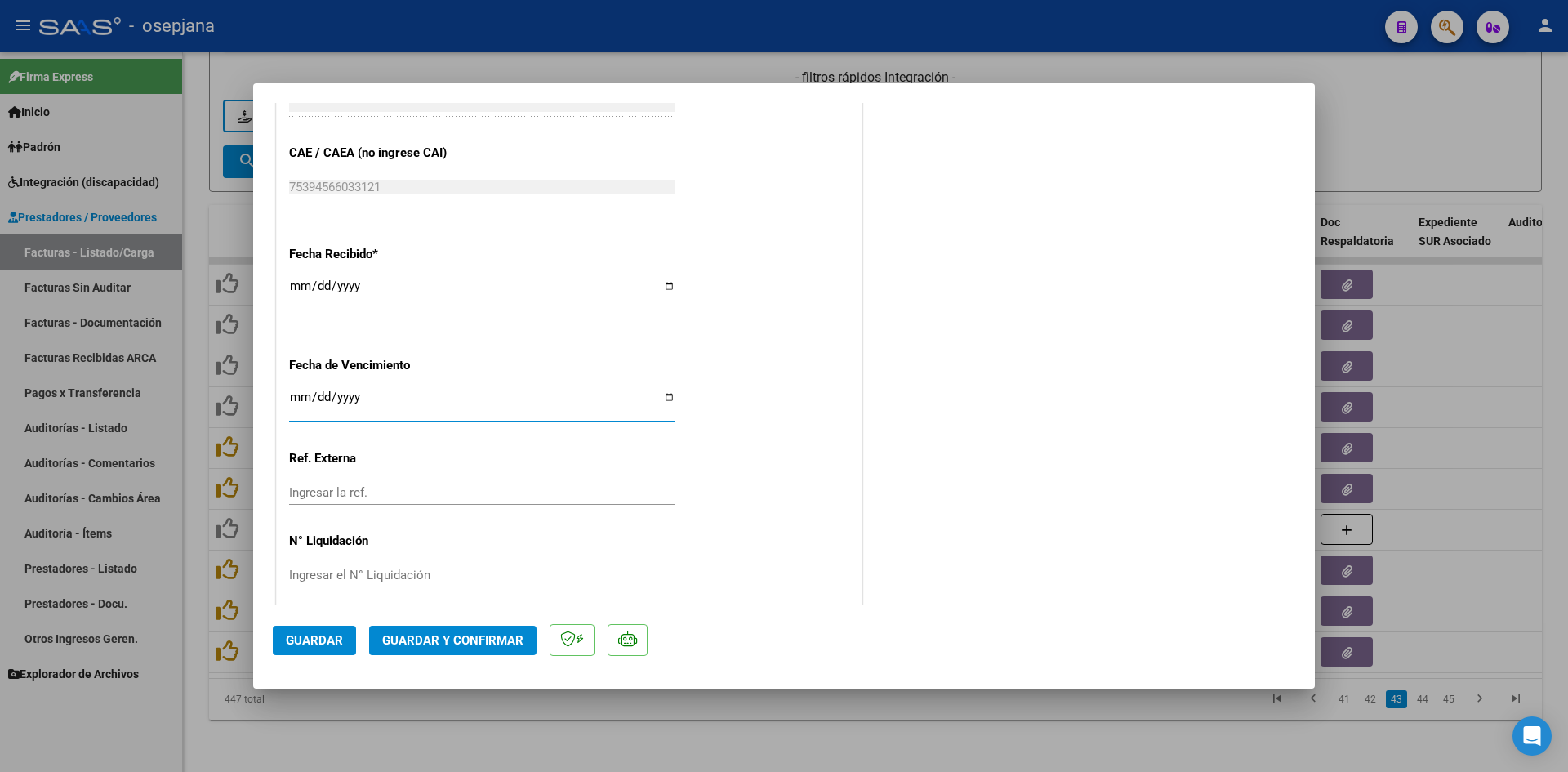
click at [291, 397] on input "[DATE]" at bounding box center [482, 403] width 386 height 26
click at [429, 636] on span "Guardar y Confirmar" at bounding box center [453, 641] width 141 height 15
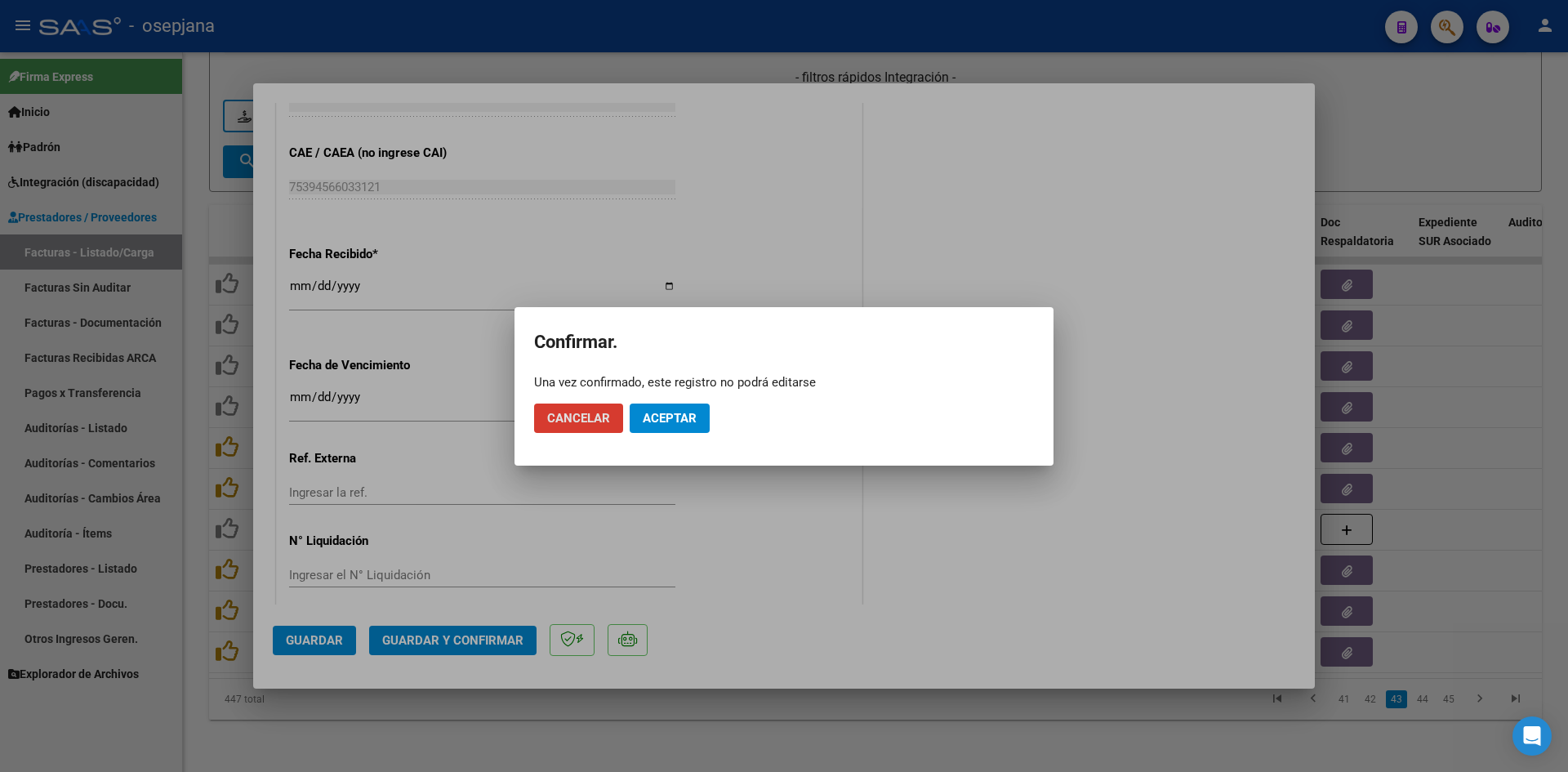
click at [700, 410] on button "Aceptar" at bounding box center [670, 418] width 80 height 29
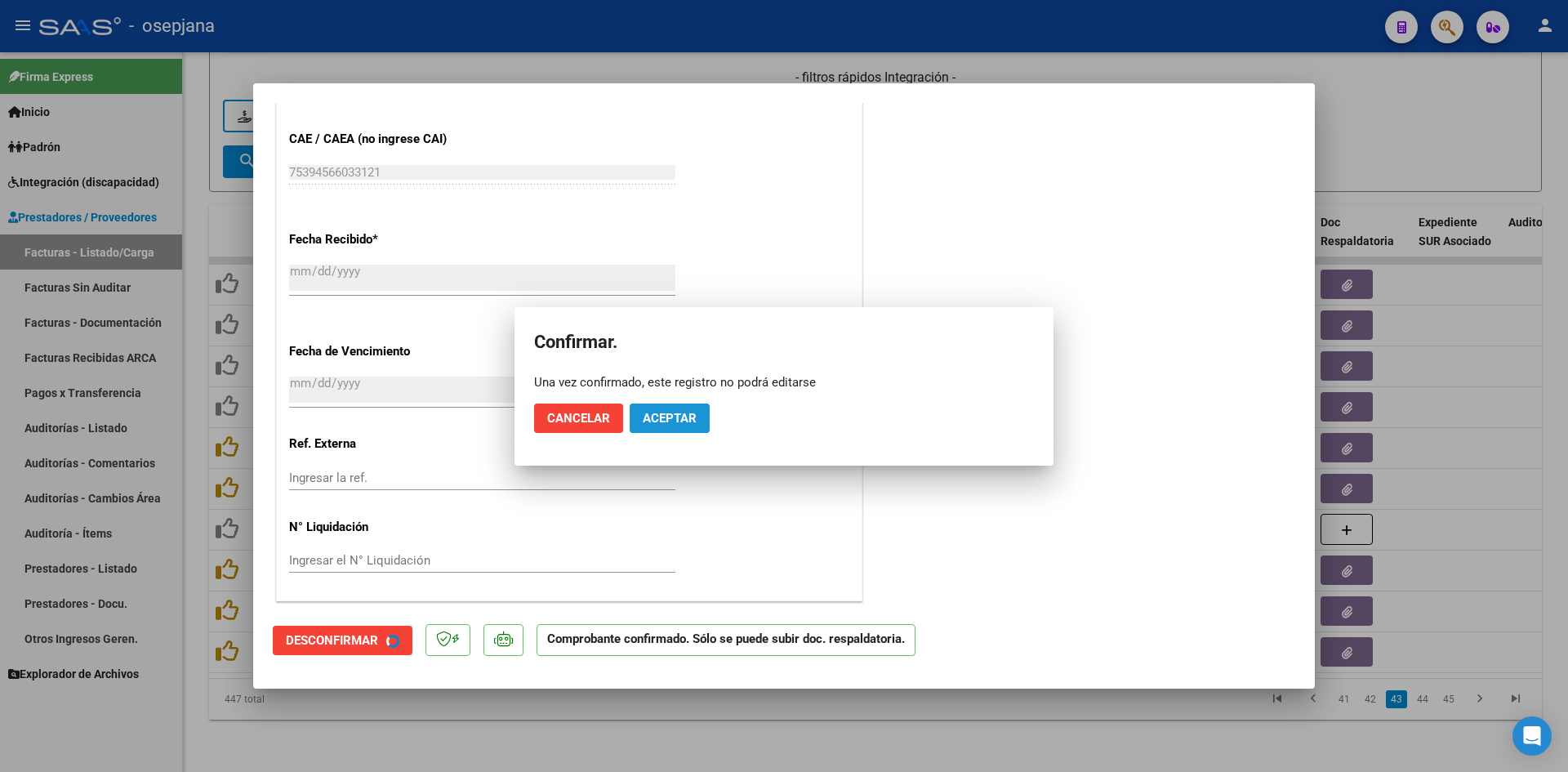
scroll to position [961, 0]
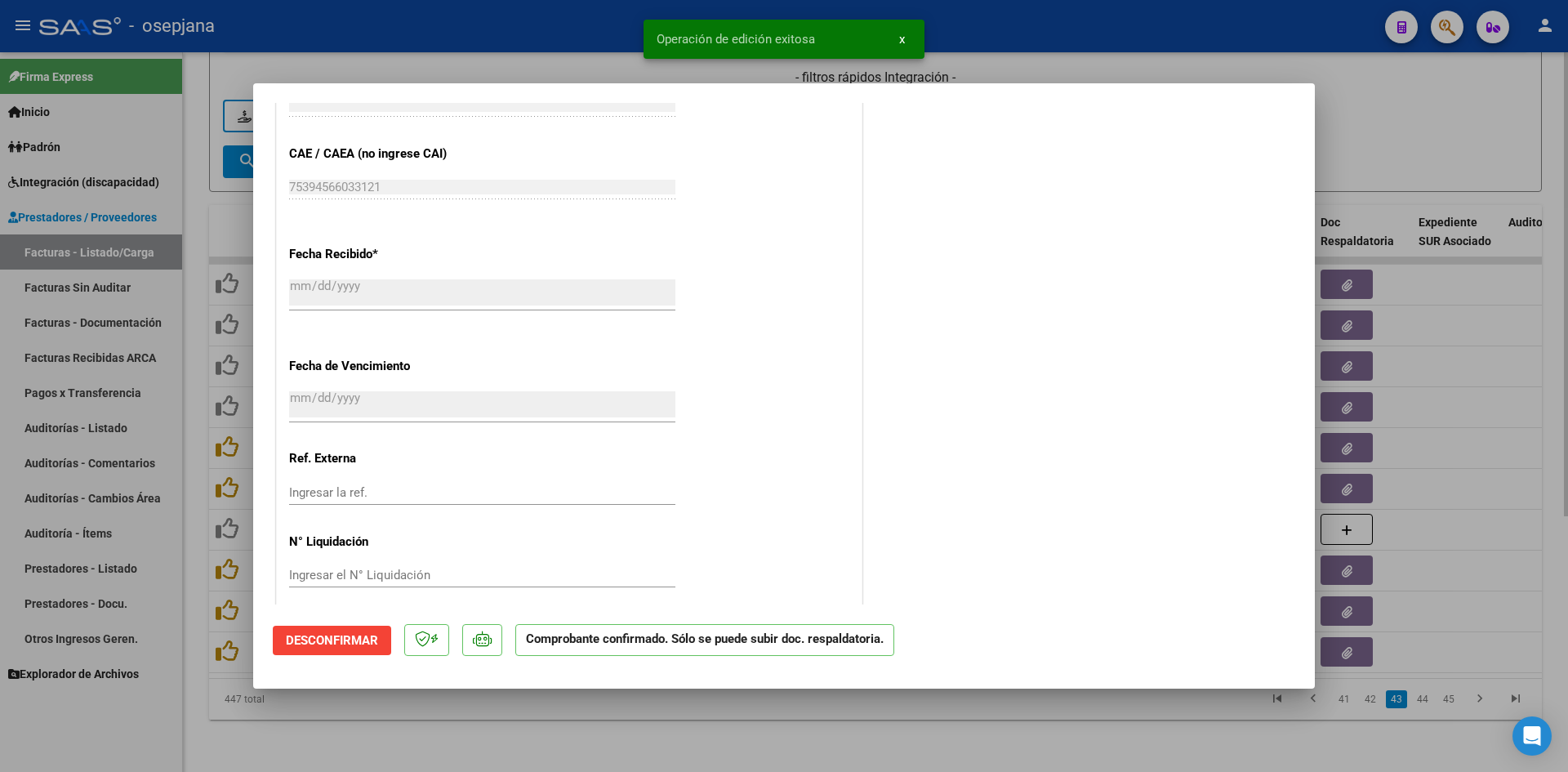
click at [1465, 145] on div at bounding box center [784, 386] width 1568 height 772
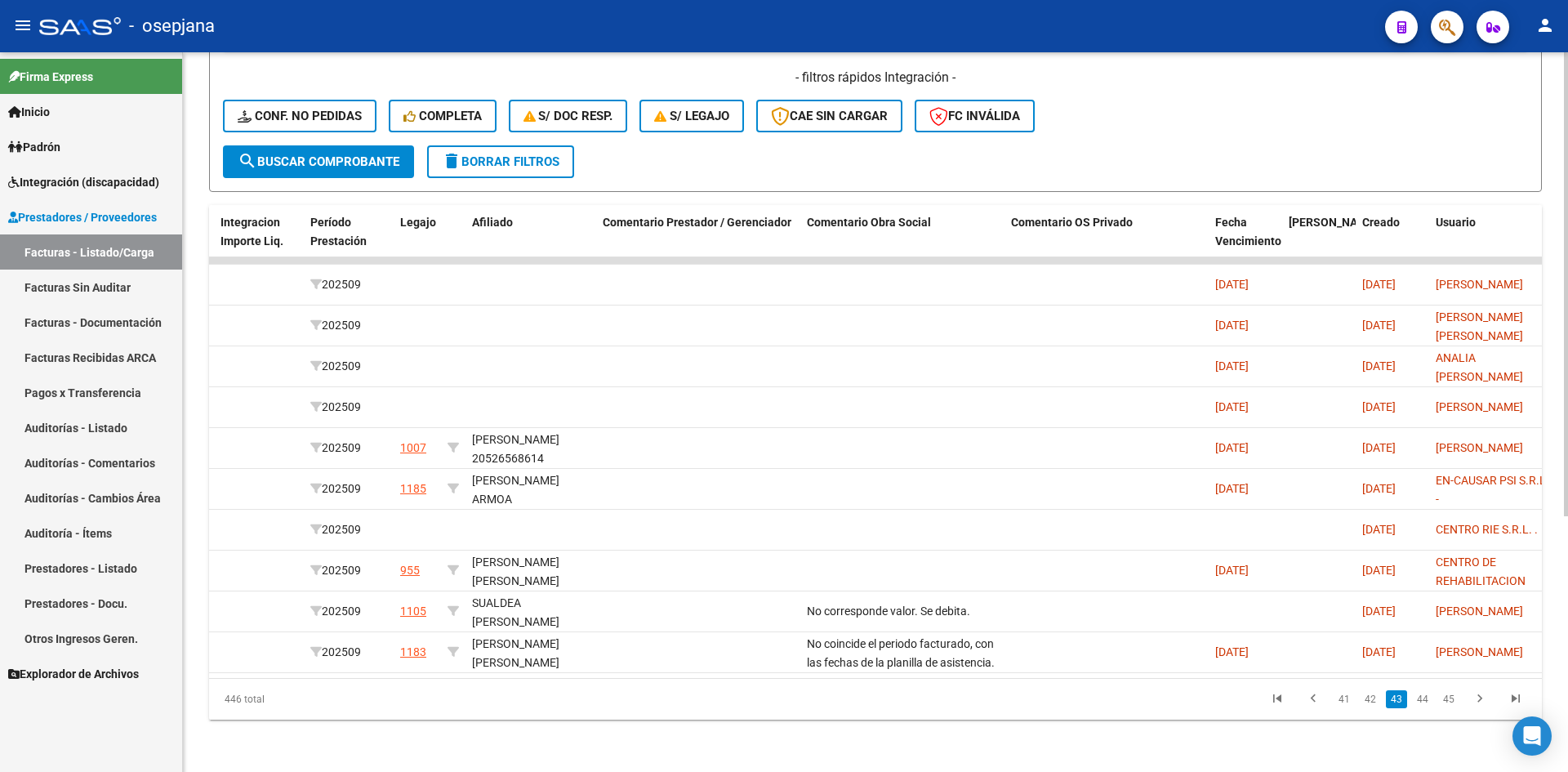
scroll to position [0, 0]
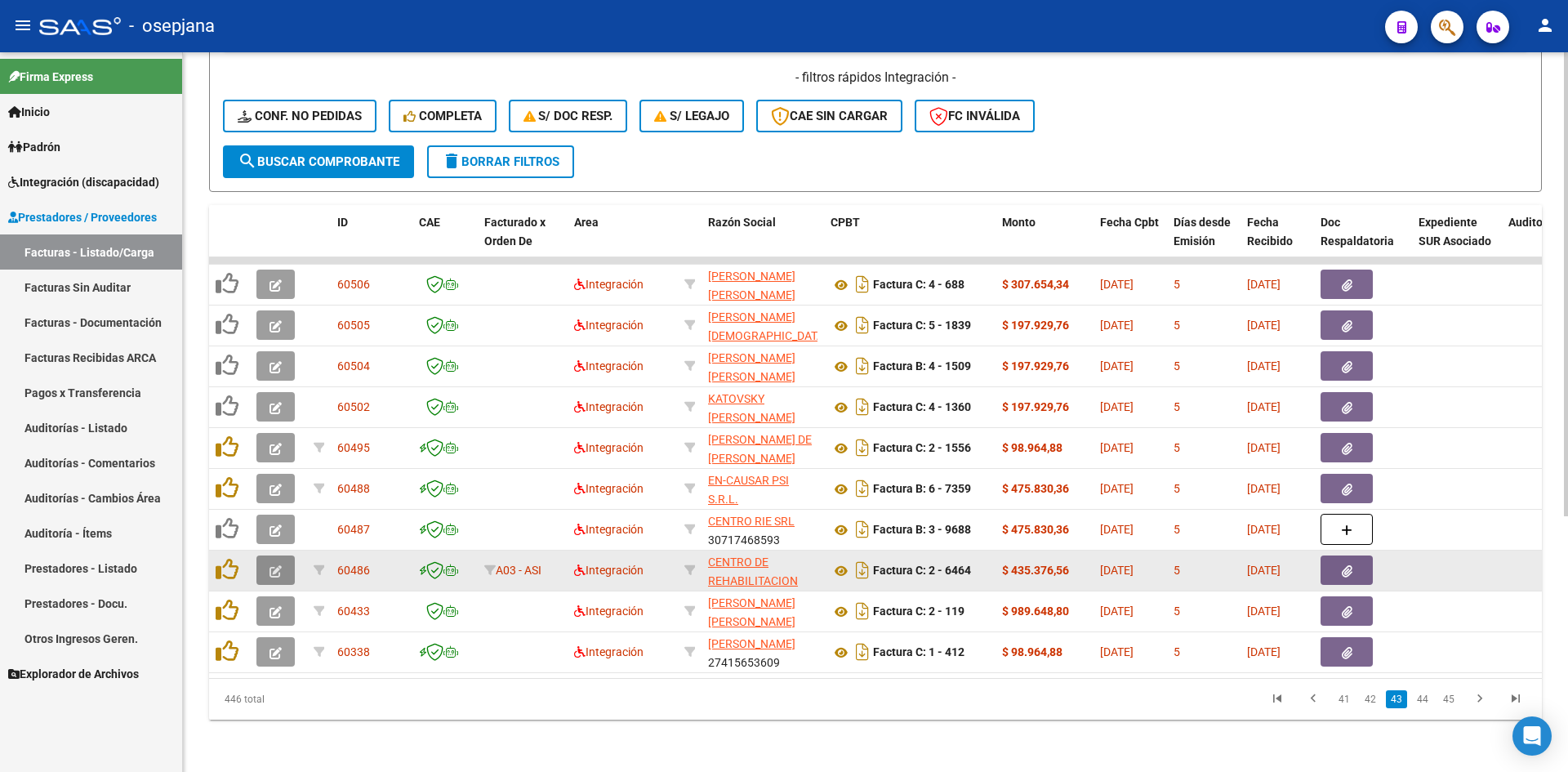
click at [271, 565] on icon "button" at bounding box center [275, 571] width 12 height 12
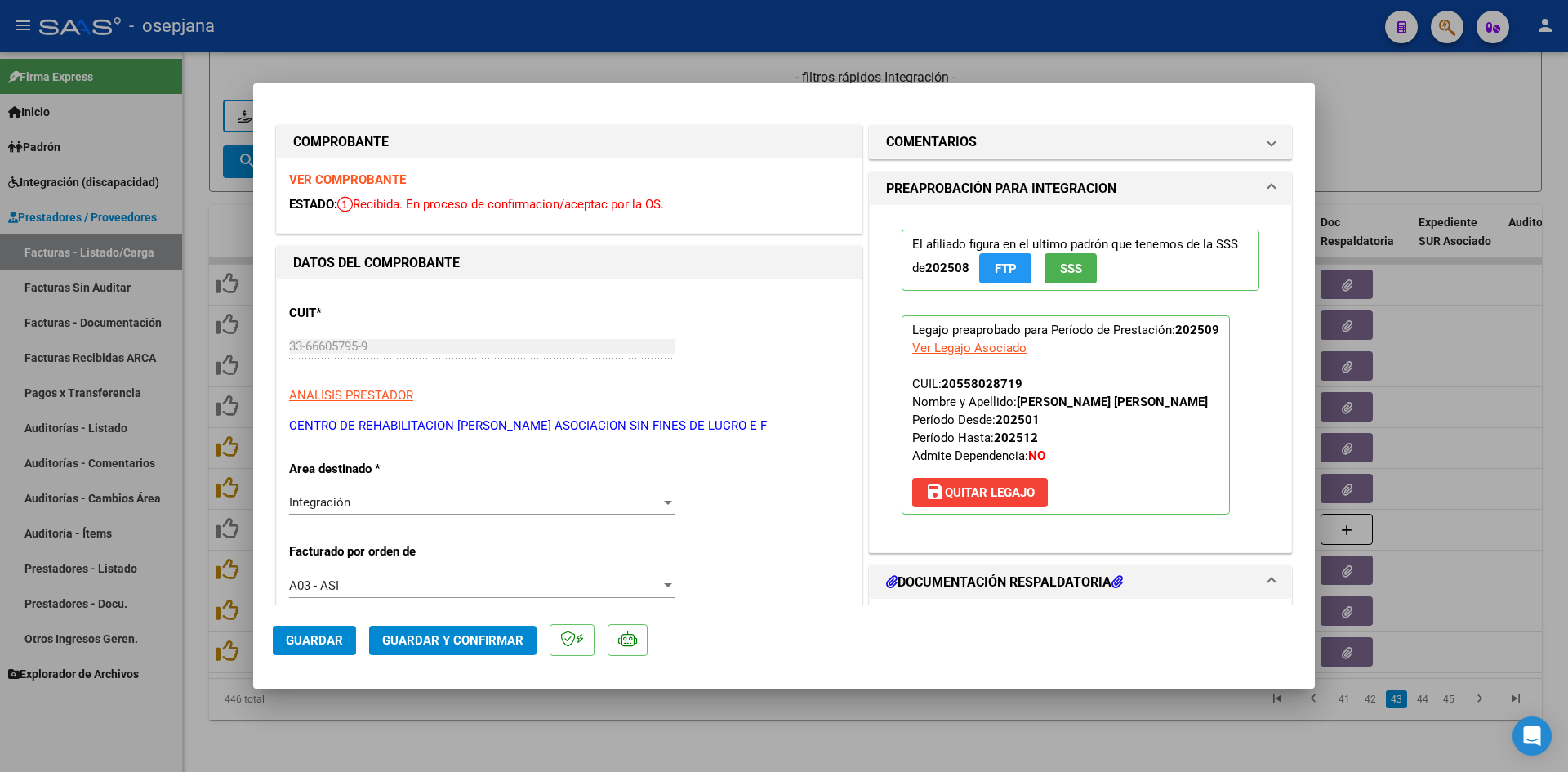
click at [349, 180] on strong "VER COMPROBANTE" at bounding box center [347, 179] width 117 height 15
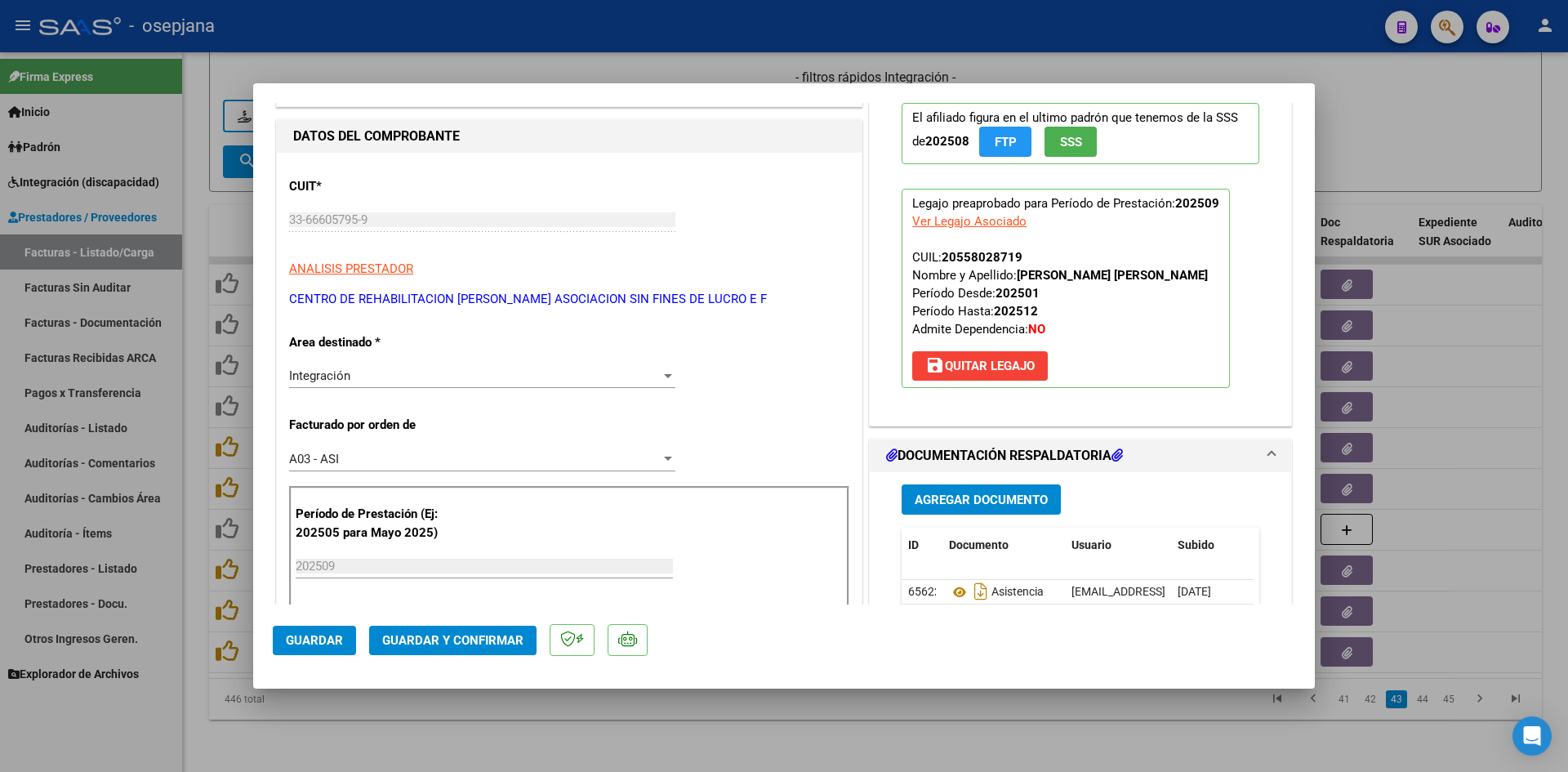
scroll to position [327, 0]
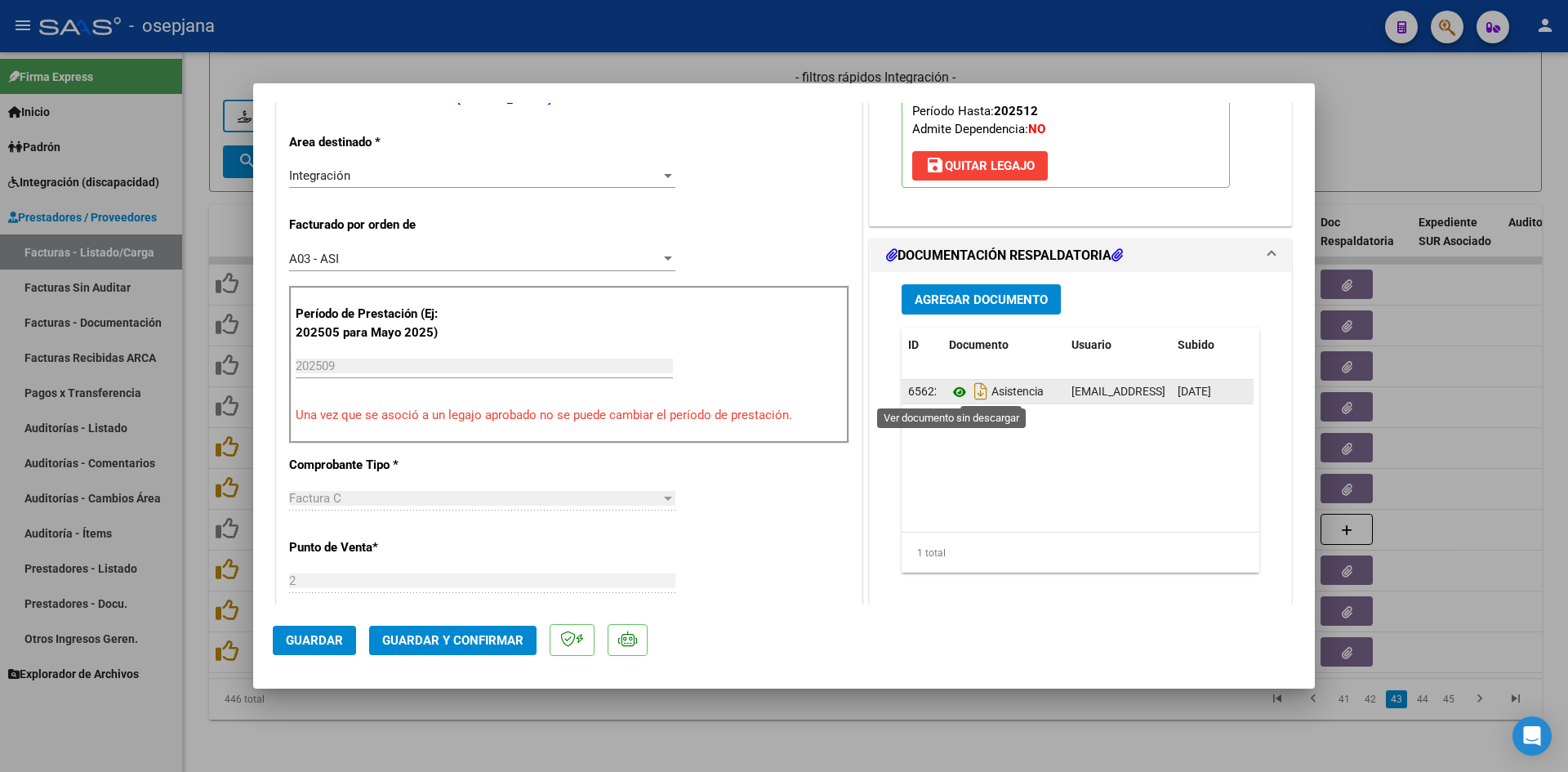
click at [956, 391] on icon at bounding box center [960, 392] width 22 height 20
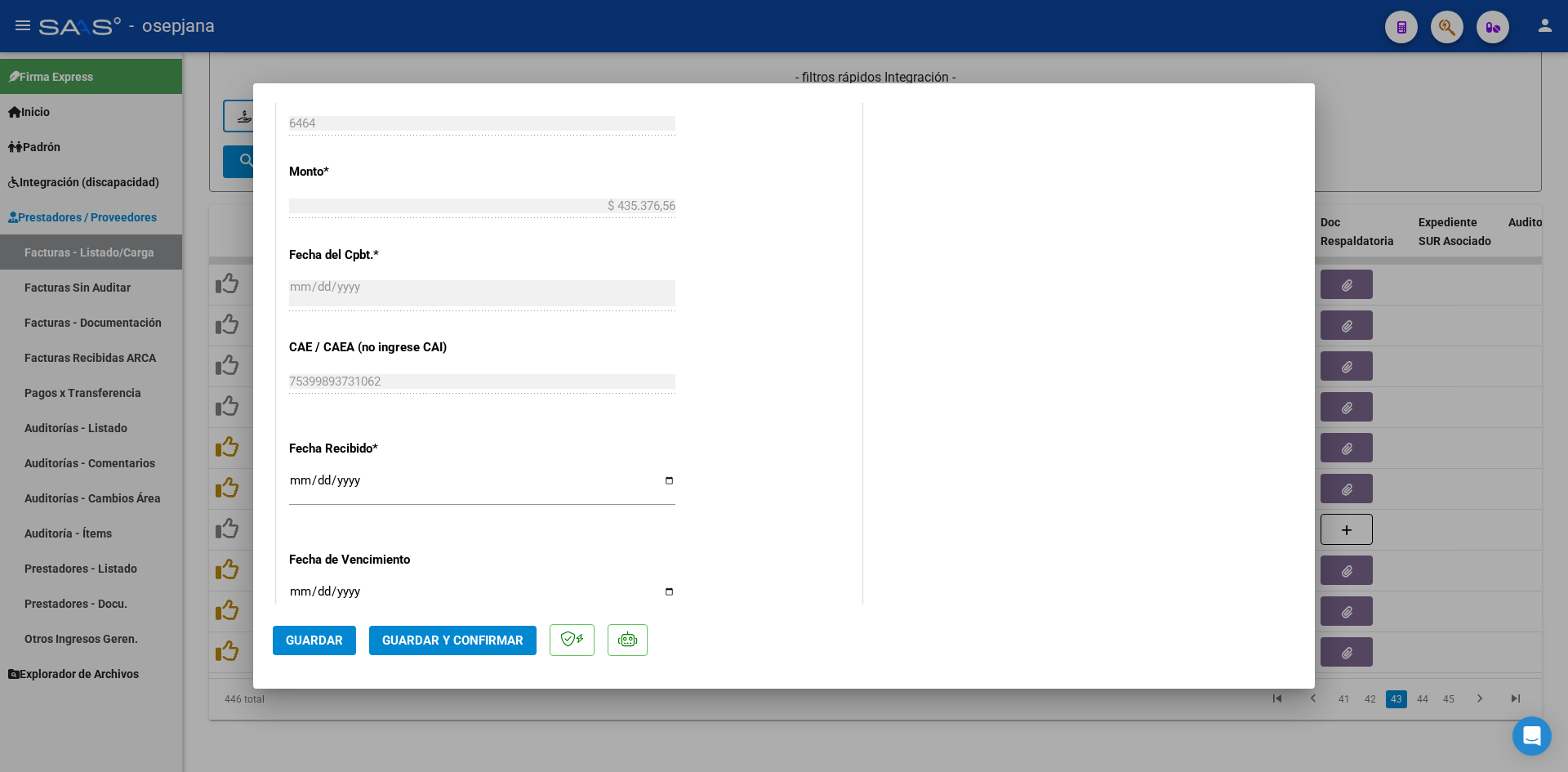
scroll to position [898, 0]
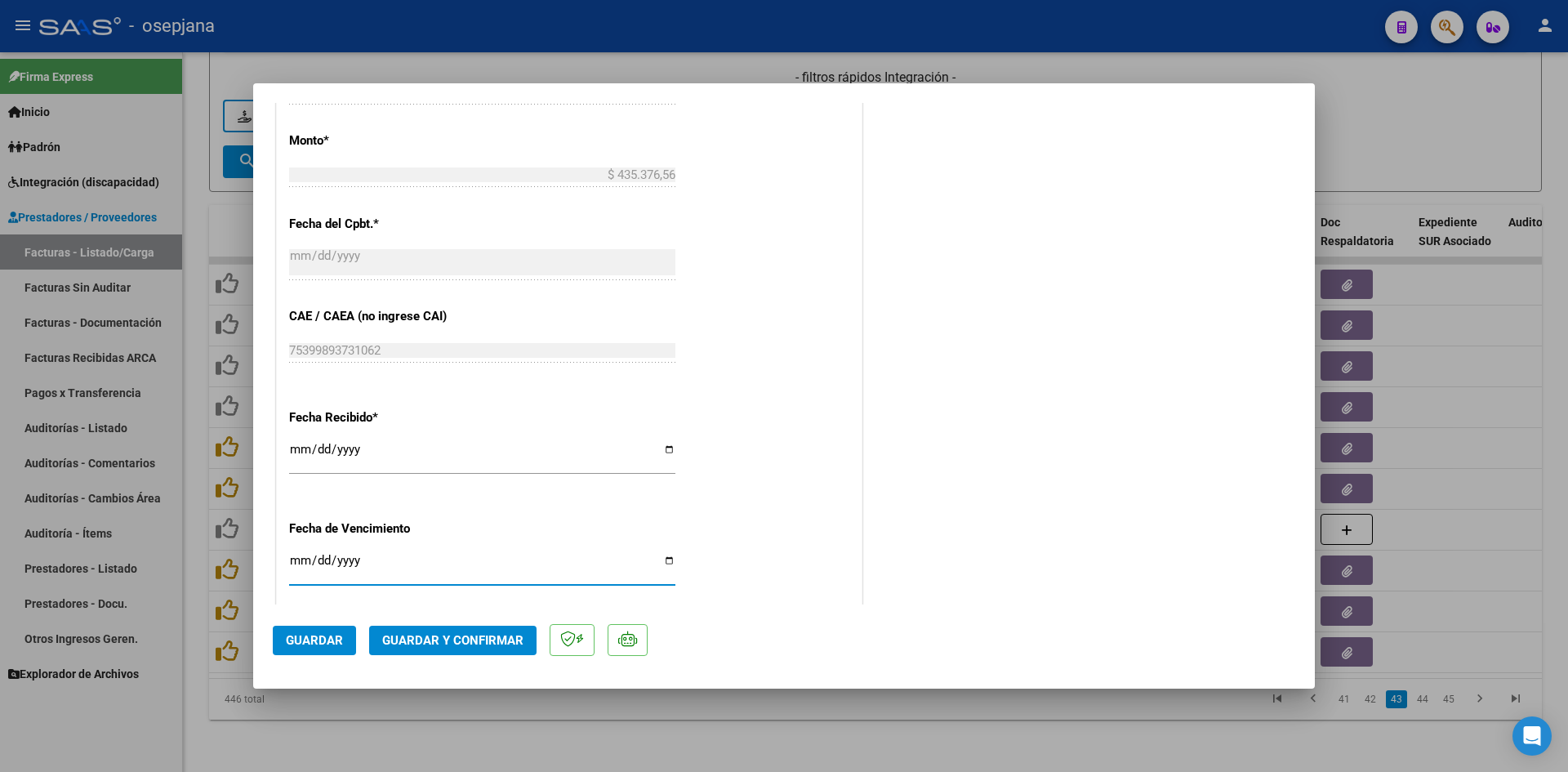
click at [298, 554] on input "[DATE]" at bounding box center [482, 566] width 386 height 26
click at [456, 640] on span "Guardar y Confirmar" at bounding box center [453, 641] width 141 height 15
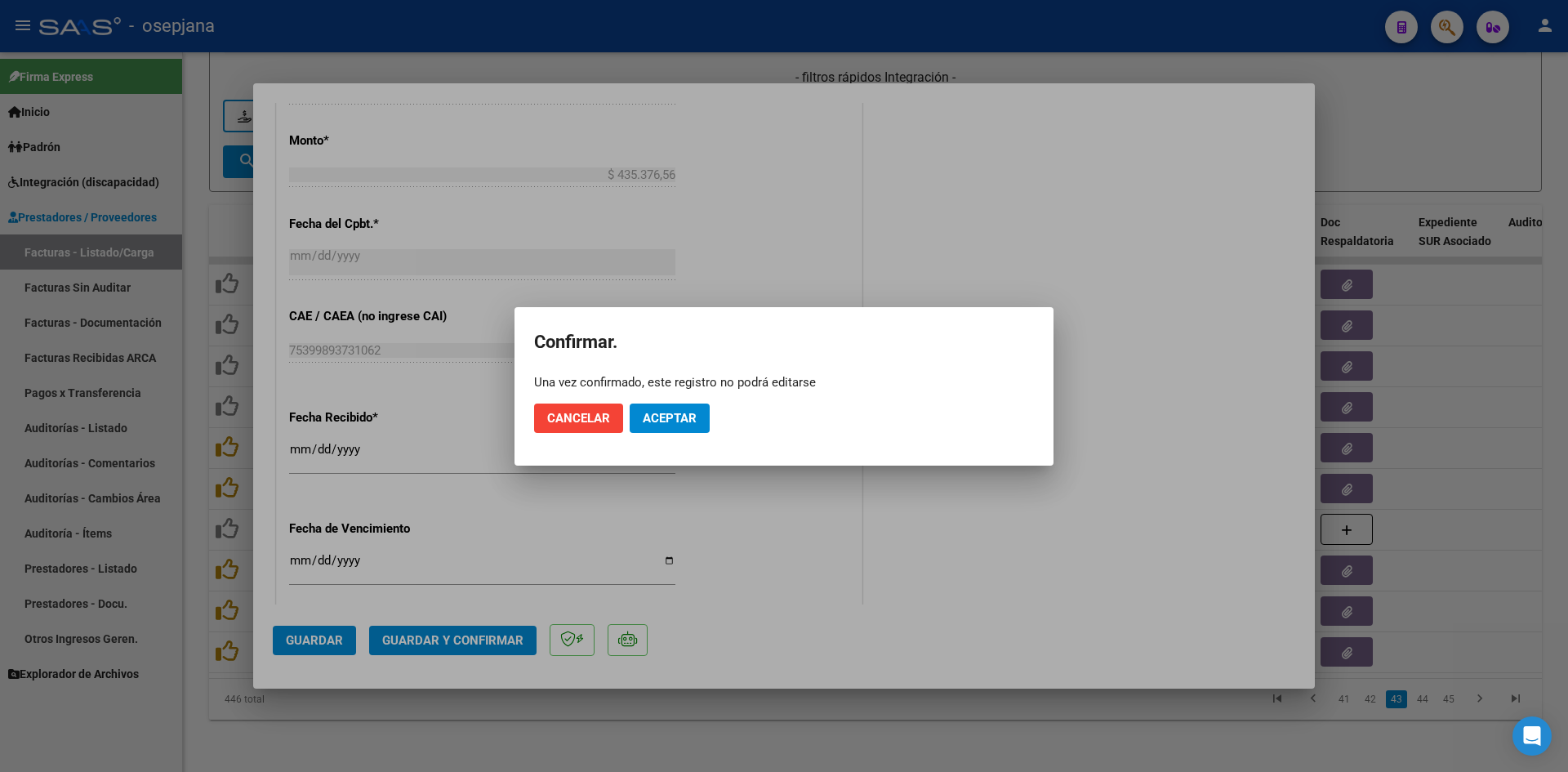
click at [679, 400] on mat-dialog-actions "Cancelar Aceptar" at bounding box center [784, 418] width 500 height 56
click at [685, 411] on span "Aceptar" at bounding box center [670, 418] width 54 height 15
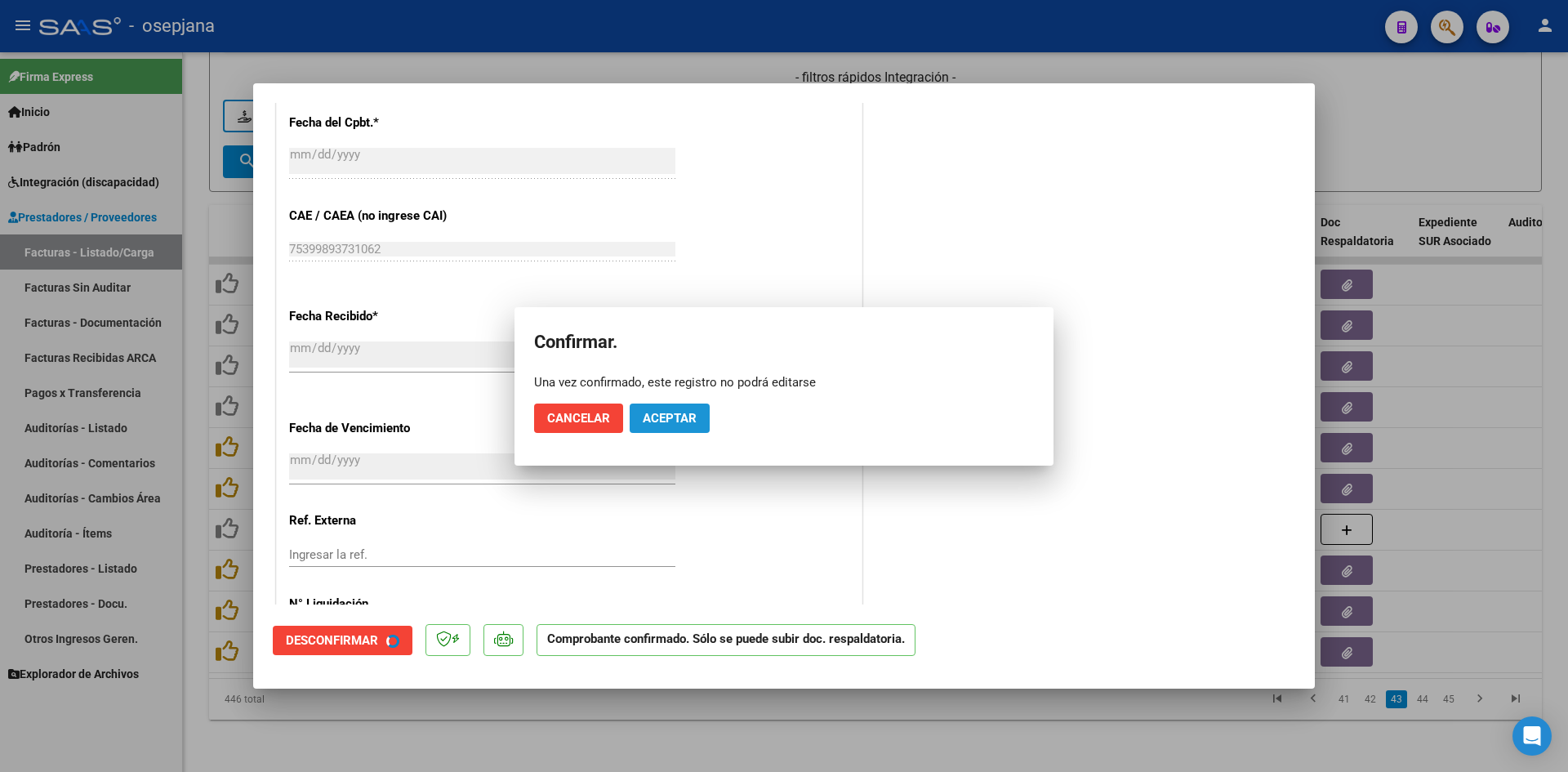
scroll to position [797, 0]
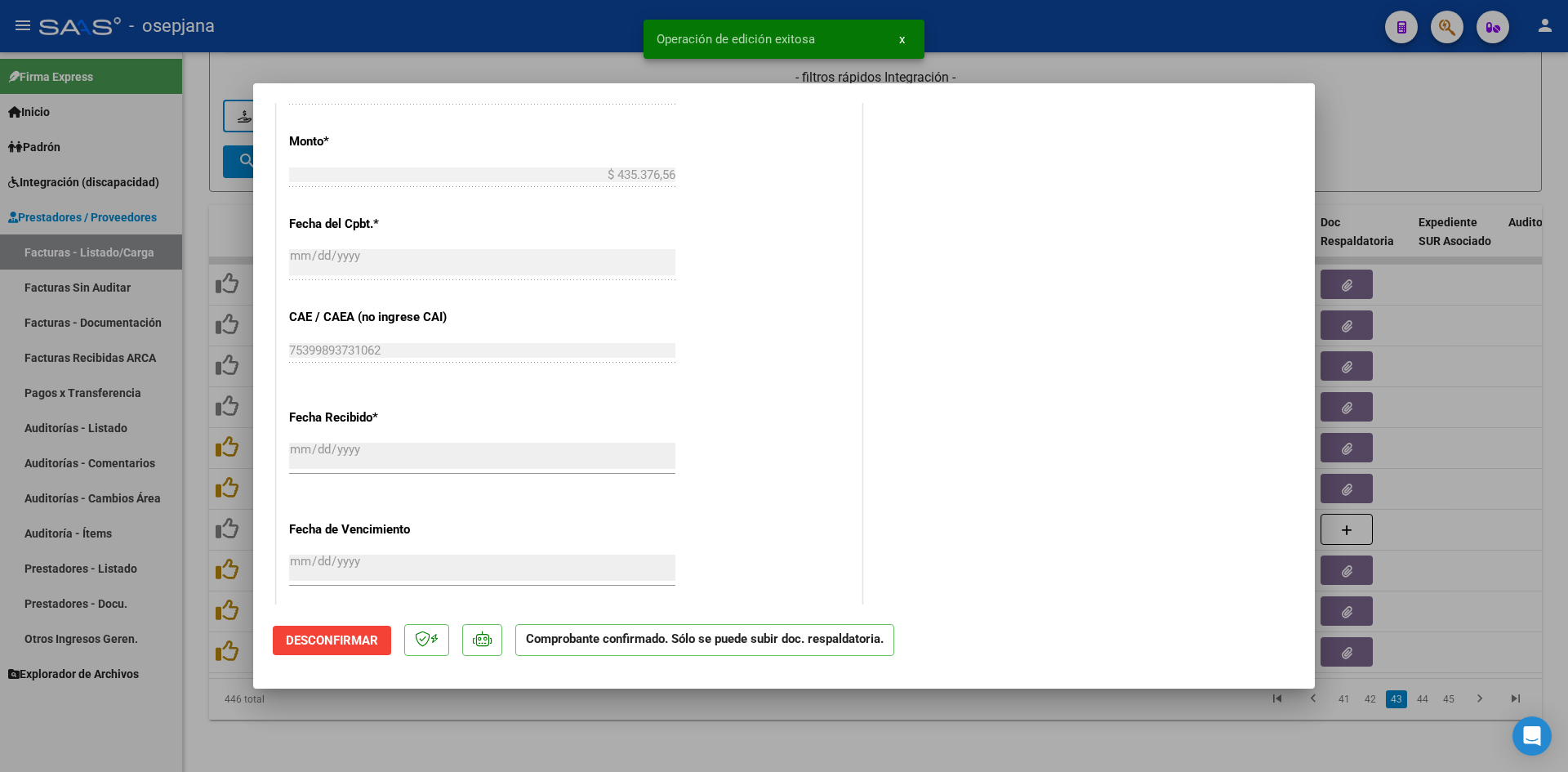
click at [1384, 158] on div at bounding box center [784, 386] width 1568 height 772
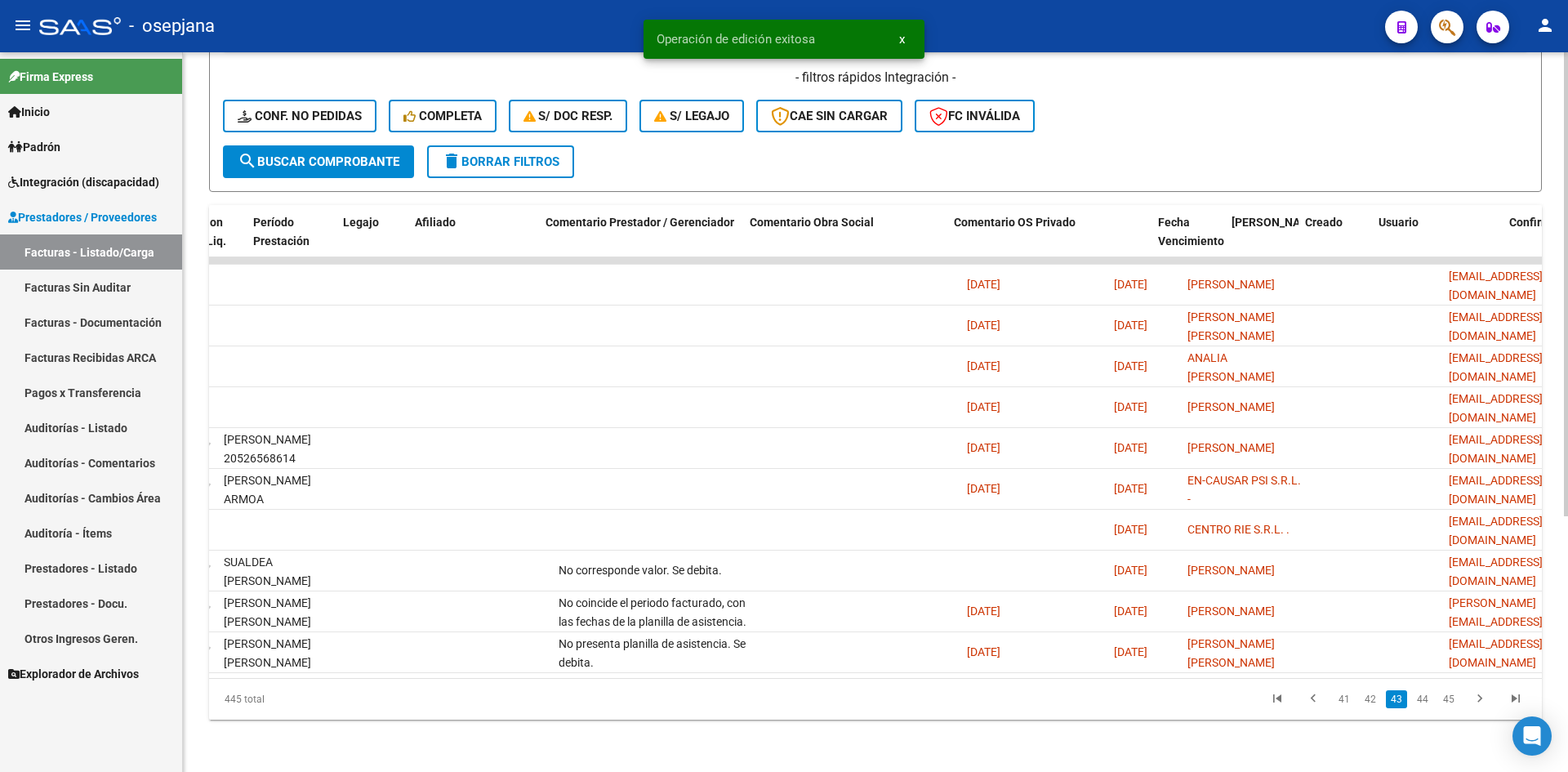
scroll to position [0, 0]
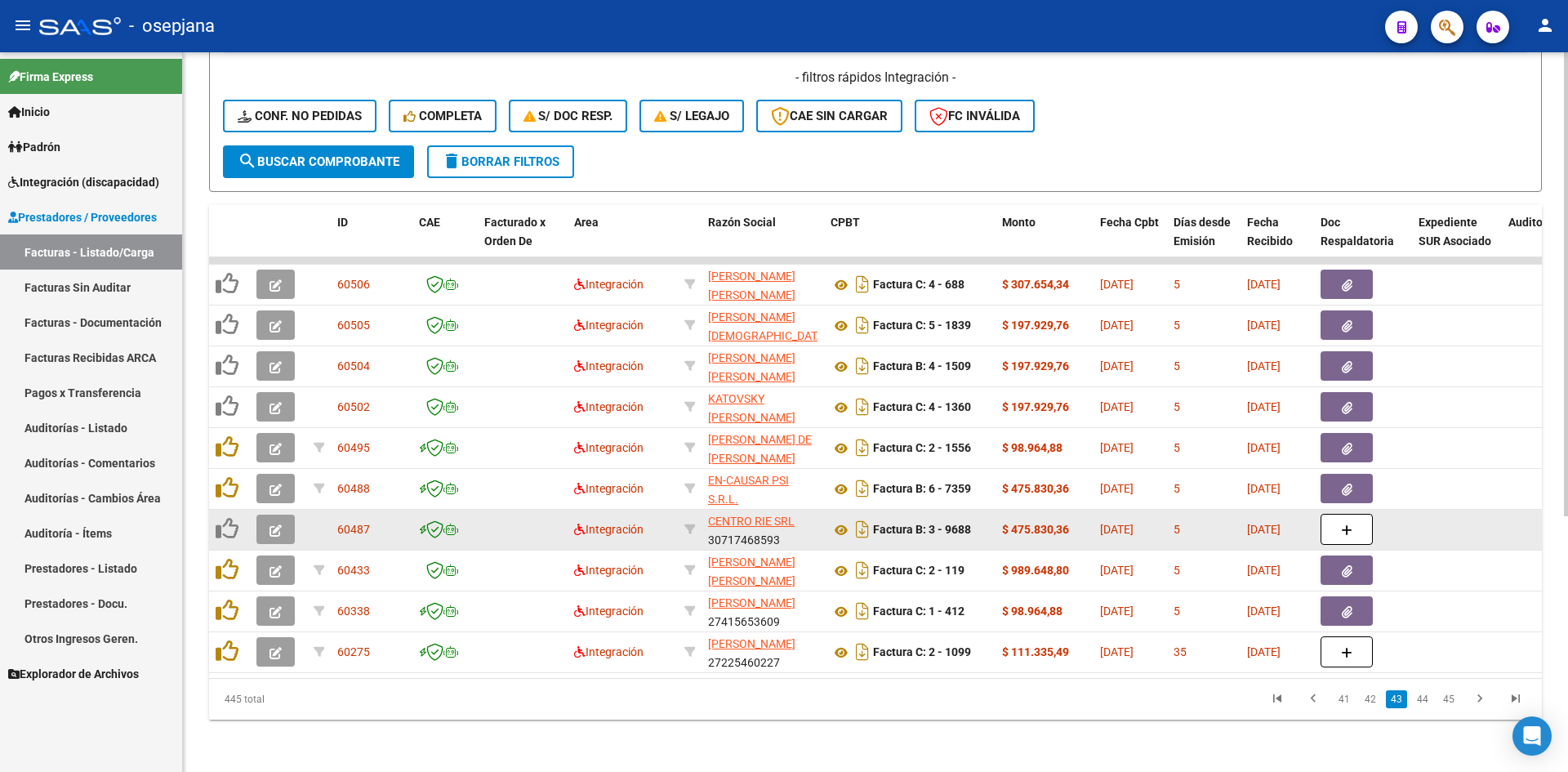
click at [272, 524] on icon "button" at bounding box center [275, 530] width 12 height 12
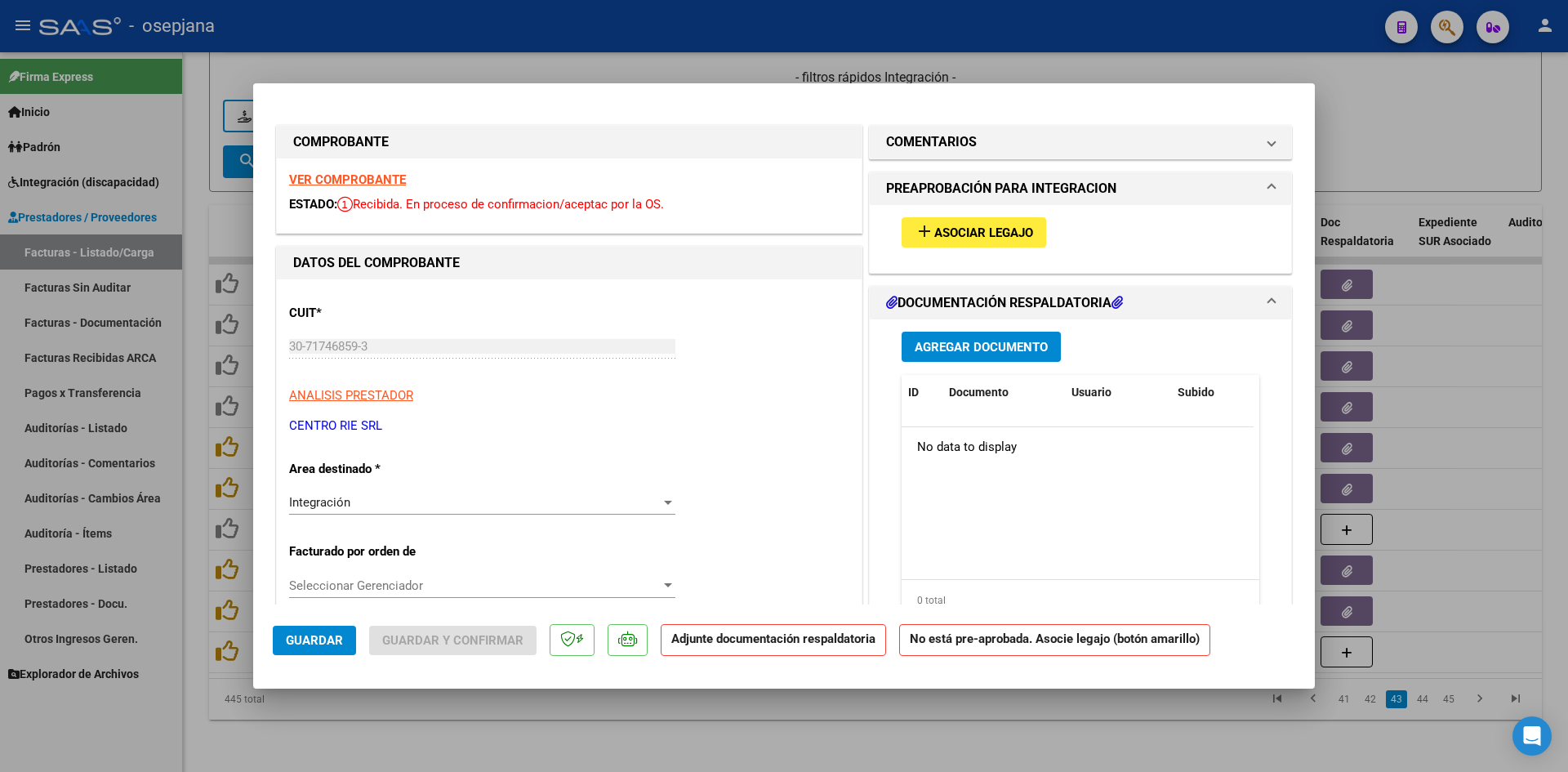
click at [321, 177] on strong "VER COMPROBANTE" at bounding box center [347, 179] width 117 height 15
click at [385, 178] on strong "VER COMPROBANTE" at bounding box center [347, 179] width 117 height 15
click at [980, 225] on span "Asociar Legajo" at bounding box center [984, 233] width 99 height 15
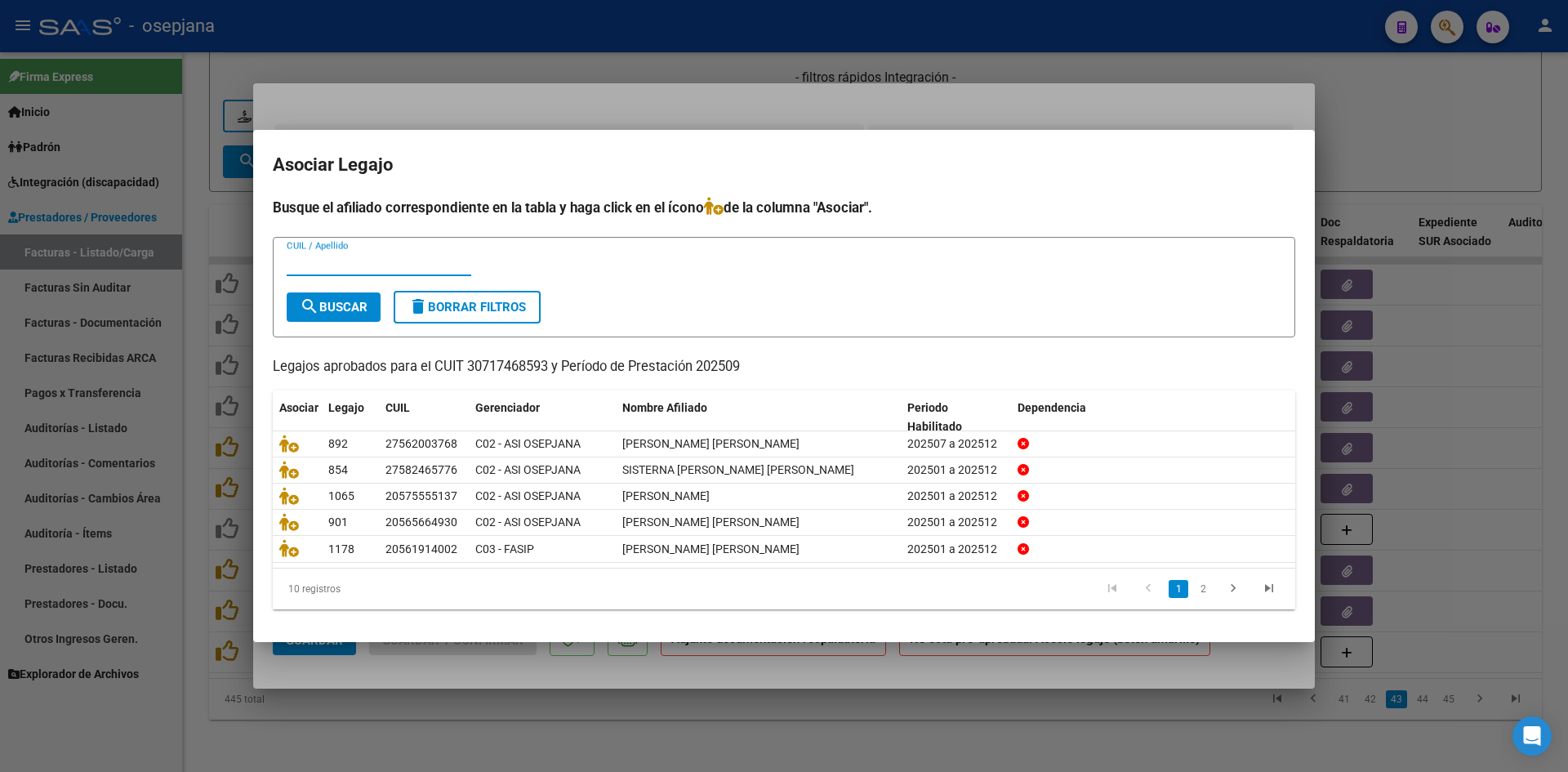
click at [1433, 135] on div at bounding box center [784, 386] width 1568 height 772
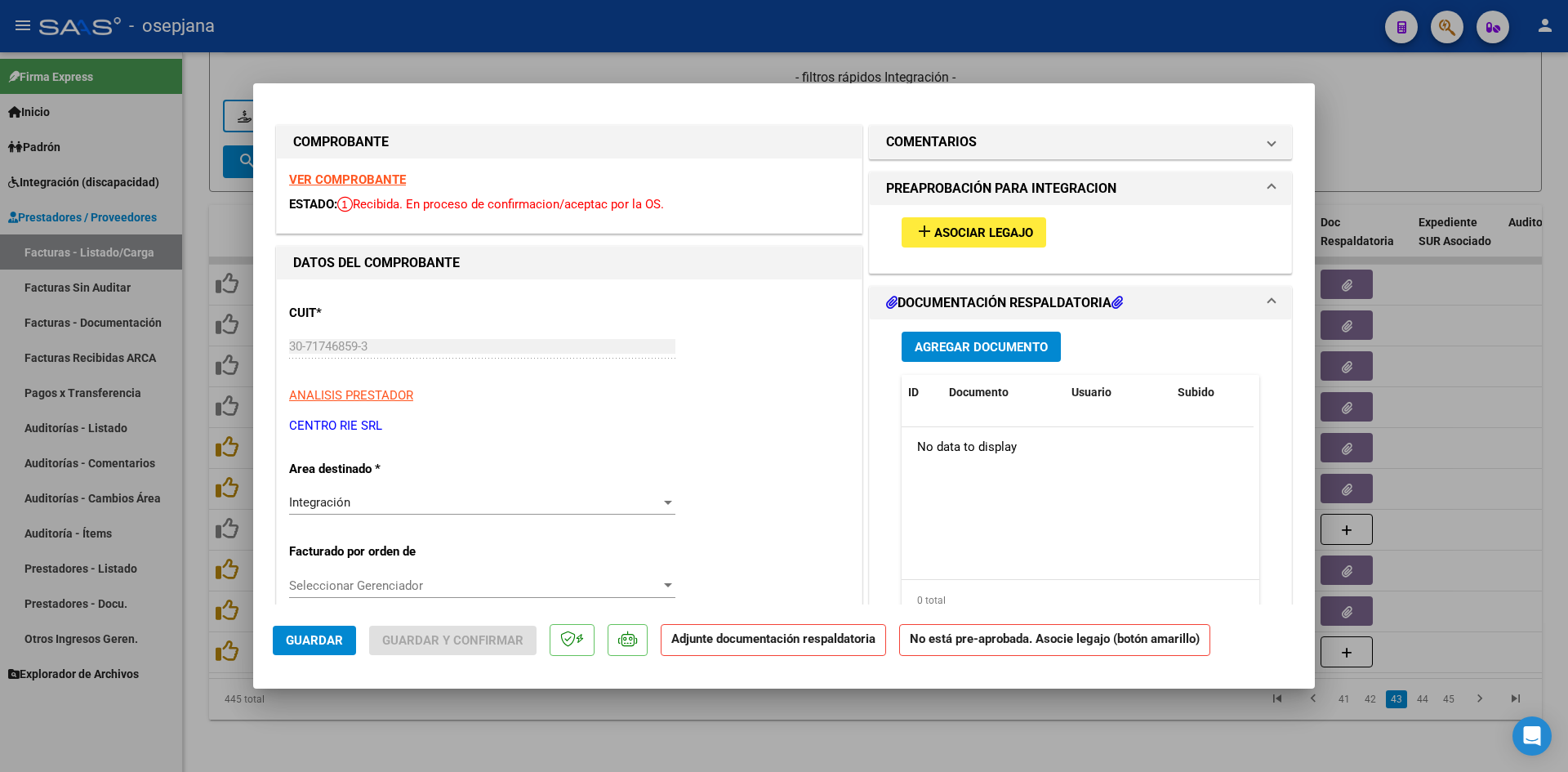
click at [326, 179] on strong "VER COMPROBANTE" at bounding box center [347, 179] width 117 height 15
click at [481, 68] on div at bounding box center [784, 386] width 1568 height 772
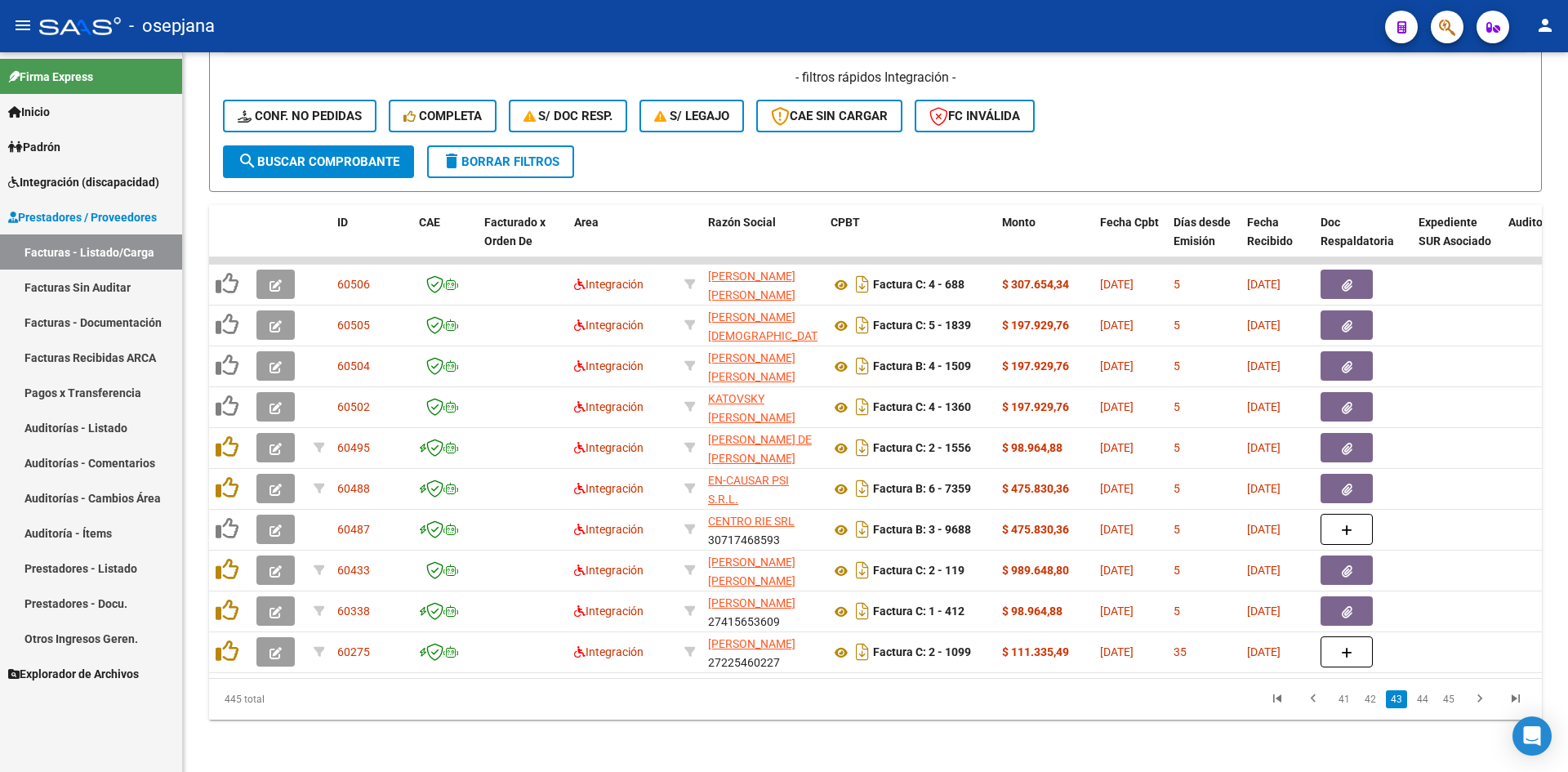
click at [84, 179] on span "Integración (discapacidad)" at bounding box center [84, 182] width 151 height 18
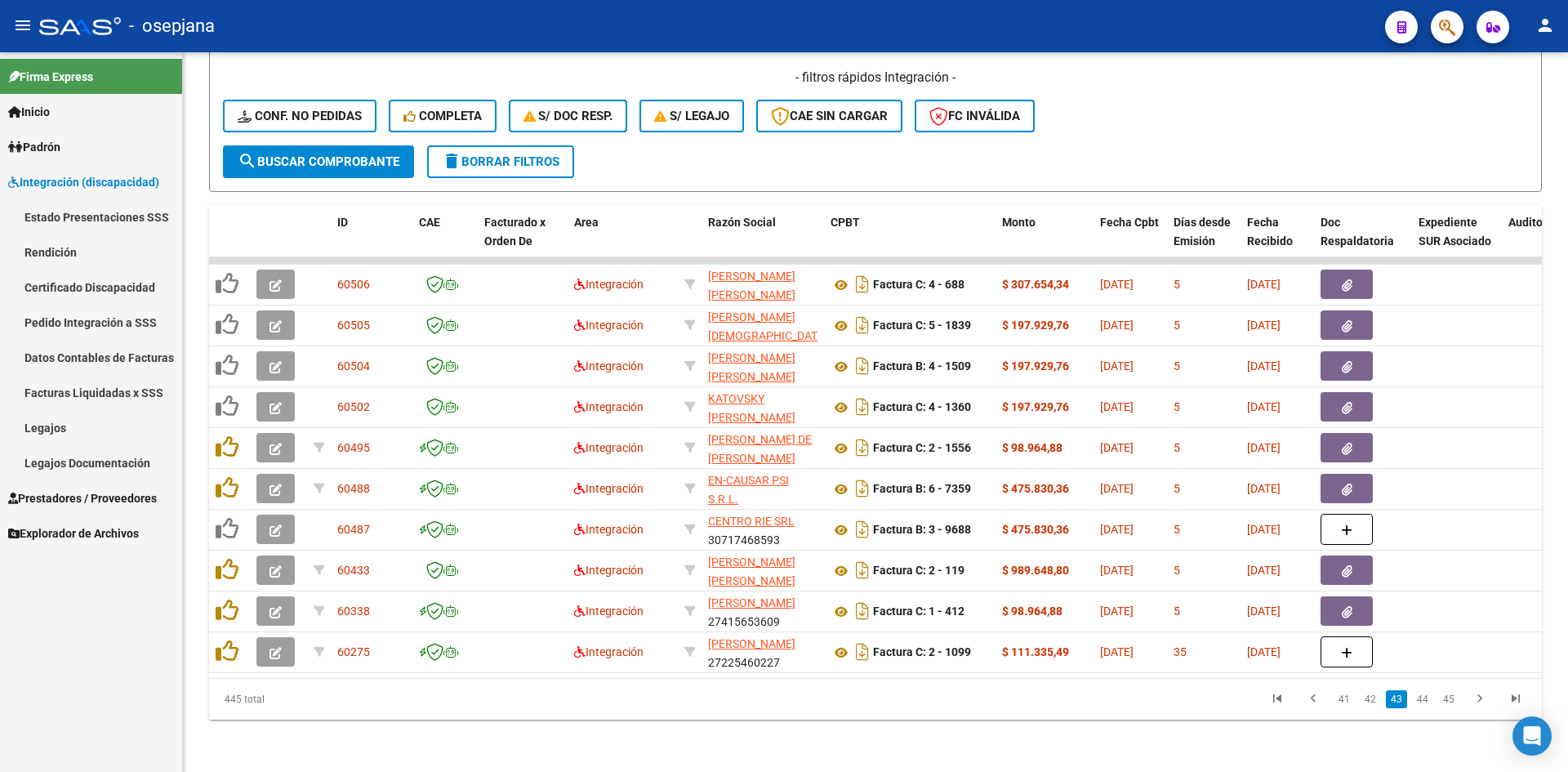
click at [81, 420] on link "Legajos" at bounding box center [91, 427] width 182 height 35
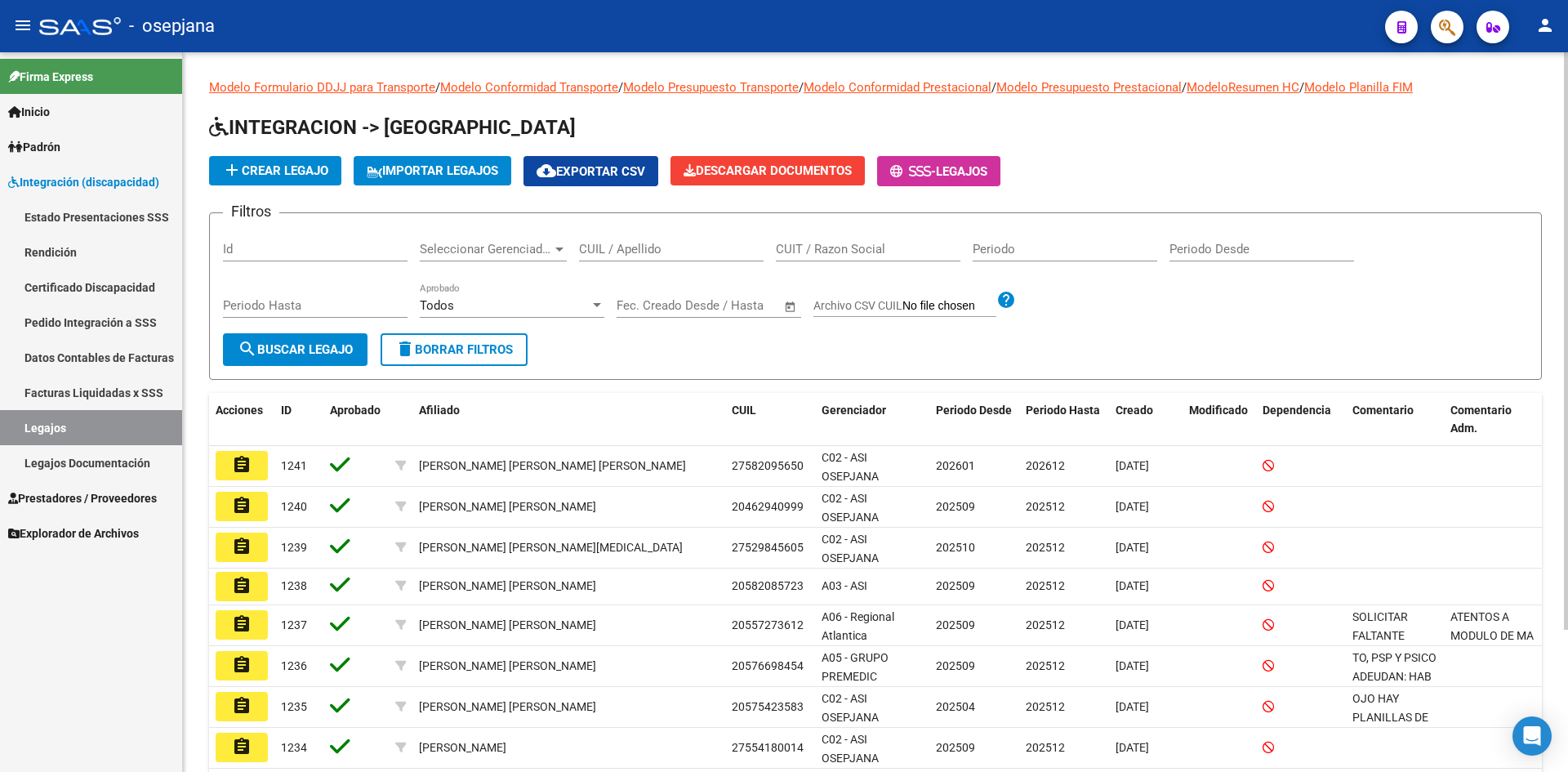
click at [665, 244] on input "CUIL / Apellido" at bounding box center [671, 249] width 184 height 15
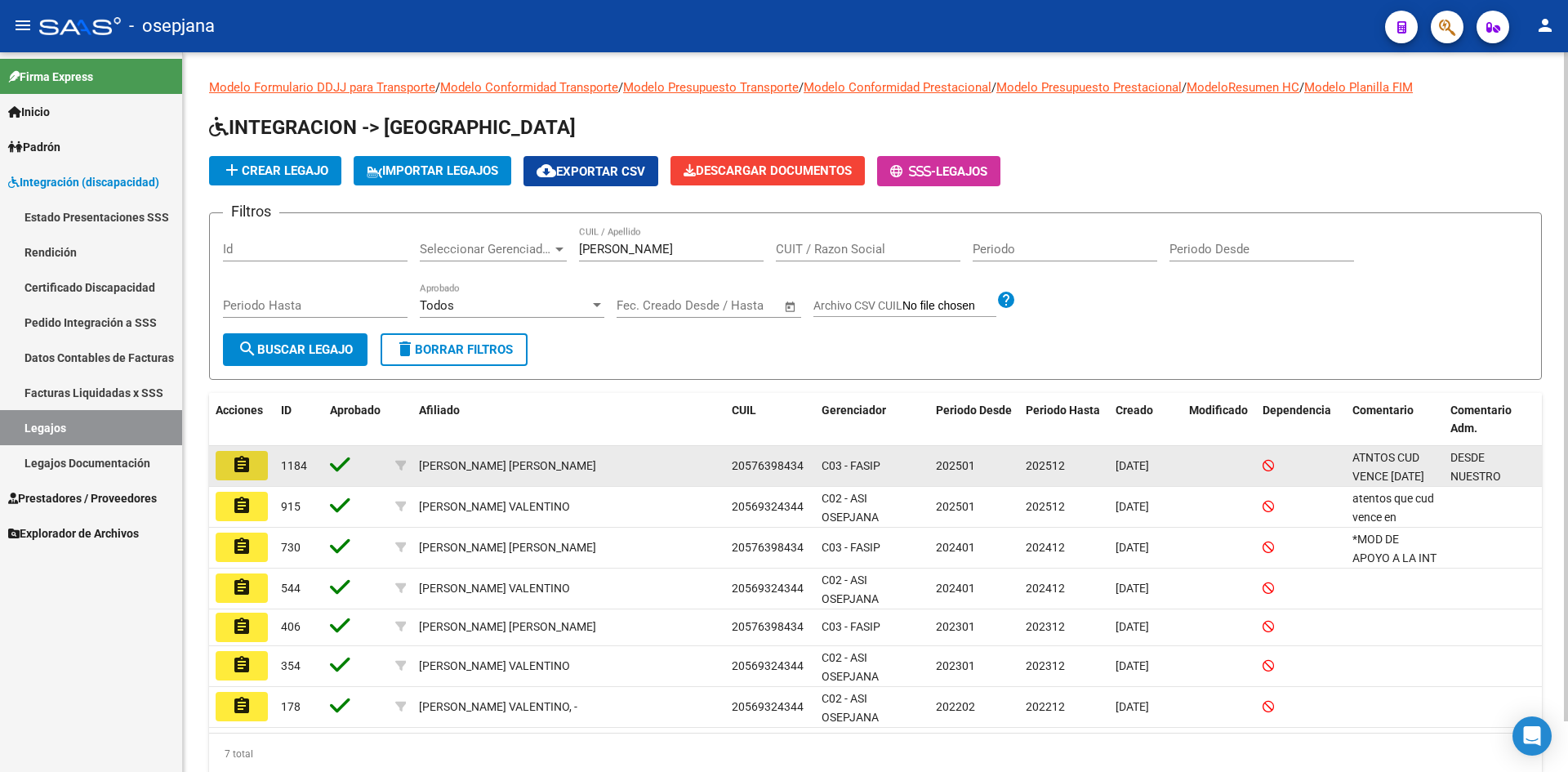
click at [232, 469] on mat-icon "assignment" at bounding box center [242, 465] width 20 height 20
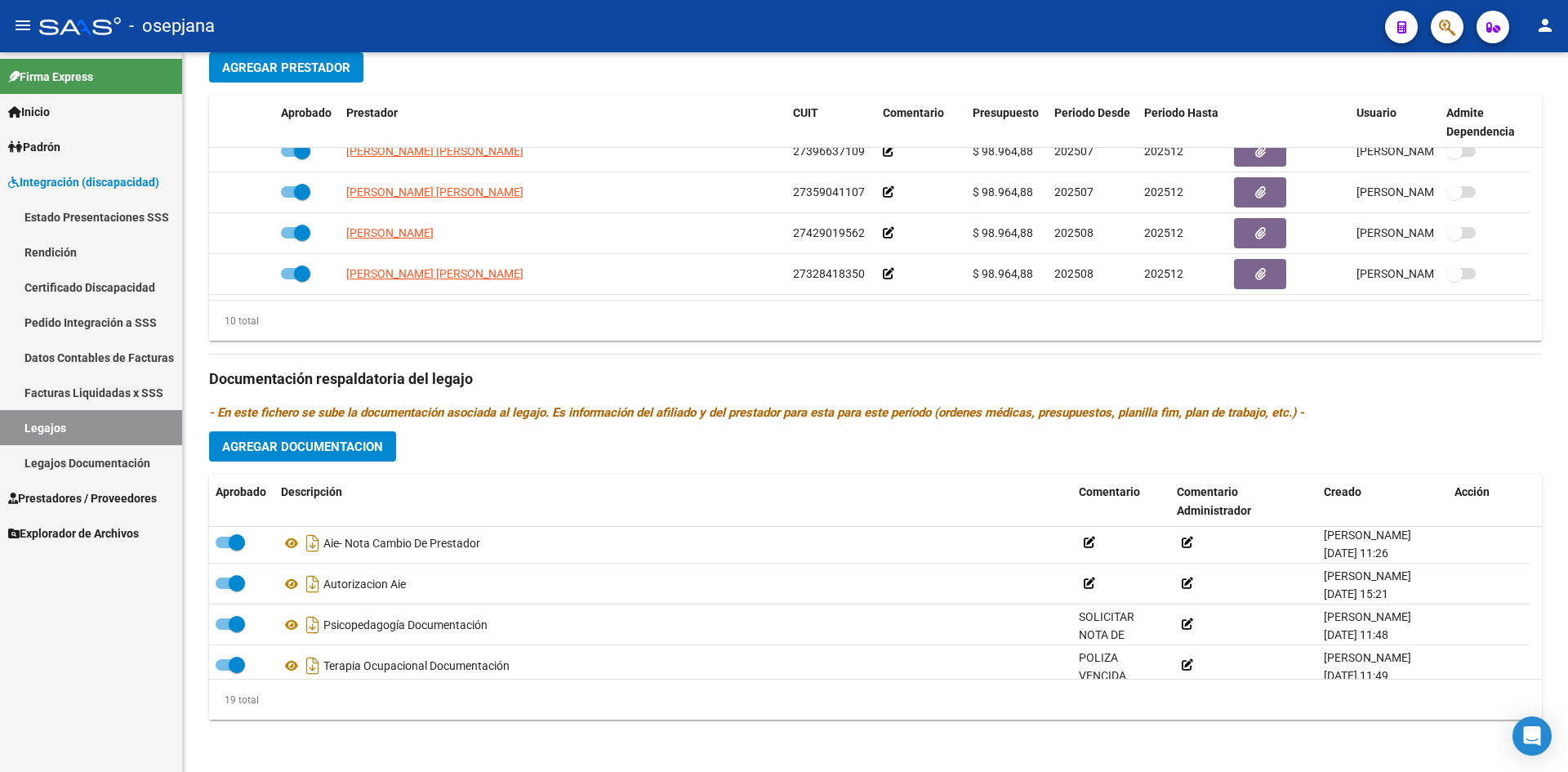
scroll to position [384, 0]
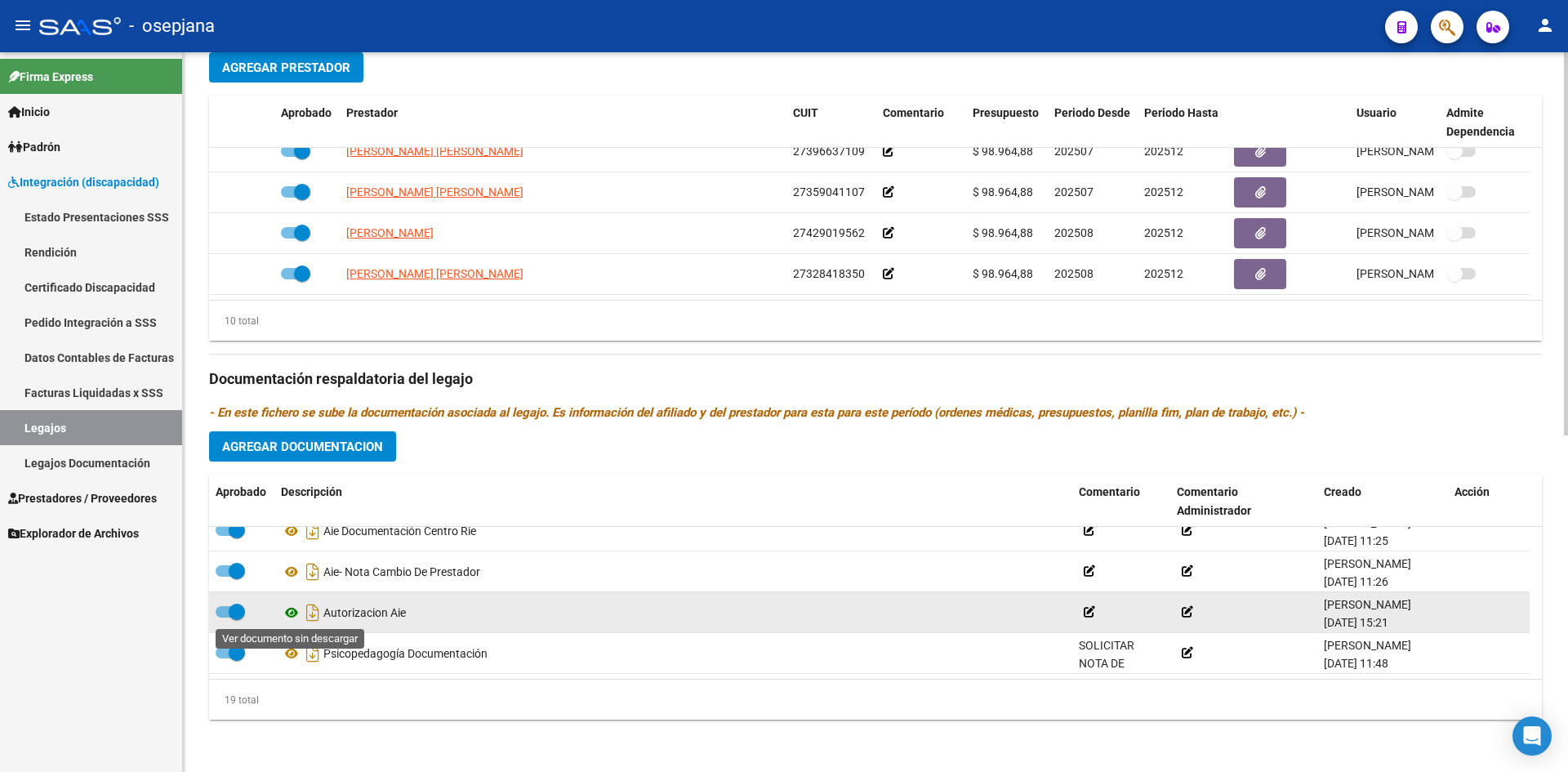
click at [288, 612] on icon at bounding box center [292, 612] width 22 height 20
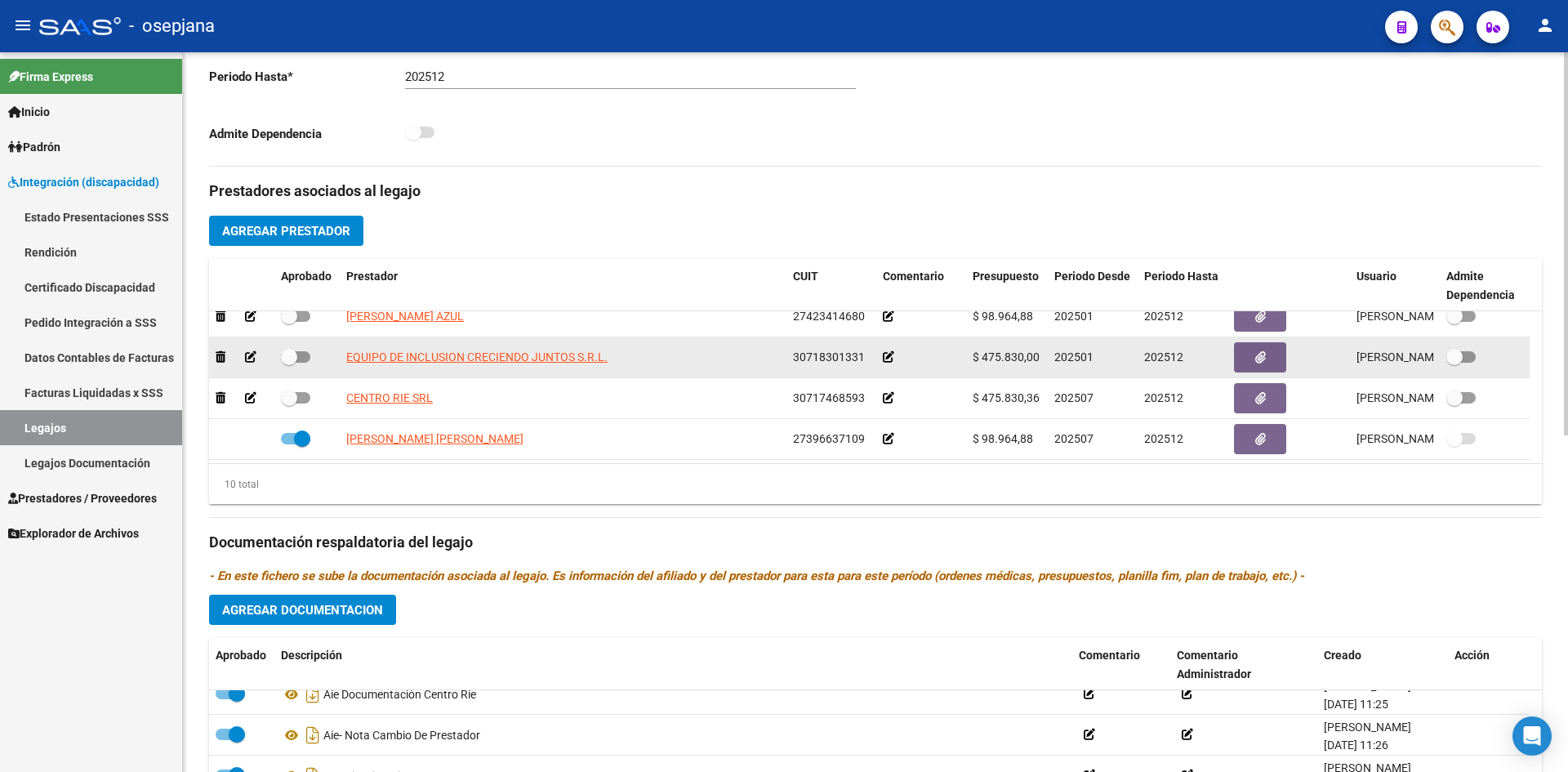
scroll to position [98, 0]
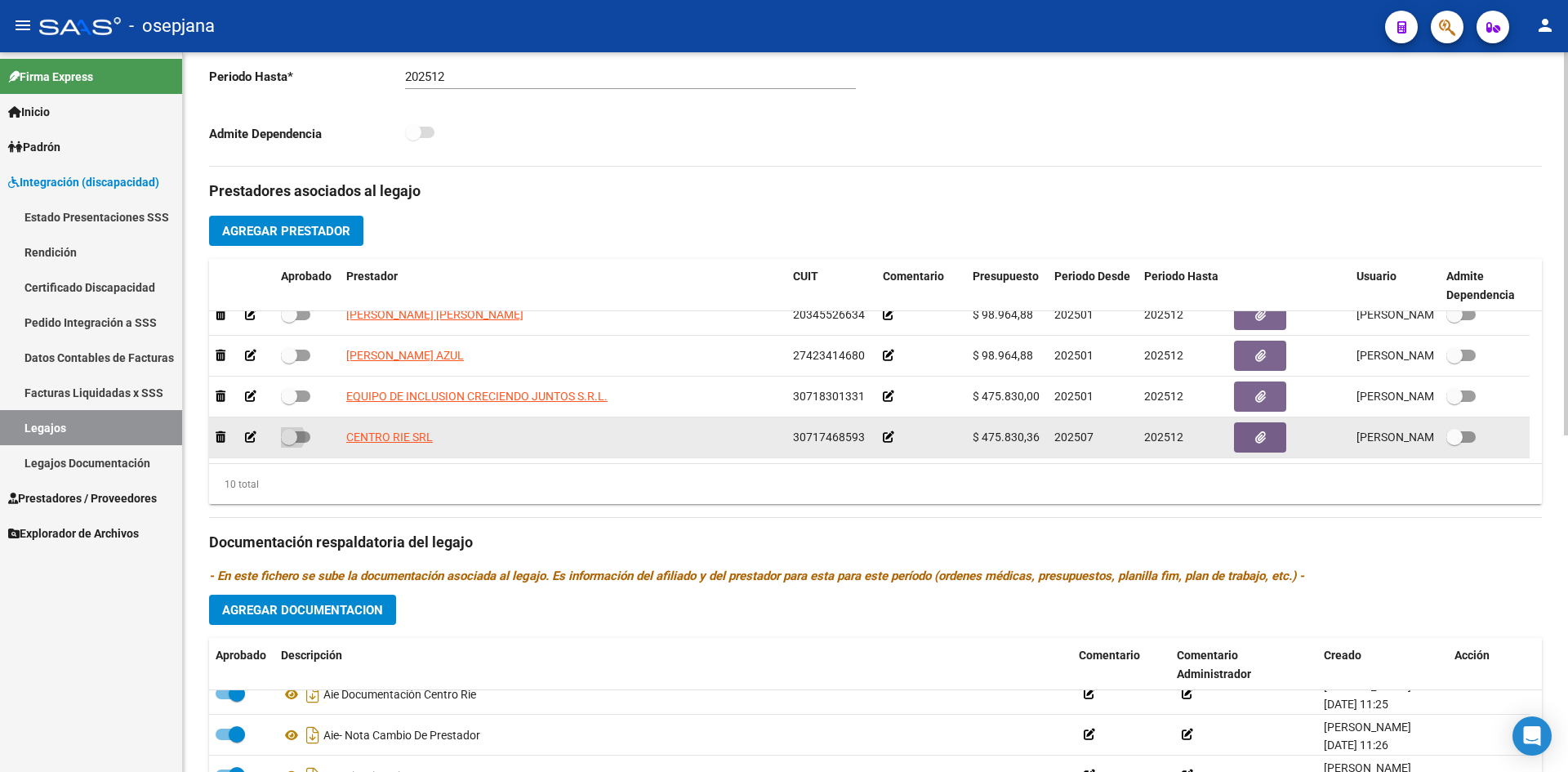
click at [301, 437] on span at bounding box center [295, 437] width 29 height 12
click at [289, 443] on input "checkbox" at bounding box center [288, 443] width 1 height 1
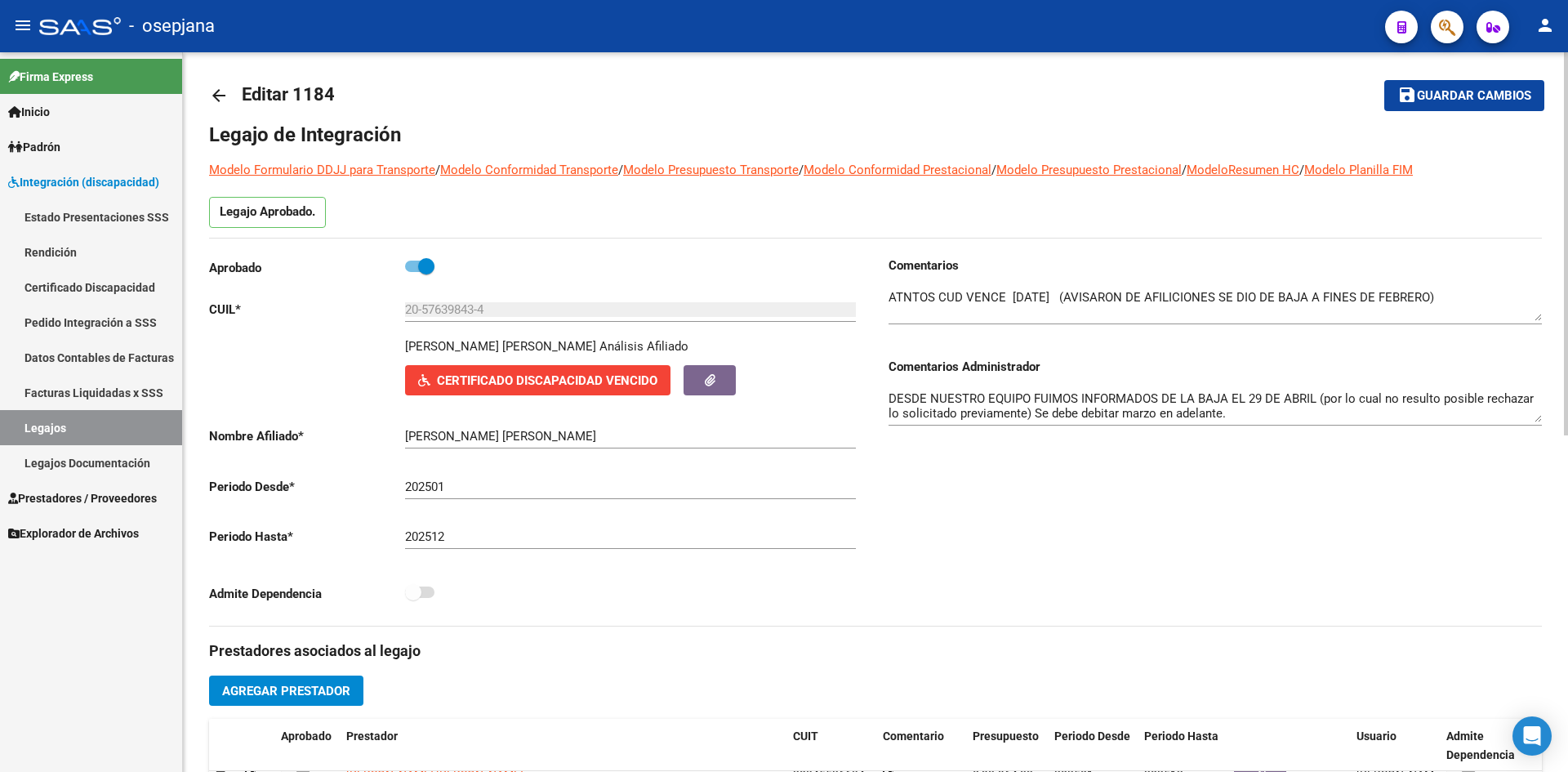
scroll to position [0, 0]
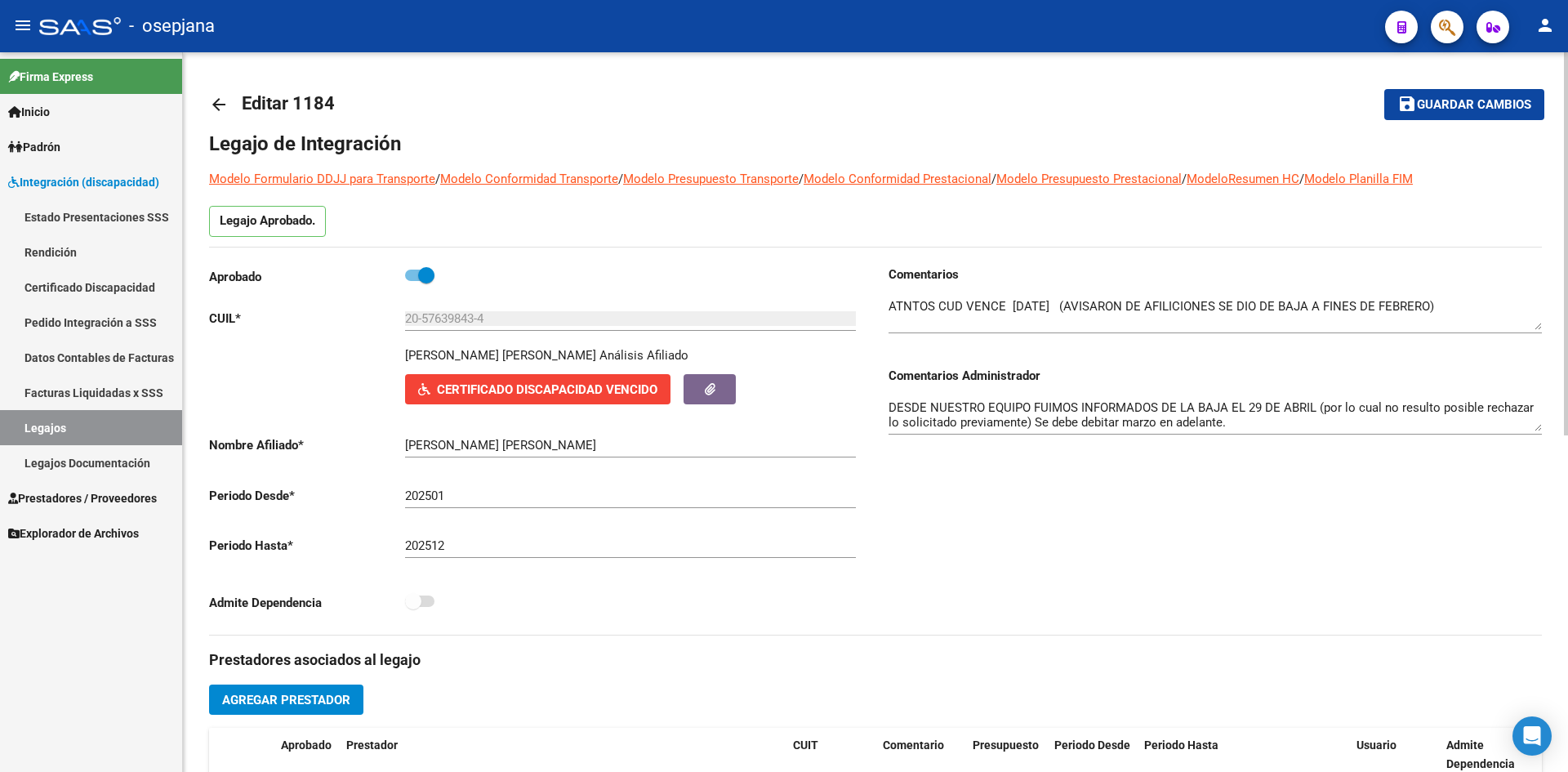
click at [1426, 93] on button "save Guardar cambios" at bounding box center [1464, 104] width 160 height 30
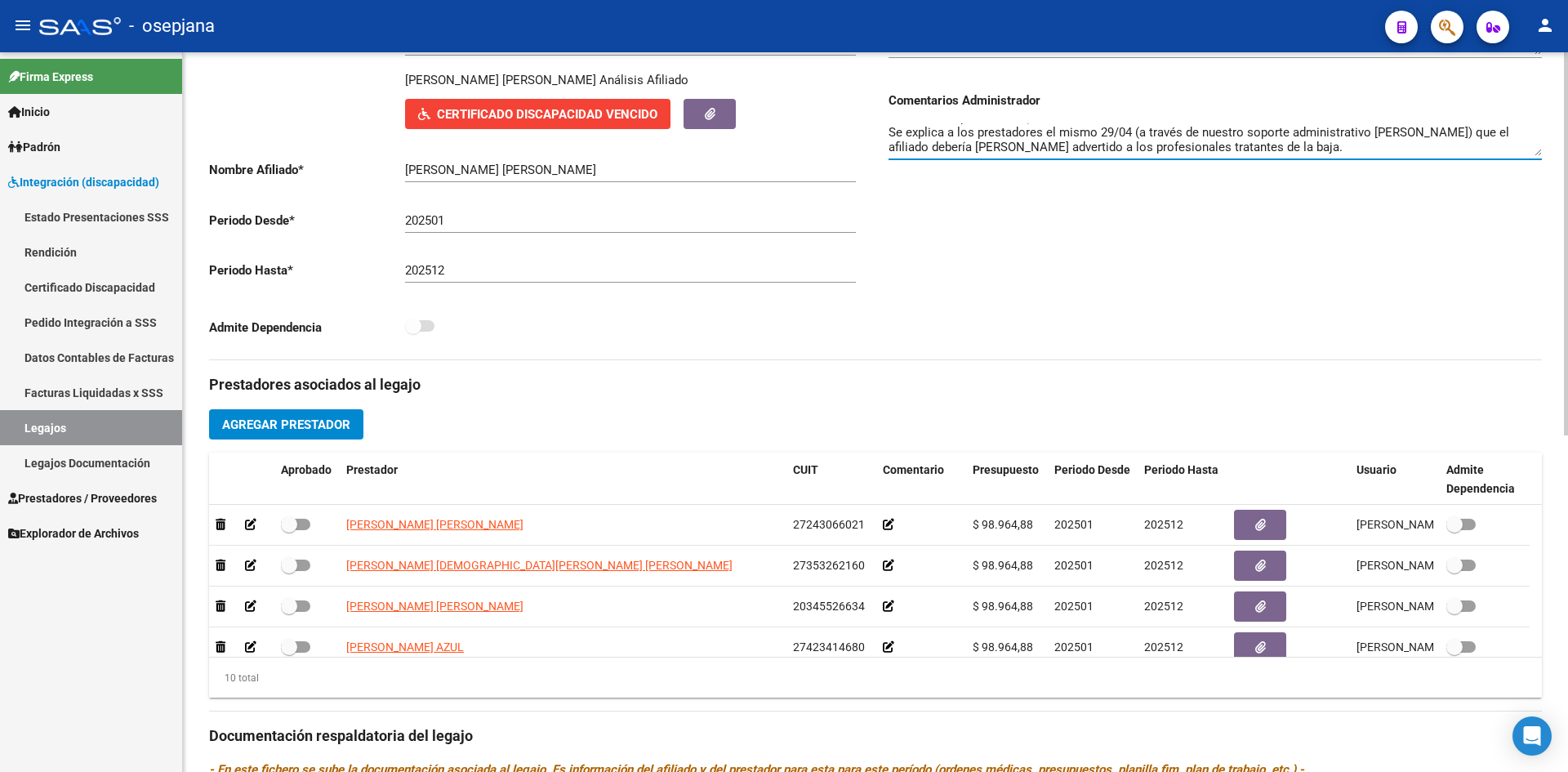
scroll to position [142, 0]
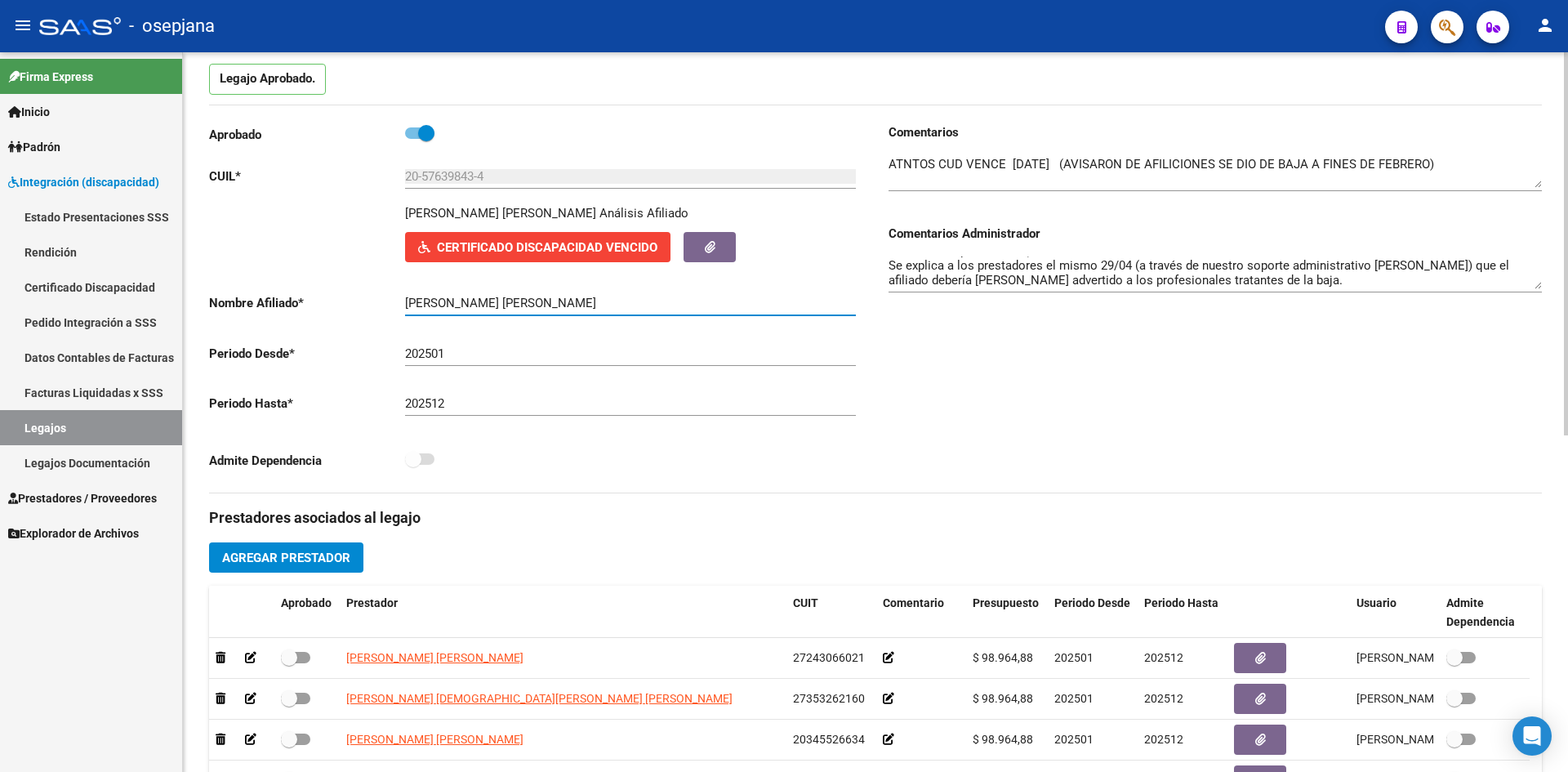
drag, startPoint x: 406, startPoint y: 300, endPoint x: 592, endPoint y: 308, distance: 186.2
click at [592, 308] on input "[PERSON_NAME] [PERSON_NAME]" at bounding box center [631, 303] width 451 height 15
click at [86, 181] on span "Integración (discapacidad)" at bounding box center [84, 182] width 151 height 18
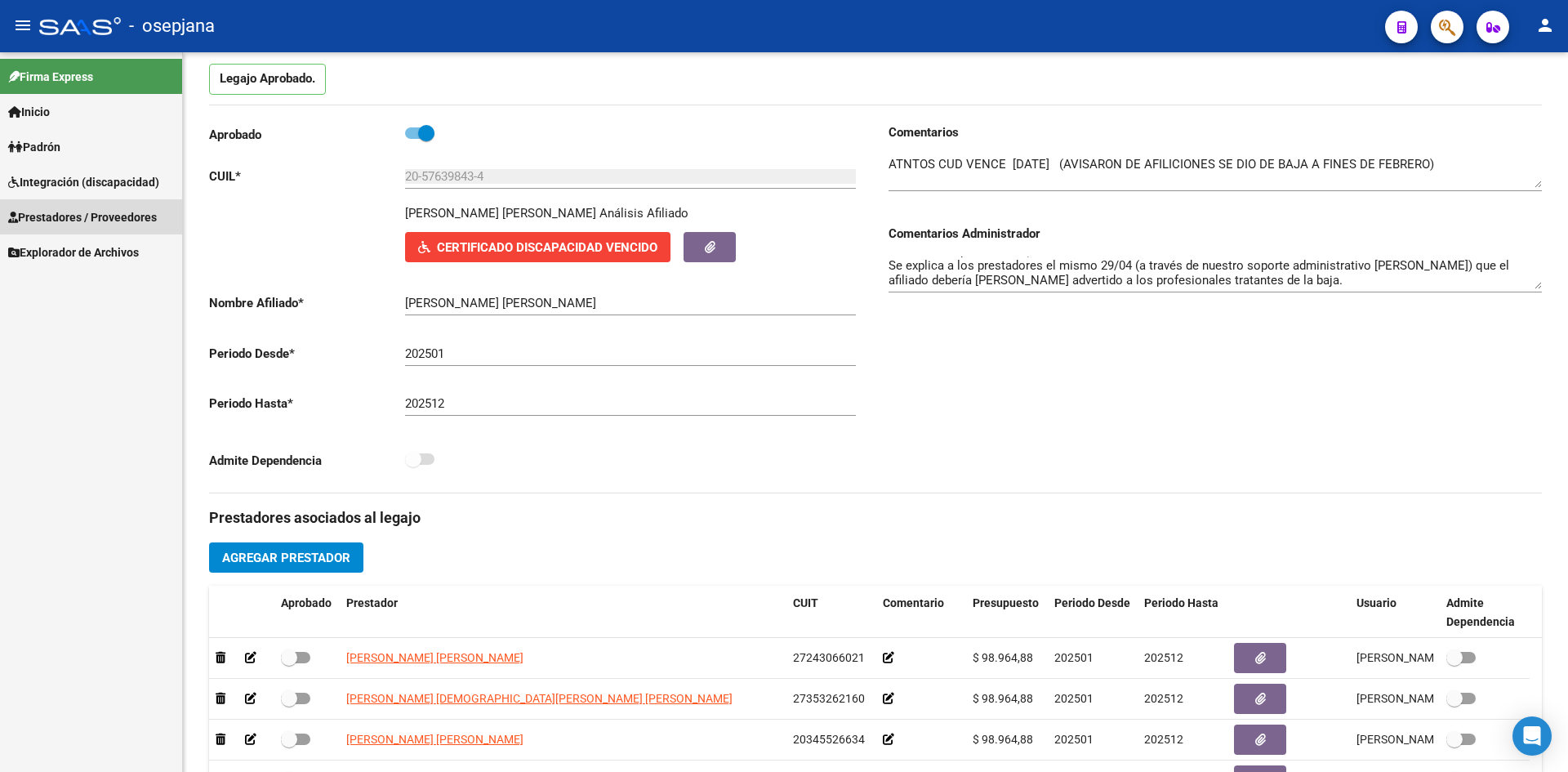
click at [92, 216] on span "Prestadores / Proveedores" at bounding box center [82, 218] width 149 height 18
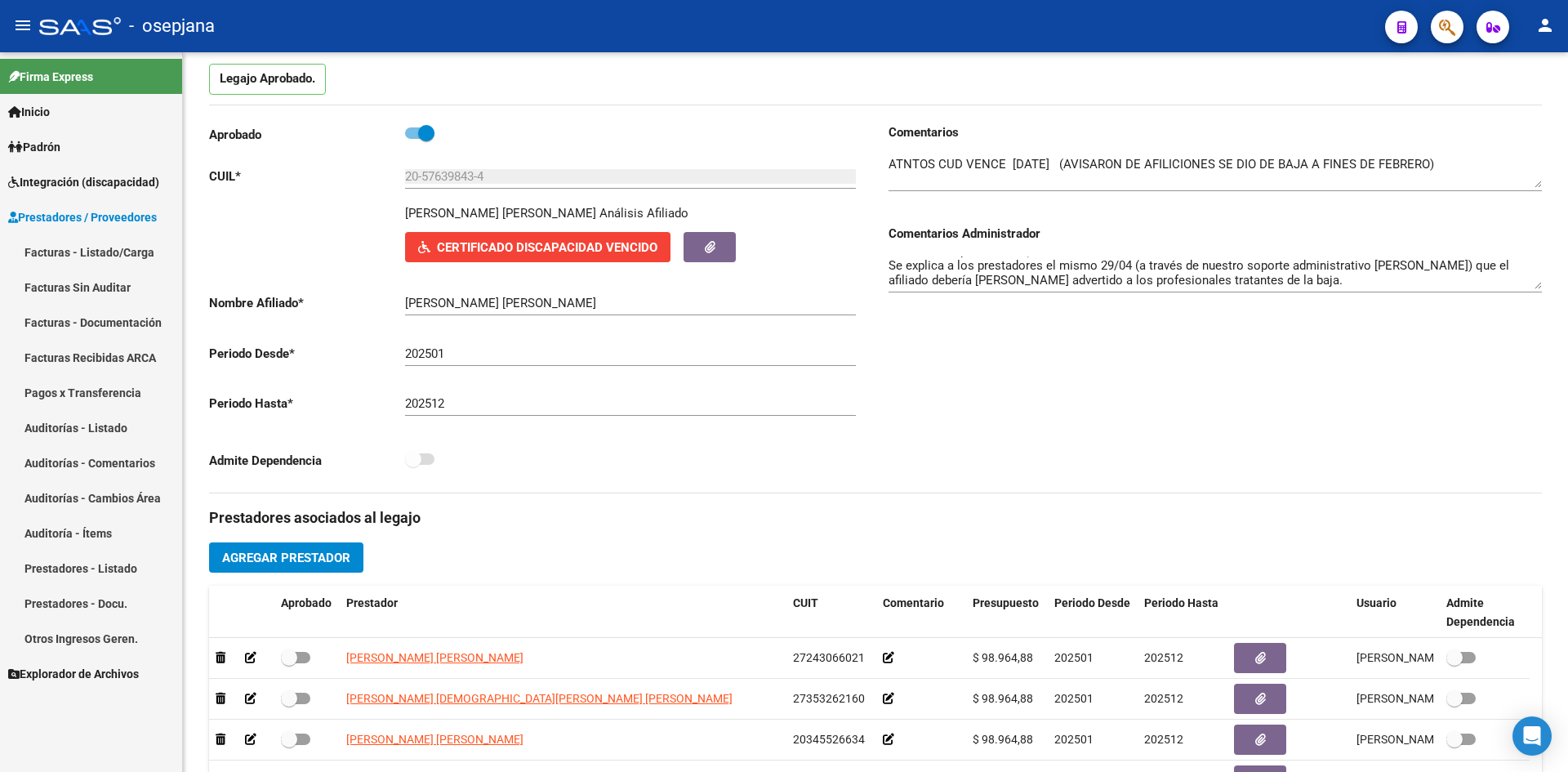
click at [101, 246] on link "Facturas - Listado/Carga" at bounding box center [91, 252] width 182 height 35
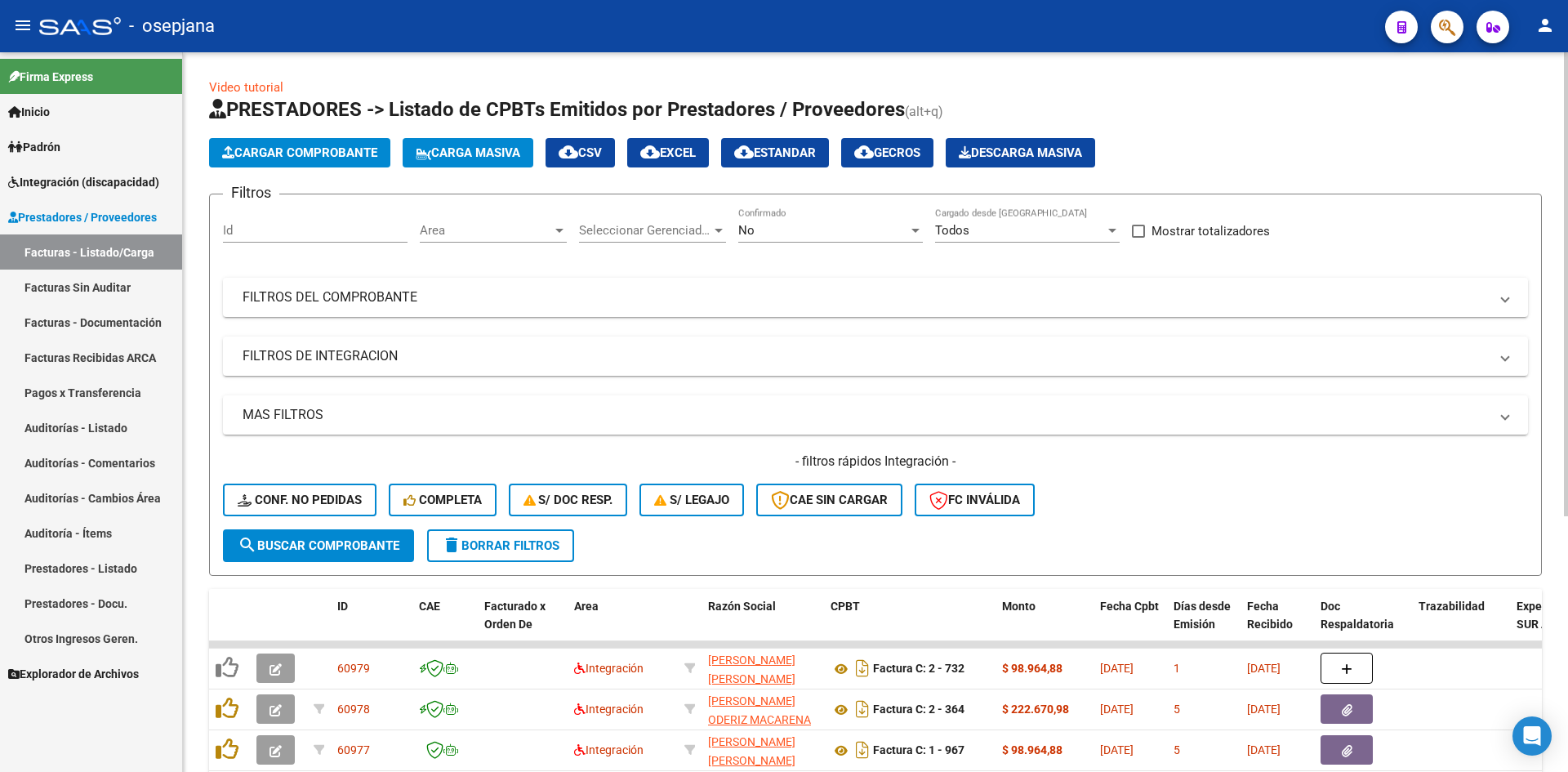
click at [523, 229] on span "Area" at bounding box center [485, 230] width 132 height 15
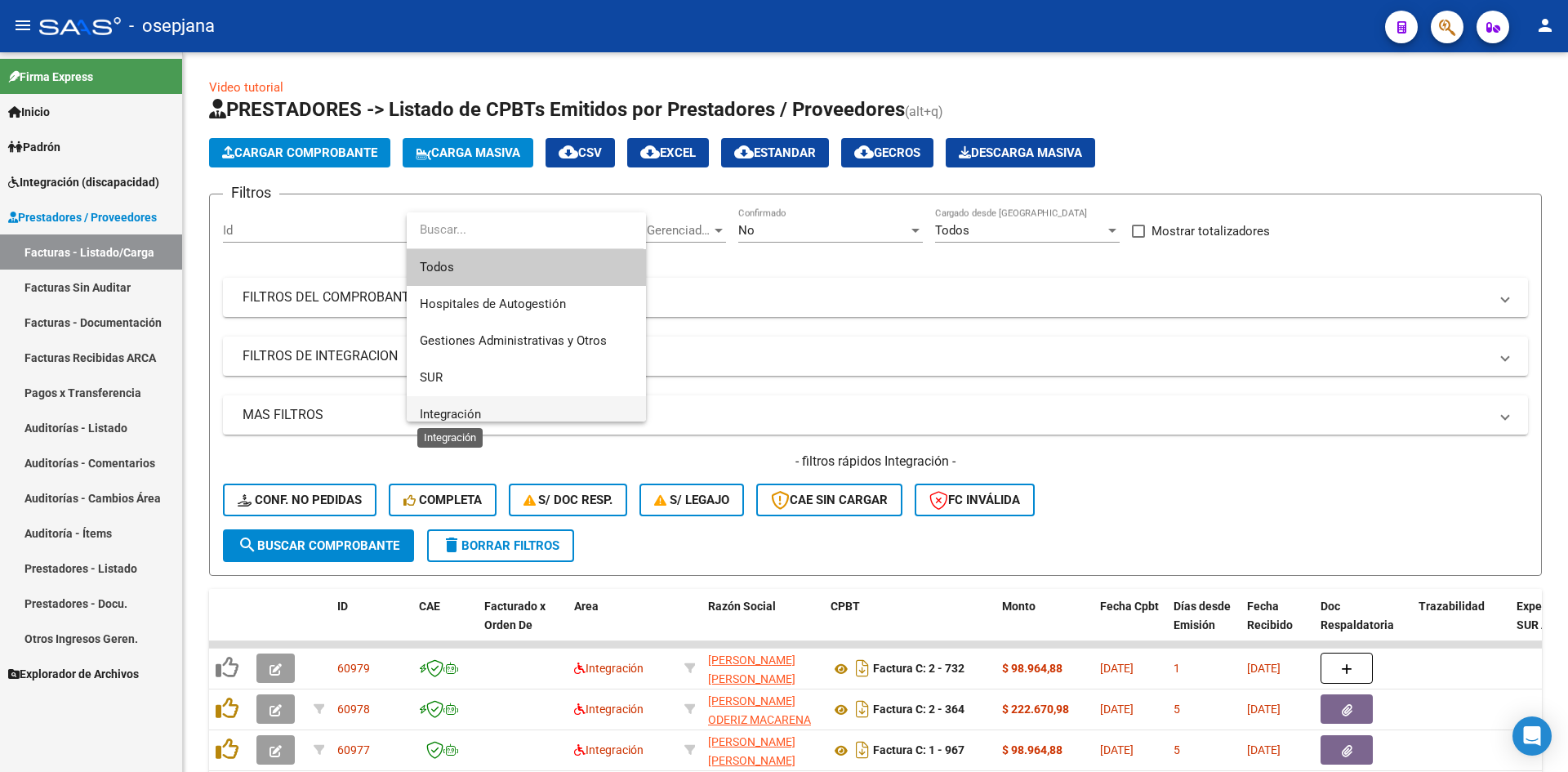
click at [472, 411] on span "Integración" at bounding box center [450, 415] width 61 height 15
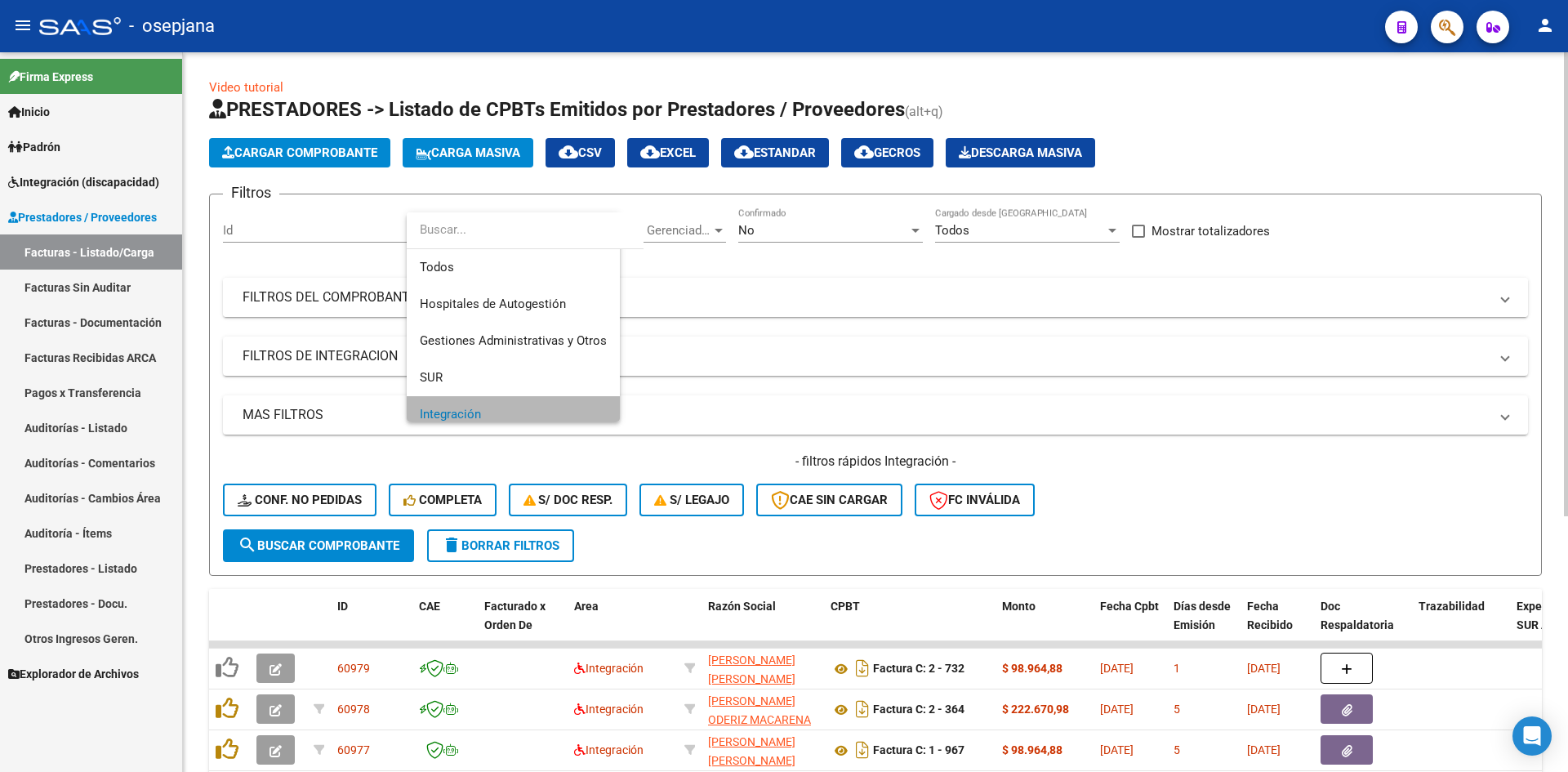
scroll to position [12, 0]
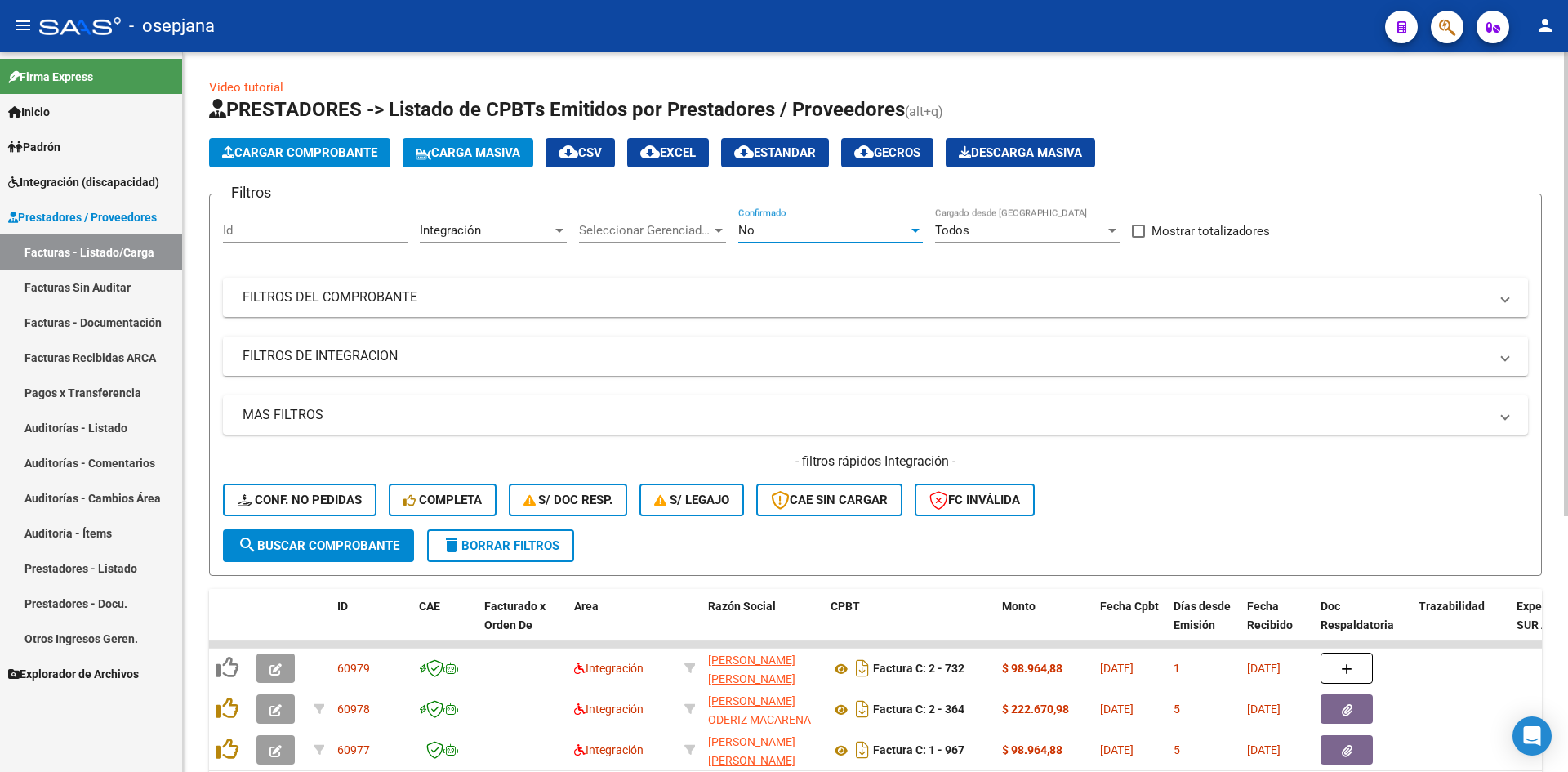
click at [768, 230] on div "No" at bounding box center [823, 230] width 170 height 15
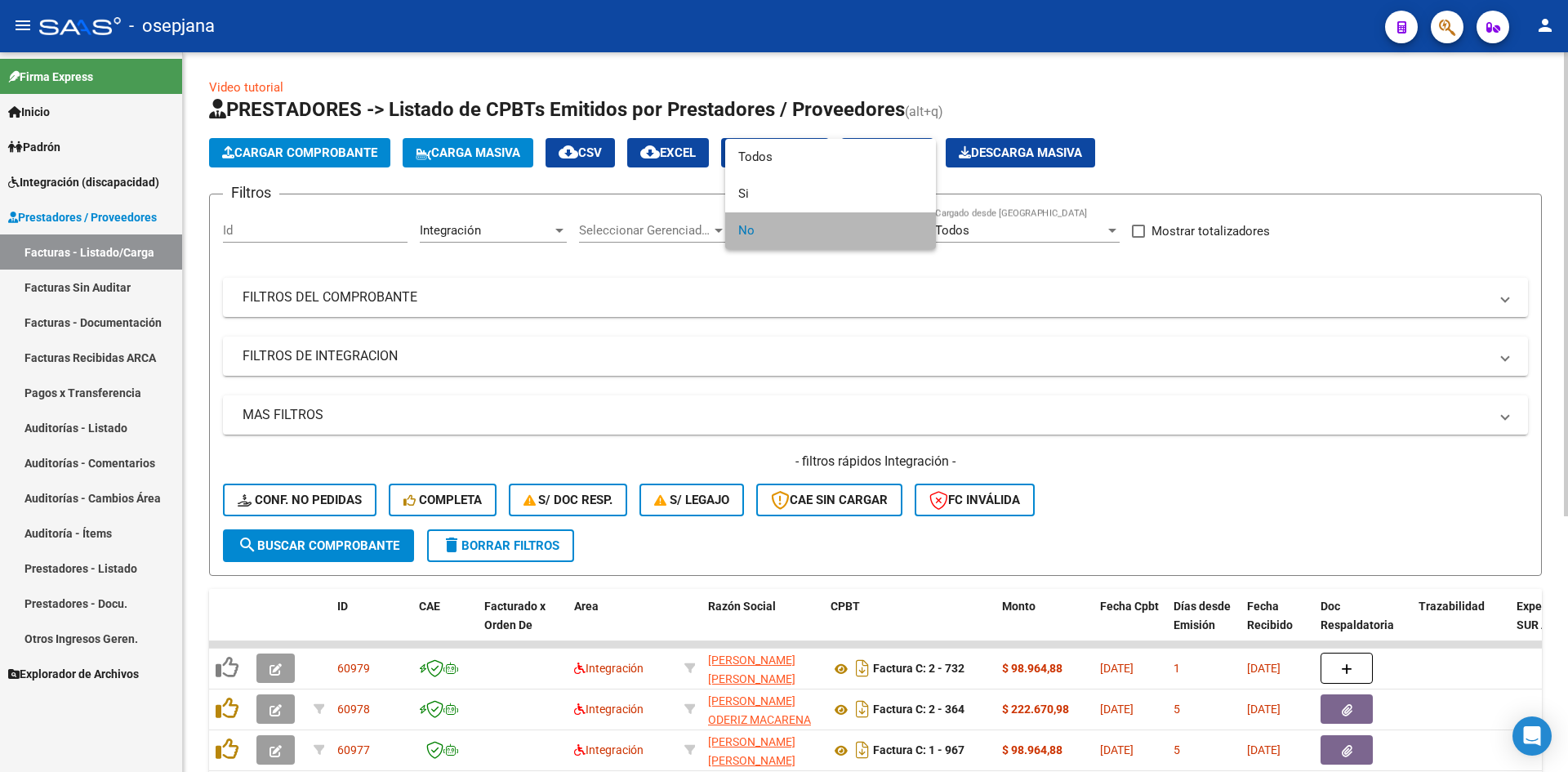
click at [768, 230] on span "No" at bounding box center [831, 231] width 184 height 37
click at [825, 352] on div at bounding box center [784, 386] width 1568 height 772
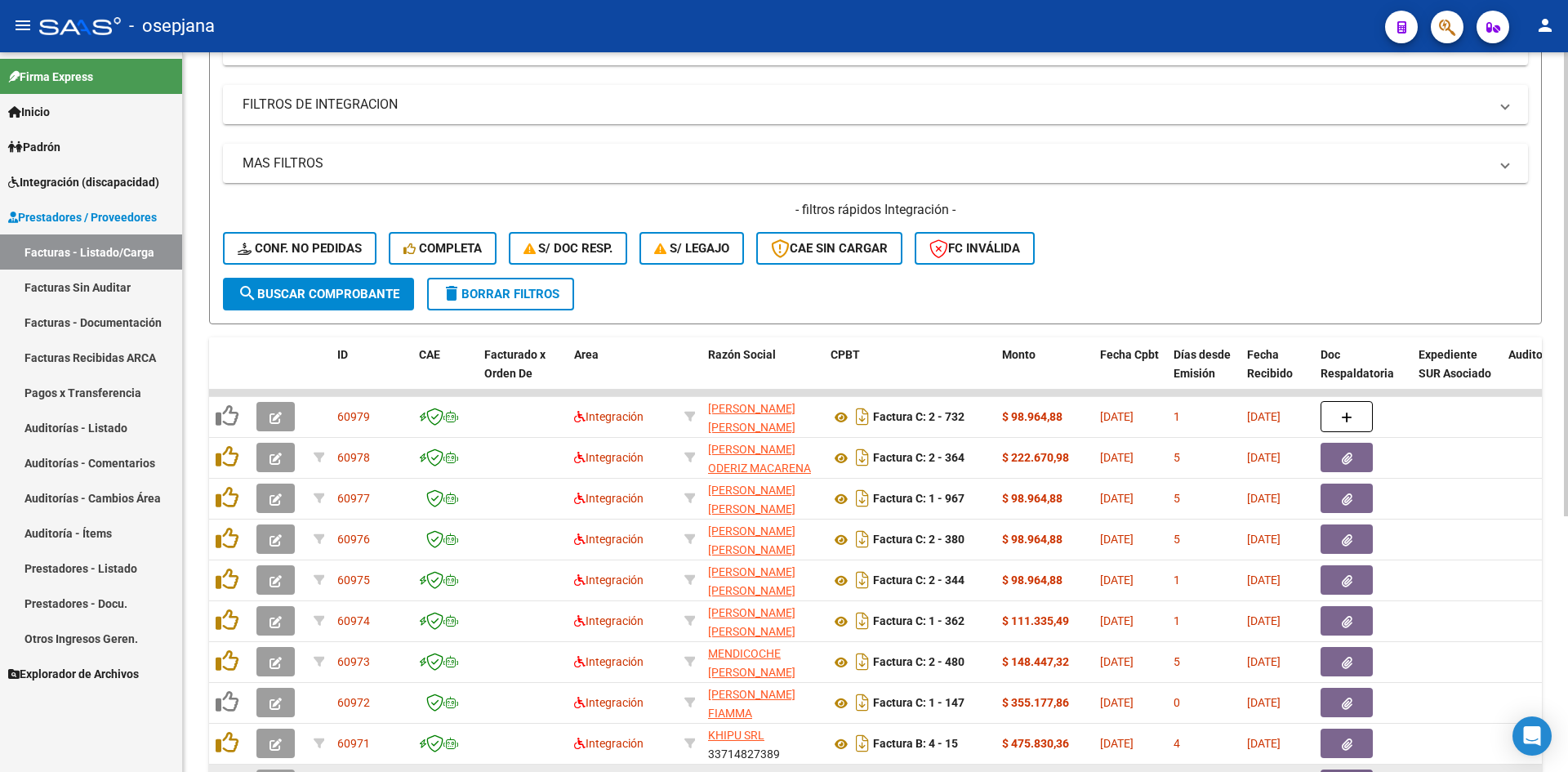
scroll to position [396, 0]
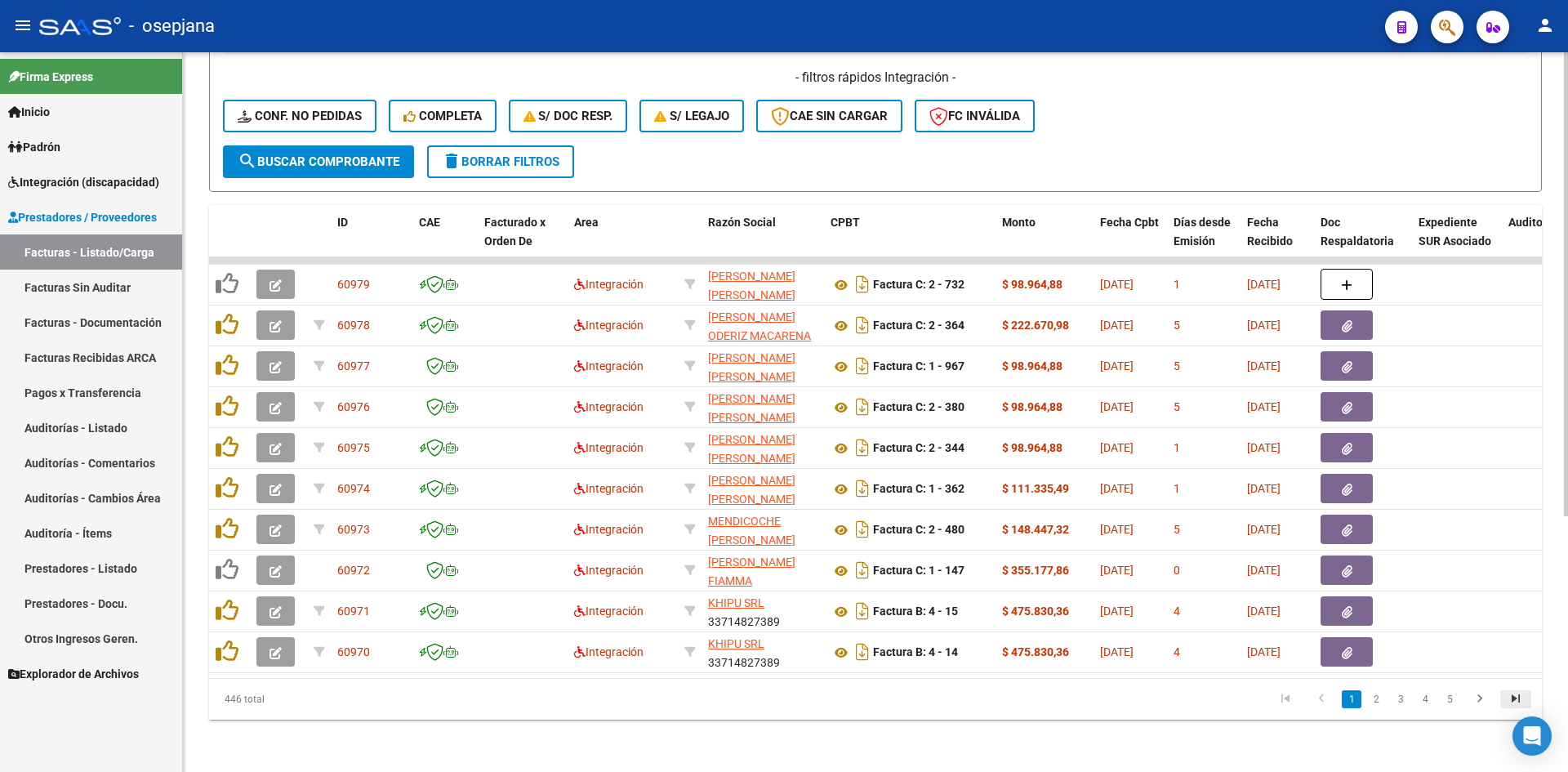
click at [1516, 700] on icon "go to last page" at bounding box center [1516, 701] width 22 height 20
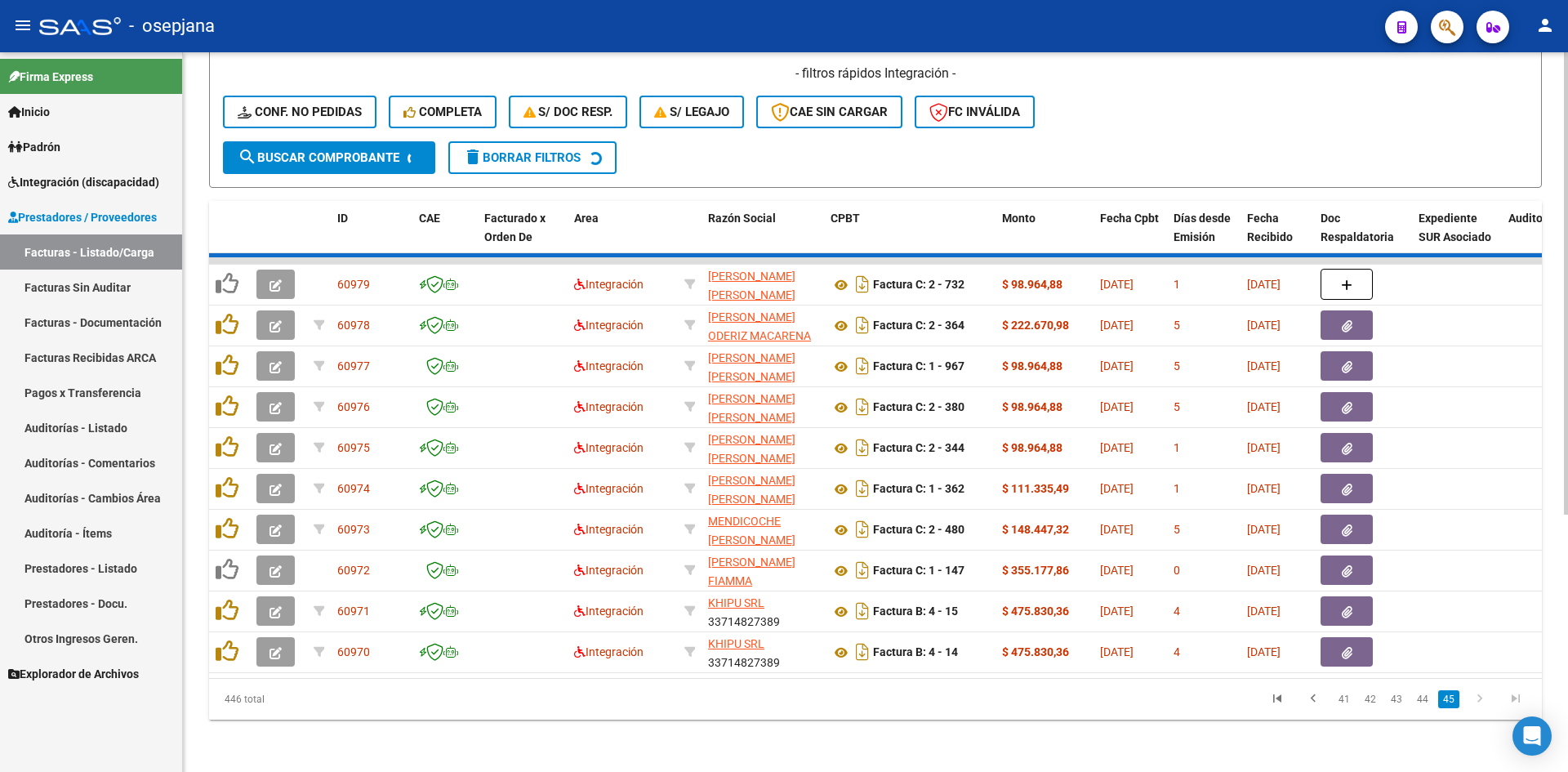
scroll to position [233, 0]
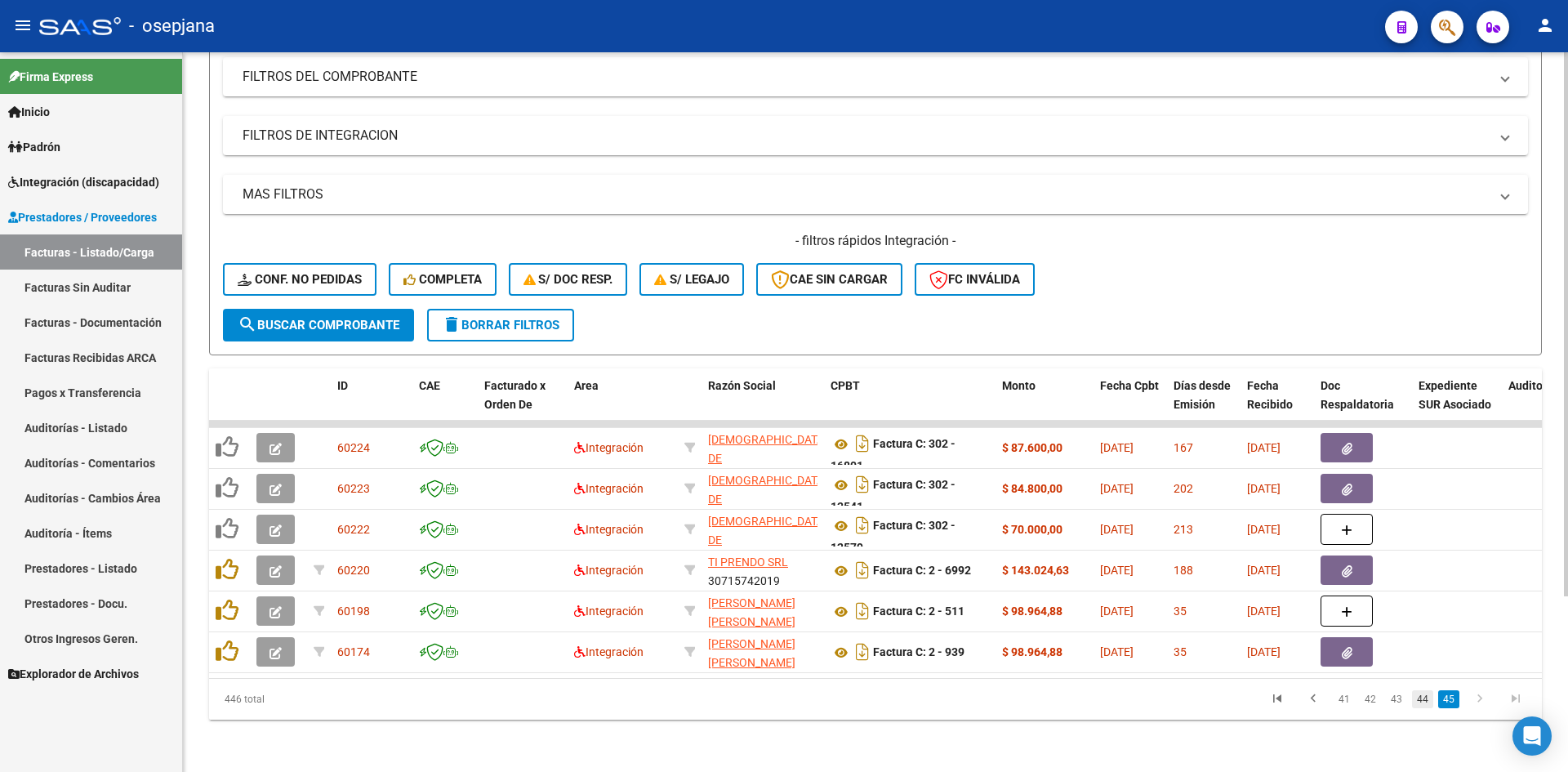
click at [1423, 698] on link "44" at bounding box center [1423, 700] width 22 height 18
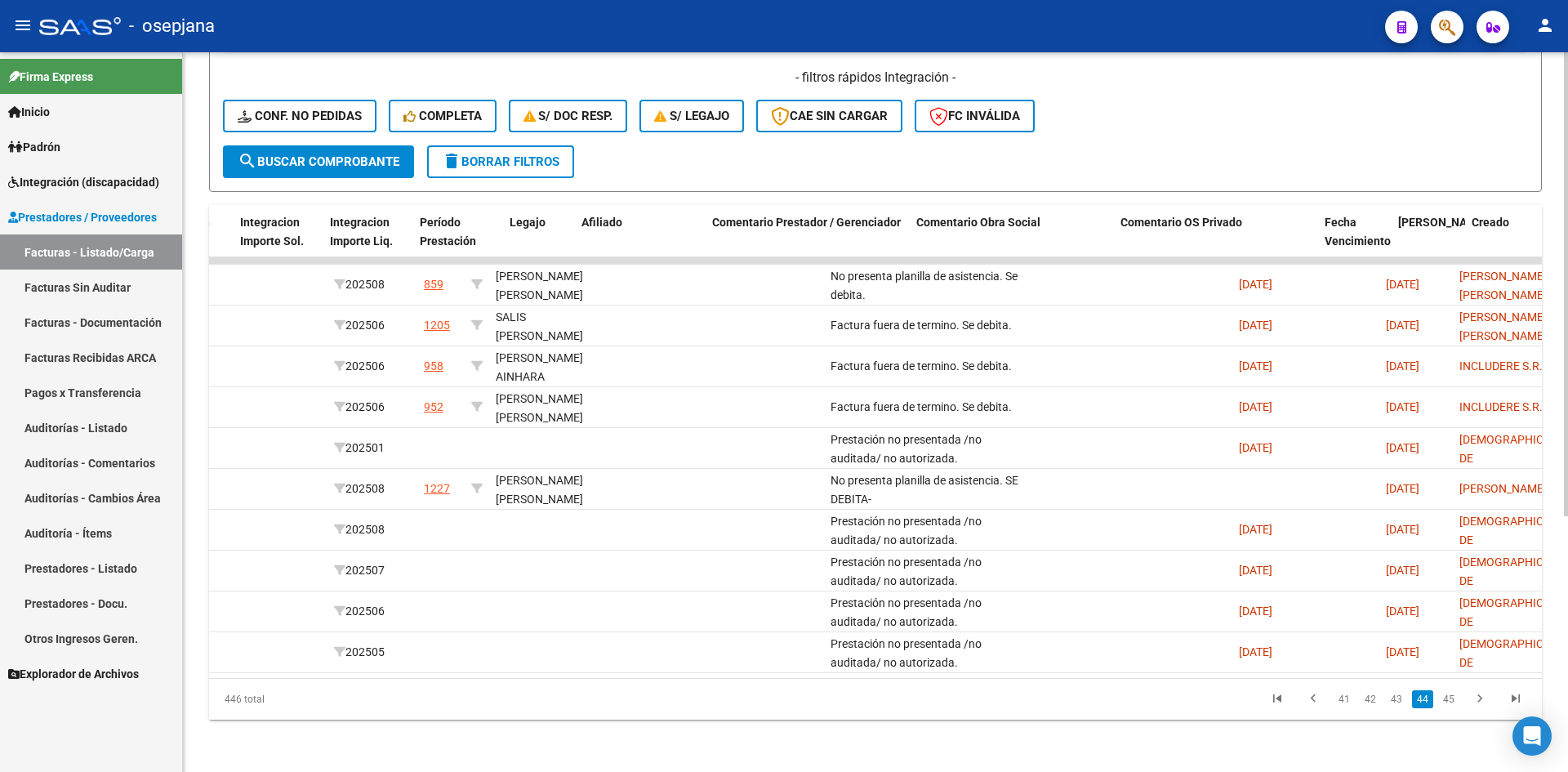
scroll to position [0, 2283]
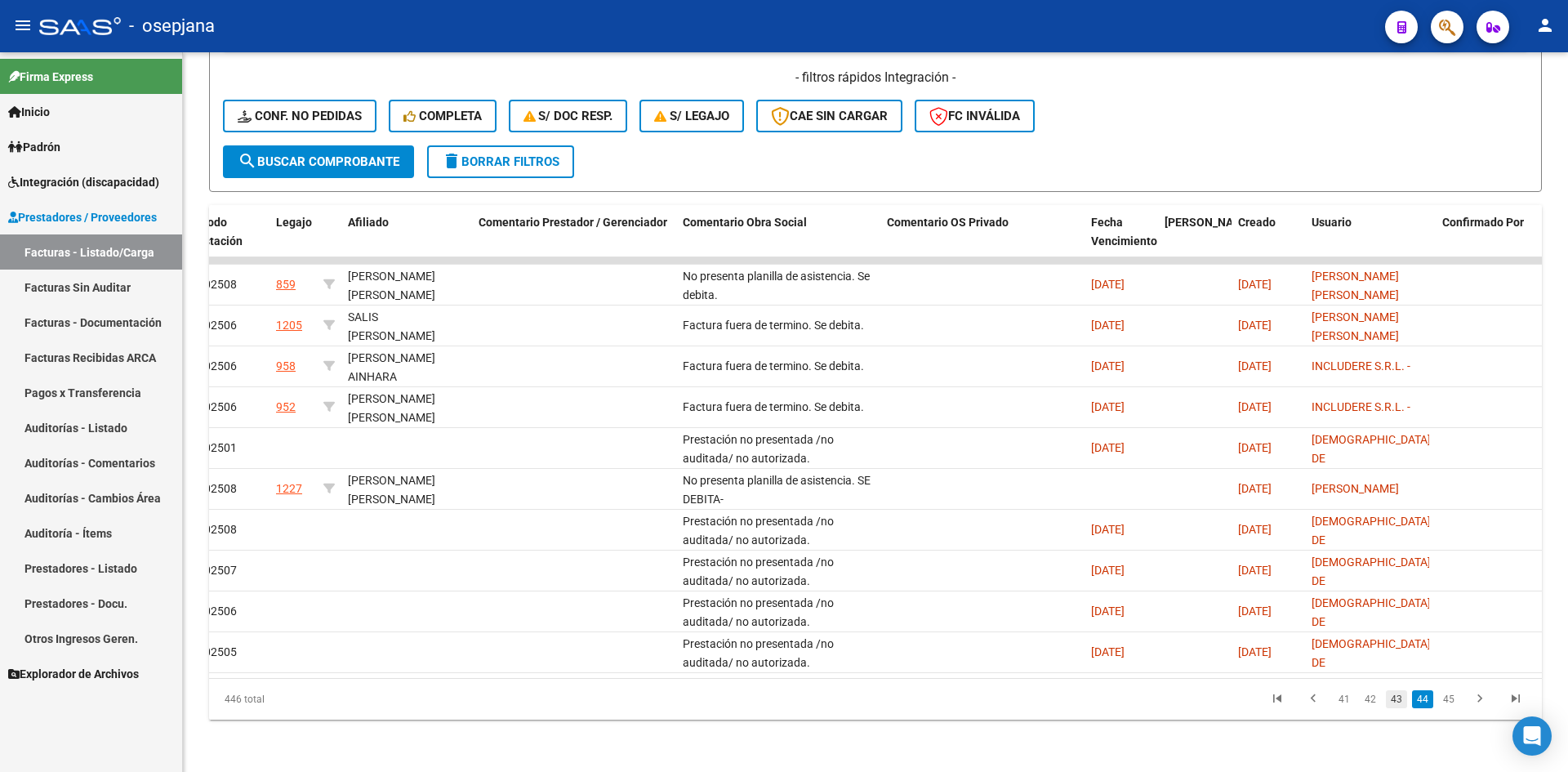
click at [1401, 696] on link "43" at bounding box center [1397, 700] width 22 height 18
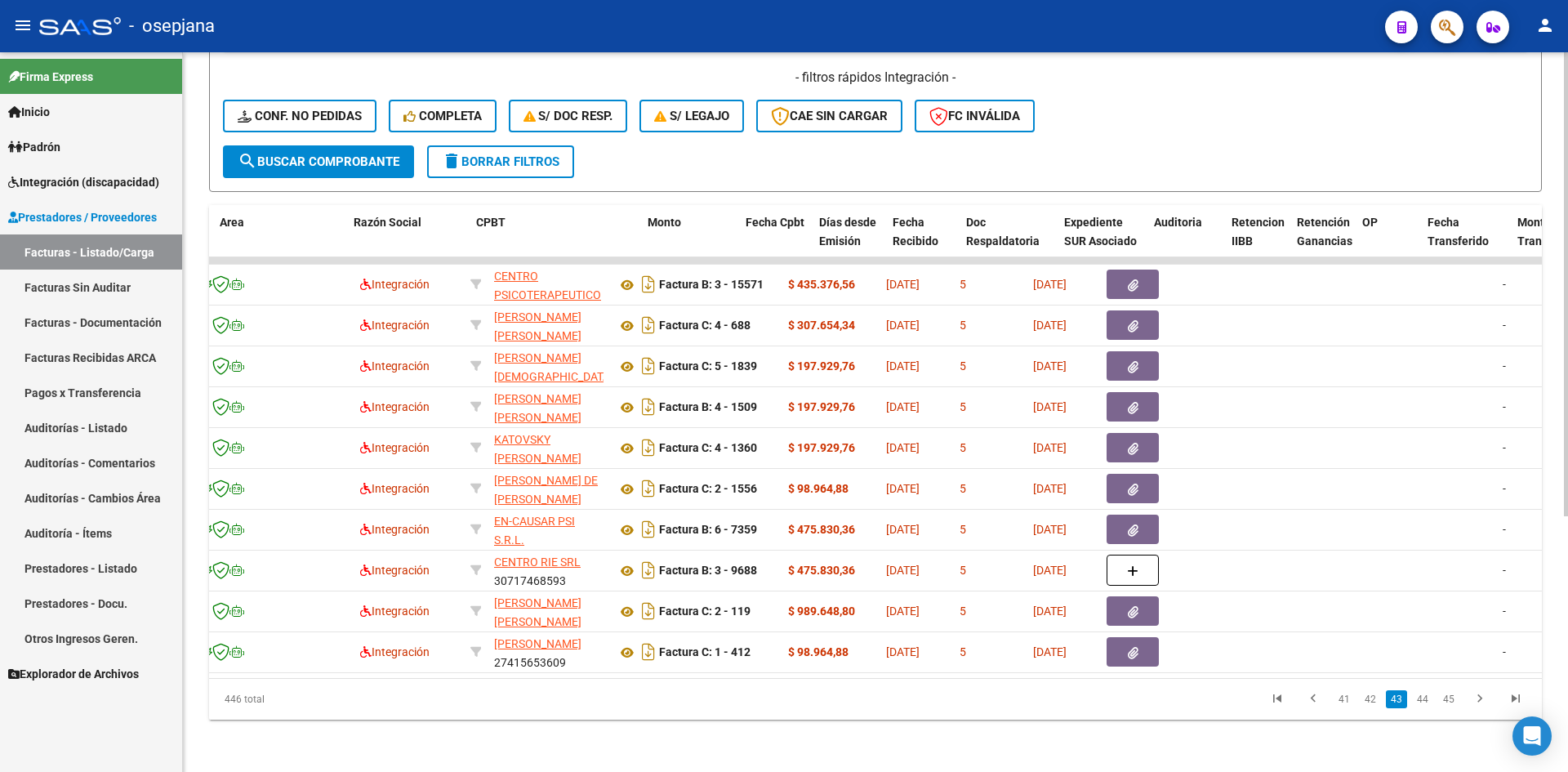
scroll to position [0, 0]
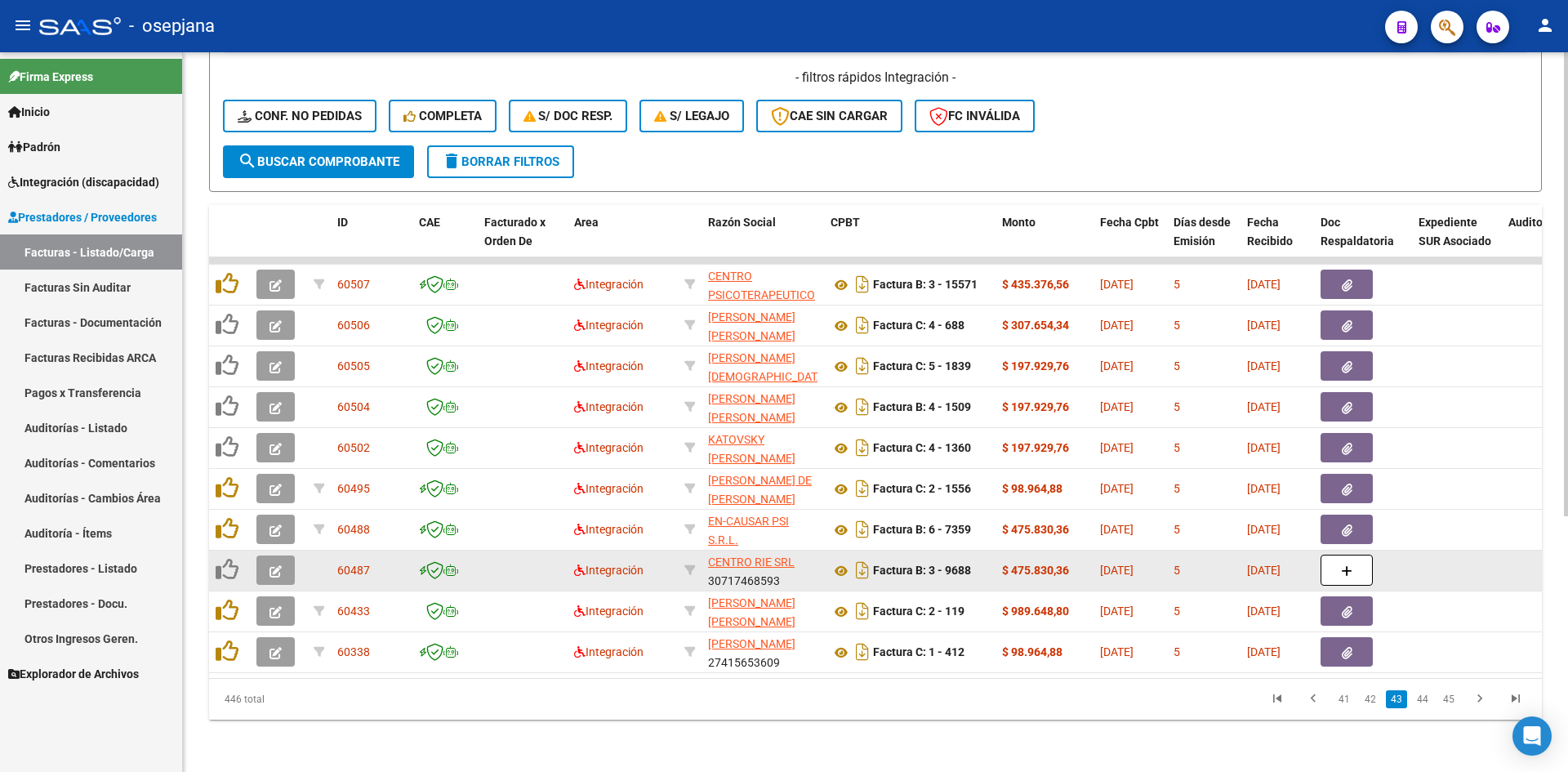
click at [281, 555] on button "button" at bounding box center [276, 569] width 38 height 29
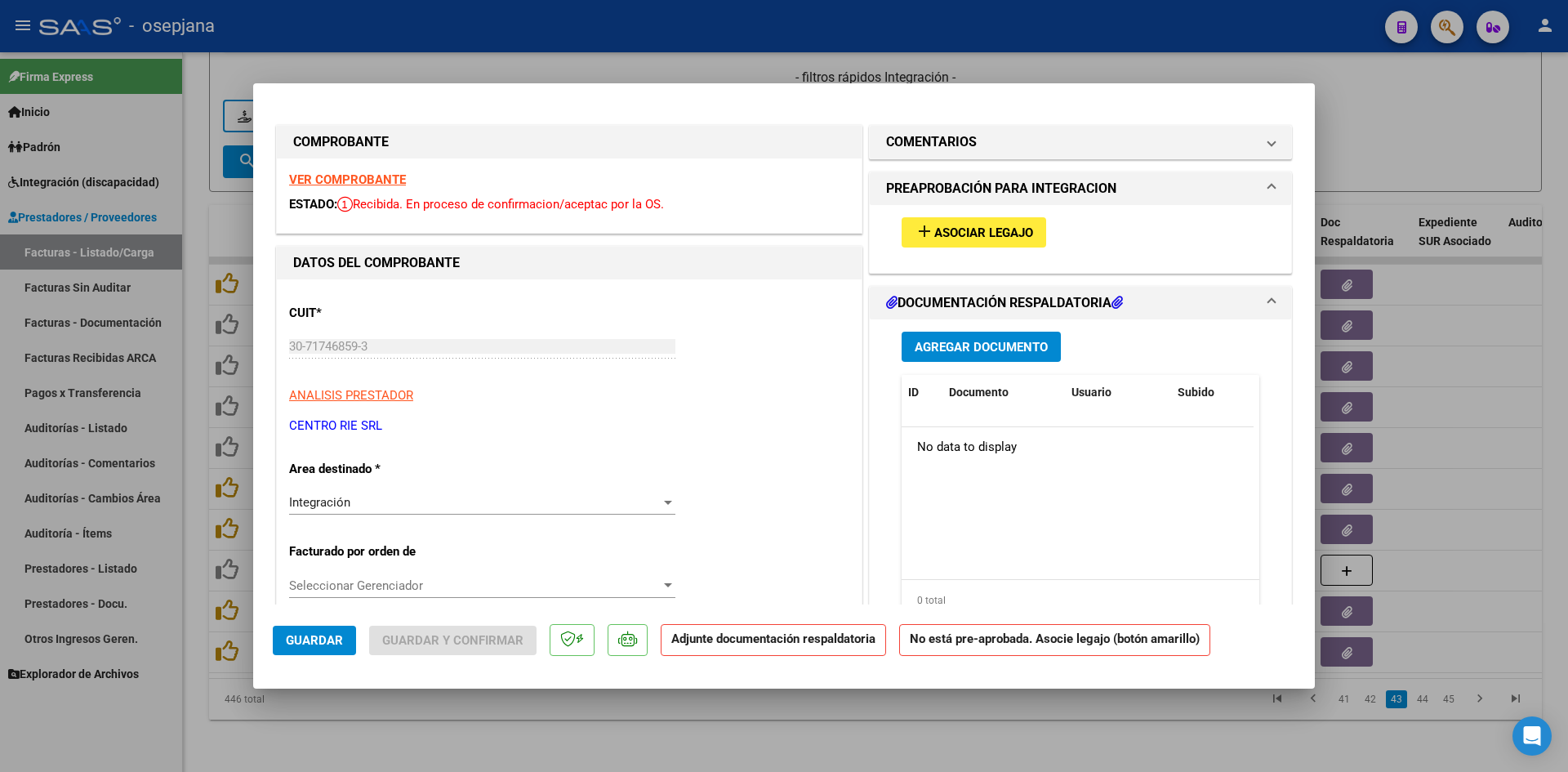
click at [949, 233] on span "Asociar Legajo" at bounding box center [984, 233] width 99 height 15
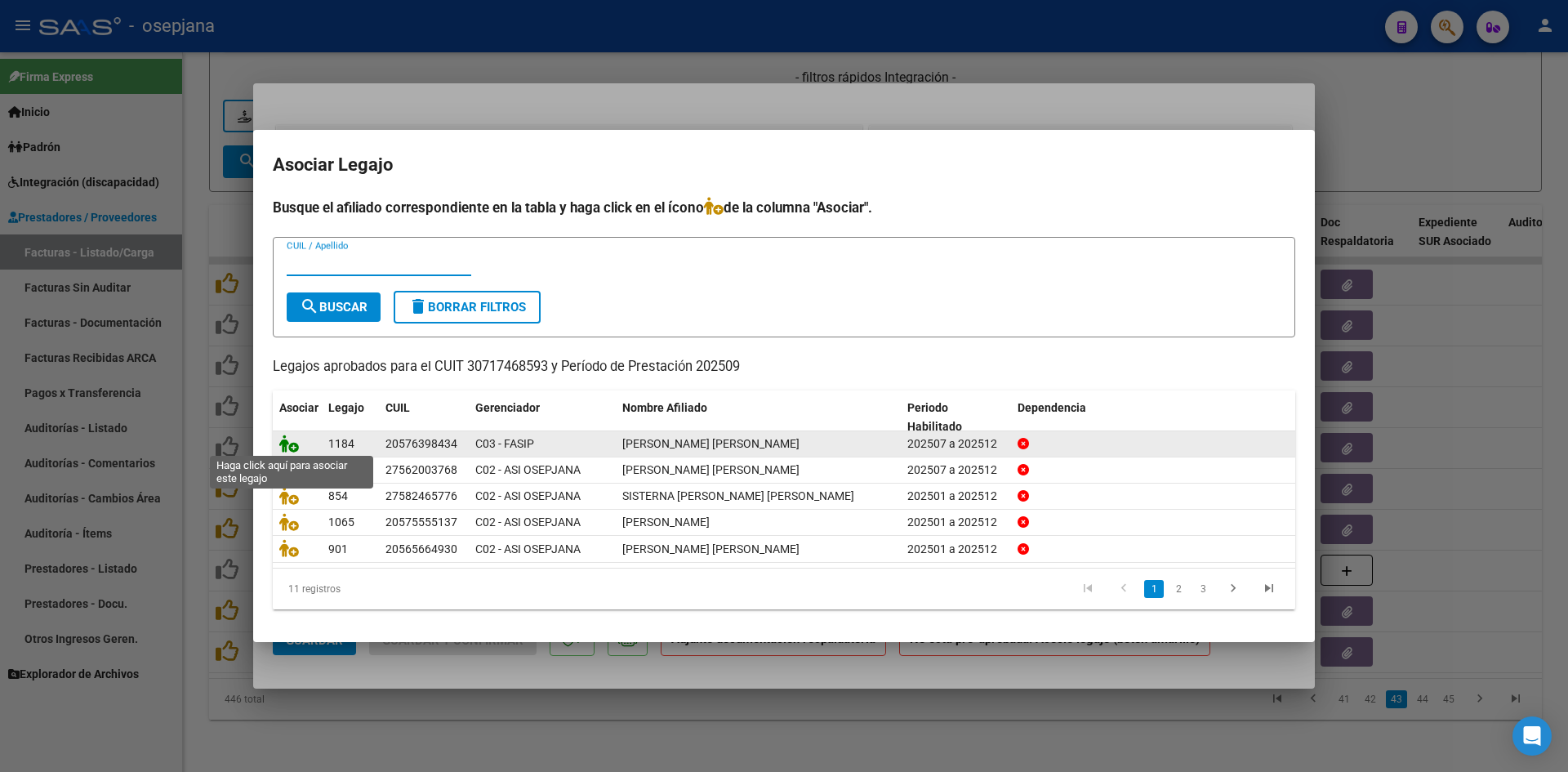
click at [292, 435] on icon at bounding box center [289, 444] width 20 height 18
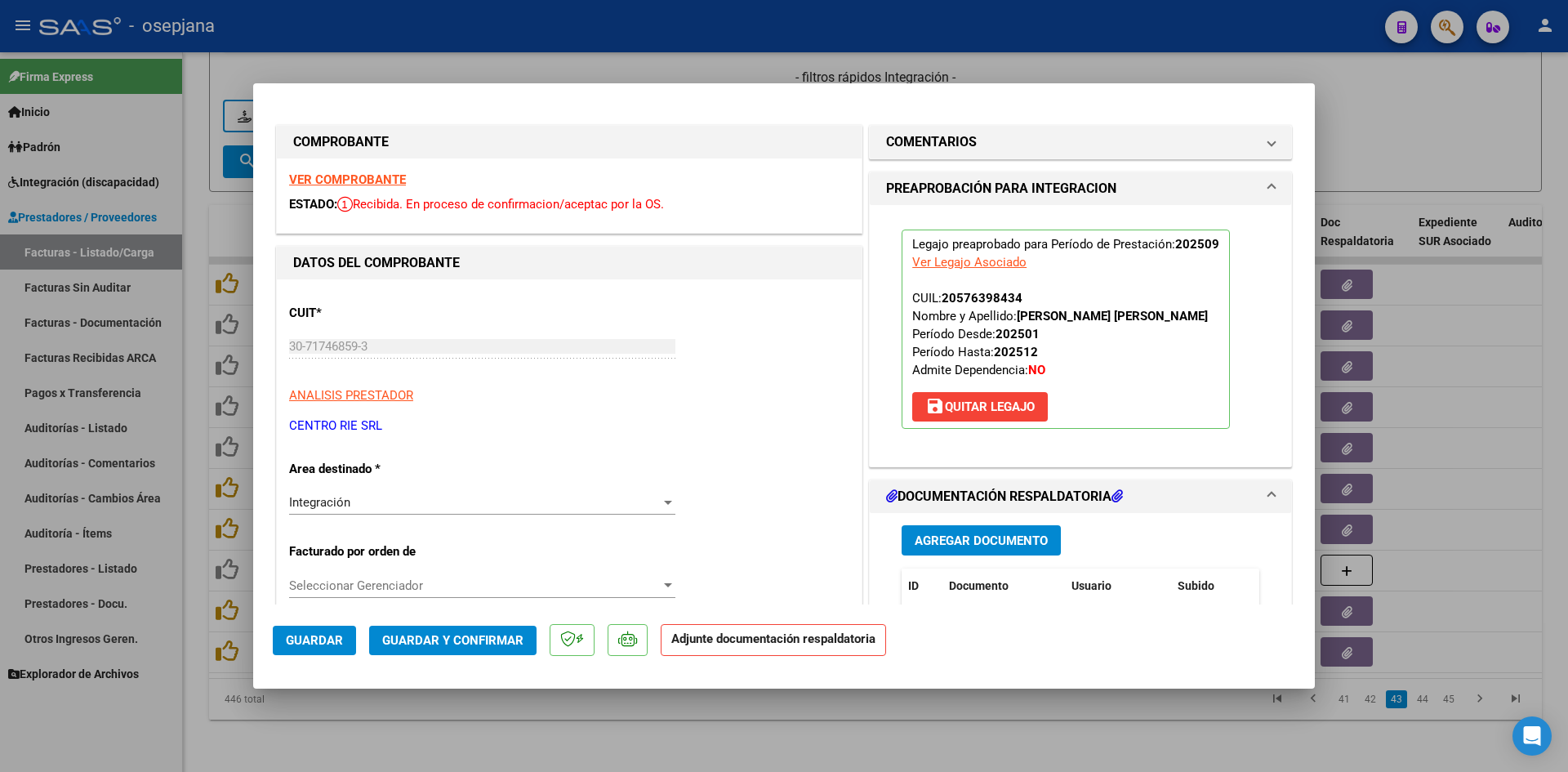
click at [329, 644] on span "Guardar" at bounding box center [314, 641] width 57 height 15
click at [1354, 160] on div at bounding box center [784, 386] width 1568 height 772
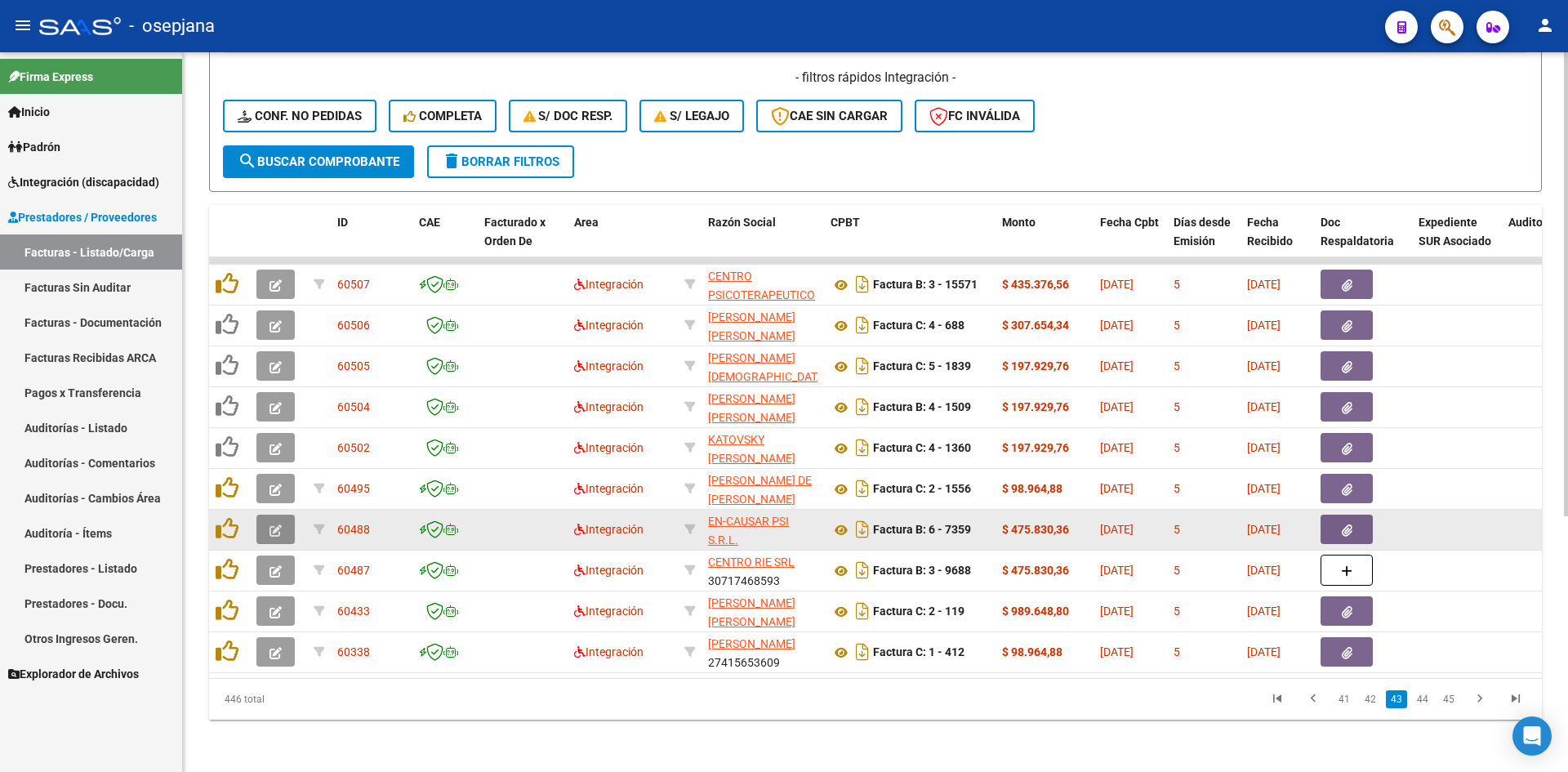
click at [272, 524] on icon "button" at bounding box center [275, 530] width 12 height 12
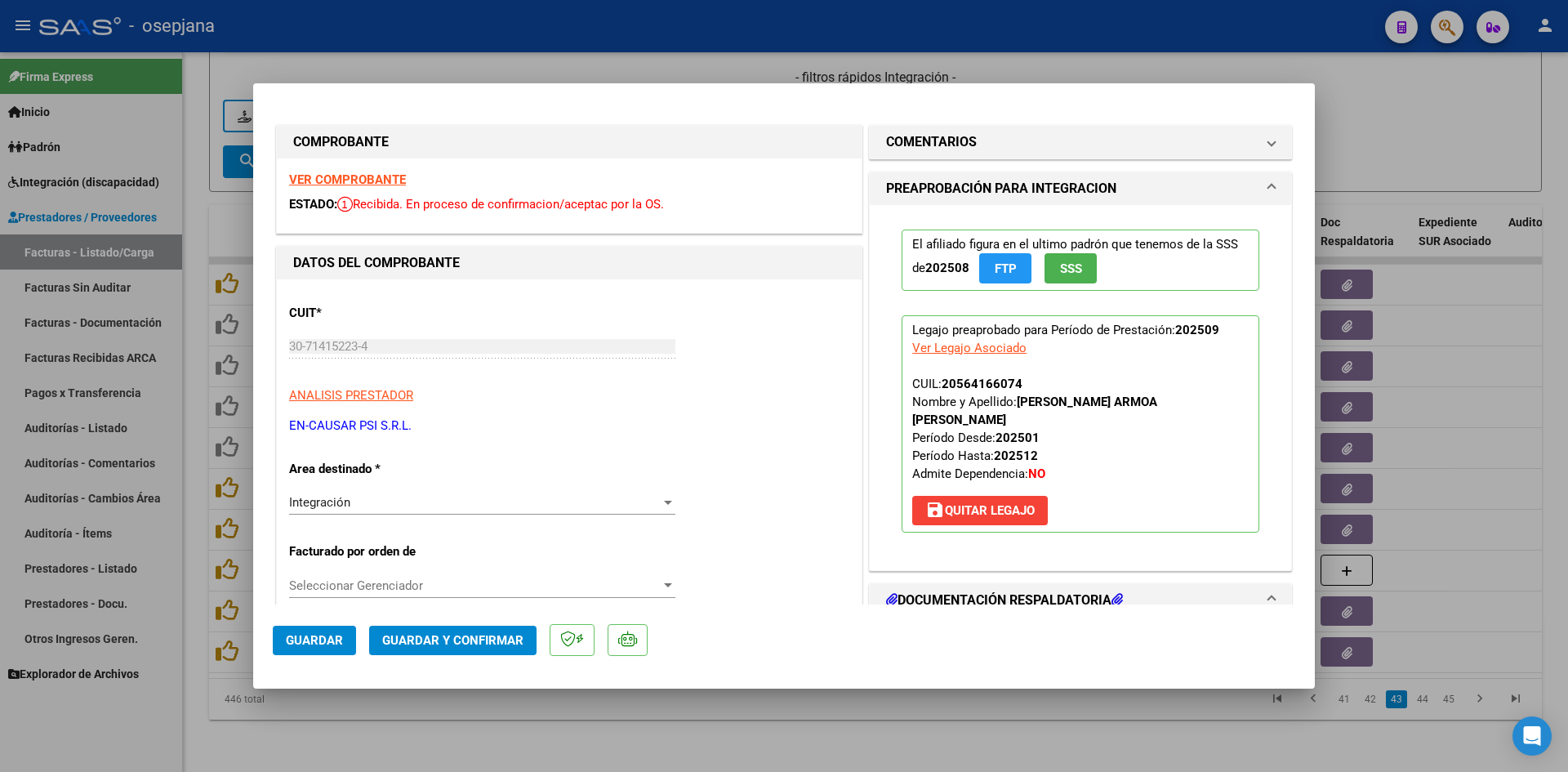
click at [352, 180] on strong "VER COMPROBANTE" at bounding box center [347, 179] width 117 height 15
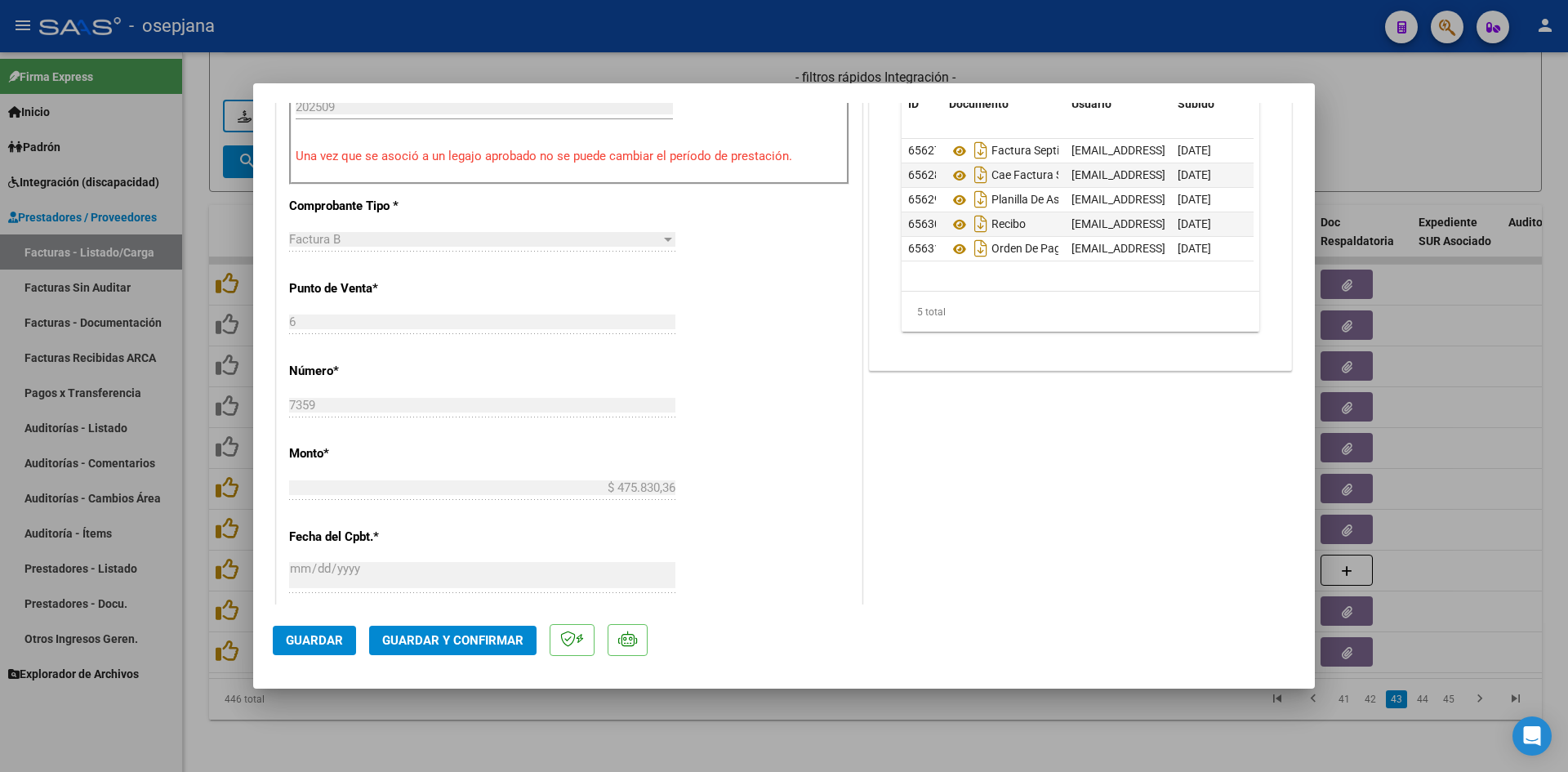
scroll to position [409, 0]
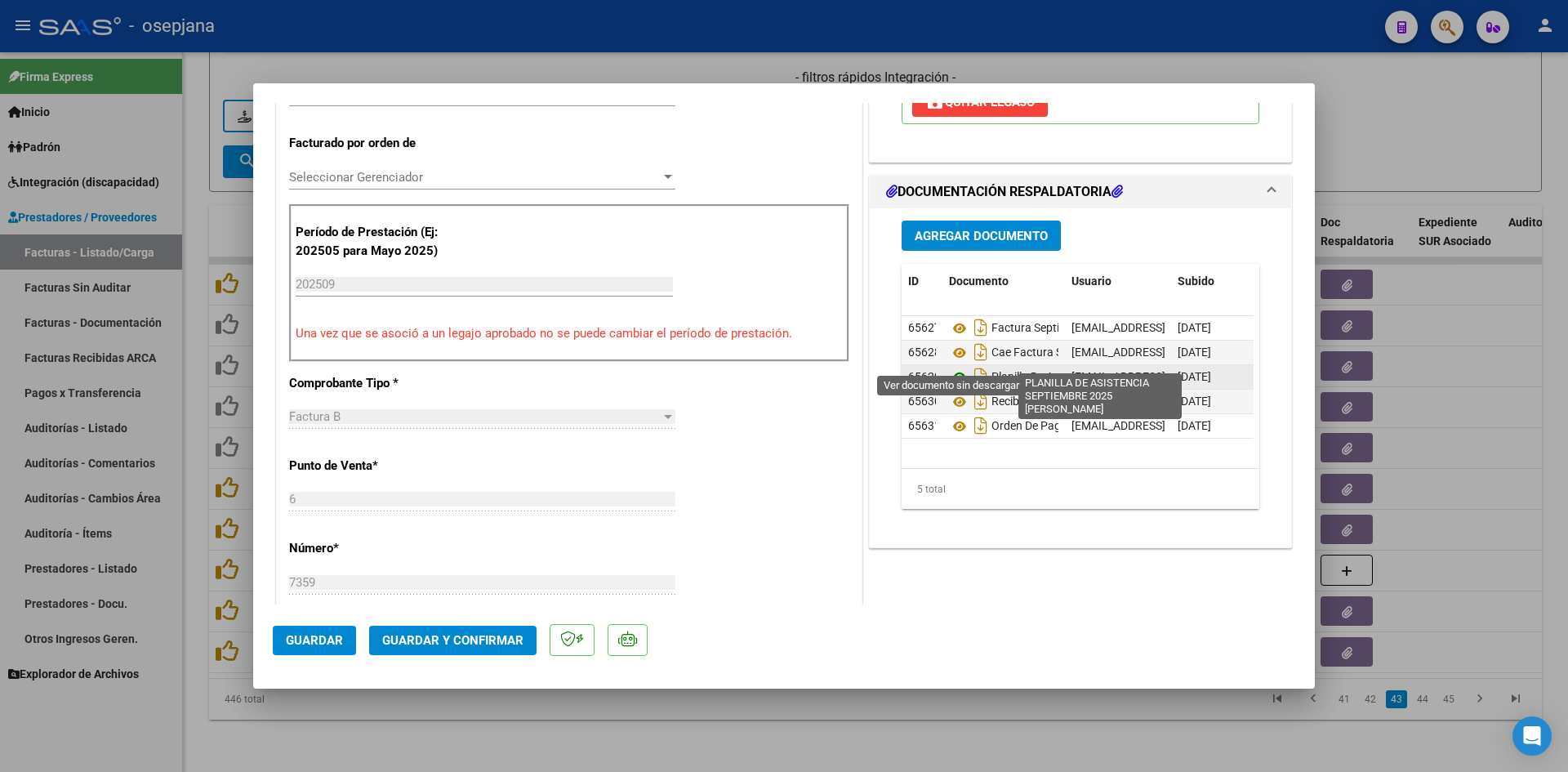
click at [955, 367] on icon at bounding box center [960, 377] width 22 height 20
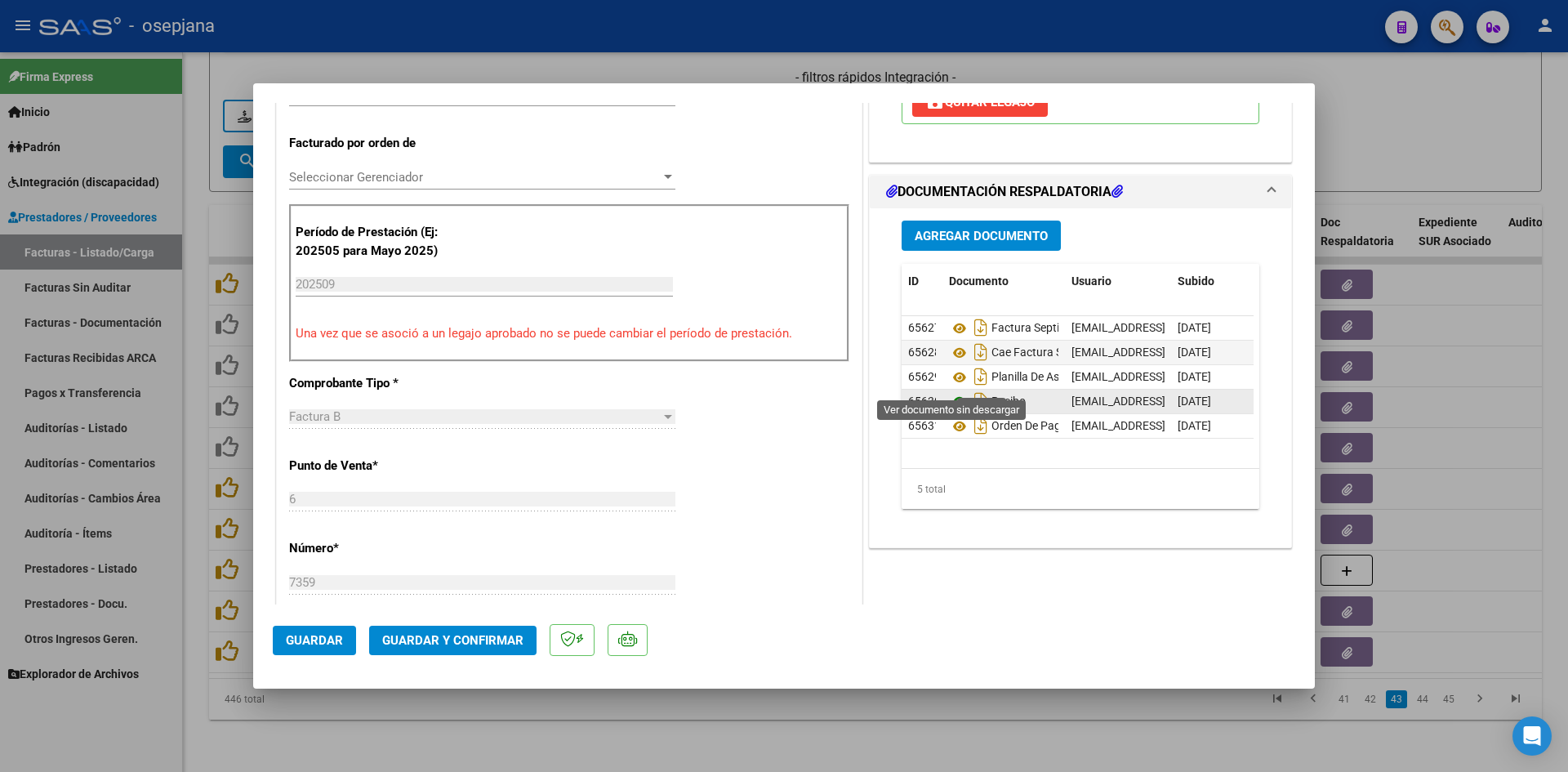
click at [953, 392] on icon at bounding box center [960, 402] width 22 height 20
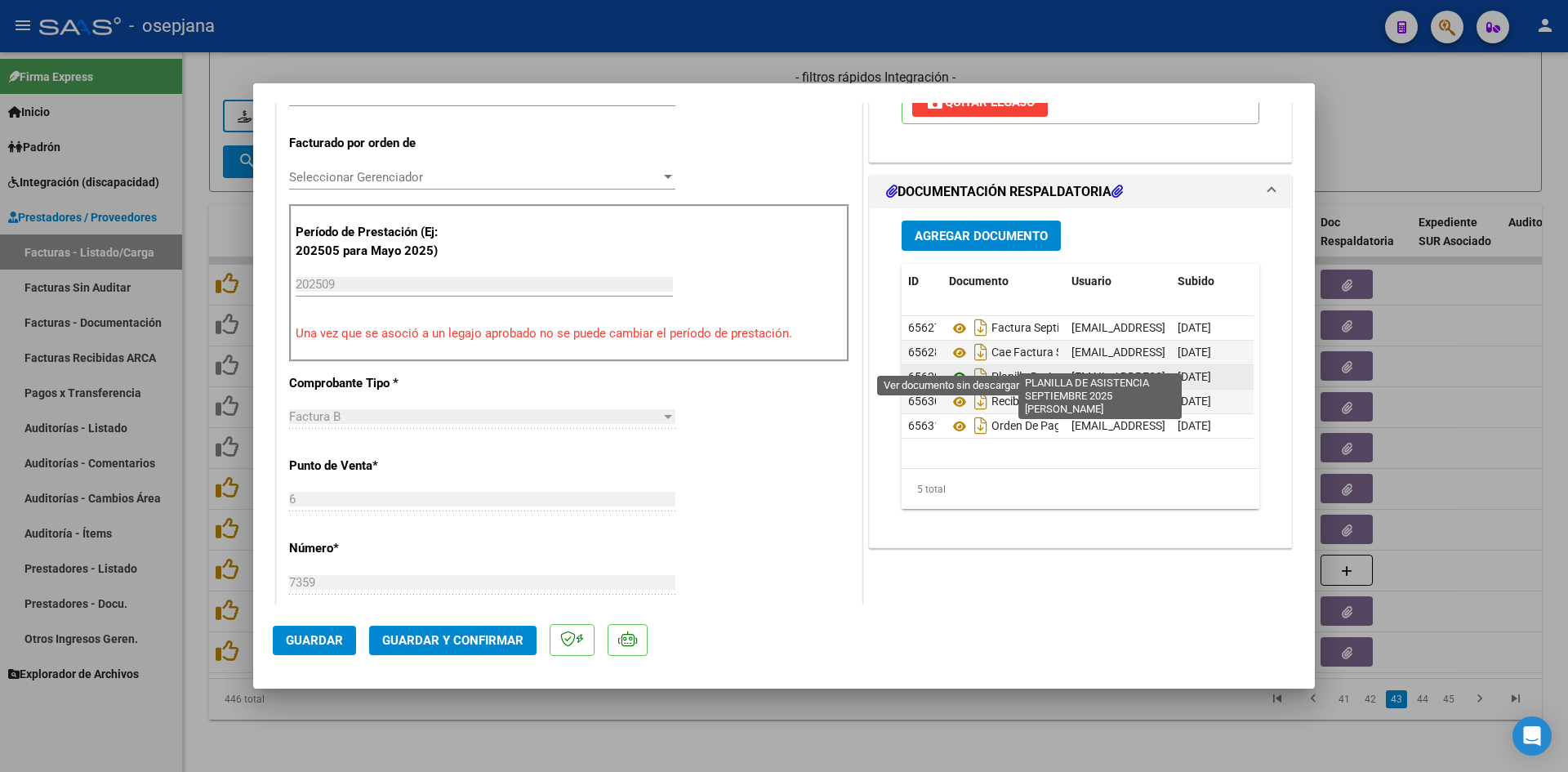
click at [958, 367] on icon at bounding box center [960, 377] width 22 height 20
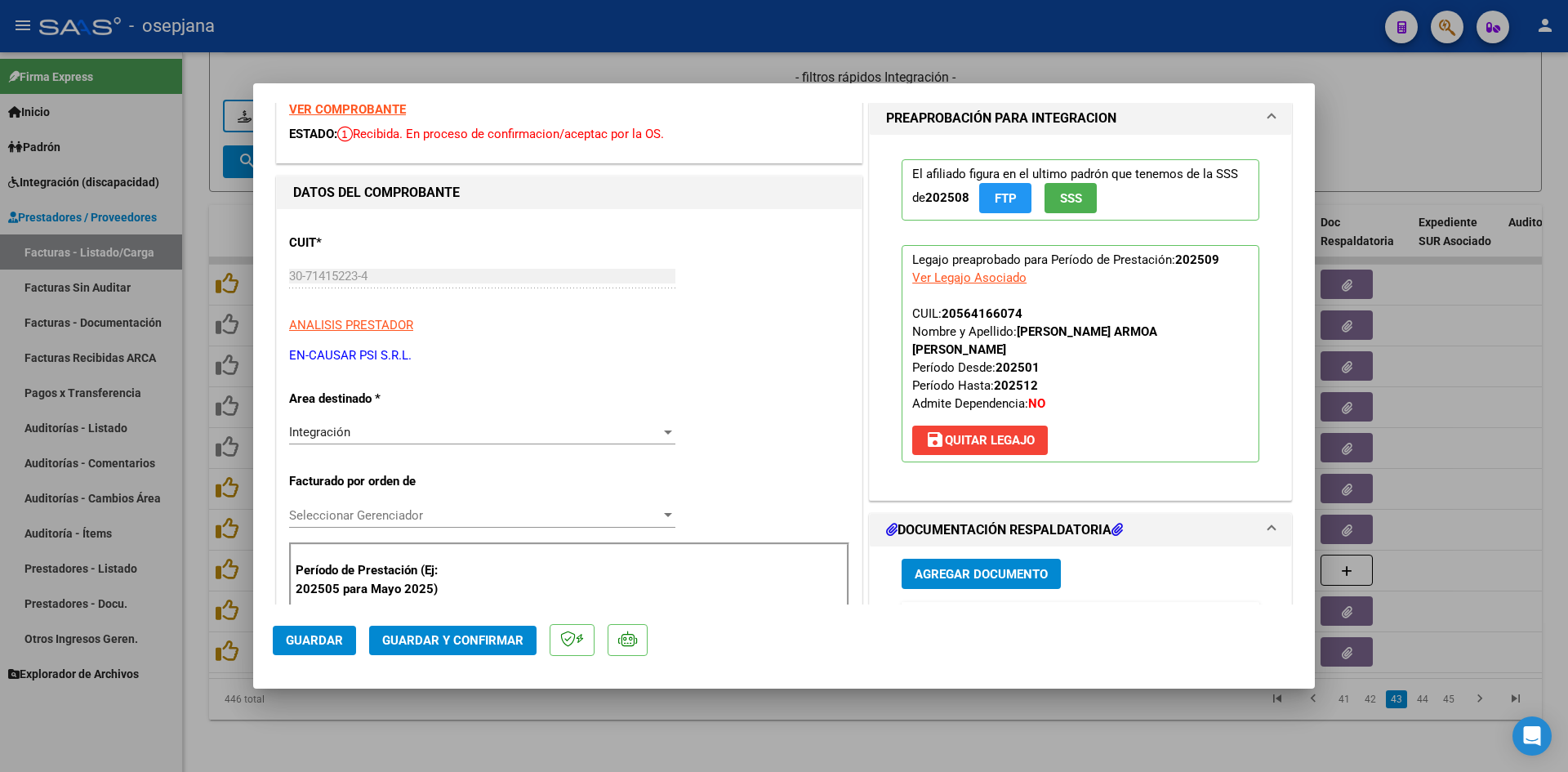
scroll to position [0, 0]
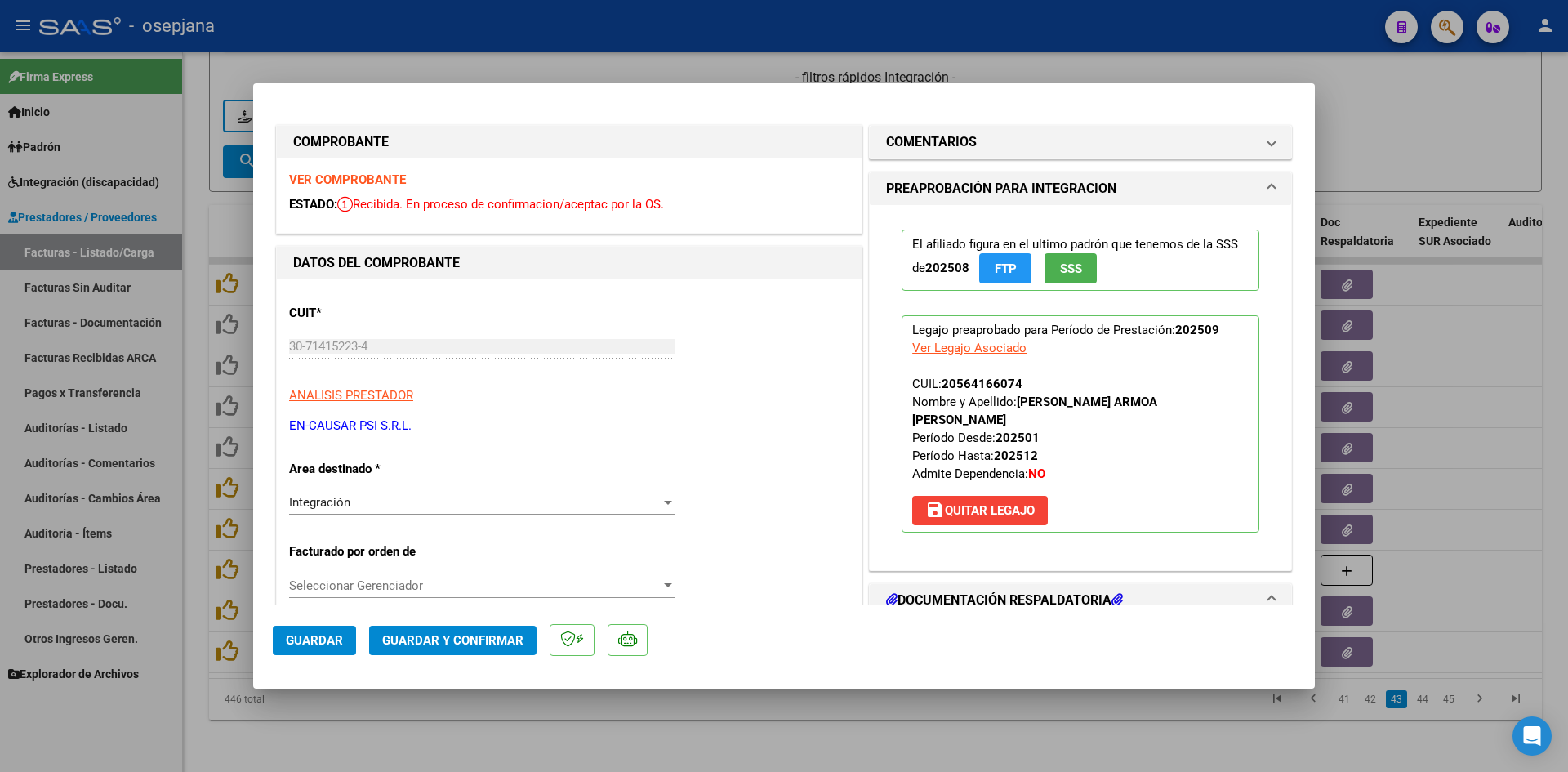
click at [364, 177] on strong "VER COMPROBANTE" at bounding box center [347, 179] width 117 height 15
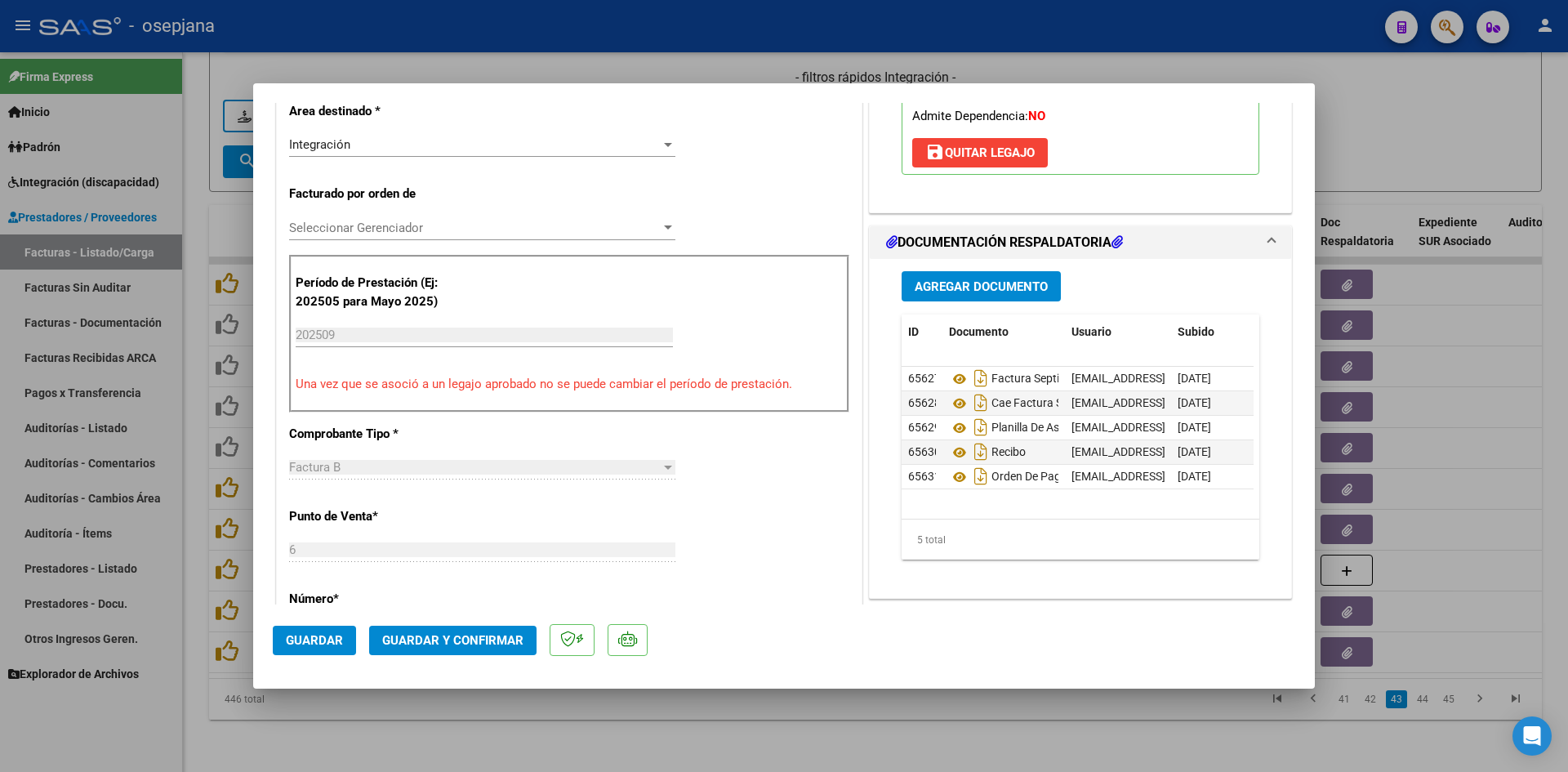
scroll to position [327, 0]
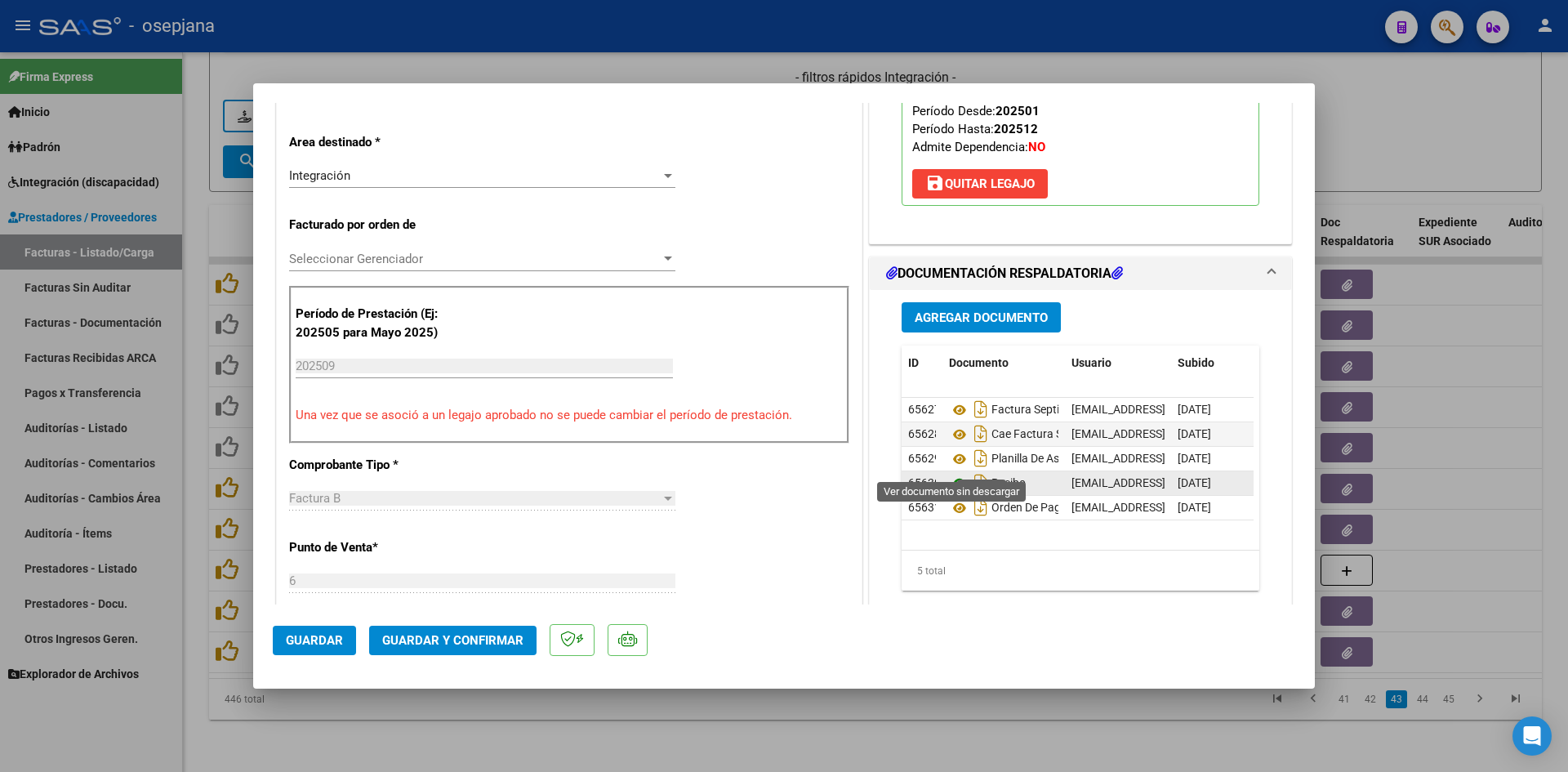
click at [952, 474] on icon at bounding box center [960, 484] width 22 height 20
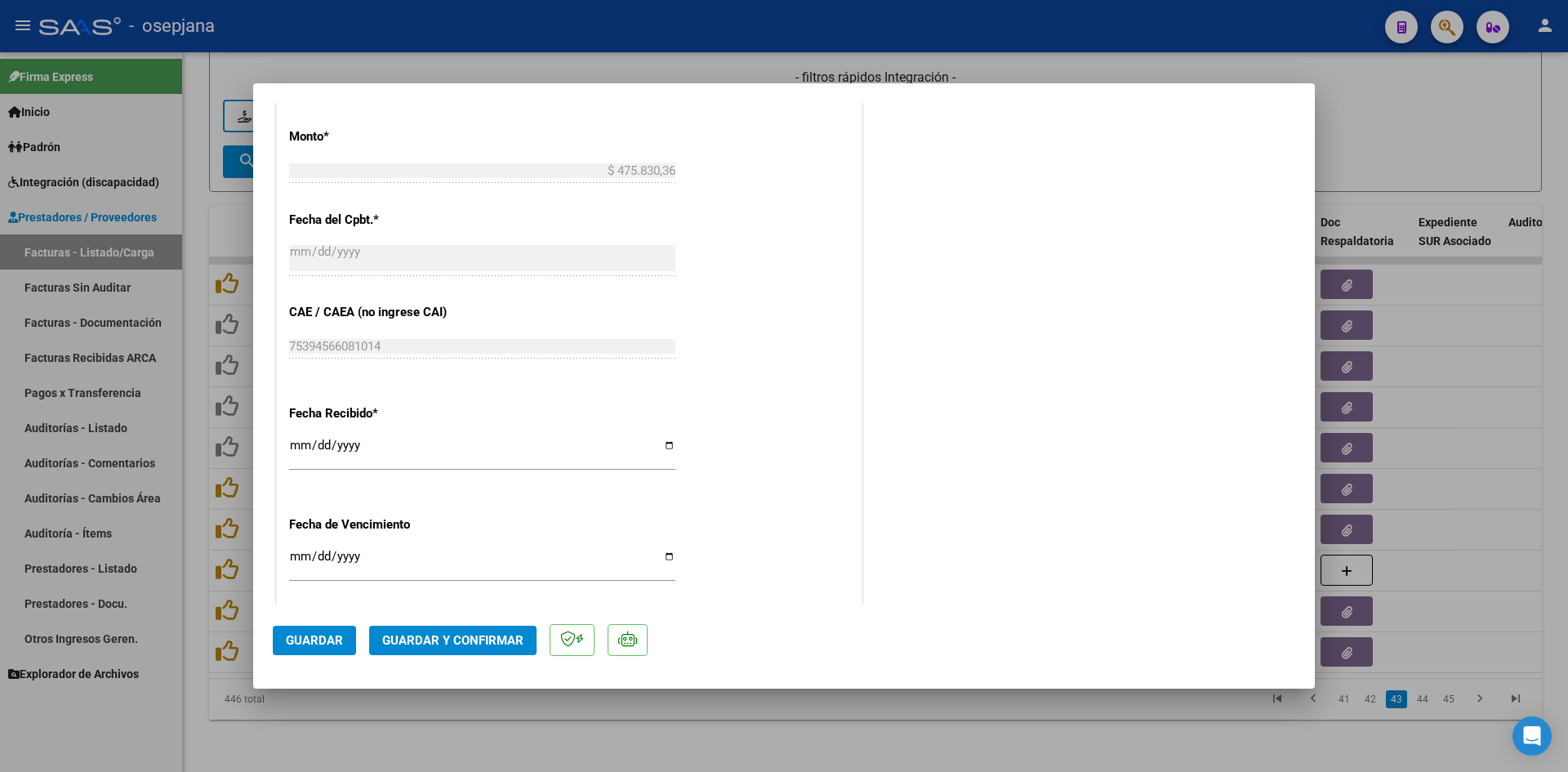
scroll to position [1077, 0]
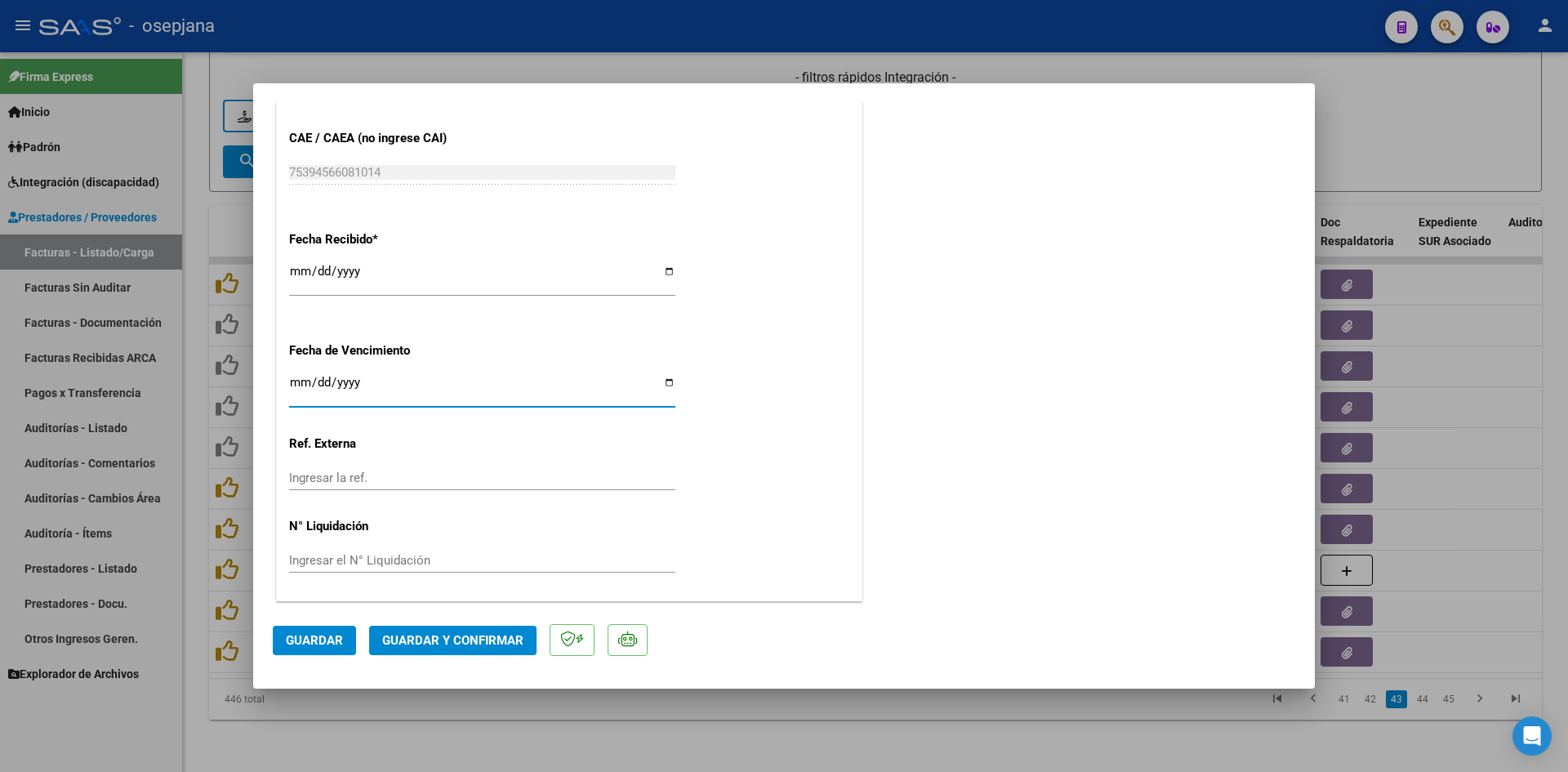
click at [292, 387] on input "[DATE]" at bounding box center [482, 388] width 386 height 26
click at [455, 643] on span "Guardar y Confirmar" at bounding box center [453, 641] width 141 height 15
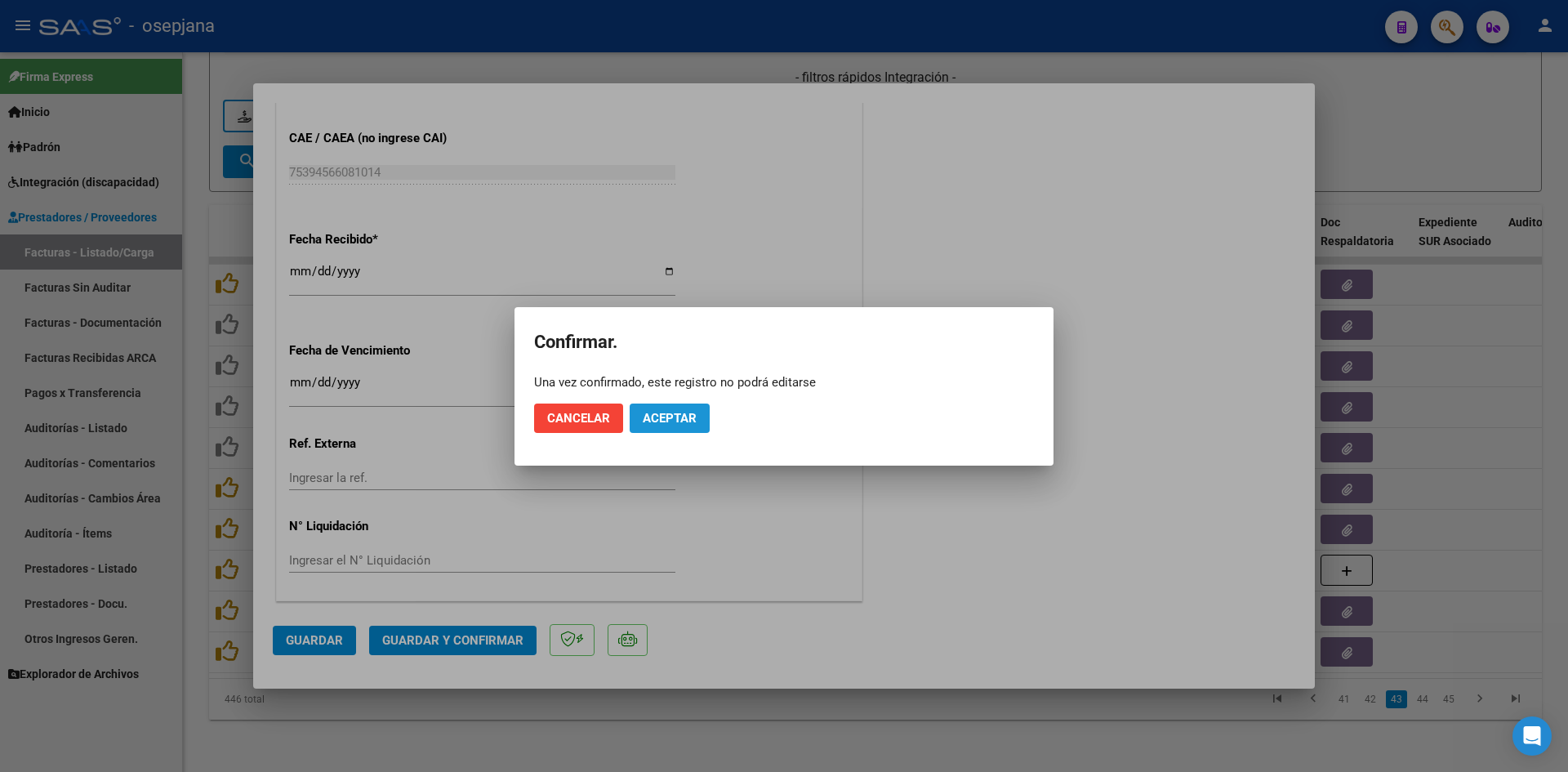
click at [681, 420] on span "Aceptar" at bounding box center [670, 418] width 54 height 15
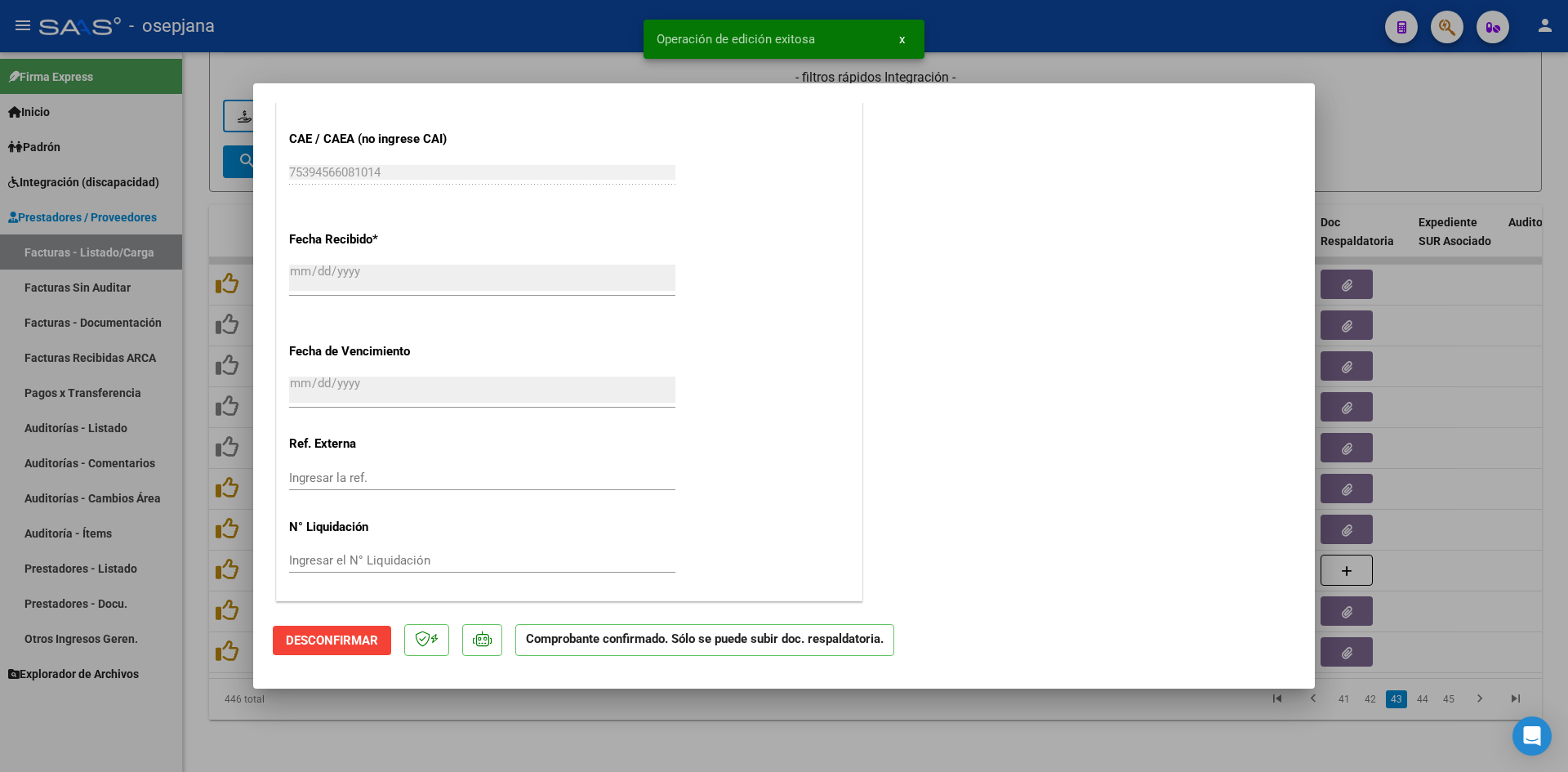
click at [1372, 131] on div at bounding box center [784, 386] width 1568 height 772
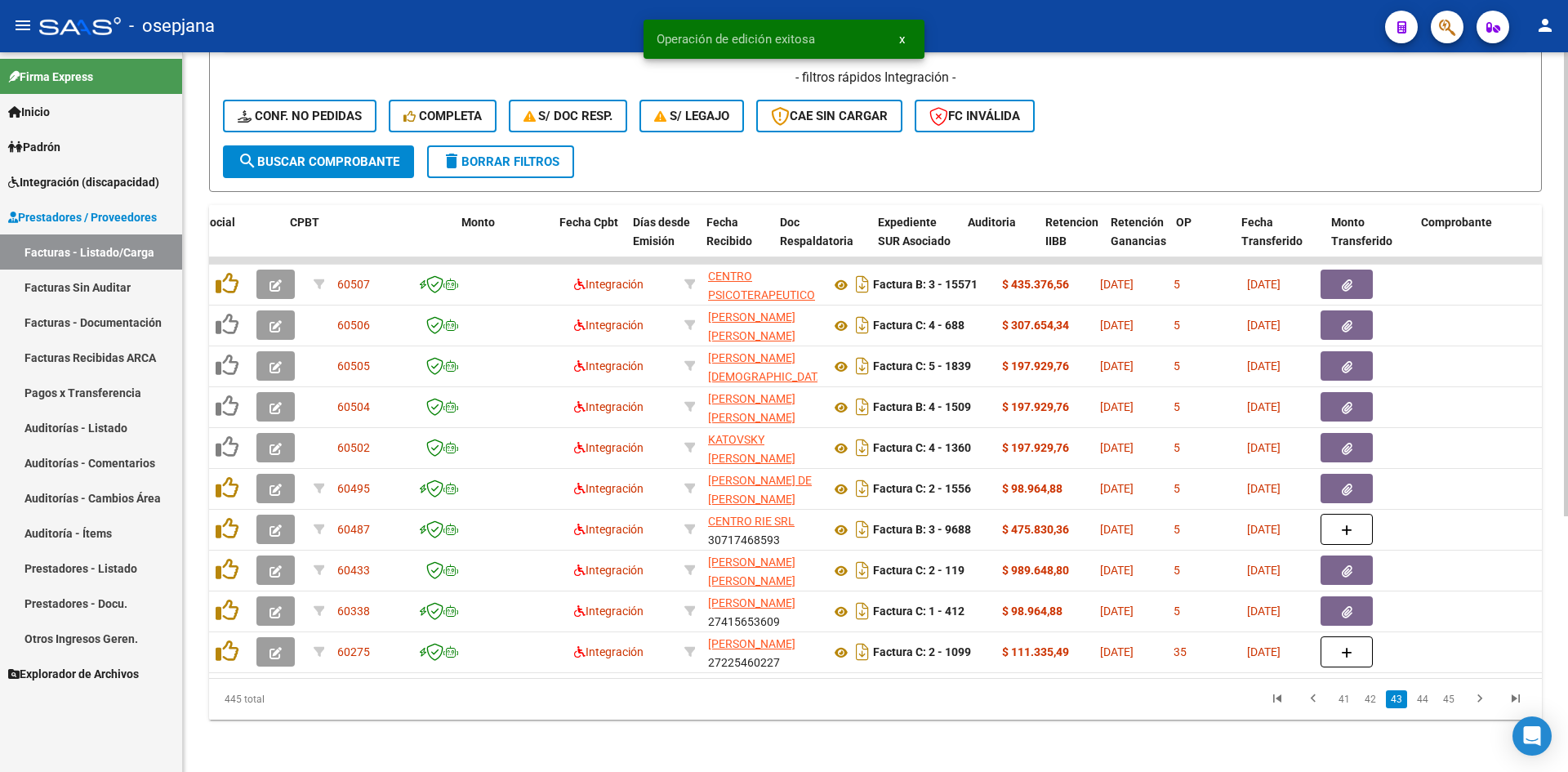
scroll to position [0, 2015]
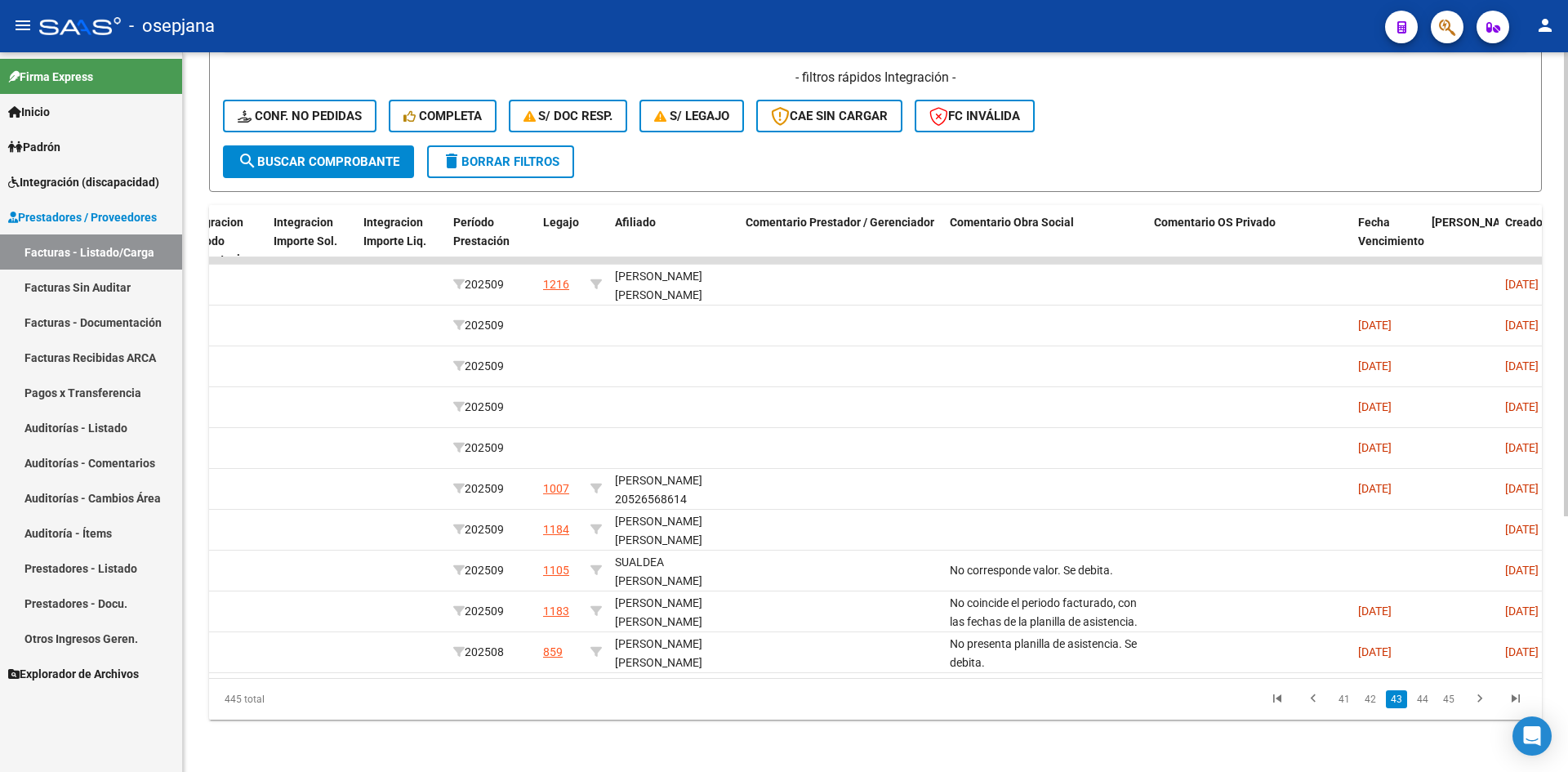
drag, startPoint x: 1360, startPoint y: 662, endPoint x: 686, endPoint y: 662, distance: 674.0
click at [686, 662] on datatable-body "60507 Integración CENTRO PSICOTERAPEUTICO [GEOGRAPHIC_DATA] S.A 30712040145 Fac…" at bounding box center [876, 468] width 1333 height 420
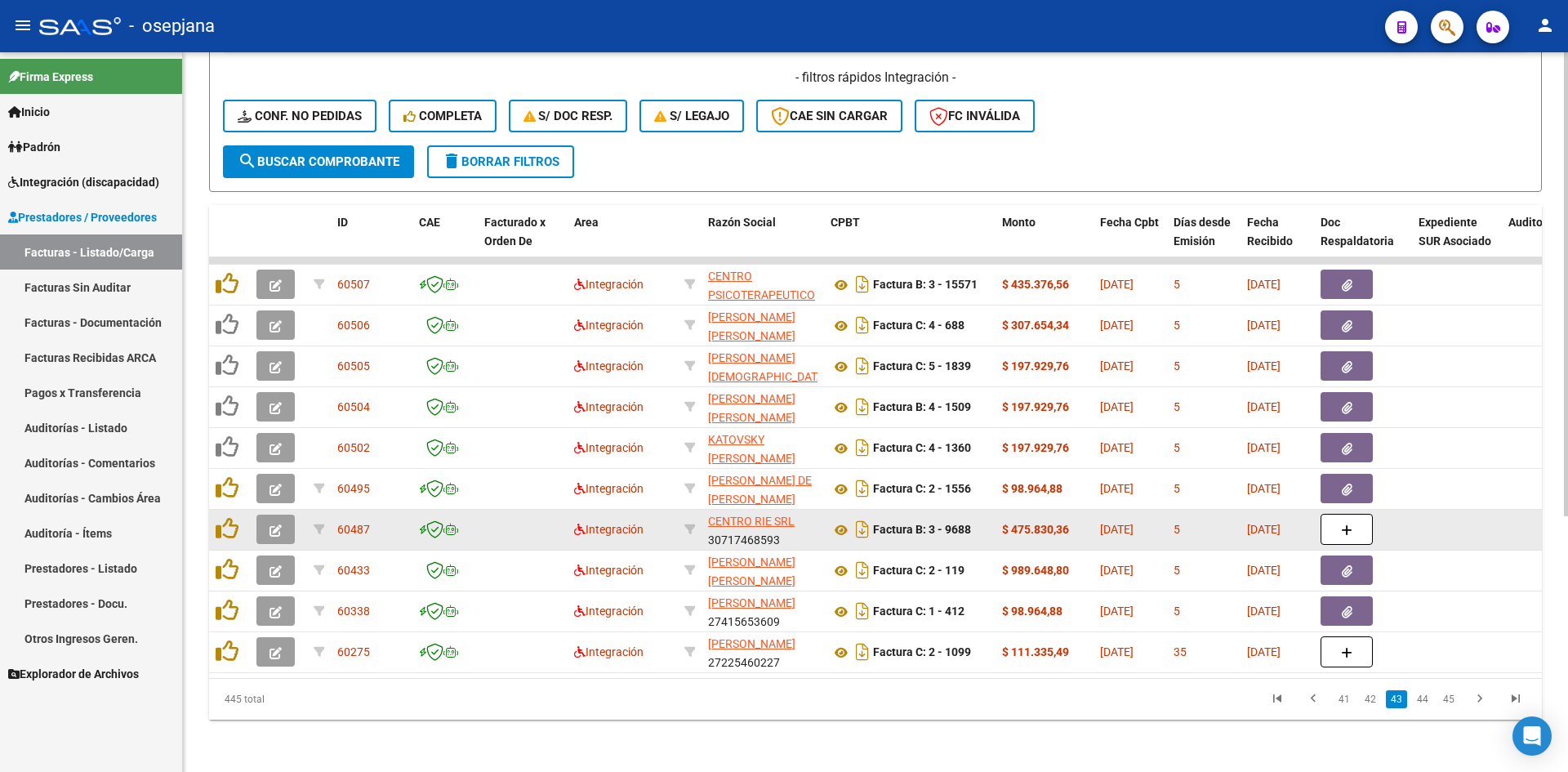
click at [270, 524] on icon "button" at bounding box center [275, 530] width 12 height 12
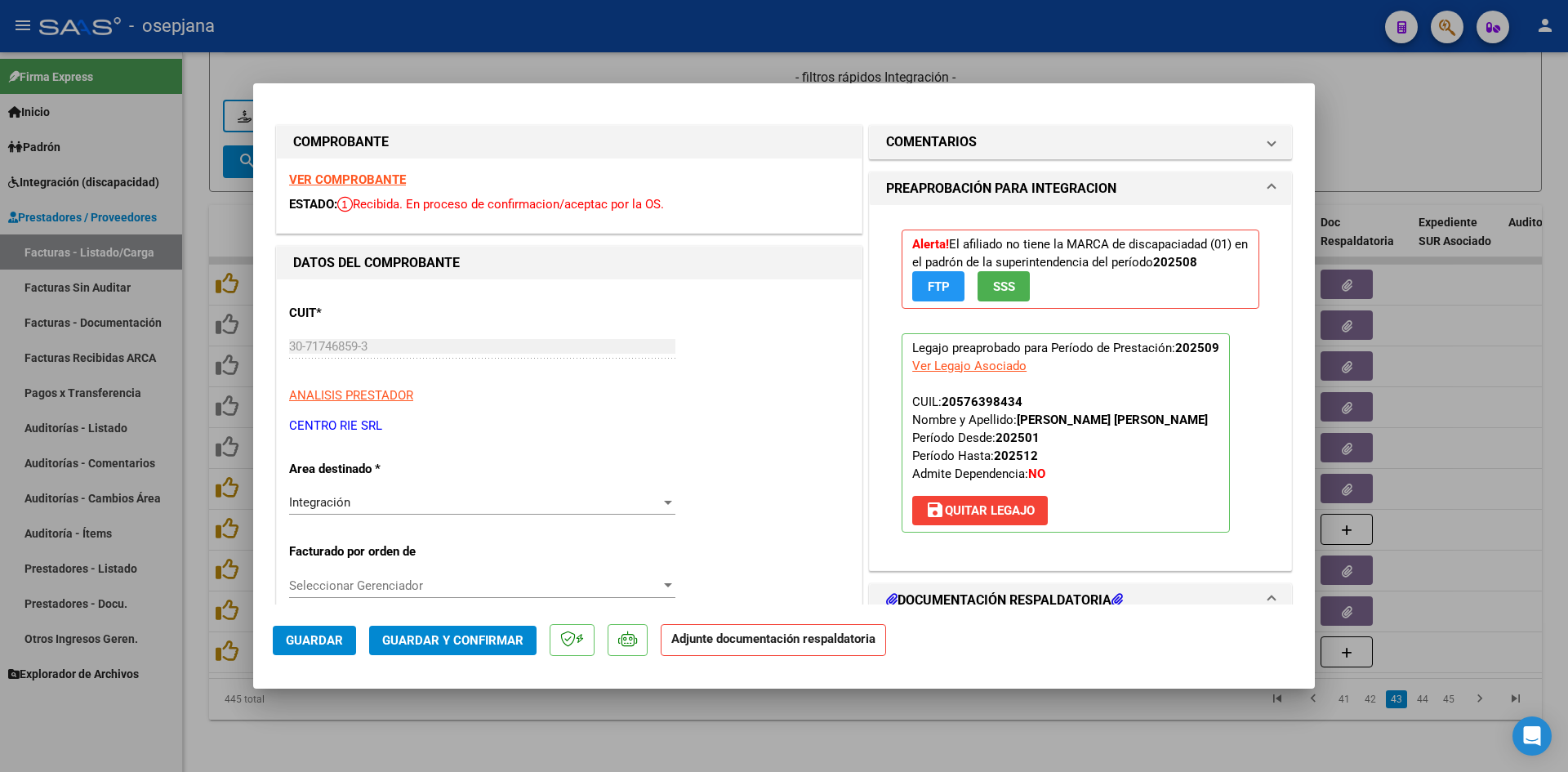
click at [365, 174] on strong "VER COMPROBANTE" at bounding box center [347, 179] width 117 height 15
click at [1444, 105] on div at bounding box center [784, 386] width 1568 height 772
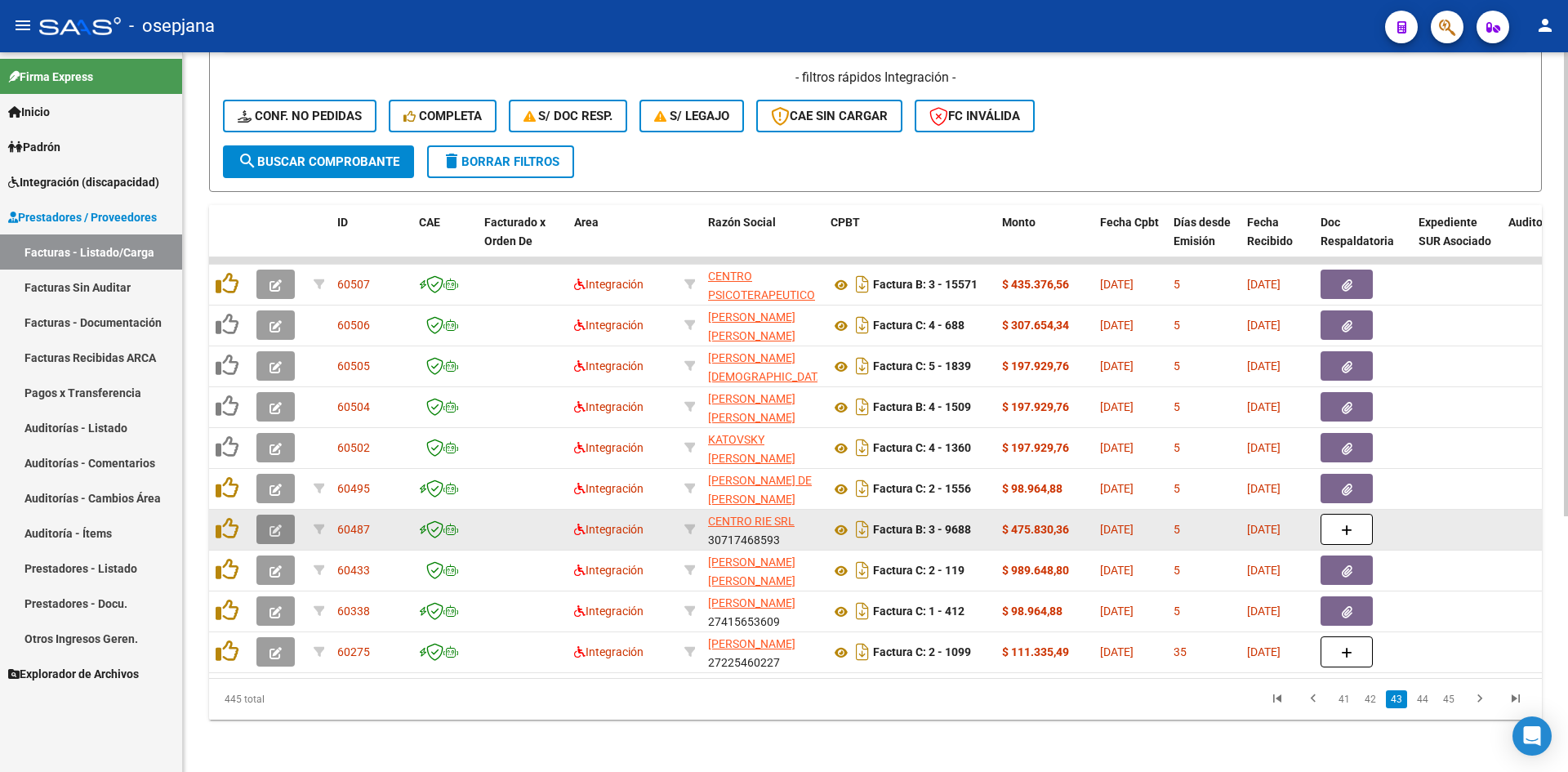
click at [278, 524] on icon "button" at bounding box center [275, 530] width 12 height 12
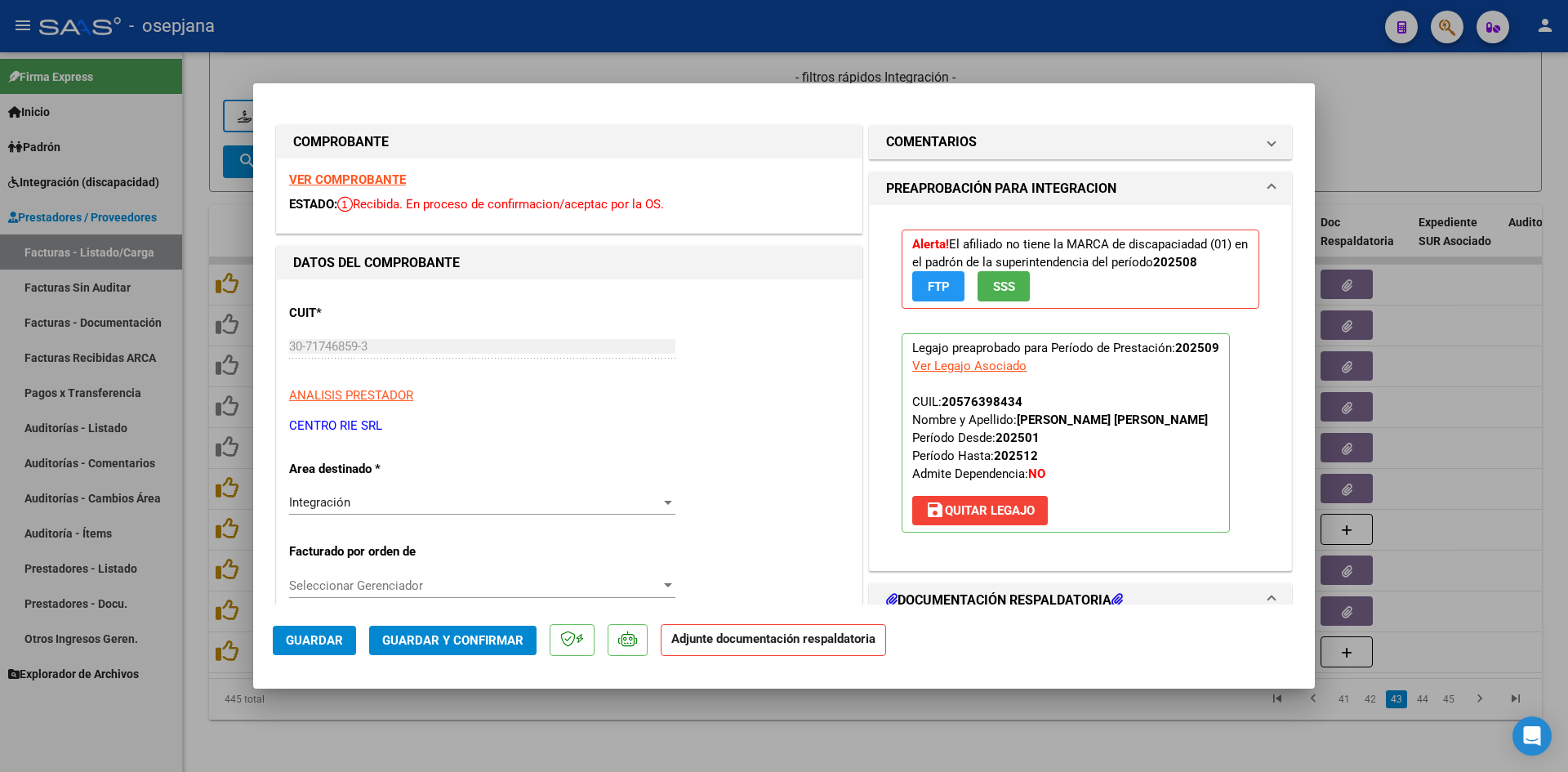
click at [350, 180] on strong "VER COMPROBANTE" at bounding box center [347, 179] width 117 height 15
click at [66, 257] on div at bounding box center [784, 386] width 1568 height 772
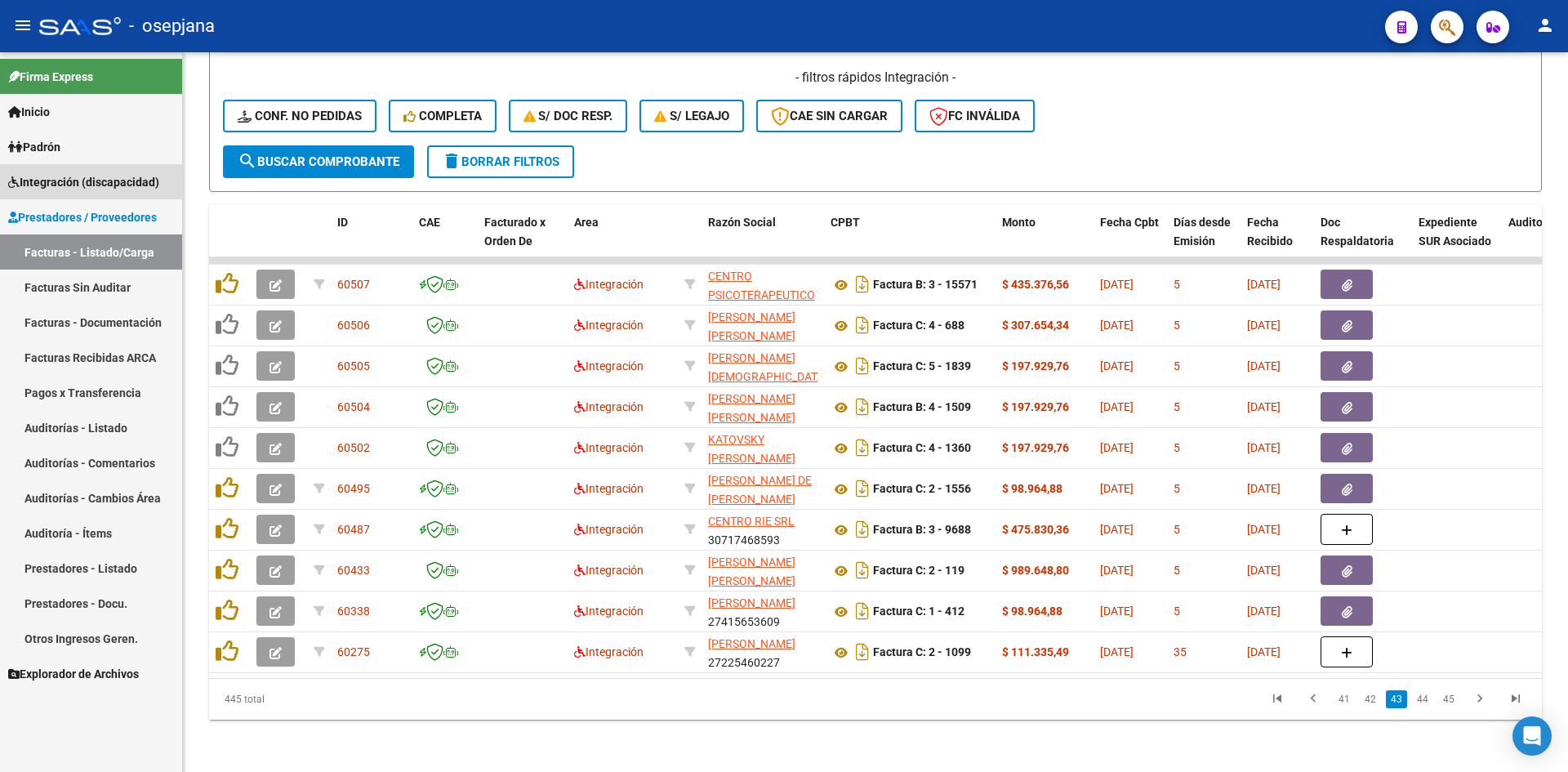
click at [65, 186] on span "Integración (discapacidad)" at bounding box center [84, 182] width 151 height 18
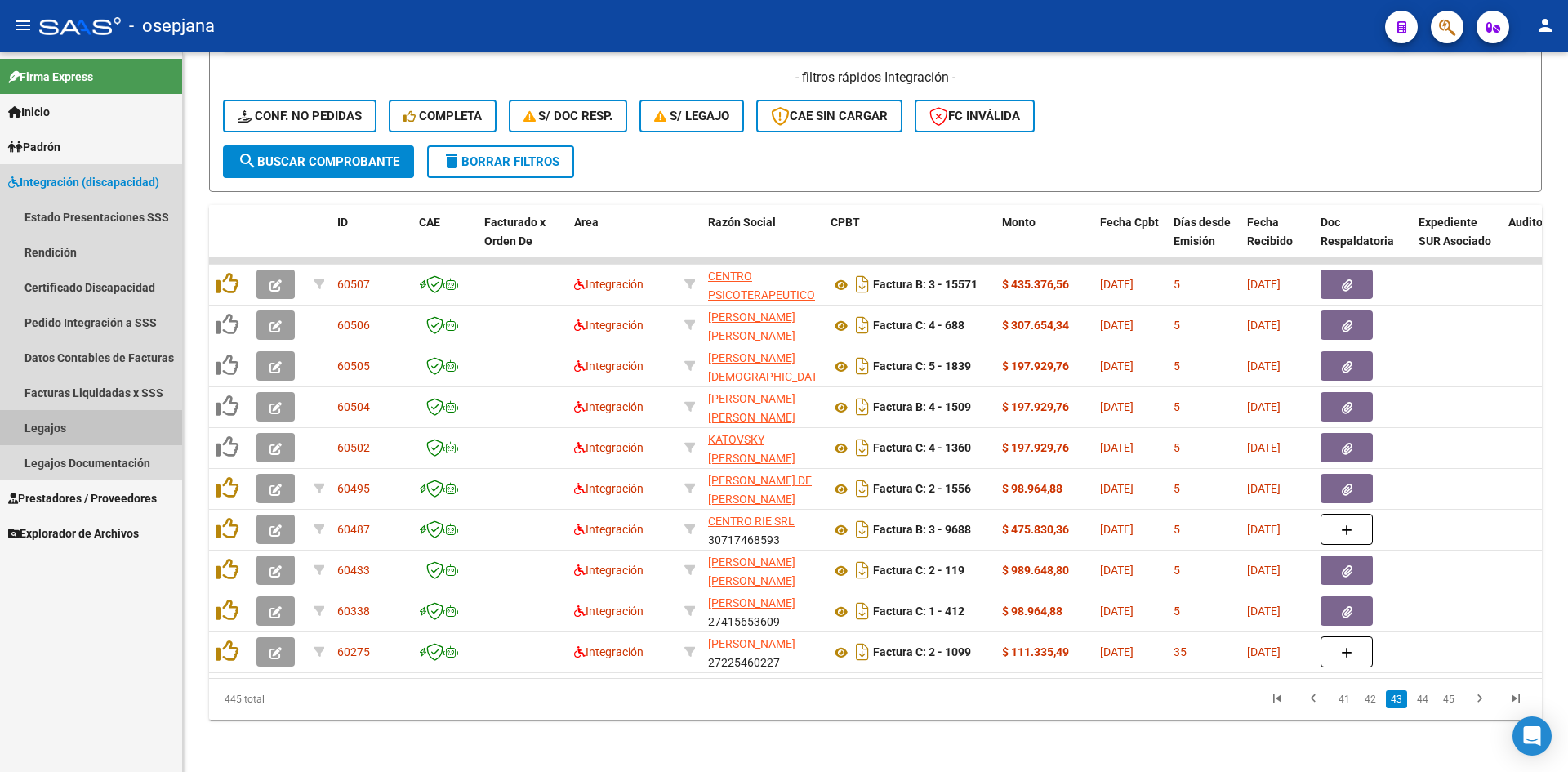
click at [52, 435] on link "Legajos" at bounding box center [91, 427] width 182 height 35
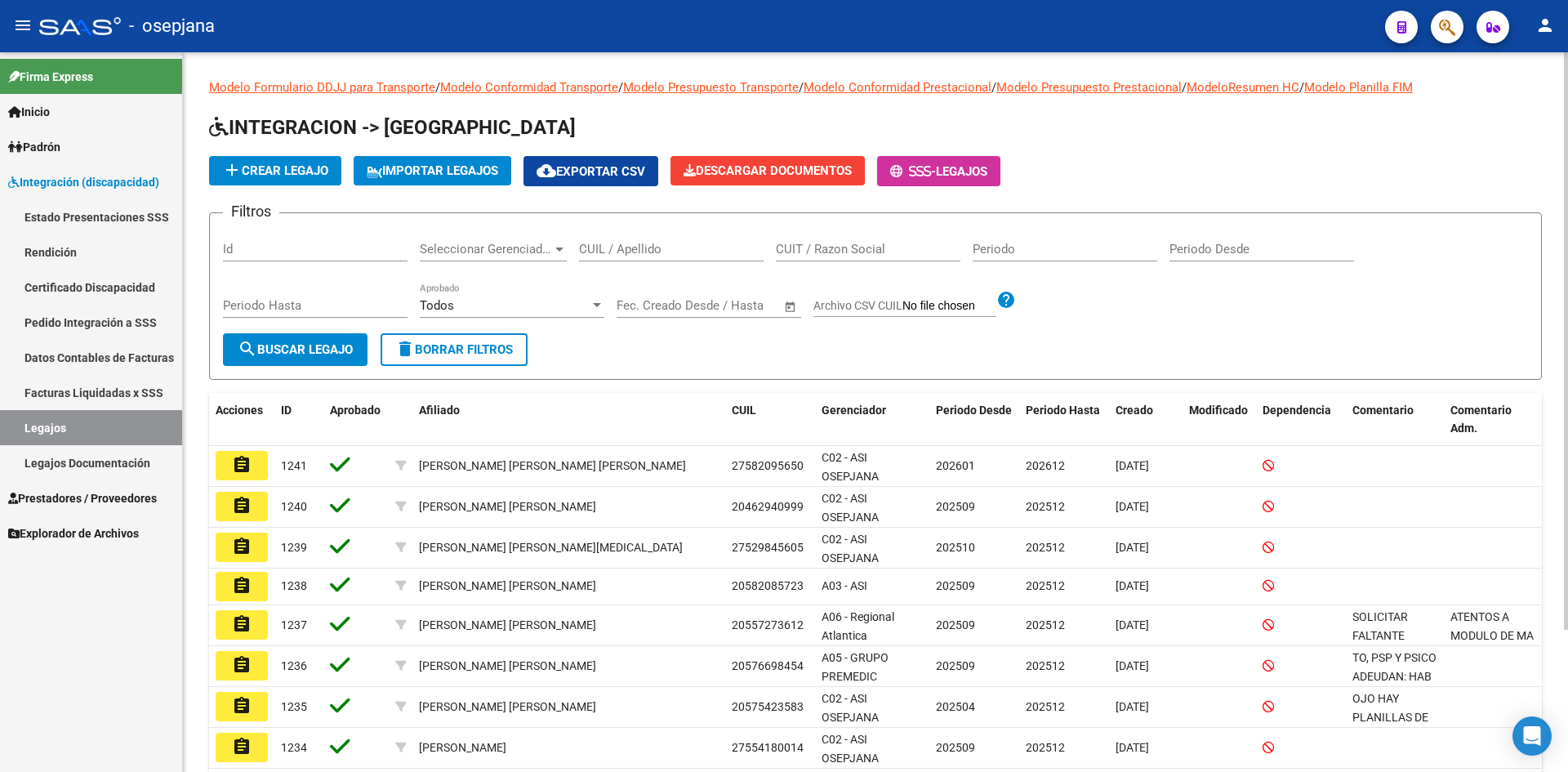
click at [632, 245] on input "CUIL / Apellido" at bounding box center [671, 249] width 184 height 15
